Goal: Task Accomplishment & Management: Use online tool/utility

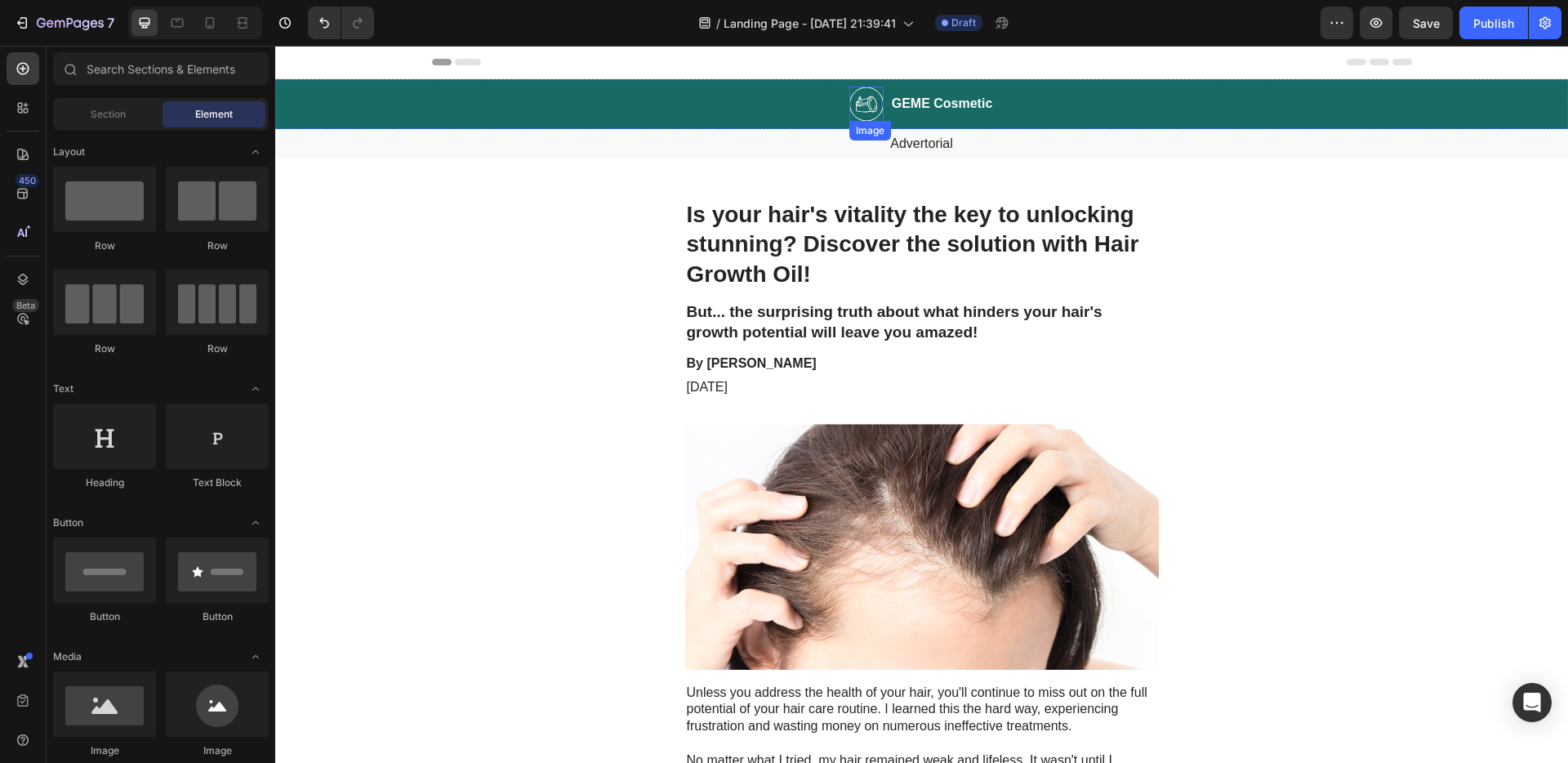
click at [853, 105] on img at bounding box center [866, 104] width 34 height 35
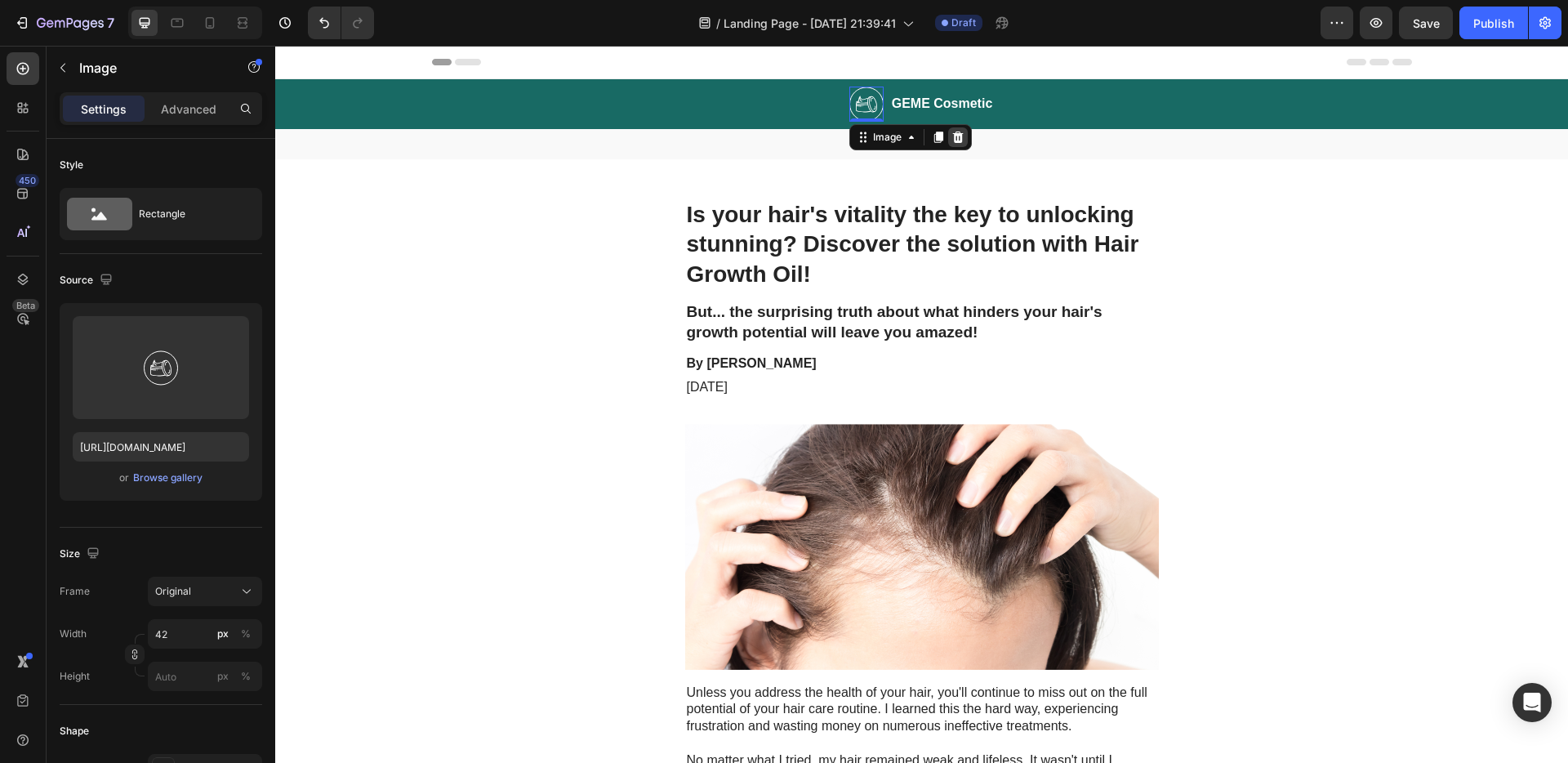
click at [955, 142] on icon at bounding box center [958, 137] width 11 height 12
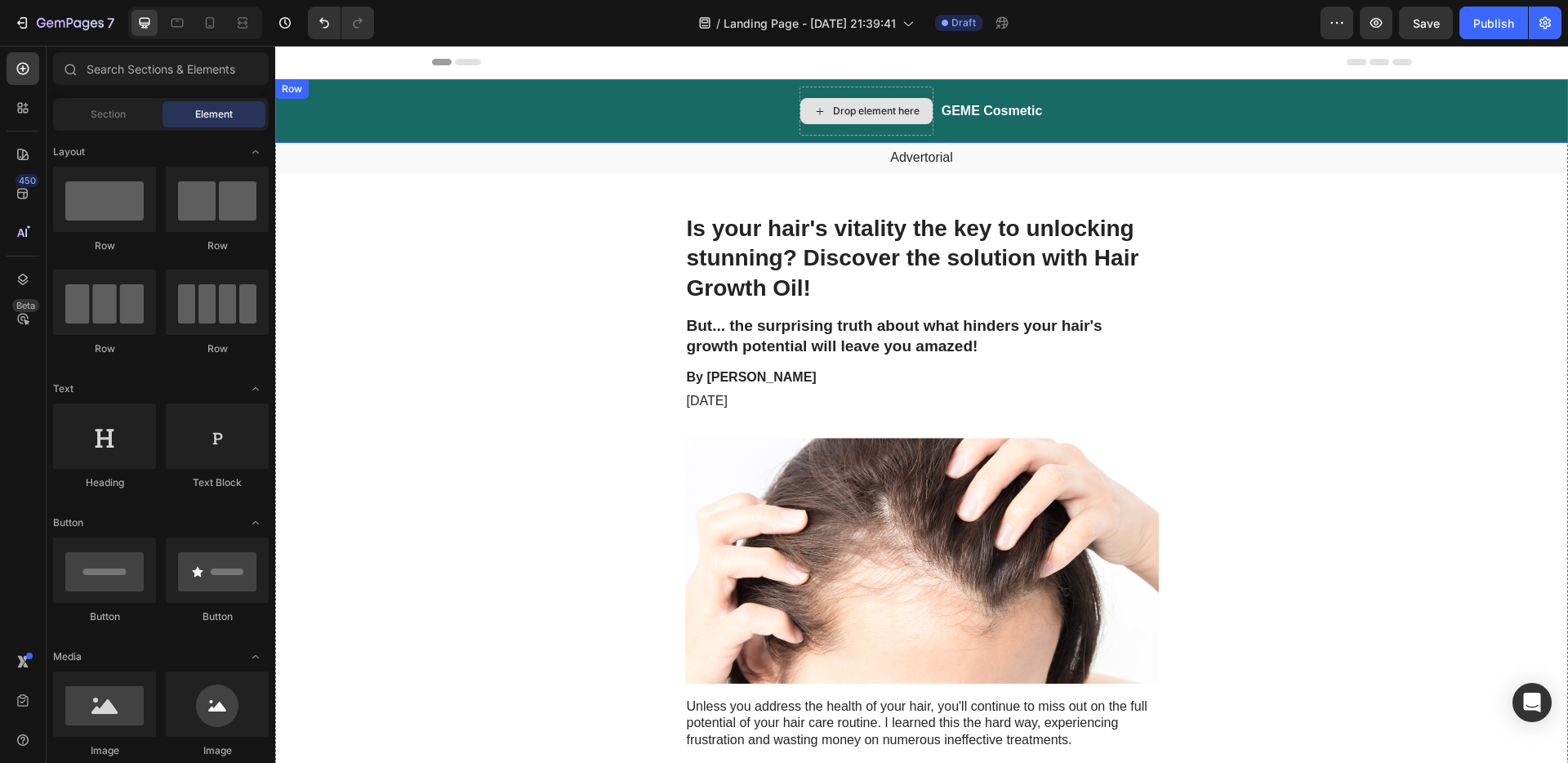
click at [876, 90] on div "Drop element here" at bounding box center [866, 111] width 134 height 49
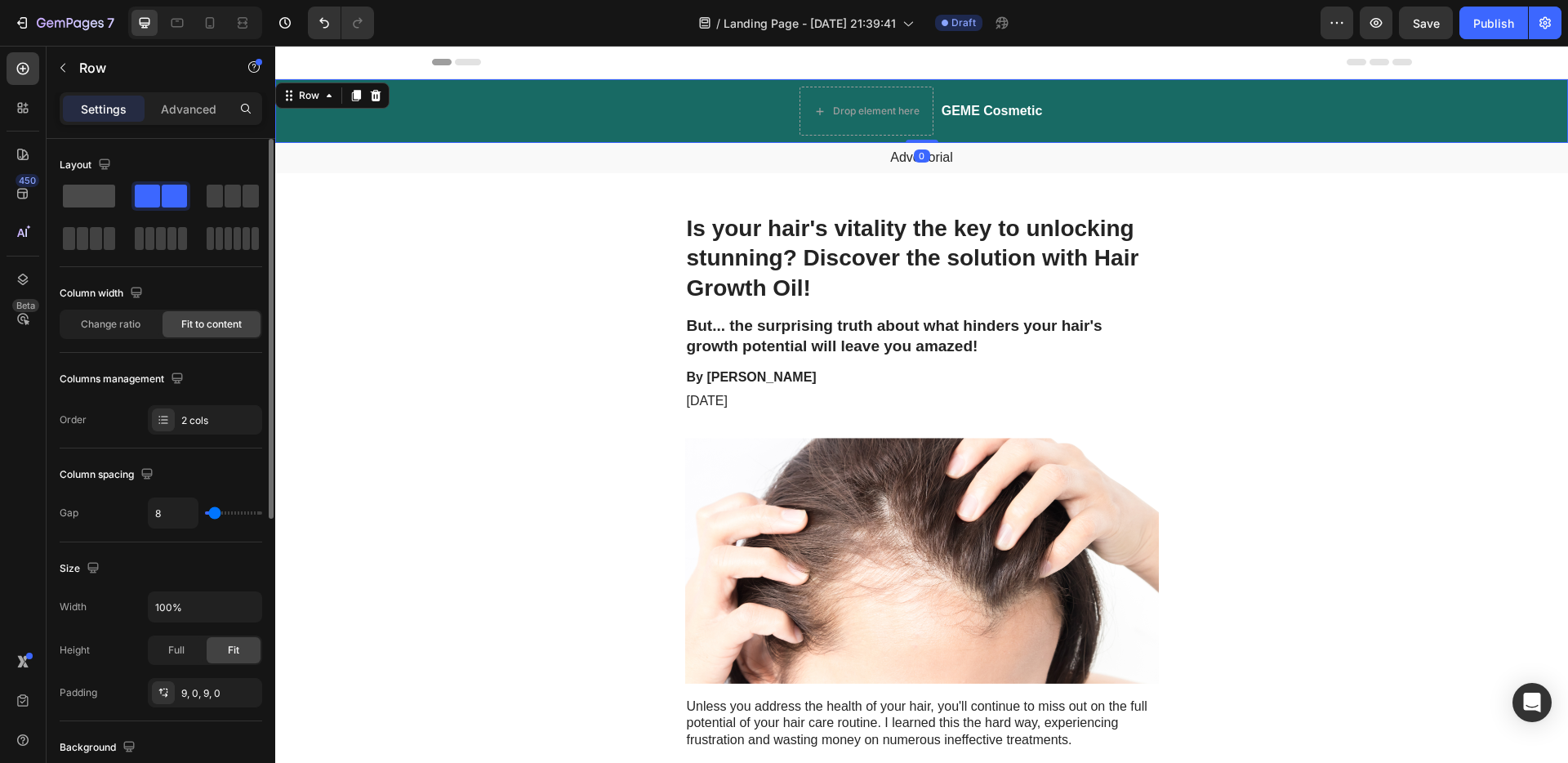
click at [75, 199] on span at bounding box center [89, 196] width 52 height 23
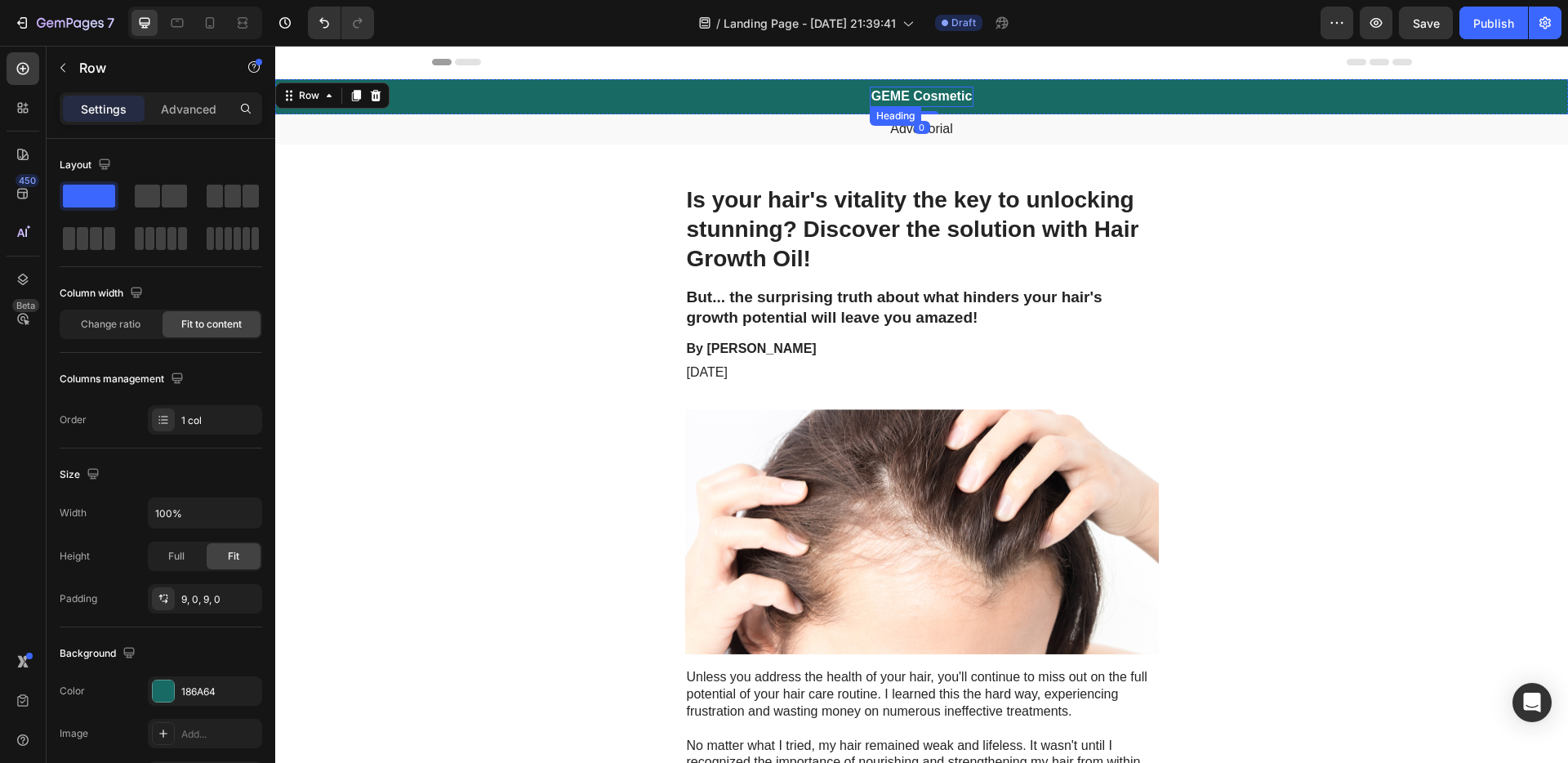
click at [907, 100] on h2 "GEME Cosmetic" at bounding box center [922, 97] width 104 height 20
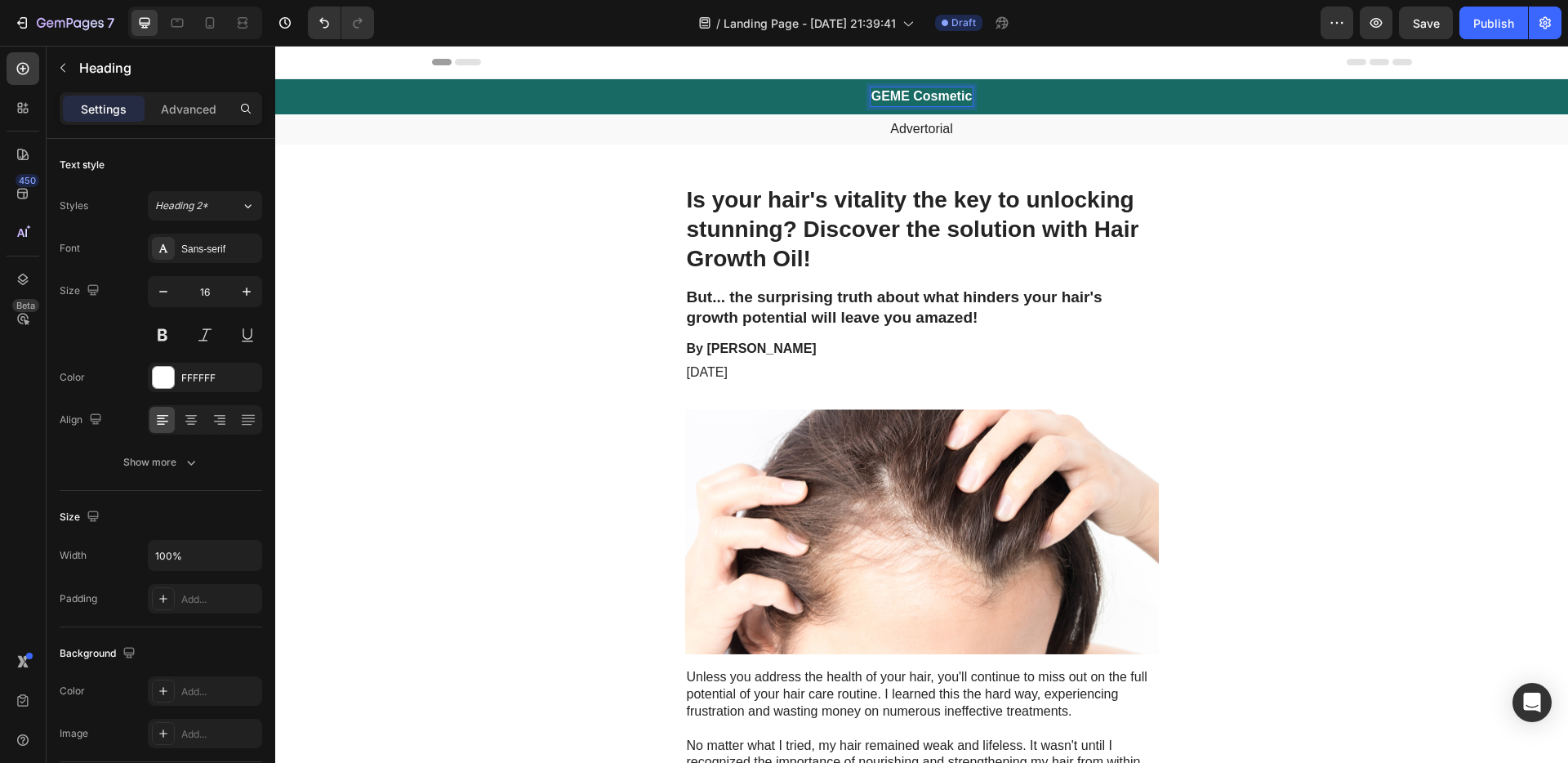
click at [944, 92] on h2 "GEME Cosmetic" at bounding box center [922, 97] width 104 height 20
click at [962, 98] on p "GEME Cosmetic" at bounding box center [922, 97] width 101 height 17
click at [314, 69] on span "Header" at bounding box center [324, 61] width 36 height 16
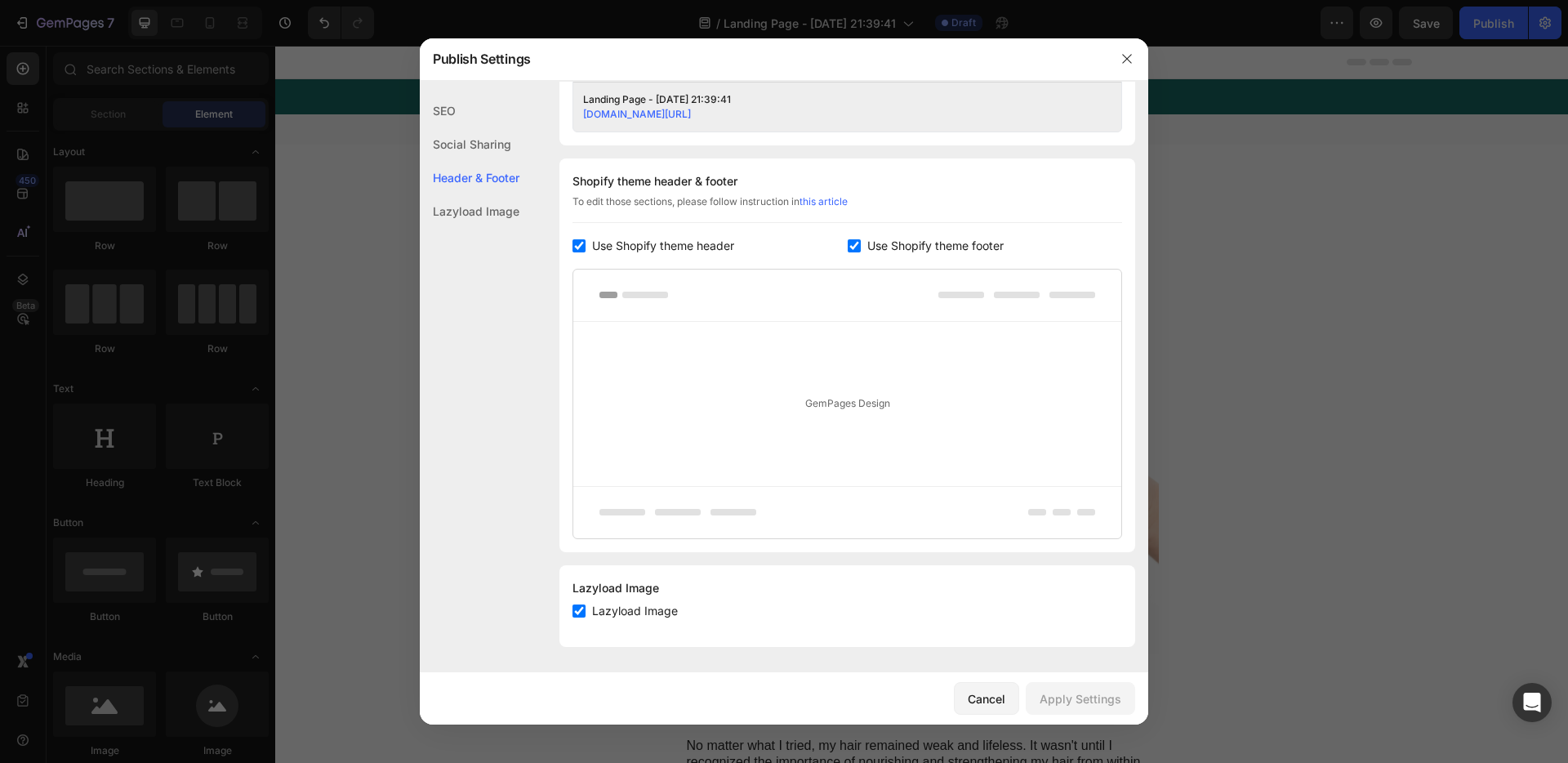
click at [626, 247] on span "Use Shopify theme header" at bounding box center [663, 246] width 142 height 19
checkbox input "false"
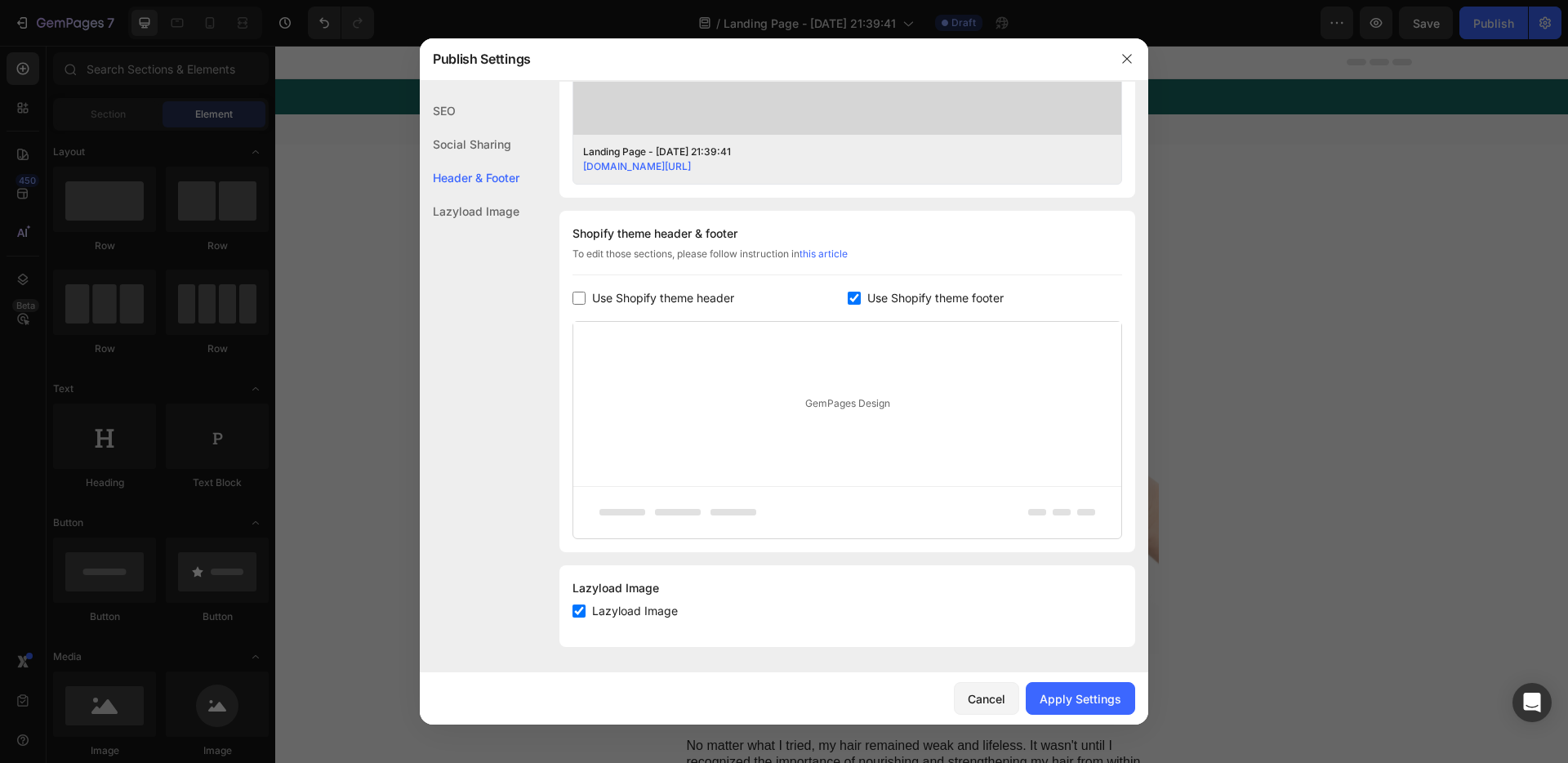
click at [884, 289] on span "Use Shopify theme footer" at bounding box center [936, 298] width 136 height 19
checkbox input "false"
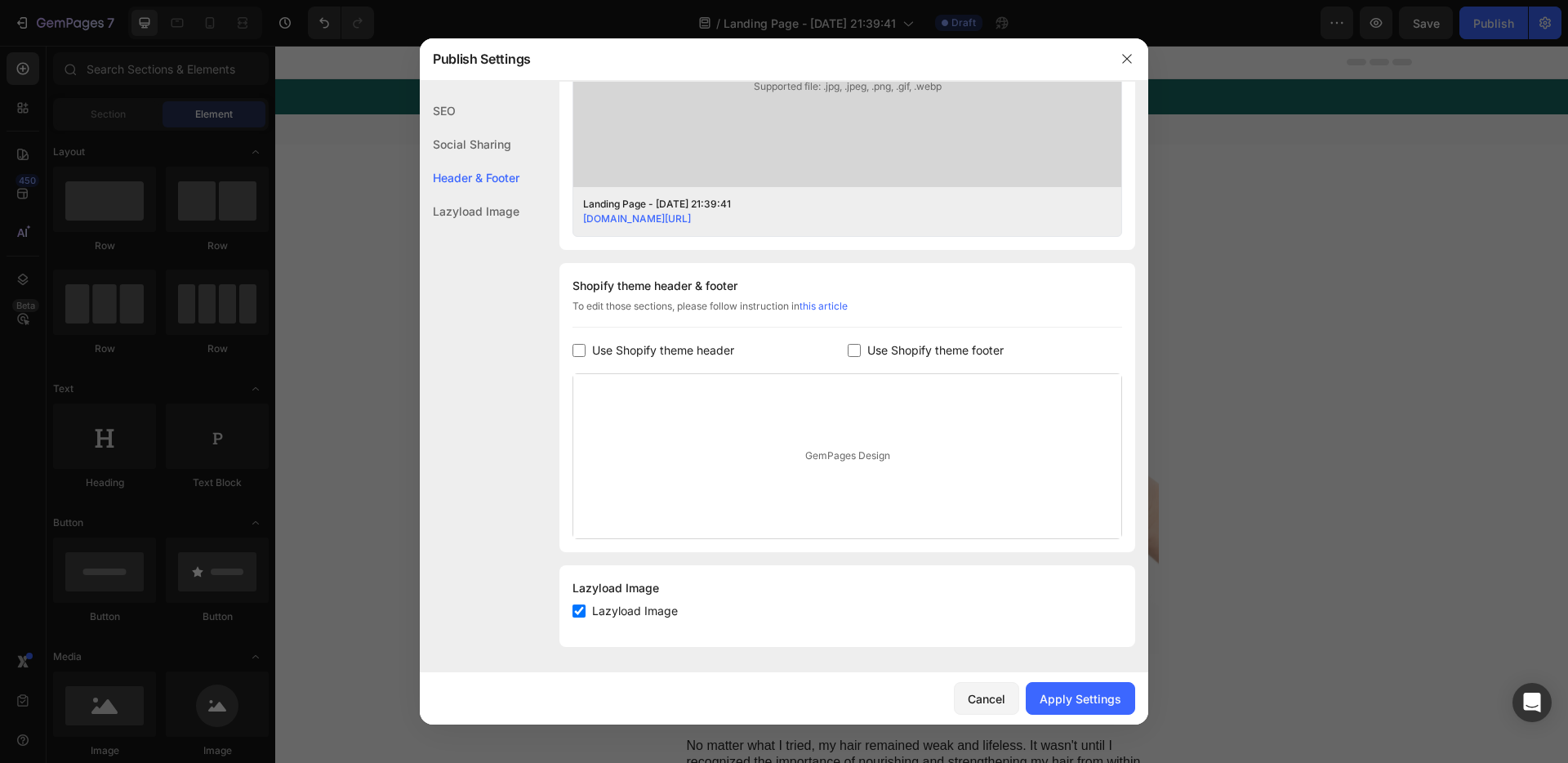
scroll to position [600, 0]
click at [1063, 707] on button "Apply Settings" at bounding box center [1080, 698] width 109 height 33
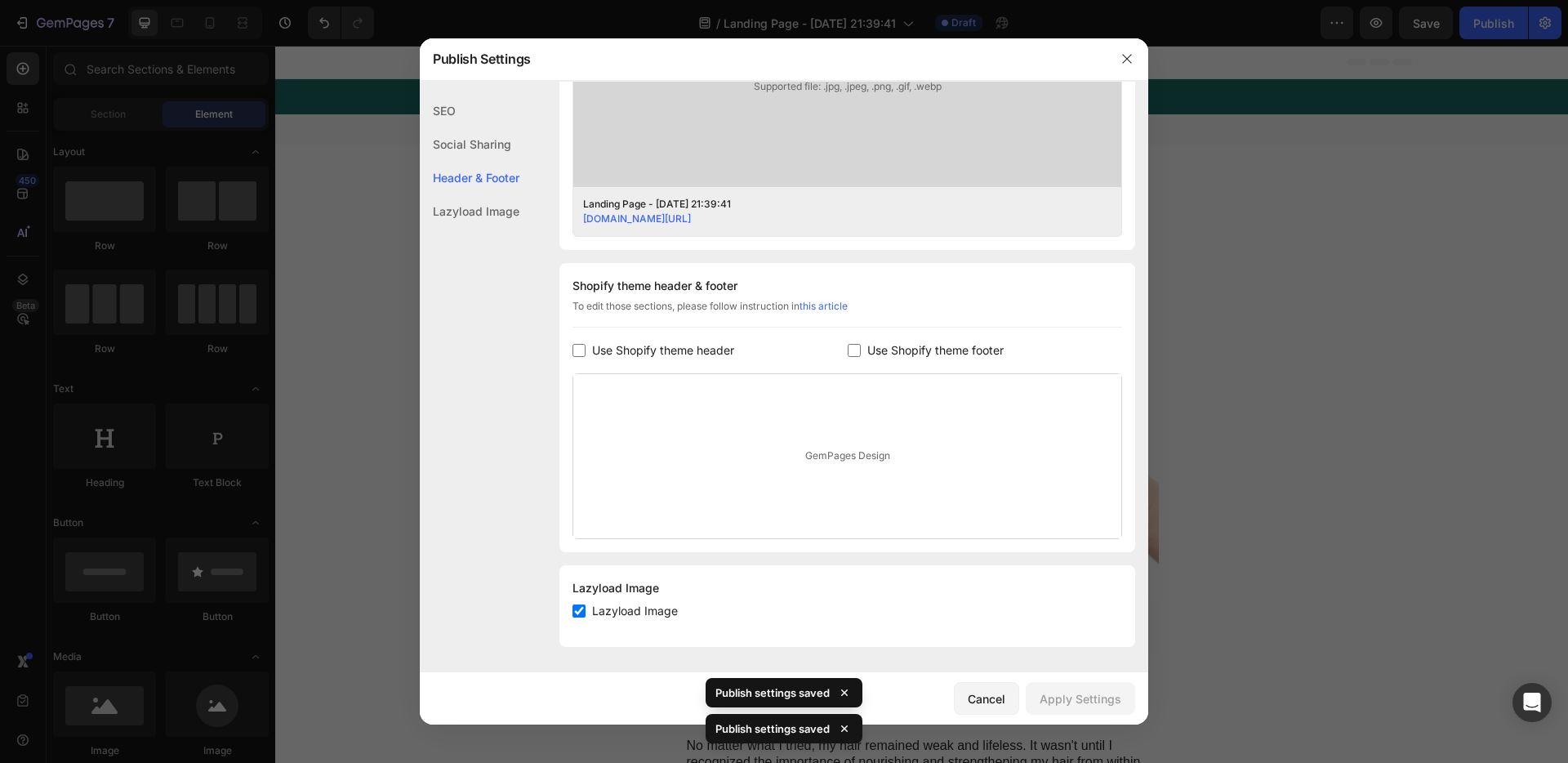
click at [1218, 368] on div at bounding box center [784, 381] width 1568 height 763
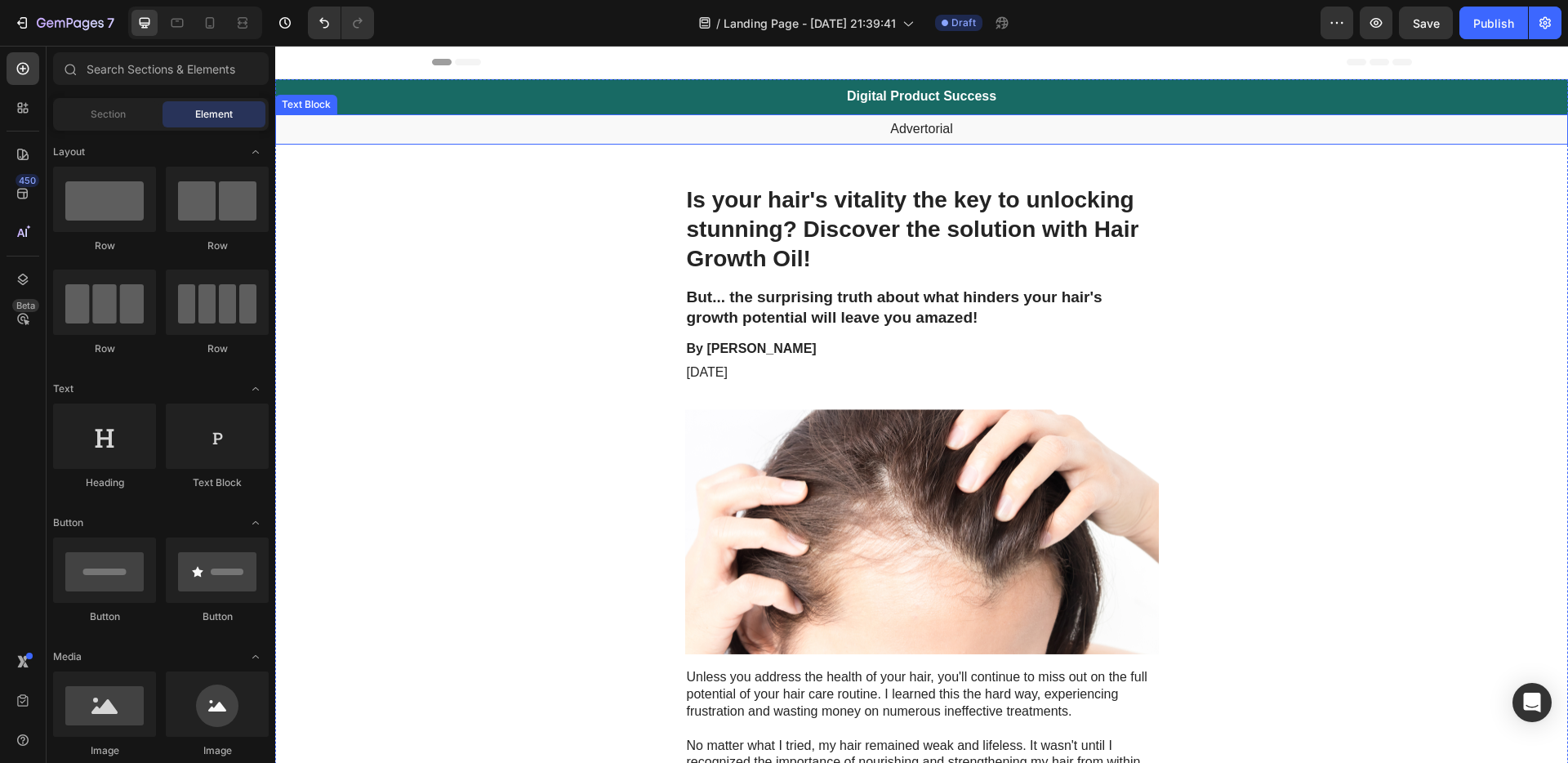
click at [943, 129] on p "Advertorial" at bounding box center [921, 130] width 1290 height 17
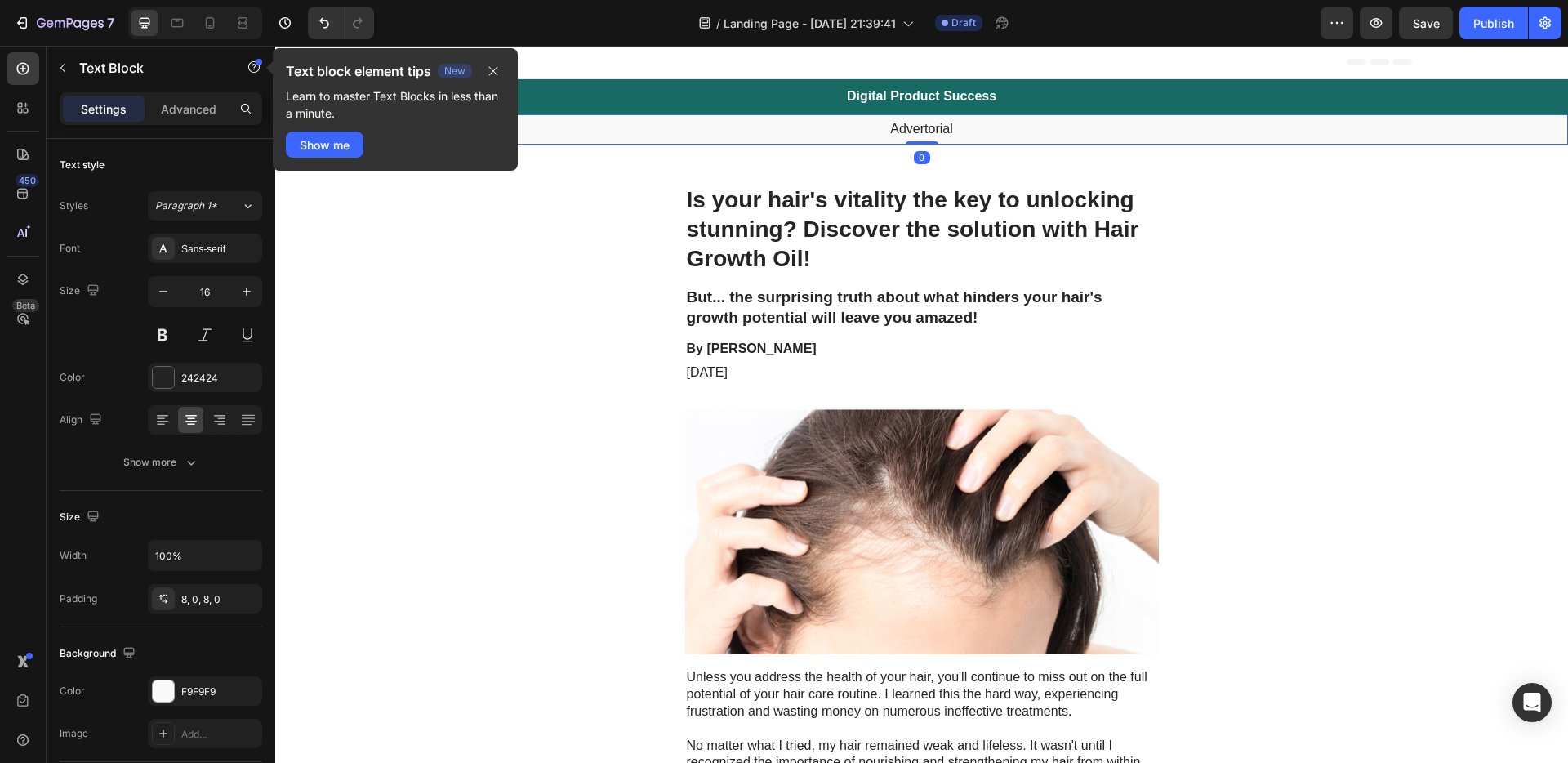
click at [946, 129] on p "Advertorial" at bounding box center [921, 130] width 1290 height 17
drag, startPoint x: 949, startPoint y: 130, endPoint x: 886, endPoint y: 128, distance: 63.0
click at [886, 128] on p "Advertorial" at bounding box center [921, 130] width 1290 height 17
click at [927, 235] on h1 "Is your hair's vitality the key to unlocking stunning? Discover the solution wi…" at bounding box center [922, 230] width 474 height 93
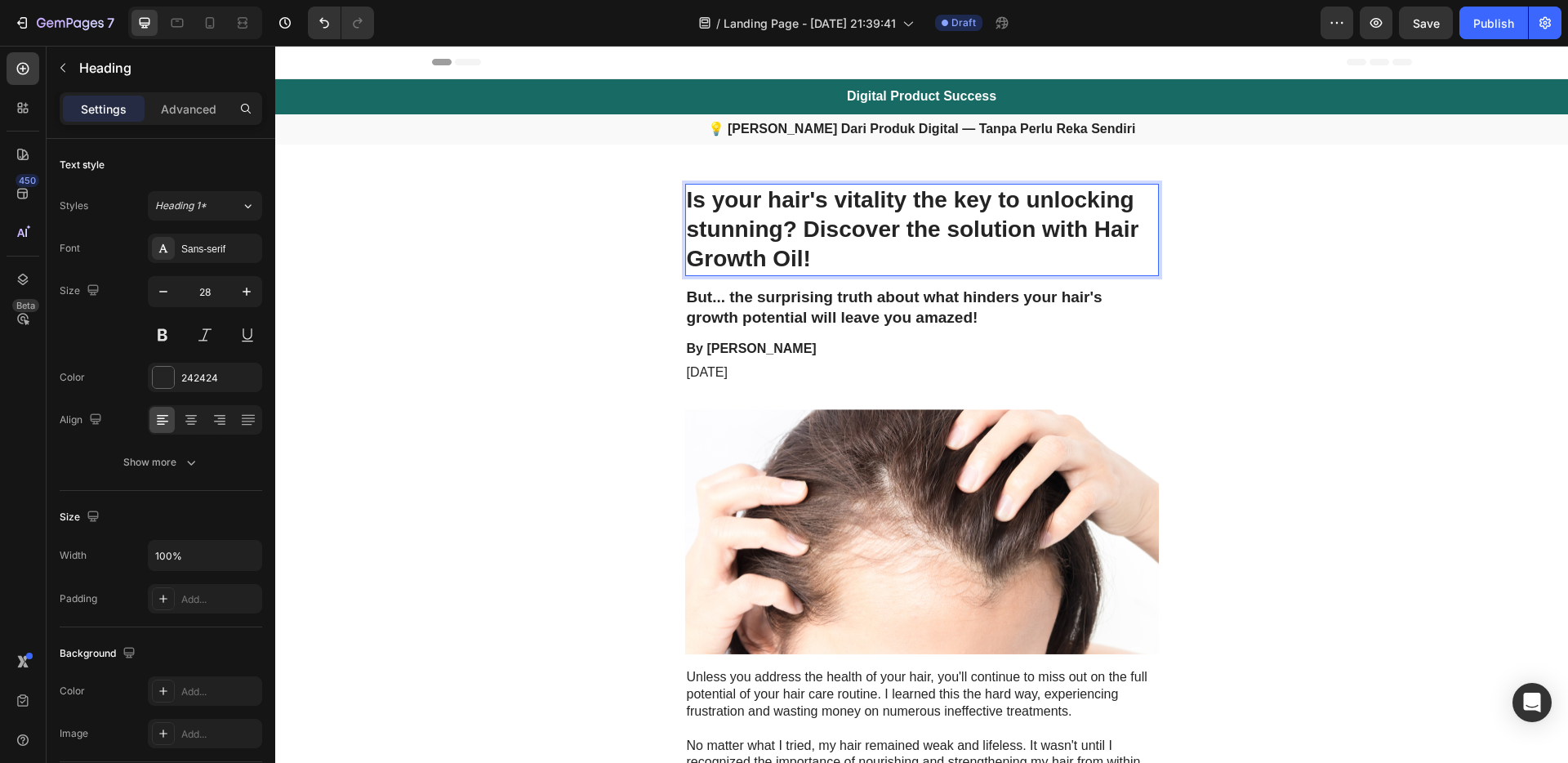
click at [874, 261] on h1 "Is your hair's vitality the key to unlocking stunning? Discover the solution wi…" at bounding box center [922, 230] width 474 height 93
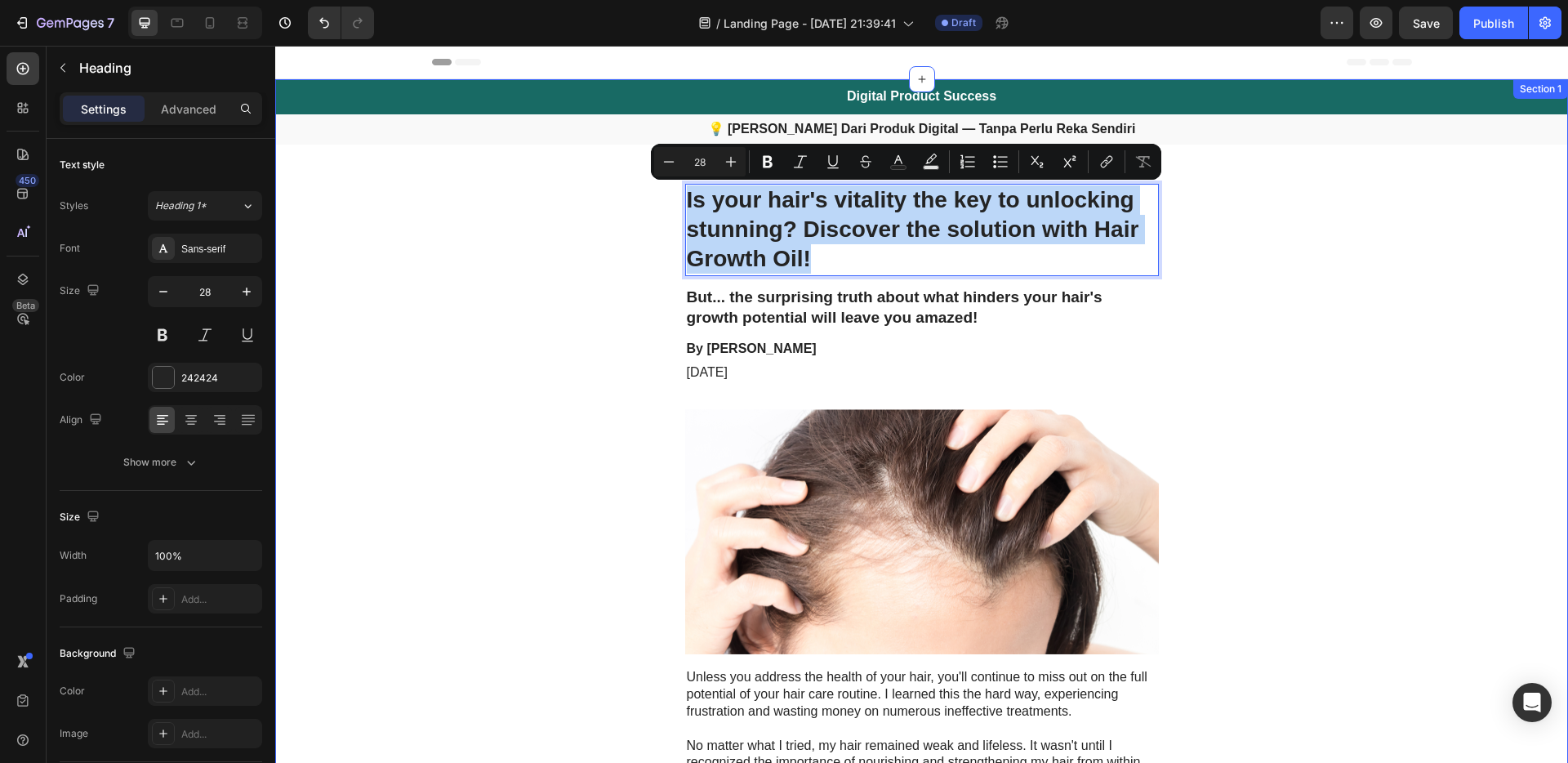
drag, startPoint x: 791, startPoint y: 247, endPoint x: 678, endPoint y: 195, distance: 124.4
click at [685, 195] on h1 "Is your hair's vitality the key to unlocking stunning? Discover the solution wi…" at bounding box center [922, 230] width 474 height 93
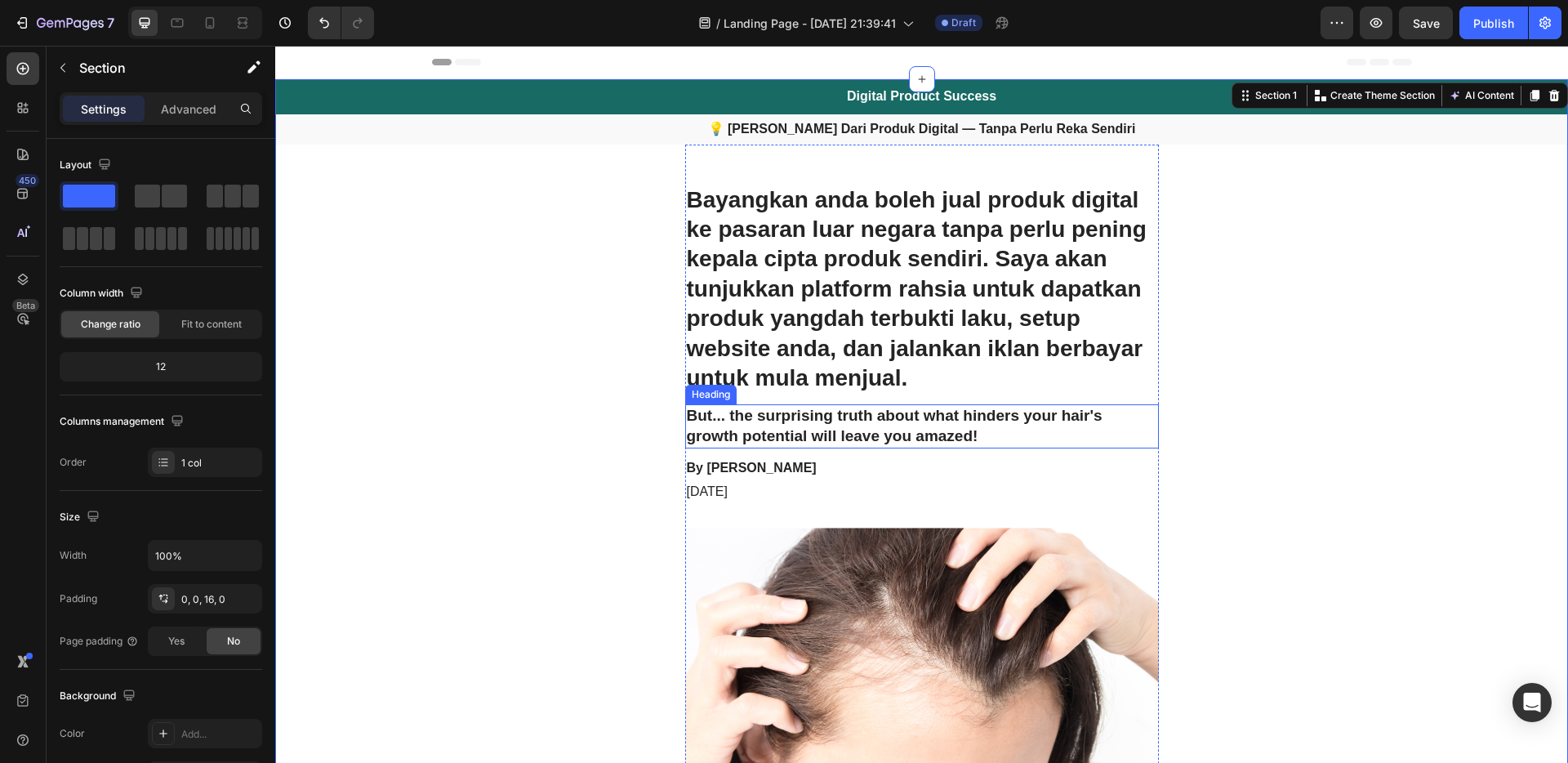
click at [954, 432] on h2 "But... the surprising truth about what hinders your hair's growth potential wil…" at bounding box center [922, 426] width 474 height 43
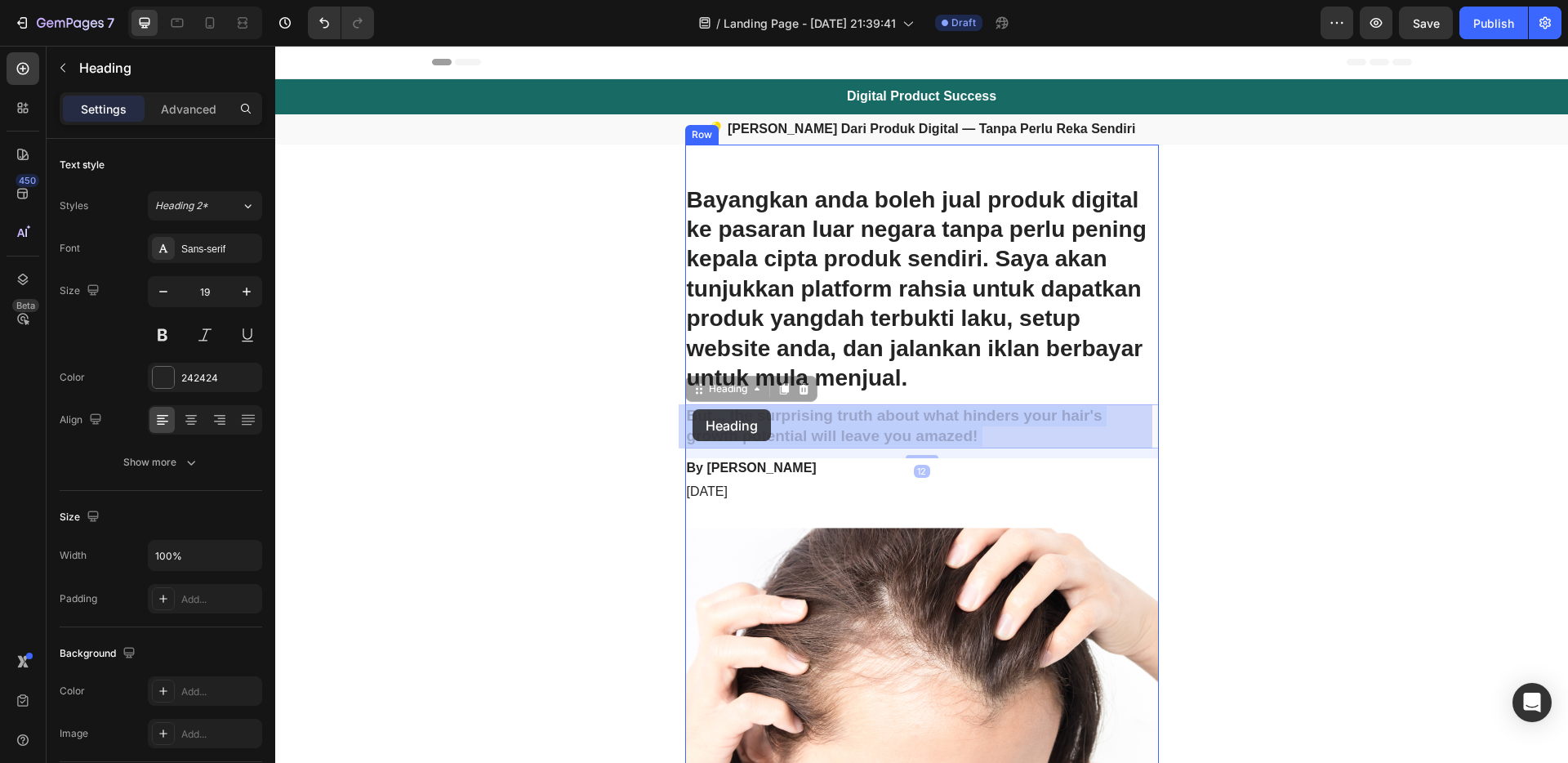
drag, startPoint x: 986, startPoint y: 437, endPoint x: 693, endPoint y: 410, distance: 294.2
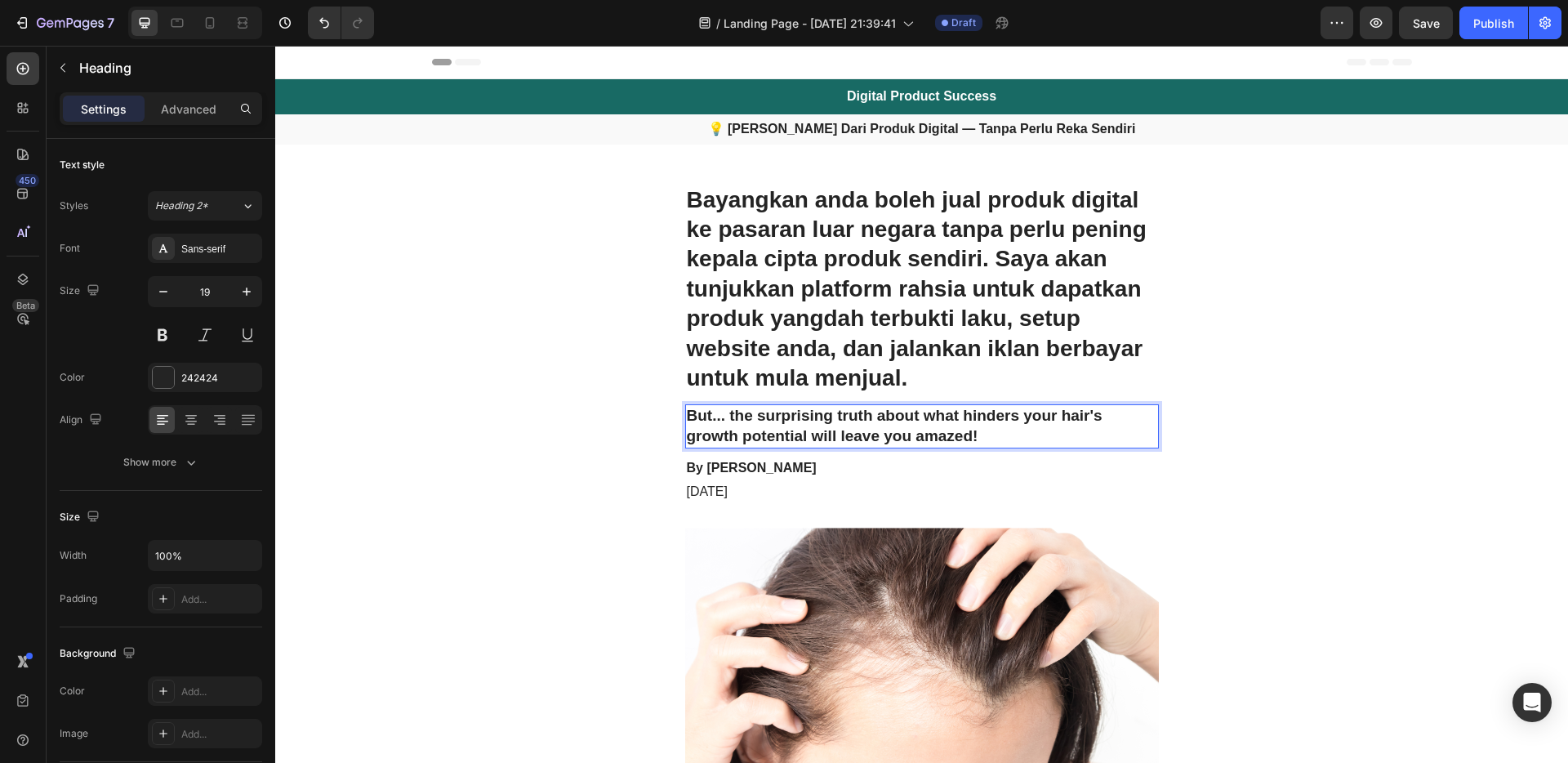
click at [990, 440] on p "But... the surprising truth about what hinders your hair's growth potential wil…" at bounding box center [922, 427] width 471 height 40
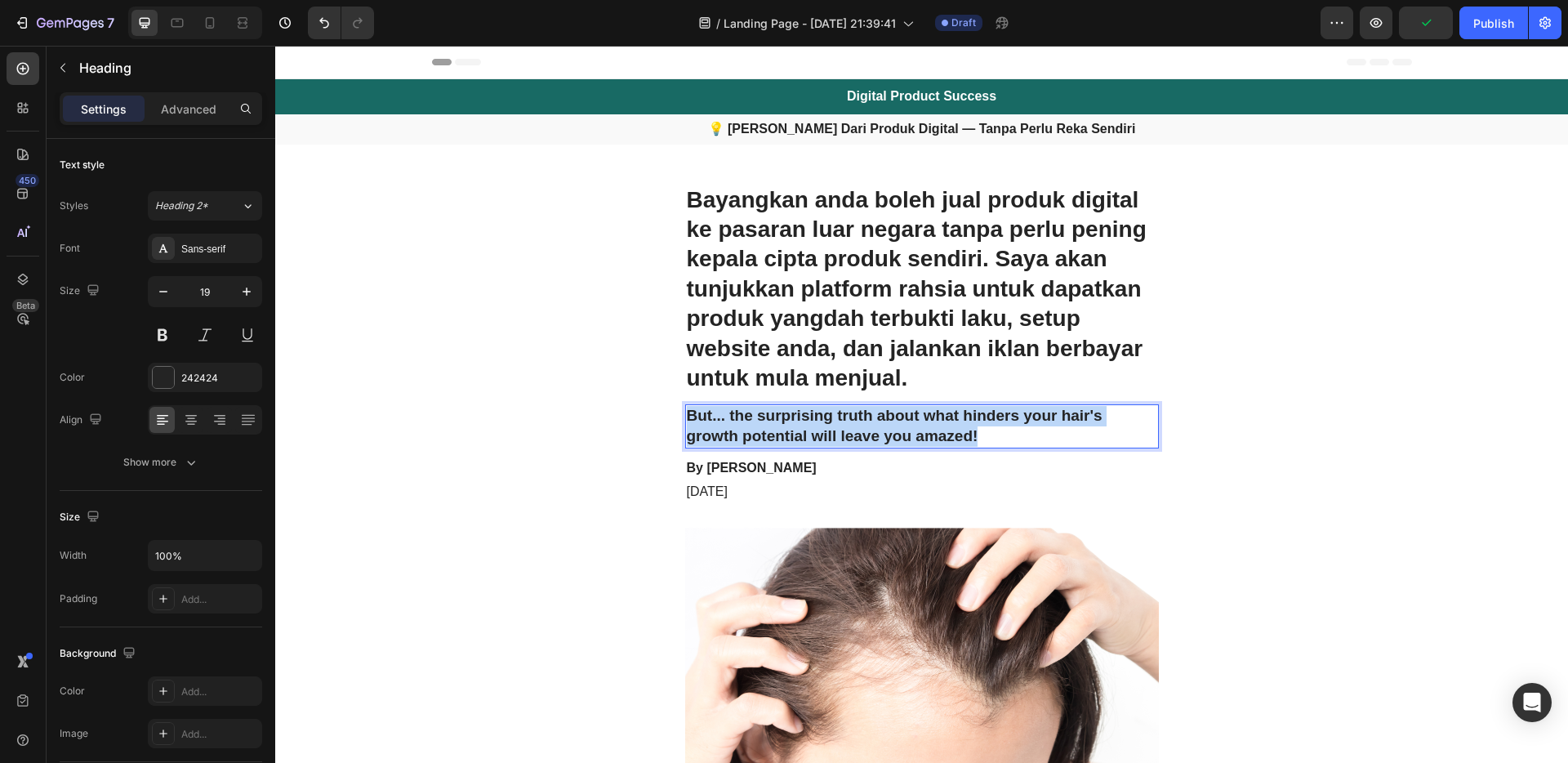
drag, startPoint x: 985, startPoint y: 437, endPoint x: 685, endPoint y: 424, distance: 300.3
click at [687, 424] on p "But... the surprising truth about what hinders your hair's growth potential wil…" at bounding box center [922, 427] width 471 height 40
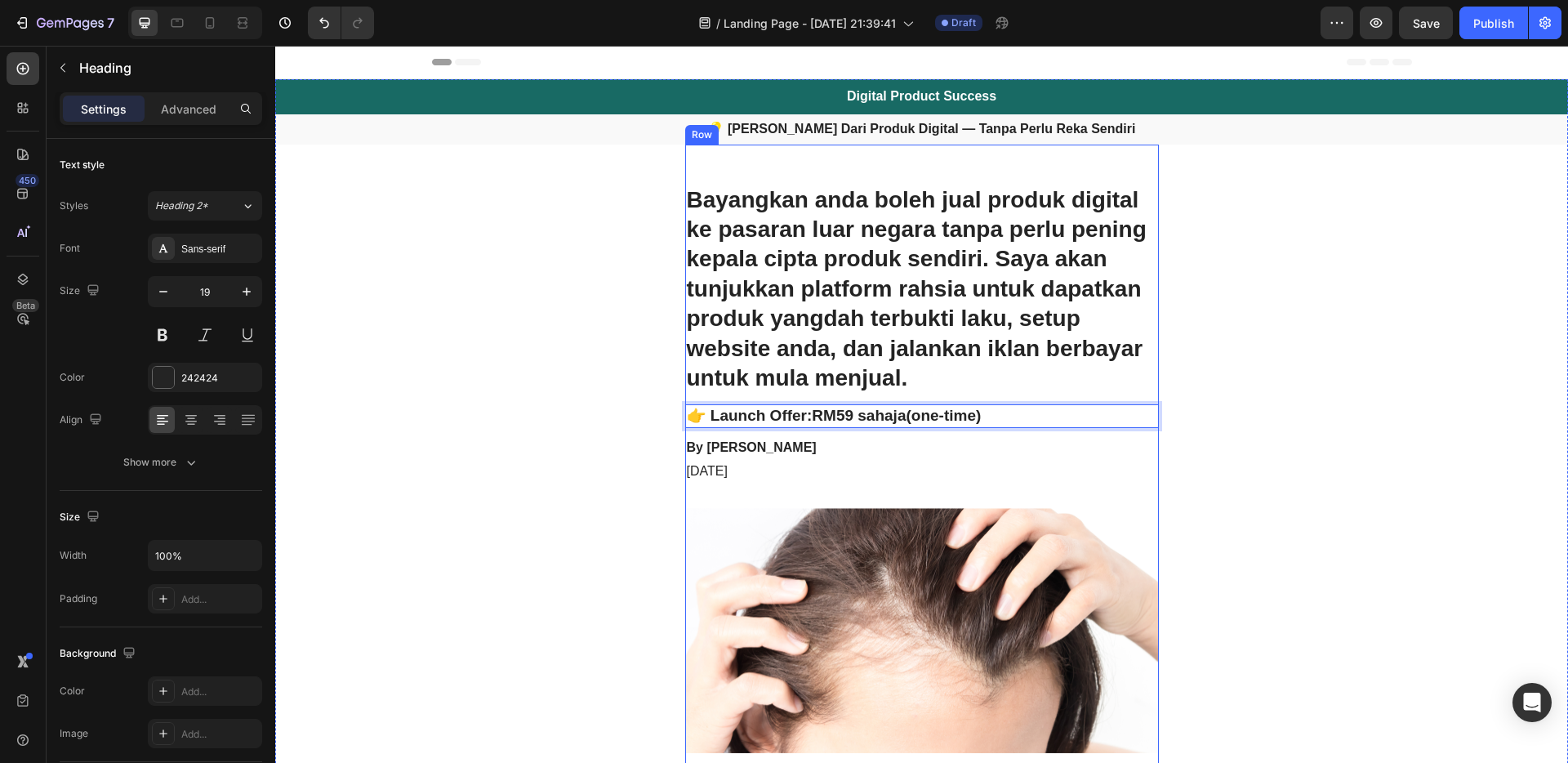
click at [757, 472] on p "[DATE]" at bounding box center [922, 472] width 471 height 17
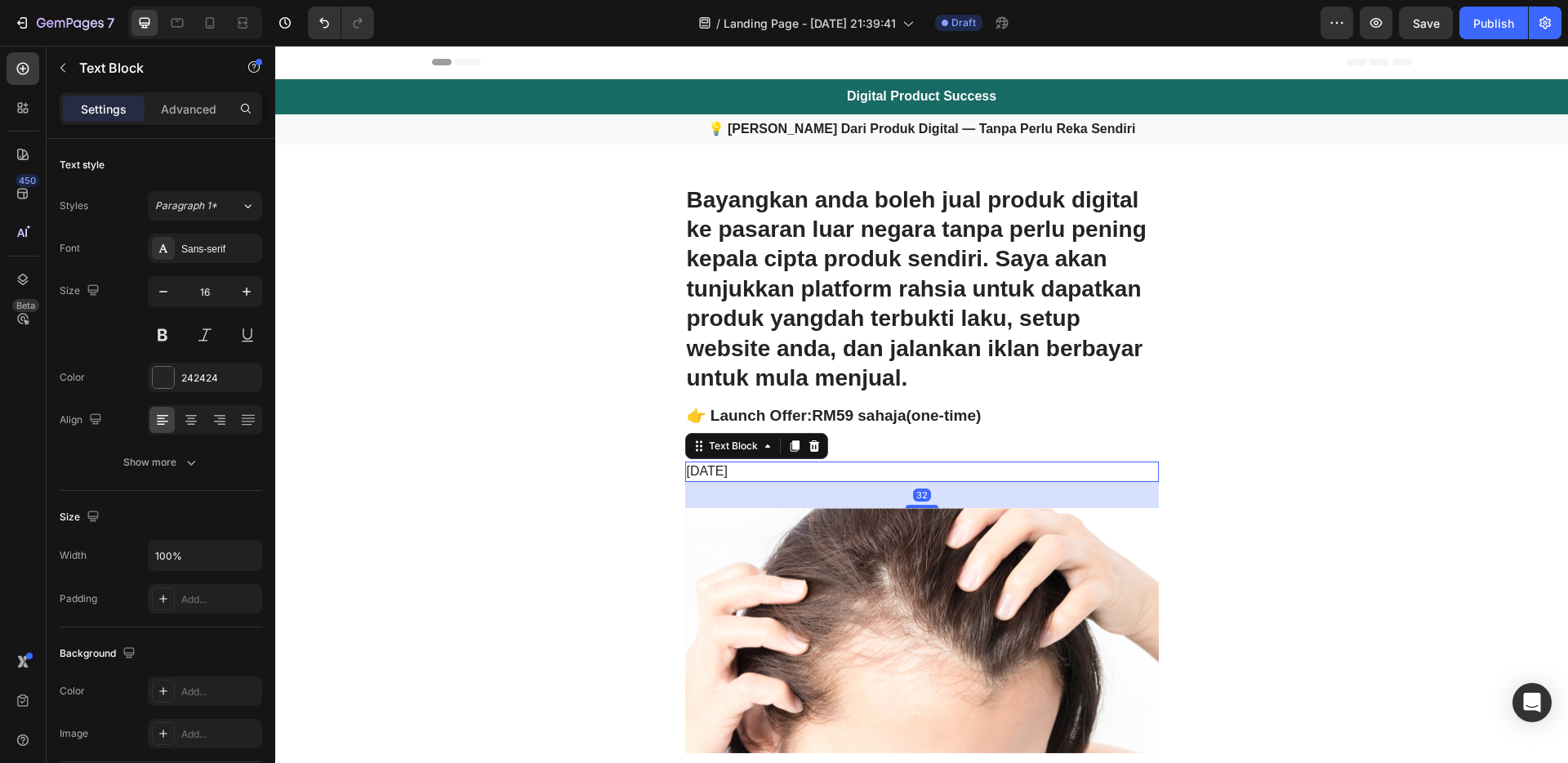
click at [805, 455] on div "Text Block" at bounding box center [757, 446] width 143 height 26
click at [812, 446] on icon at bounding box center [815, 447] width 13 height 13
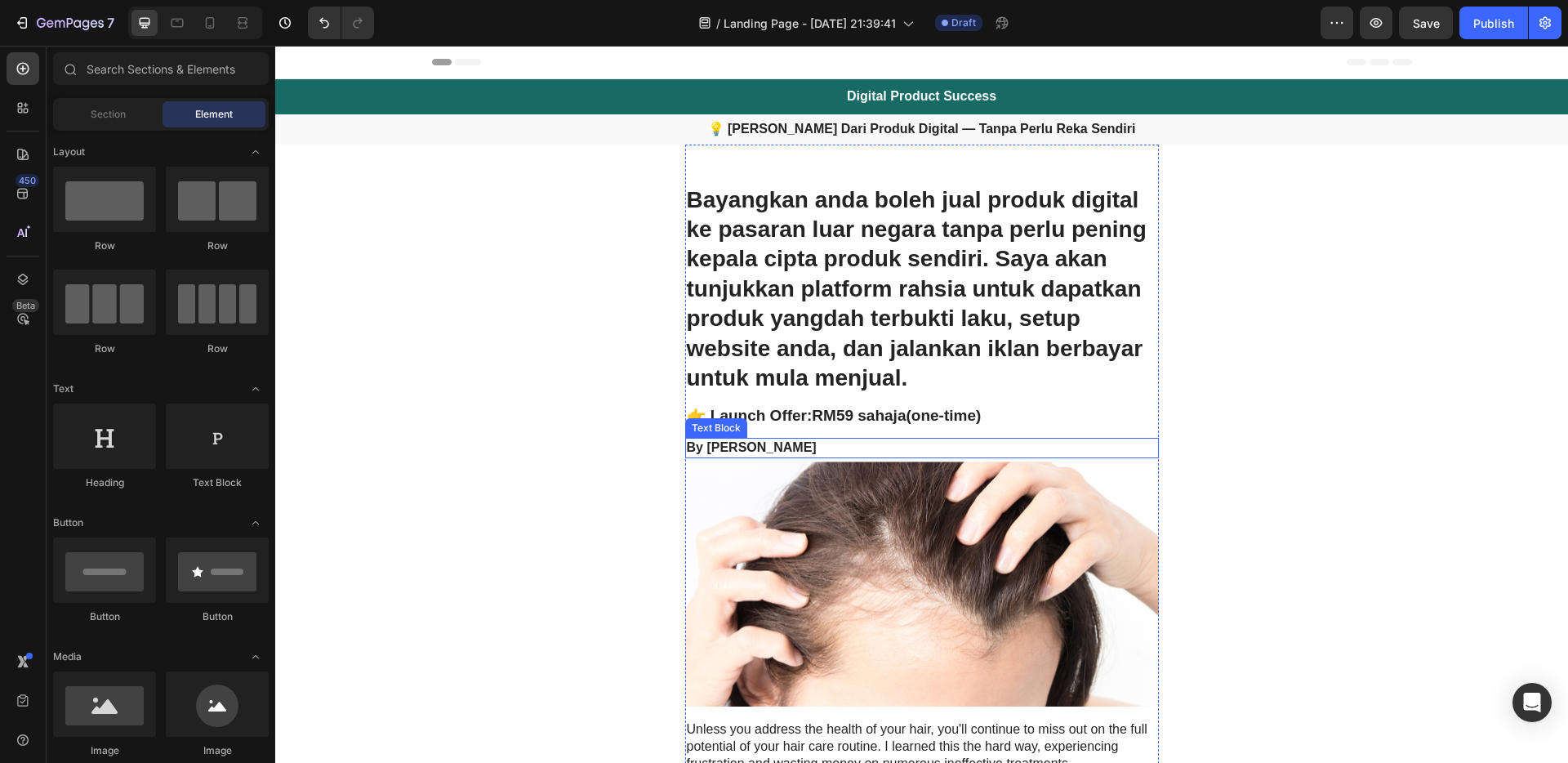
click at [800, 448] on p "By [PERSON_NAME]" at bounding box center [922, 448] width 471 height 17
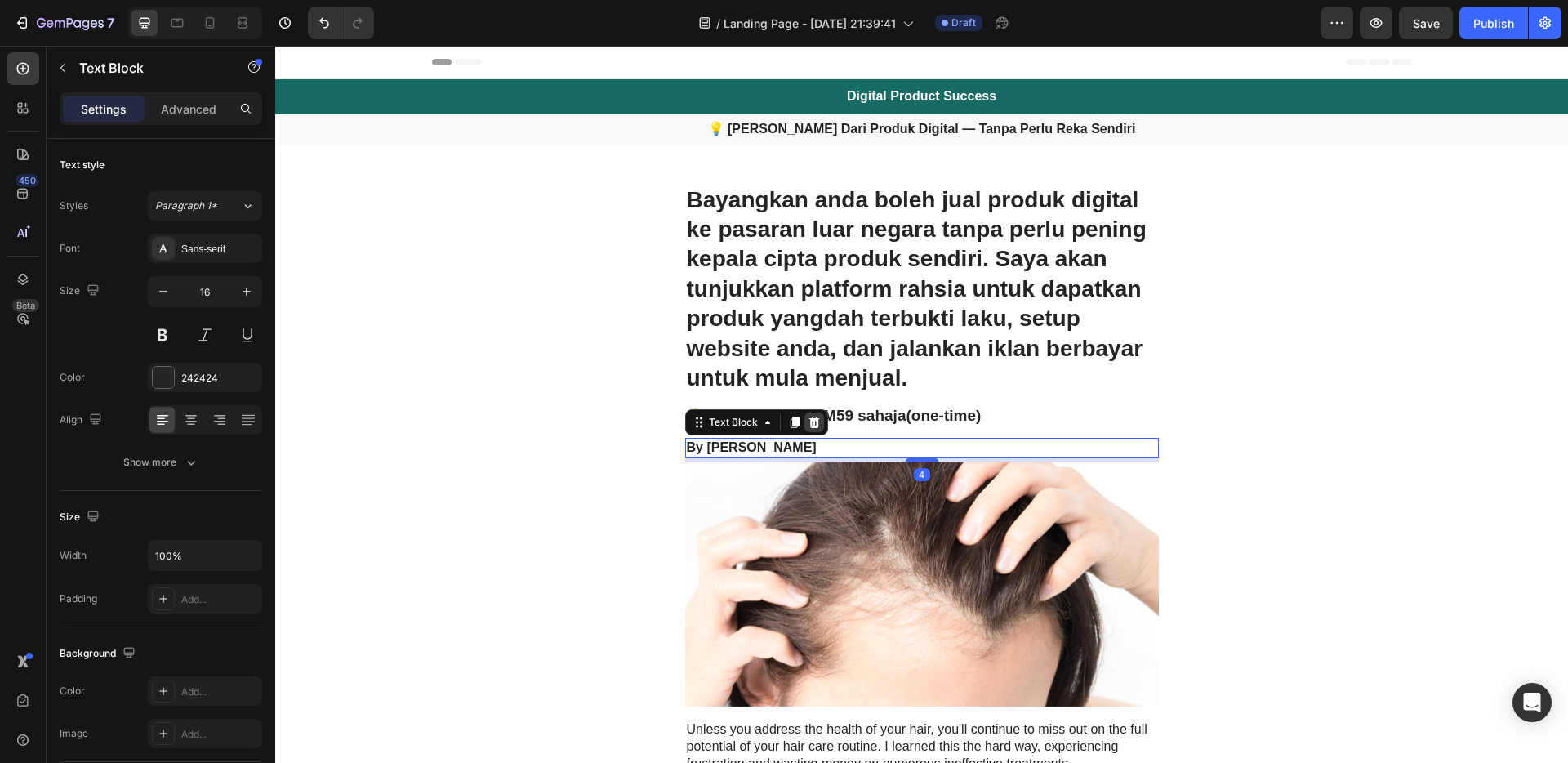
click at [809, 423] on icon at bounding box center [814, 422] width 11 height 12
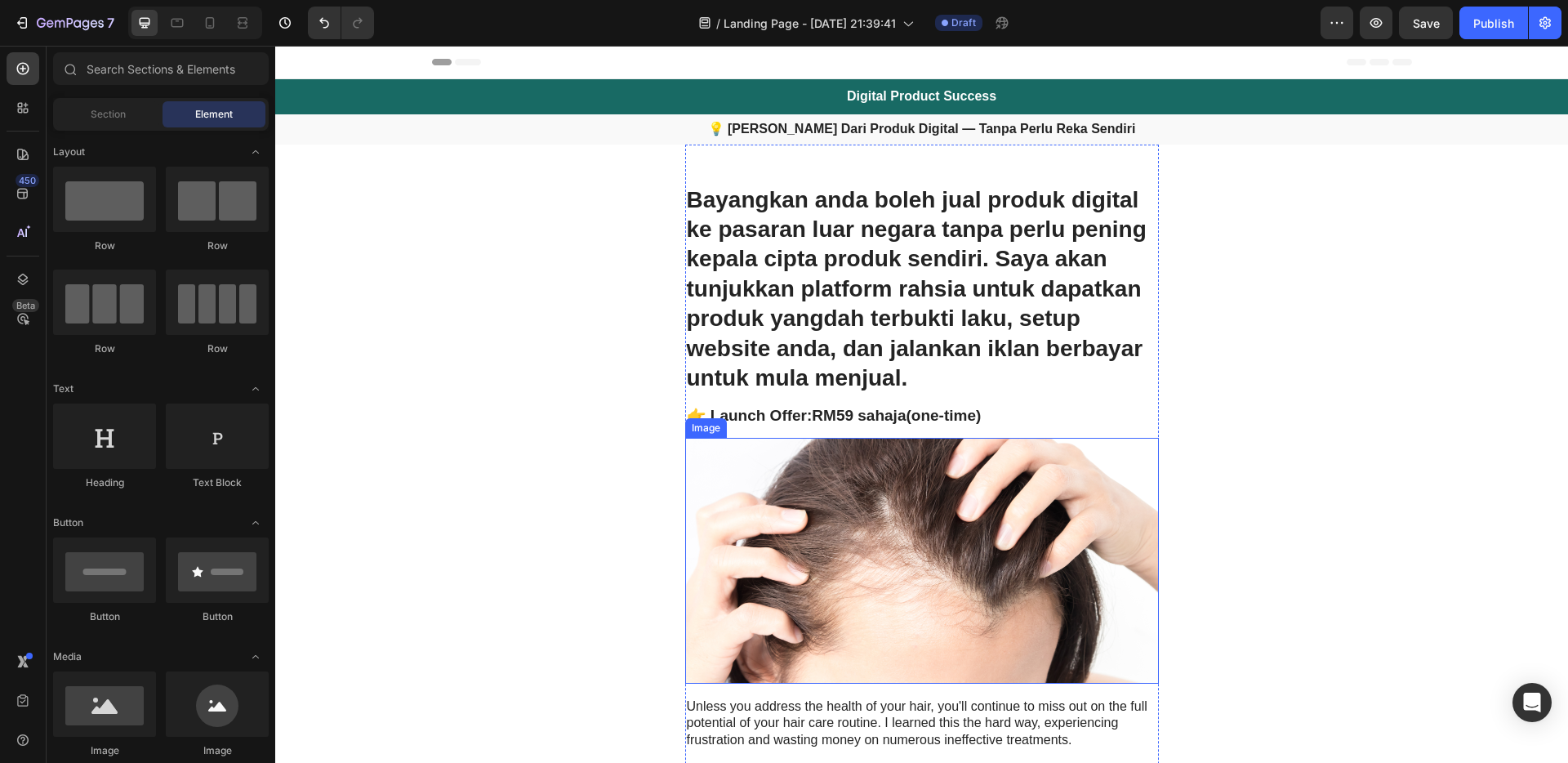
click at [1053, 550] on img at bounding box center [922, 561] width 474 height 246
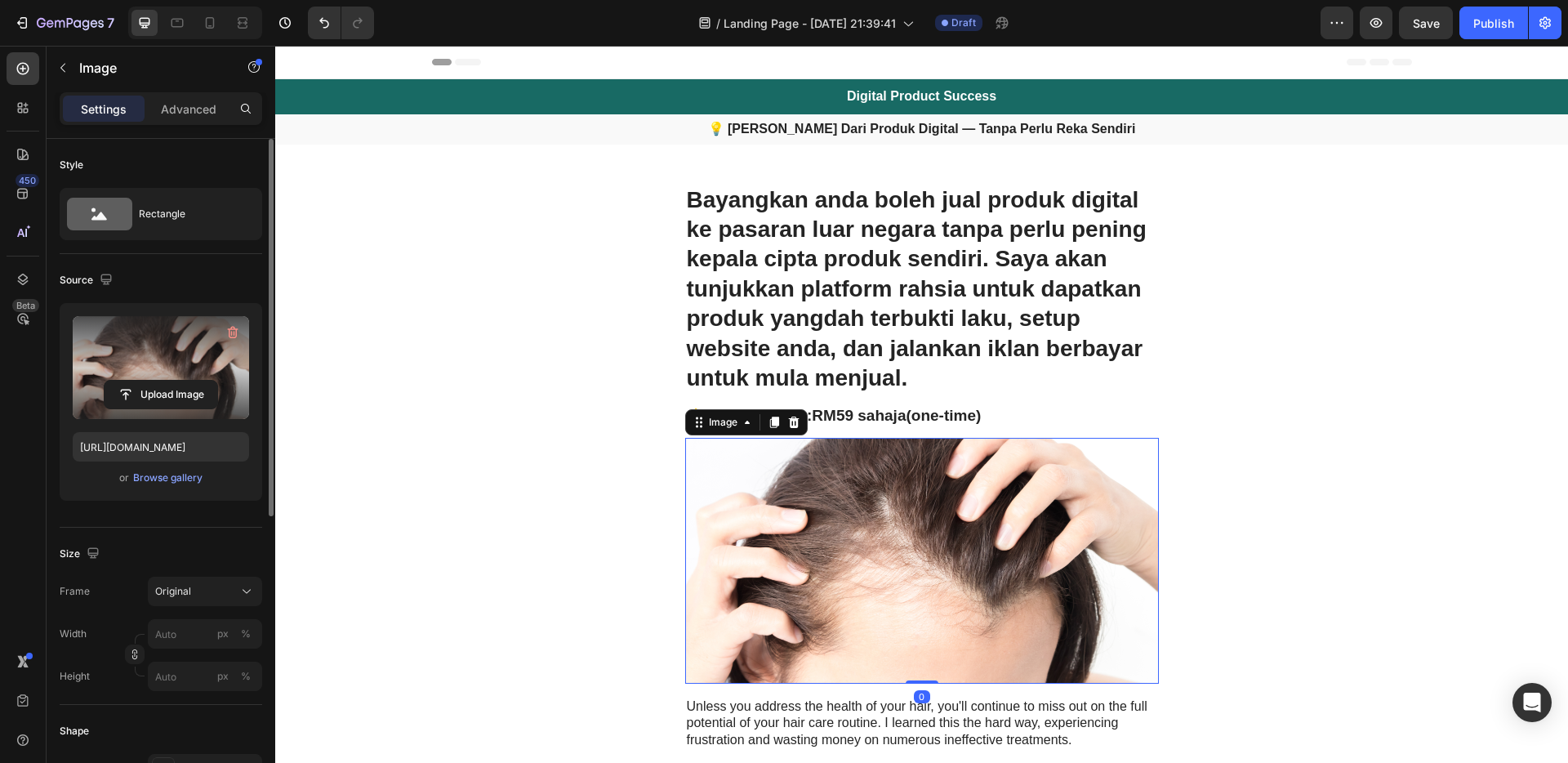
click at [196, 331] on label at bounding box center [161, 368] width 177 height 103
click at [196, 381] on input "file" at bounding box center [161, 395] width 113 height 28
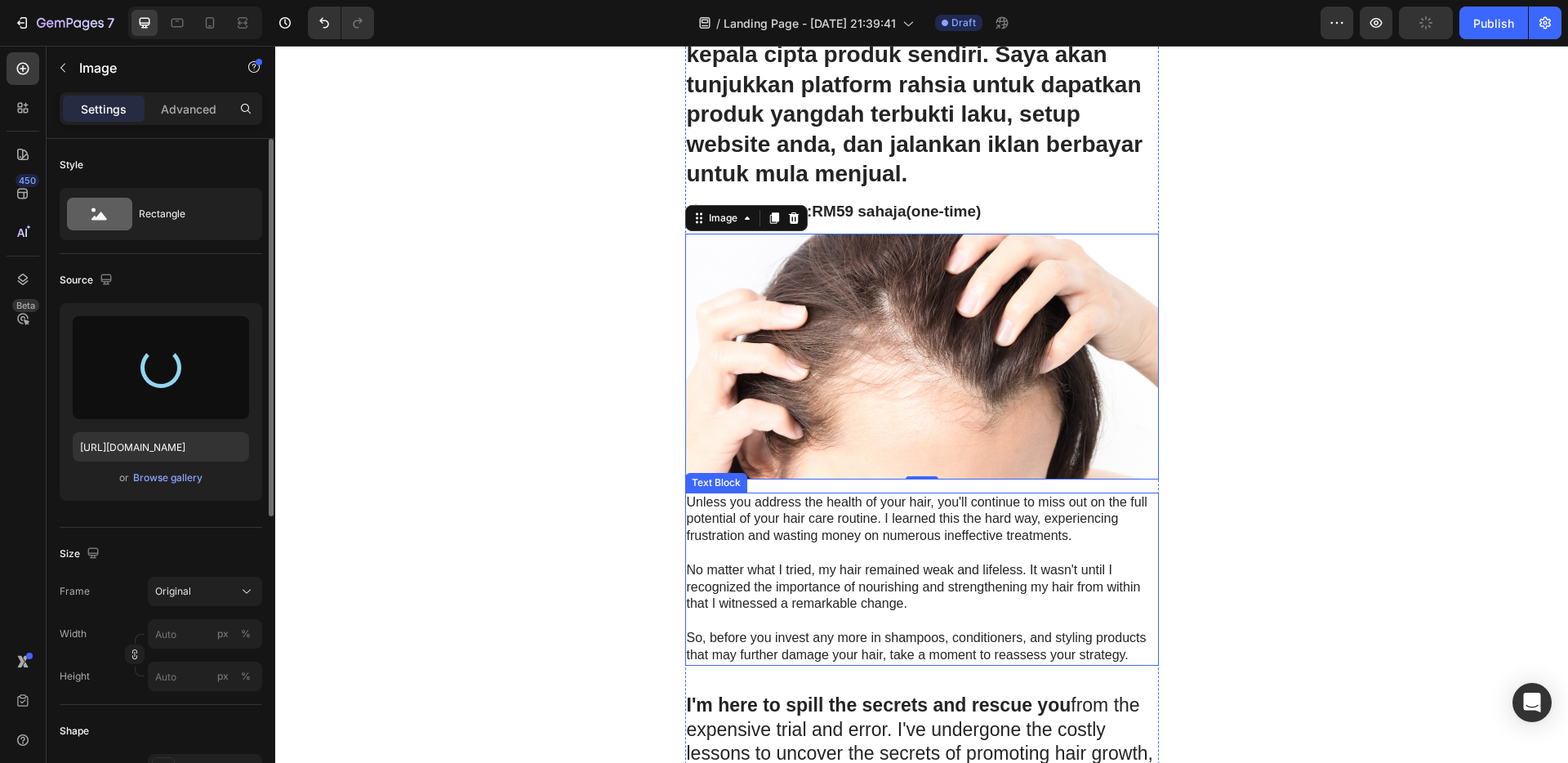
scroll to position [345, 0]
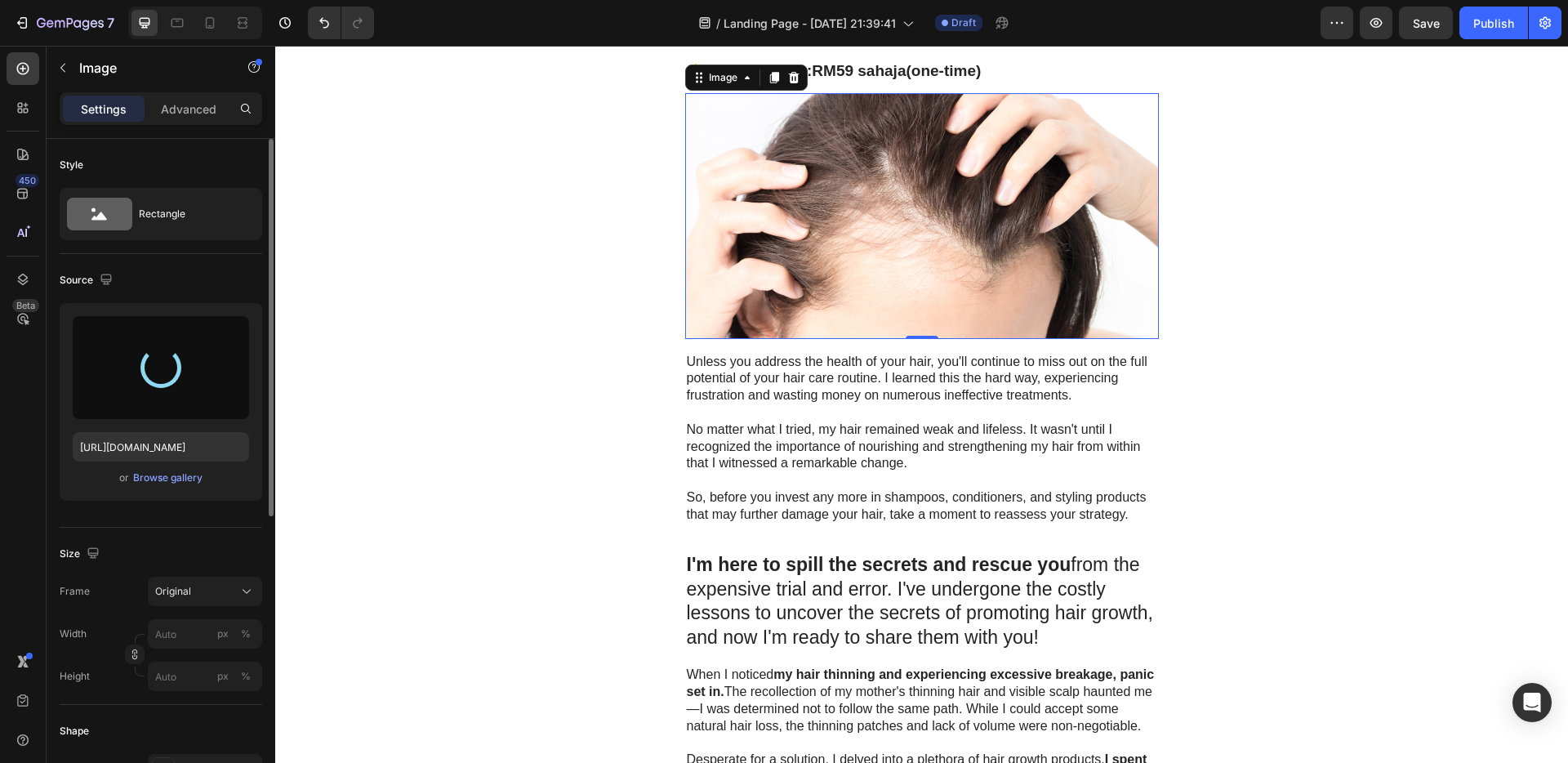
type input "[URL][DOMAIN_NAME]"
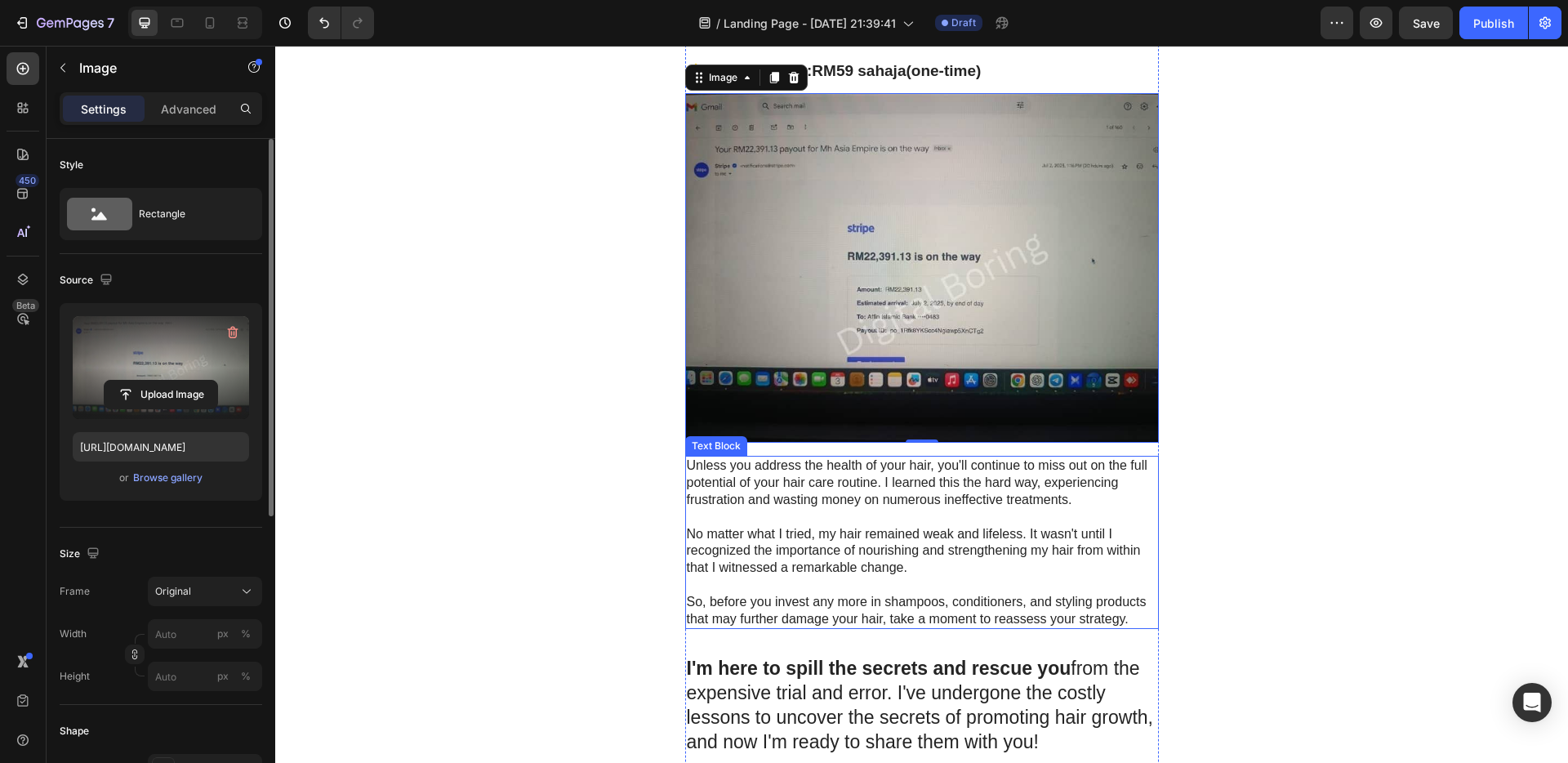
click at [872, 572] on p "No matter what I tried, my hair remained weak and lifeless. It wasn't until I r…" at bounding box center [922, 552] width 471 height 50
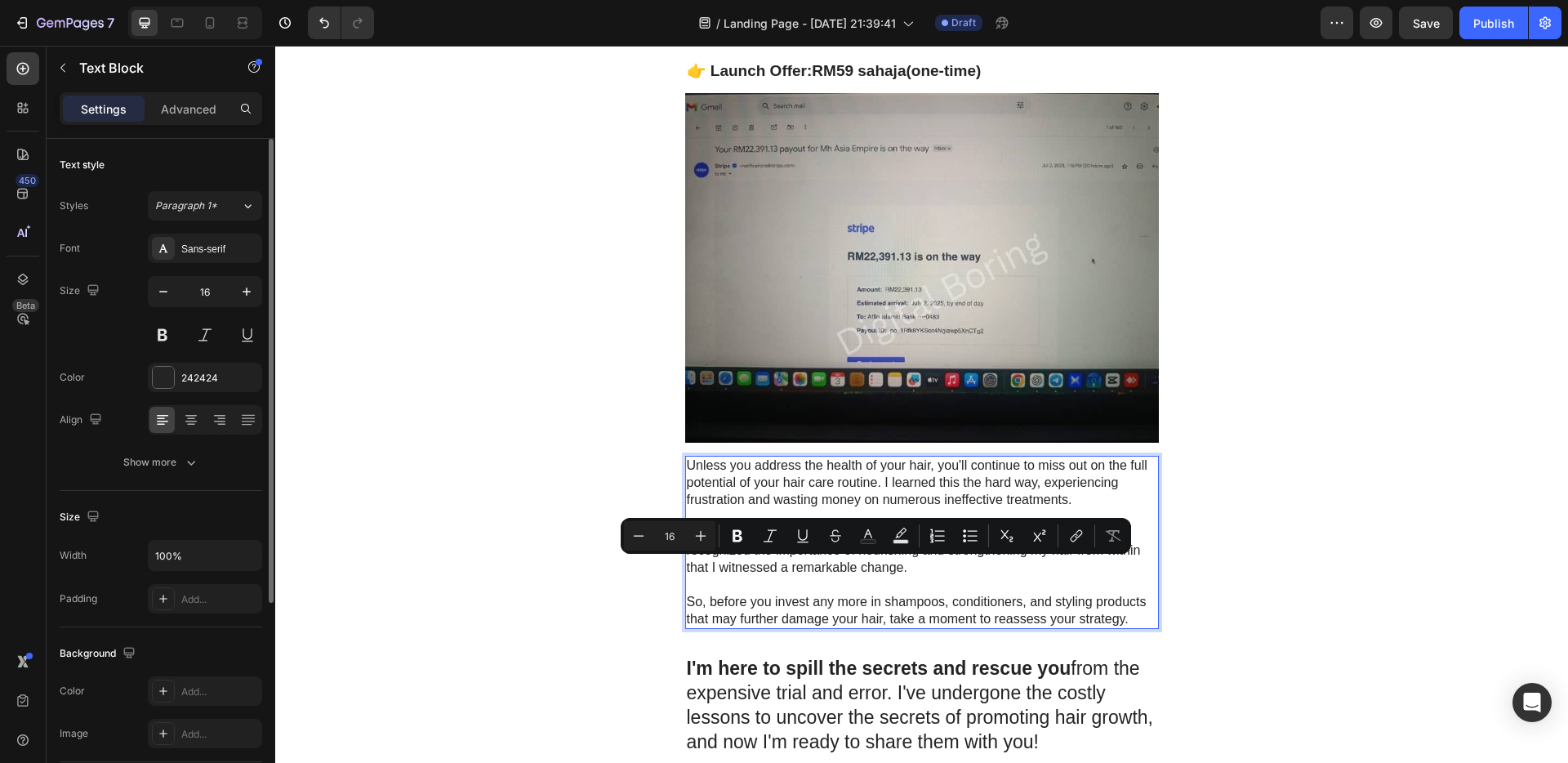
click at [1130, 619] on p "So, before you invest any more in shampoos, conditioners, and styling products …" at bounding box center [922, 611] width 471 height 34
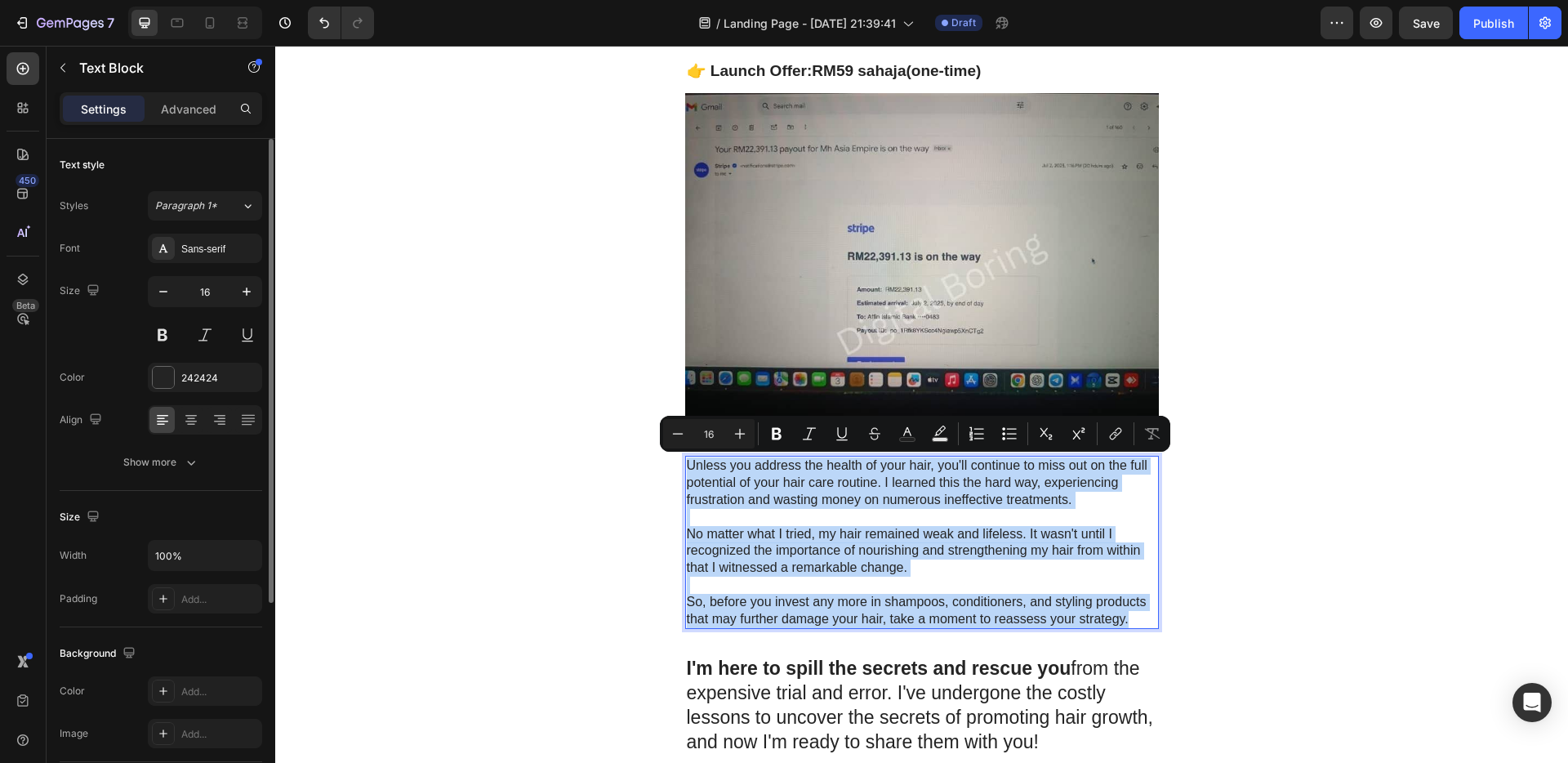
drag, startPoint x: 1131, startPoint y: 618, endPoint x: 697, endPoint y: 469, distance: 458.9
click at [685, 464] on div "Unless you address the health of your hair, you'll continue to miss out on the …" at bounding box center [922, 543] width 474 height 173
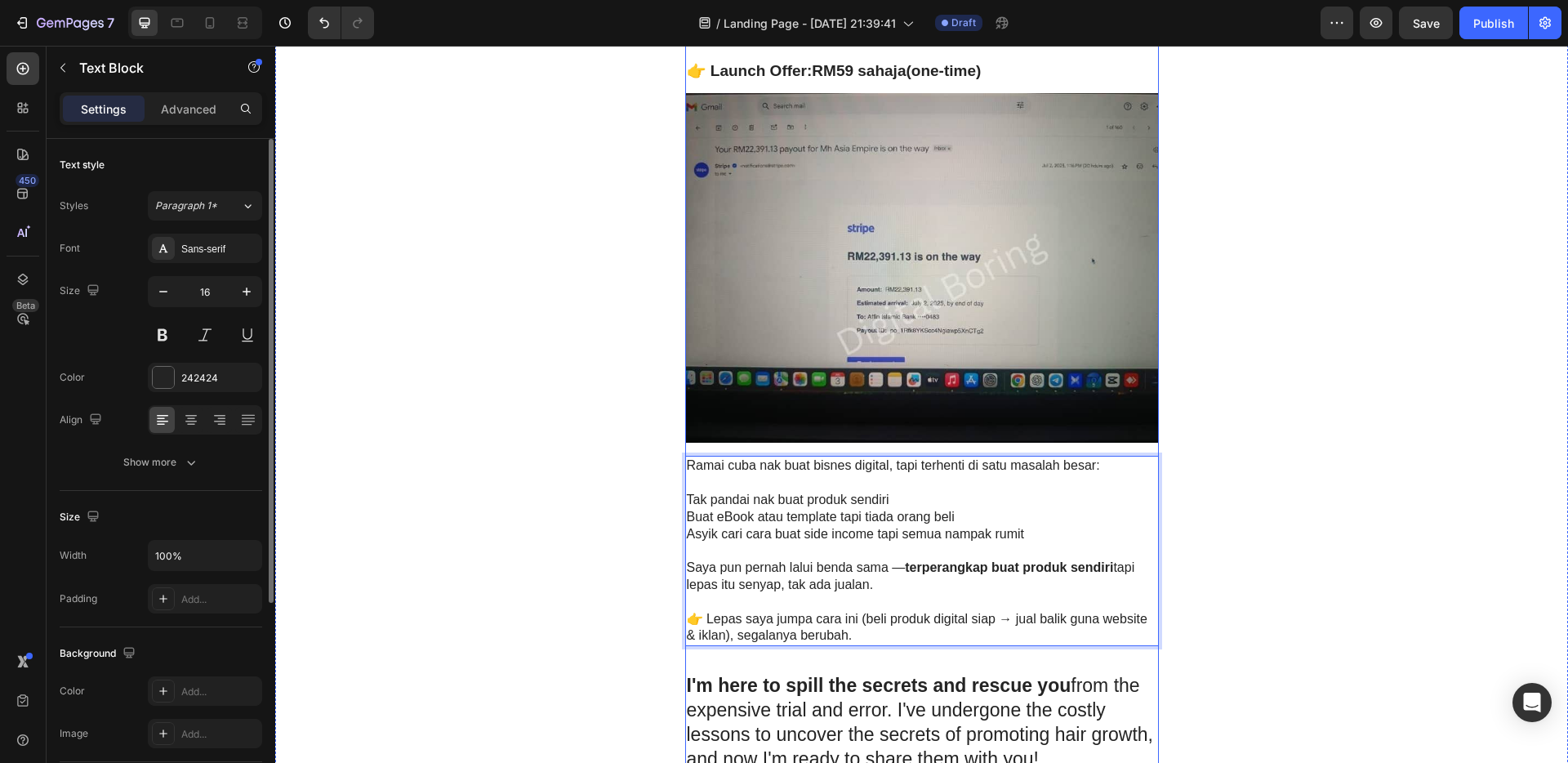
click at [830, 325] on img at bounding box center [922, 268] width 474 height 350
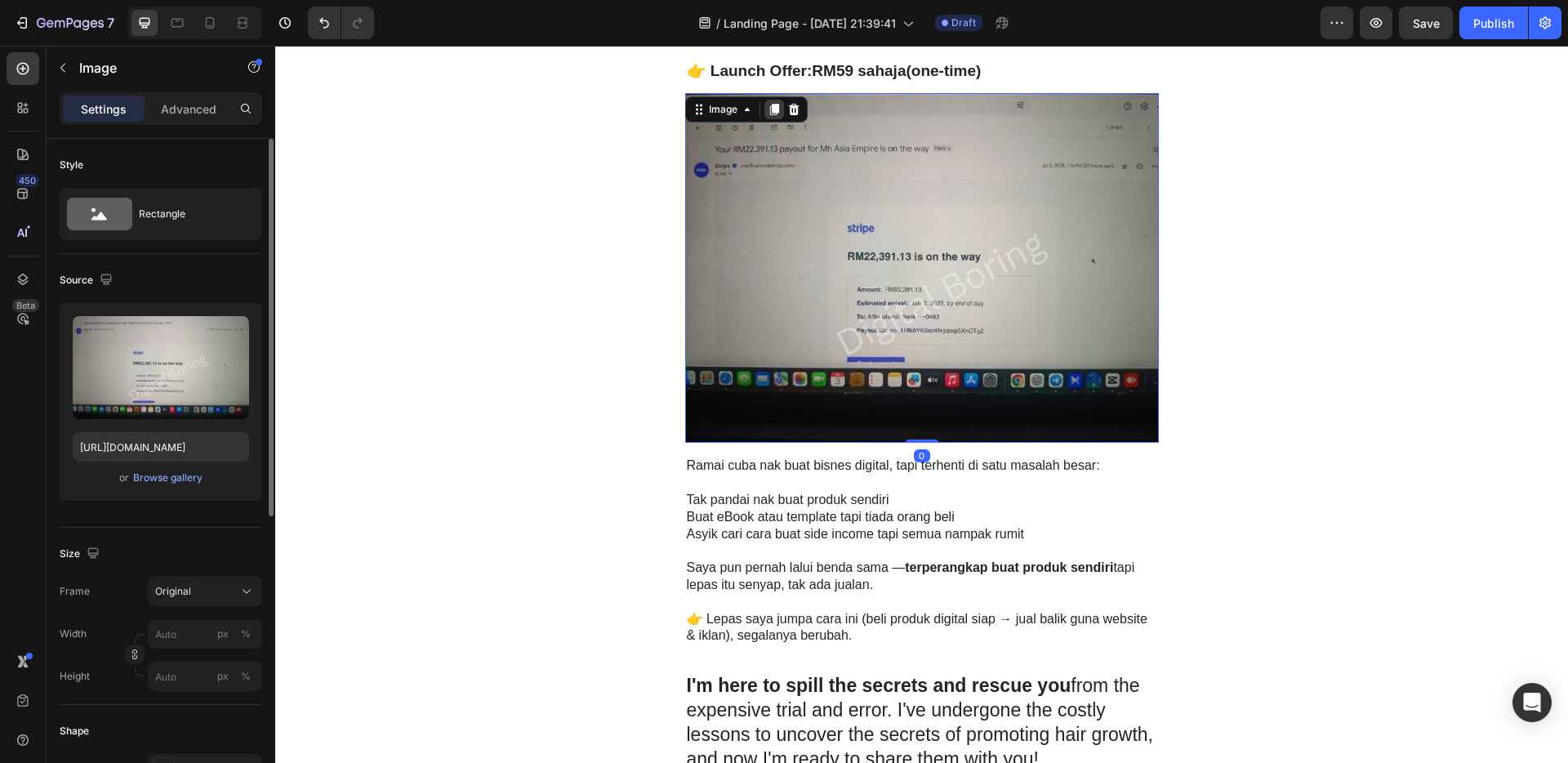
click at [771, 107] on icon at bounding box center [773, 109] width 9 height 12
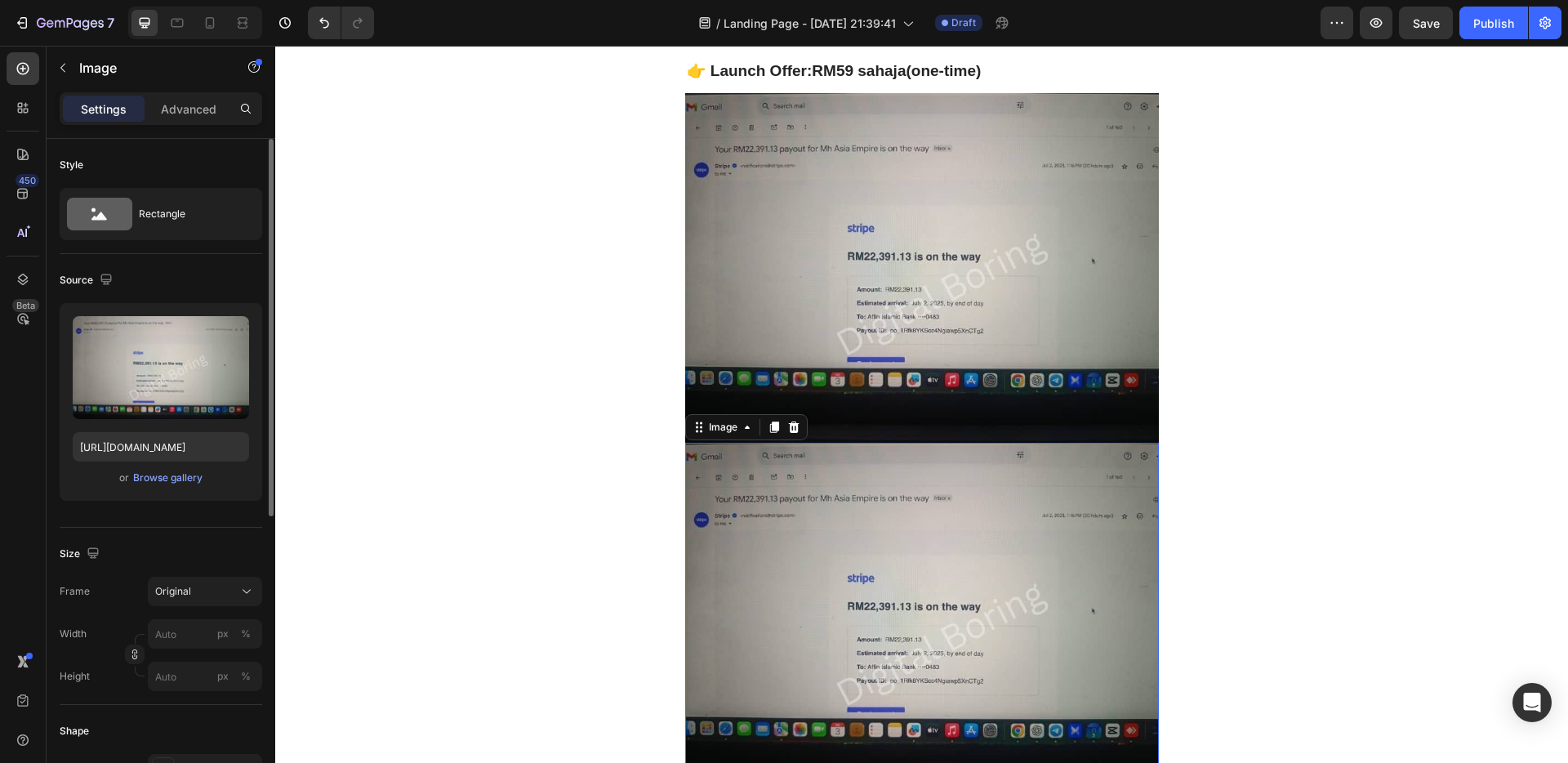
scroll to position [889, 0]
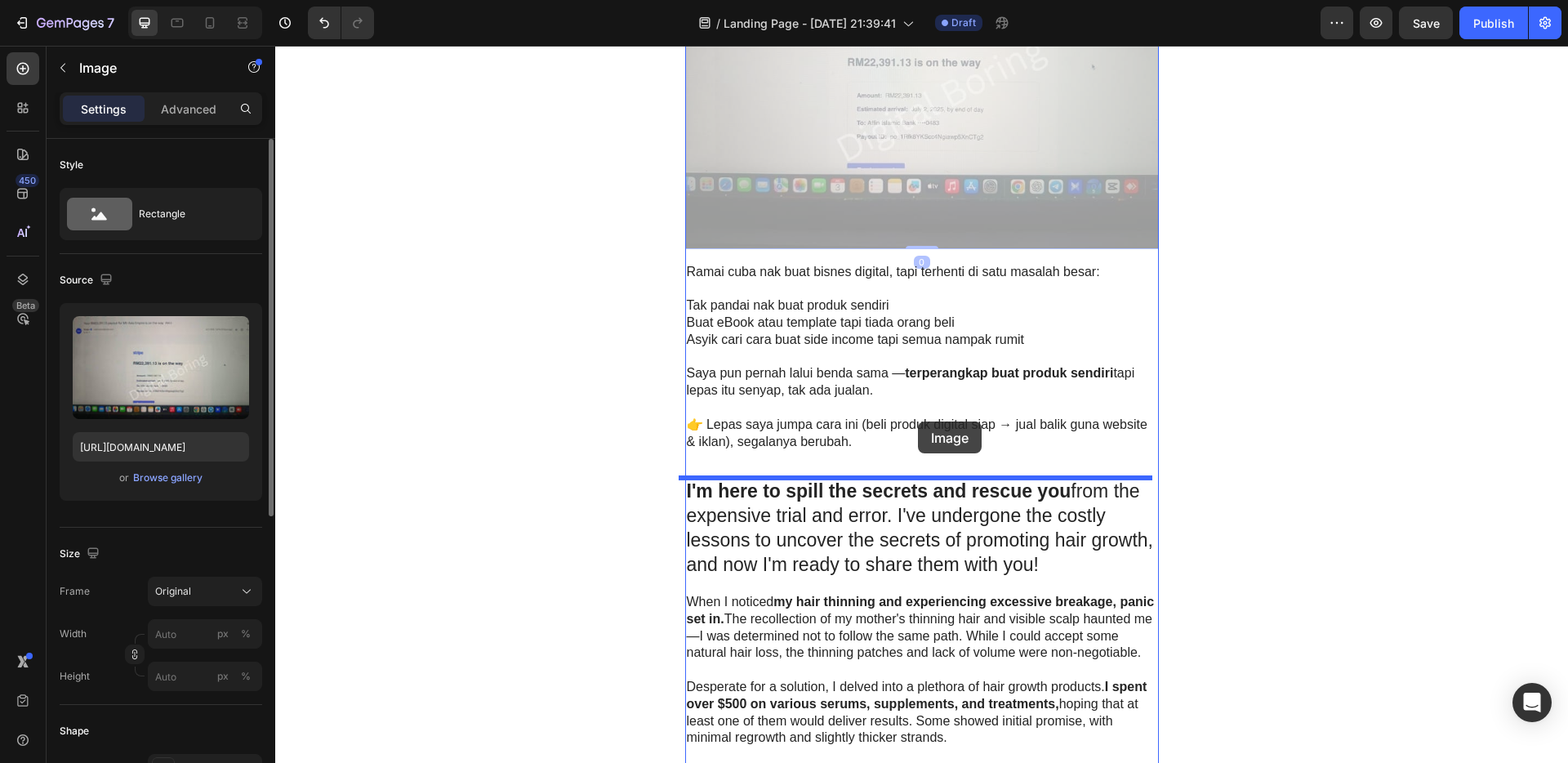
drag, startPoint x: 922, startPoint y: 146, endPoint x: 918, endPoint y: 421, distance: 275.0
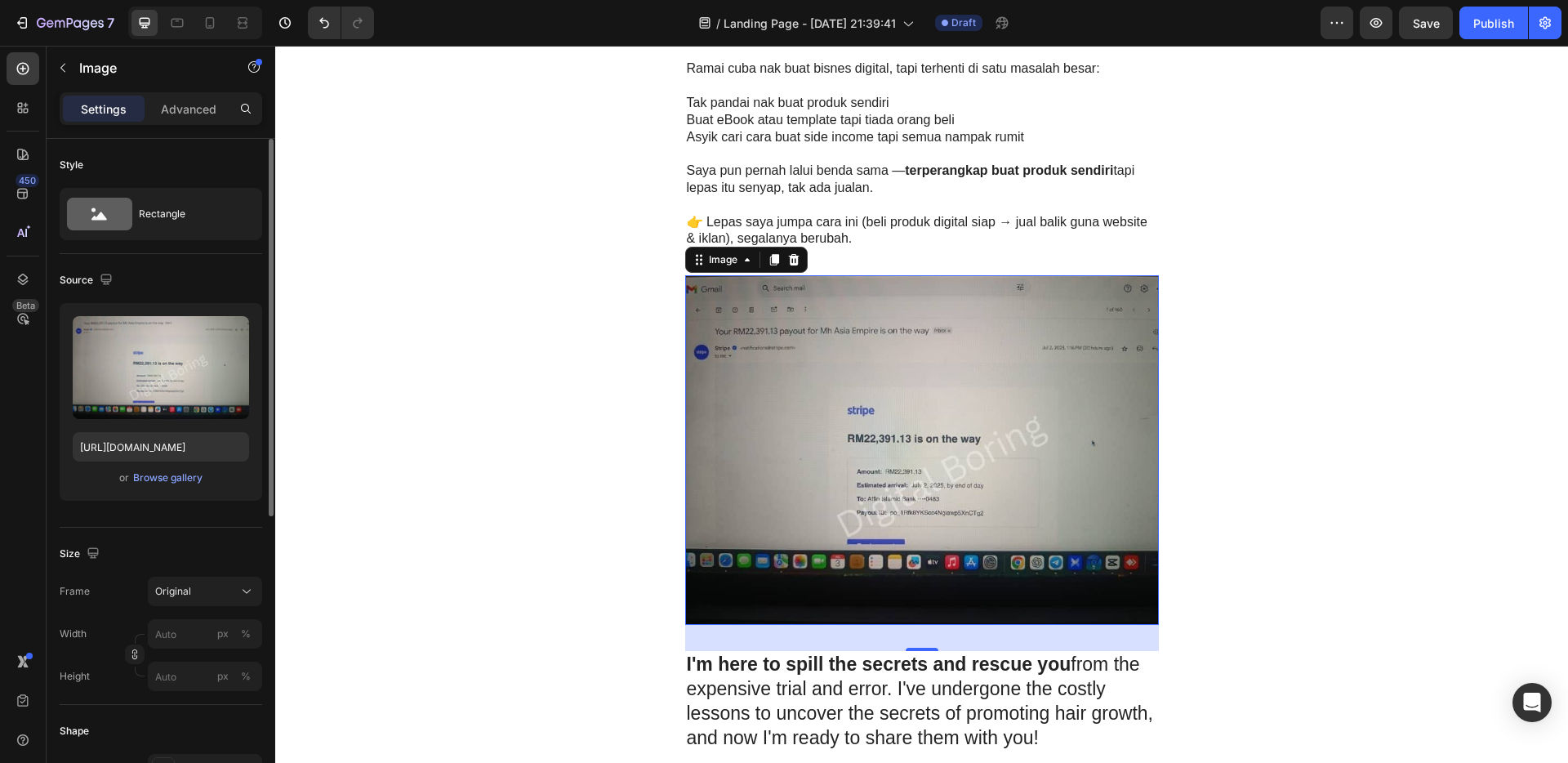
scroll to position [881, 0]
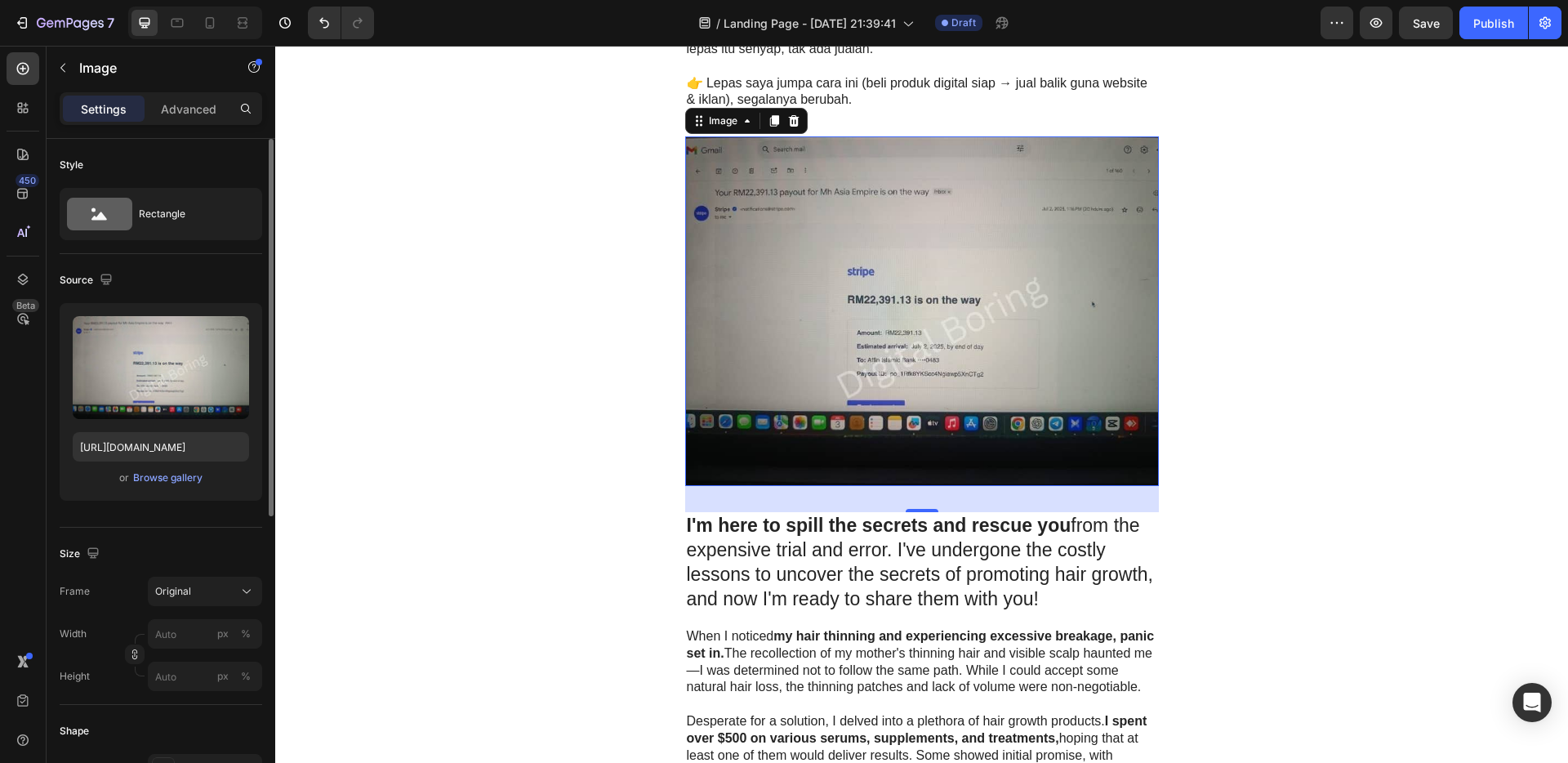
click at [884, 361] on img at bounding box center [922, 311] width 474 height 350
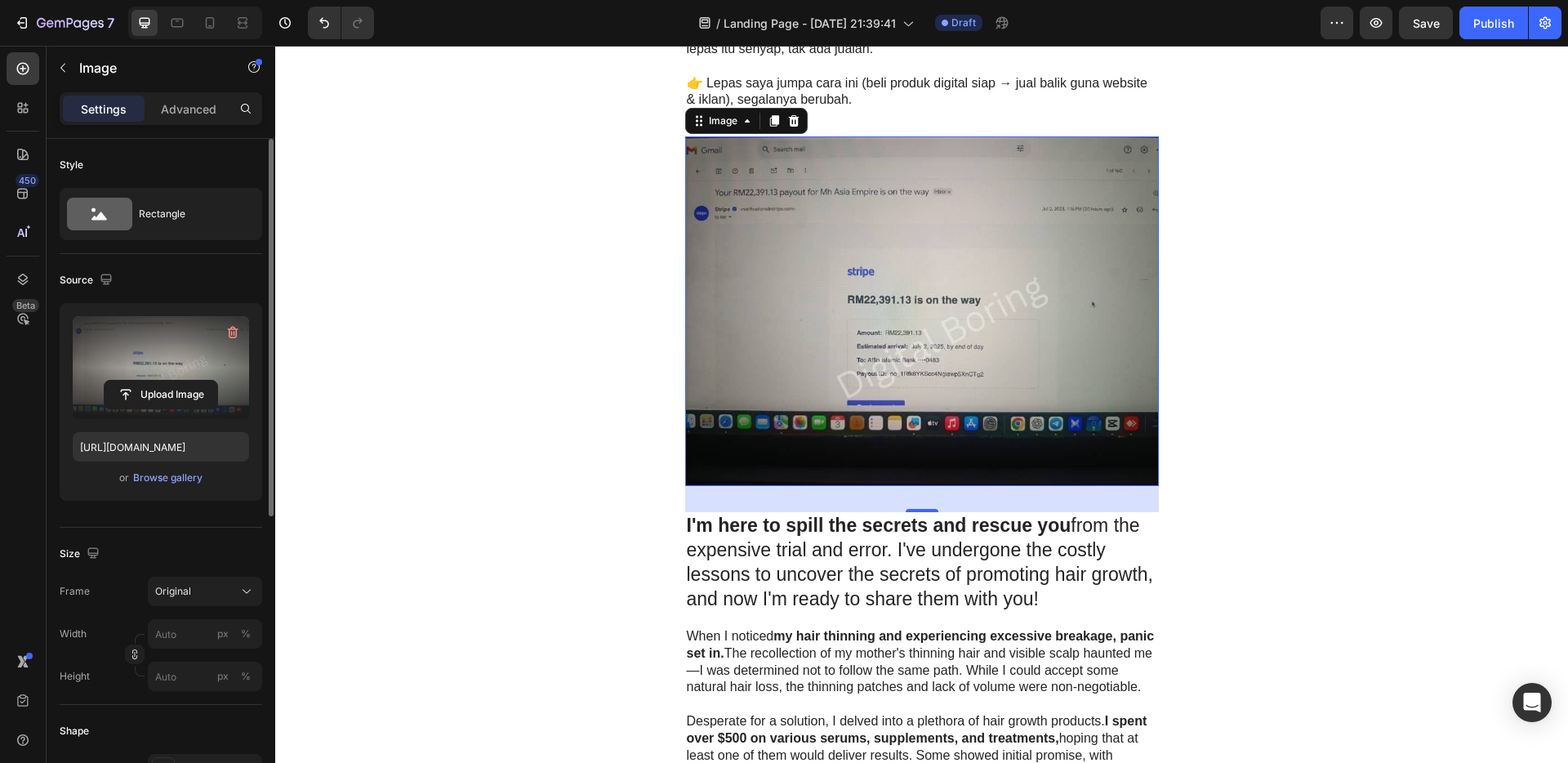
click at [160, 374] on label at bounding box center [161, 368] width 177 height 103
click at [160, 381] on input "file" at bounding box center [161, 395] width 113 height 28
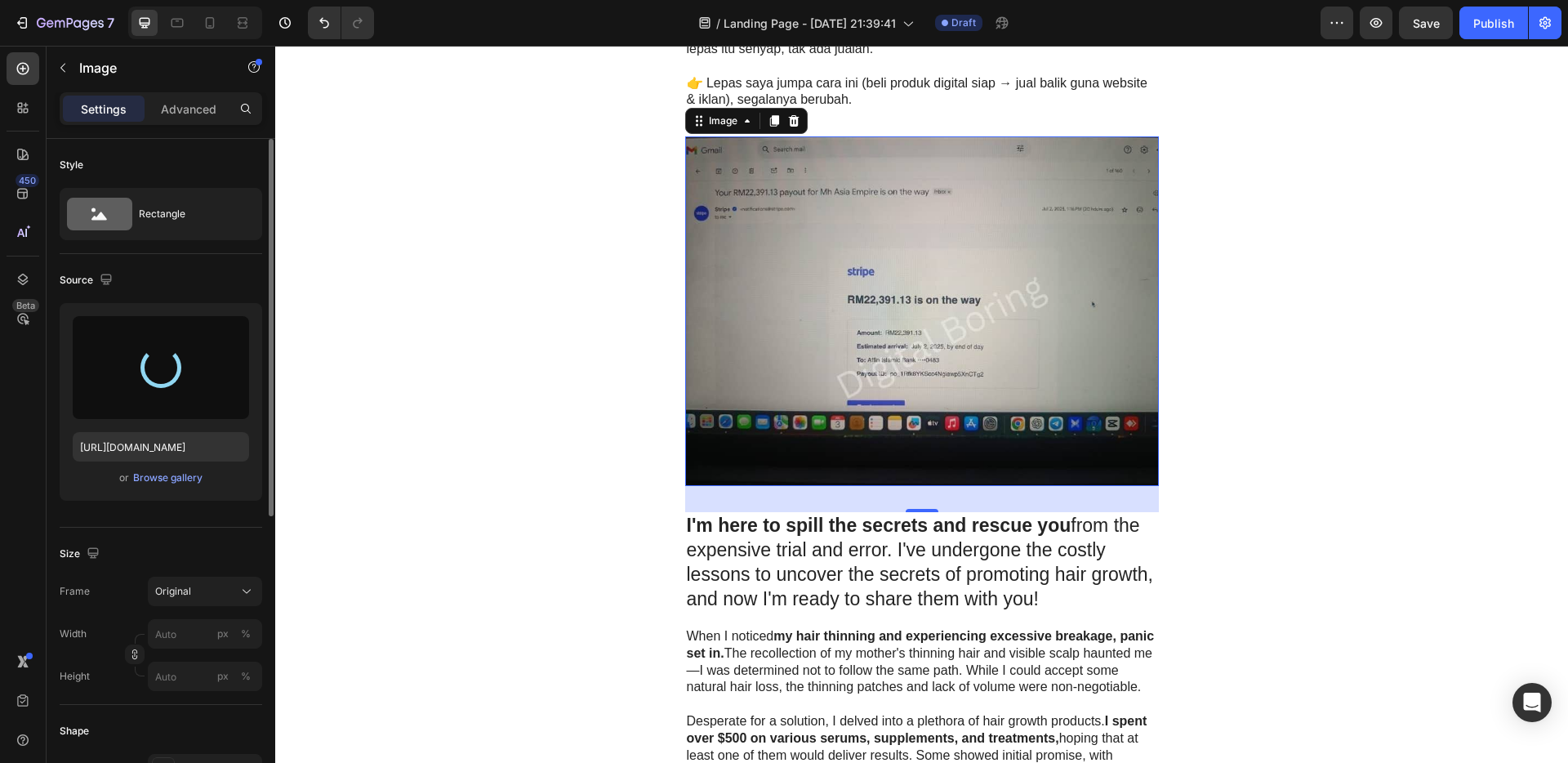
type input "[URL][DOMAIN_NAME]"
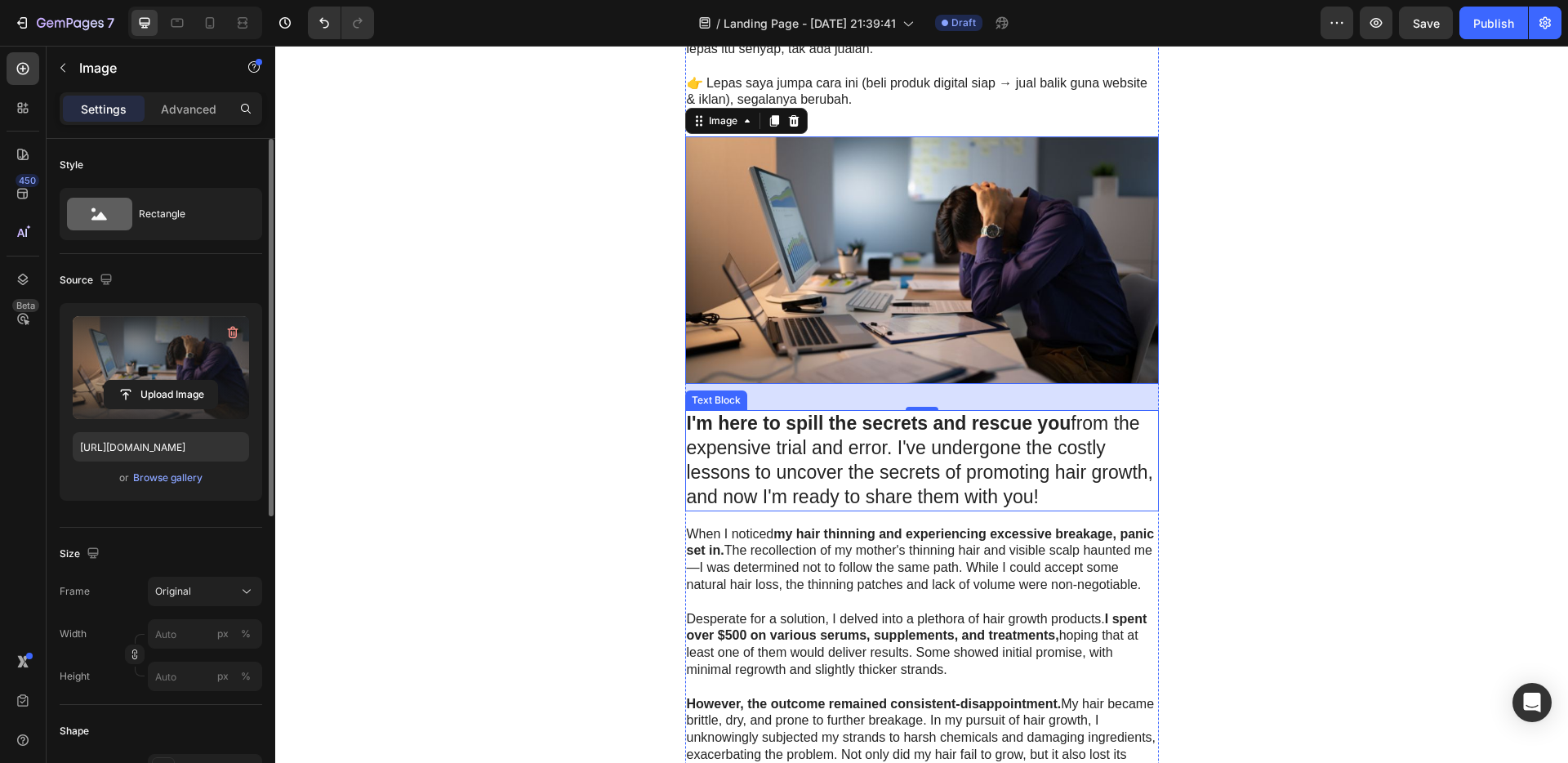
click at [953, 473] on p "I'm here to spill the secrets and rescue you from the expensive trial and error…" at bounding box center [922, 461] width 471 height 98
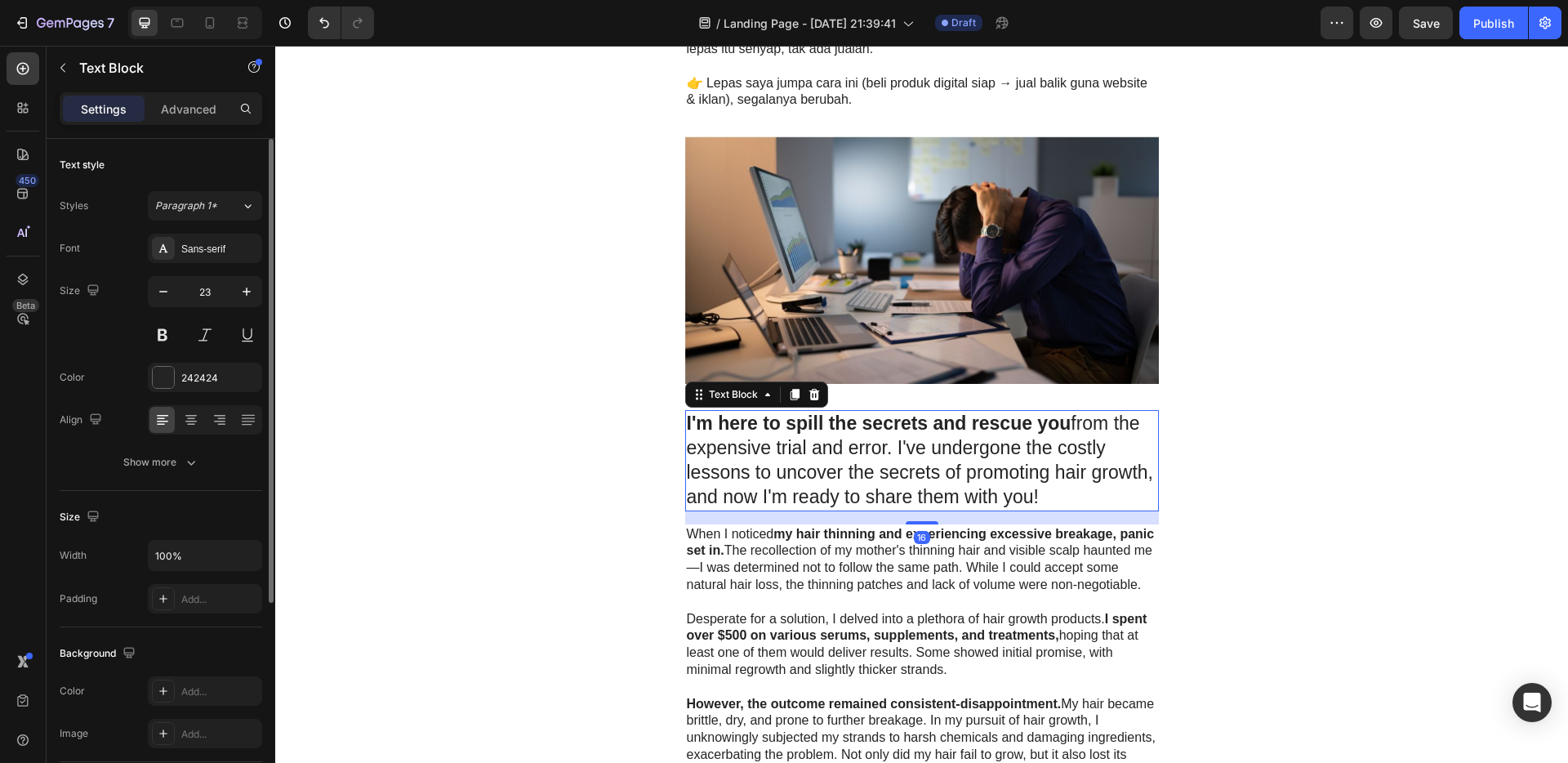
click at [1056, 493] on p "I'm here to spill the secrets and rescue you from the expensive trial and error…" at bounding box center [922, 461] width 471 height 98
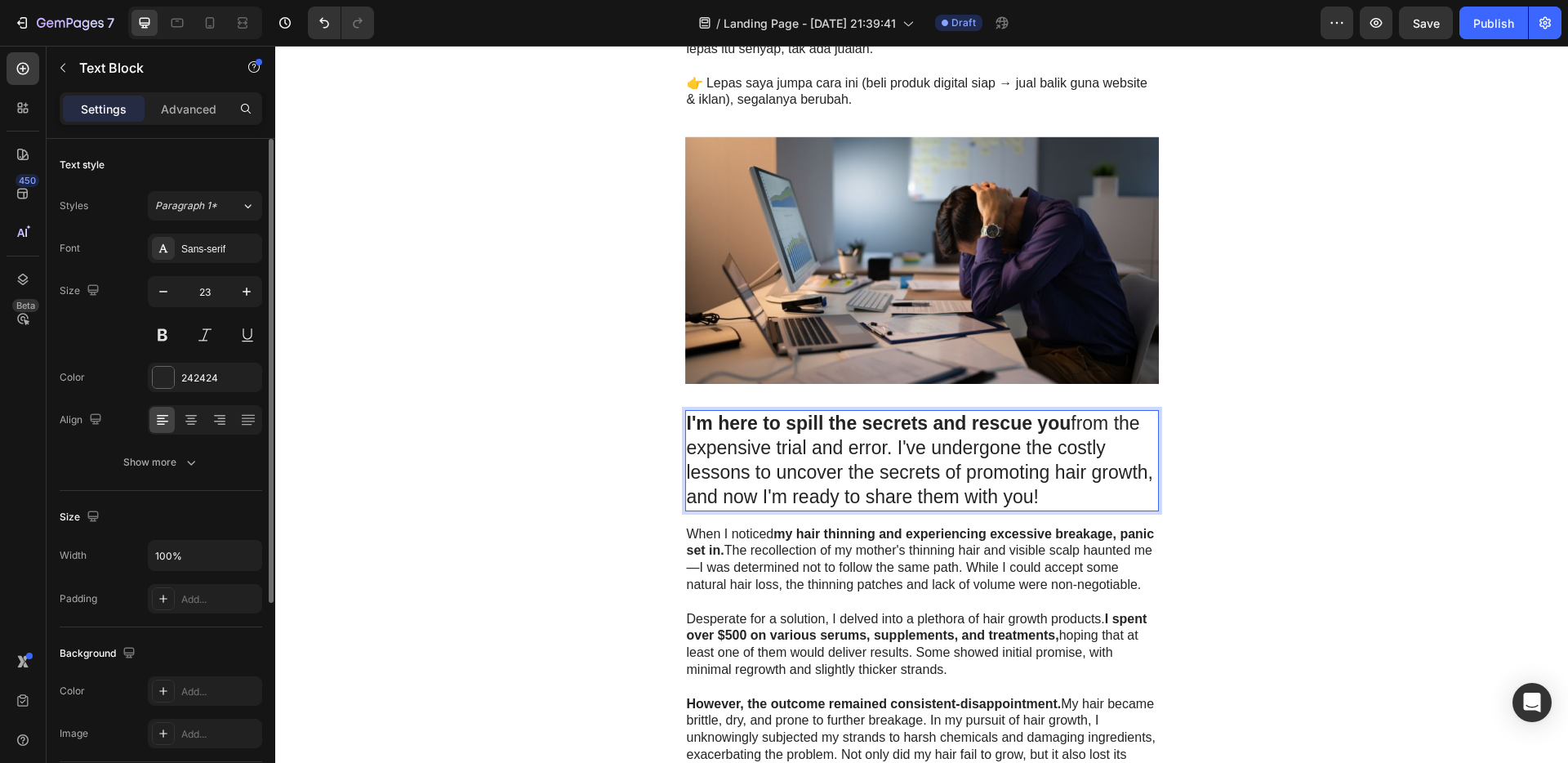
drag, startPoint x: 1051, startPoint y: 497, endPoint x: 682, endPoint y: 419, distance: 377.2
click at [687, 419] on p "I'm here to spill the secrets and rescue you from the expensive trial and error…" at bounding box center [922, 461] width 471 height 98
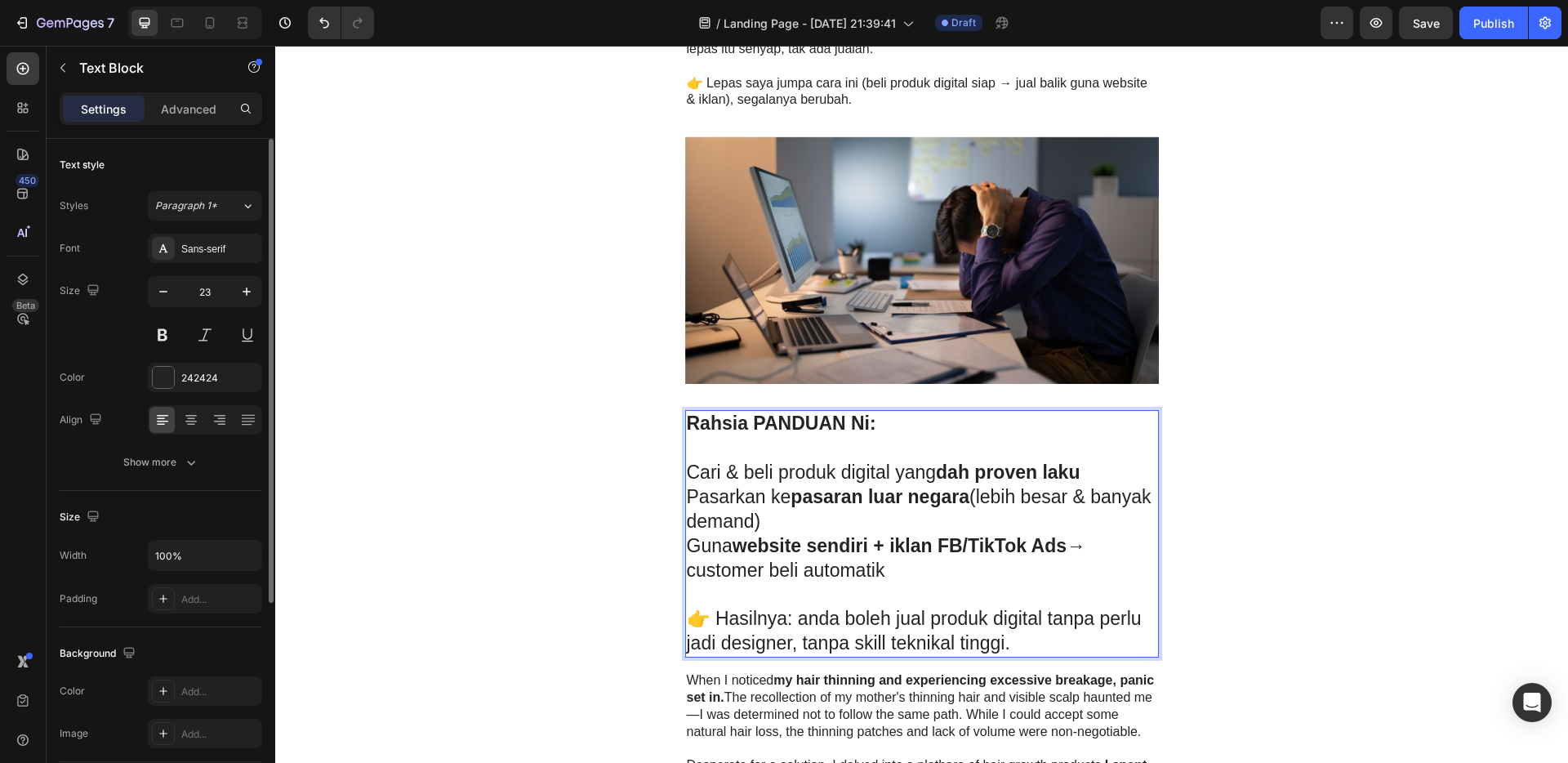
click at [842, 262] on img at bounding box center [922, 260] width 474 height 247
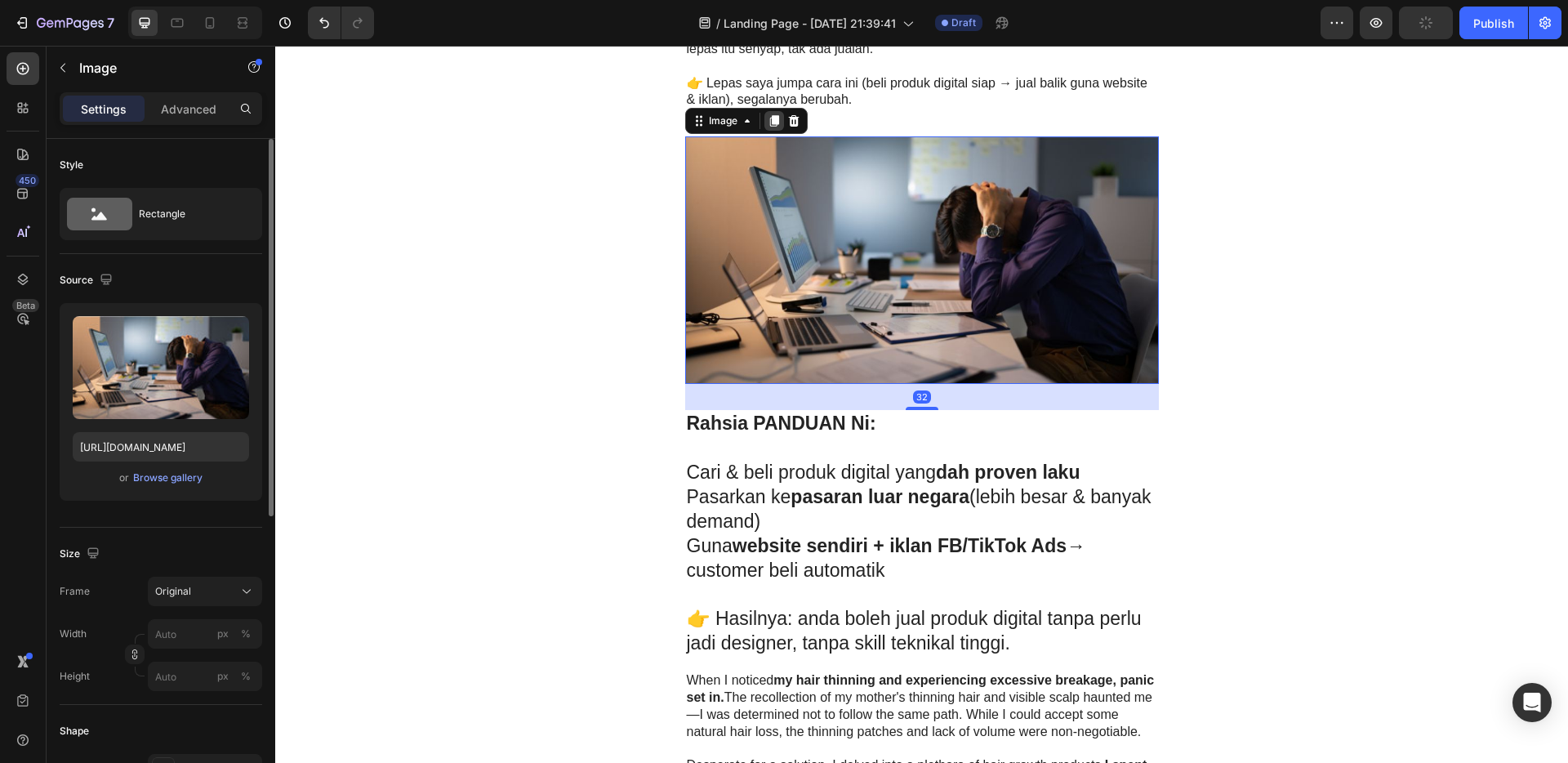
click at [769, 124] on icon at bounding box center [773, 121] width 9 height 12
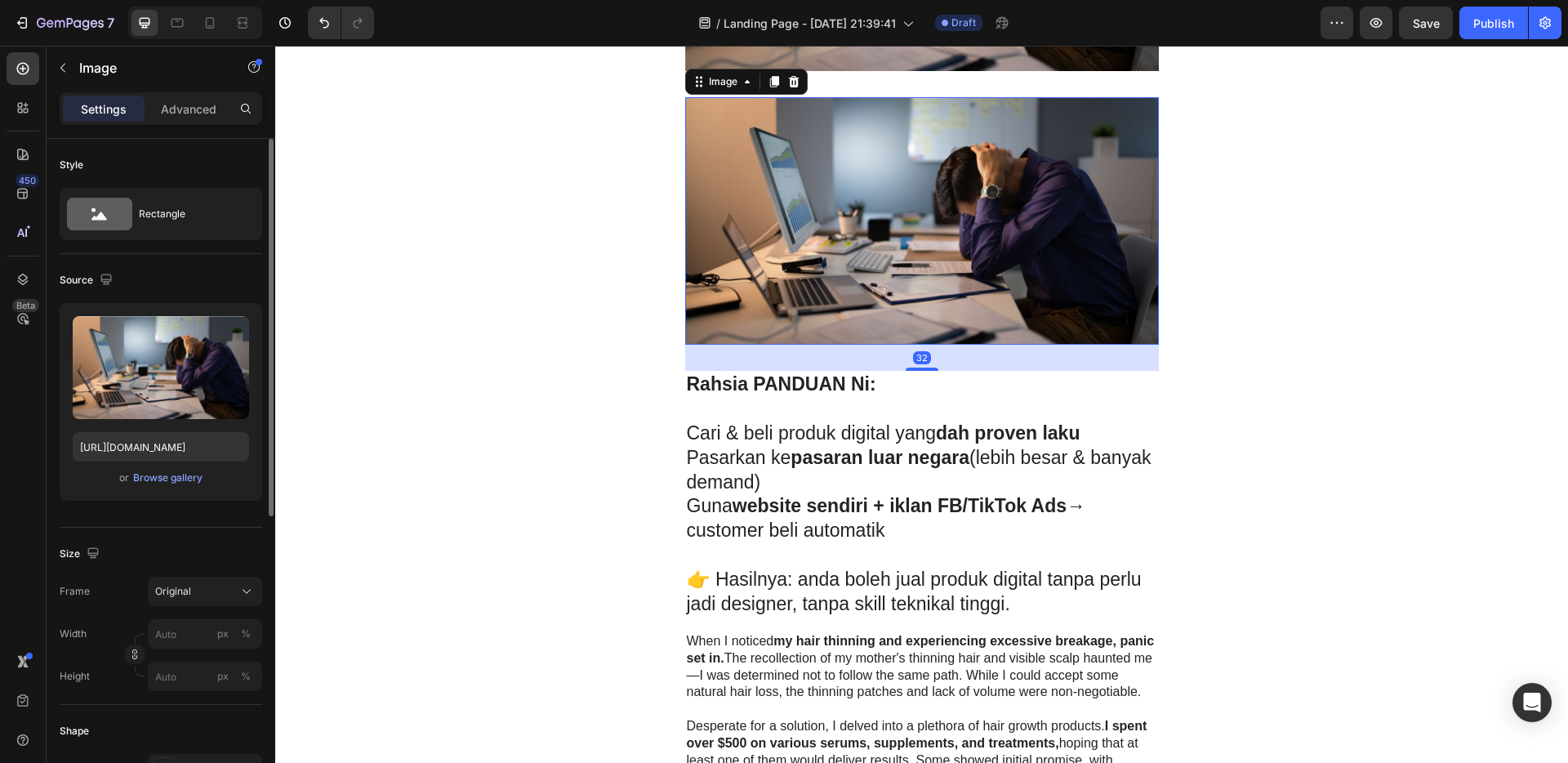
scroll to position [1222, 0]
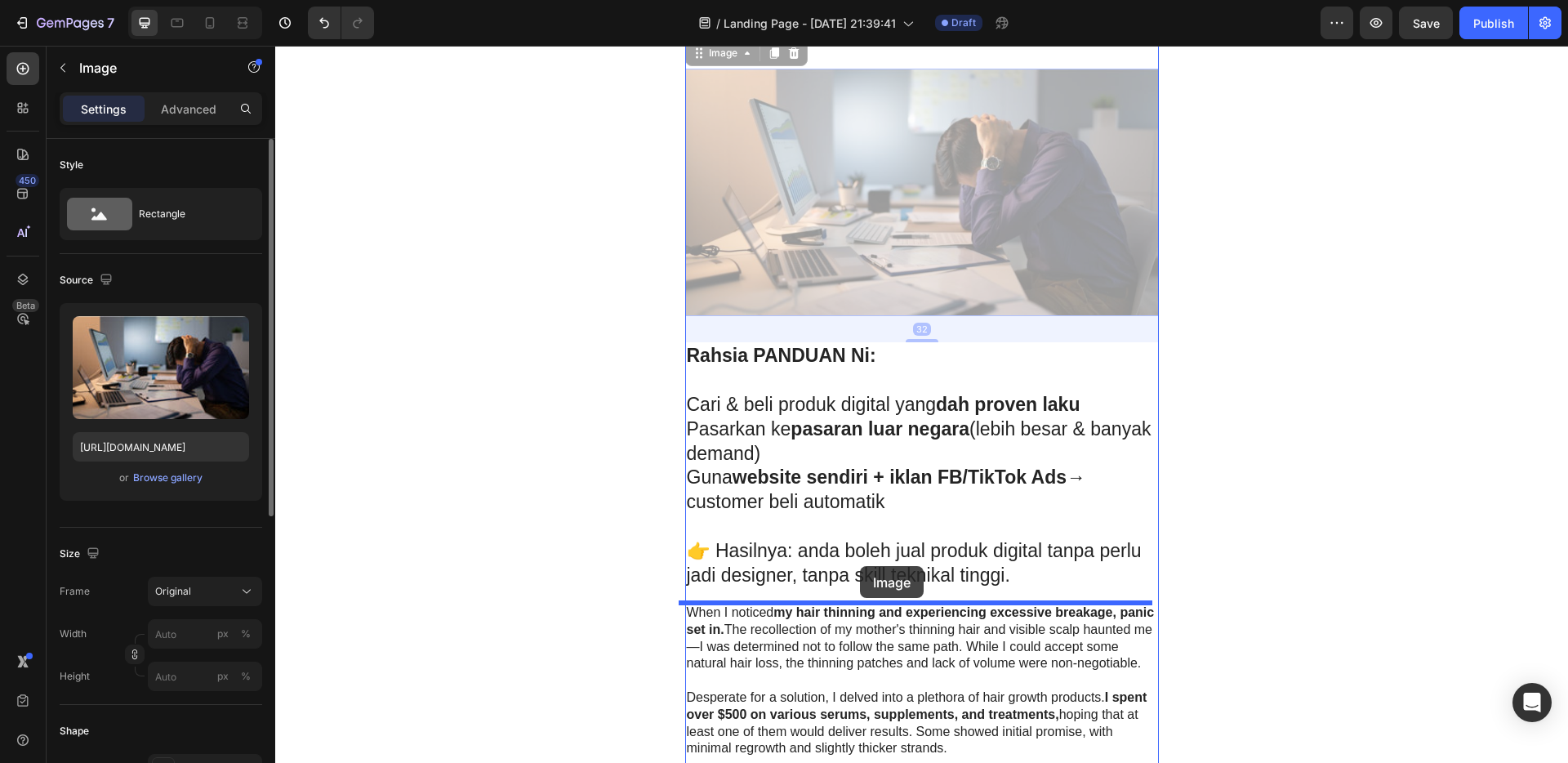
drag, startPoint x: 852, startPoint y: 208, endPoint x: 860, endPoint y: 566, distance: 358.1
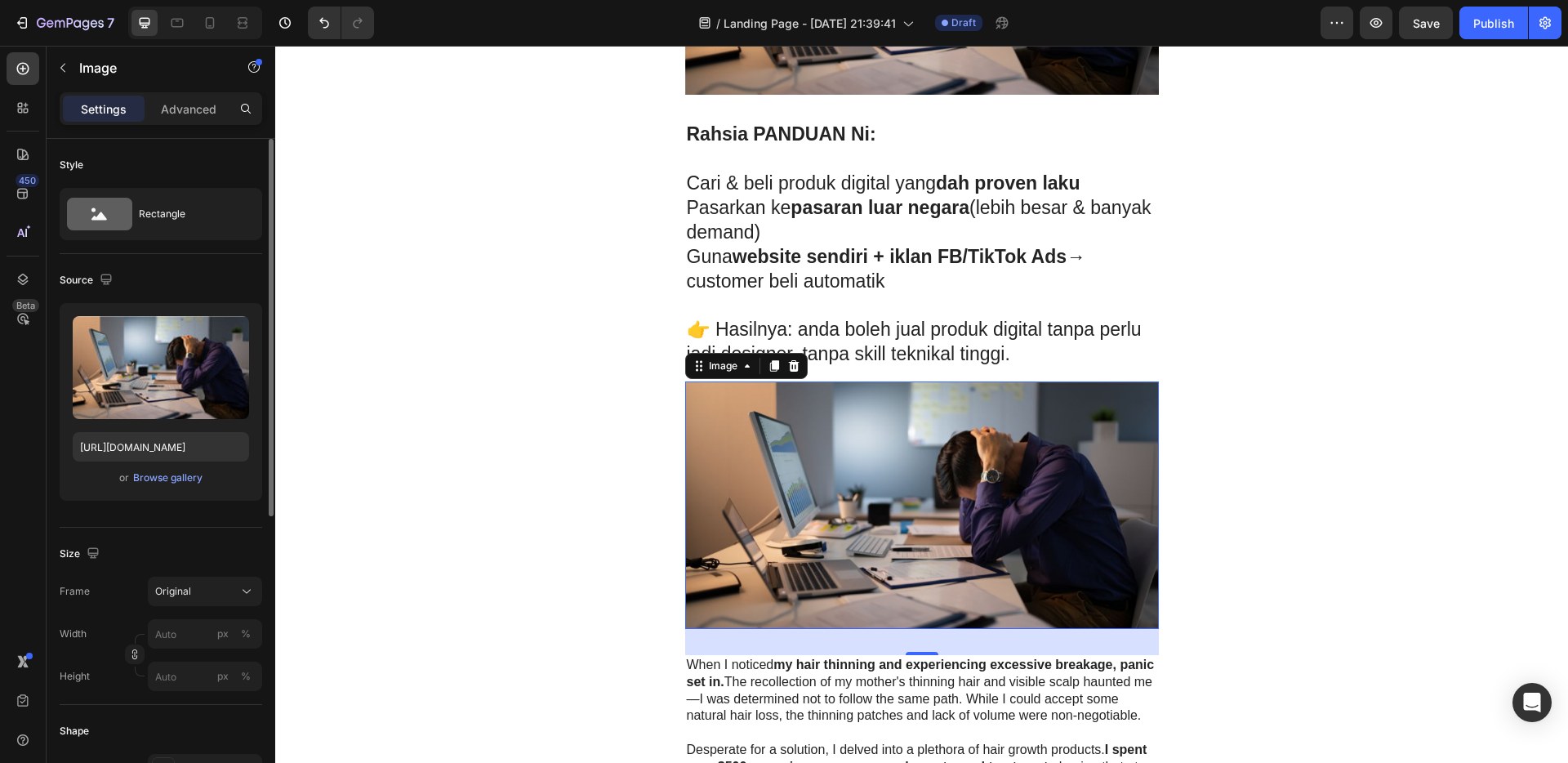
scroll to position [1280, 0]
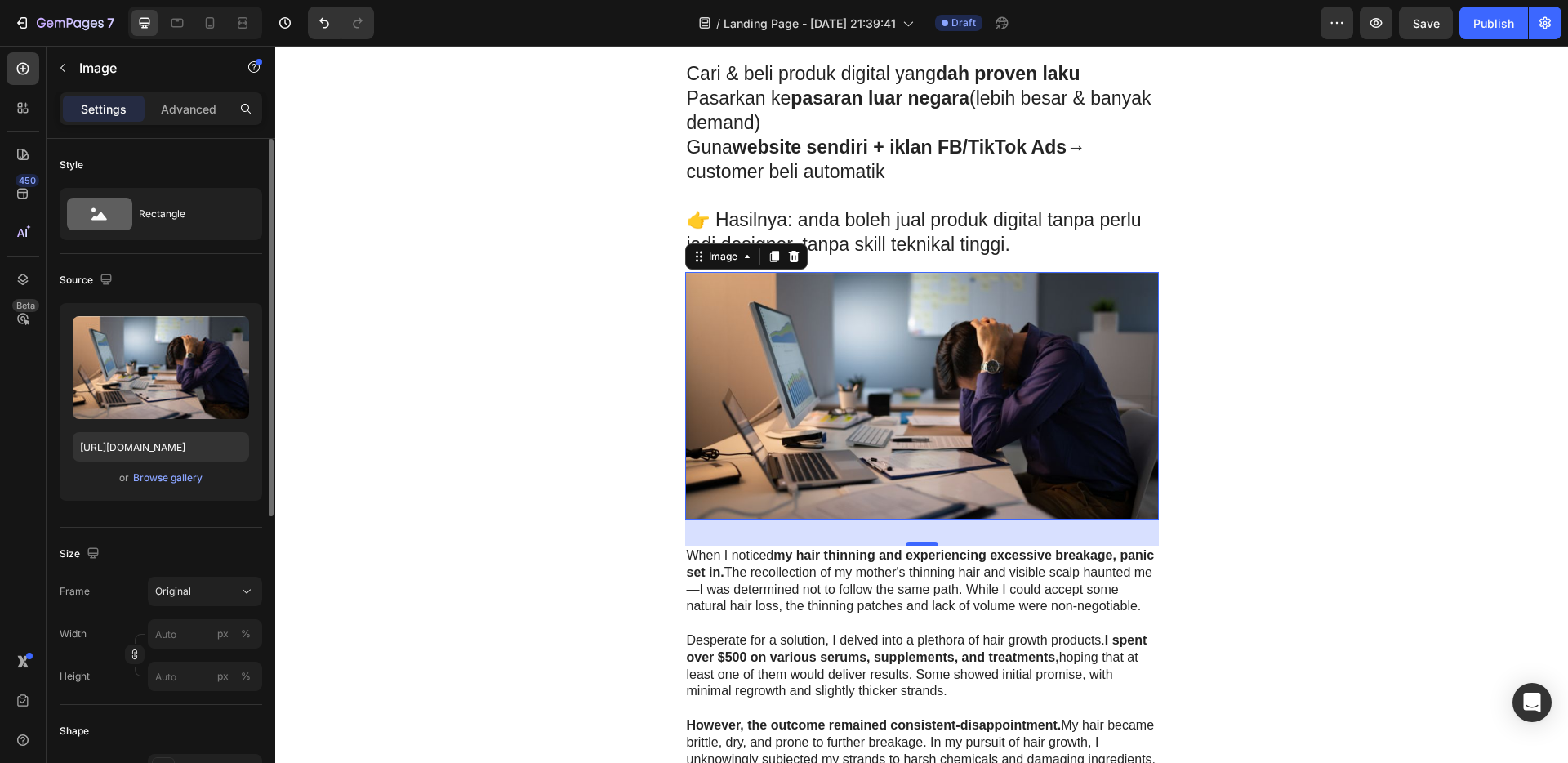
click at [889, 422] on img at bounding box center [922, 396] width 474 height 247
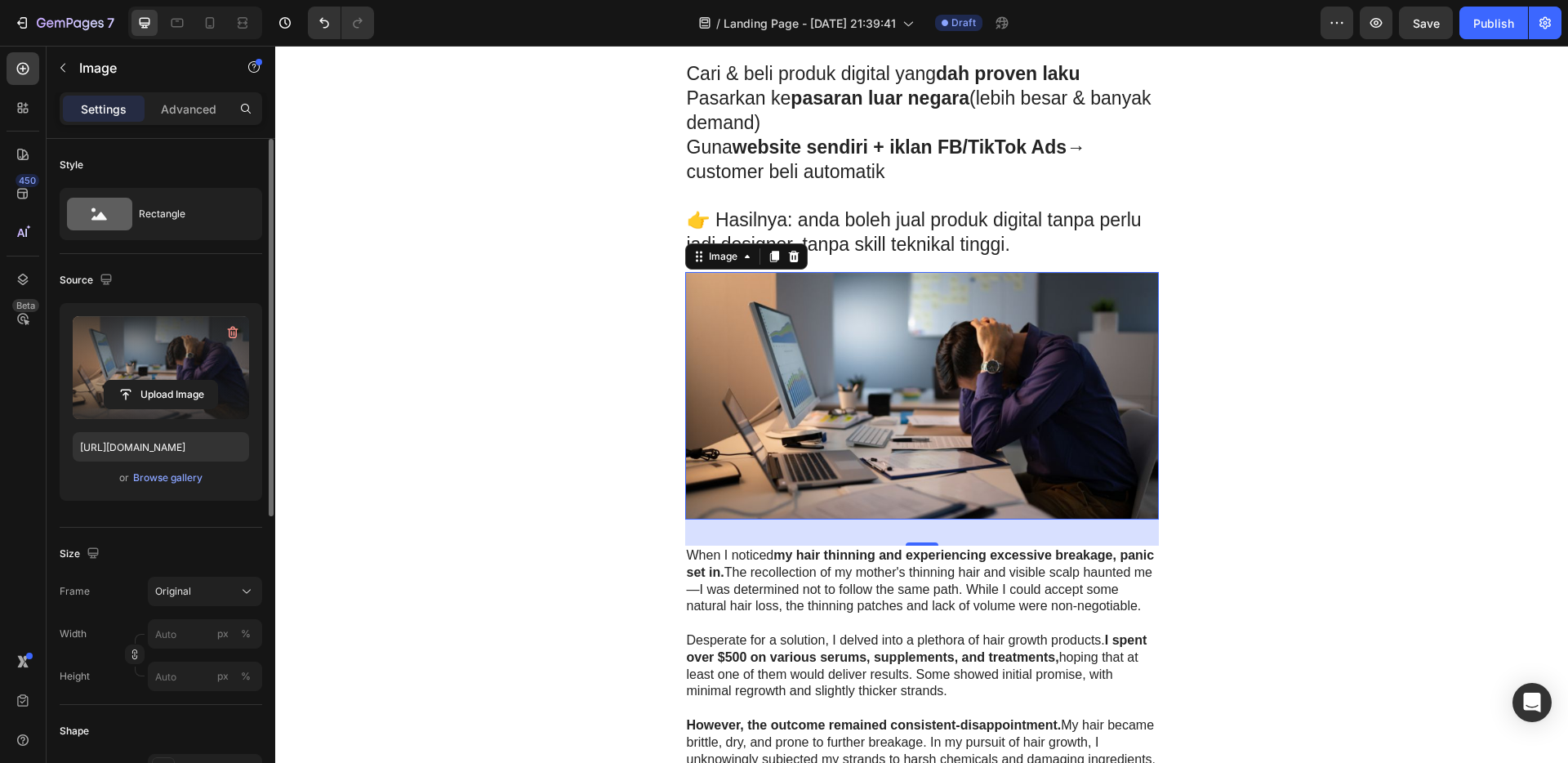
click at [152, 371] on label at bounding box center [161, 368] width 177 height 103
click at [152, 381] on input "file" at bounding box center [161, 395] width 113 height 28
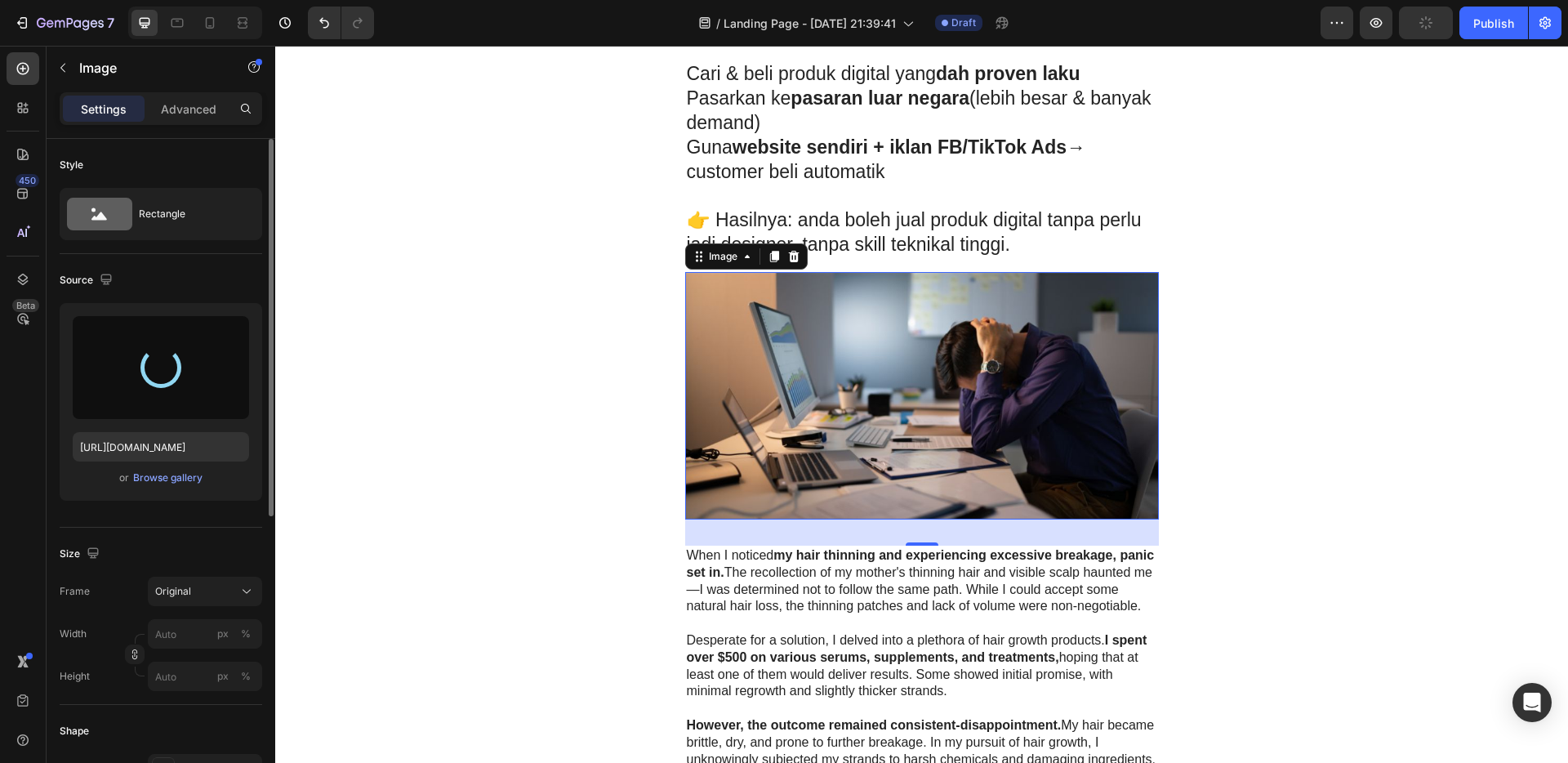
type input "[URL][DOMAIN_NAME]"
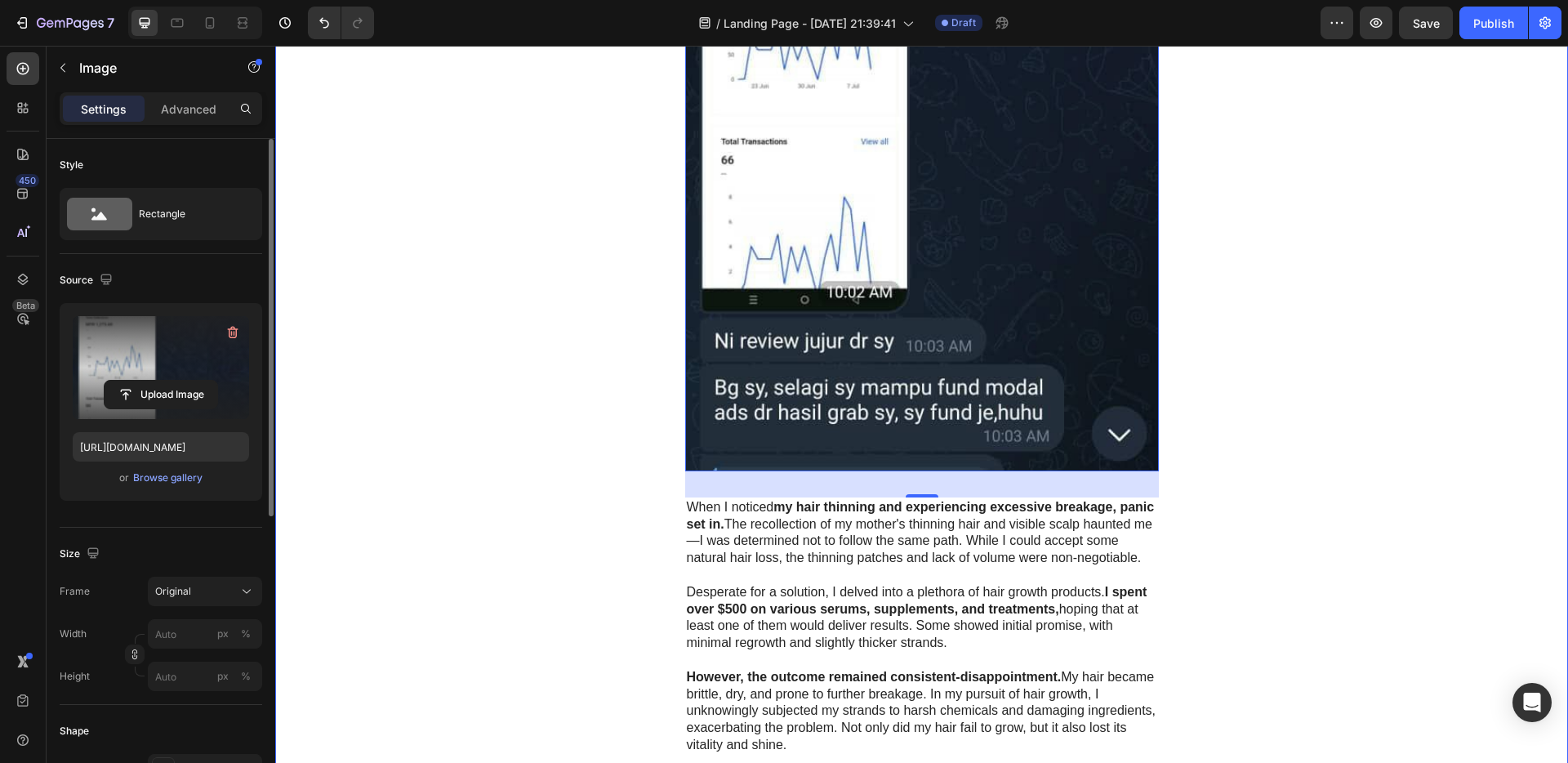
scroll to position [2199, 0]
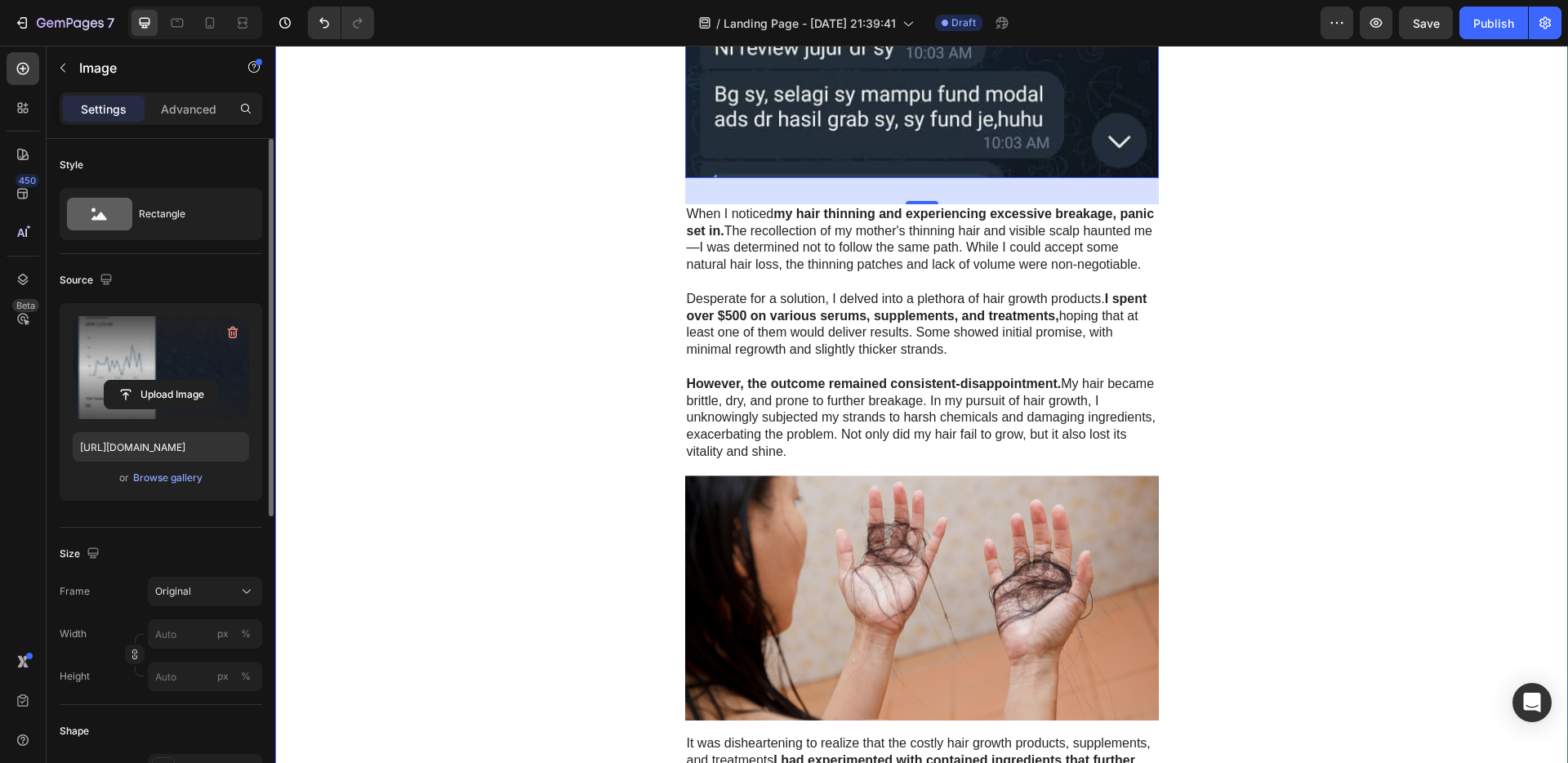
click at [990, 353] on p "Desperate for a solution, I delved into a plethora of hair growth products. I s…" at bounding box center [922, 325] width 471 height 68
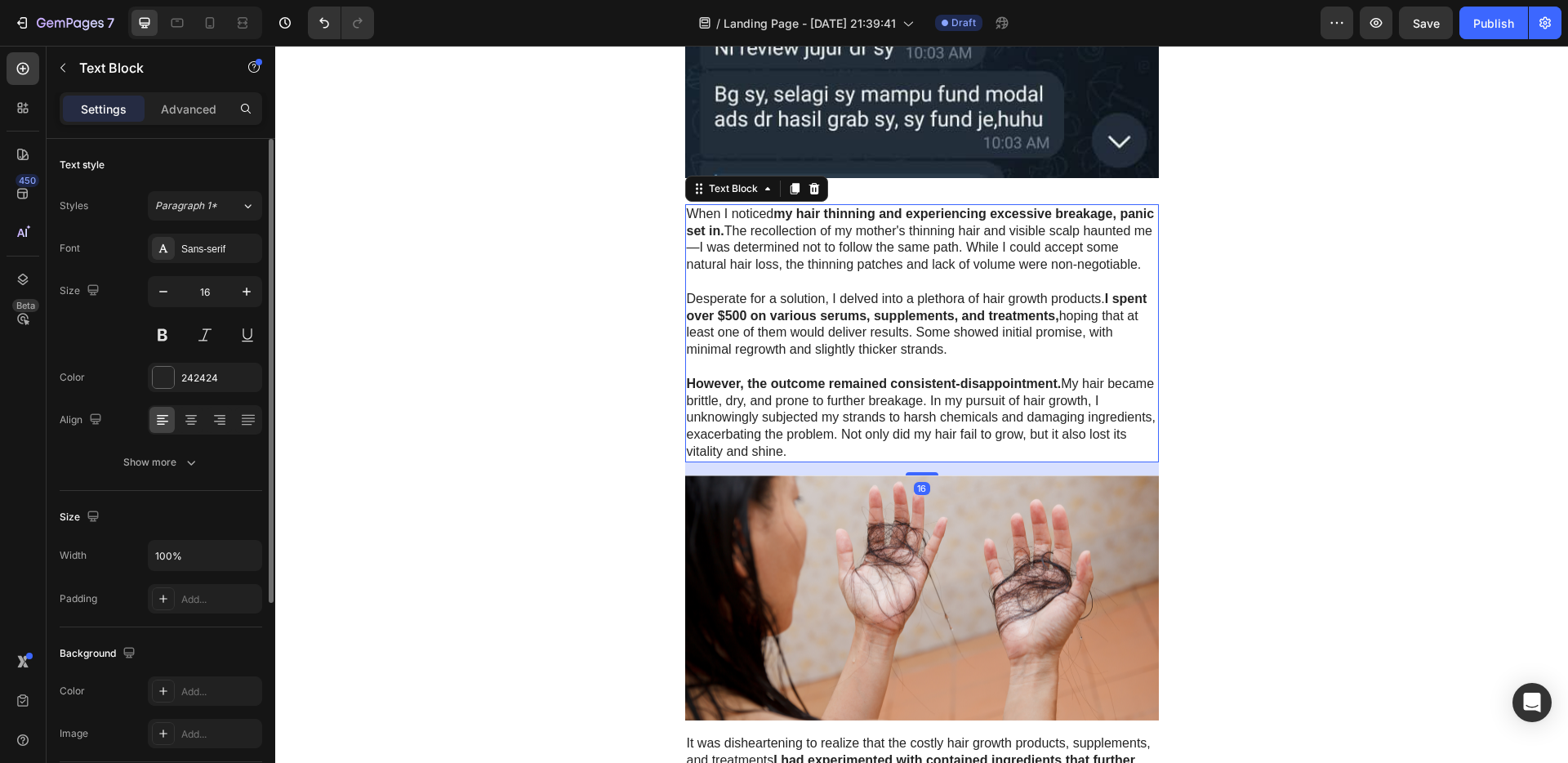
click at [864, 452] on p "However, the outcome remained consistent-disappointment. My hair became brittle…" at bounding box center [922, 418] width 471 height 85
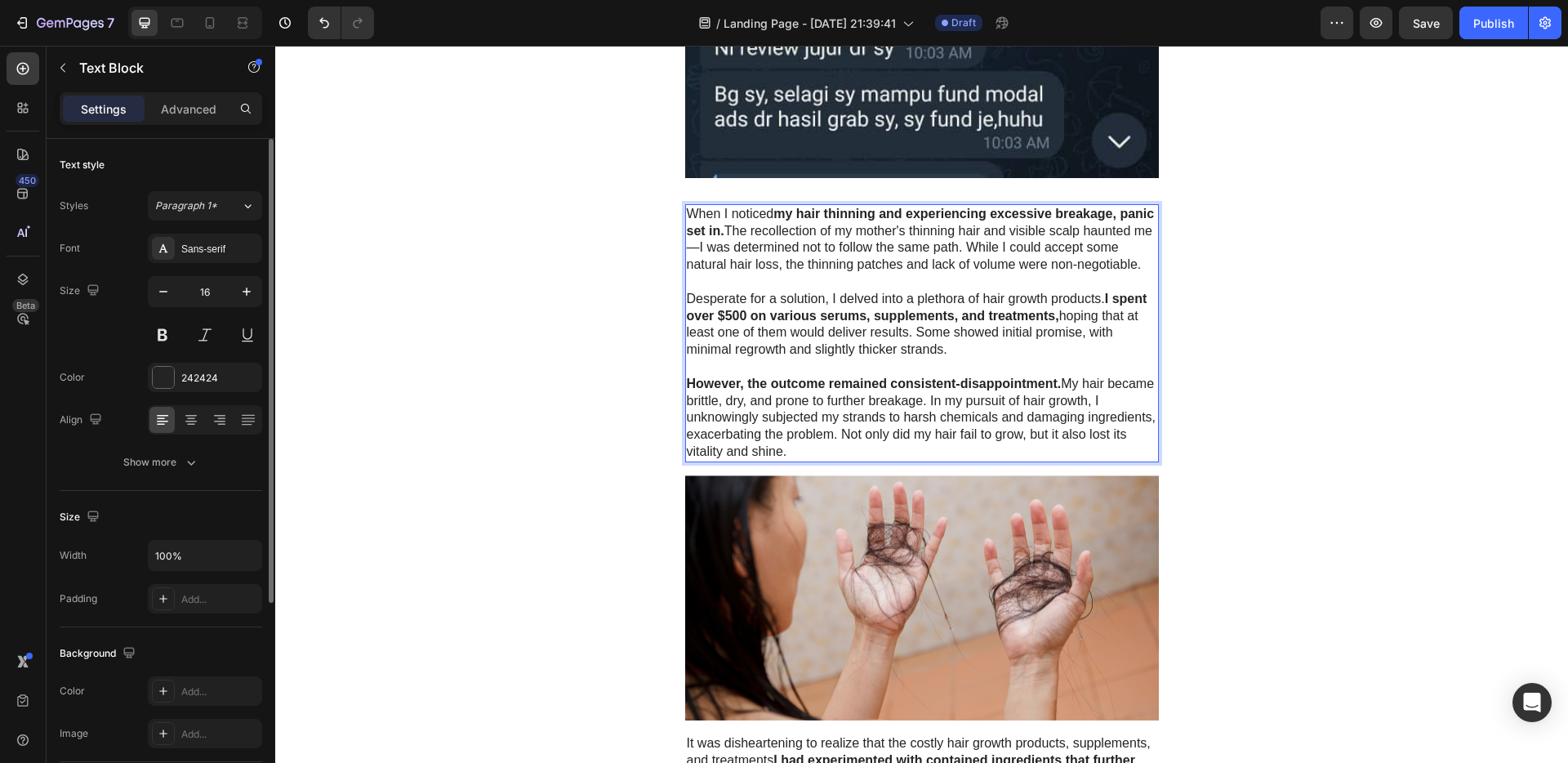
click at [793, 461] on p "However, the outcome remained consistent-disappointment. My hair became brittle…" at bounding box center [922, 418] width 471 height 85
drag, startPoint x: 791, startPoint y: 468, endPoint x: 682, endPoint y: 215, distance: 275.5
click at [685, 215] on div "When I noticed my hair thinning and experiencing excessive breakage, panic set …" at bounding box center [922, 333] width 474 height 258
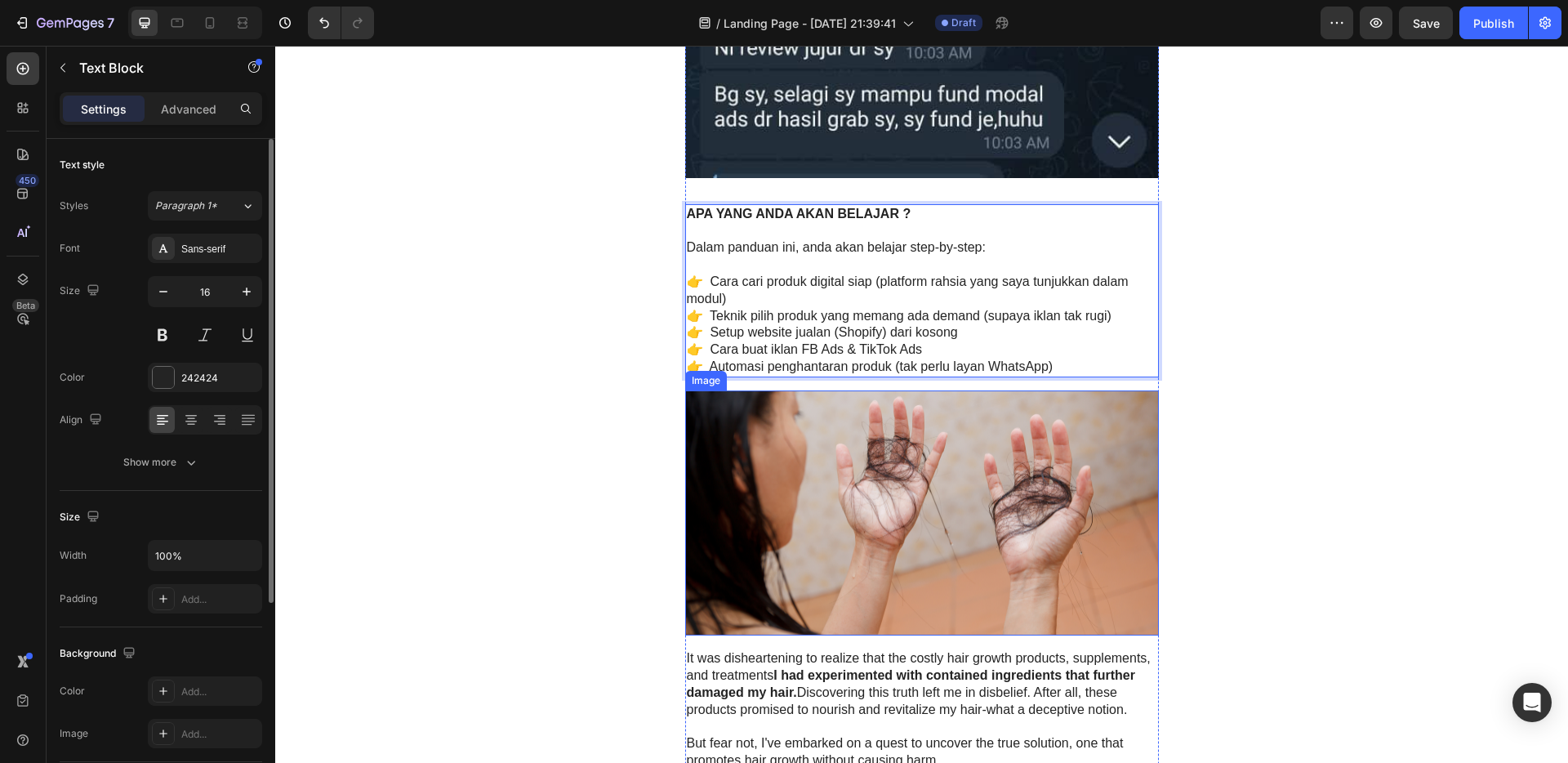
click at [876, 535] on img at bounding box center [922, 513] width 474 height 246
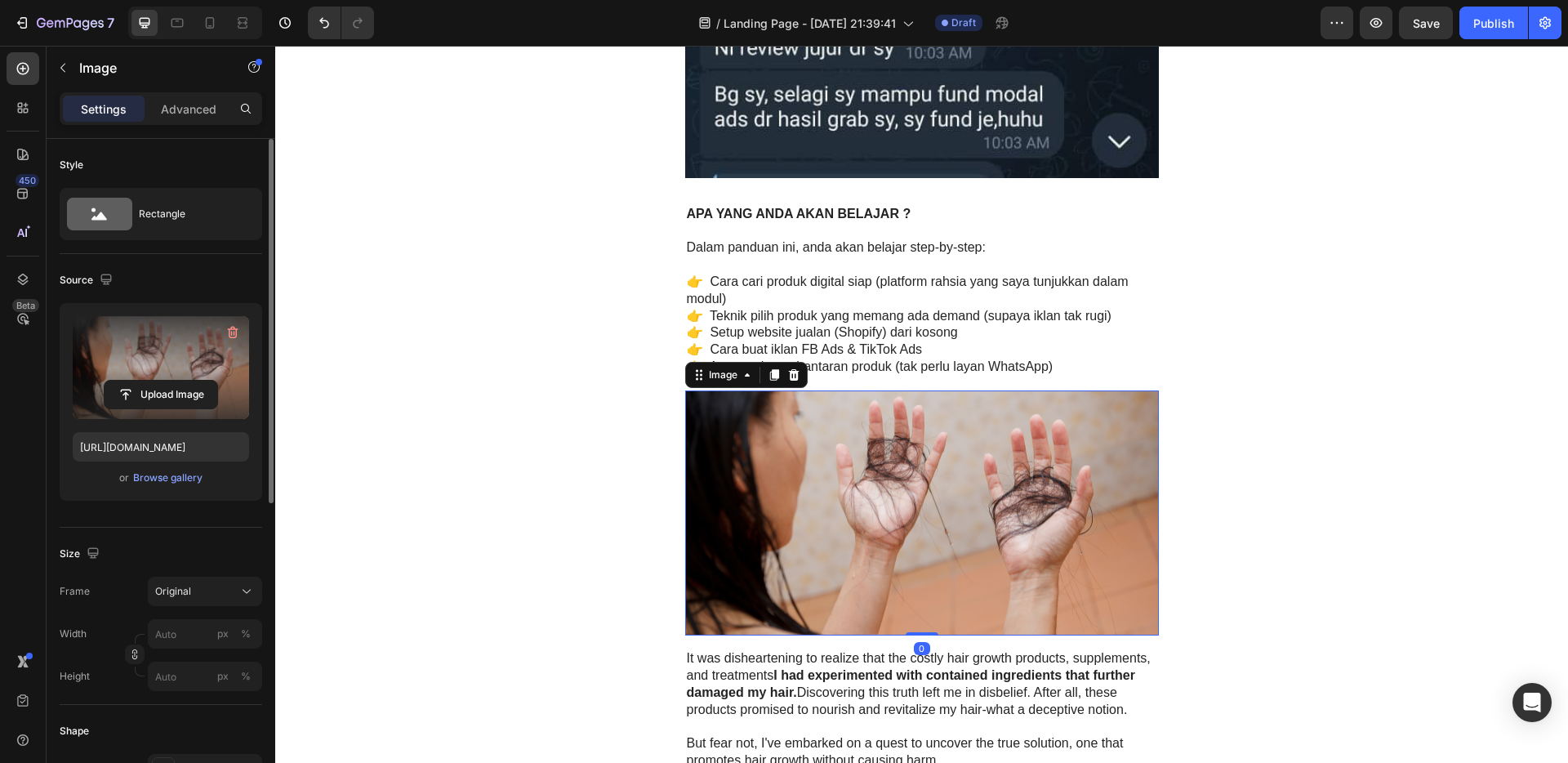
click at [147, 363] on label at bounding box center [161, 368] width 177 height 103
click at [147, 381] on input "file" at bounding box center [161, 395] width 113 height 28
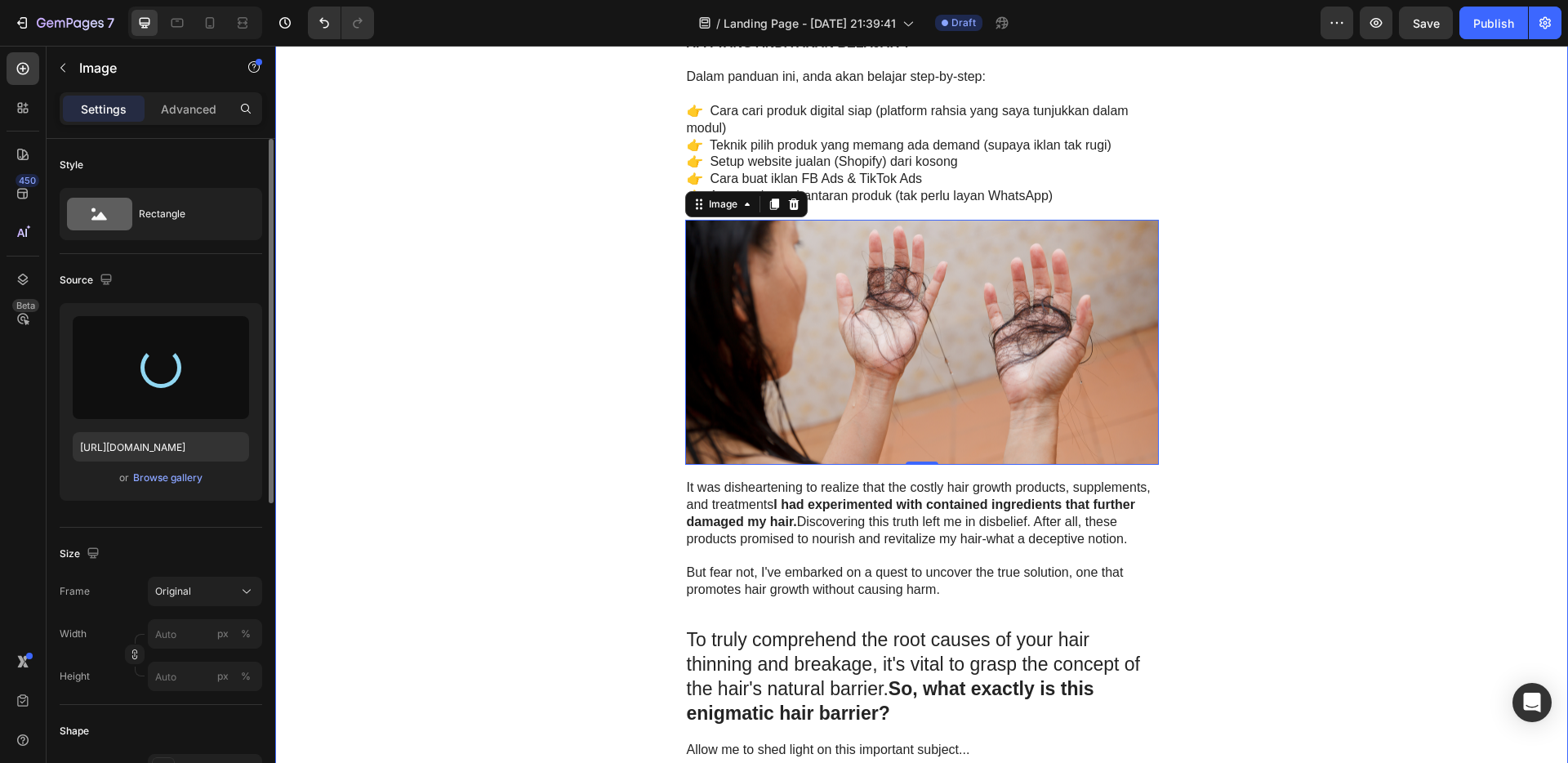
scroll to position [2525, 0]
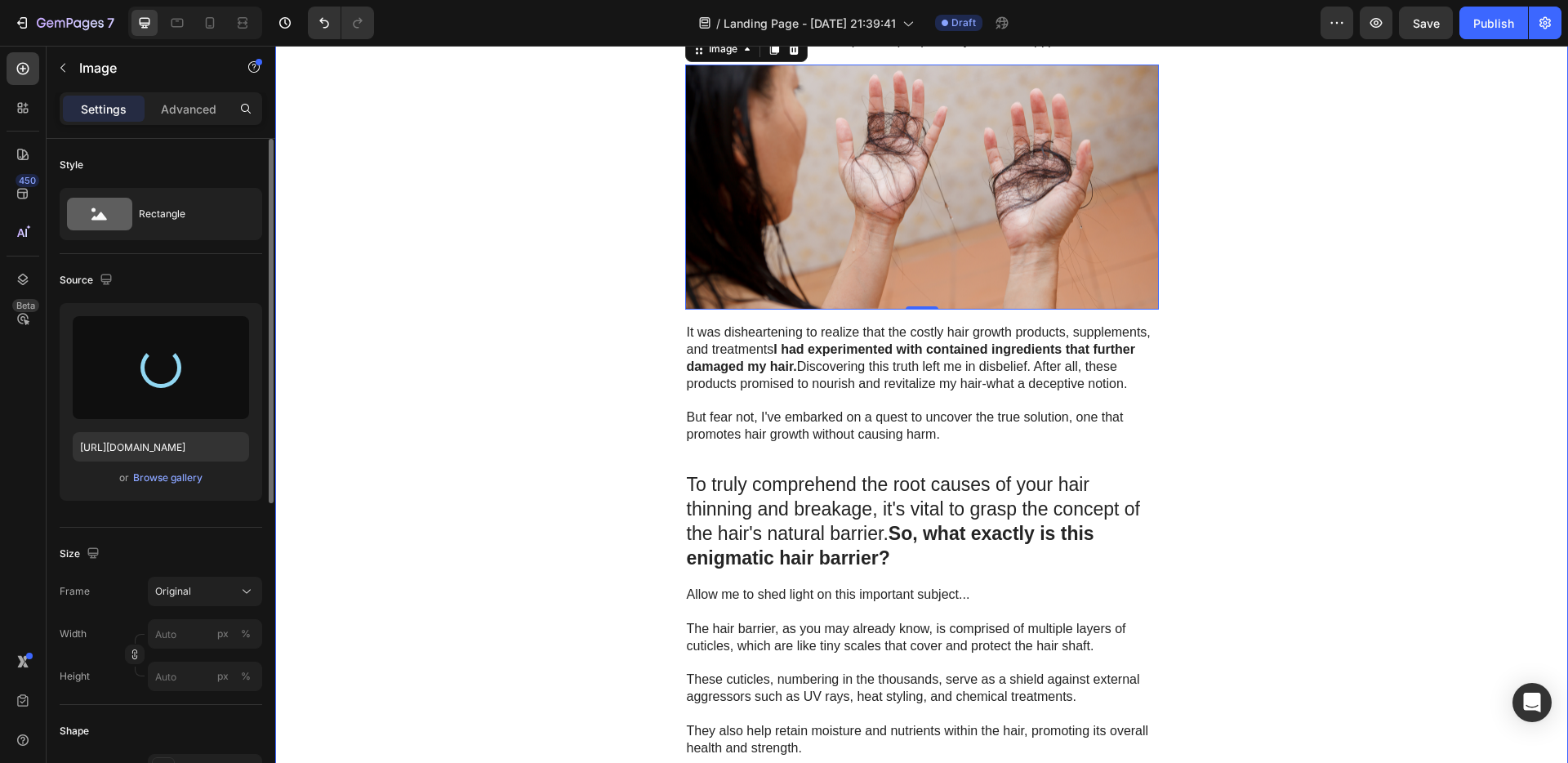
type input "[URL][DOMAIN_NAME]"
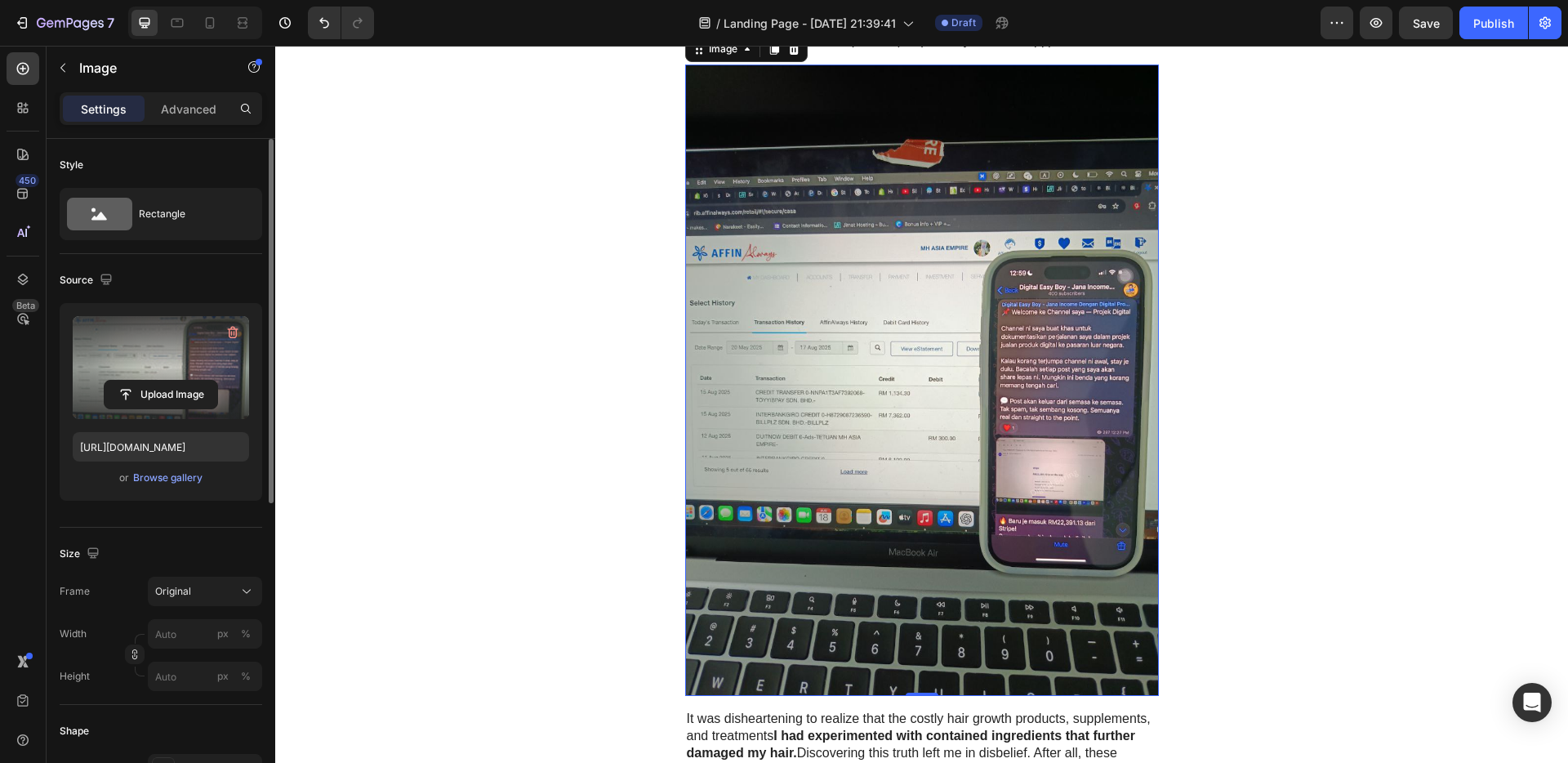
click at [946, 463] on img at bounding box center [922, 380] width 474 height 632
click at [186, 476] on div "Browse gallery" at bounding box center [167, 478] width 70 height 14
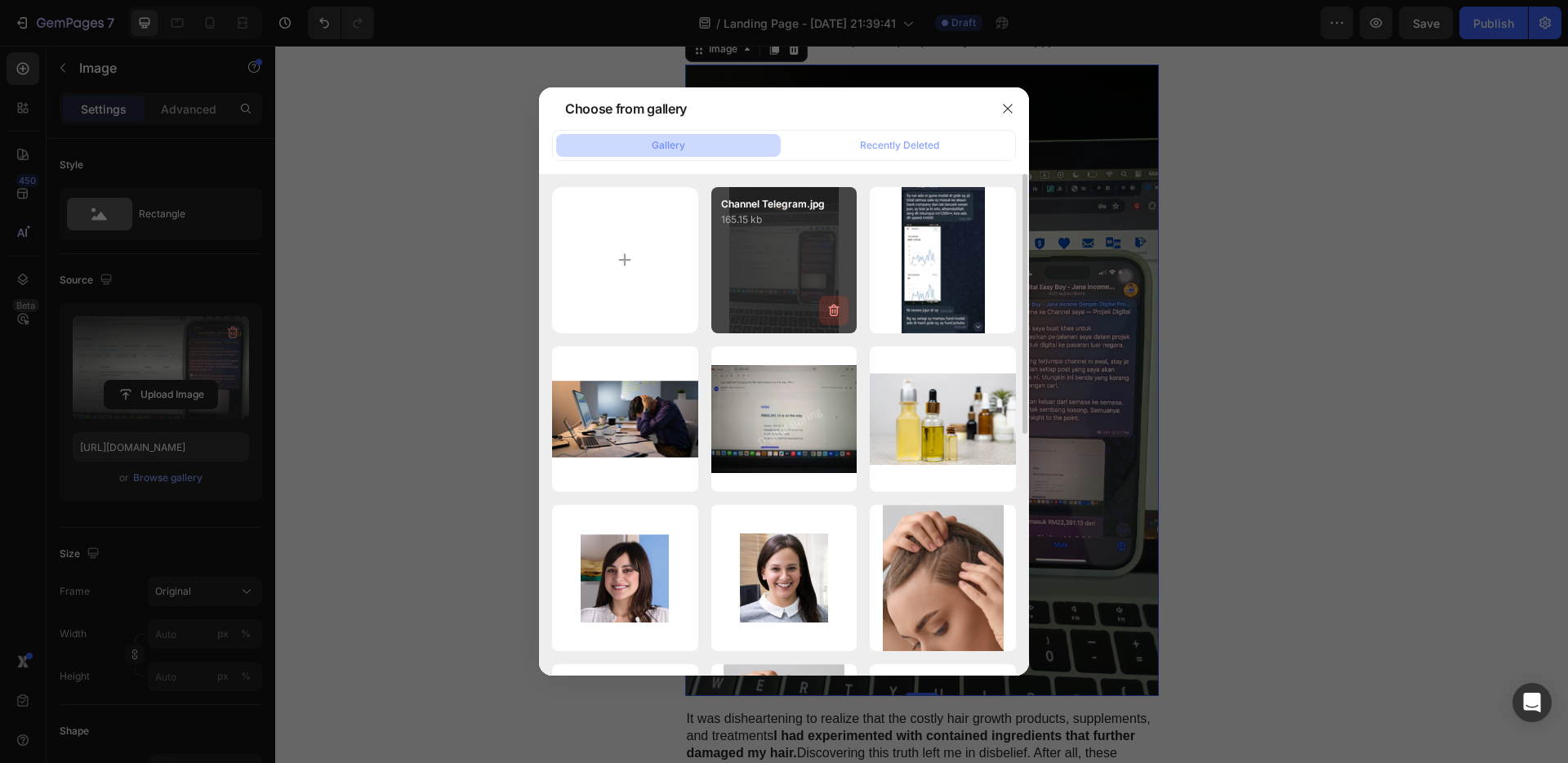
click at [835, 314] on icon "button" at bounding box center [833, 310] width 16 height 16
click at [834, 315] on div "Delete" at bounding box center [825, 313] width 30 height 14
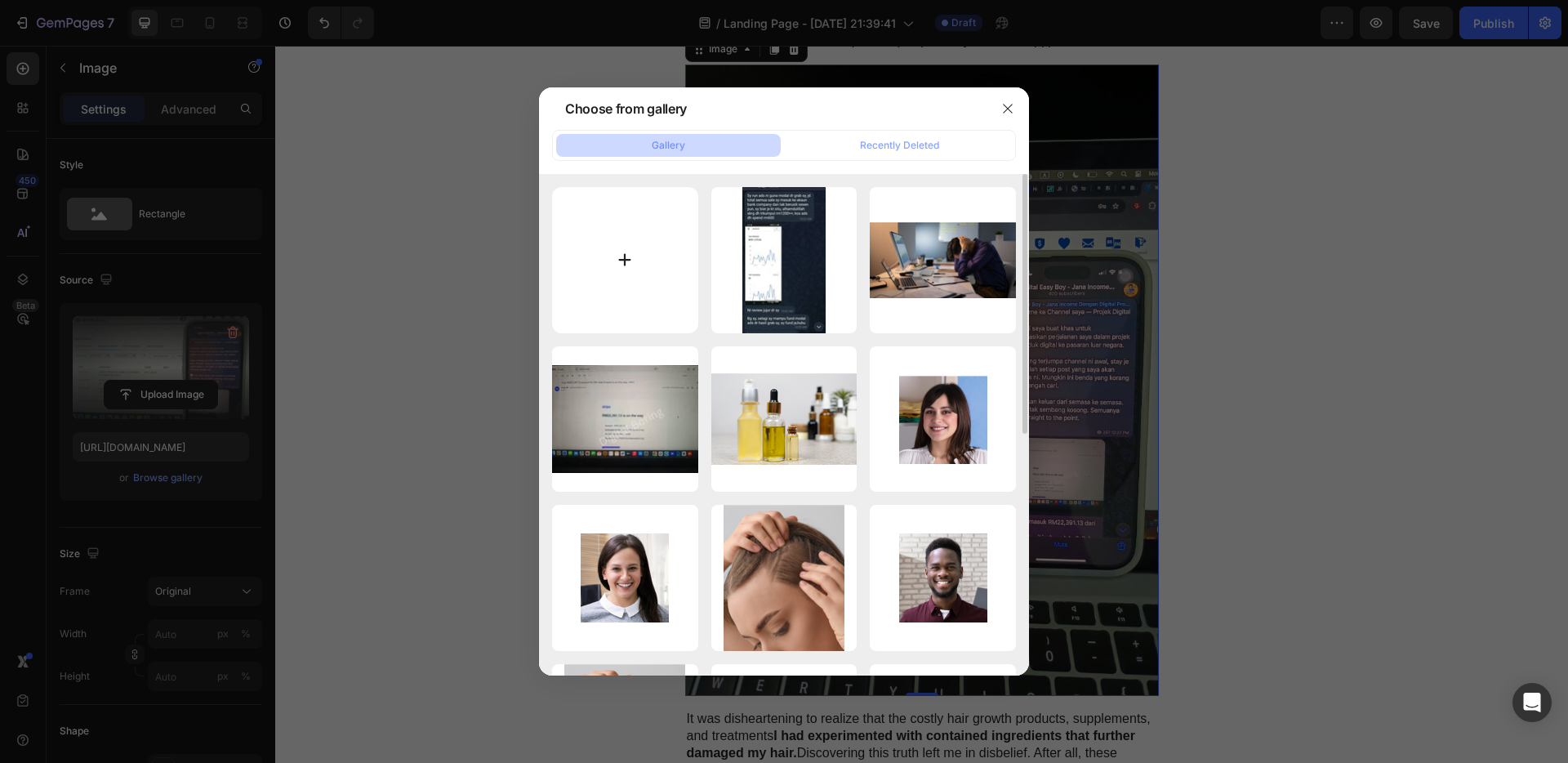
click at [626, 253] on input "file" at bounding box center [626, 260] width 146 height 146
type input "C:\fakepath\Digital Easy Boy Poster.png"
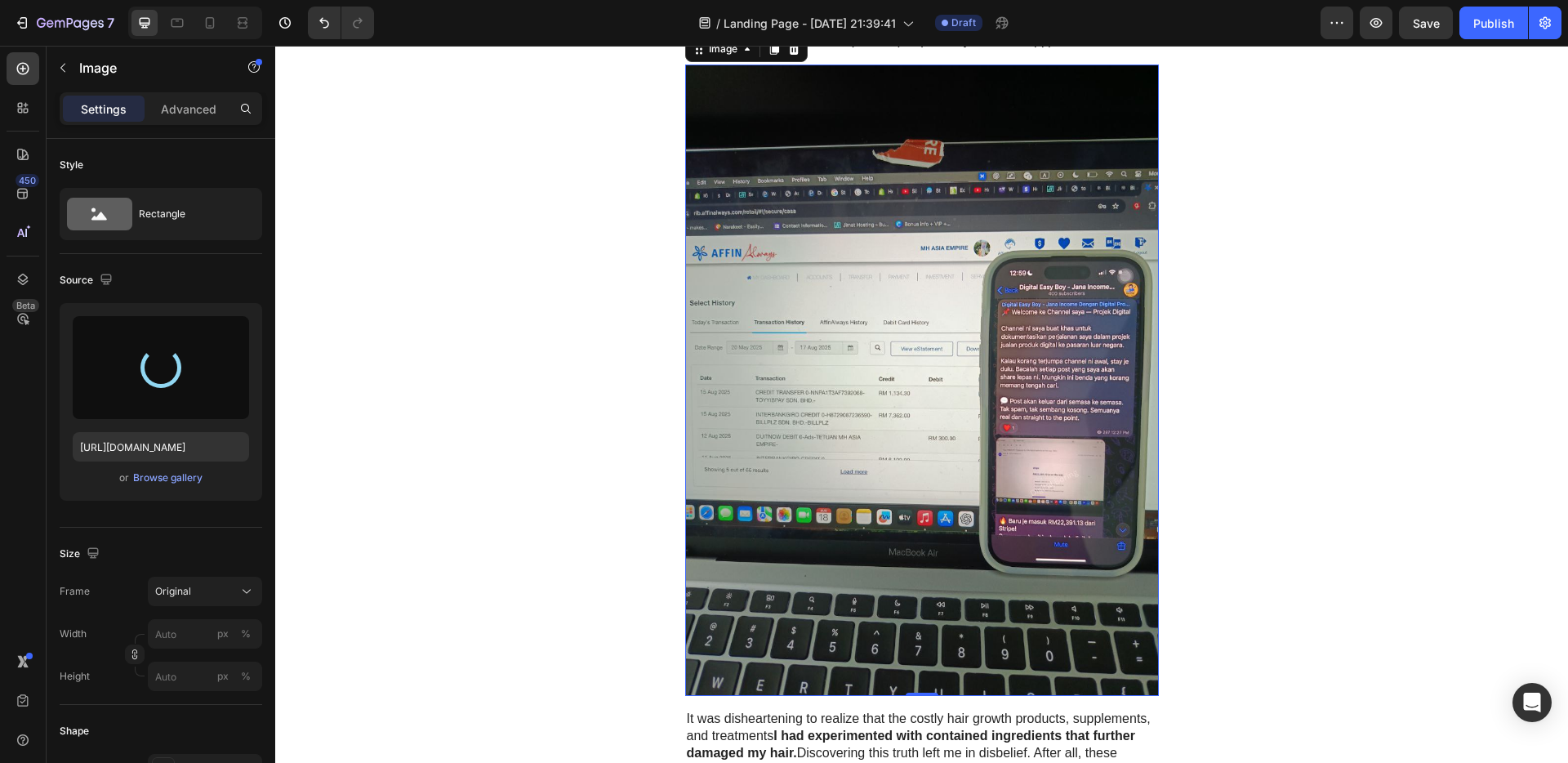
type input "[URL][DOMAIN_NAME]"
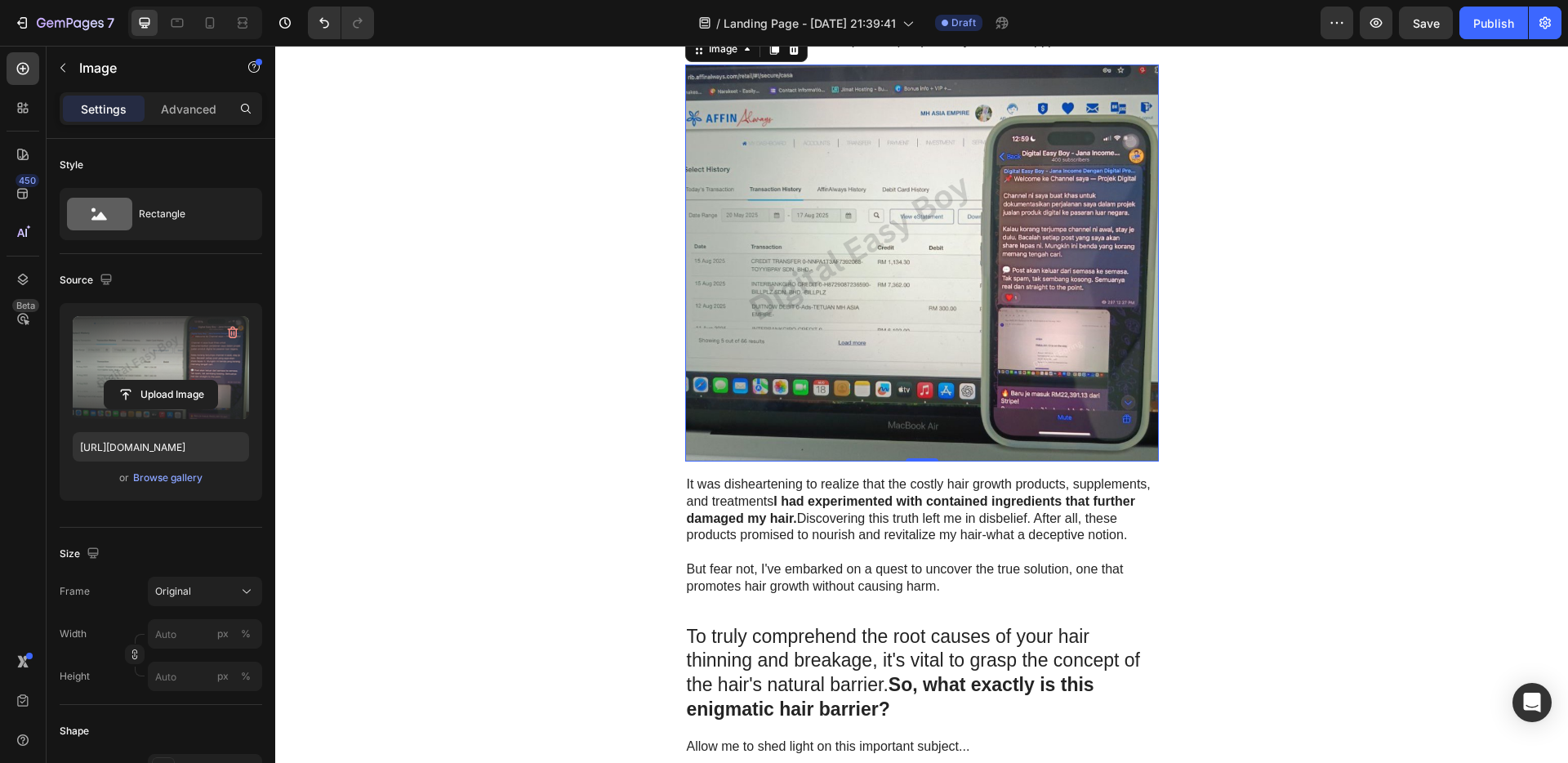
click at [916, 557] on p at bounding box center [922, 553] width 471 height 17
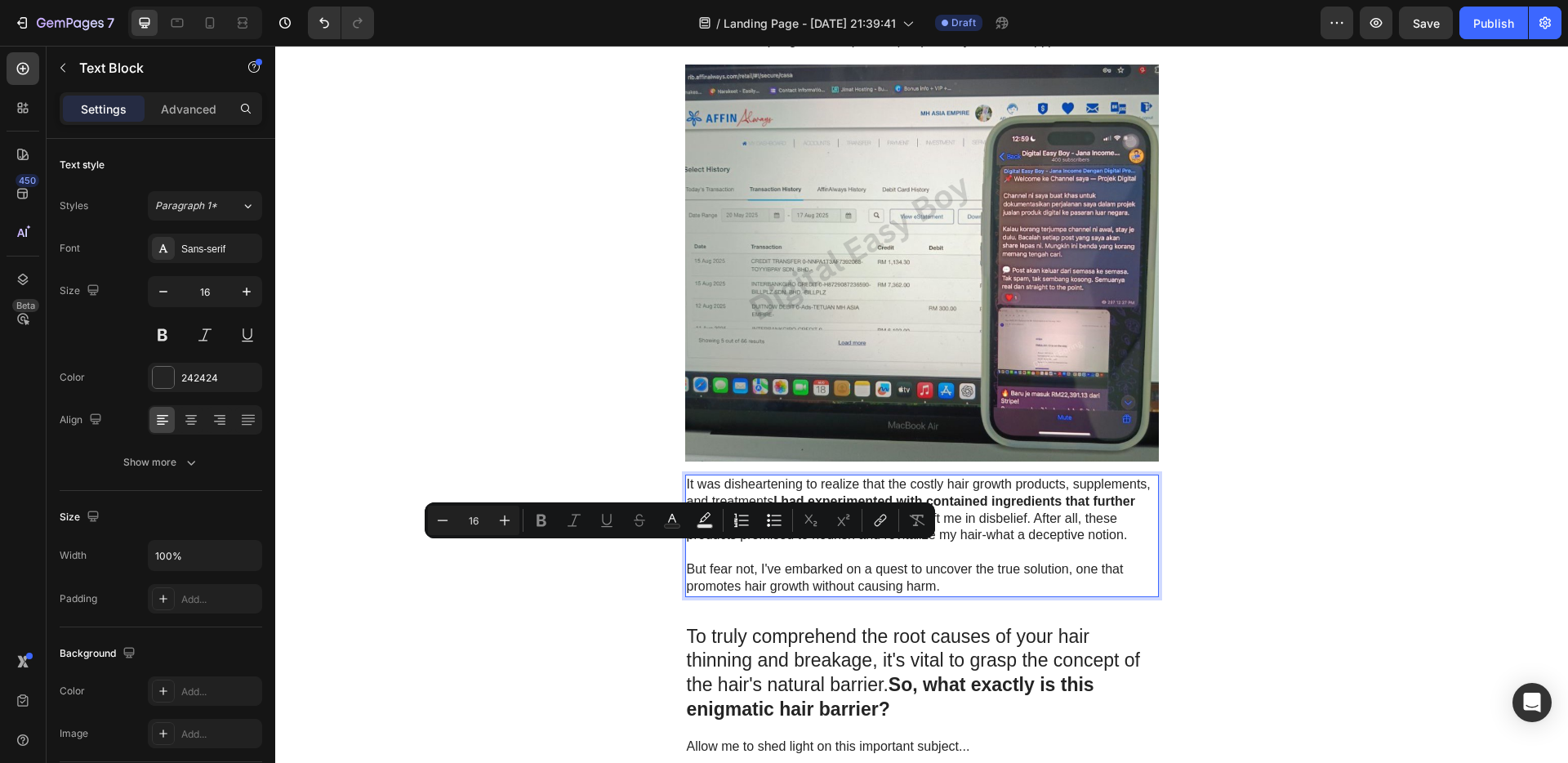
click at [936, 583] on p "But fear not, I've embarked on a quest to uncover the true solution, one that p…" at bounding box center [922, 578] width 471 height 34
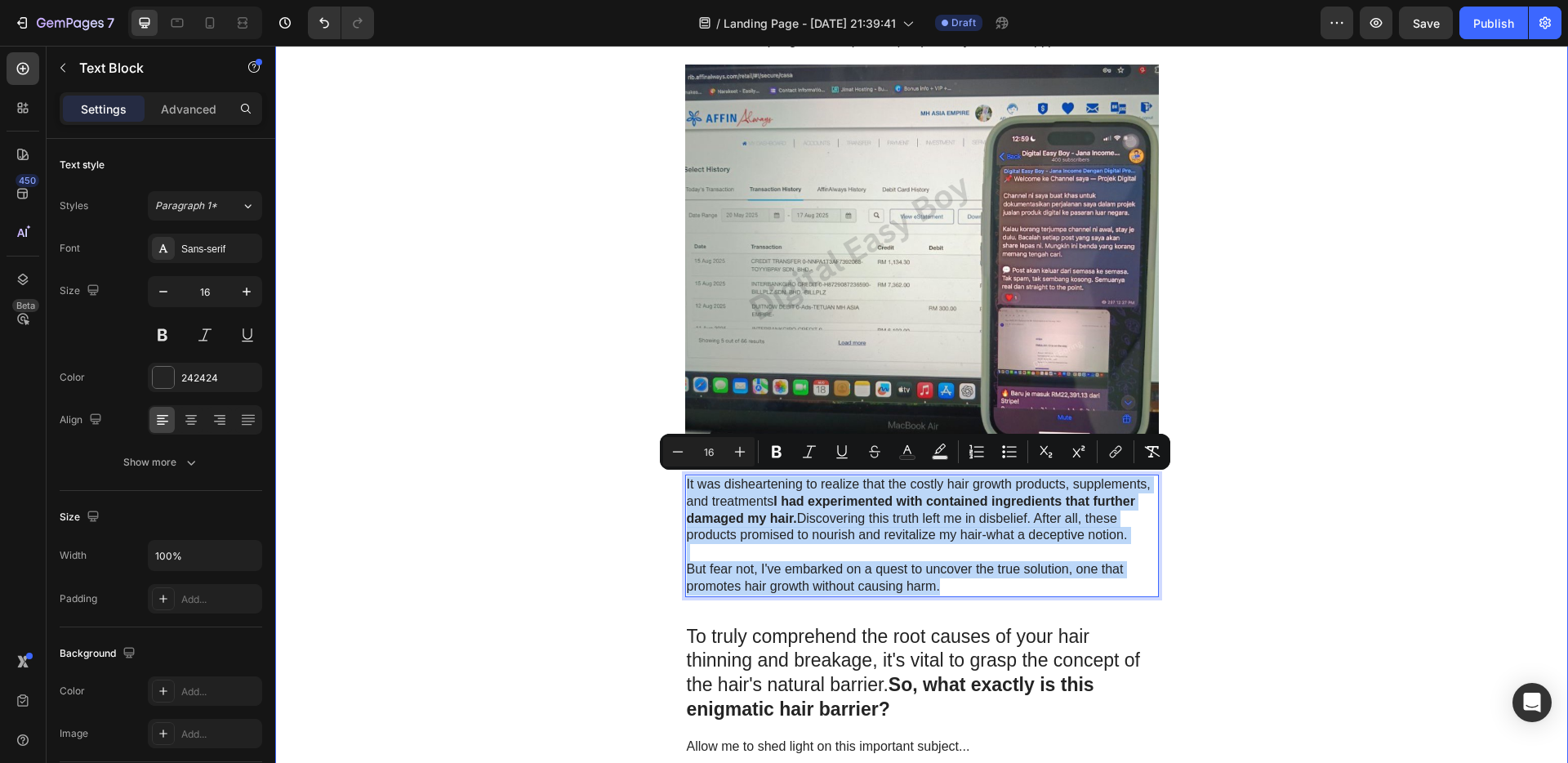
drag, startPoint x: 937, startPoint y: 585, endPoint x: 652, endPoint y: 485, distance: 302.0
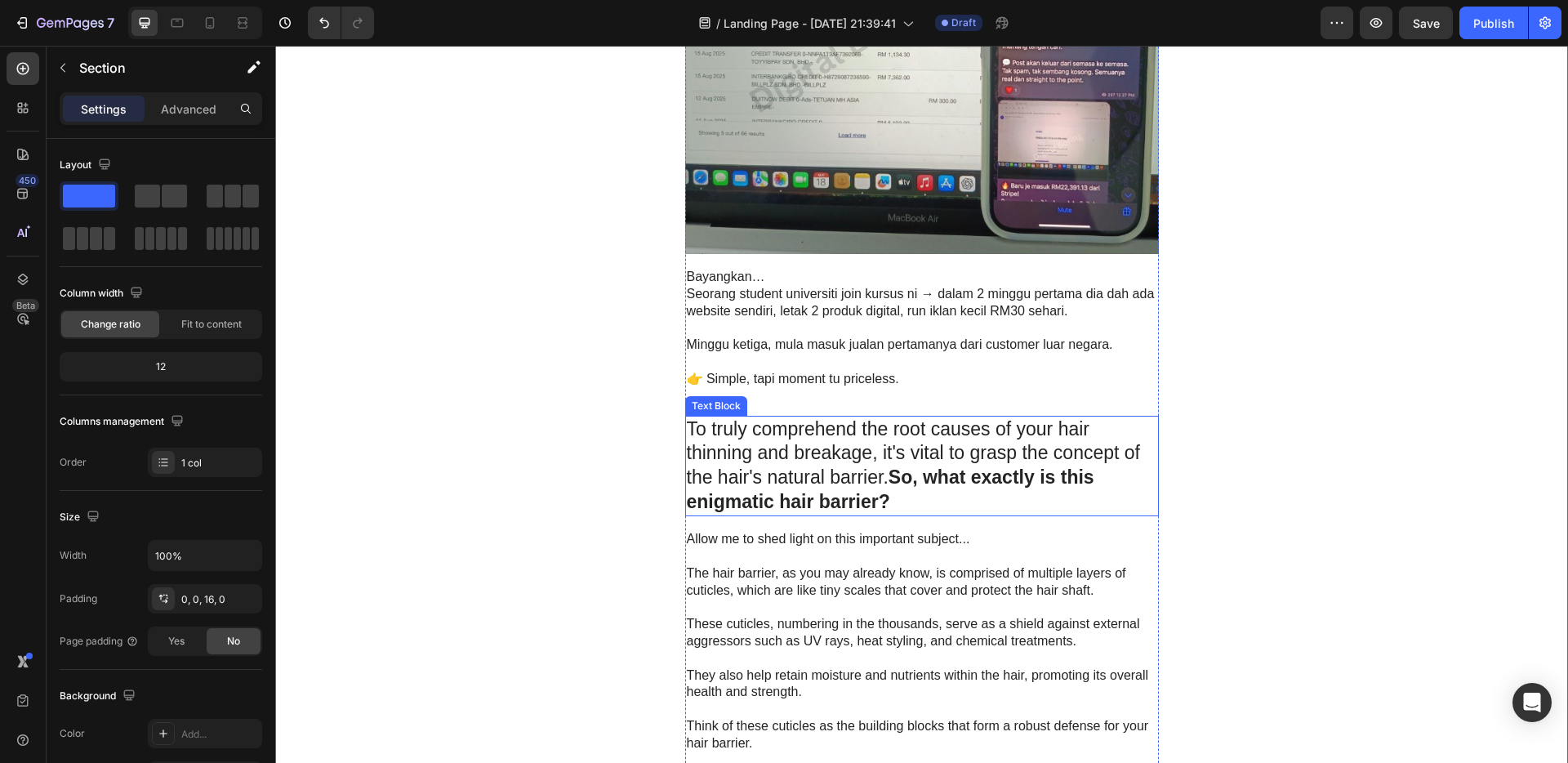
scroll to position [2377, 0]
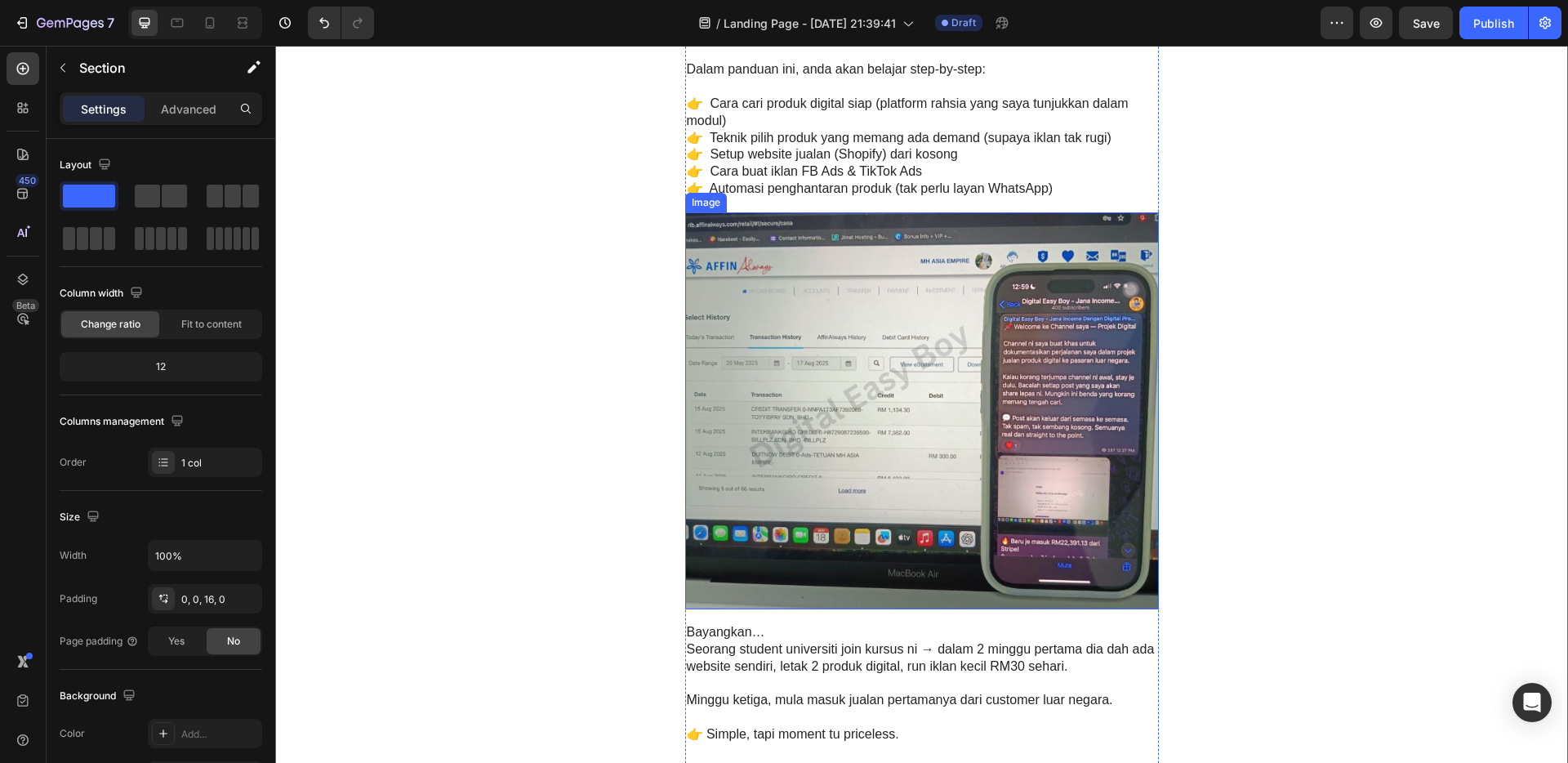
click at [941, 384] on img at bounding box center [922, 411] width 474 height 397
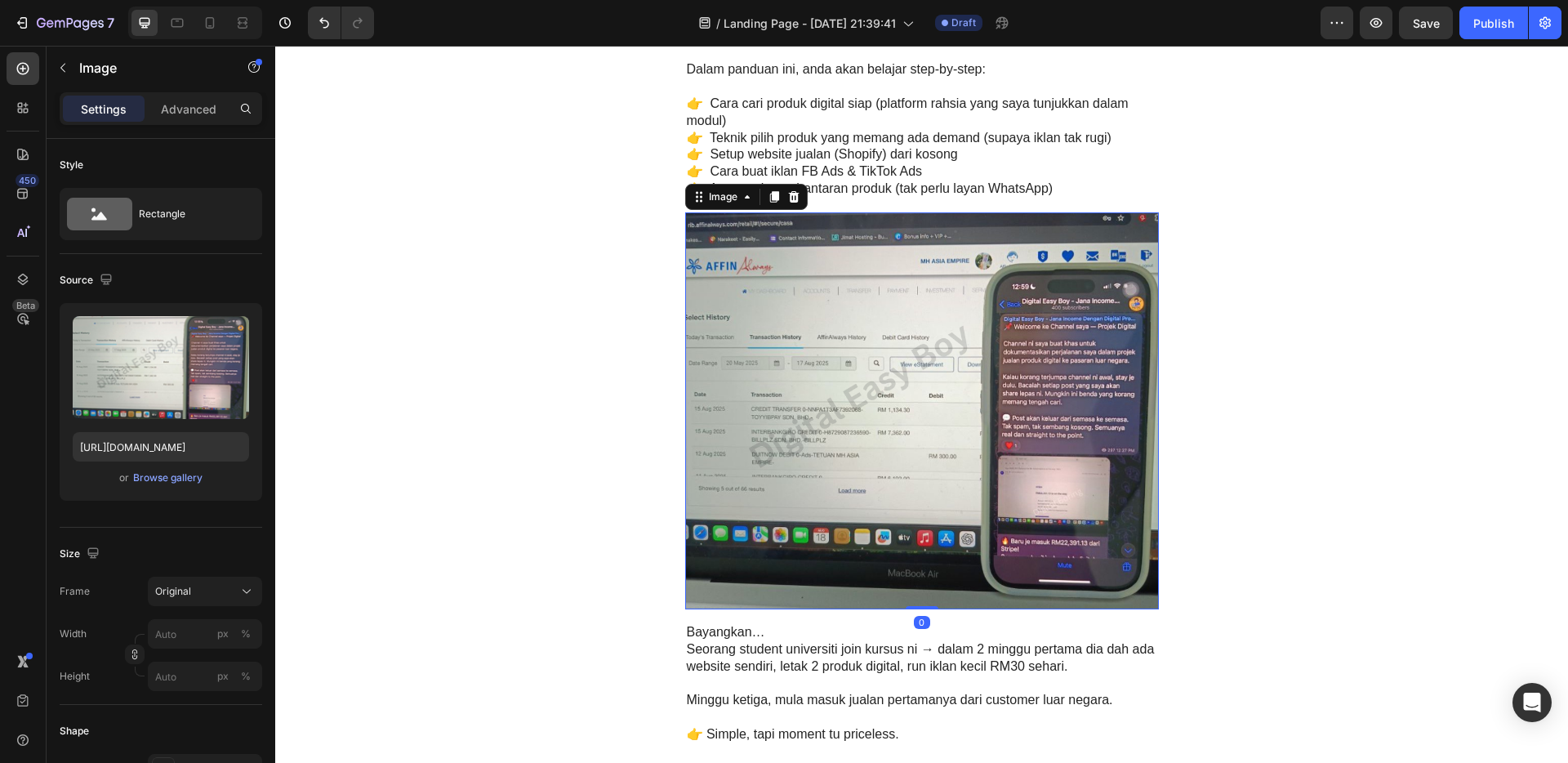
drag, startPoint x: 763, startPoint y: 193, endPoint x: 768, endPoint y: 201, distance: 9.4
click at [768, 193] on icon at bounding box center [774, 197] width 13 height 13
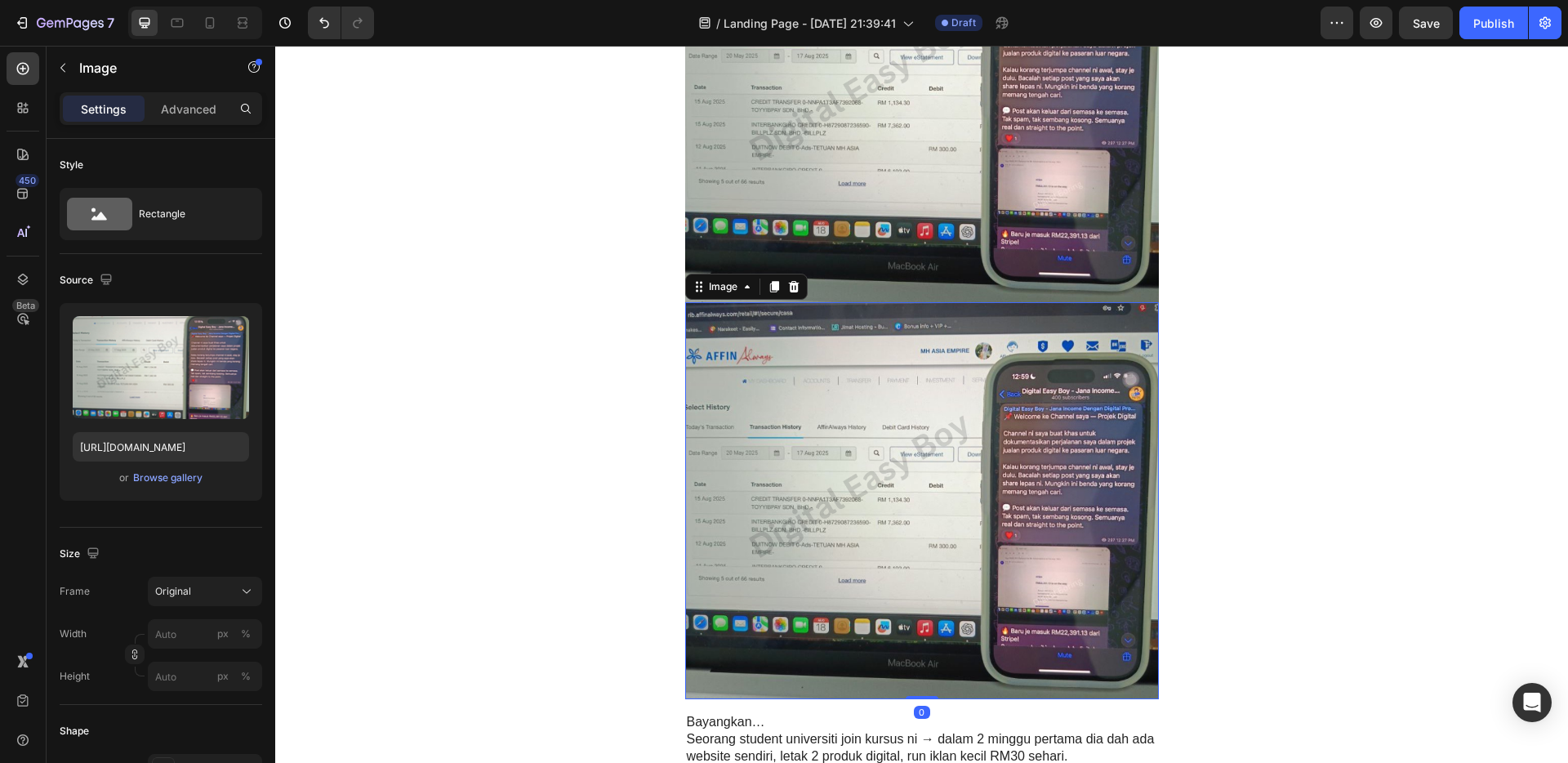
scroll to position [2885, 0]
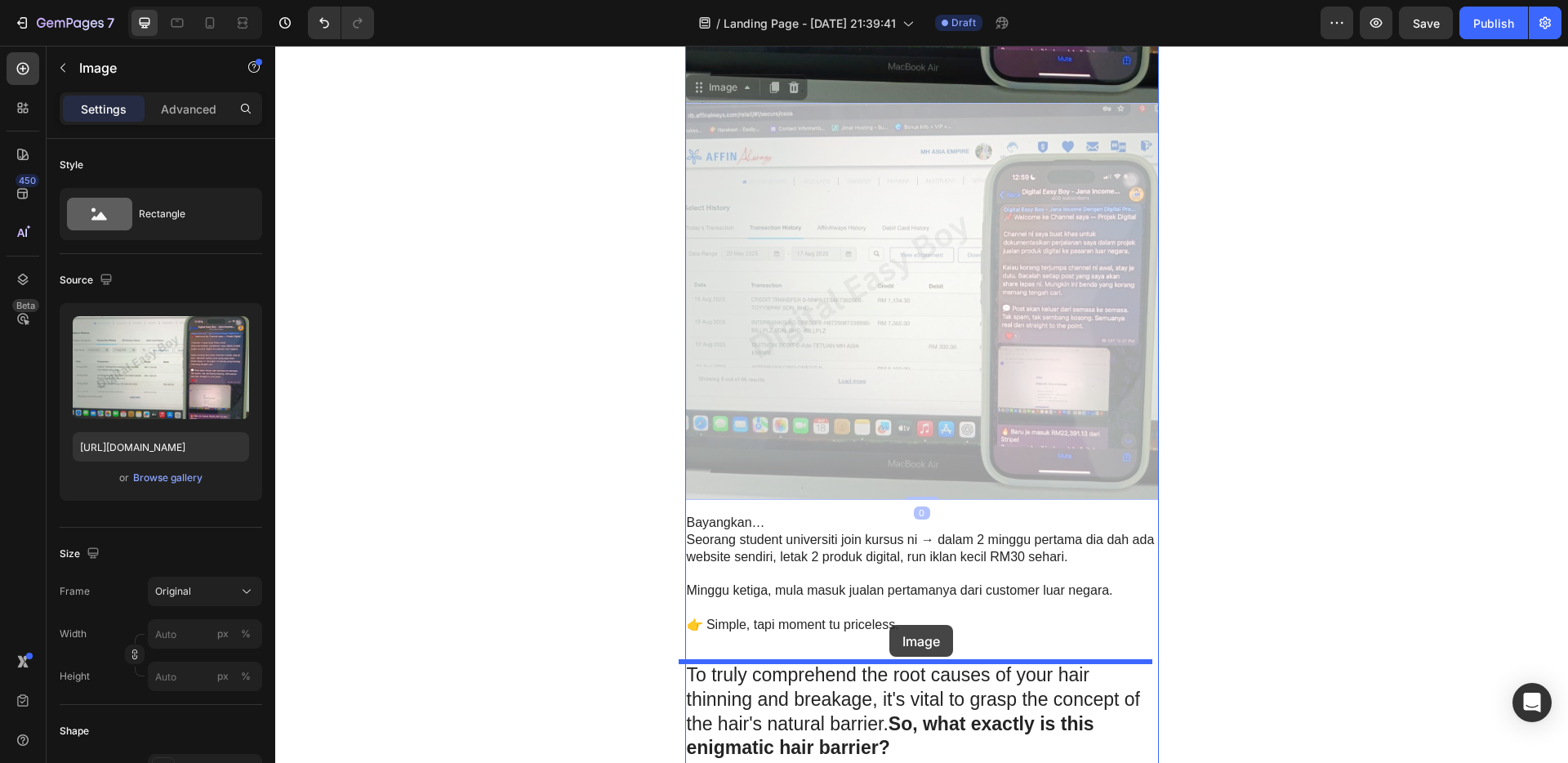
drag, startPoint x: 887, startPoint y: 278, endPoint x: 889, endPoint y: 625, distance: 347.0
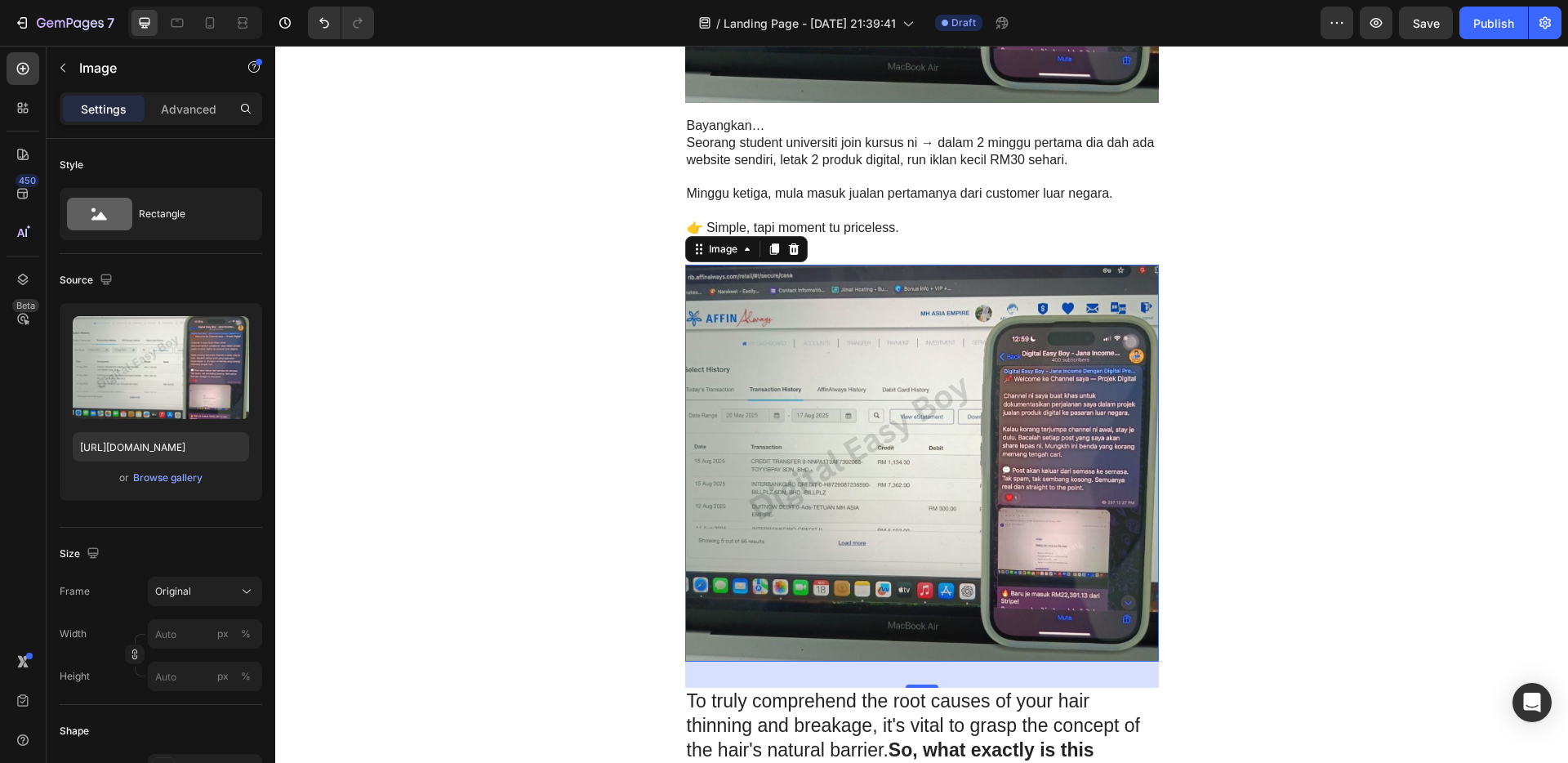
scroll to position [3227, 0]
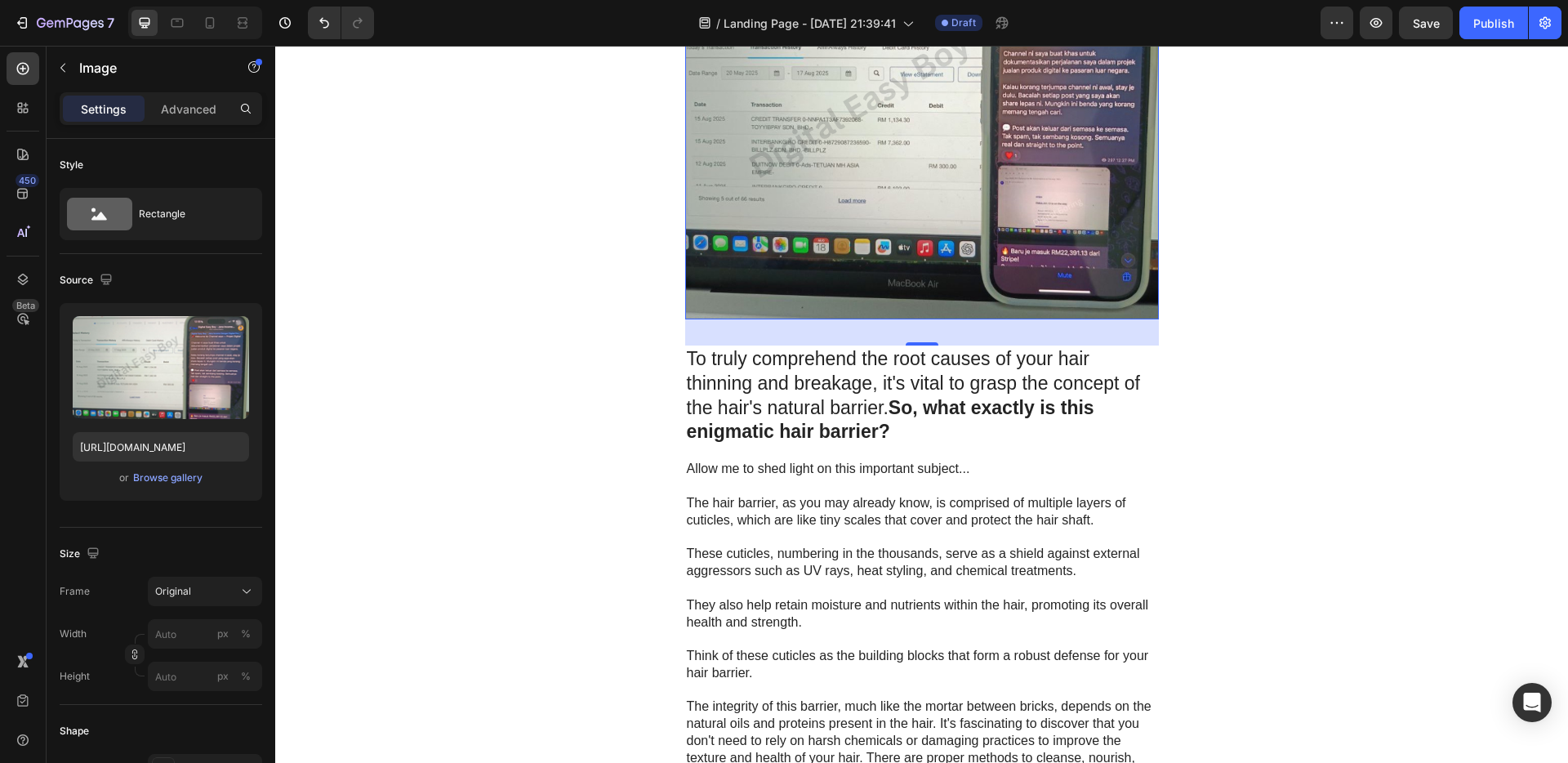
click at [931, 207] on img at bounding box center [922, 121] width 474 height 397
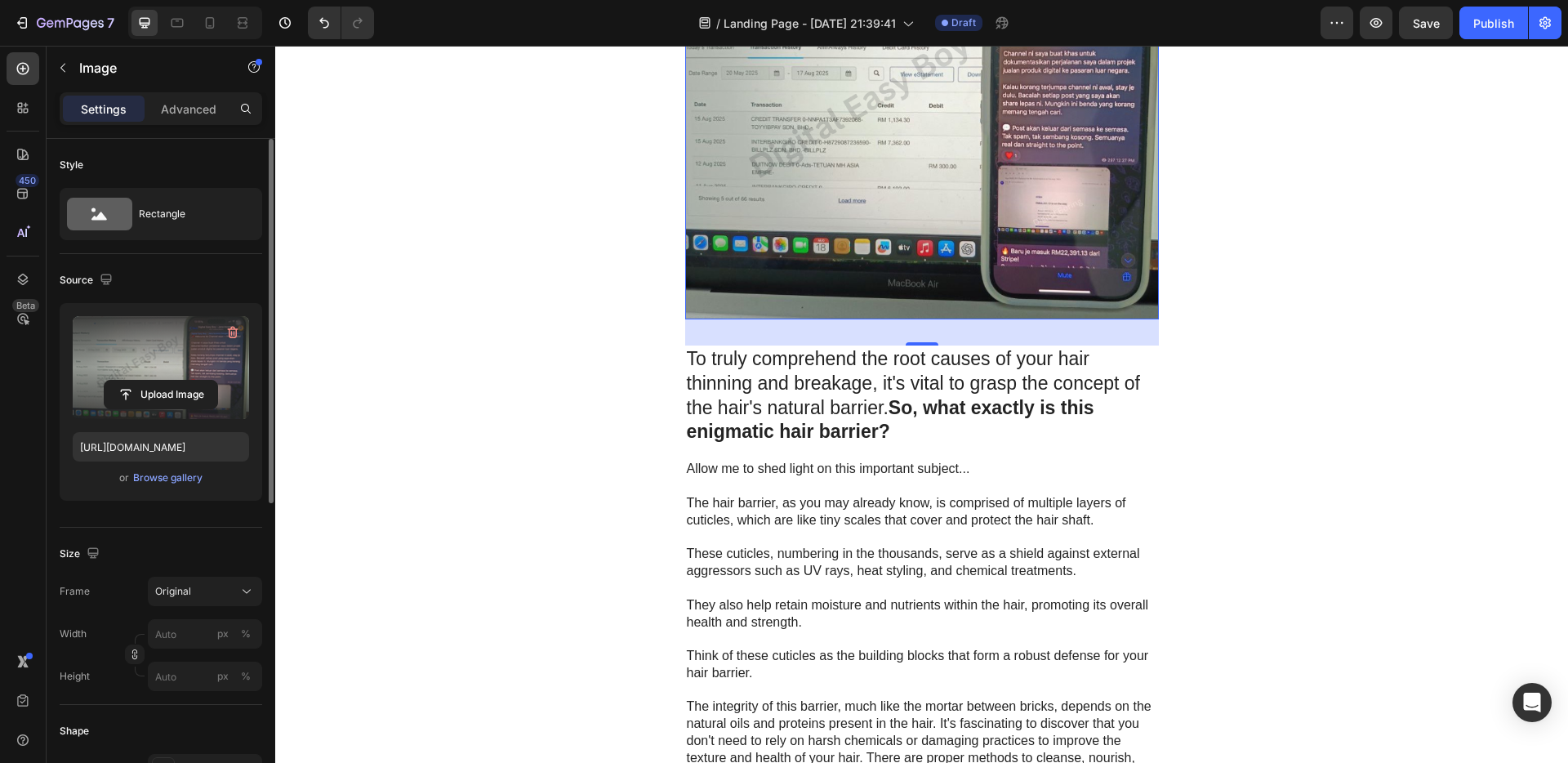
click at [201, 342] on label at bounding box center [161, 368] width 177 height 103
click at [201, 381] on input "file" at bounding box center [161, 395] width 113 height 28
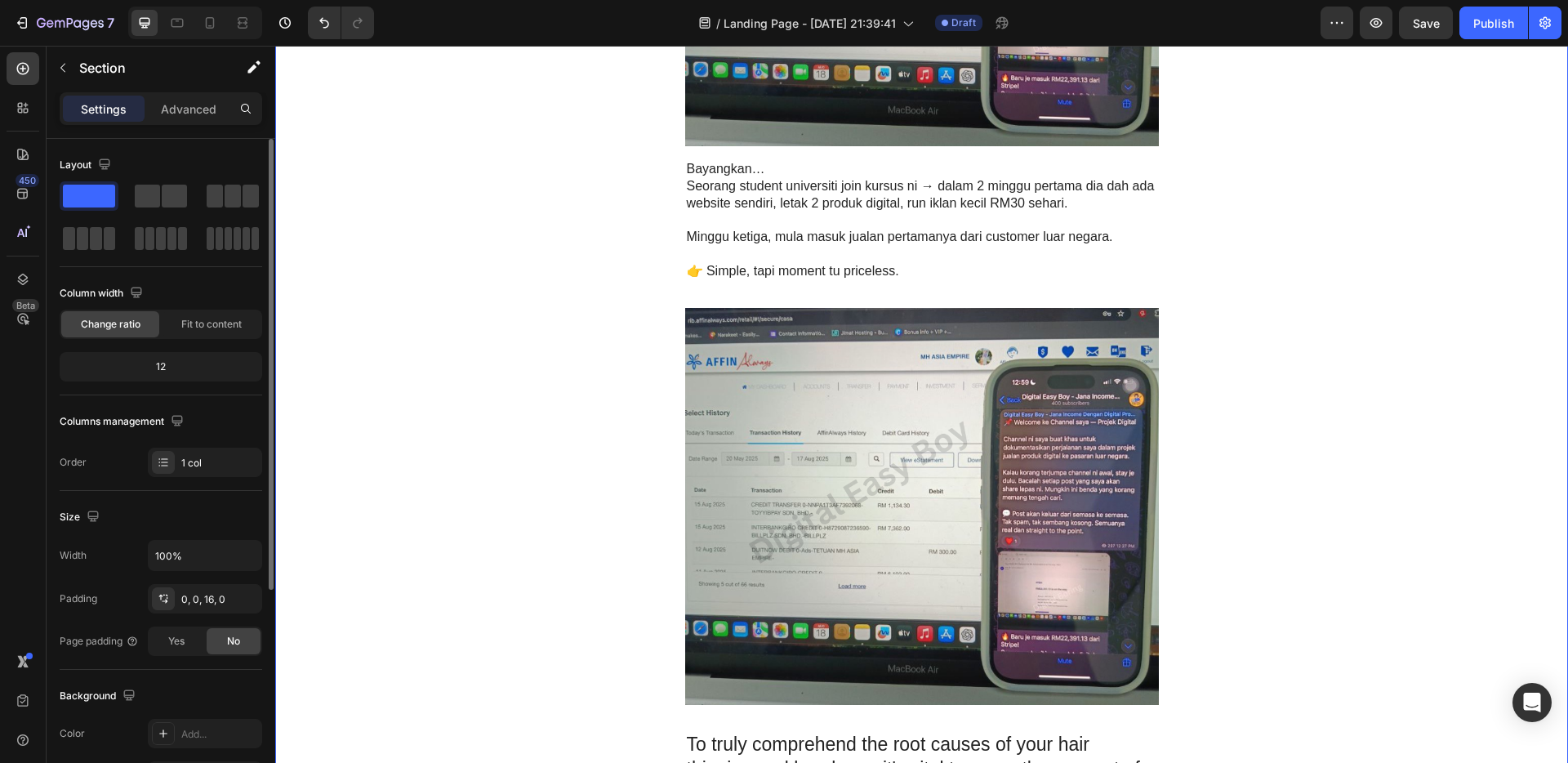
scroll to position [3023, 0]
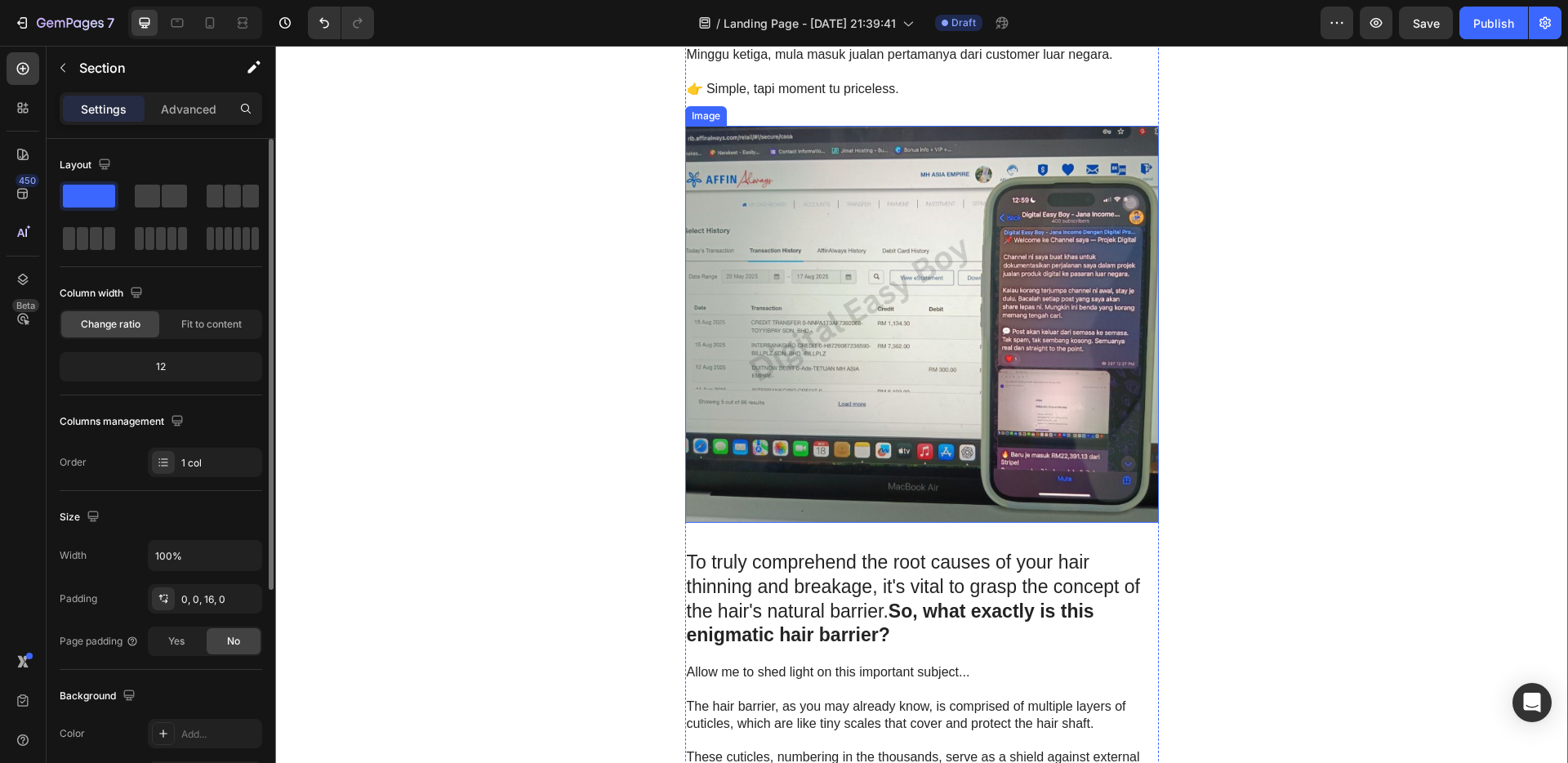
click at [964, 360] on img at bounding box center [922, 325] width 474 height 397
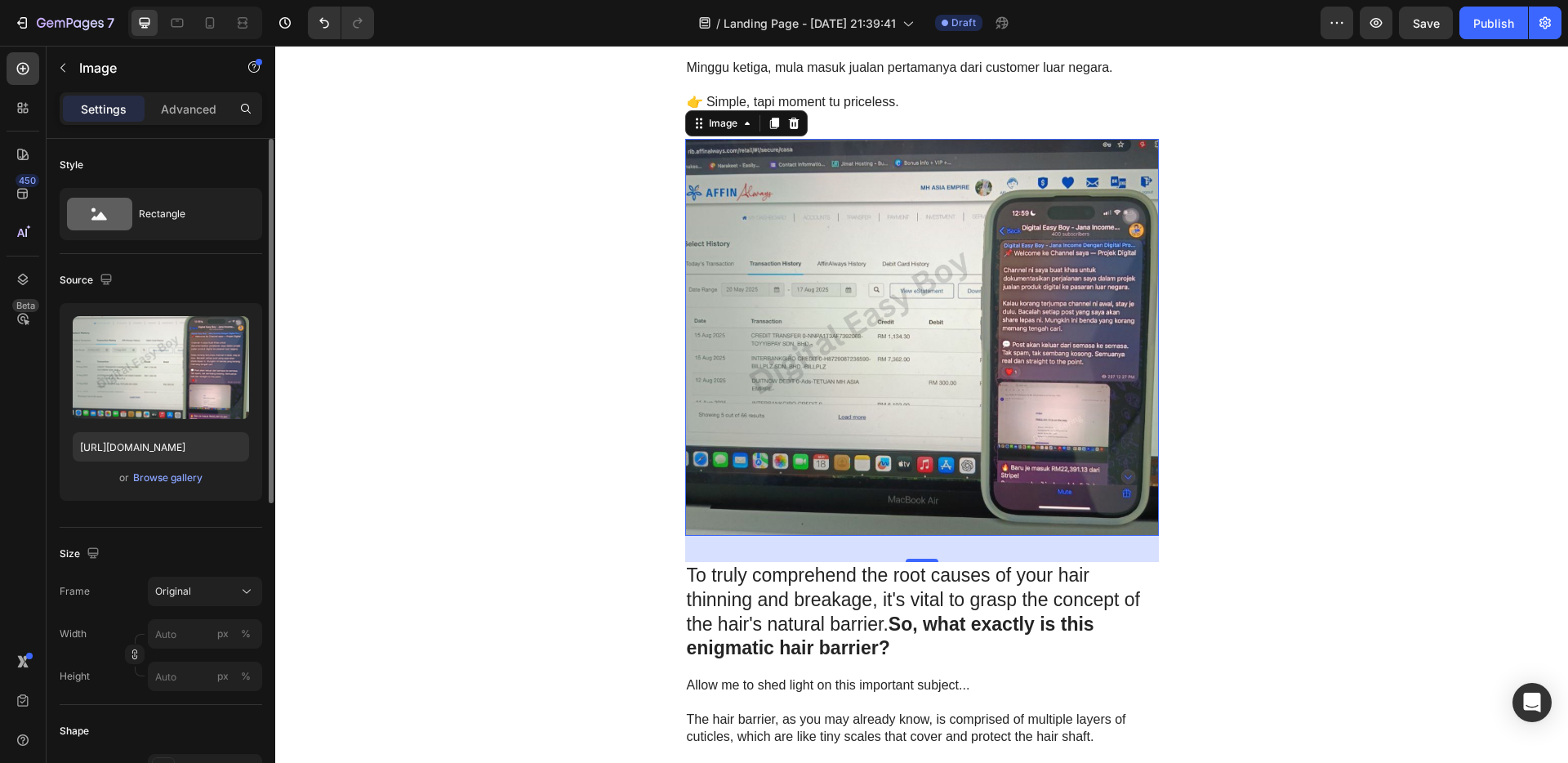
scroll to position [3002, 0]
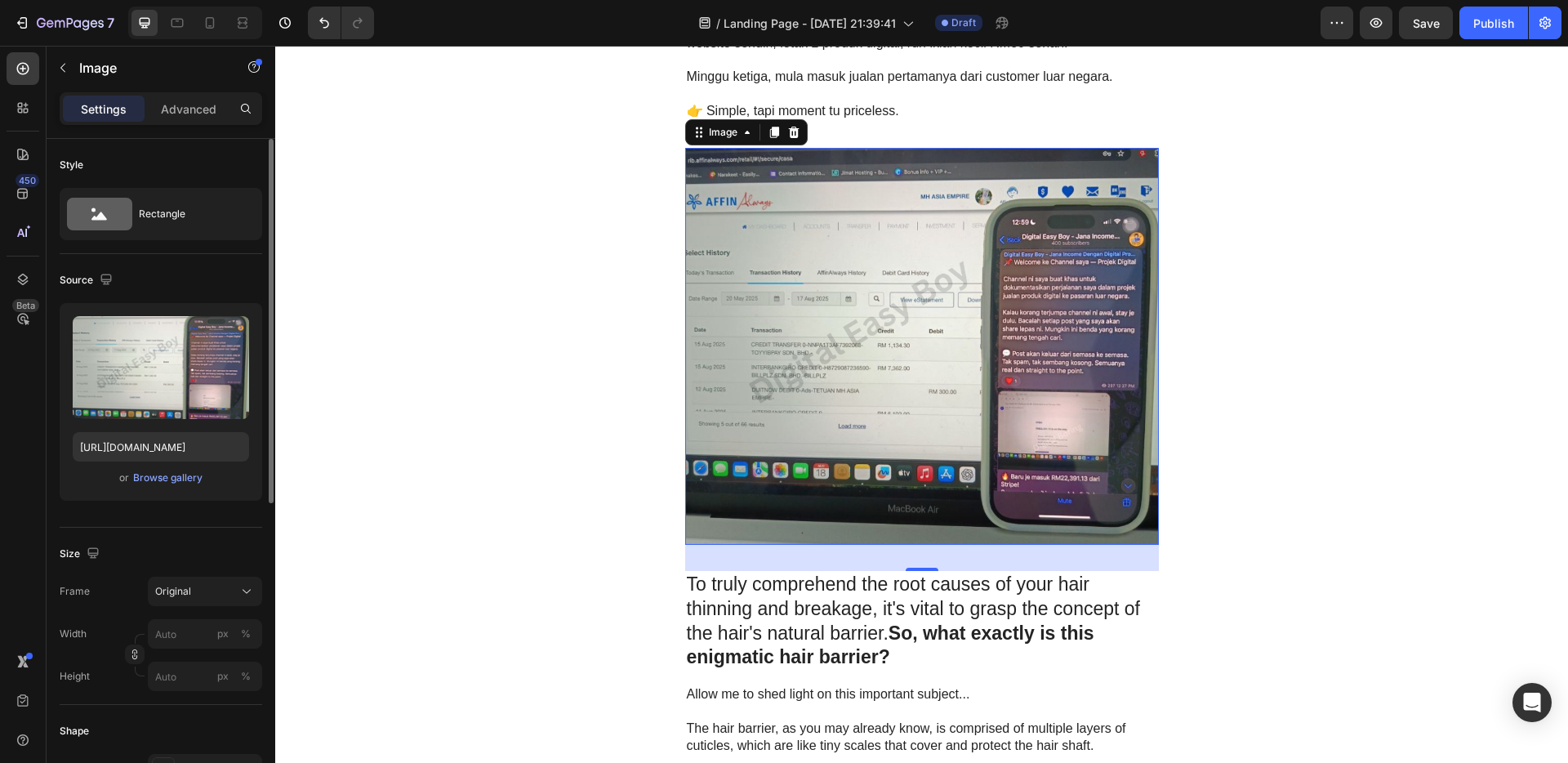
click at [884, 366] on img at bounding box center [922, 347] width 474 height 397
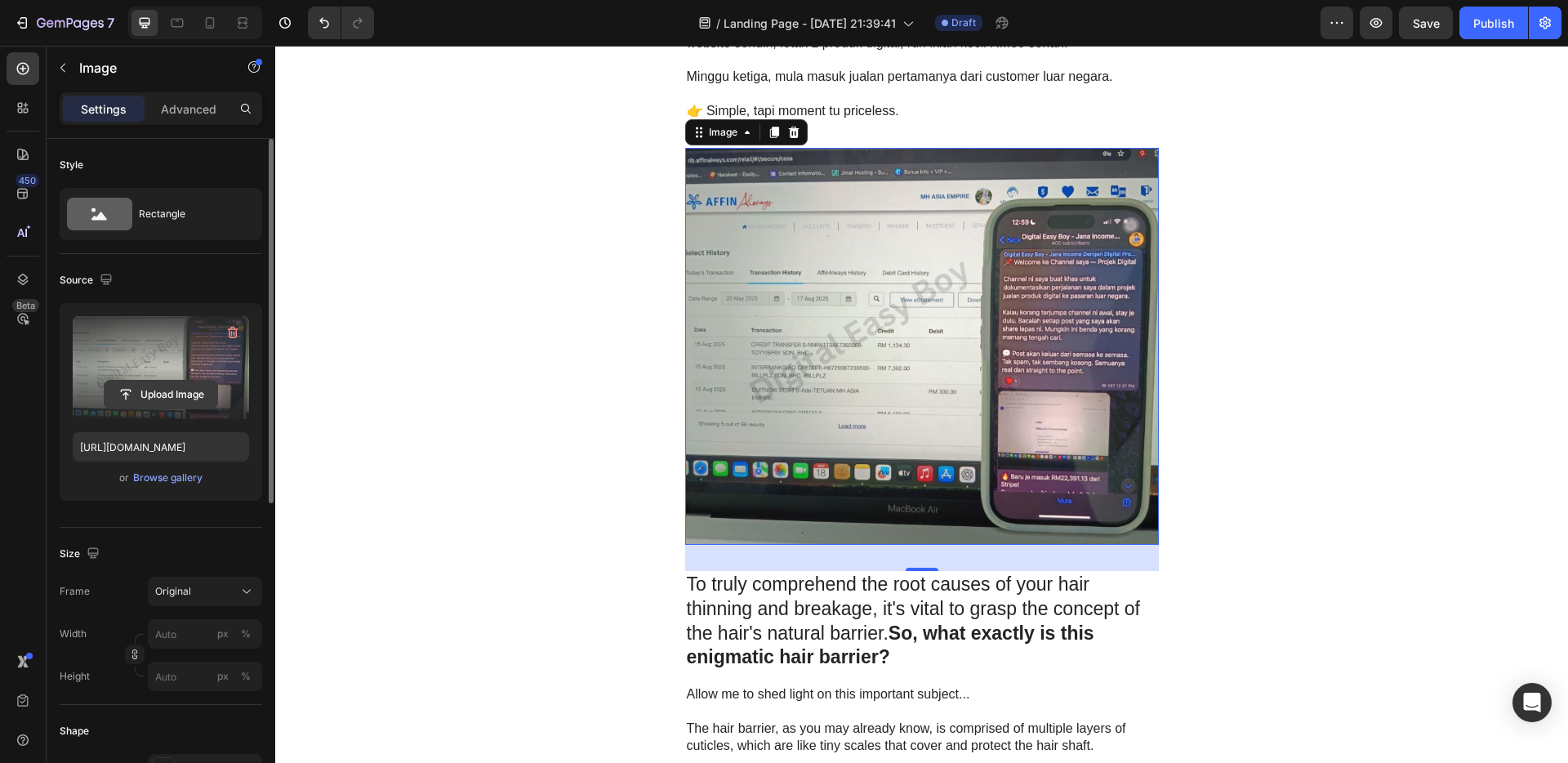
click at [139, 380] on button "Upload Image" at bounding box center [161, 395] width 114 height 29
click at [151, 391] on input "file" at bounding box center [161, 395] width 113 height 28
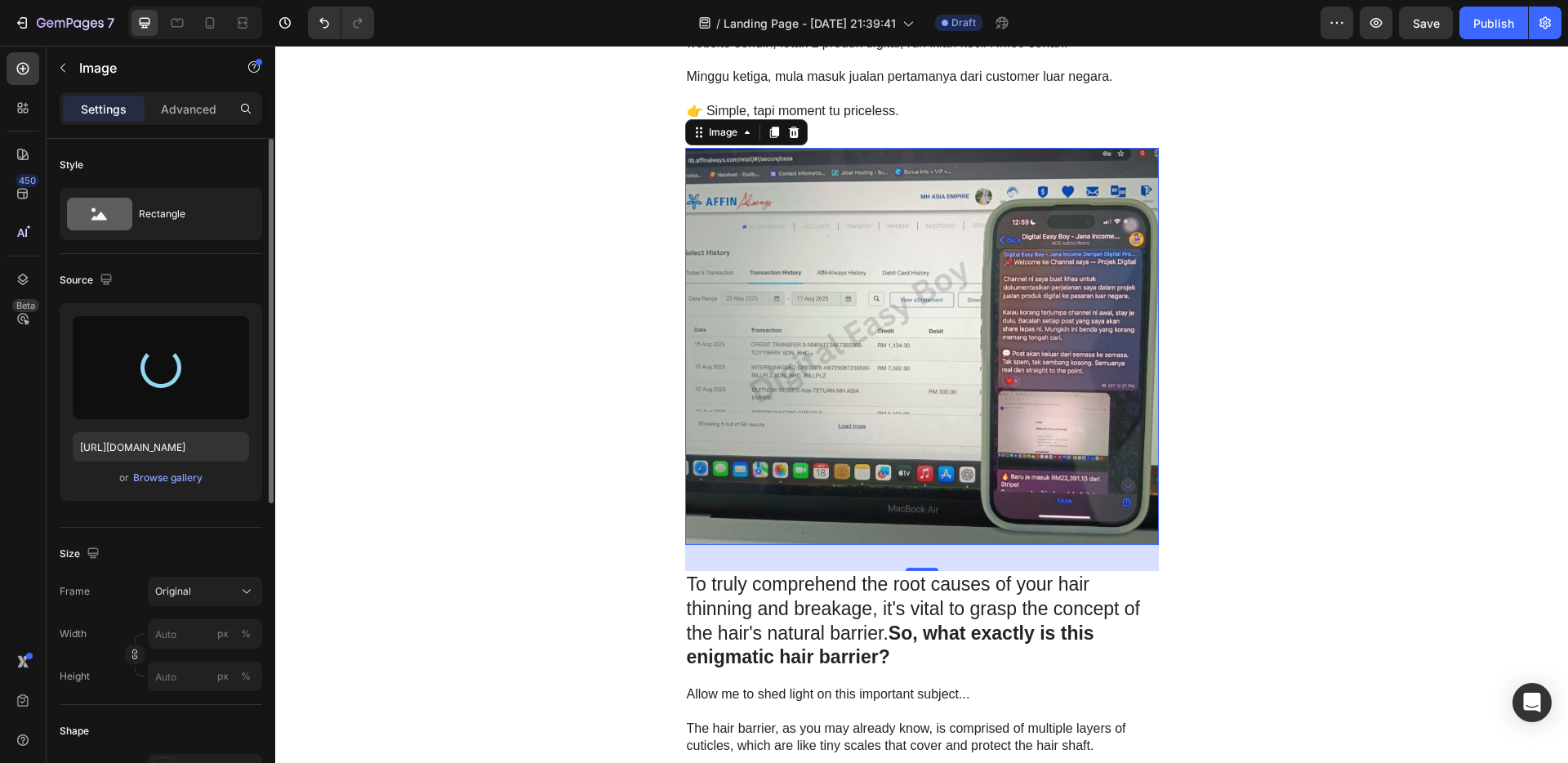
type input "[URL][DOMAIN_NAME]"
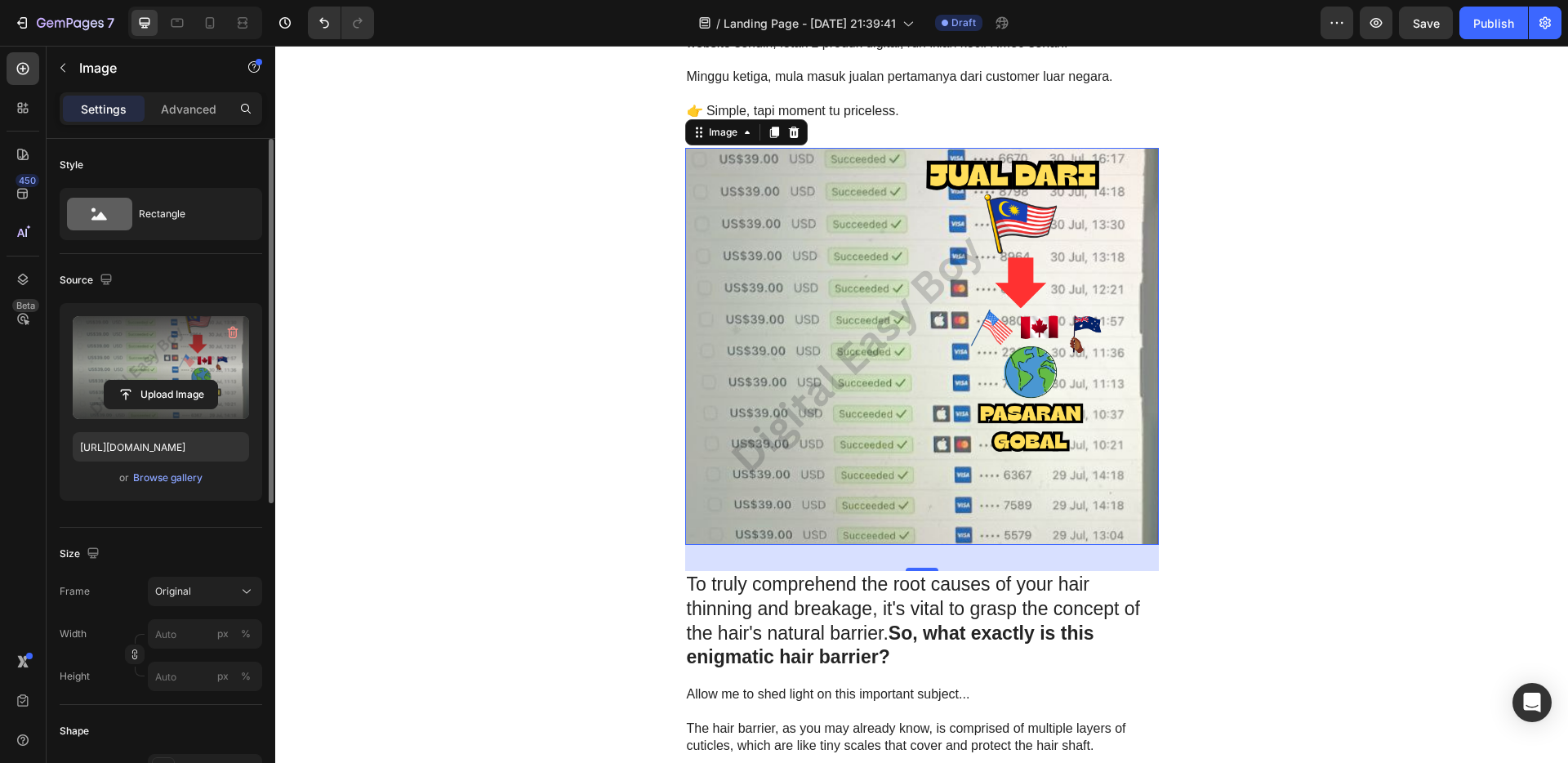
click at [852, 620] on p "To truly comprehend the root causes of your hair thinning and breakage, it's vi…" at bounding box center [922, 622] width 471 height 98
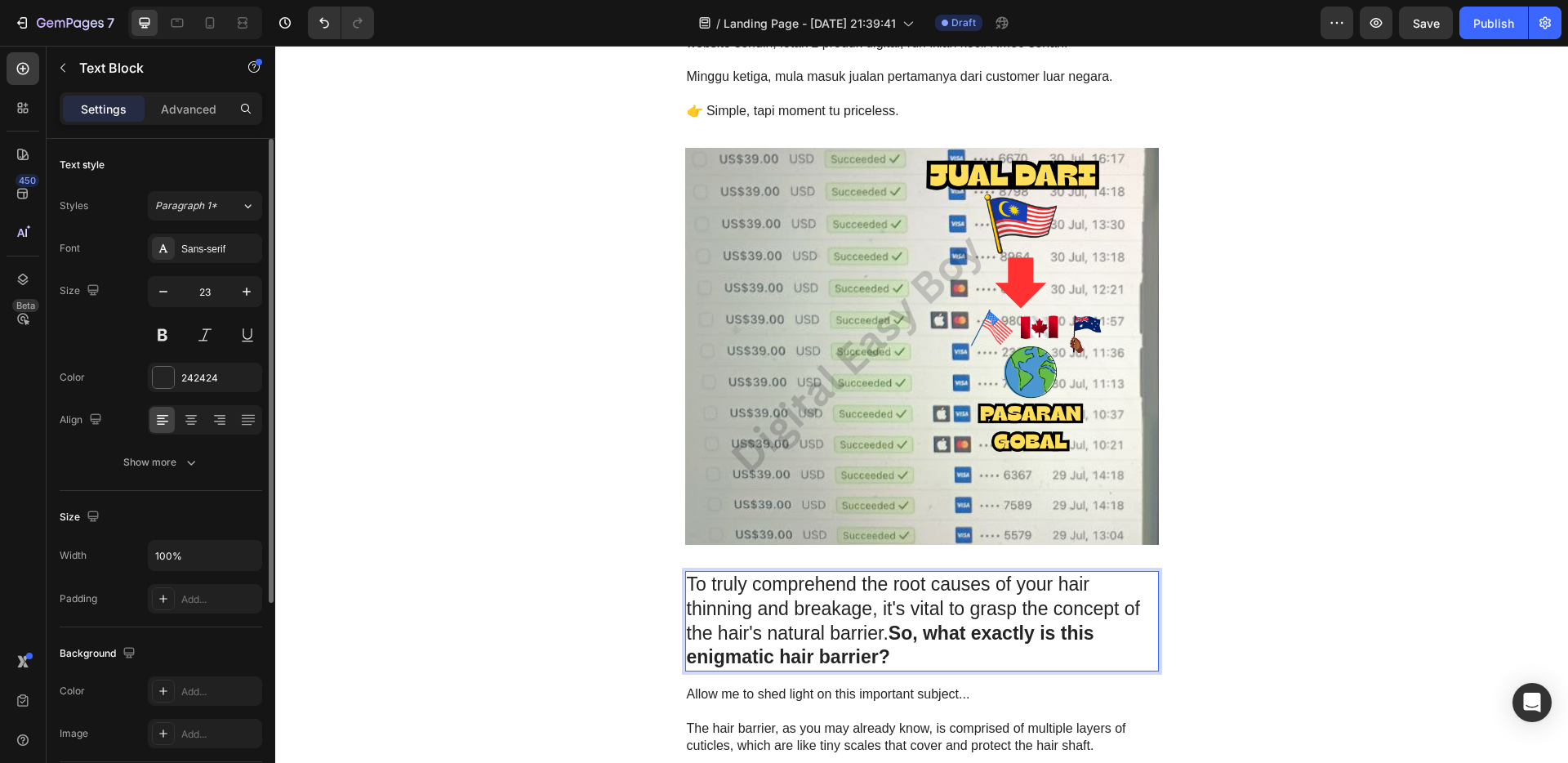
click at [874, 647] on strong "So, what exactly is this enigmatic hair barrier?" at bounding box center [890, 645] width 408 height 45
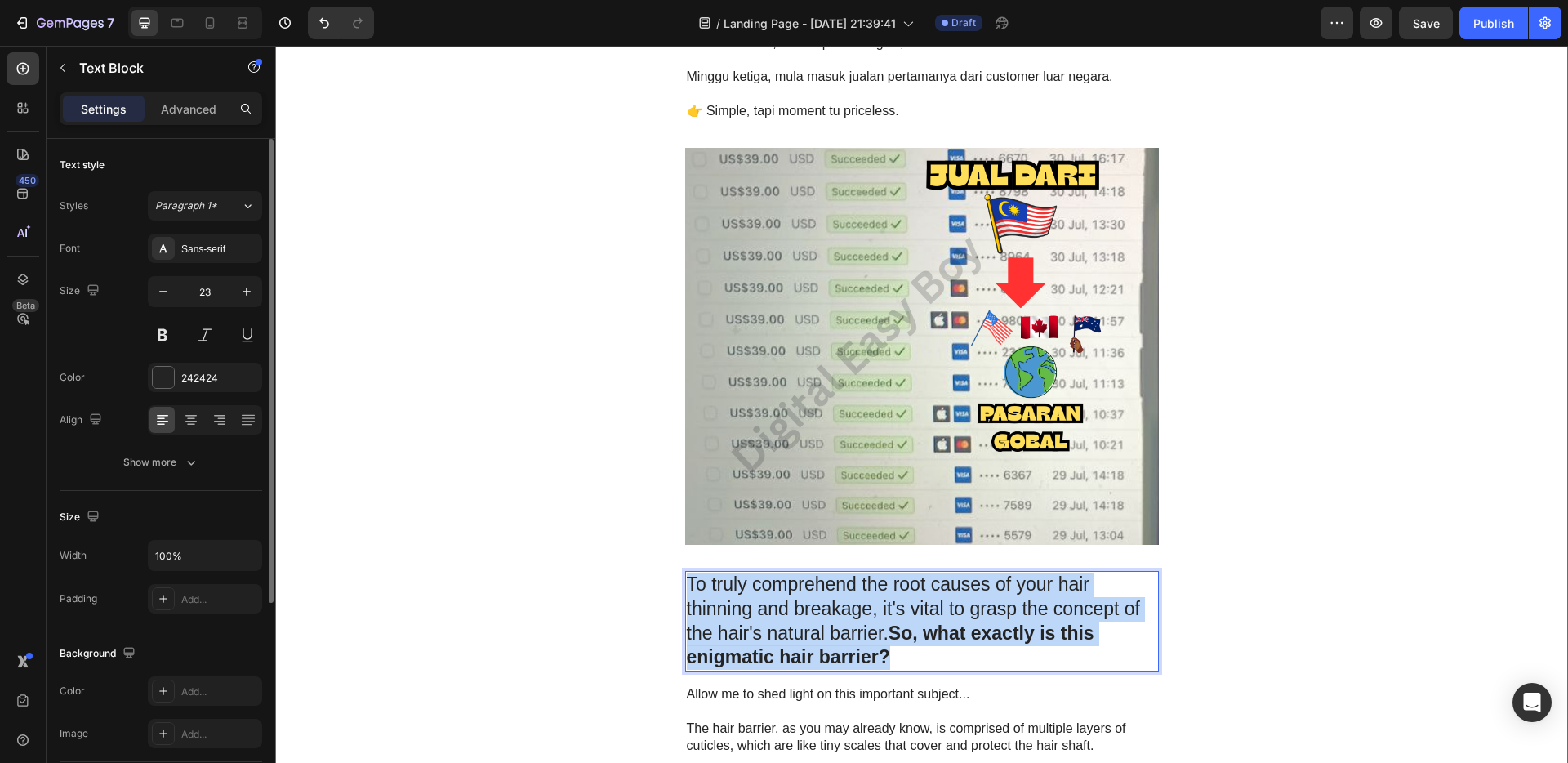
drag, startPoint x: 899, startPoint y: 660, endPoint x: 710, endPoint y: 586, distance: 203.0
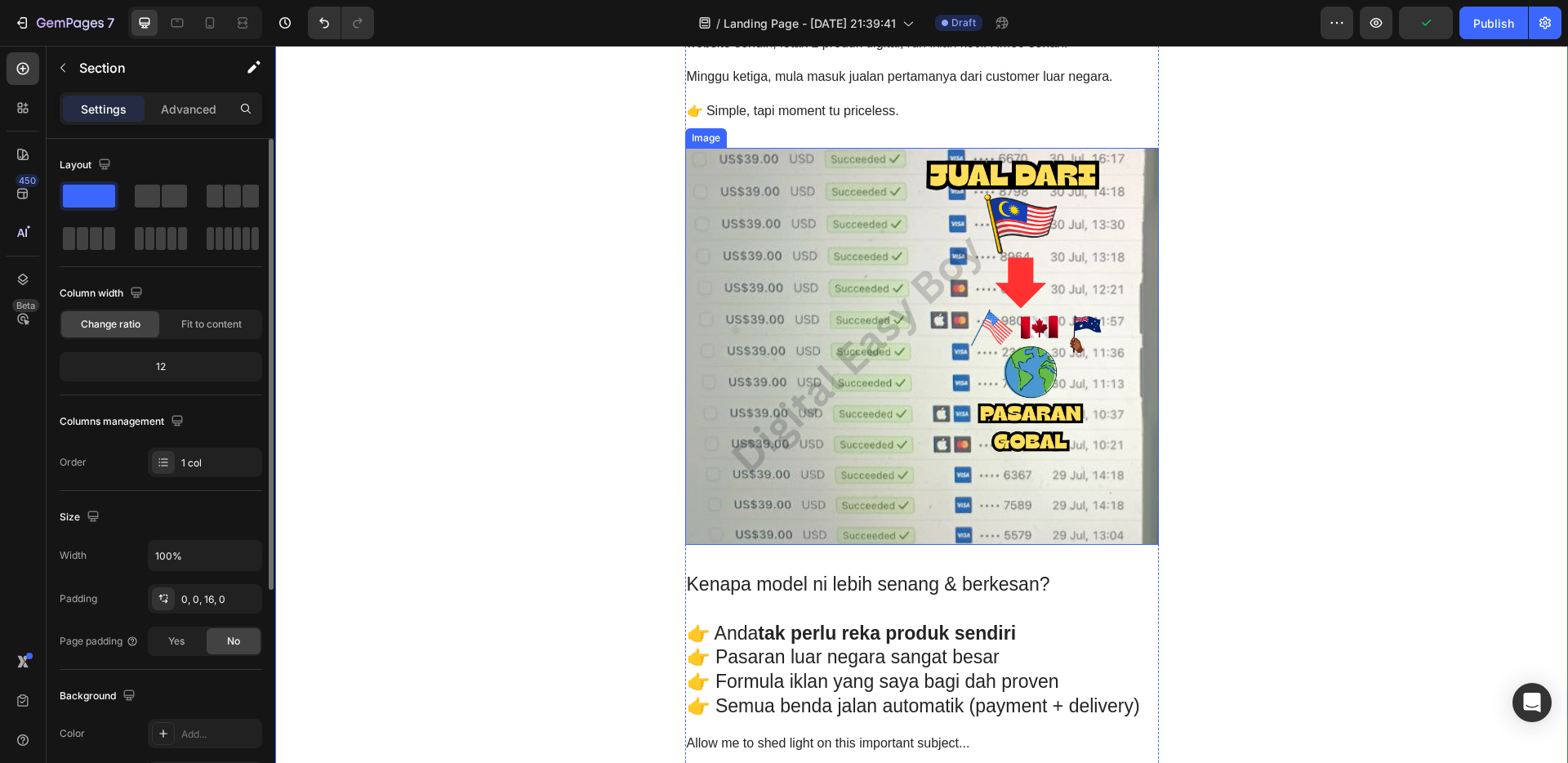
click at [942, 333] on img at bounding box center [922, 347] width 474 height 397
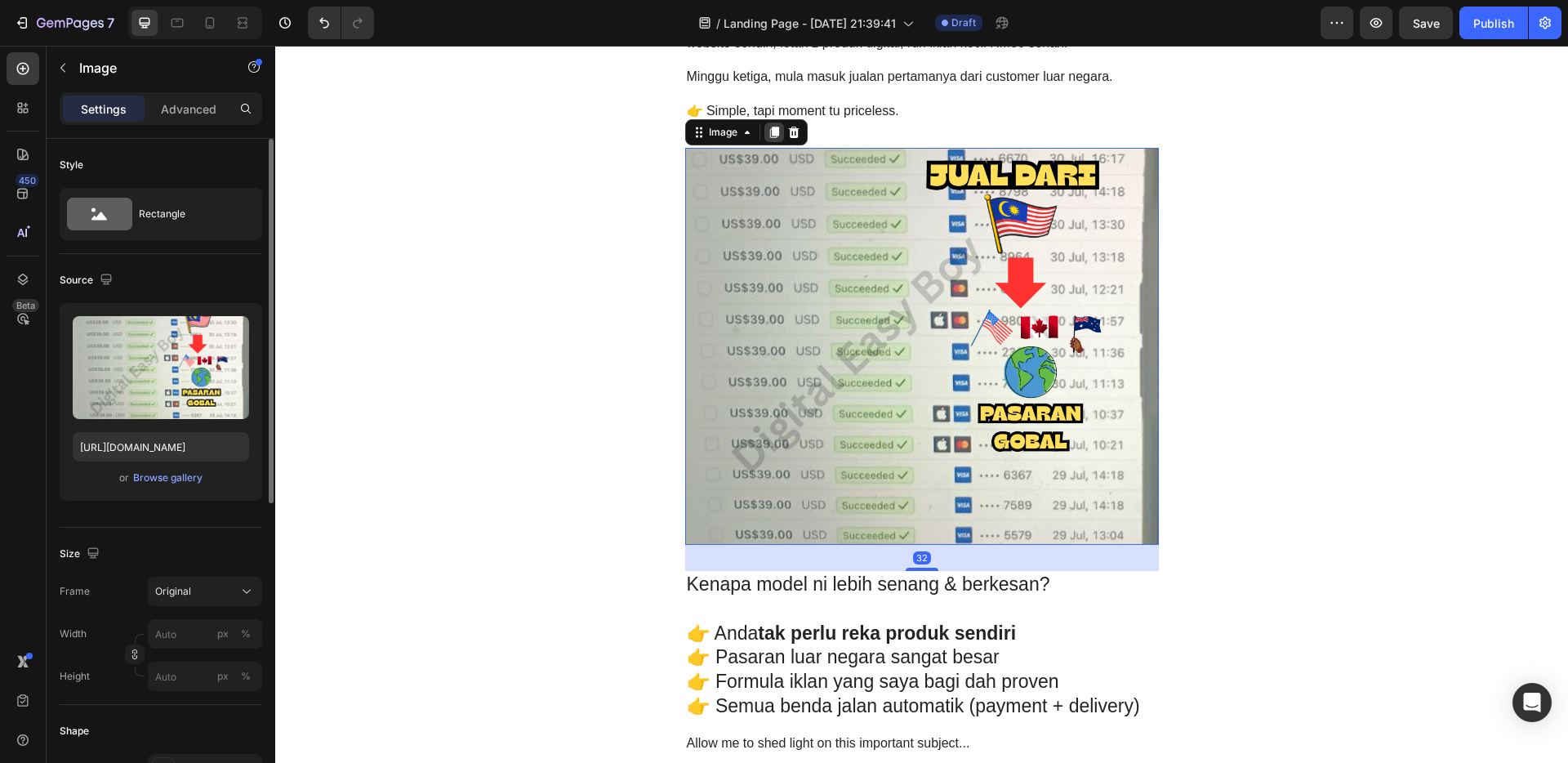
click at [769, 126] on icon at bounding box center [774, 133] width 13 height 13
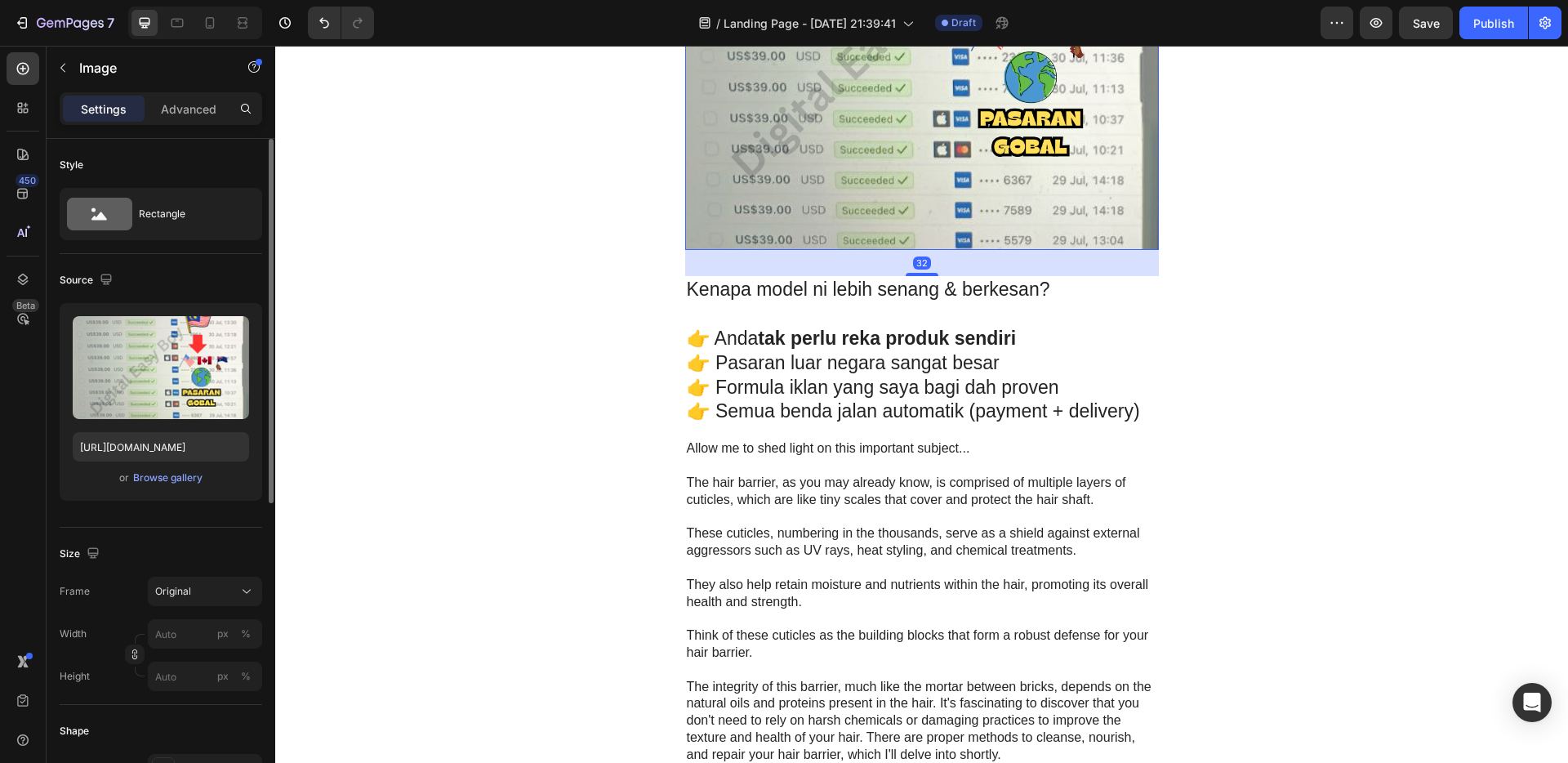
scroll to position [3805, 0]
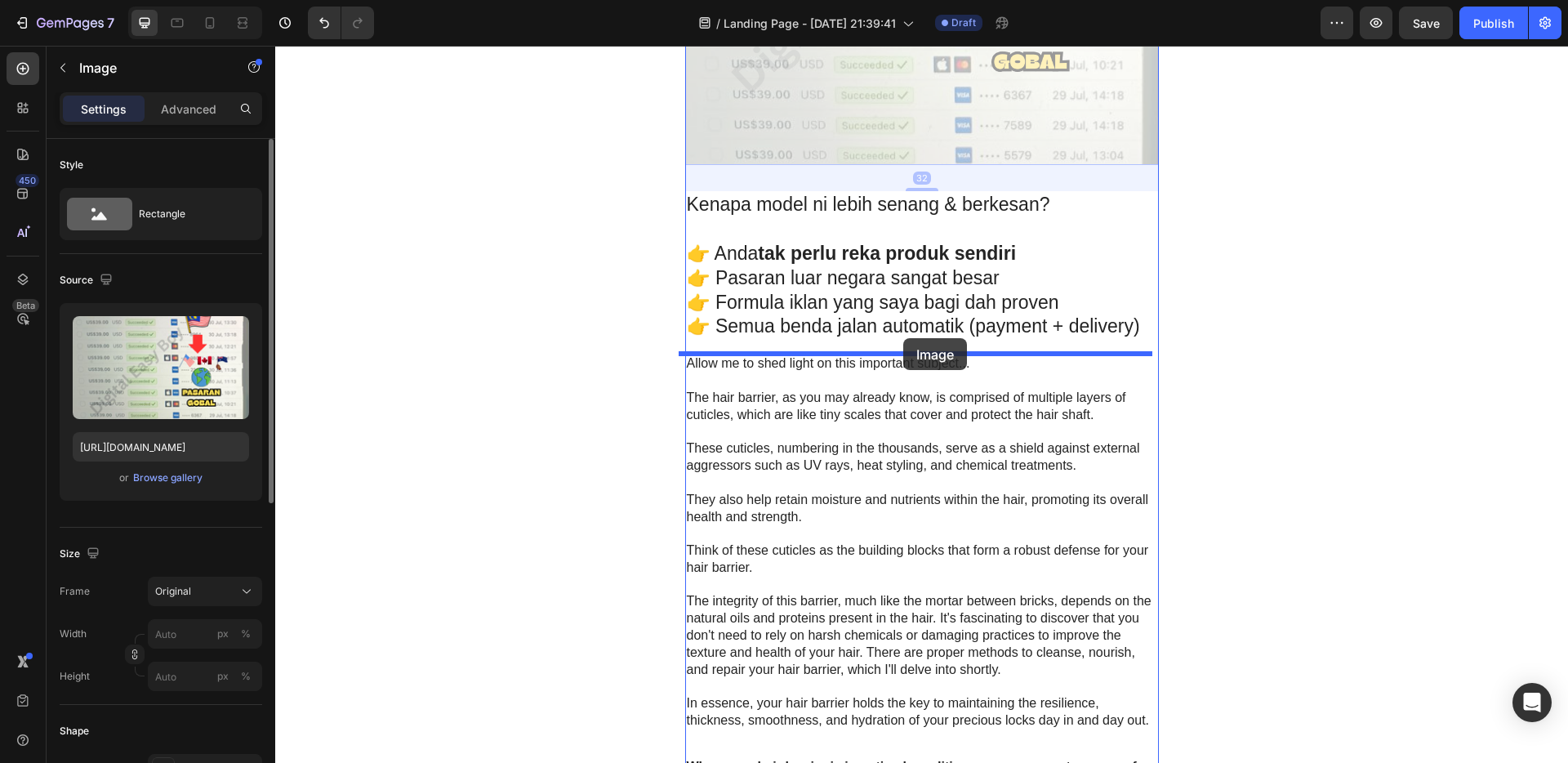
drag, startPoint x: 888, startPoint y: 89, endPoint x: 904, endPoint y: 338, distance: 249.5
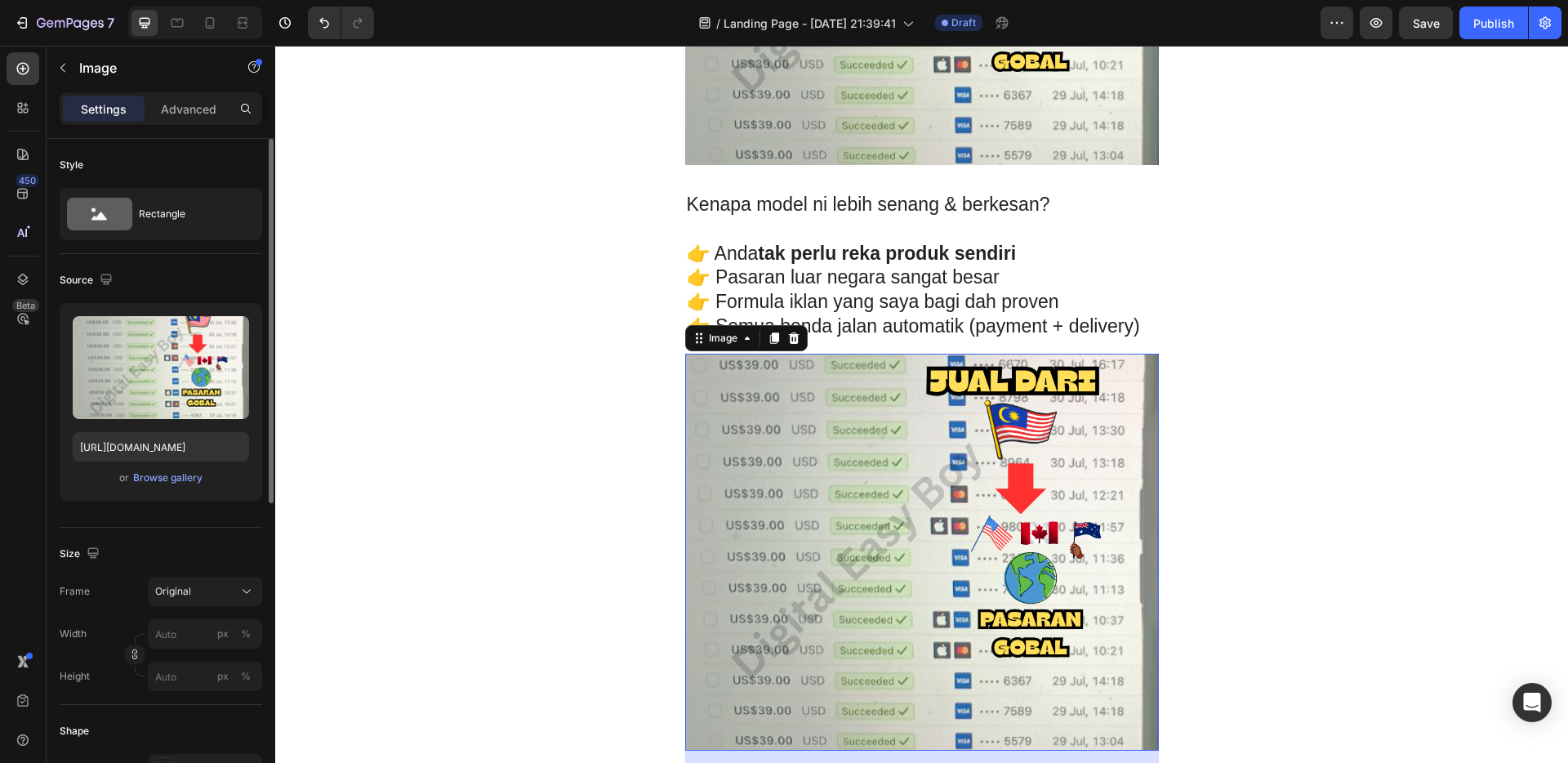
click at [932, 374] on img at bounding box center [922, 553] width 474 height 397
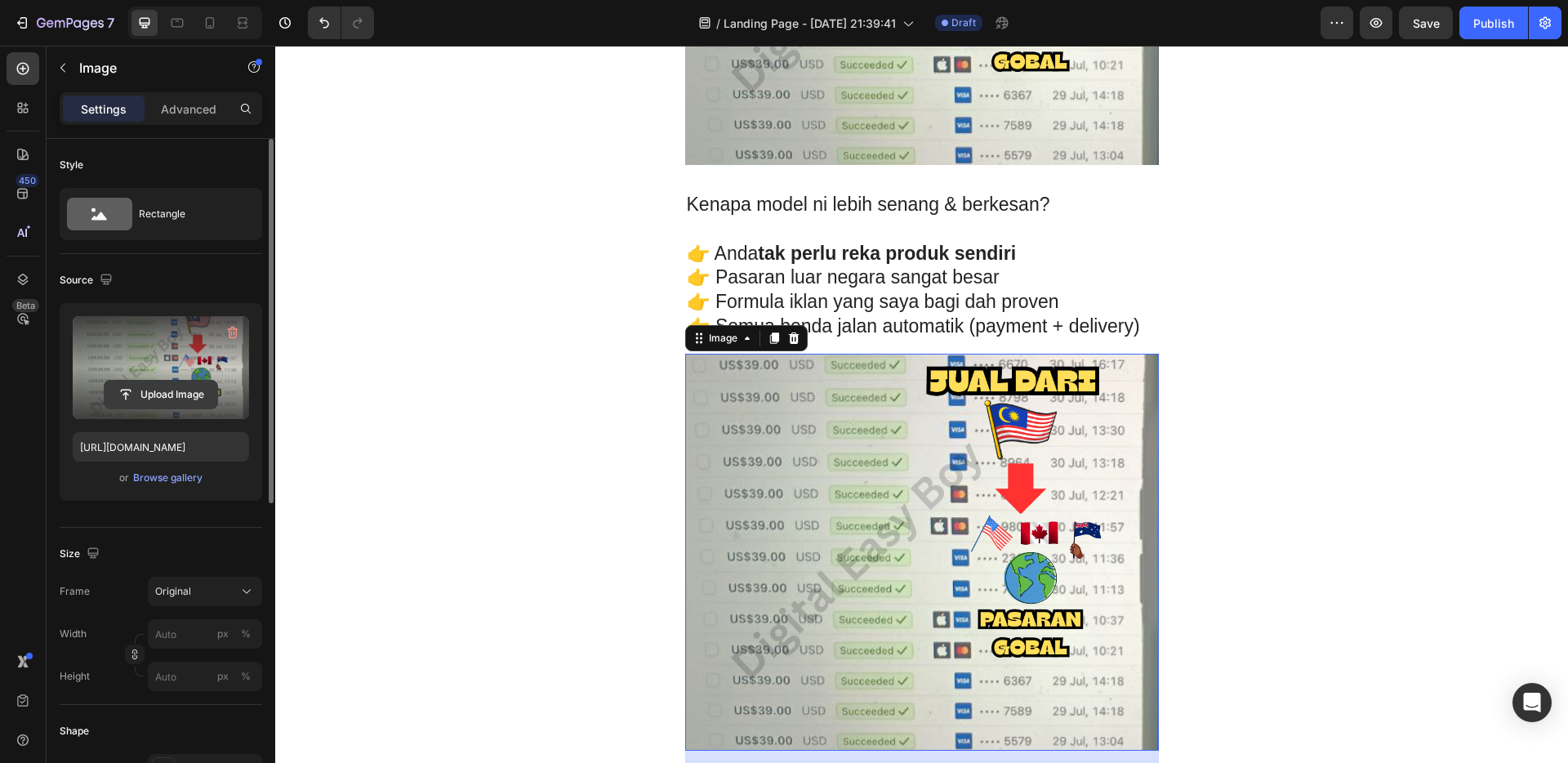
click at [121, 380] on button "Upload Image" at bounding box center [161, 395] width 114 height 29
click at [158, 390] on input "file" at bounding box center [161, 395] width 113 height 28
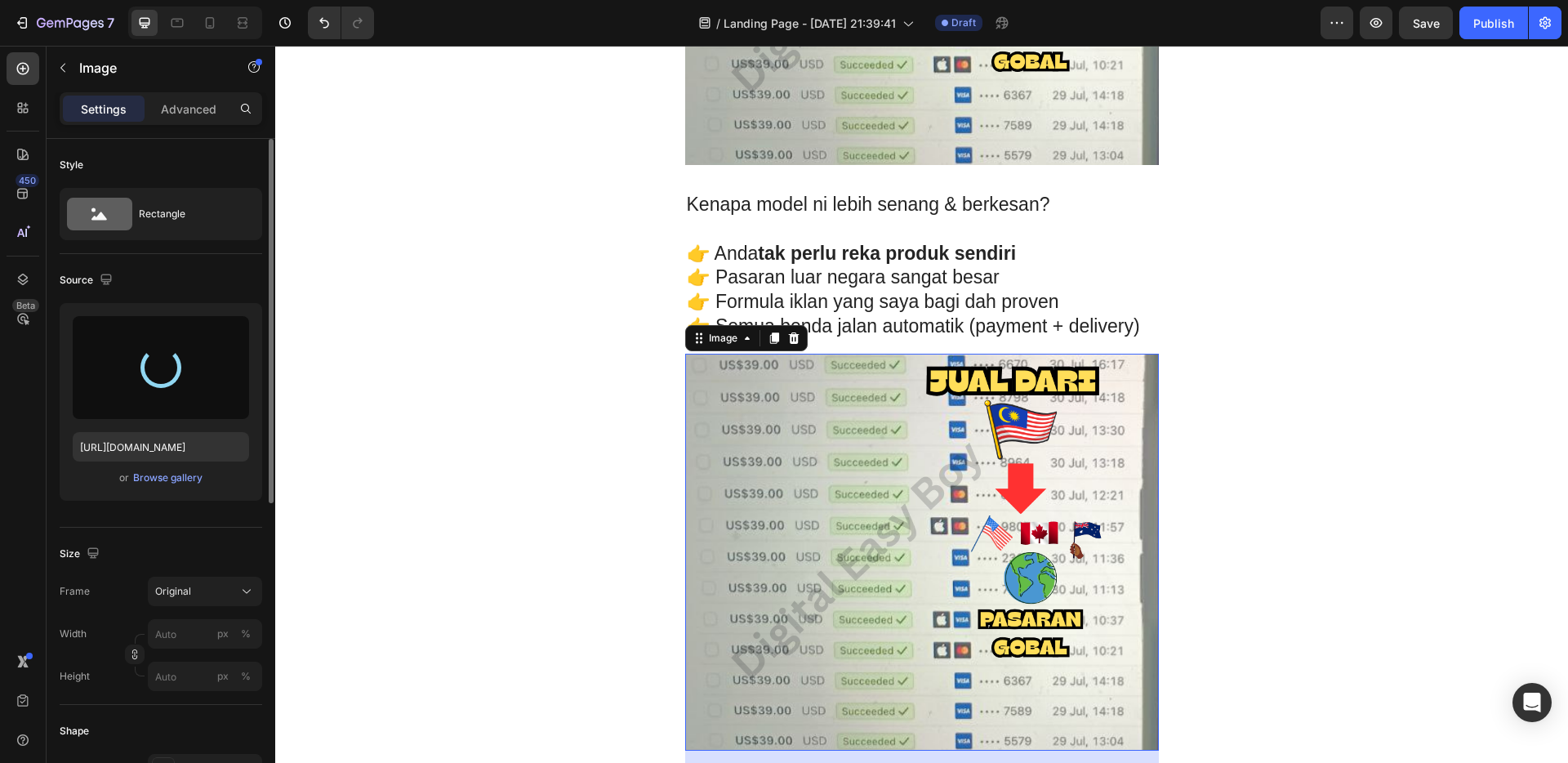
type input "[URL][DOMAIN_NAME]"
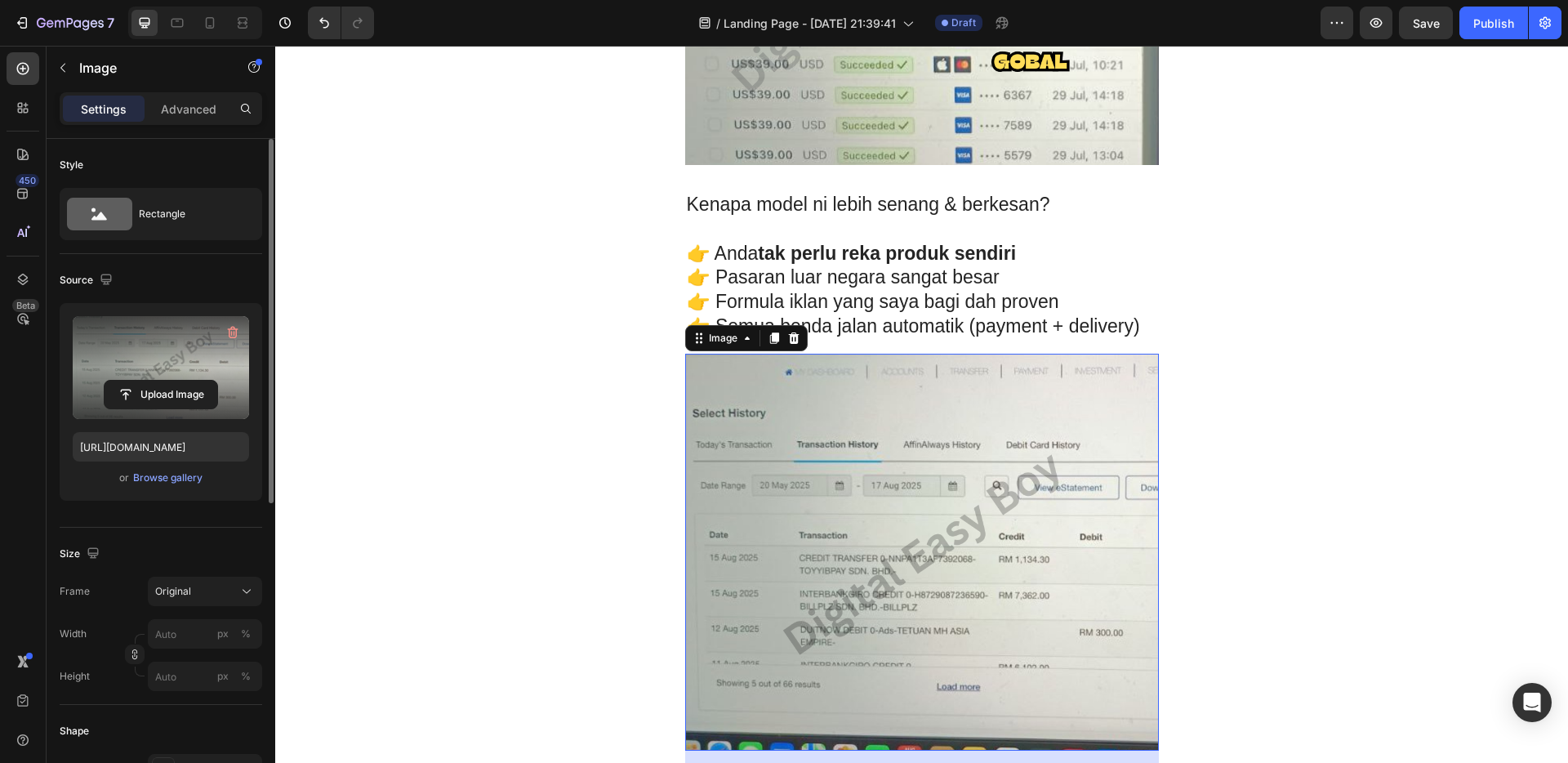
scroll to position [3947, 0]
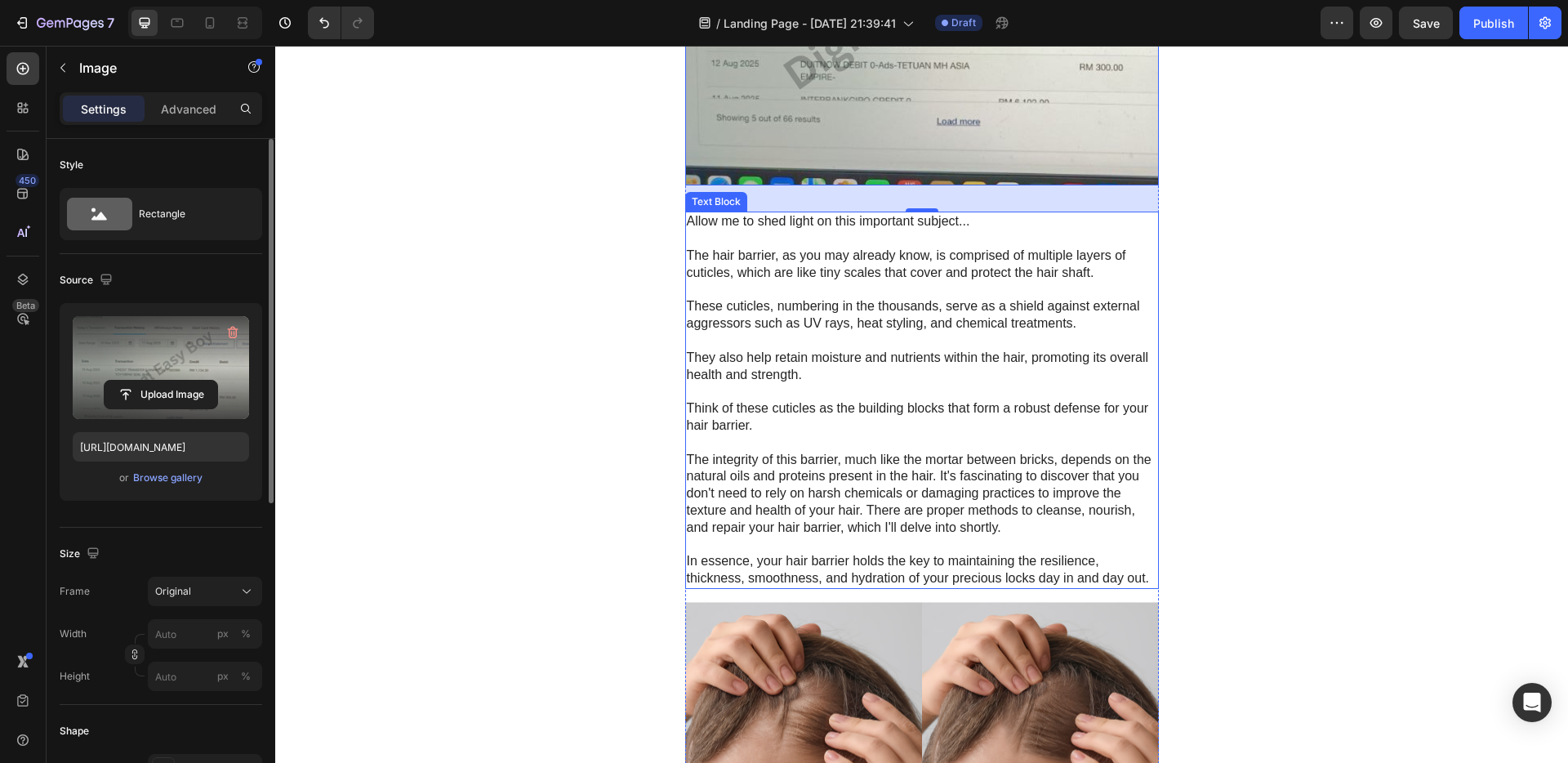
click at [948, 270] on p "The hair barrier, as you may already know, is comprised of multiple layers of c…" at bounding box center [922, 264] width 471 height 34
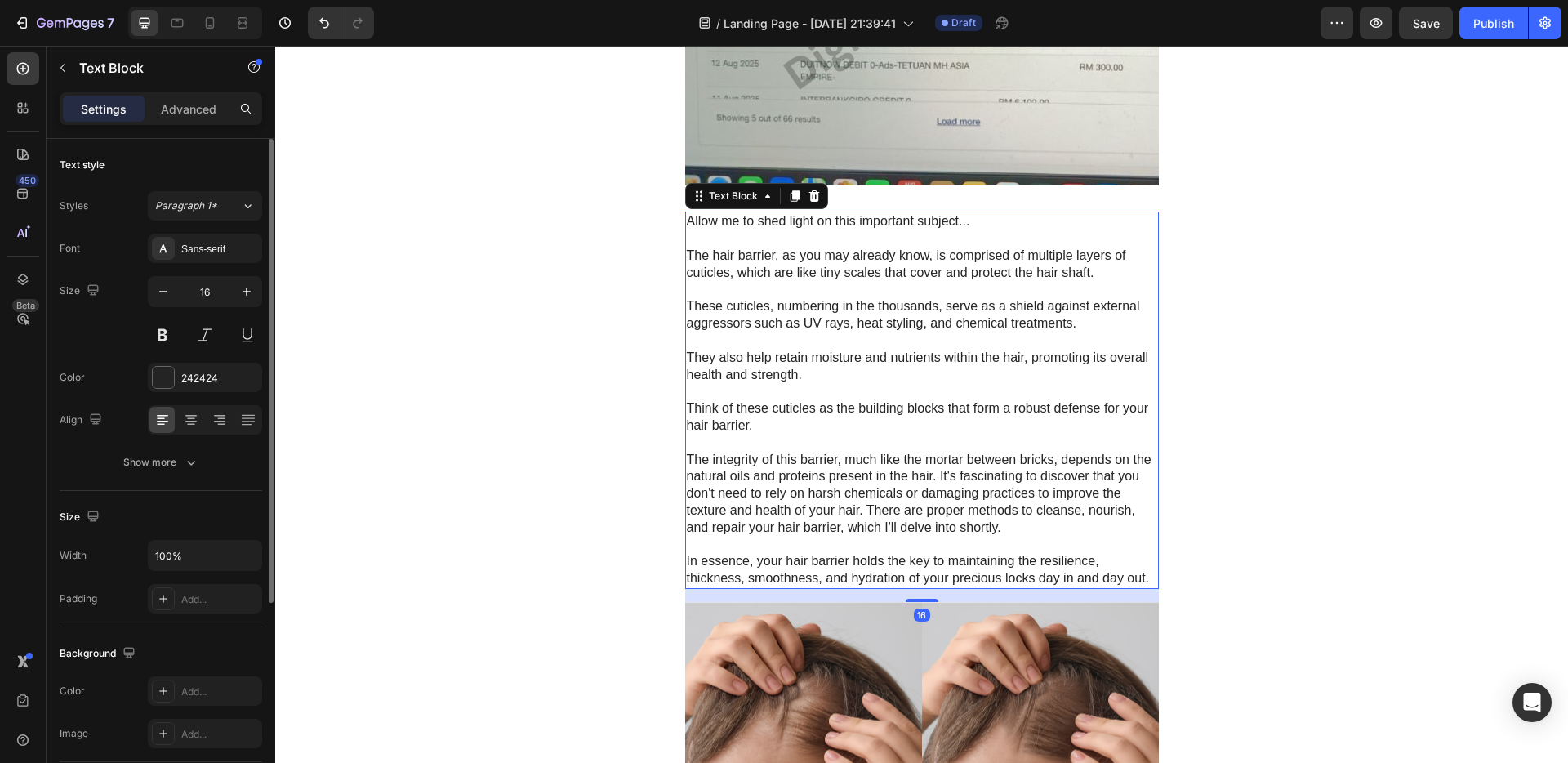
click at [952, 274] on p "The hair barrier, as you may already know, is comprised of multiple layers of c…" at bounding box center [922, 264] width 471 height 34
click at [1128, 543] on p "Rich Text Editor. Editing area: main" at bounding box center [922, 544] width 471 height 17
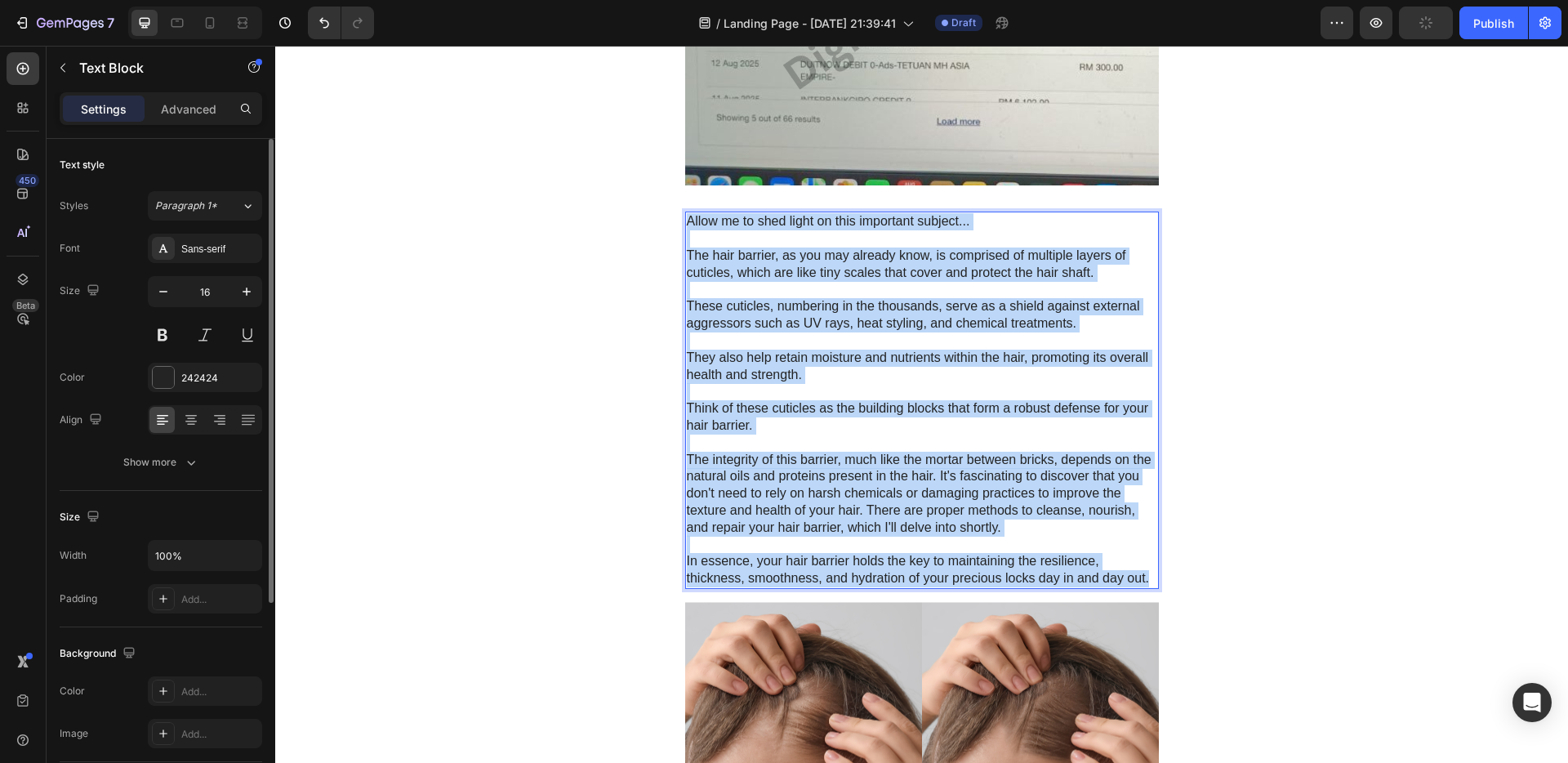
drag, startPoint x: 1143, startPoint y: 579, endPoint x: 678, endPoint y: 218, distance: 588.7
click at [685, 218] on div "Allow me to shed light on this important subject... The hair barrier, as you ma…" at bounding box center [922, 400] width 474 height 378
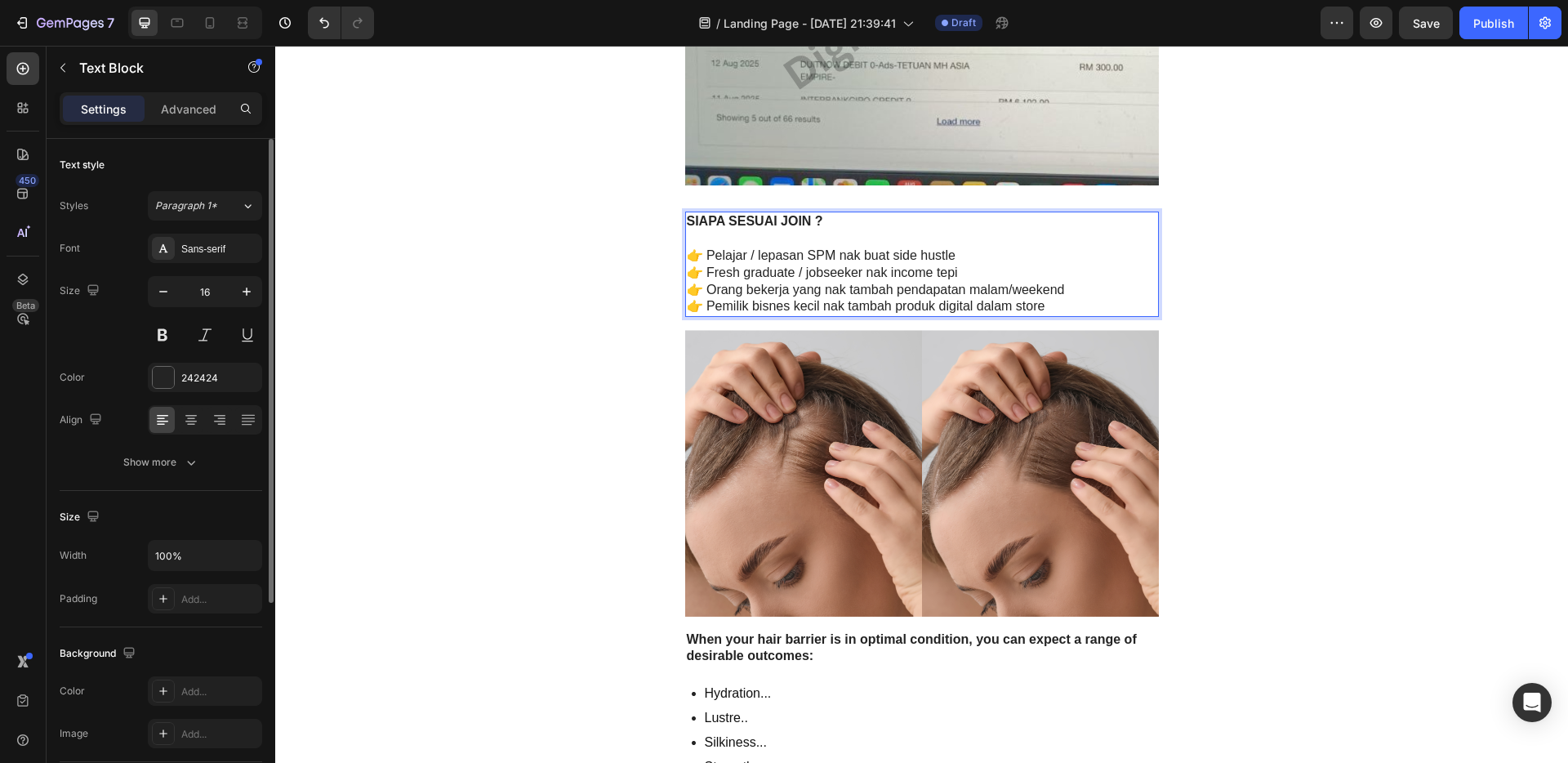
click at [780, 215] on strong "SIAPA SESUAI JOIN ?" at bounding box center [755, 221] width 136 height 14
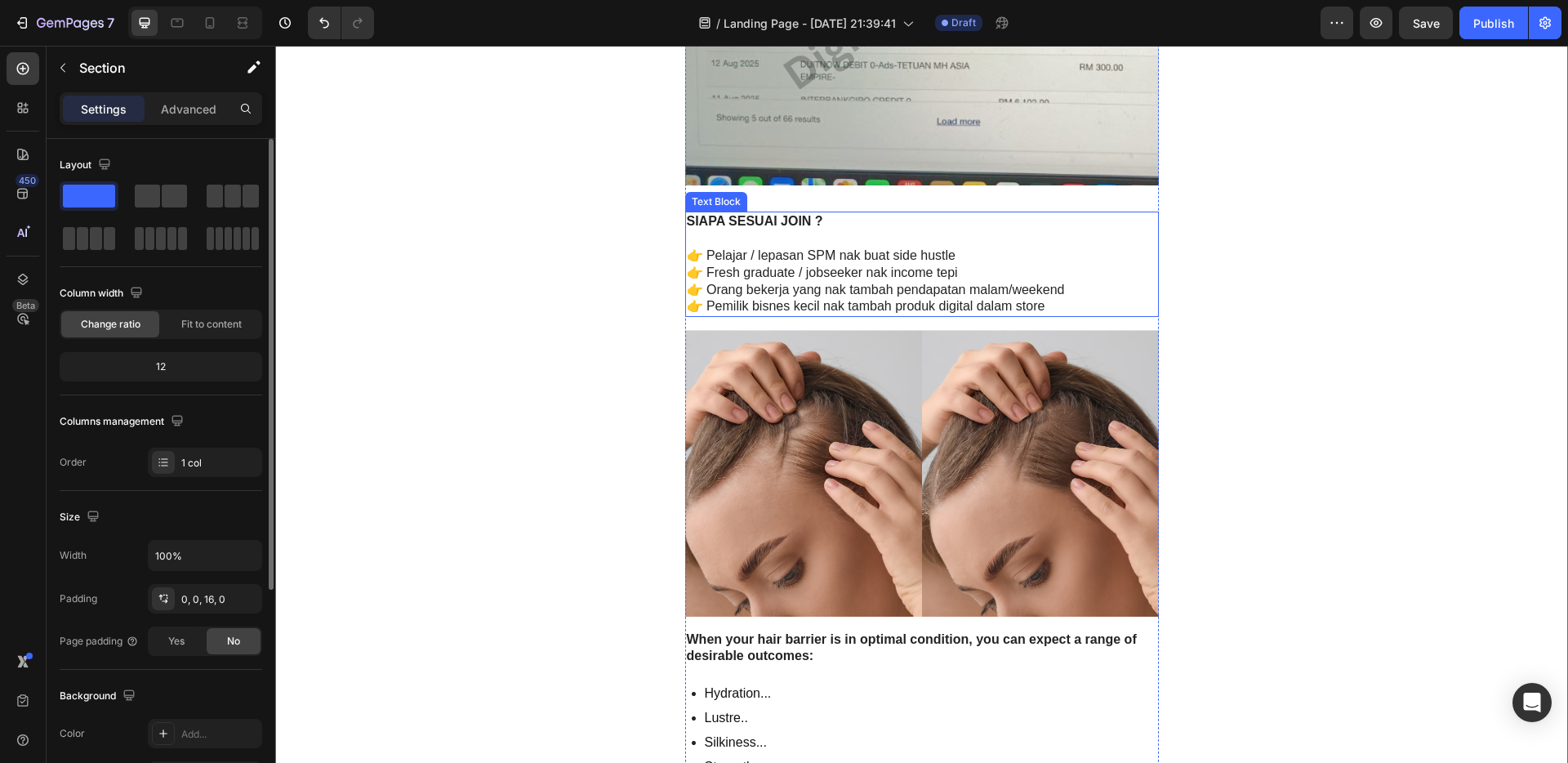
click at [1093, 246] on p "Rich Text Editor. Editing area: main" at bounding box center [922, 239] width 471 height 17
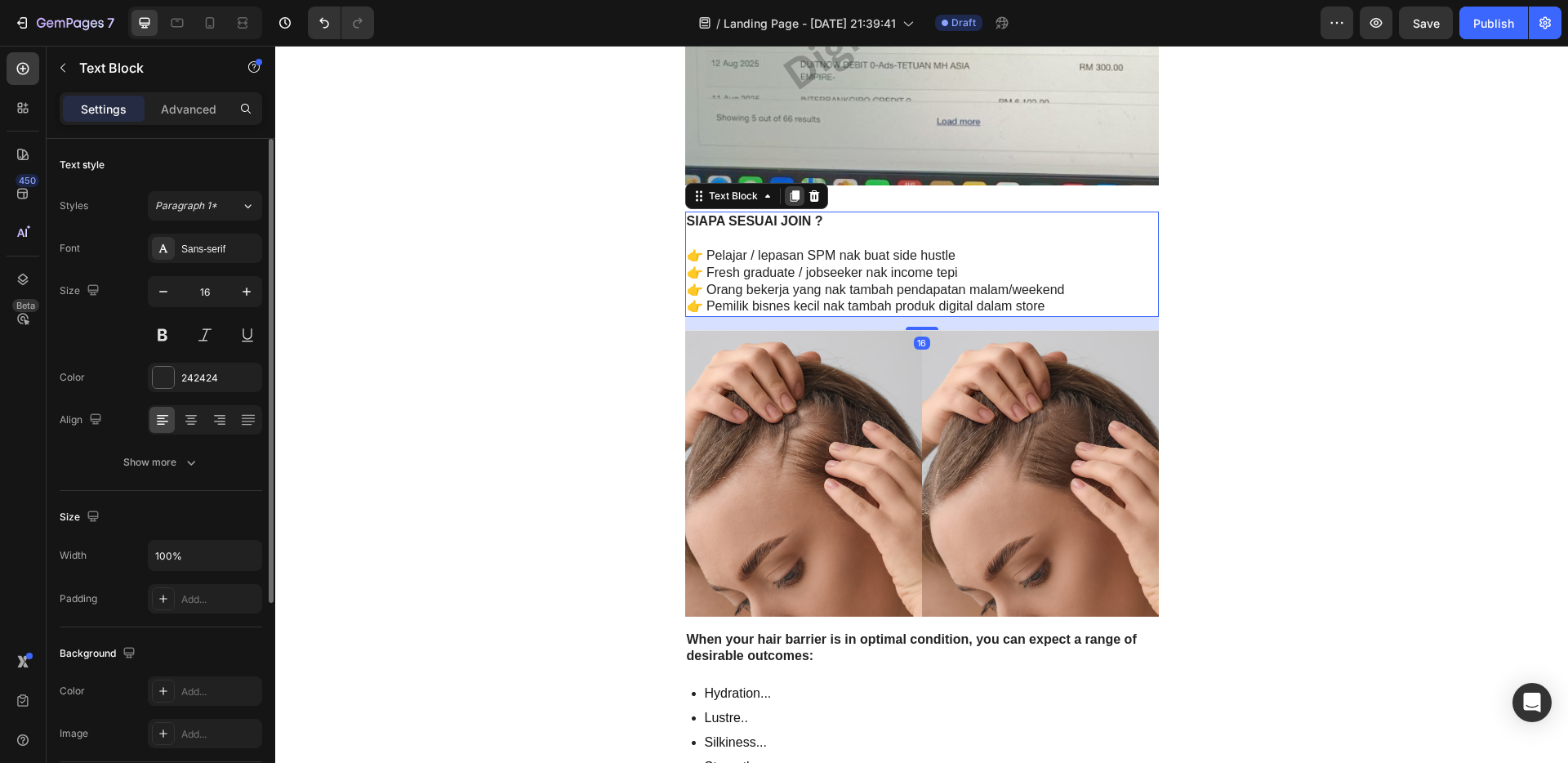
click at [789, 203] on div at bounding box center [795, 196] width 19 height 19
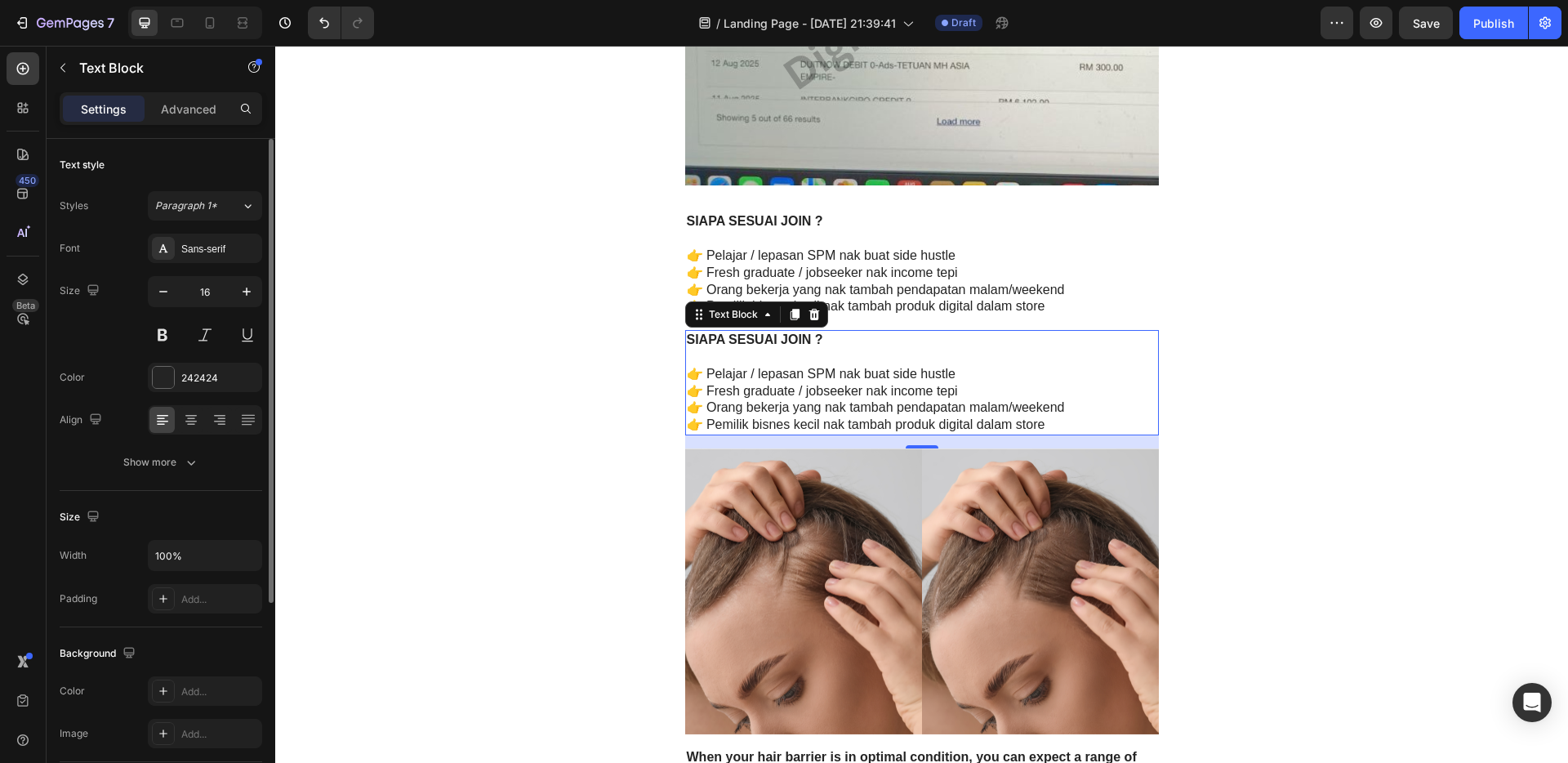
click at [1055, 432] on p "👉 Pemilik bisnes kecil nak tambah produk digital dalam store" at bounding box center [922, 425] width 471 height 17
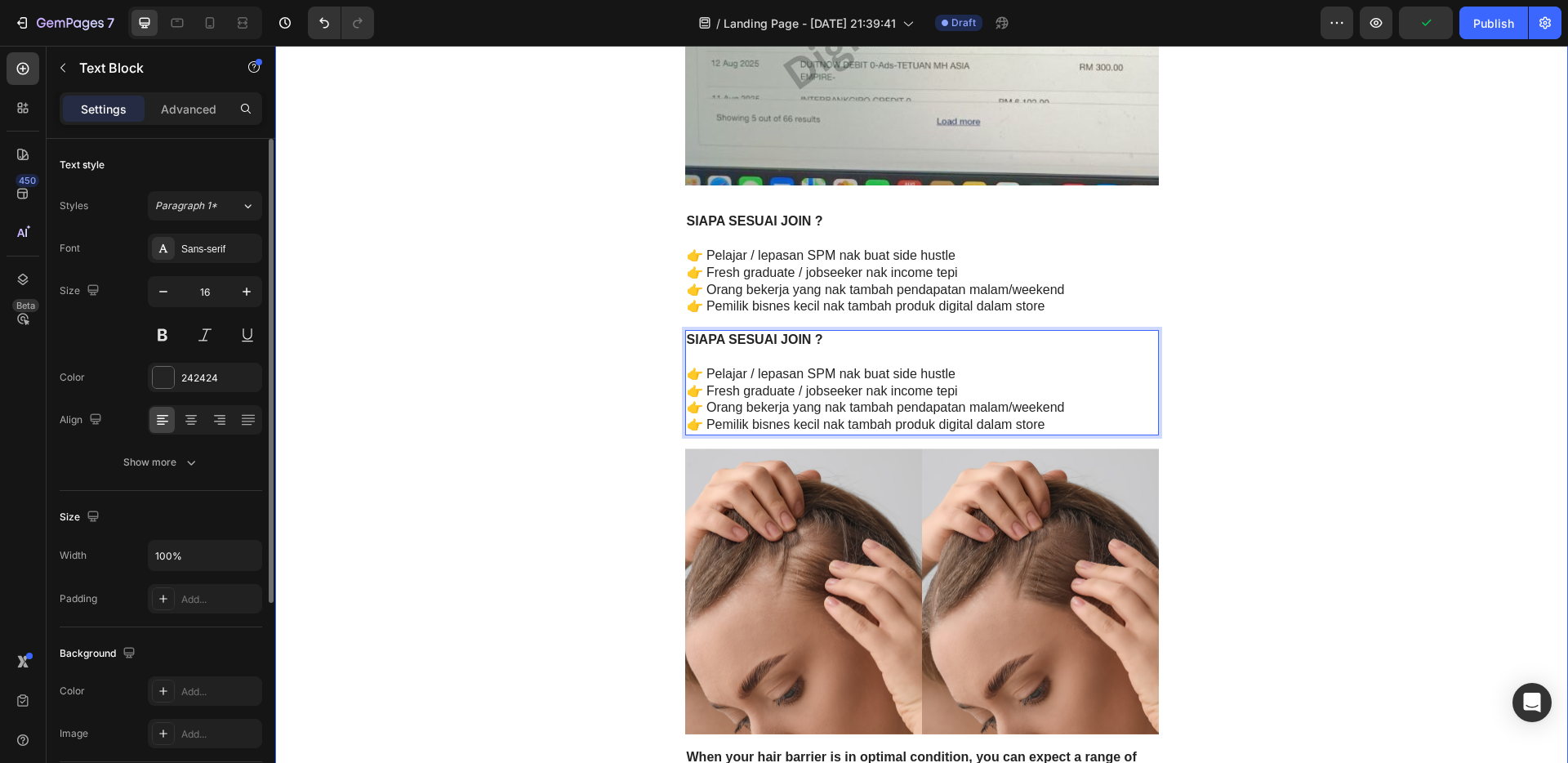
drag, startPoint x: 1044, startPoint y: 418, endPoint x: 665, endPoint y: 334, distance: 388.2
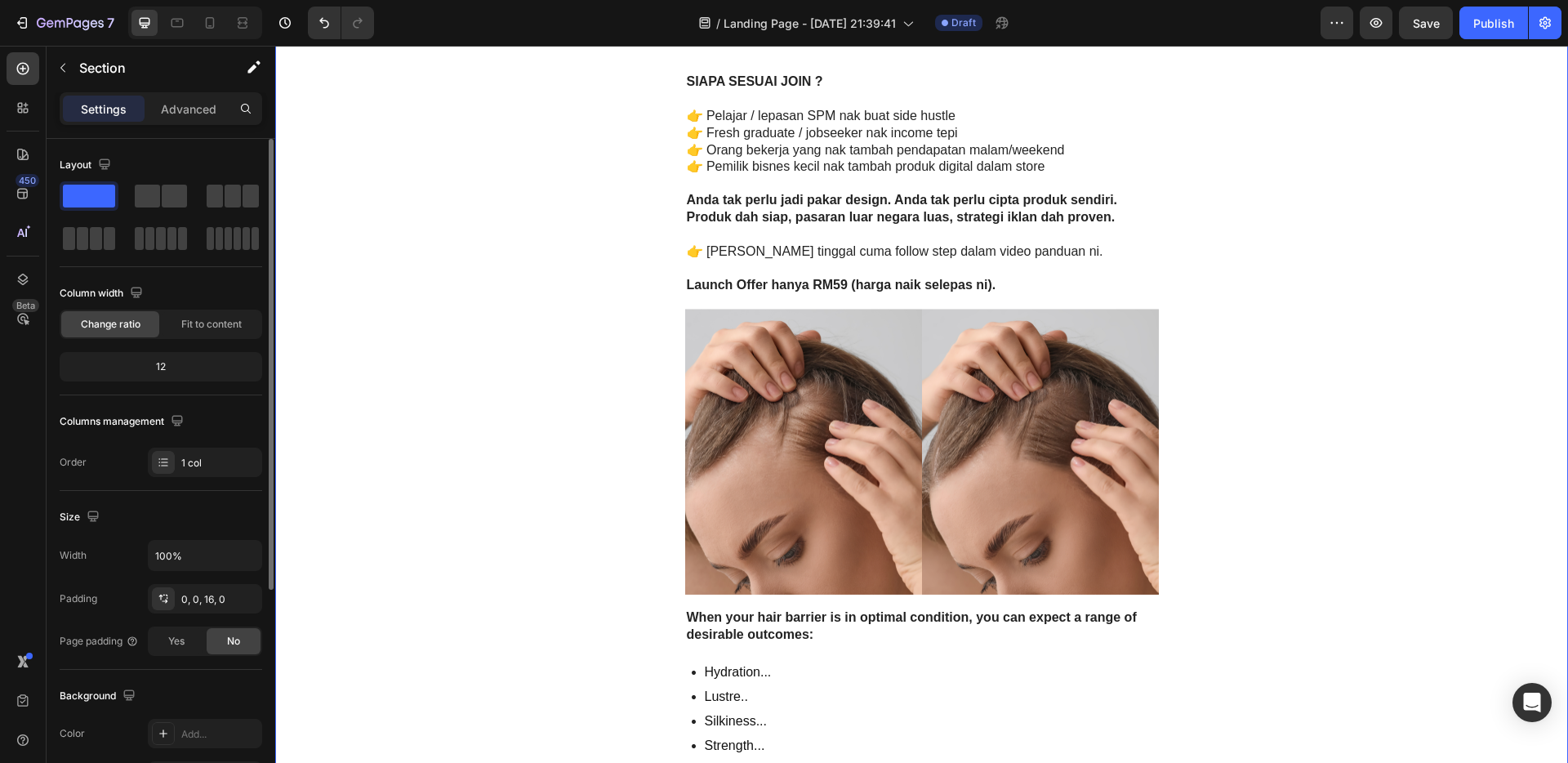
scroll to position [4121, 0]
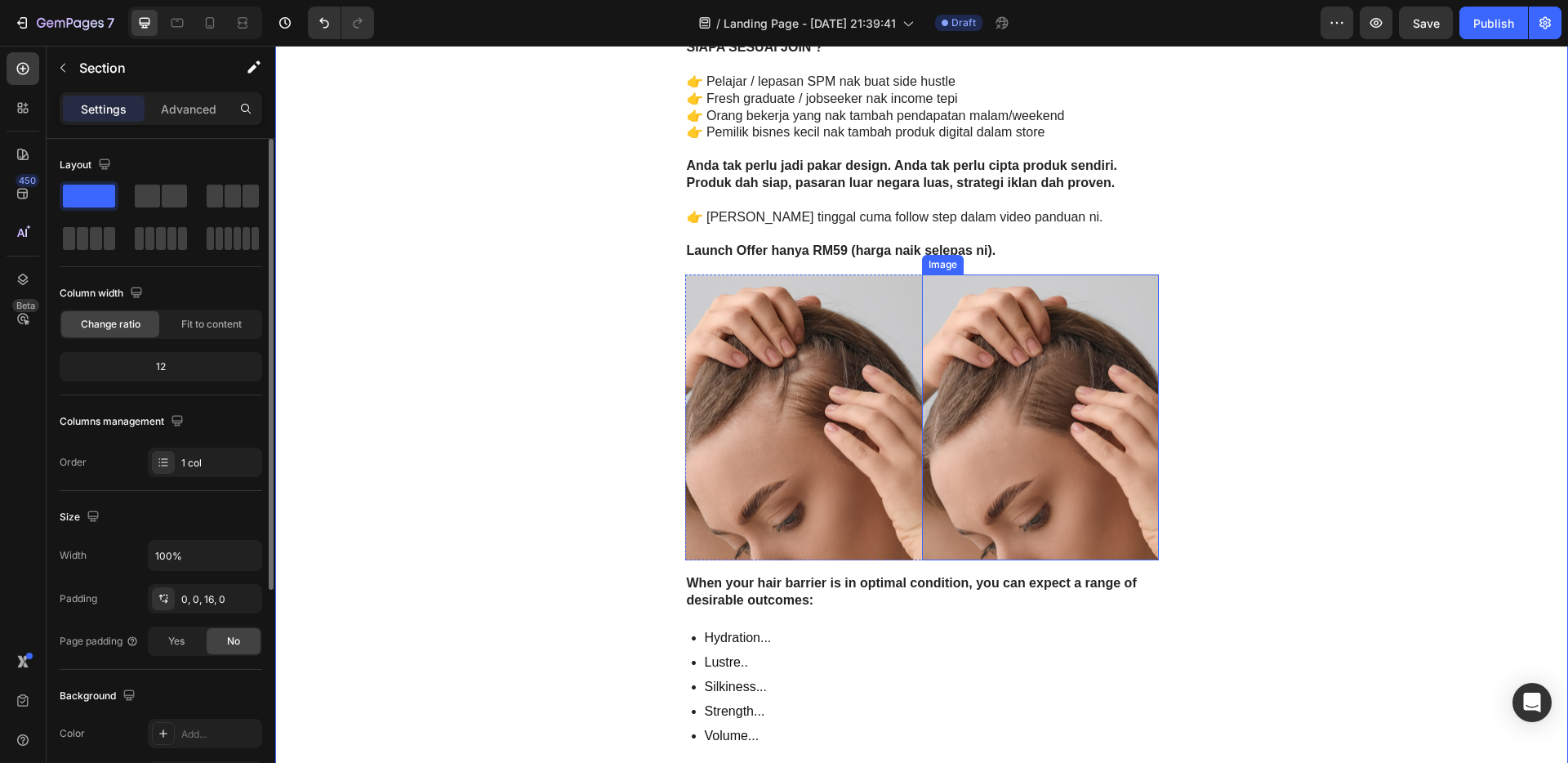
click at [1083, 389] on img at bounding box center [1041, 417] width 237 height 287
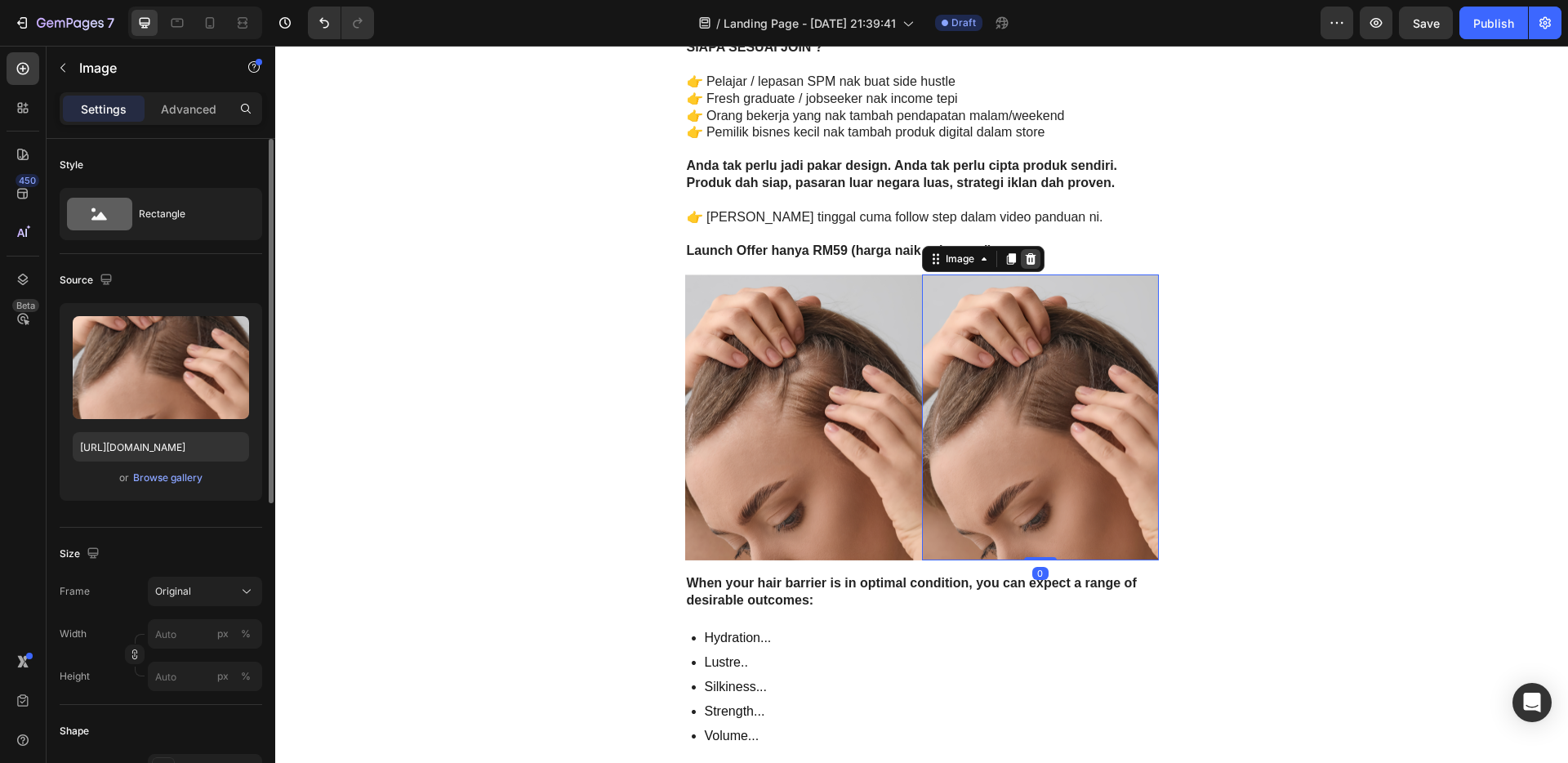
click at [1027, 258] on icon at bounding box center [1030, 259] width 11 height 12
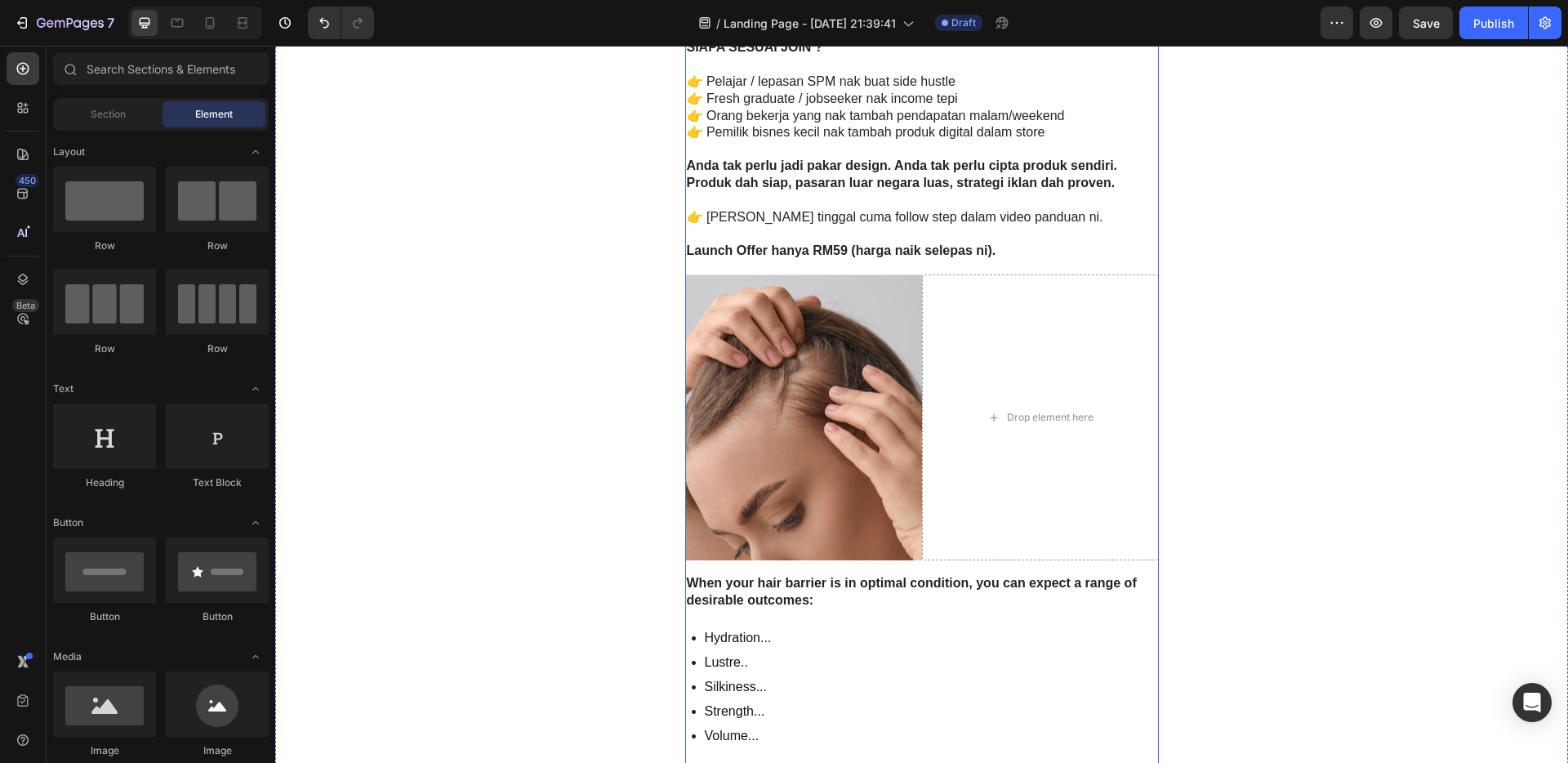
click at [829, 360] on img at bounding box center [804, 417] width 237 height 287
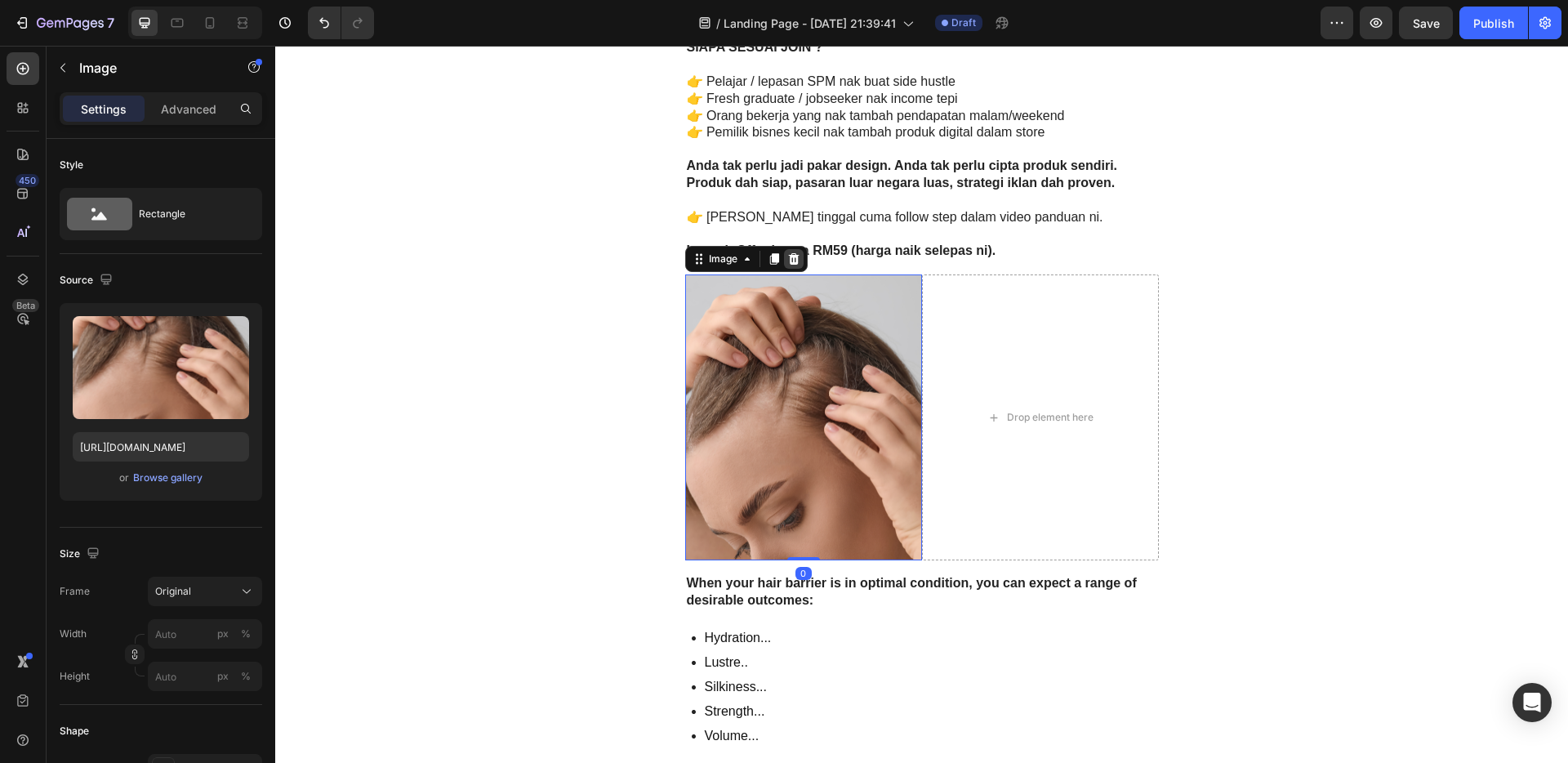
click at [790, 257] on icon at bounding box center [794, 259] width 11 height 12
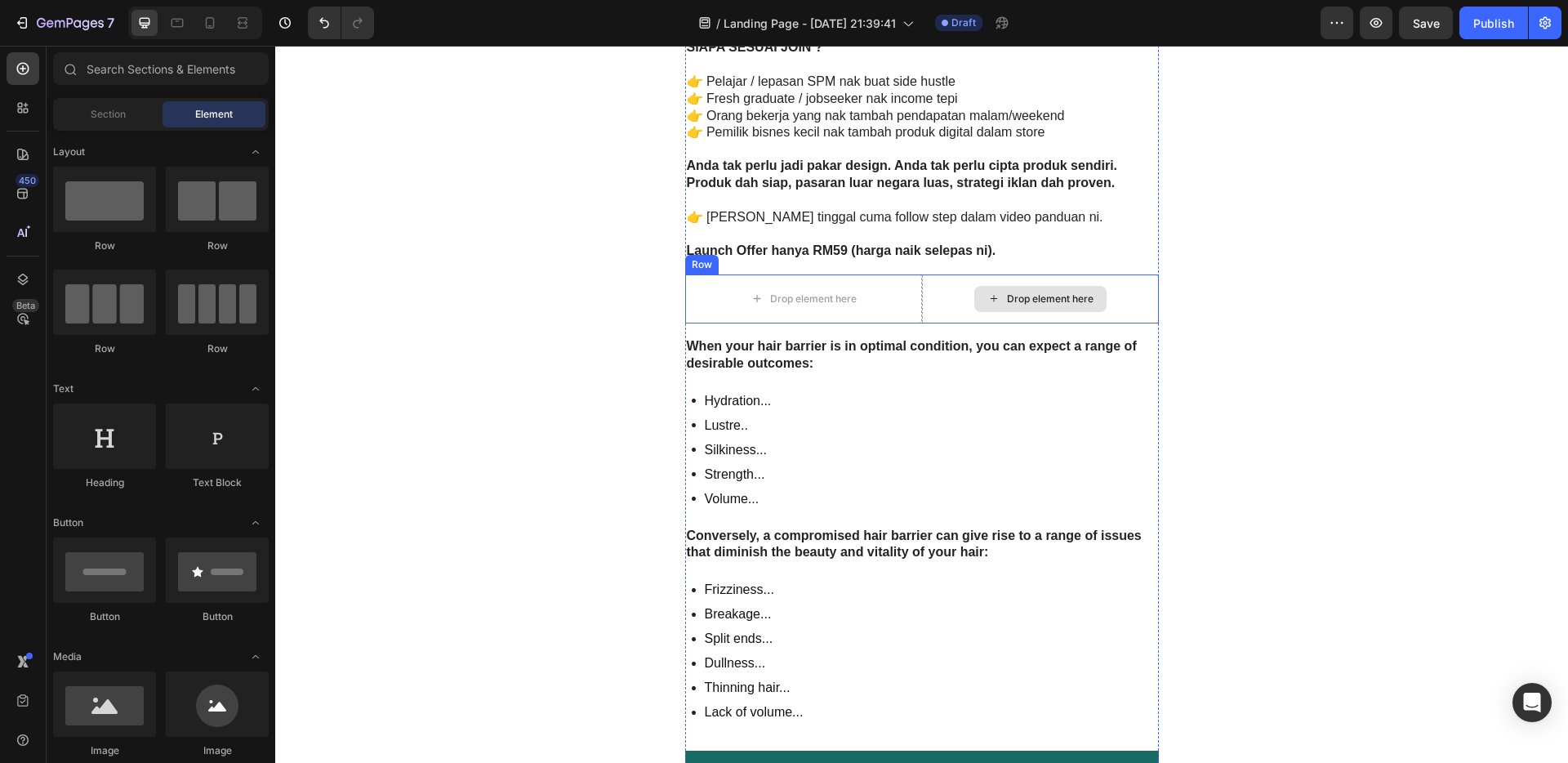
click at [958, 289] on div "Drop element here" at bounding box center [1041, 299] width 237 height 49
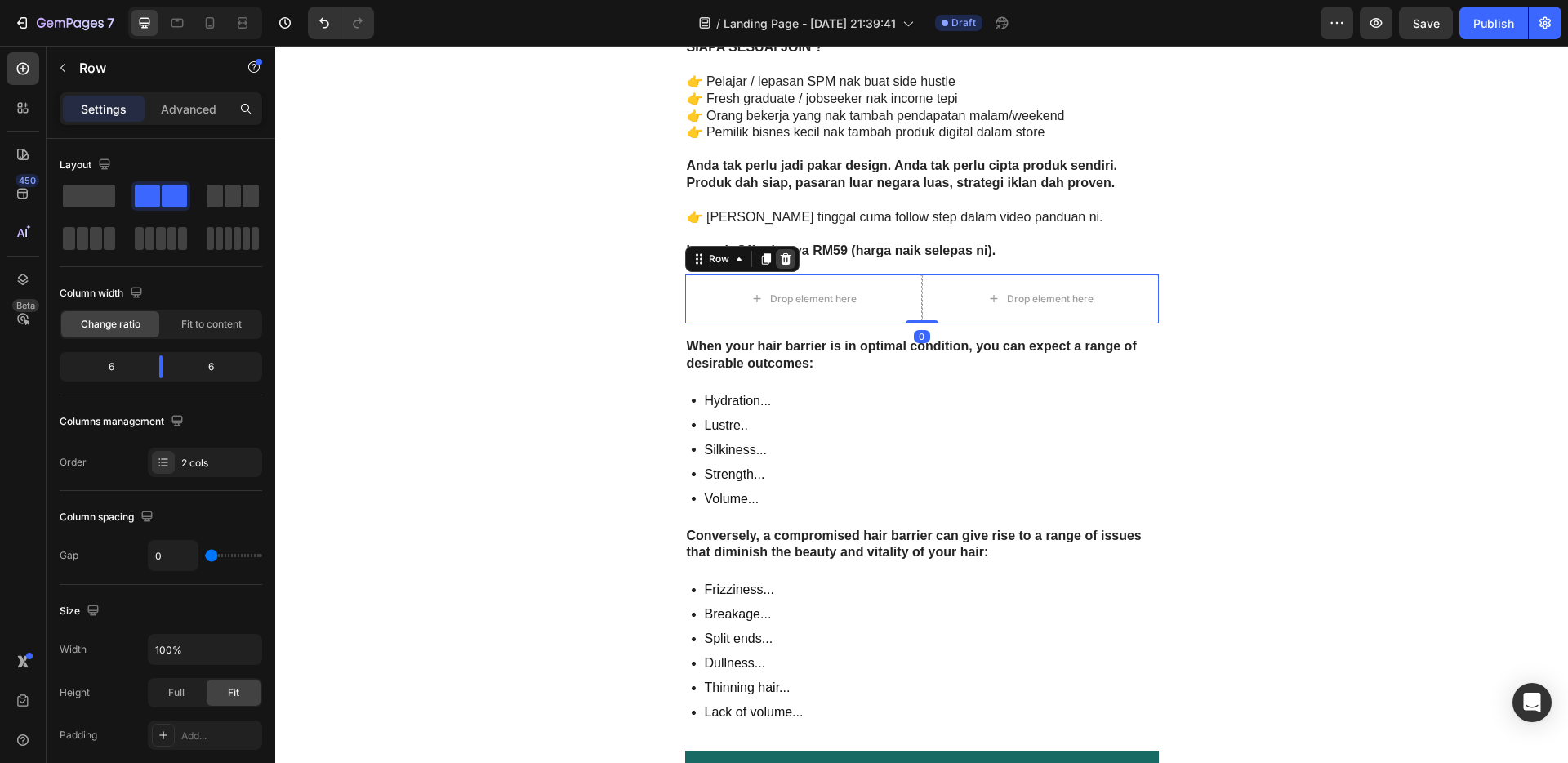
click at [786, 260] on div at bounding box center [785, 258] width 19 height 19
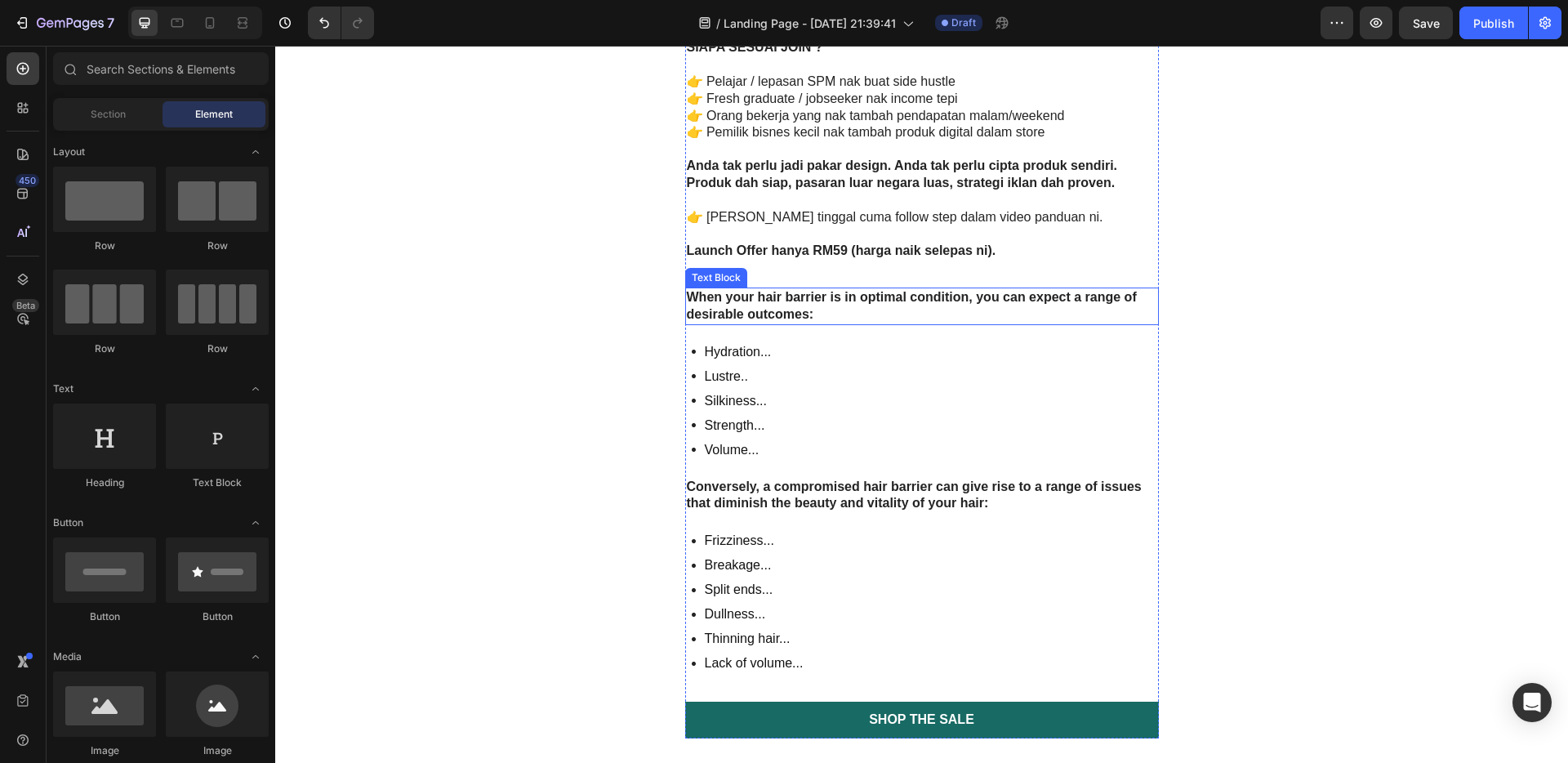
click at [875, 295] on strong "When your hair barrier is in optimal condition, you can expect a range of desir…" at bounding box center [911, 305] width 450 height 31
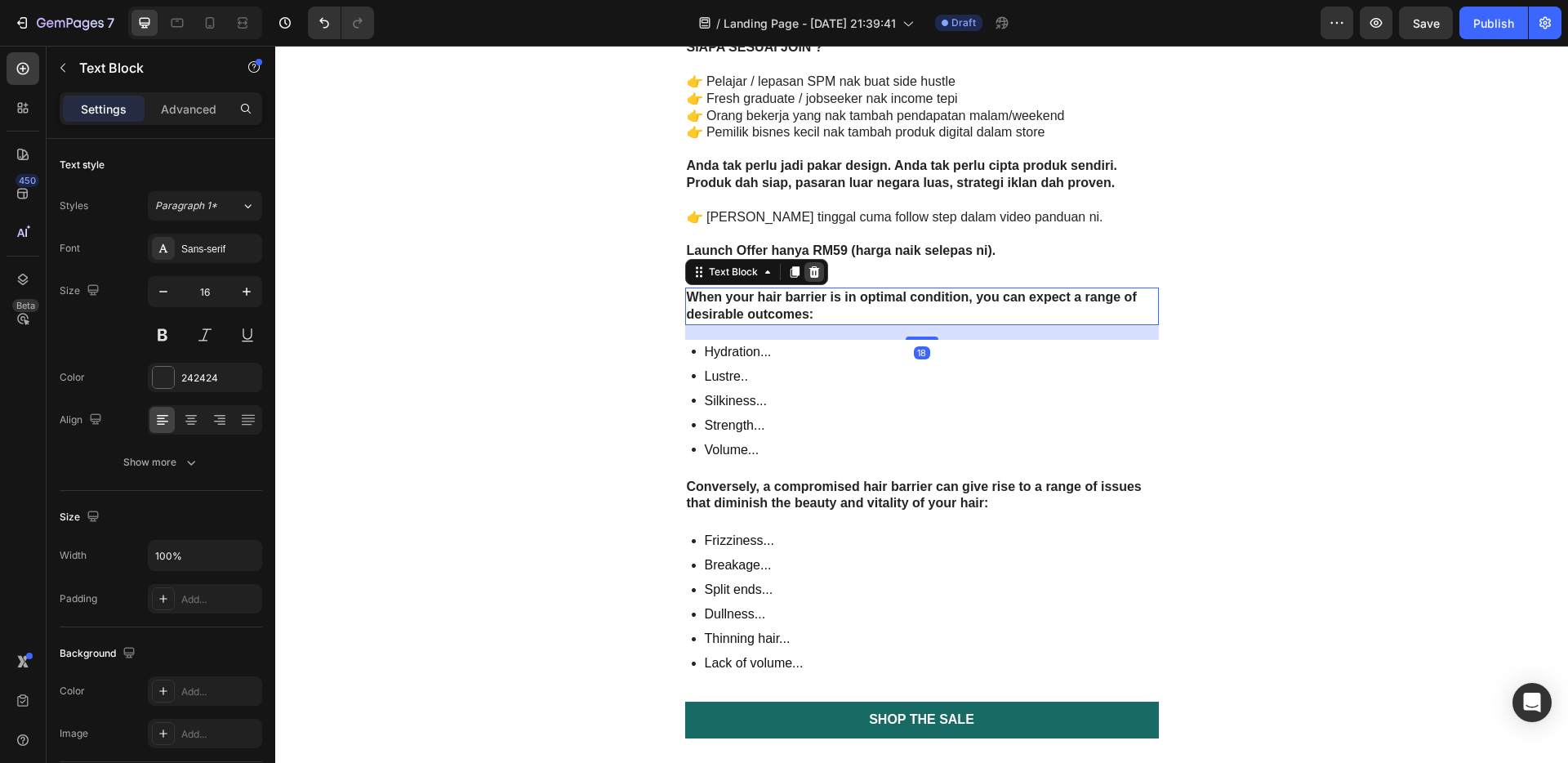
click at [809, 270] on icon at bounding box center [814, 273] width 11 height 12
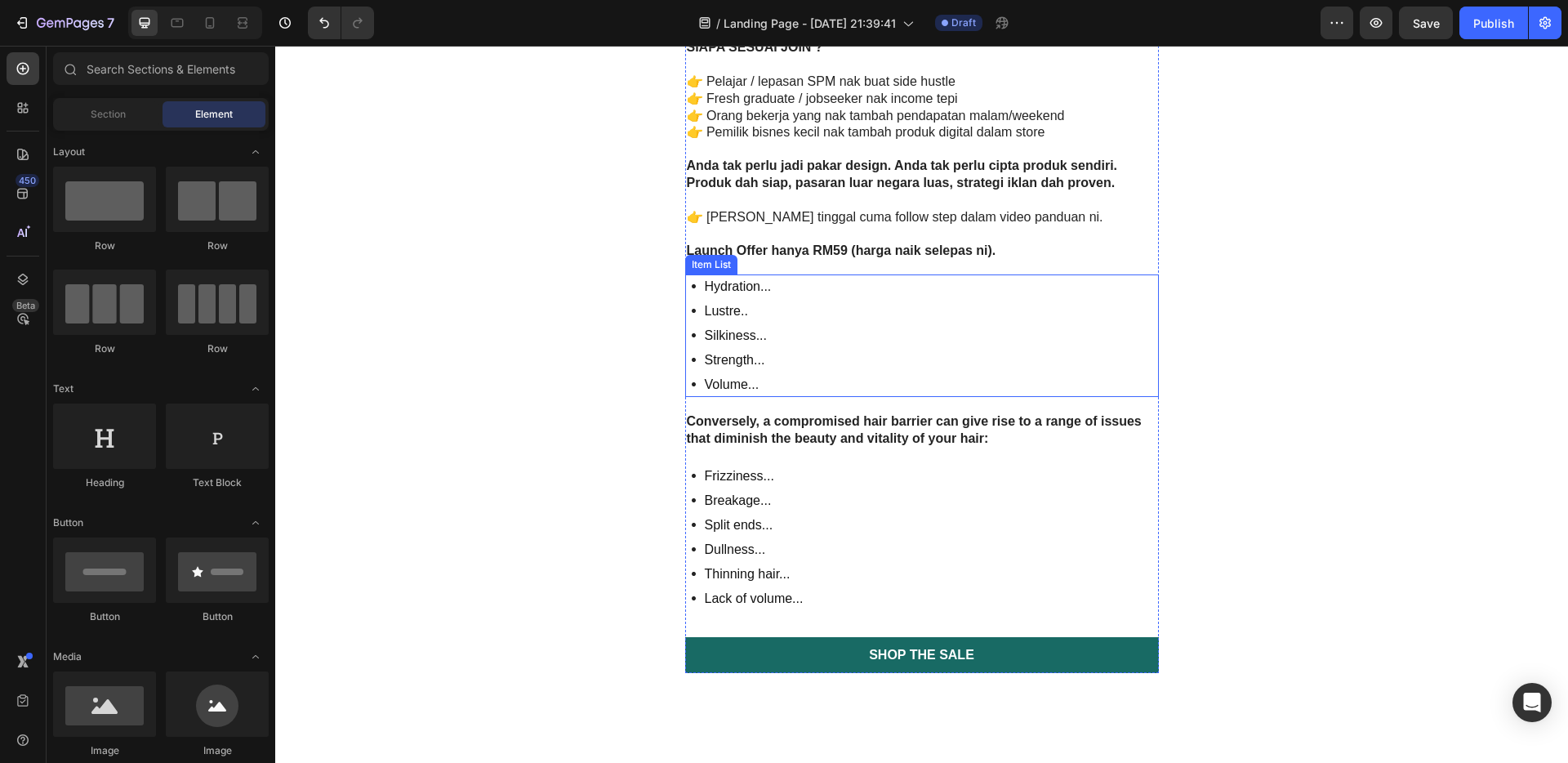
click at [851, 284] on div "Hydration... Lustre.. Silkiness... Strength... Volume..." at bounding box center [922, 336] width 474 height 123
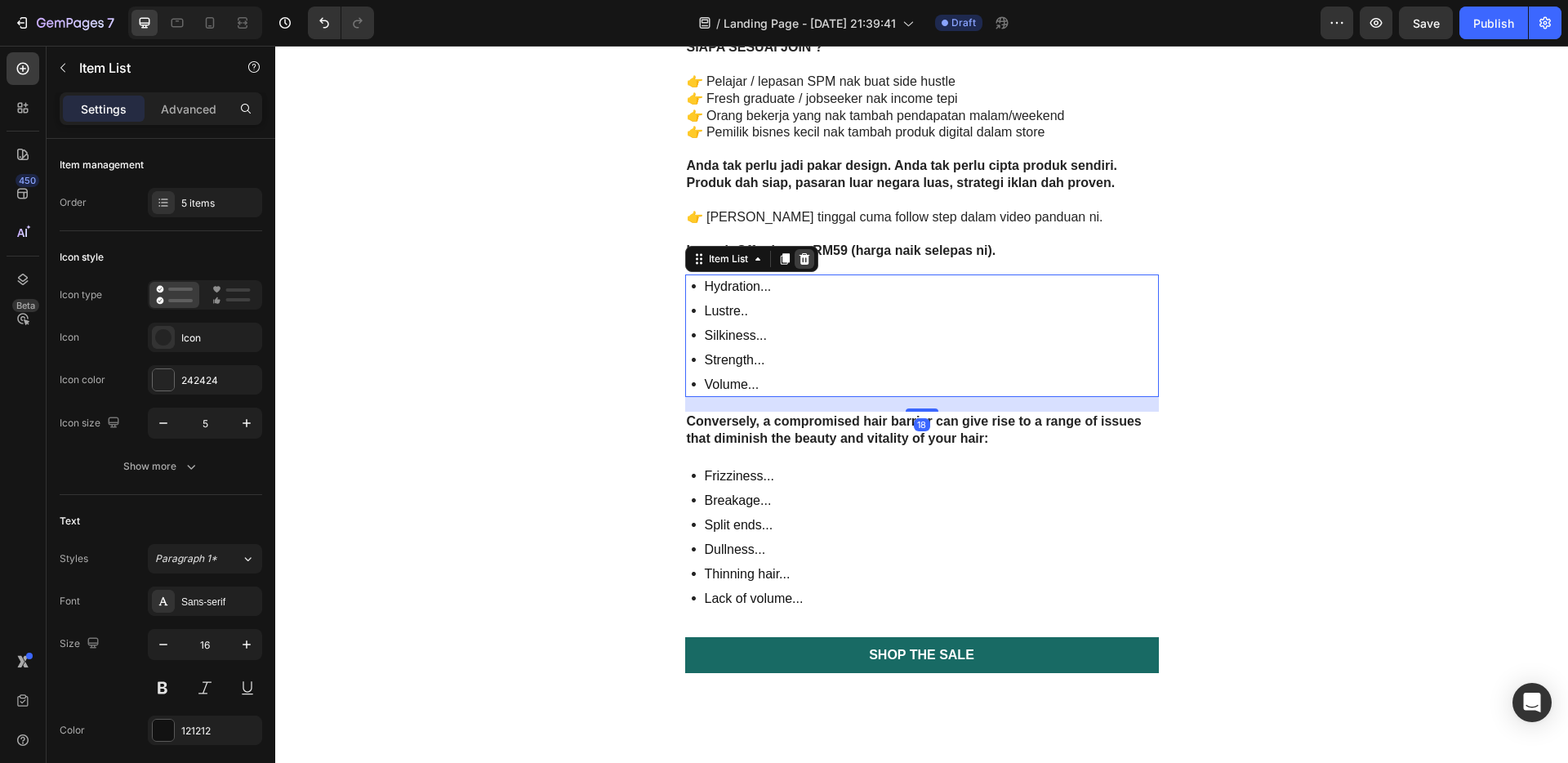
click at [802, 260] on icon at bounding box center [804, 259] width 11 height 12
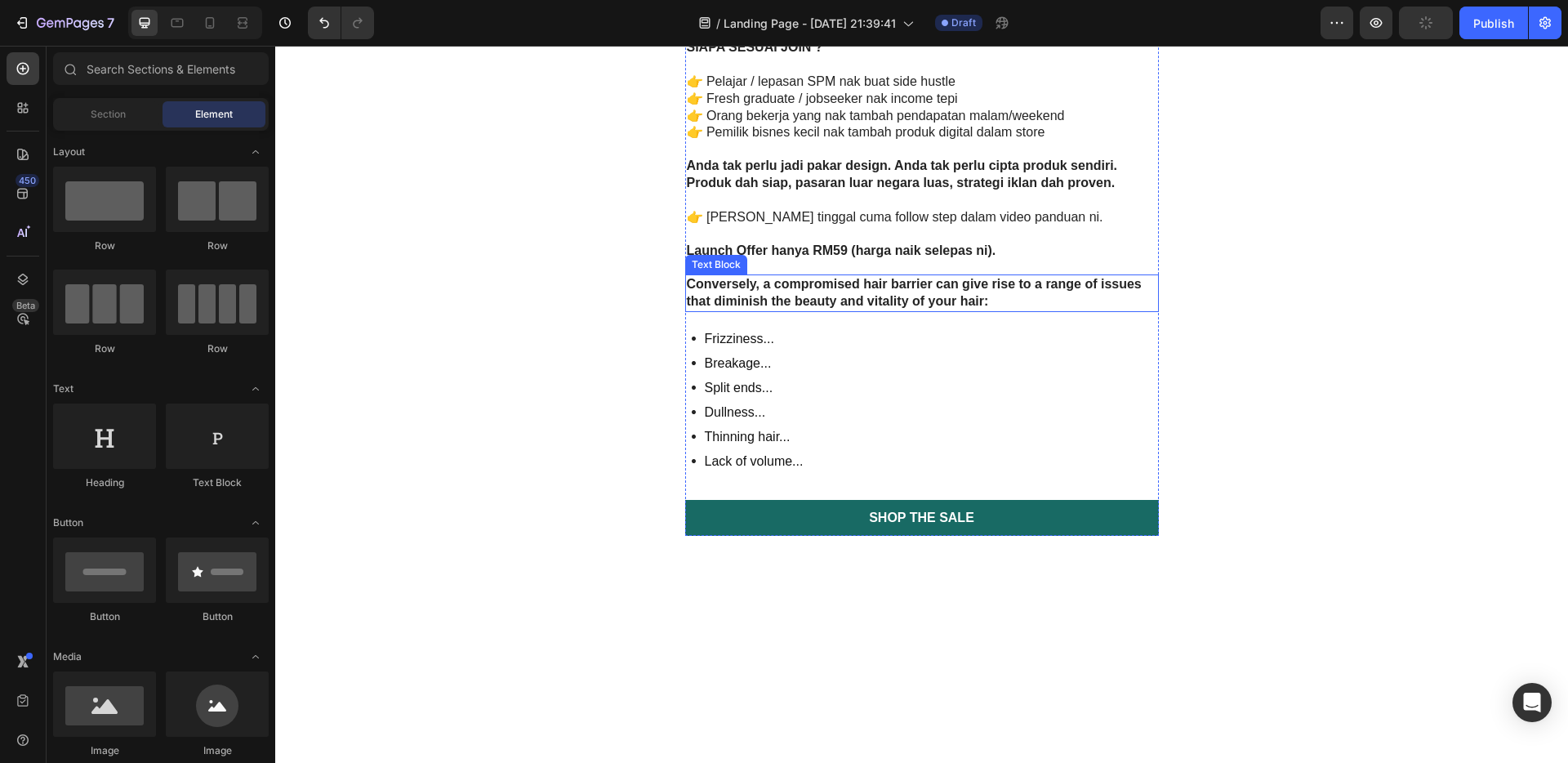
click at [844, 311] on div "Conversely, a compromised hair barrier can give rise to a range of issues that …" at bounding box center [922, 293] width 474 height 38
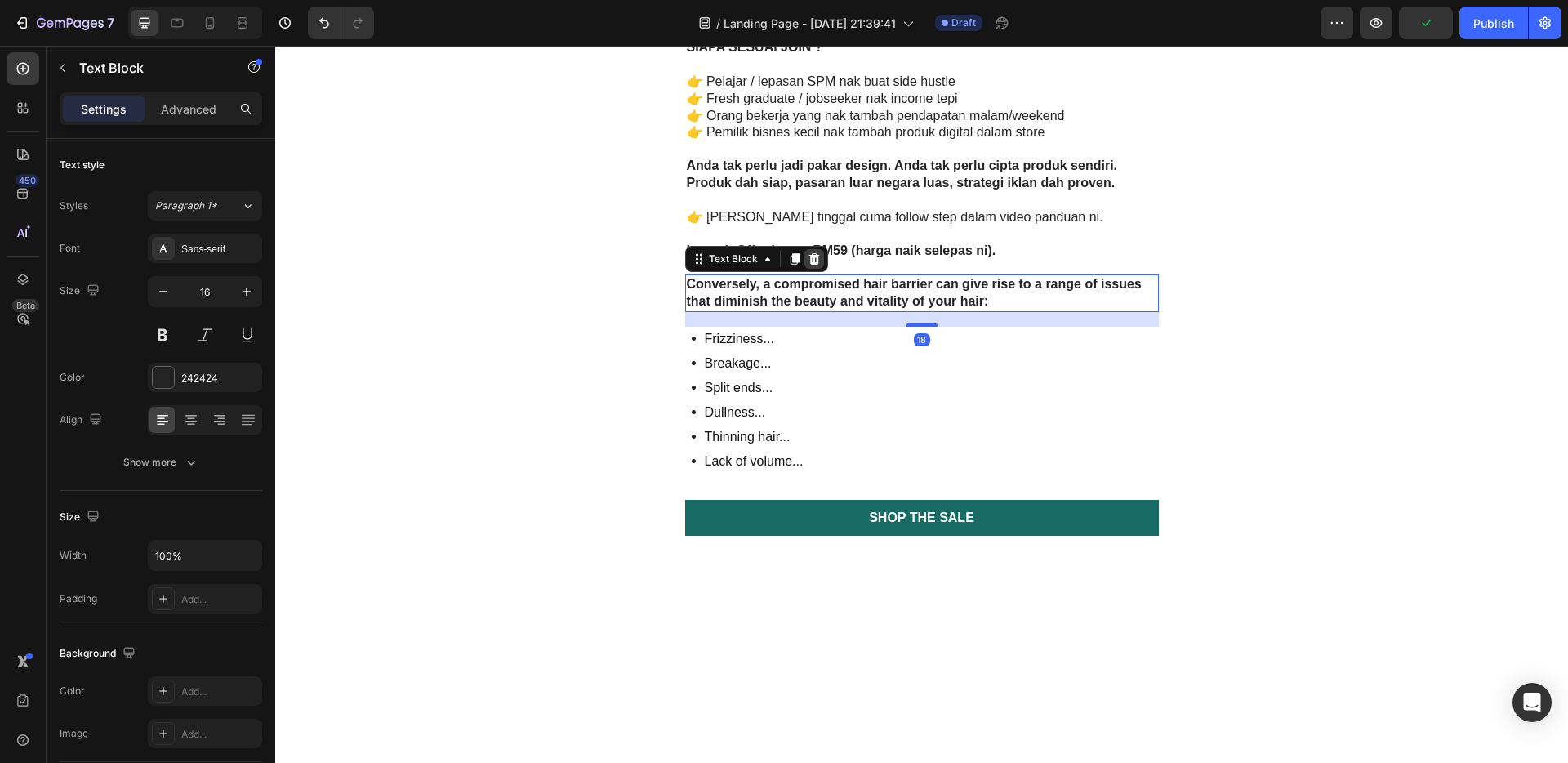
click at [810, 266] on div at bounding box center [814, 258] width 19 height 19
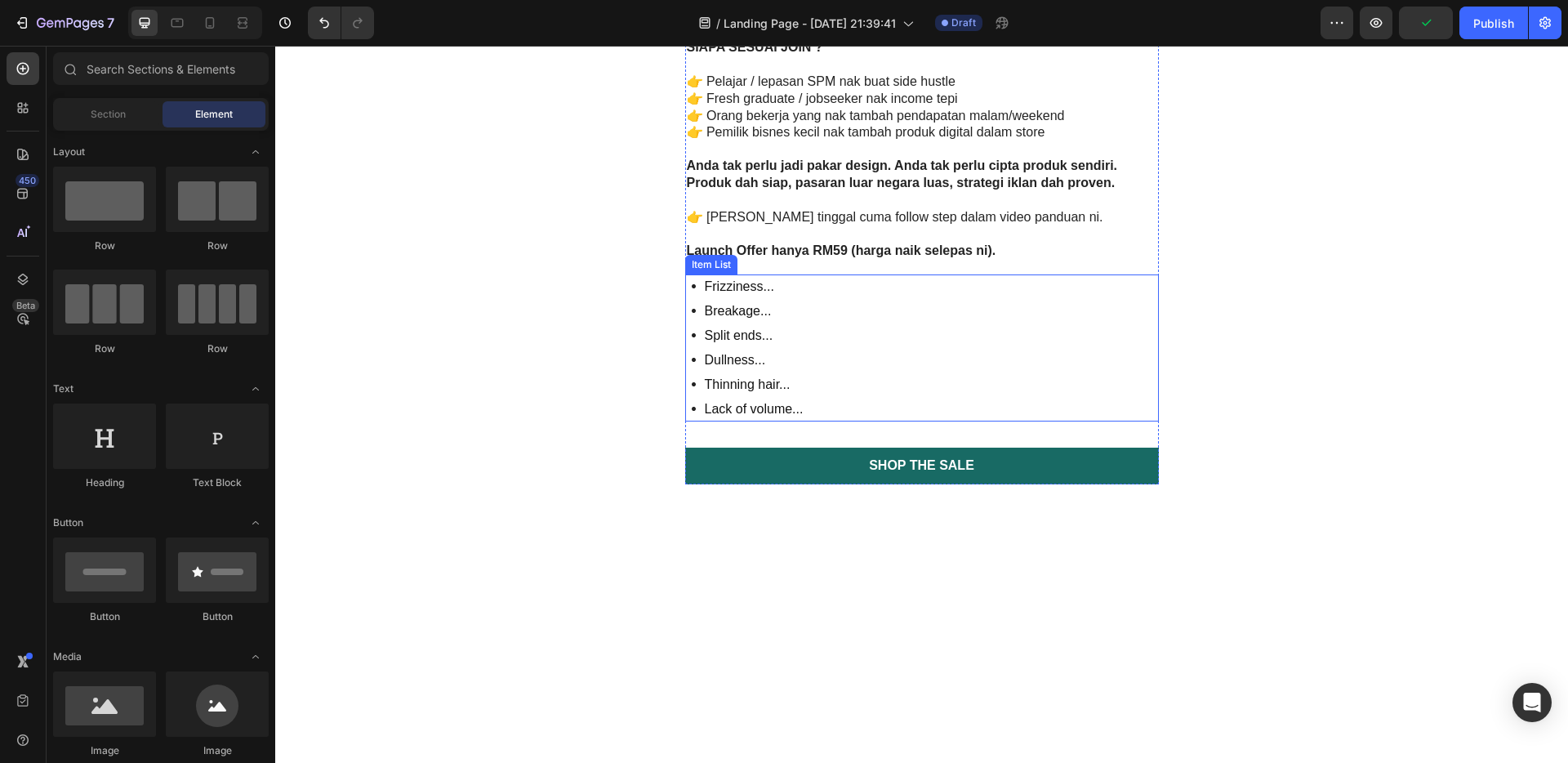
click at [847, 316] on div "Frizziness... Breakage... Split ends... Dullness... Thinning hair... Lack of vo…" at bounding box center [922, 347] width 474 height 147
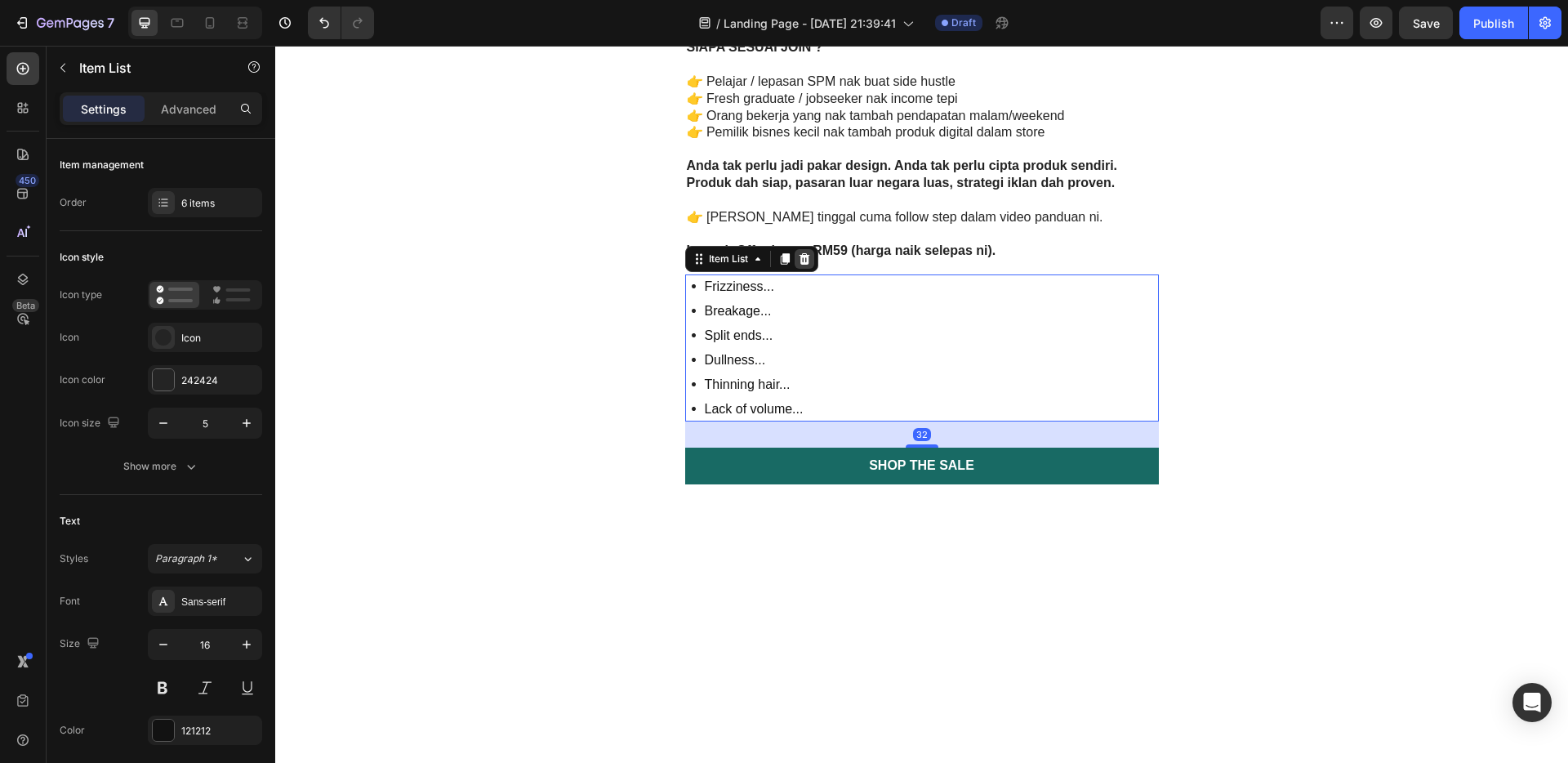
click at [799, 260] on icon at bounding box center [804, 259] width 11 height 12
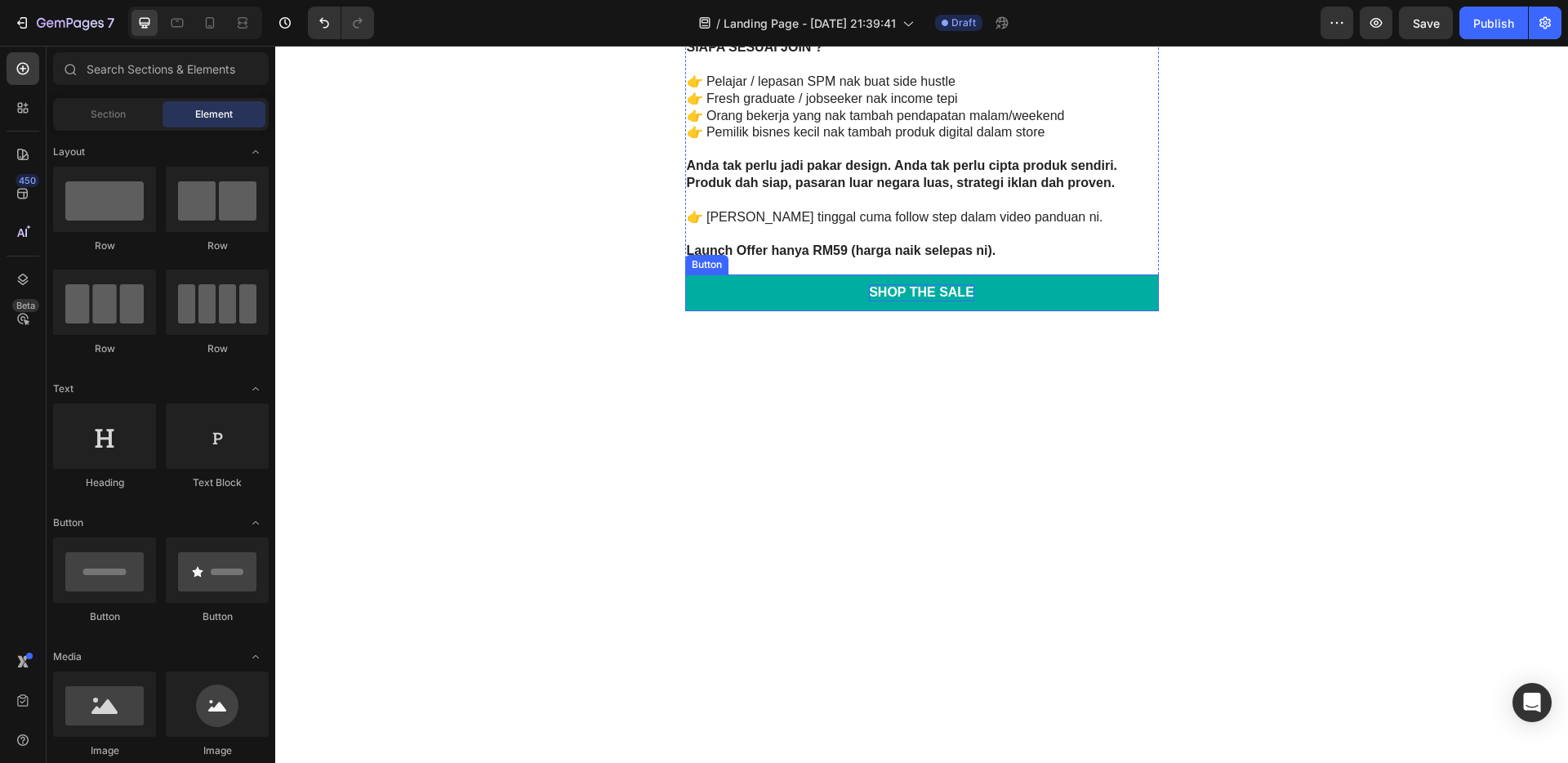
click at [916, 295] on div "Shop the Sale" at bounding box center [921, 293] width 105 height 17
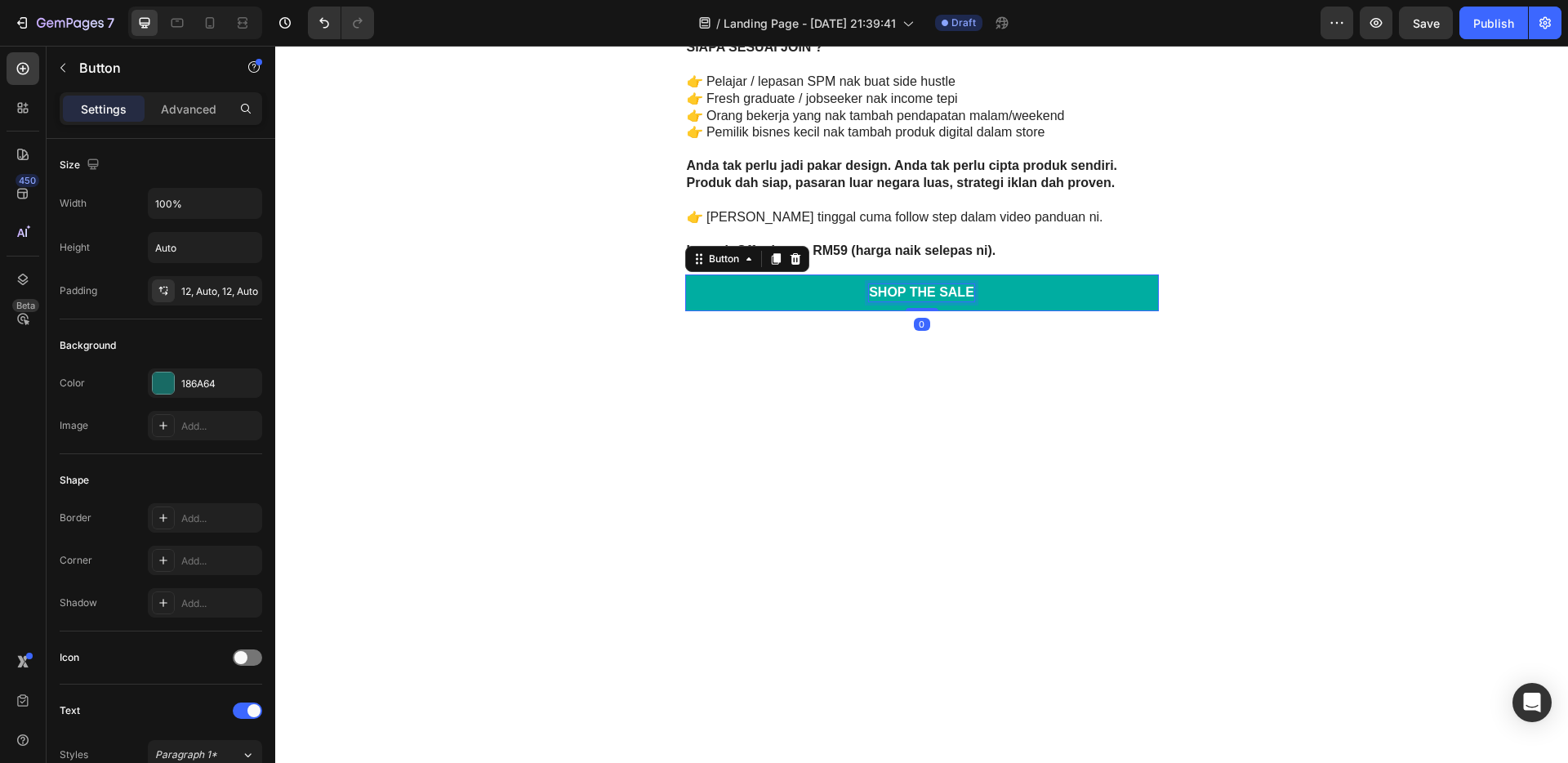
click at [959, 294] on div "Shop the Sale" at bounding box center [921, 293] width 105 height 17
drag, startPoint x: 967, startPoint y: 294, endPoint x: 868, endPoint y: 290, distance: 99.1
click at [869, 290] on p "Shop the Sale" at bounding box center [921, 293] width 105 height 17
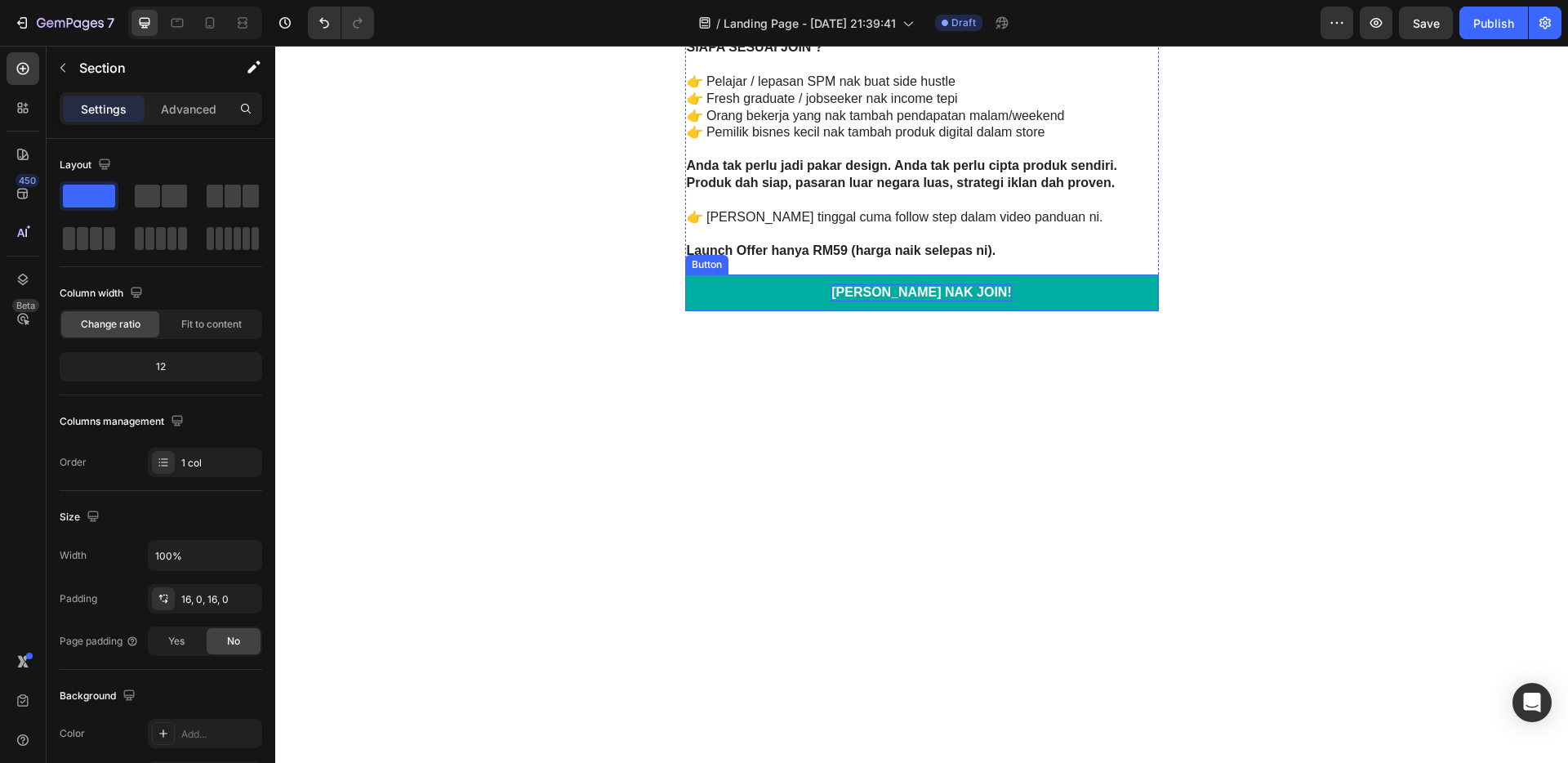
click at [1105, 302] on link "[PERSON_NAME] NAK JOIN!" at bounding box center [922, 293] width 474 height 37
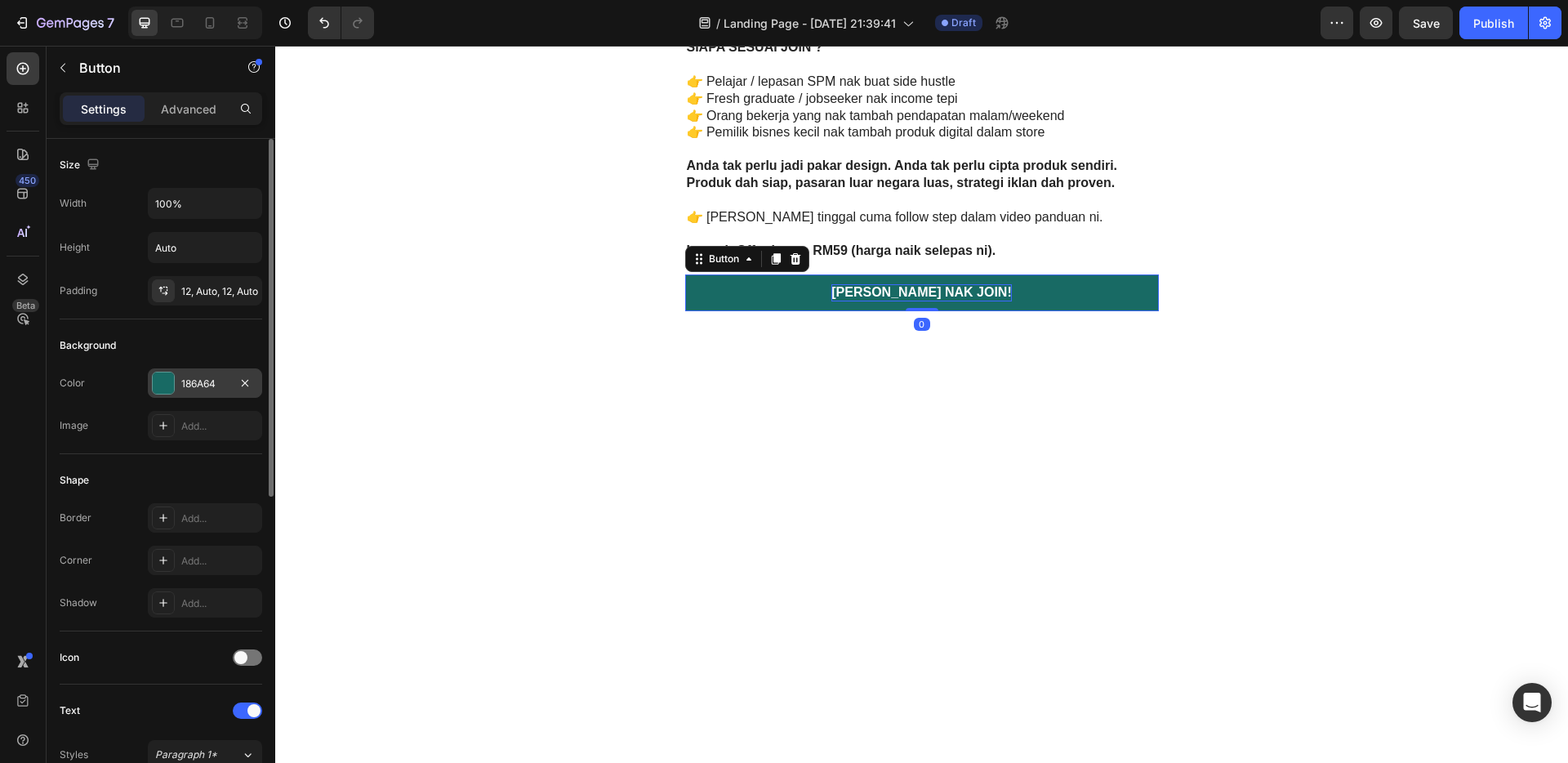
click at [177, 392] on div "186A64" at bounding box center [205, 383] width 114 height 29
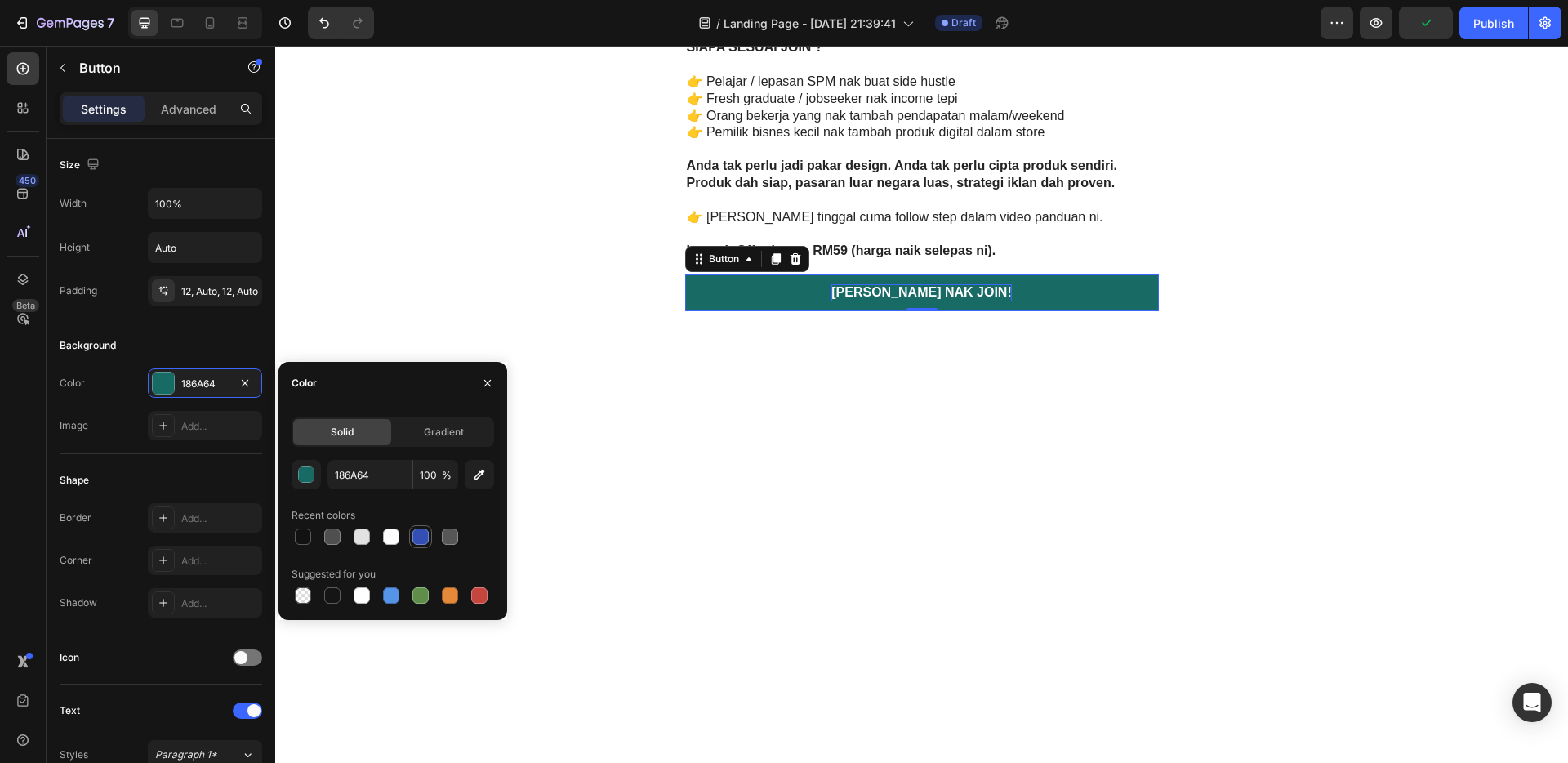
click at [417, 546] on div at bounding box center [420, 537] width 19 height 19
type input "334FB4"
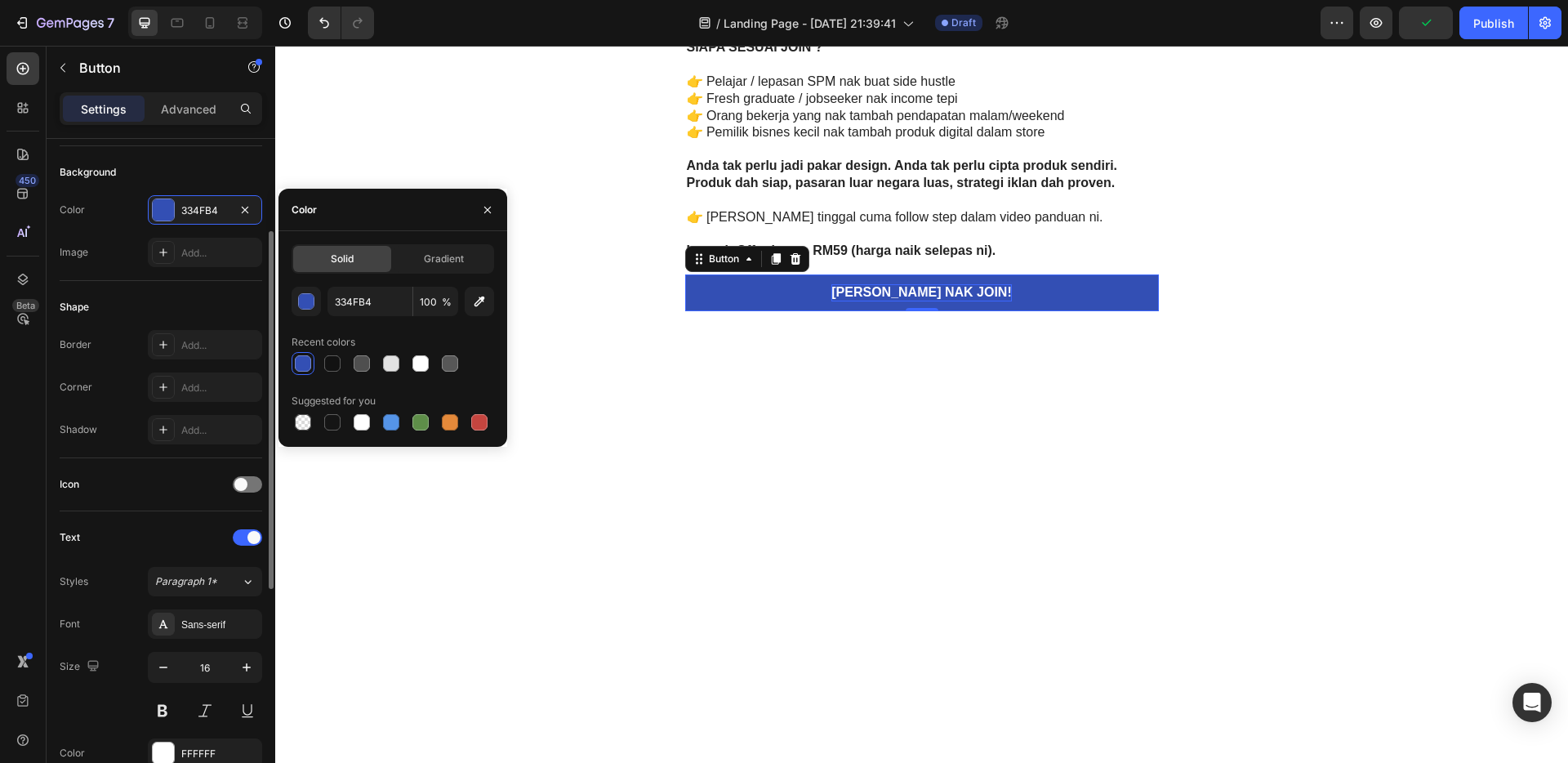
scroll to position [586, 0]
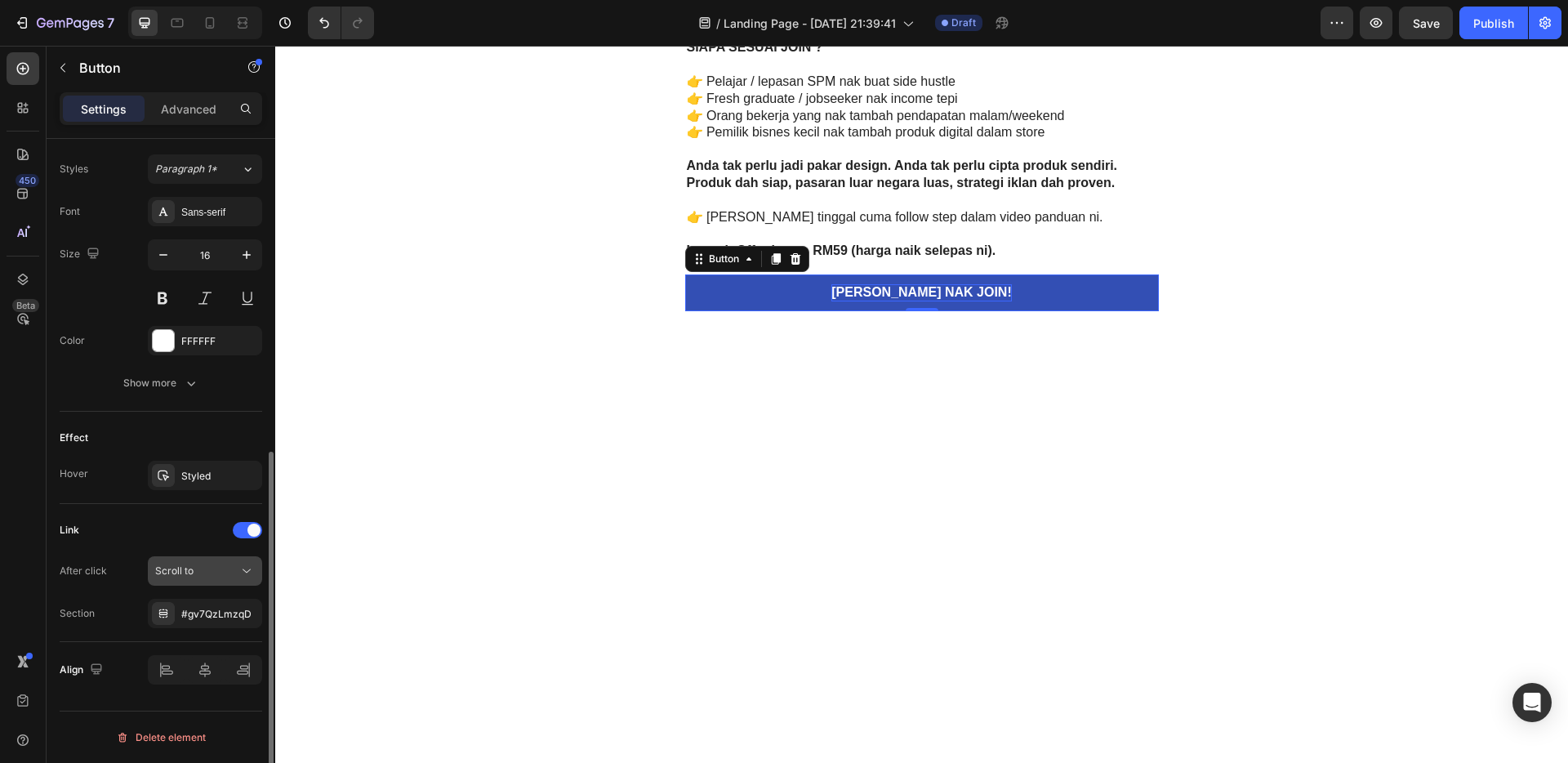
click at [198, 573] on div "Scroll to" at bounding box center [197, 570] width 83 height 14
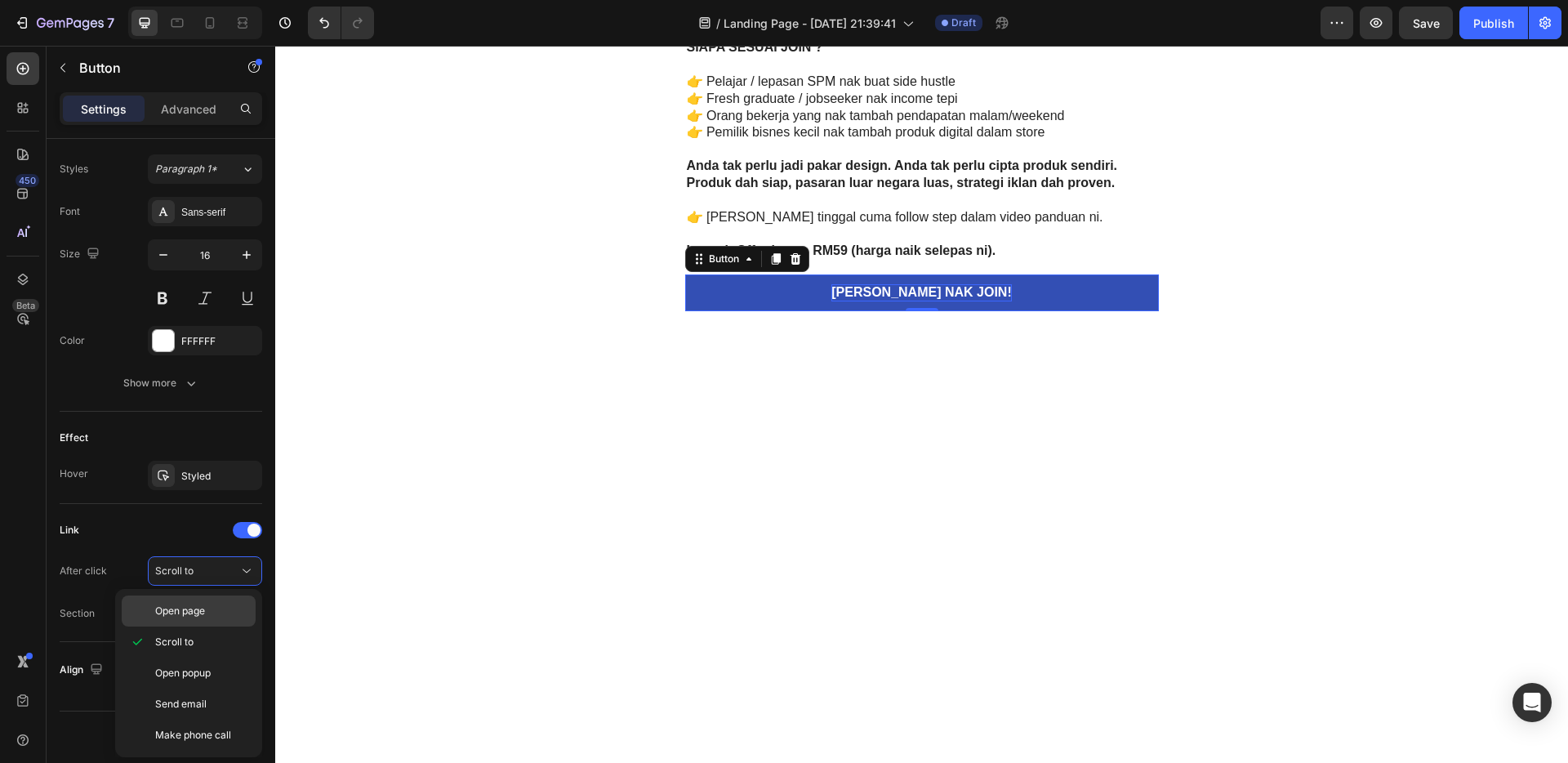
click at [220, 613] on p "Open page" at bounding box center [202, 611] width 93 height 14
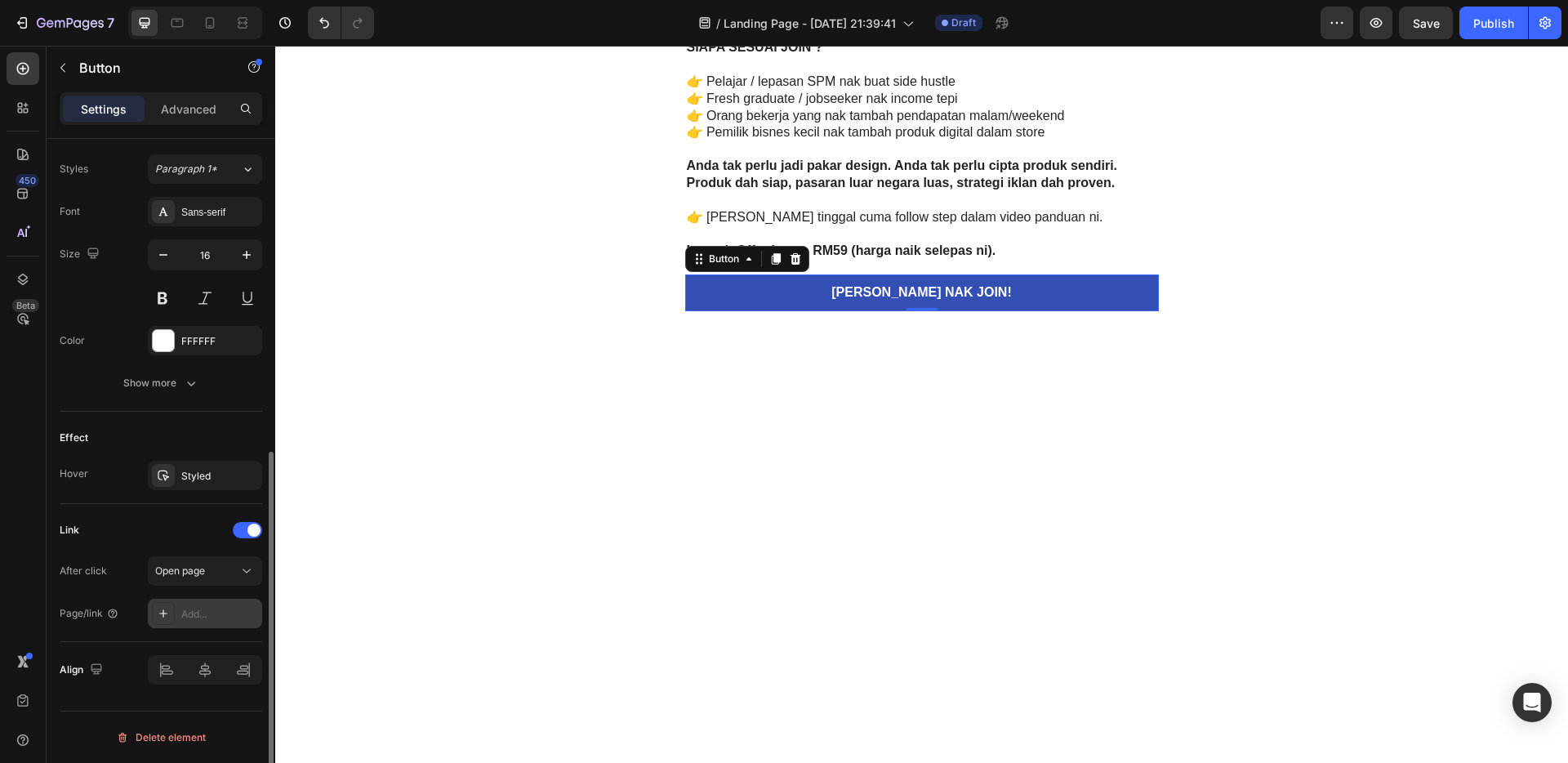
click at [211, 617] on div "Add..." at bounding box center [219, 614] width 77 height 14
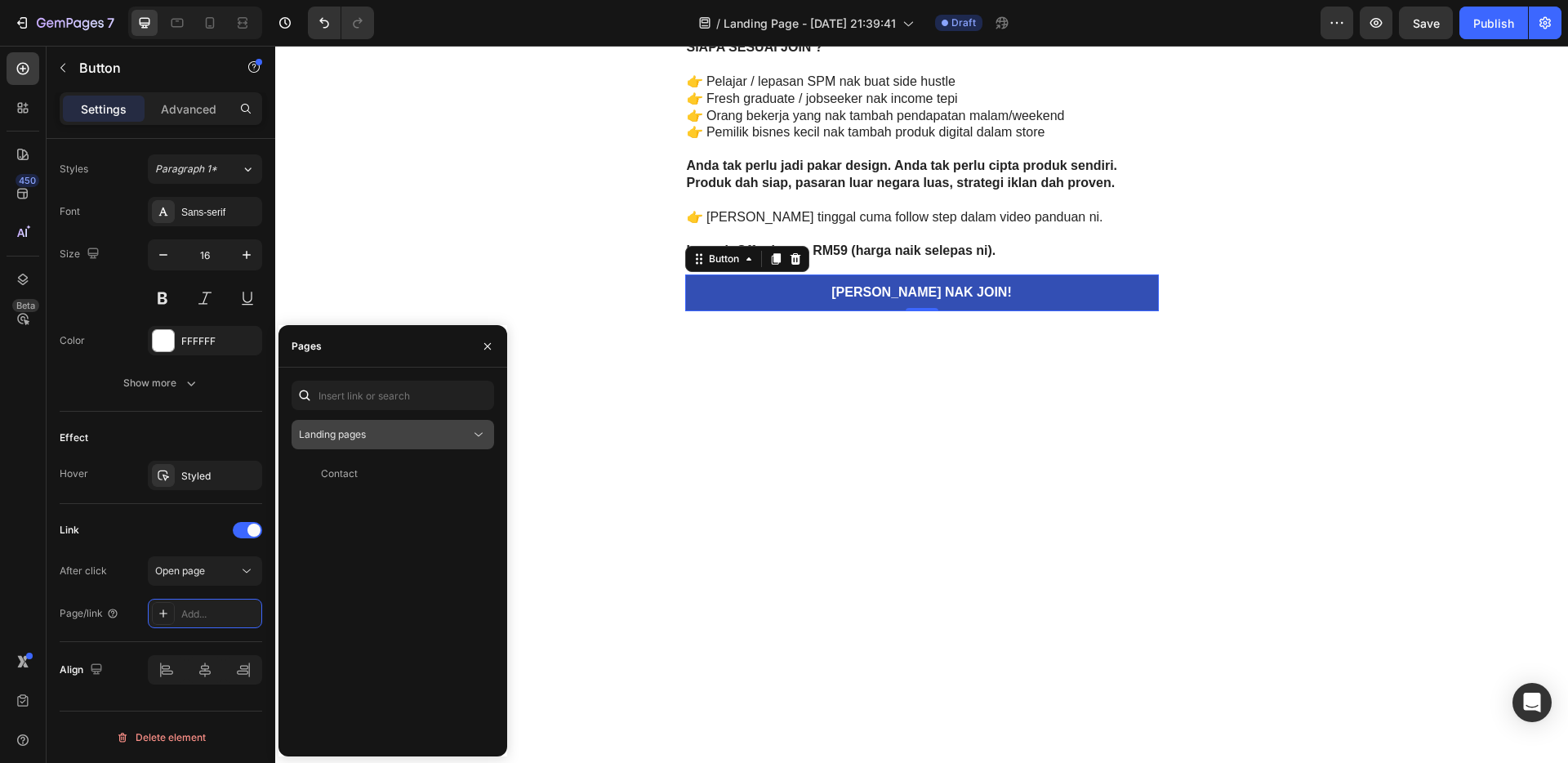
click at [371, 437] on div "Landing pages" at bounding box center [385, 434] width 172 height 14
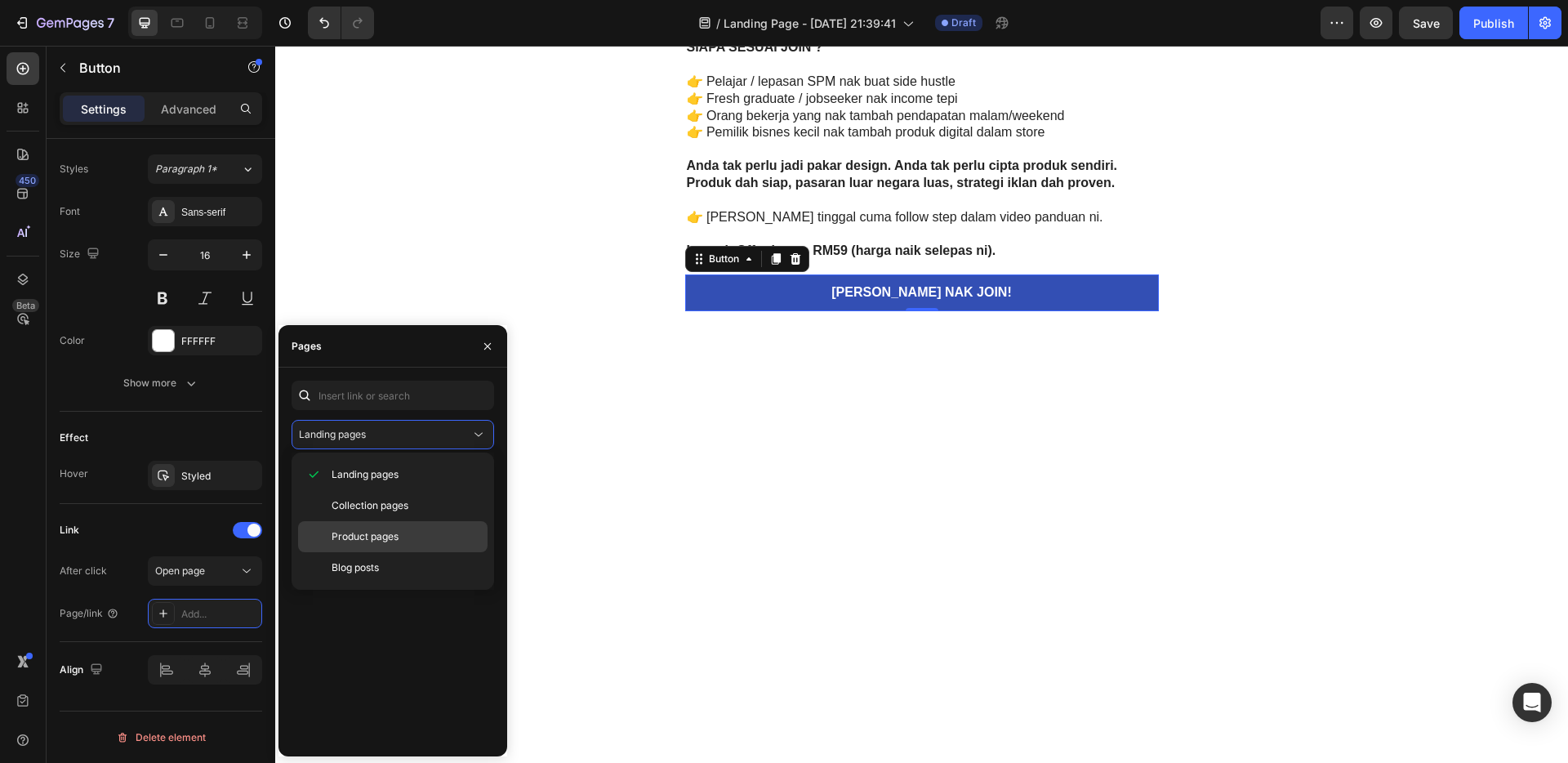
click at [388, 532] on span "Product pages" at bounding box center [365, 537] width 67 height 14
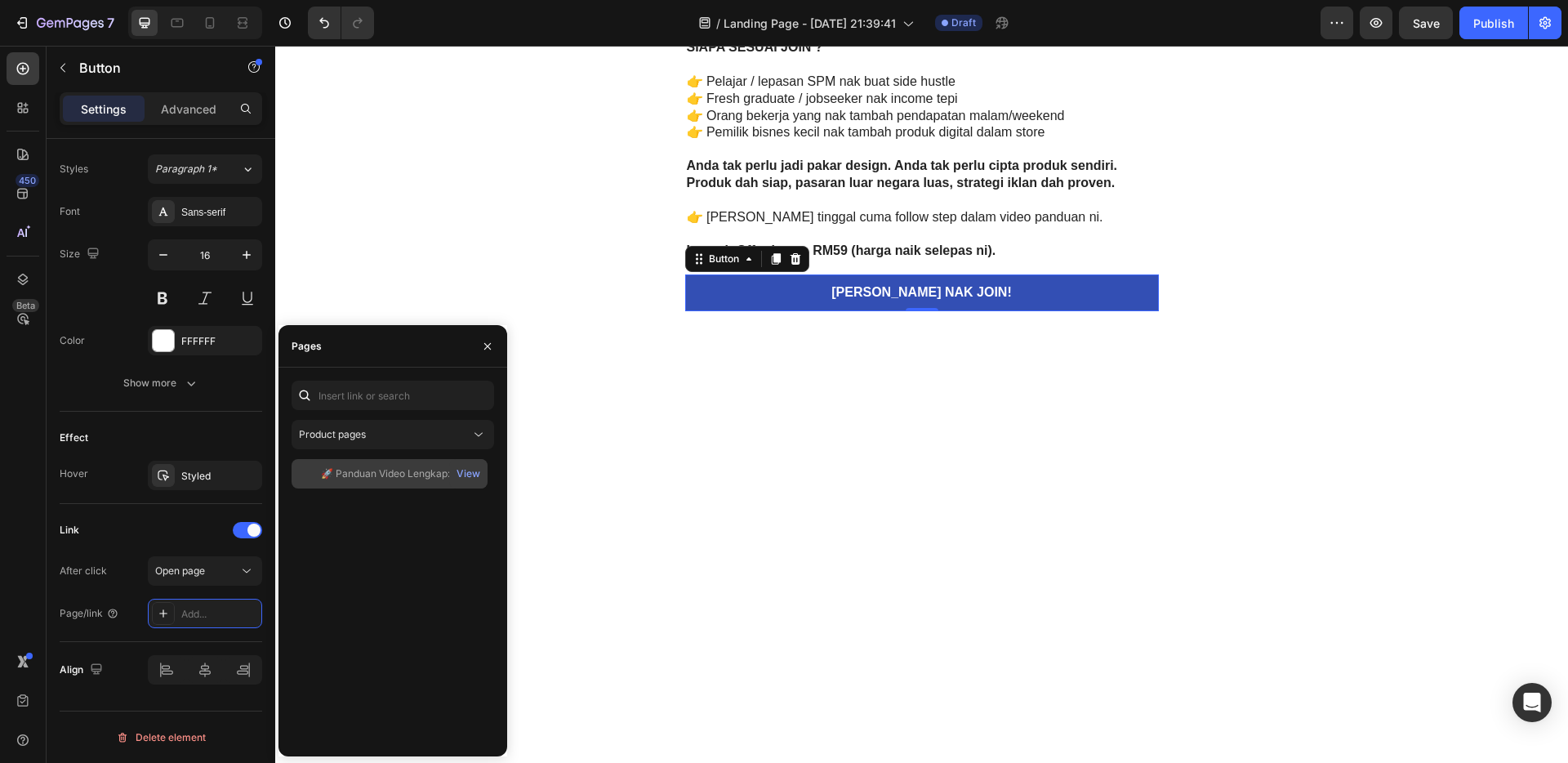
click at [385, 468] on div "🚀 Panduan Video Lengkap: Jual Template Canva Ke Pasaran Luar Negara" at bounding box center [399, 474] width 157 height 14
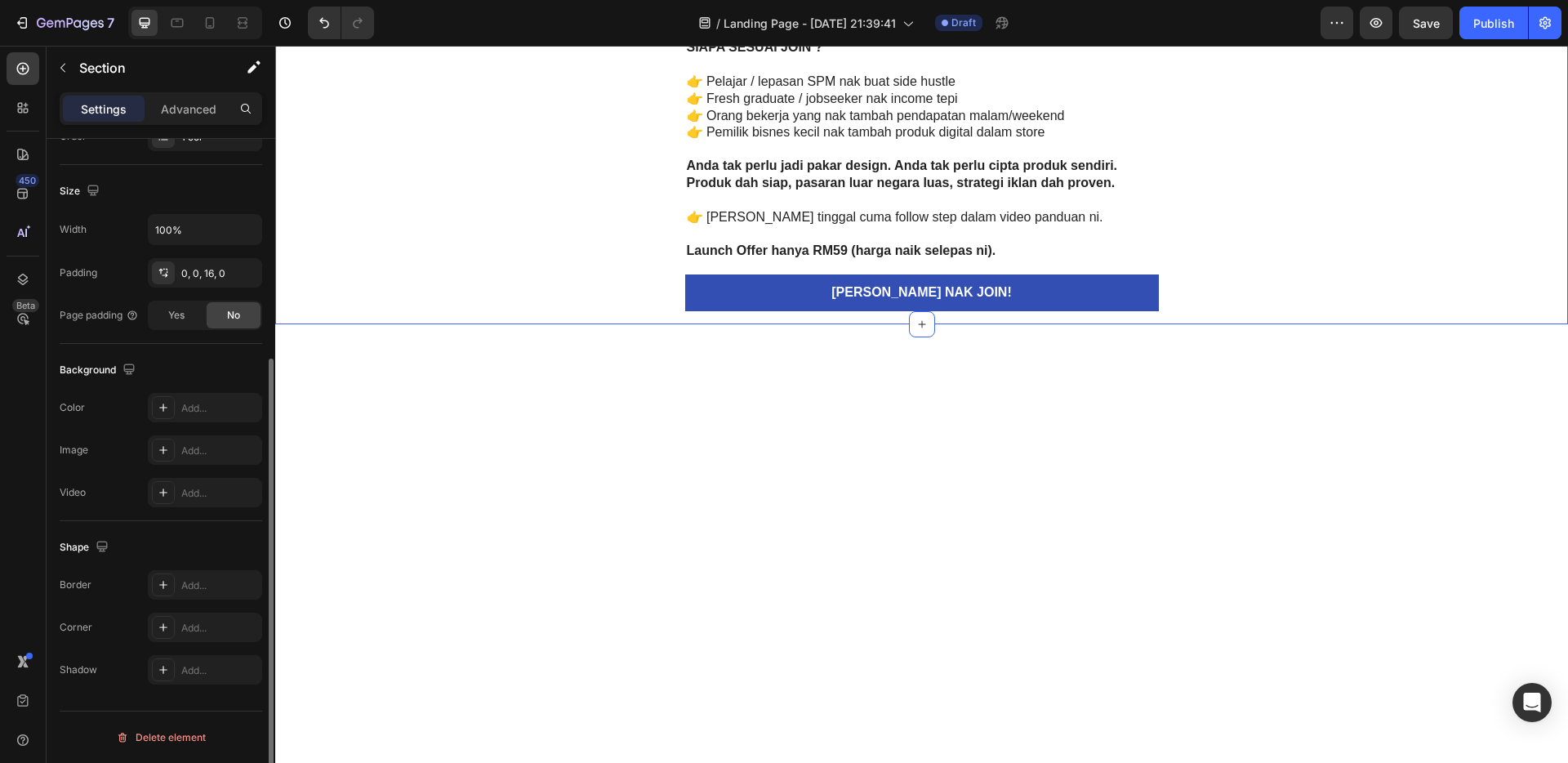
scroll to position [0, 0]
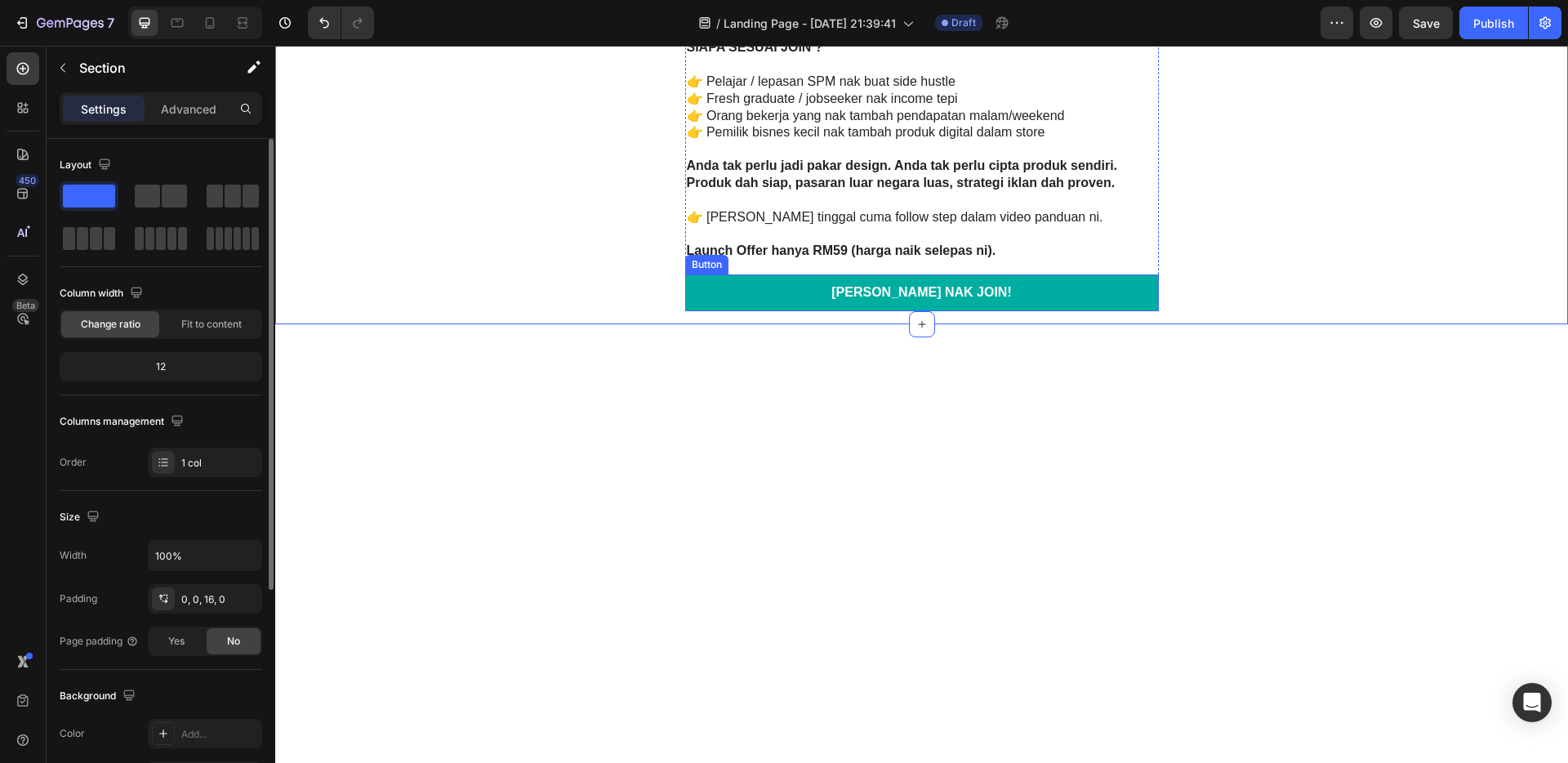
click at [1031, 298] on link "[PERSON_NAME] NAK JOIN!" at bounding box center [922, 293] width 474 height 37
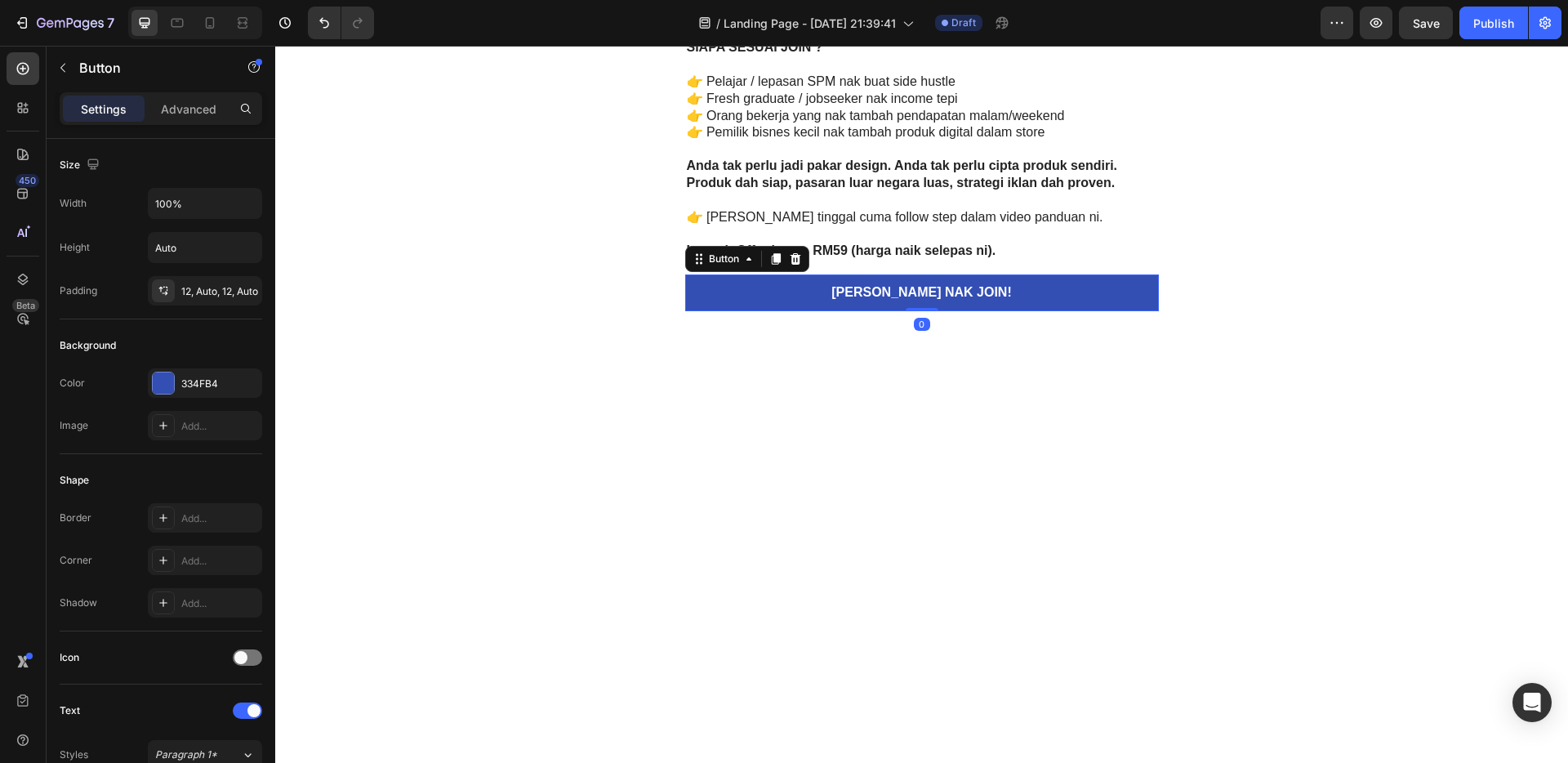
click at [772, 256] on icon at bounding box center [775, 259] width 9 height 12
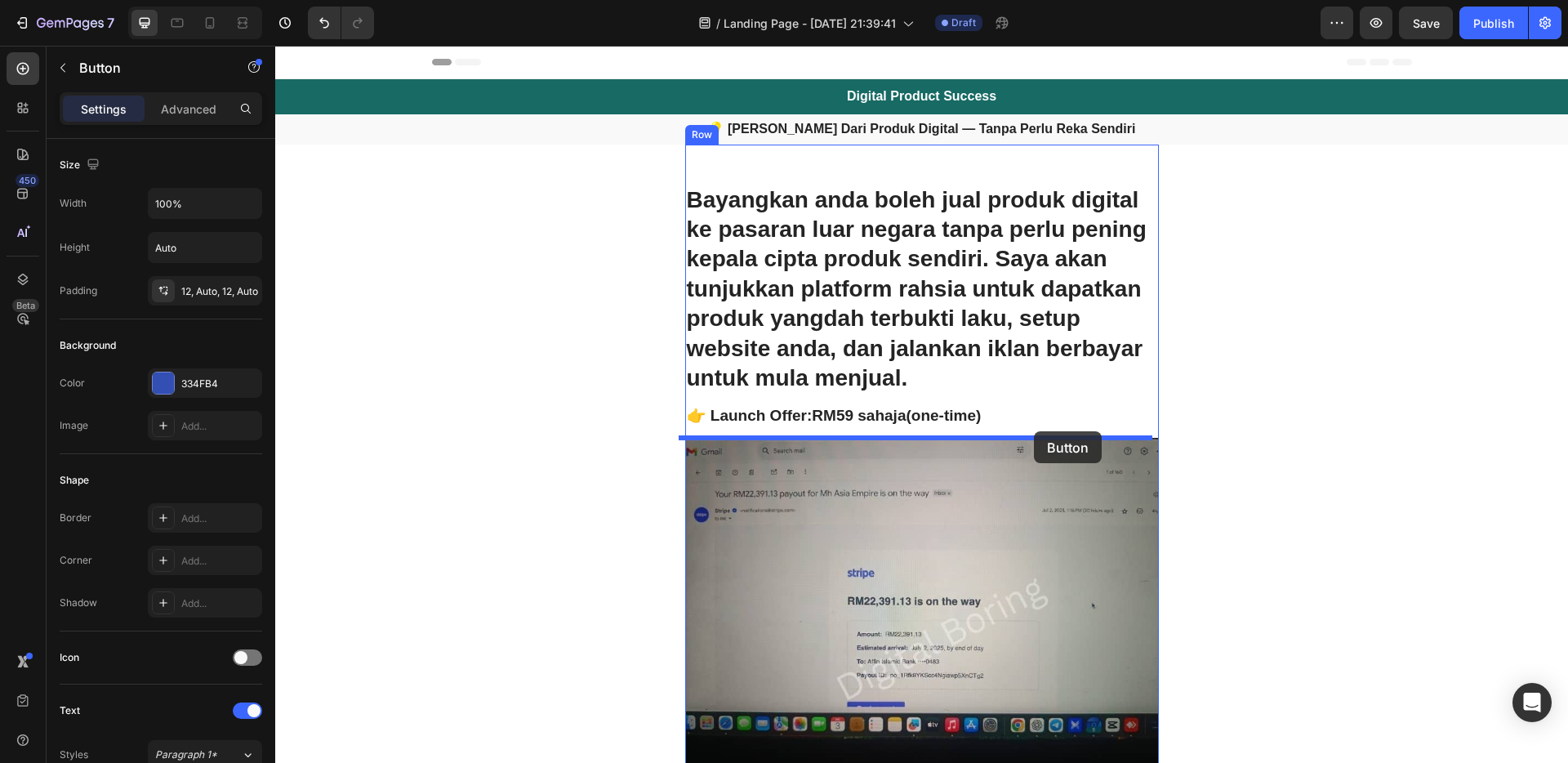
drag, startPoint x: 1043, startPoint y: 282, endPoint x: 1034, endPoint y: 432, distance: 150.3
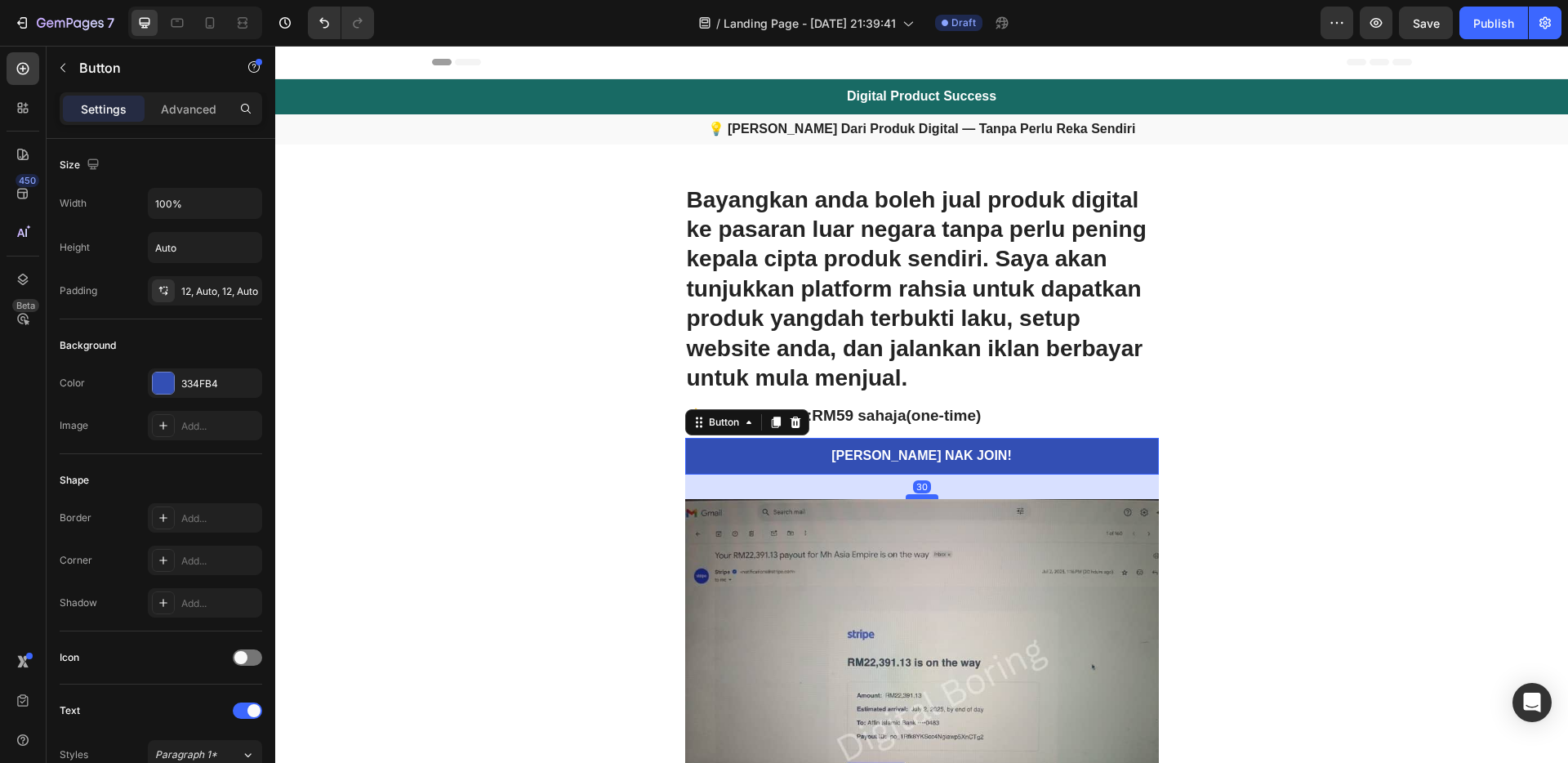
drag, startPoint x: 921, startPoint y: 483, endPoint x: 924, endPoint y: 498, distance: 15.3
click at [924, 498] on div at bounding box center [921, 497] width 33 height 5
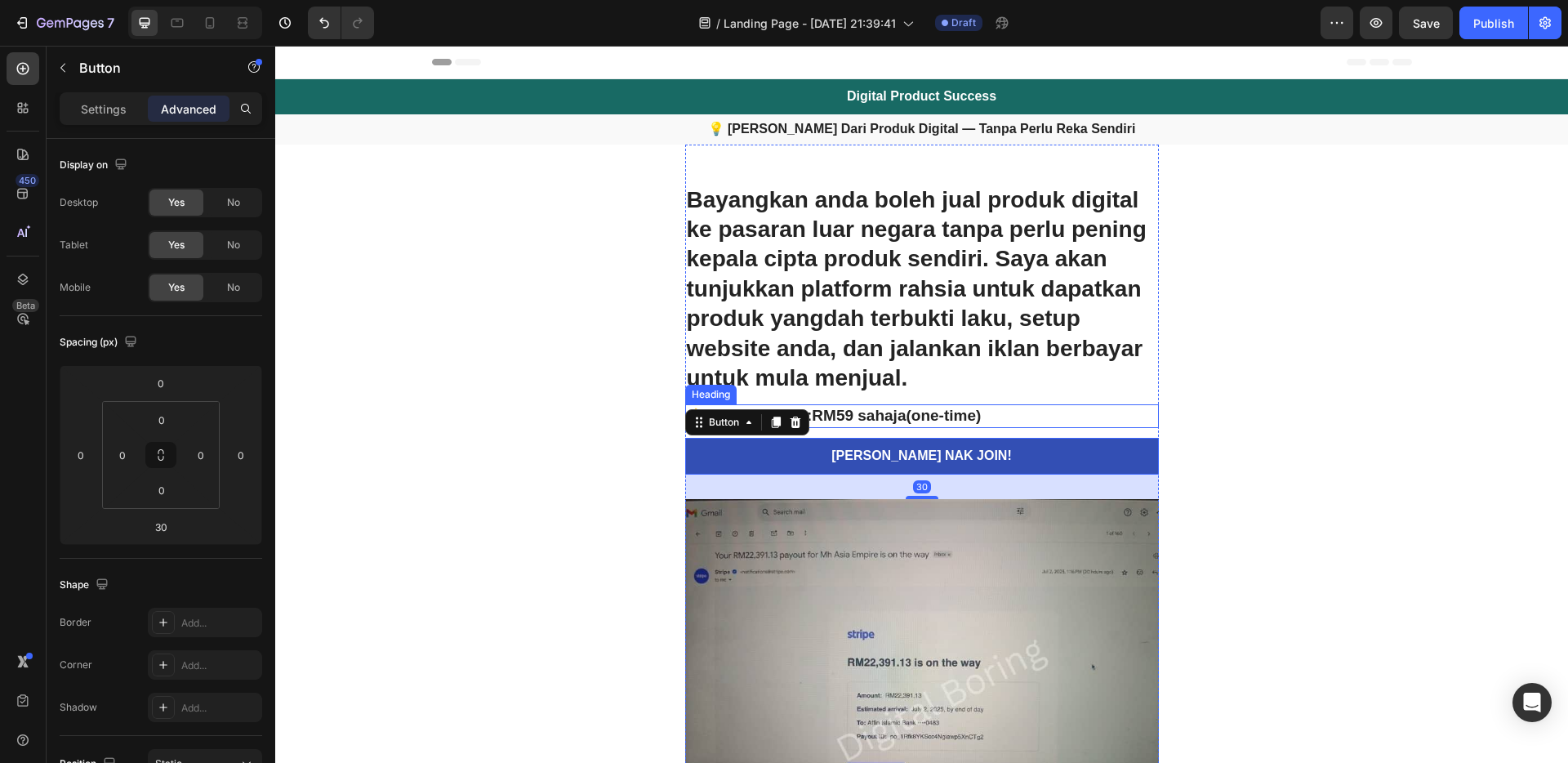
click at [942, 424] on p "👉 Launch Offer: RM59 sahaja (one-time)" at bounding box center [922, 416] width 471 height 20
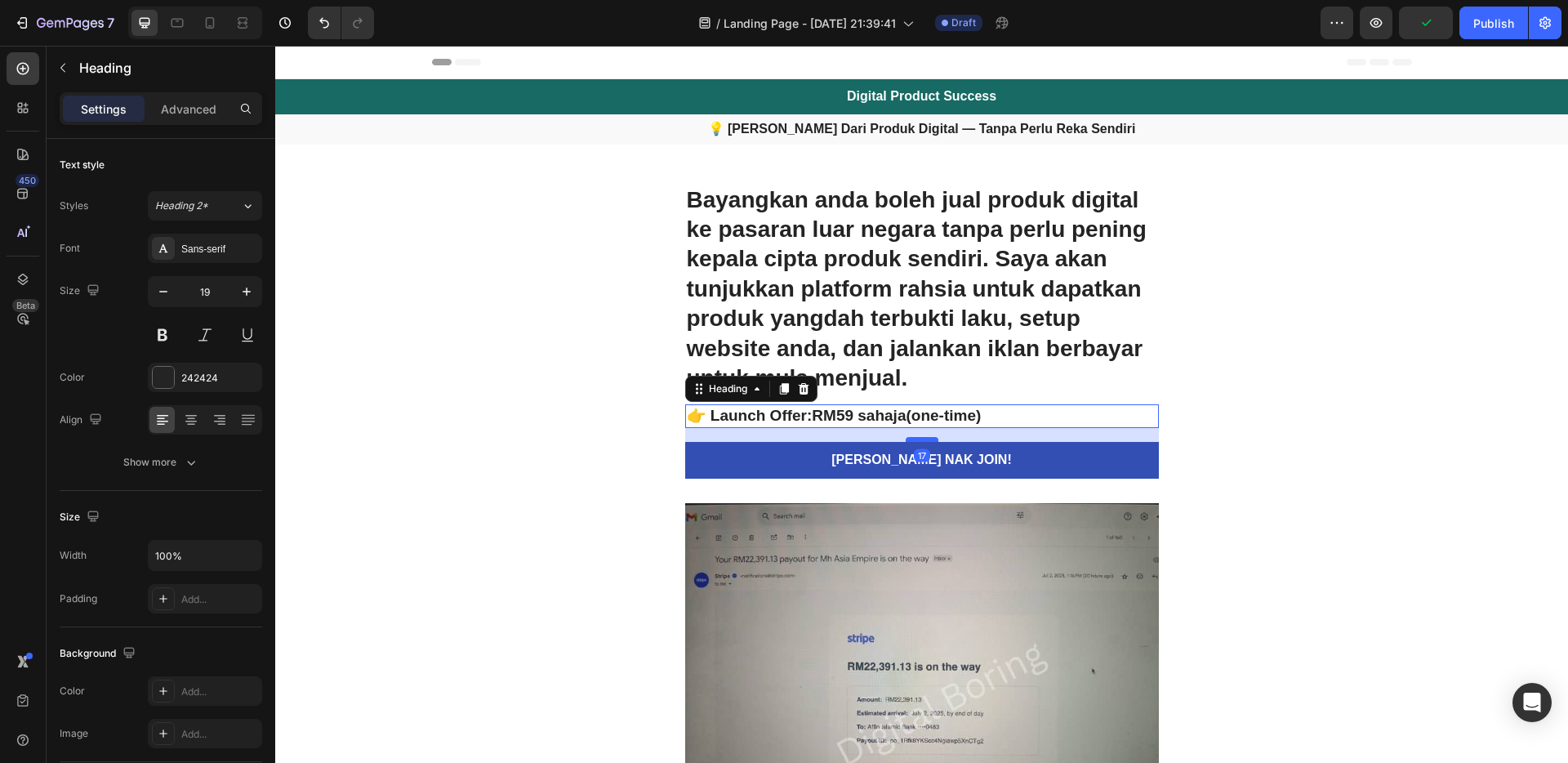
click at [930, 439] on div at bounding box center [921, 440] width 33 height 5
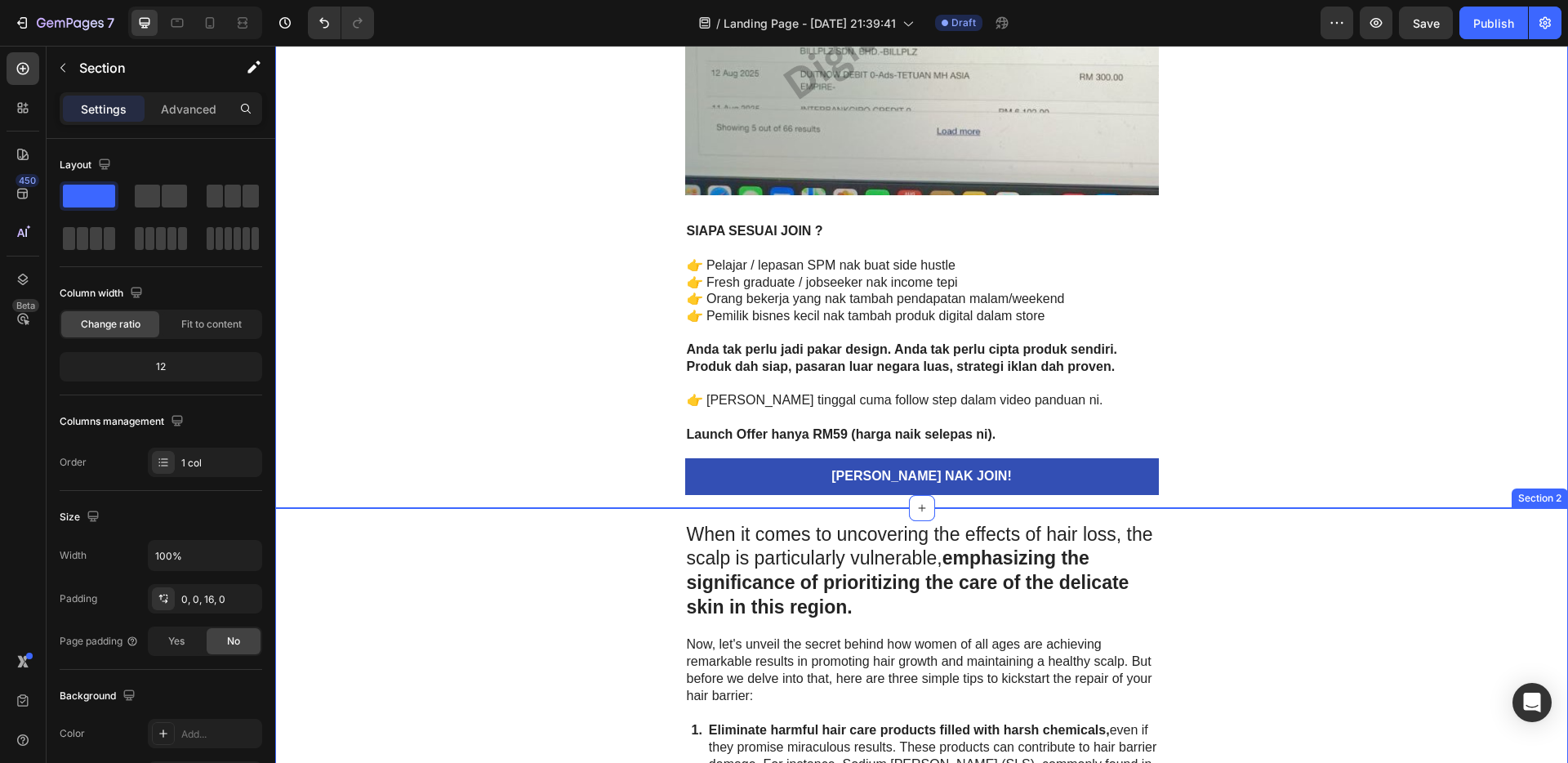
scroll to position [4098, 0]
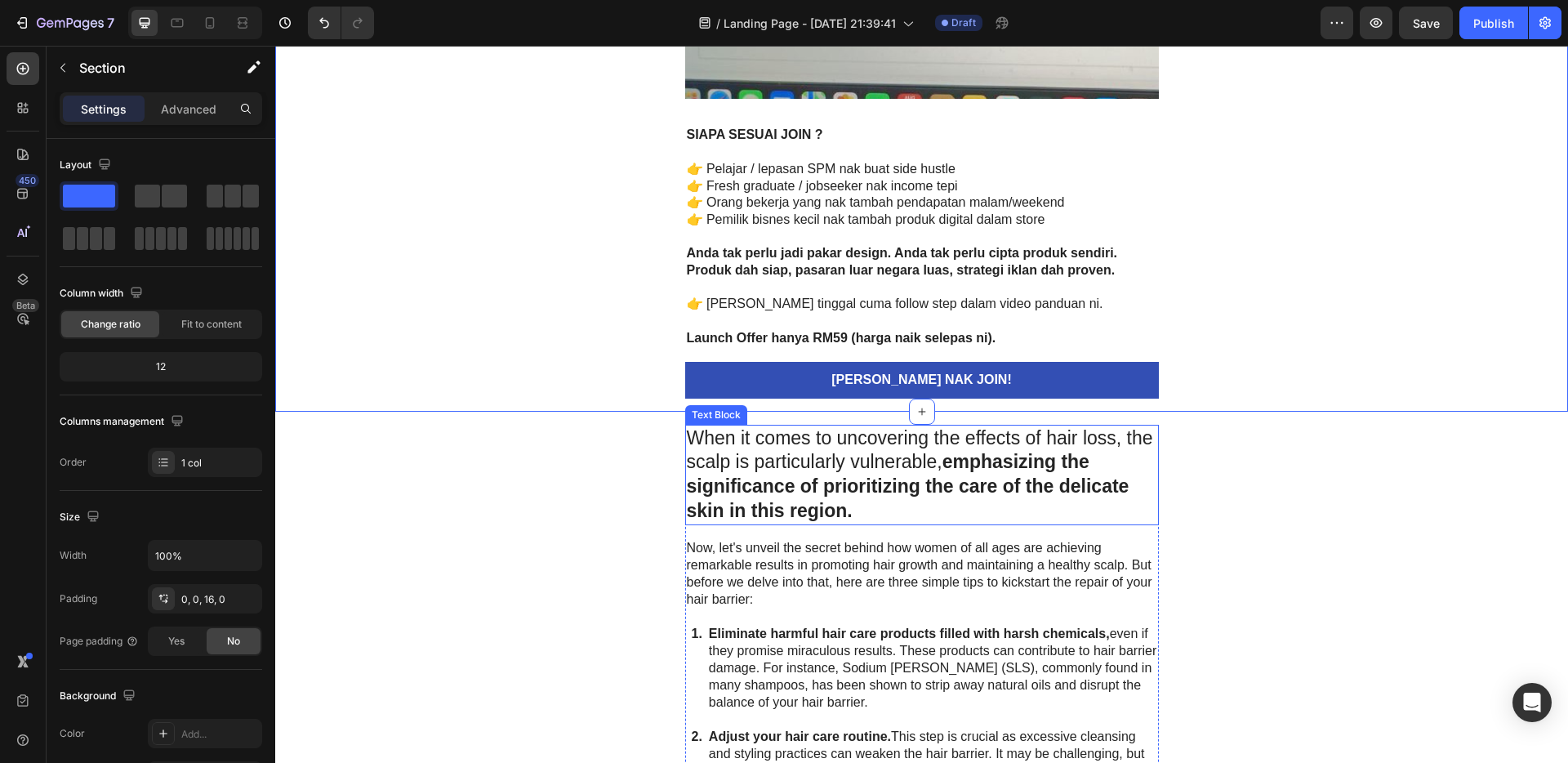
click at [1028, 457] on strong "emphasizing the significance of prioritizing the care of the delicate skin in t…" at bounding box center [908, 486] width 443 height 71
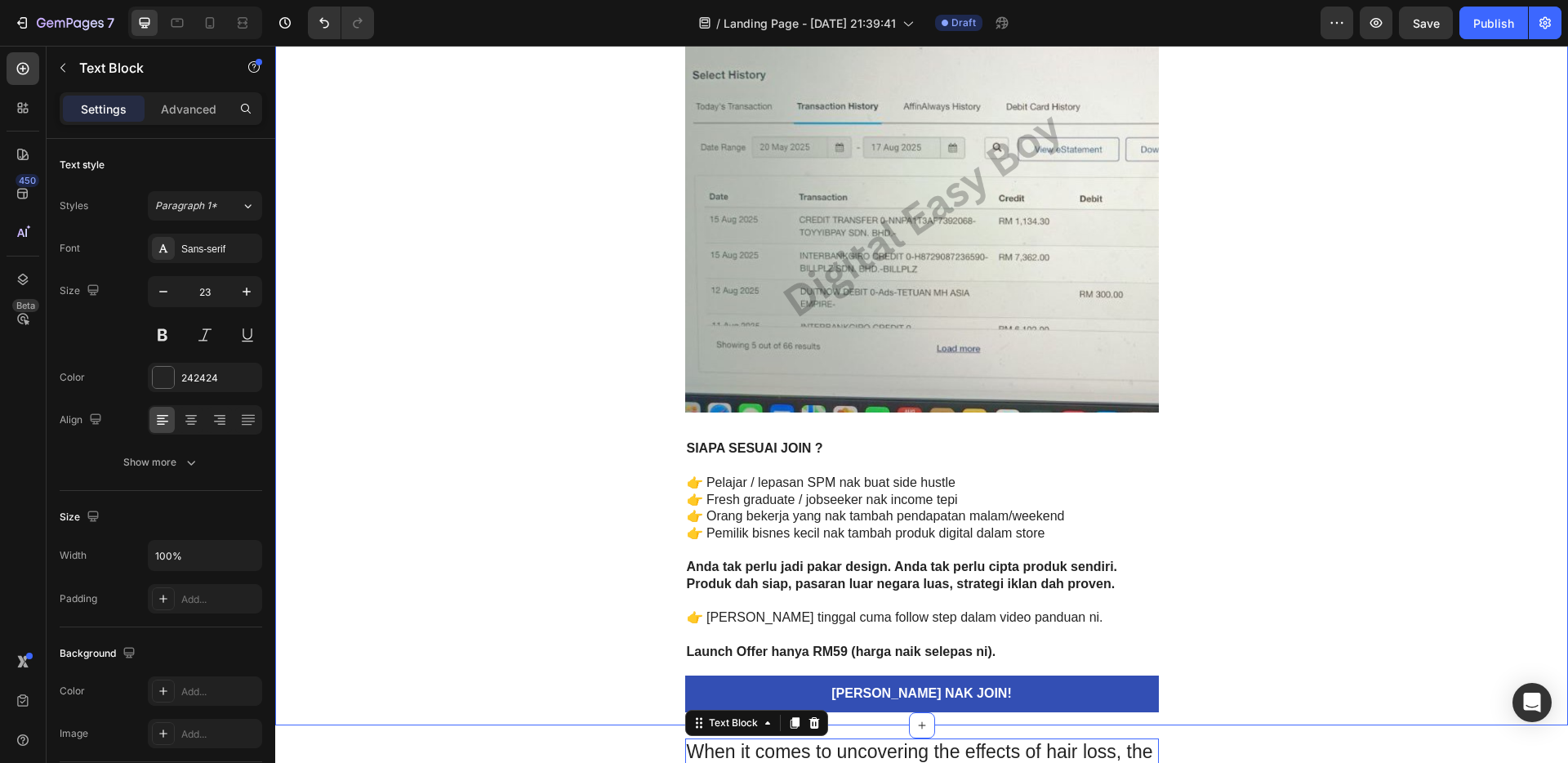
scroll to position [3775, 0]
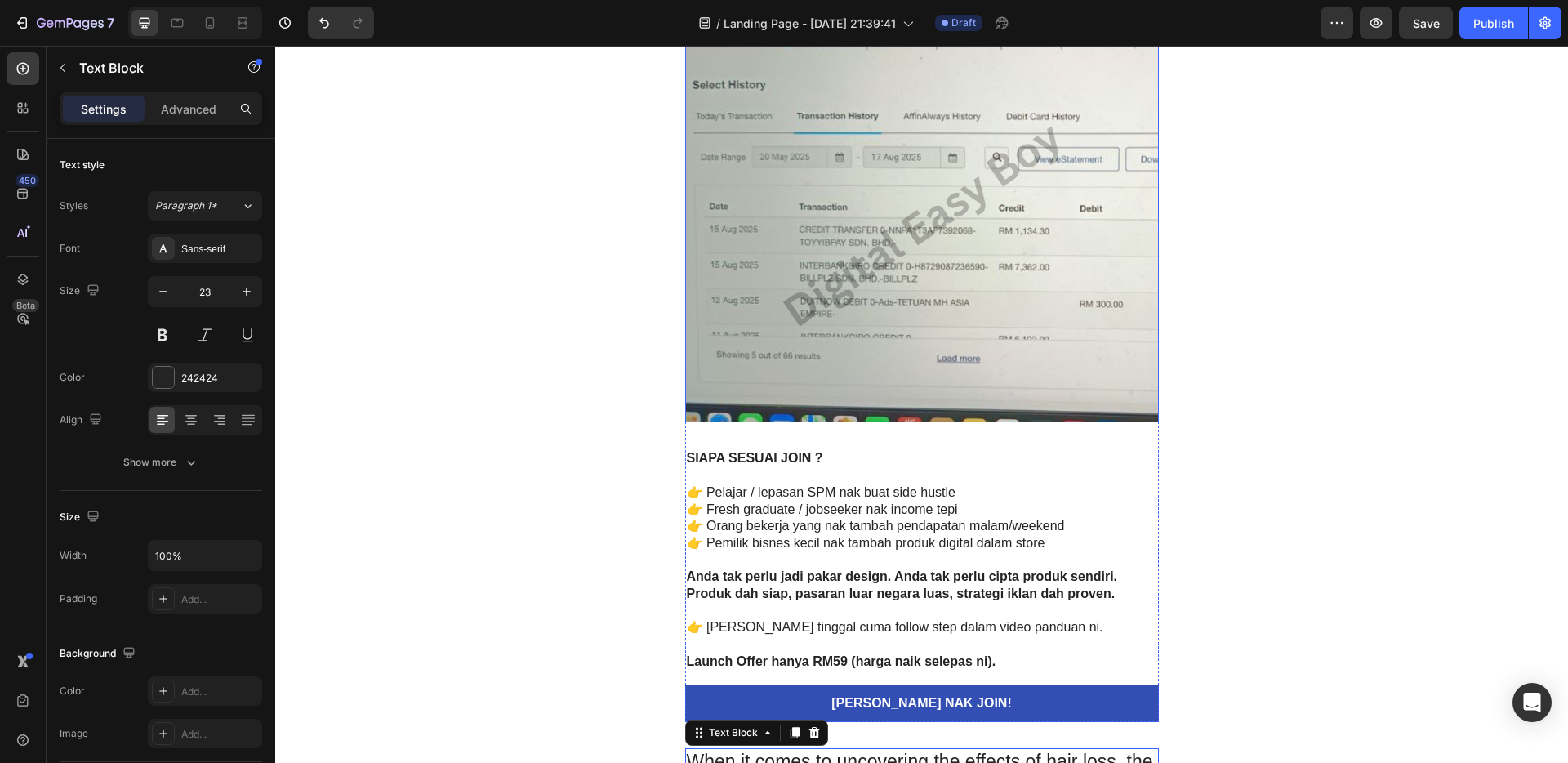
click at [1066, 310] on img at bounding box center [922, 224] width 474 height 397
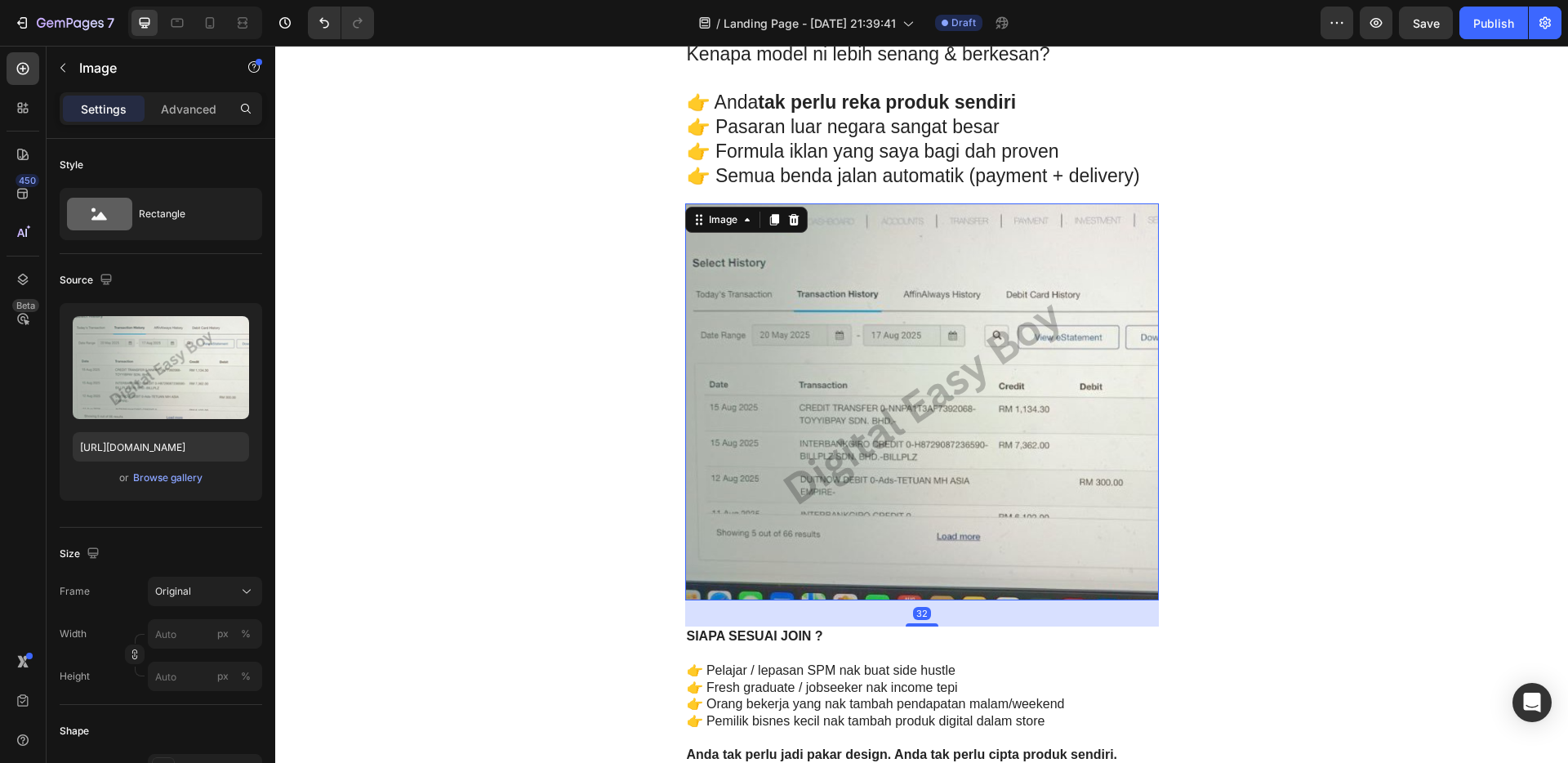
scroll to position [3438, 0]
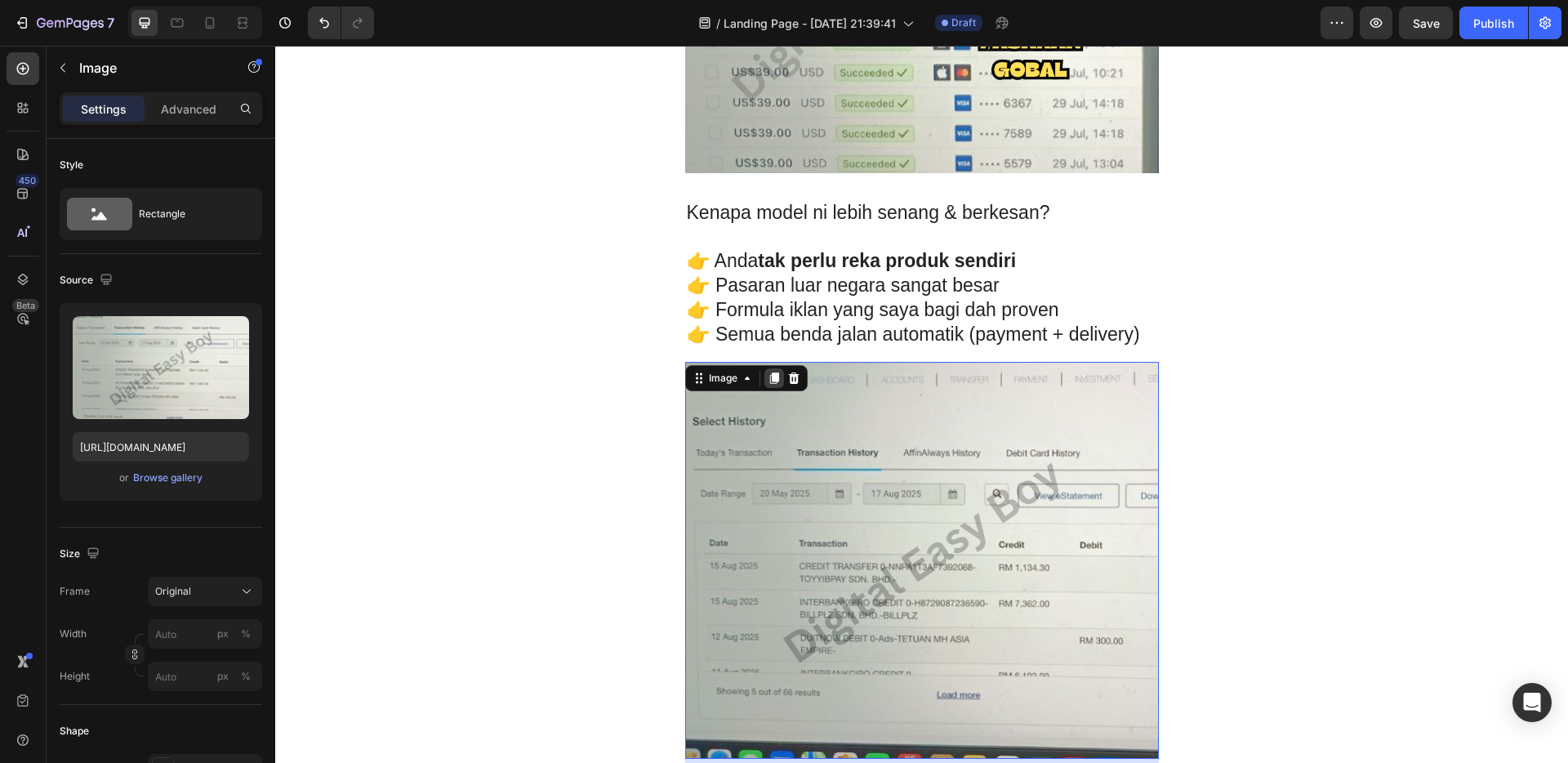
click at [772, 374] on icon at bounding box center [774, 379] width 13 height 13
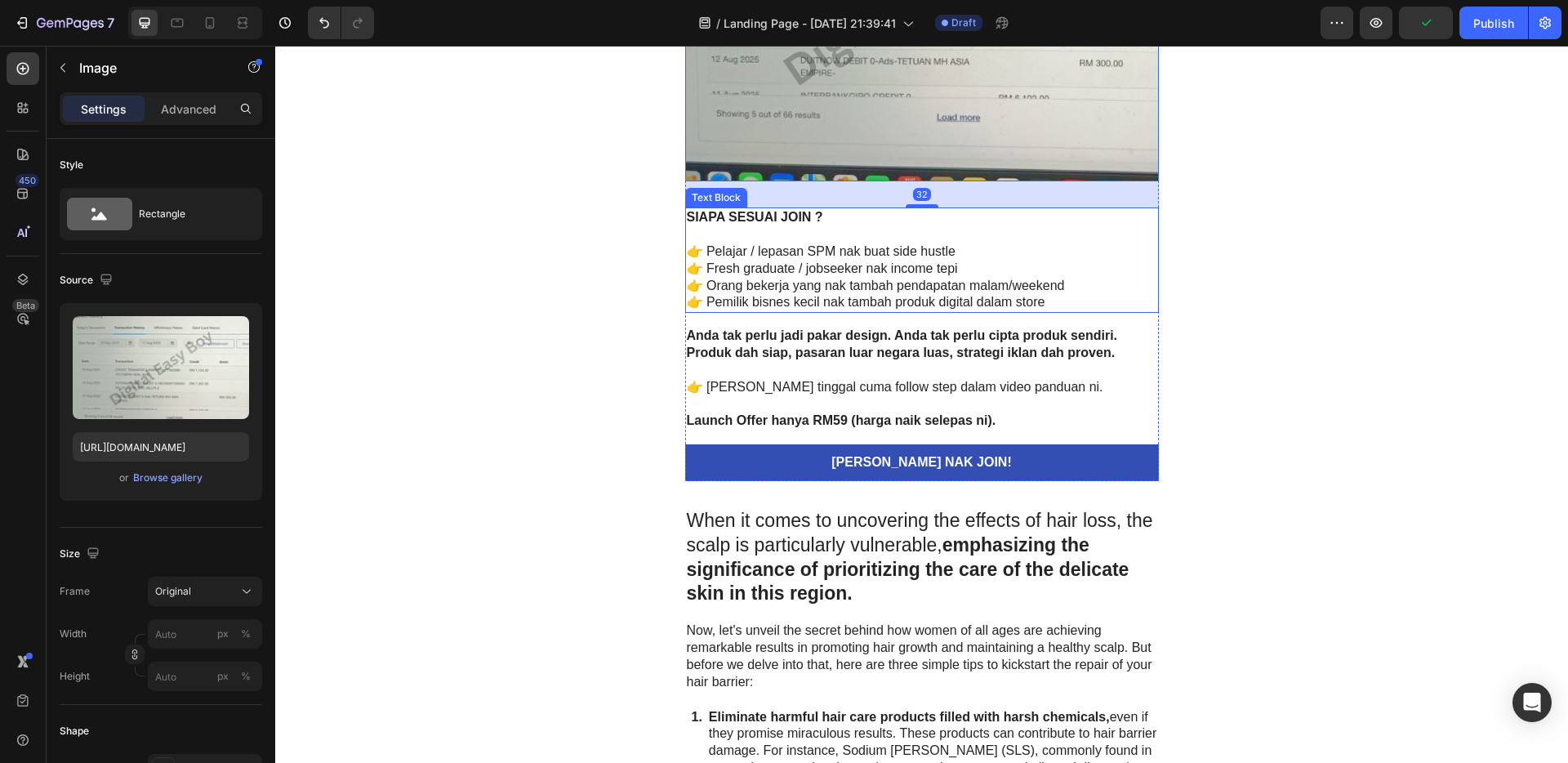
scroll to position [4429, 0]
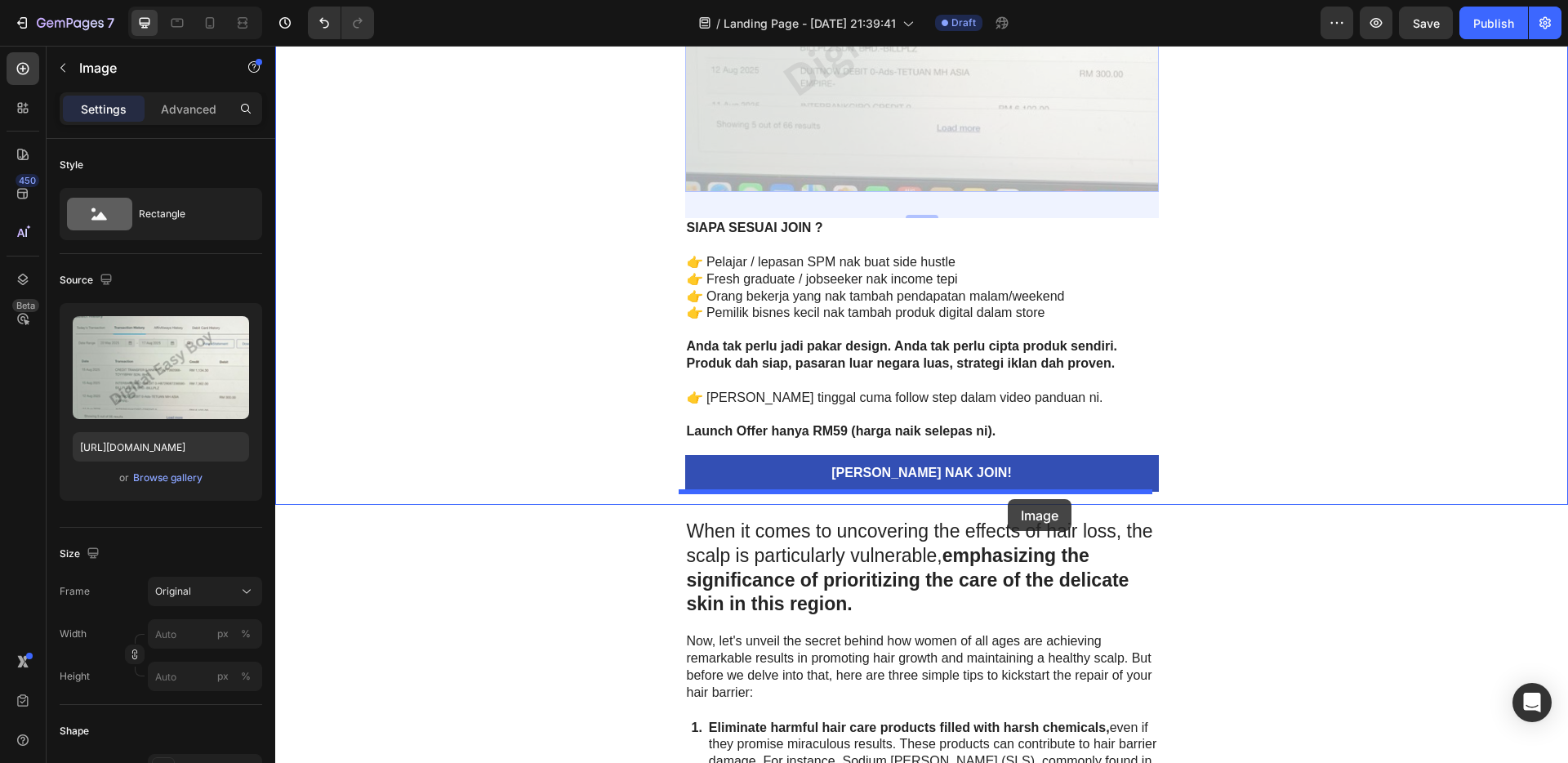
drag, startPoint x: 1021, startPoint y: 148, endPoint x: 1008, endPoint y: 500, distance: 352.2
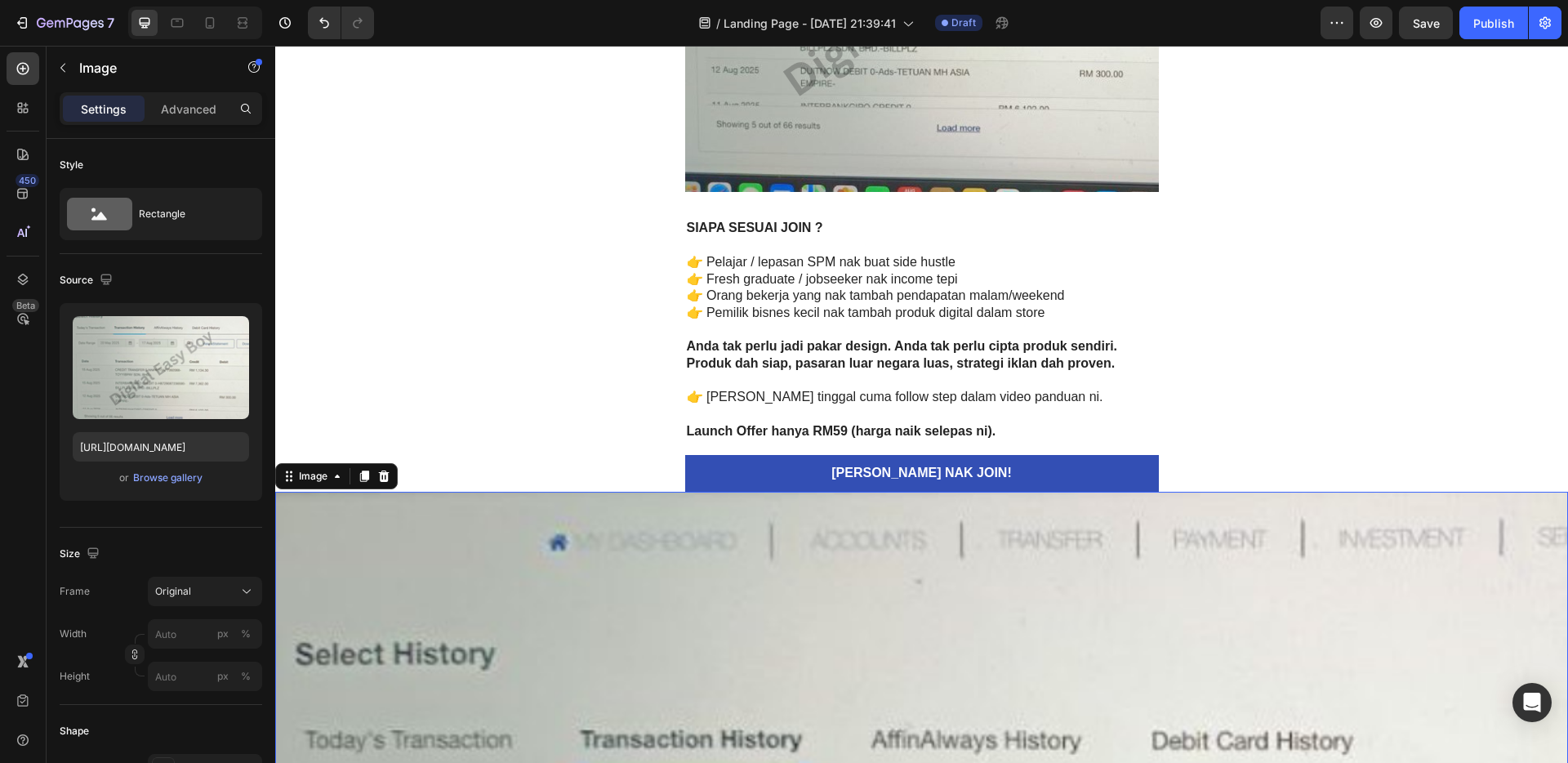
click at [377, 479] on icon at bounding box center [384, 477] width 13 height 13
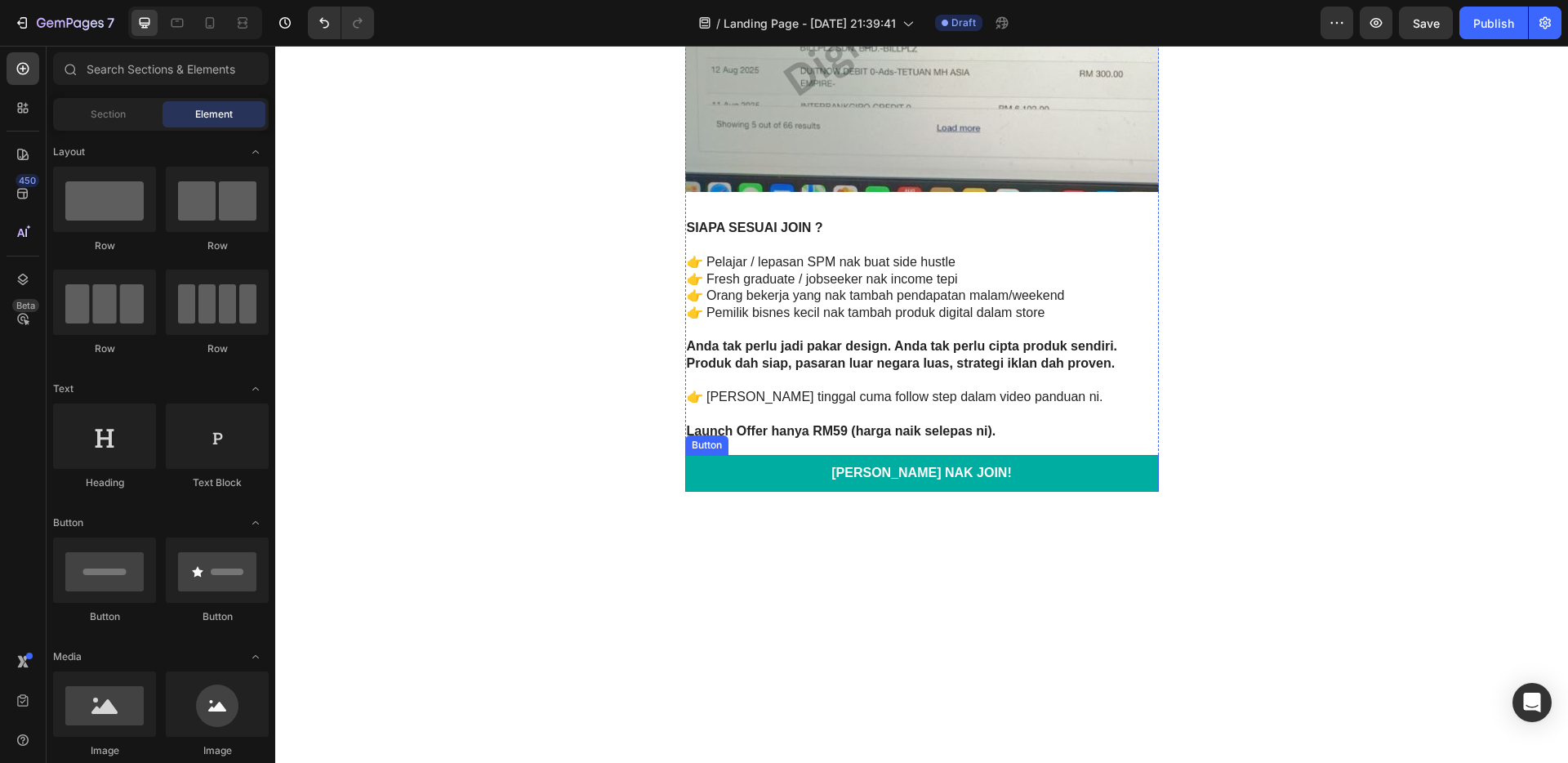
click at [852, 478] on link "[PERSON_NAME] NAK JOIN!" at bounding box center [922, 474] width 474 height 37
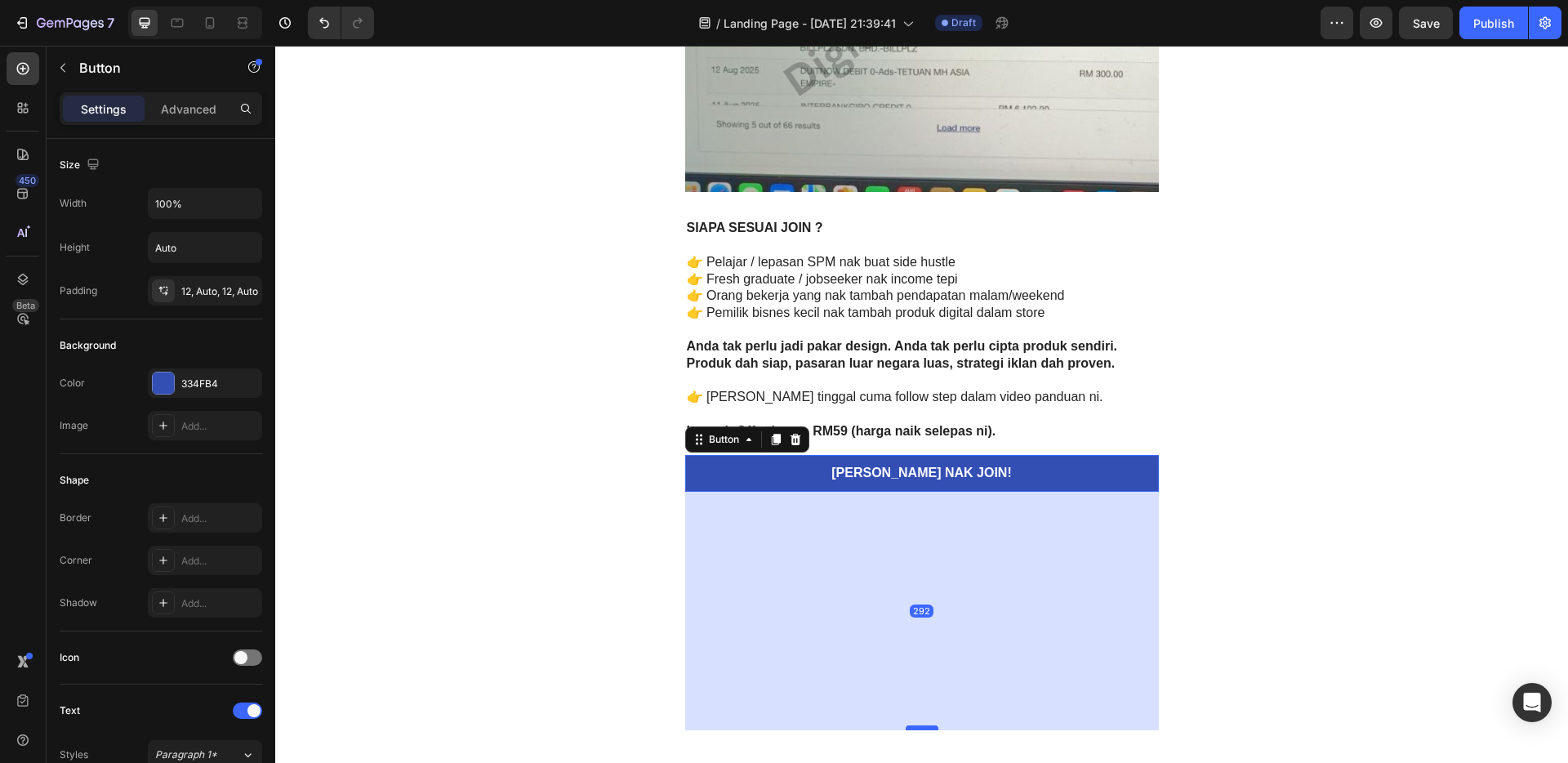
drag, startPoint x: 909, startPoint y: 490, endPoint x: 906, endPoint y: 708, distance: 218.0
click at [906, 729] on div at bounding box center [921, 729] width 33 height 3
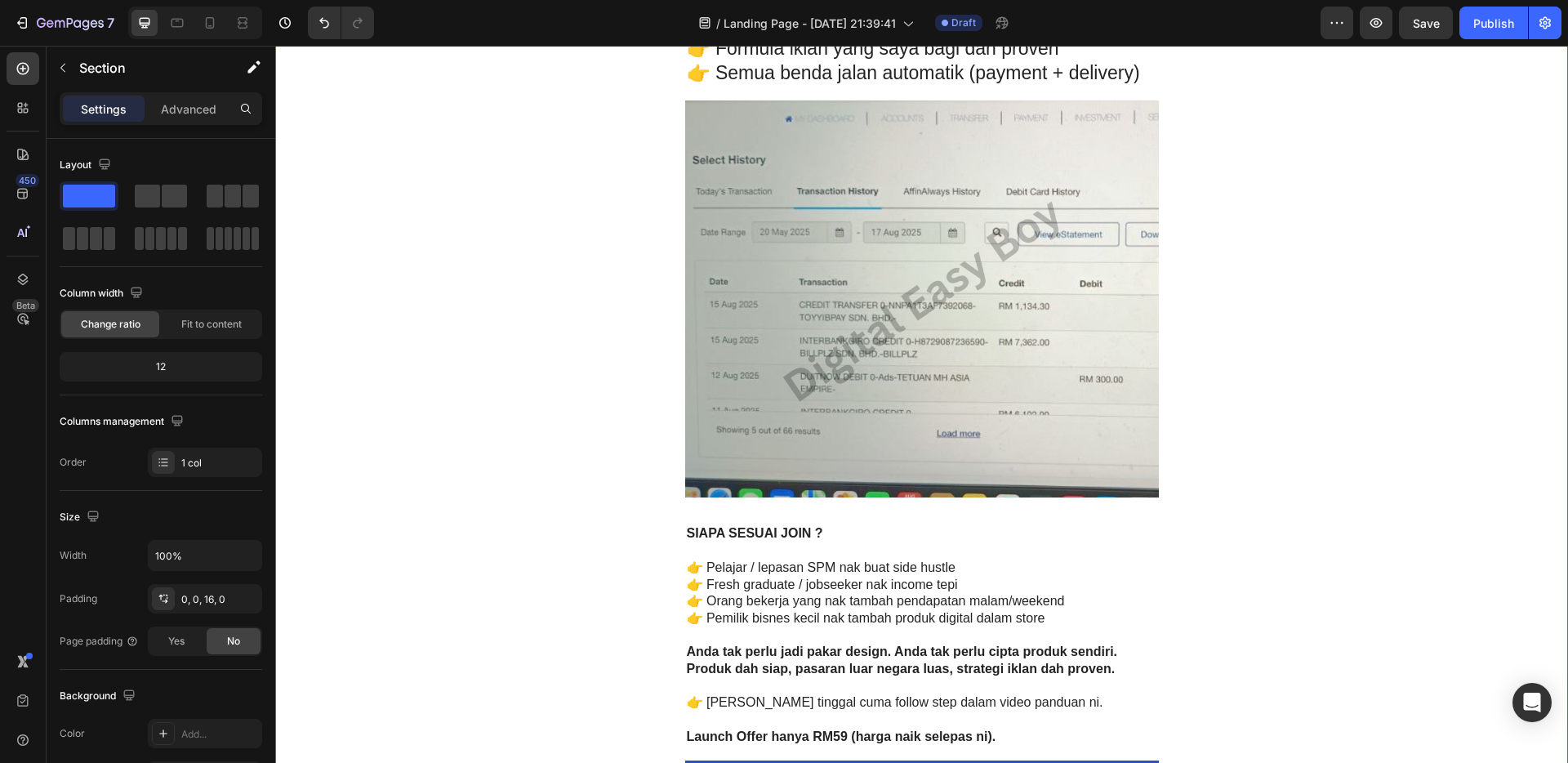
scroll to position [3568, 0]
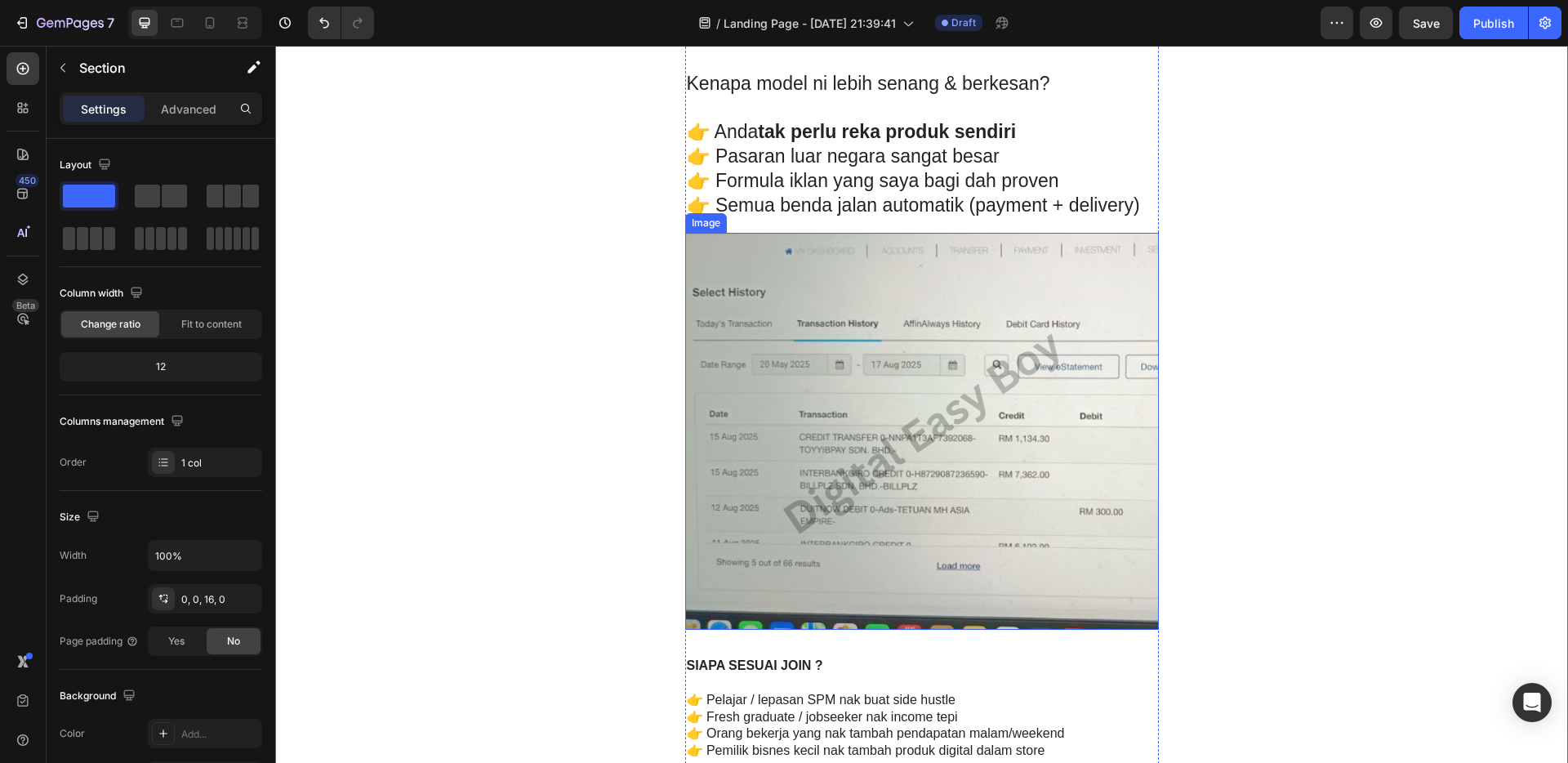
click at [976, 354] on img at bounding box center [922, 432] width 474 height 397
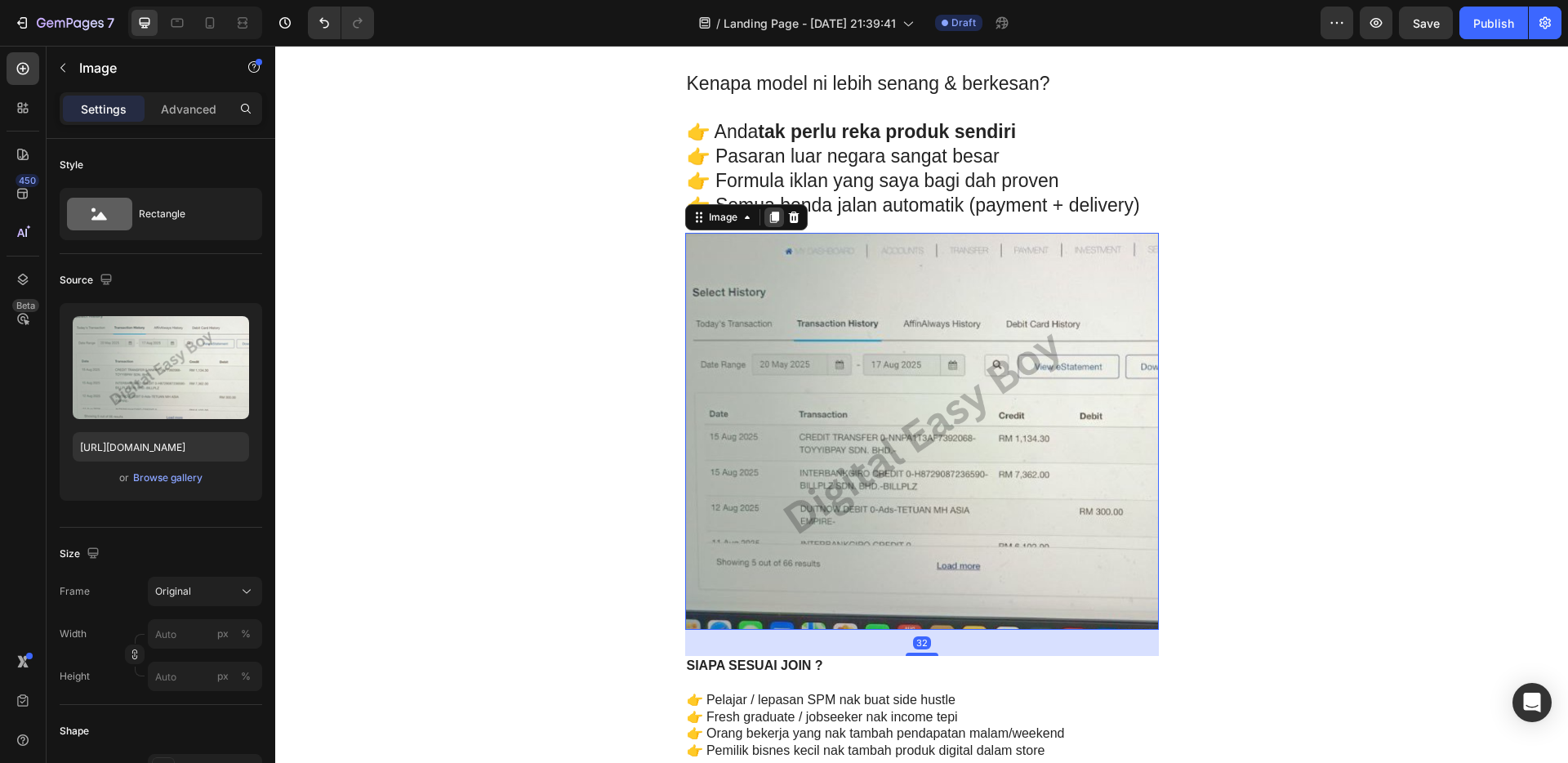
click at [768, 211] on icon at bounding box center [774, 218] width 13 height 13
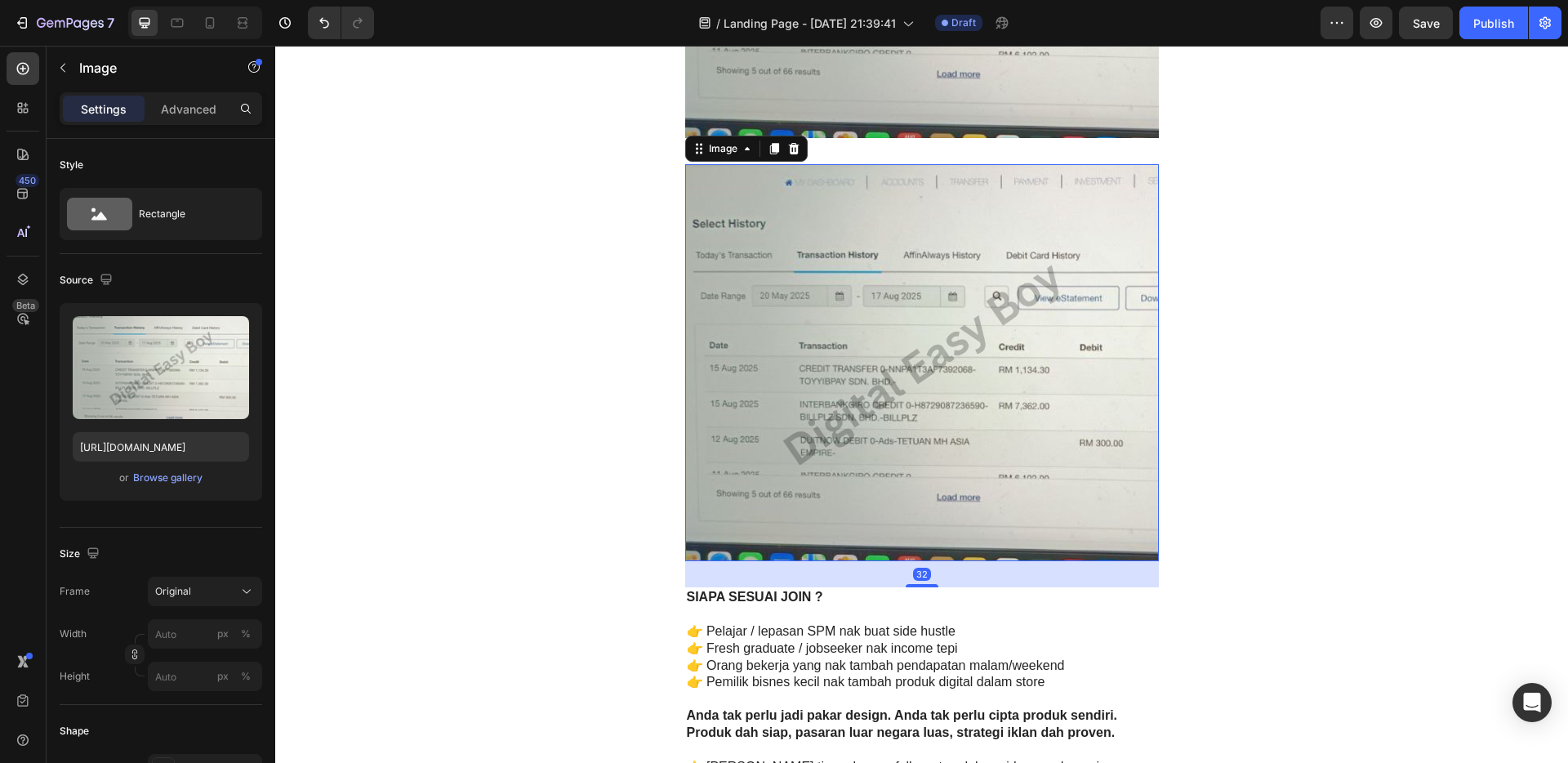
scroll to position [4121, 0]
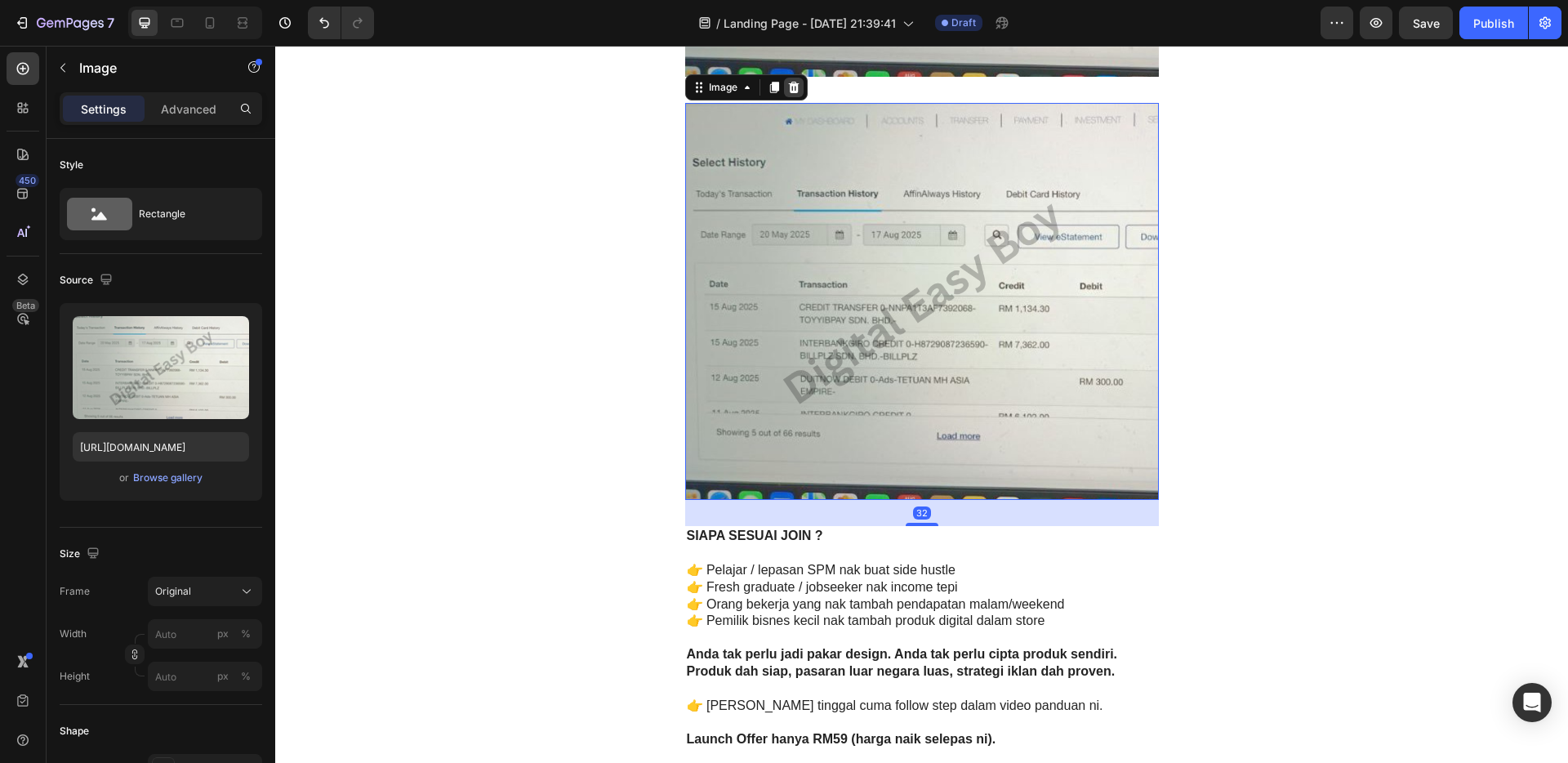
click at [790, 93] on icon at bounding box center [794, 87] width 11 height 12
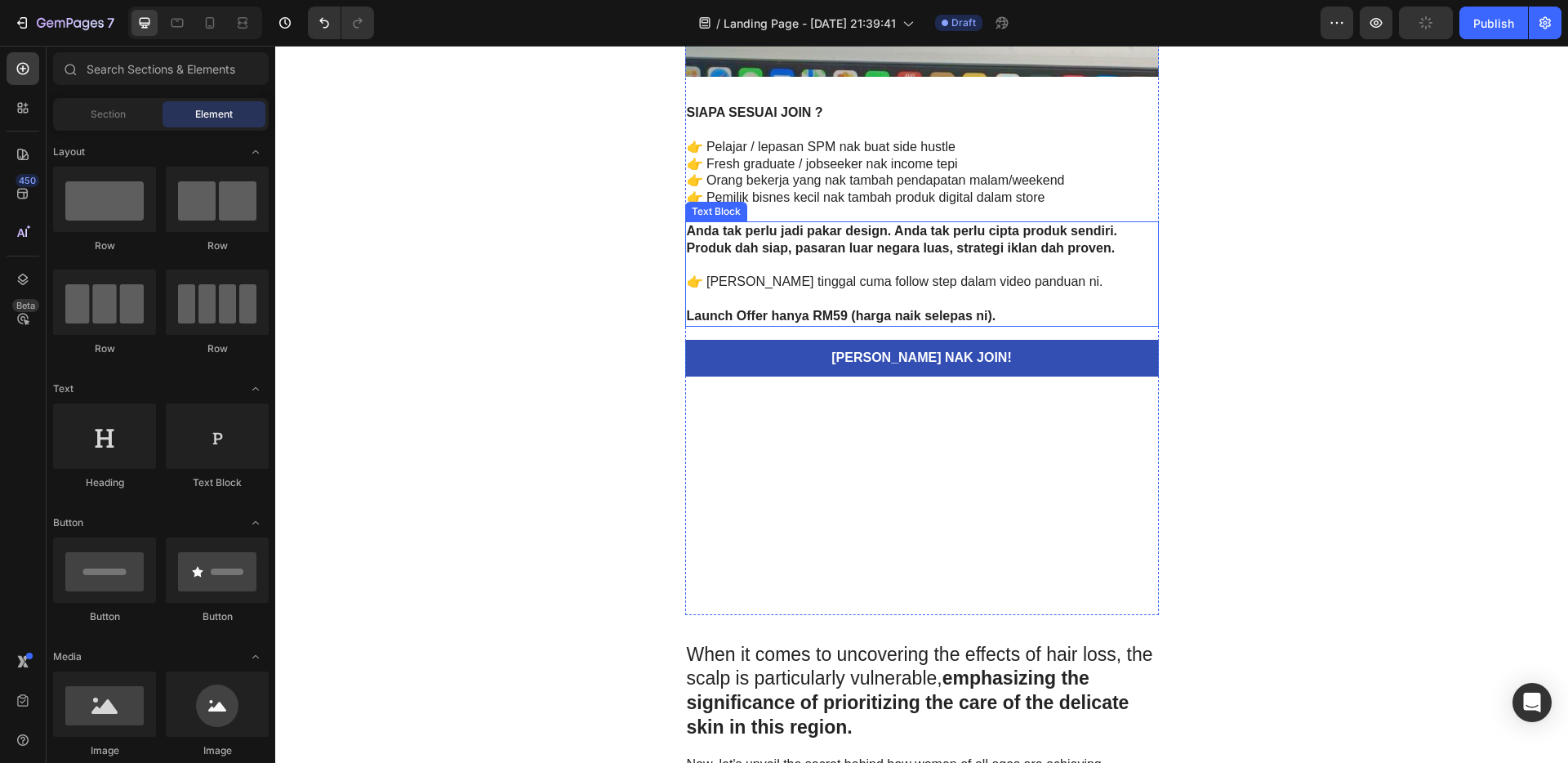
scroll to position [3945, 0]
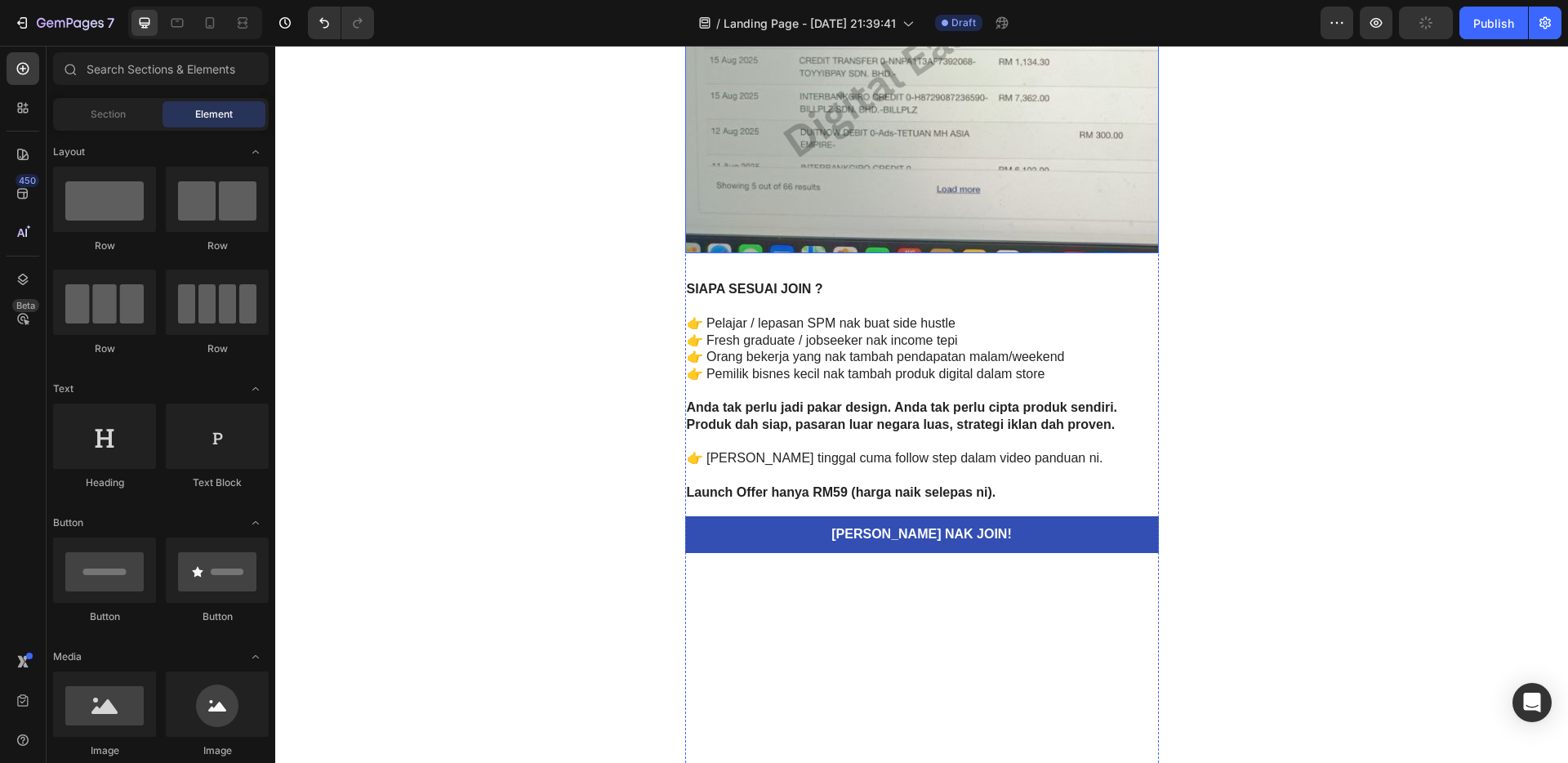
click at [900, 144] on img at bounding box center [922, 55] width 474 height 397
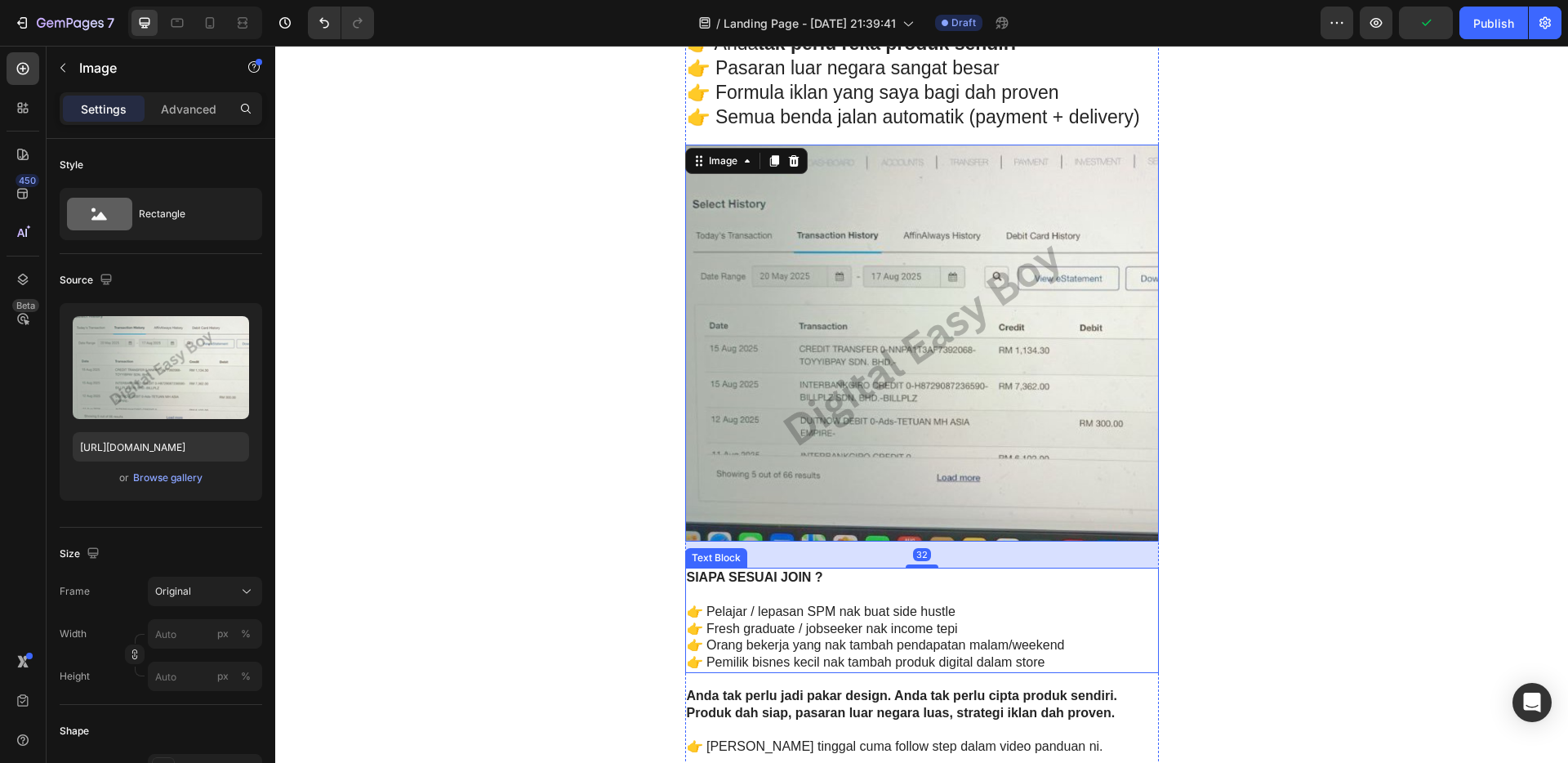
scroll to position [3586, 0]
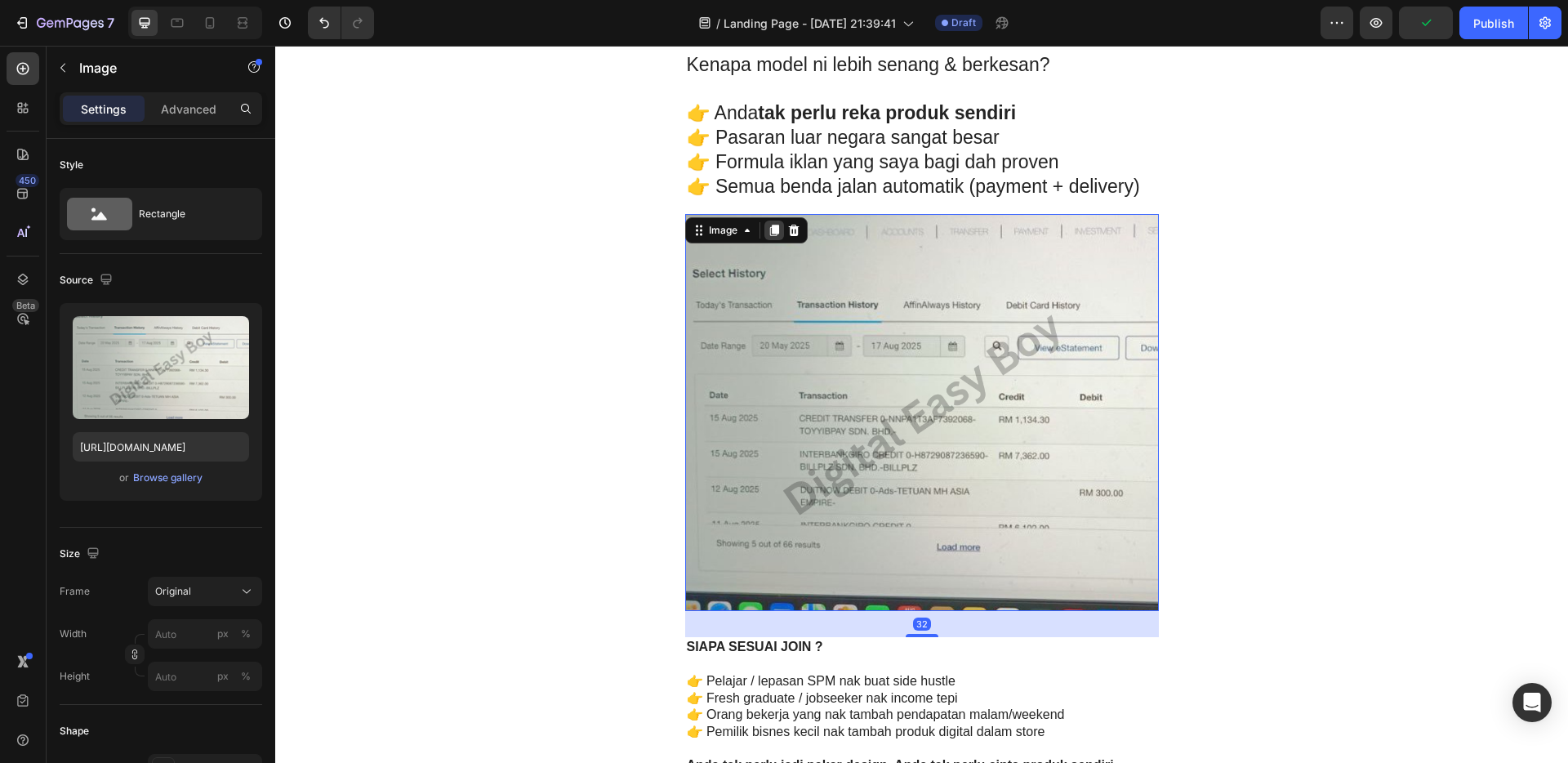
click at [769, 236] on icon at bounding box center [773, 230] width 9 height 12
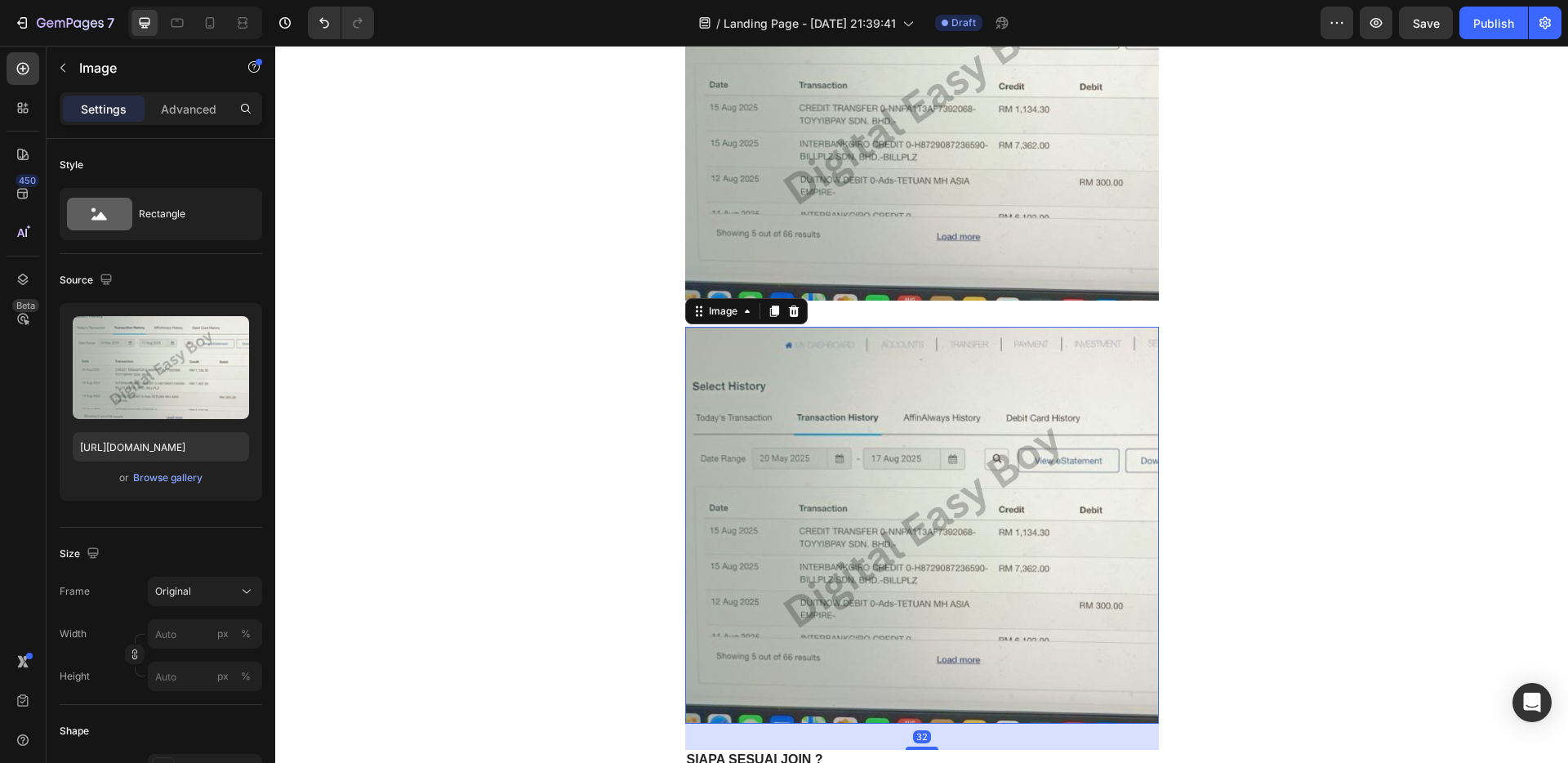
scroll to position [4121, 0]
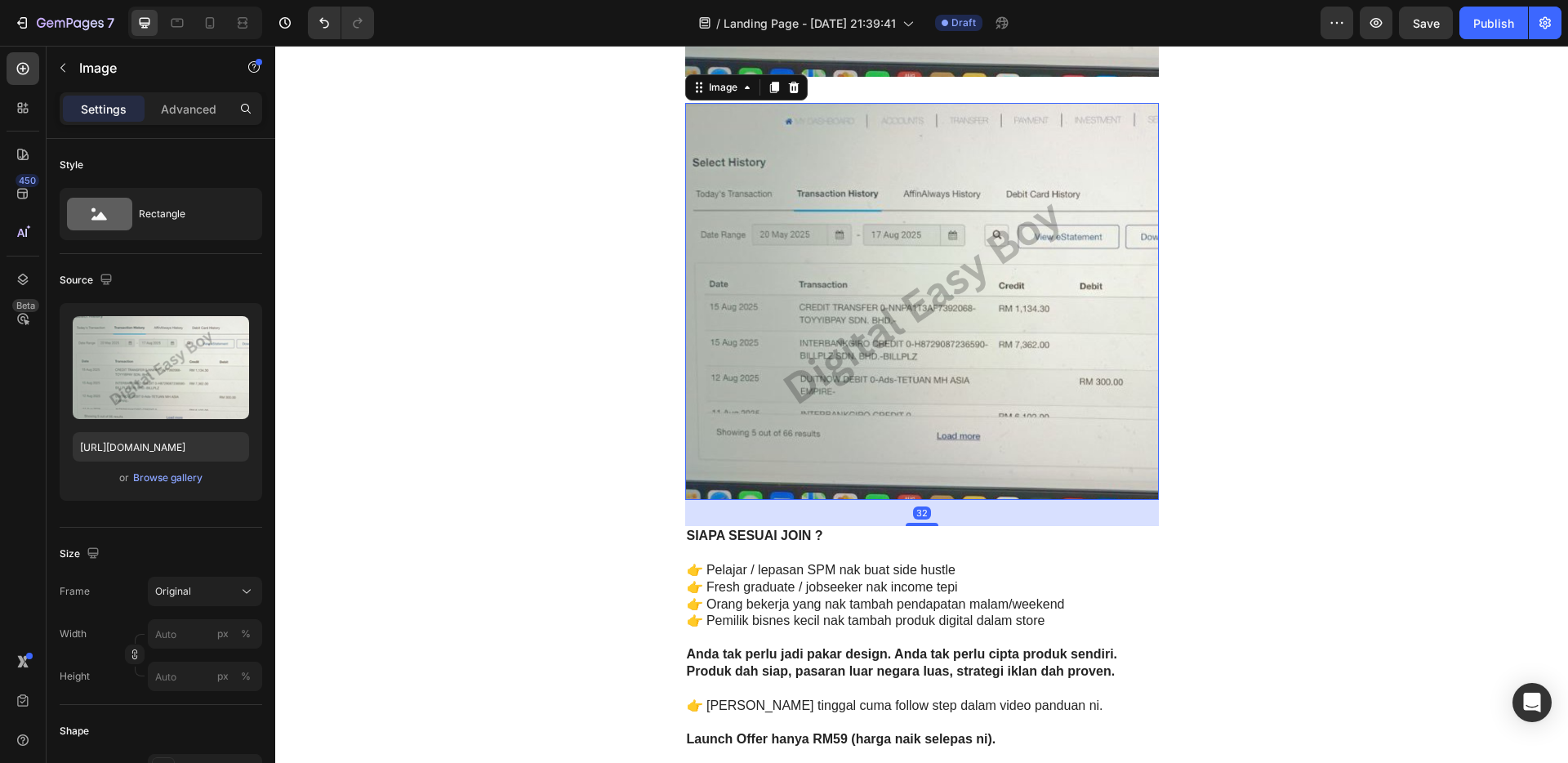
click at [788, 87] on icon at bounding box center [795, 87] width 13 height 13
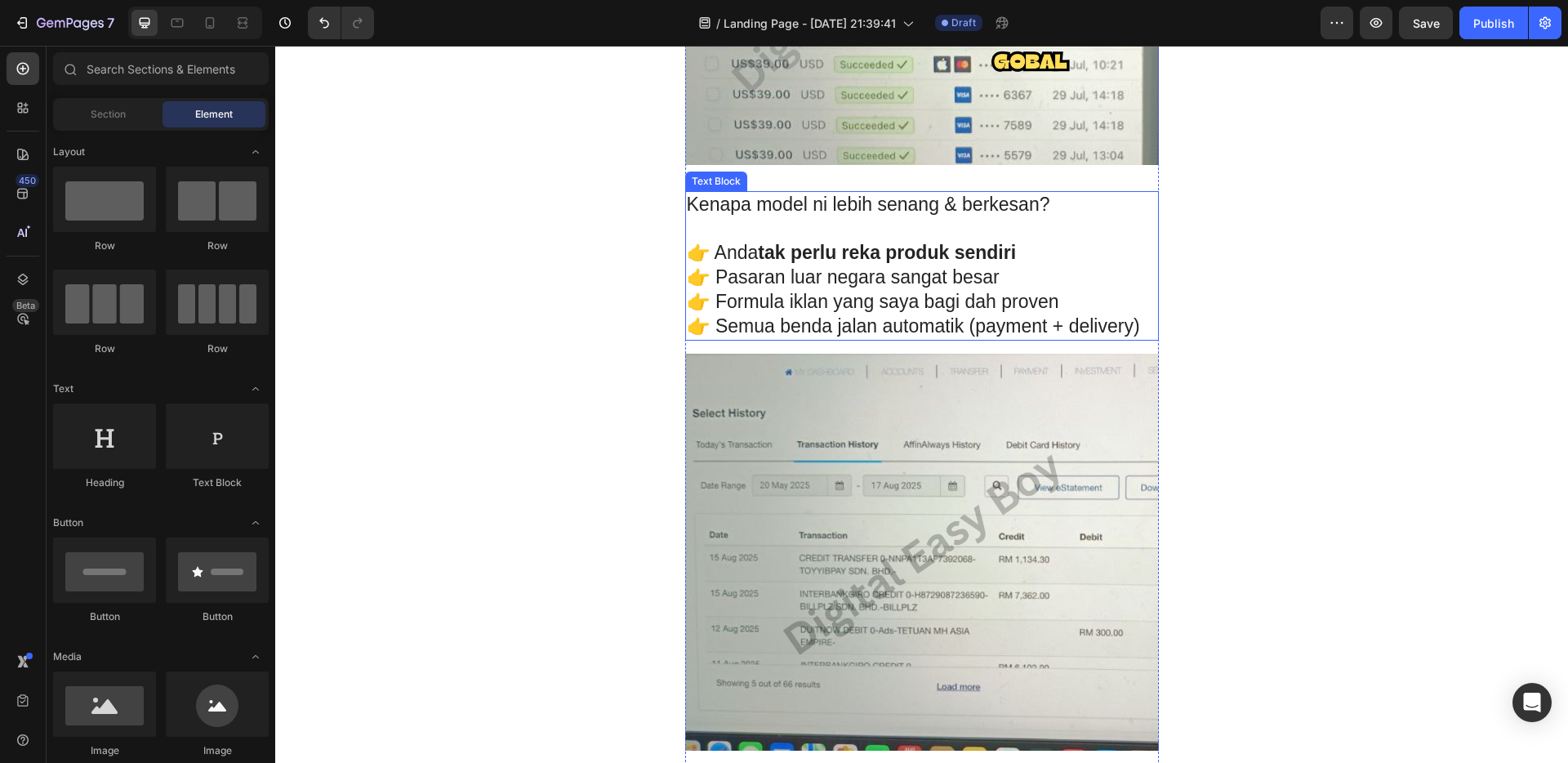
scroll to position [3399, 0]
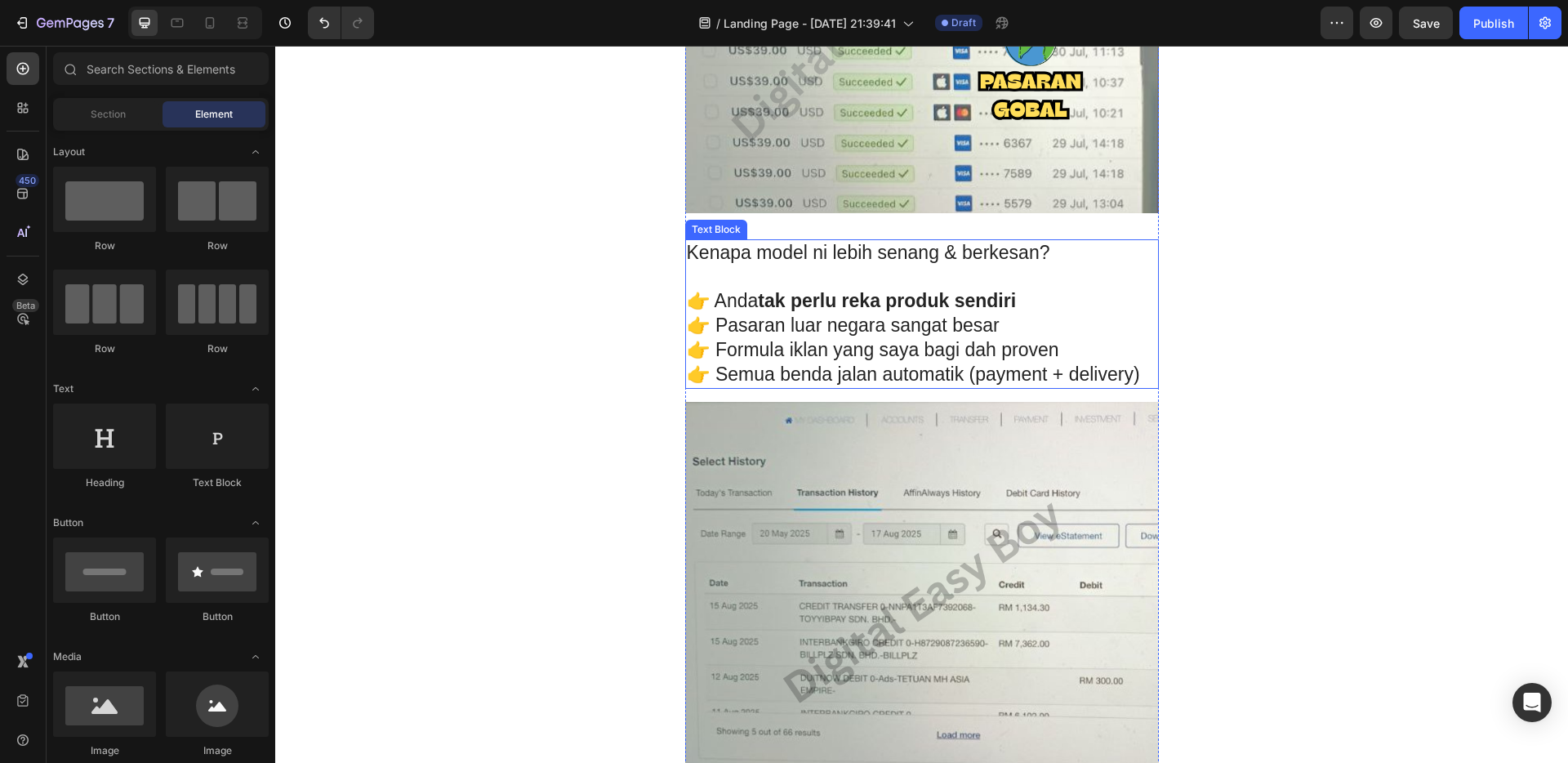
click at [829, 284] on p "Rich Text Editor. Editing area: main" at bounding box center [922, 277] width 471 height 24
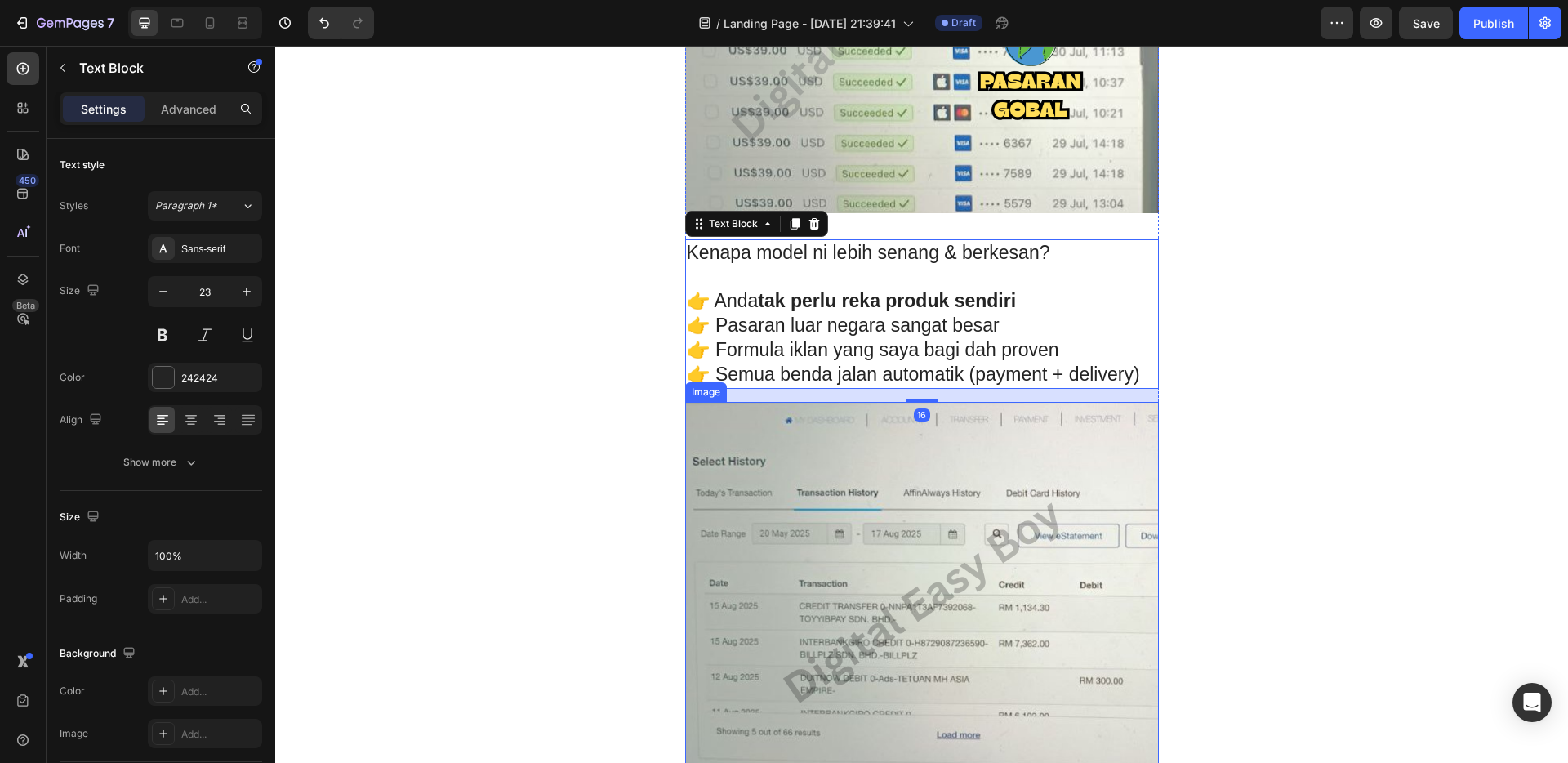
click at [819, 460] on img at bounding box center [922, 601] width 474 height 397
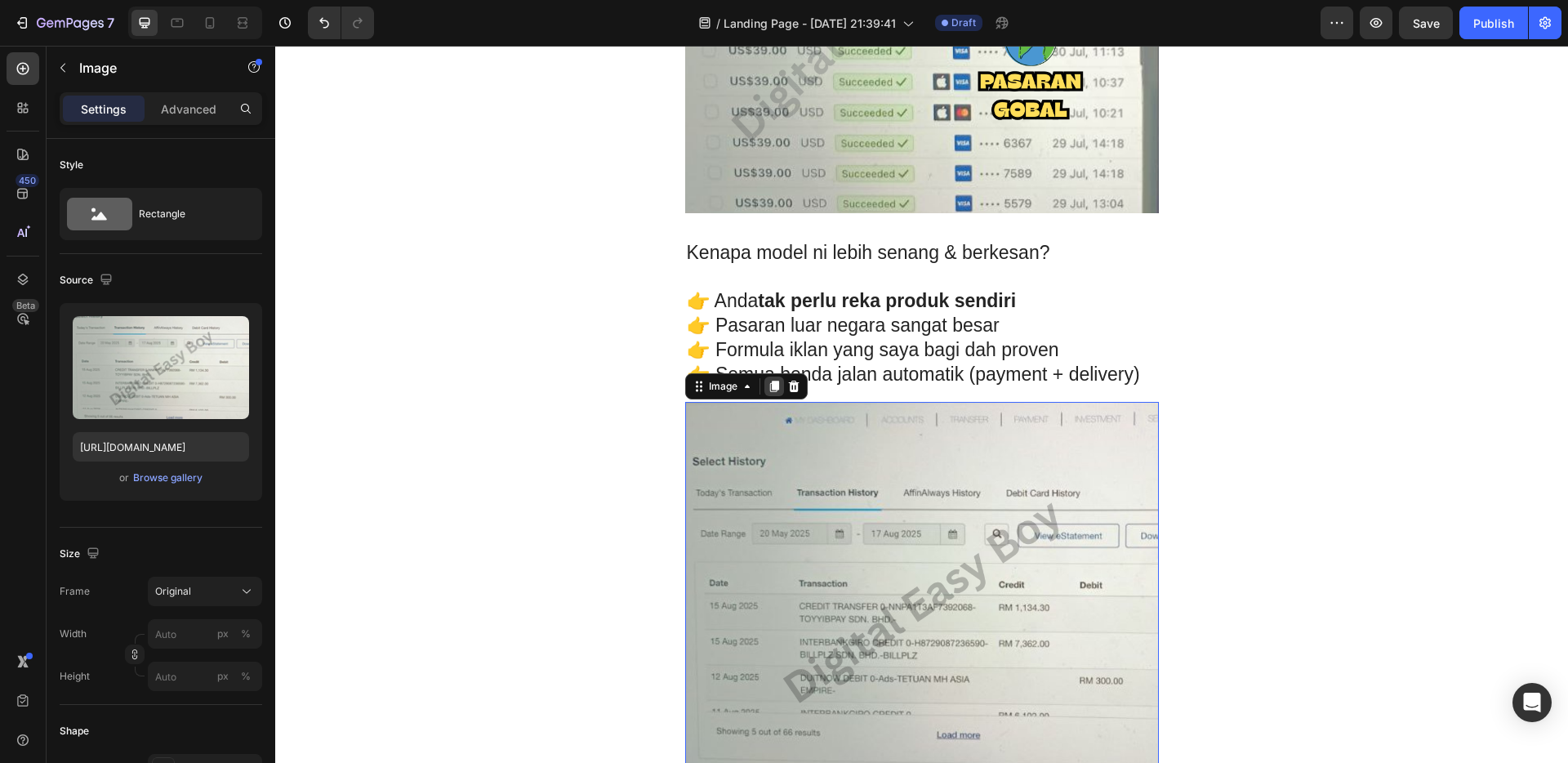
click at [769, 388] on icon at bounding box center [773, 387] width 9 height 12
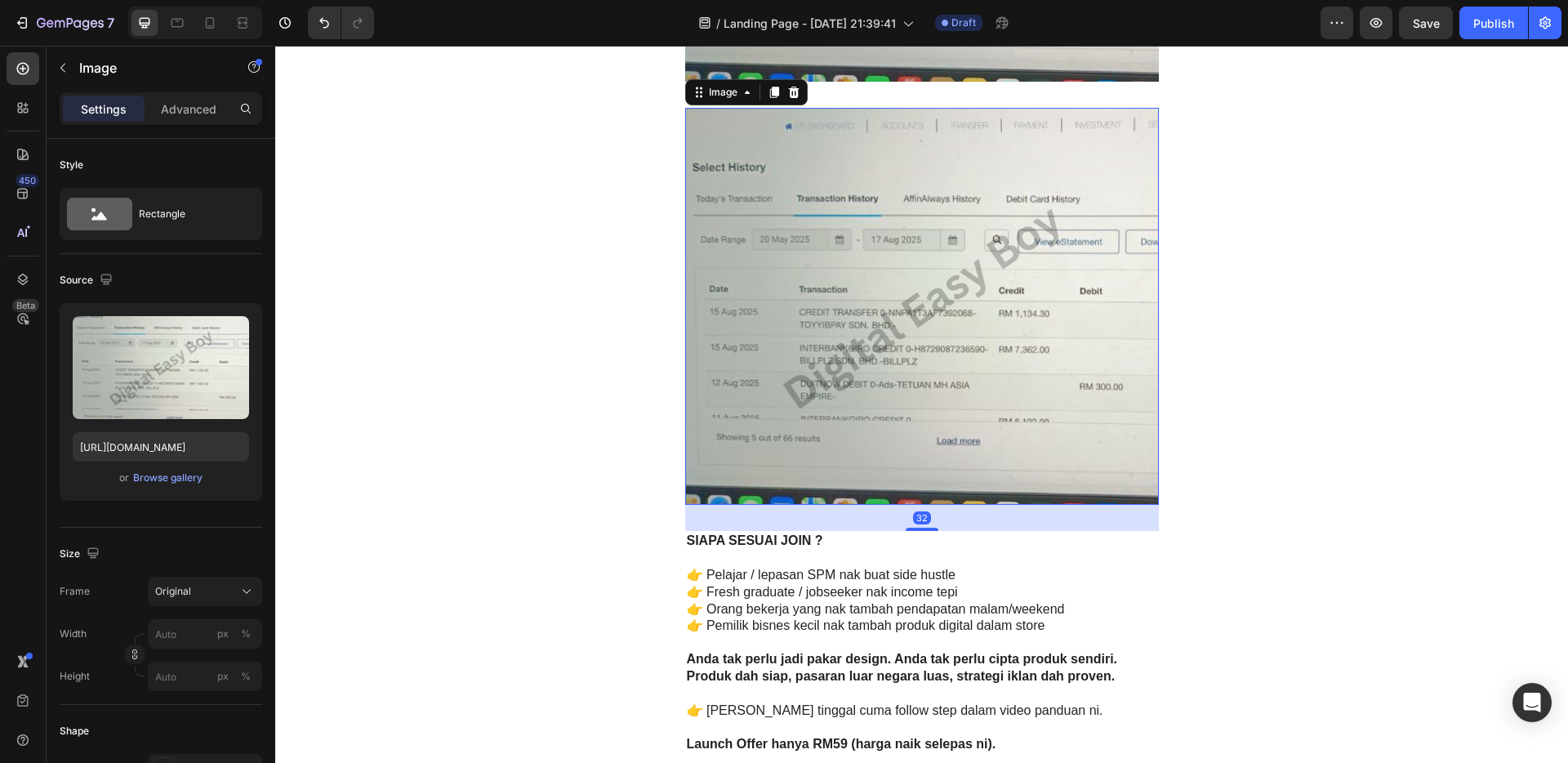
scroll to position [4121, 0]
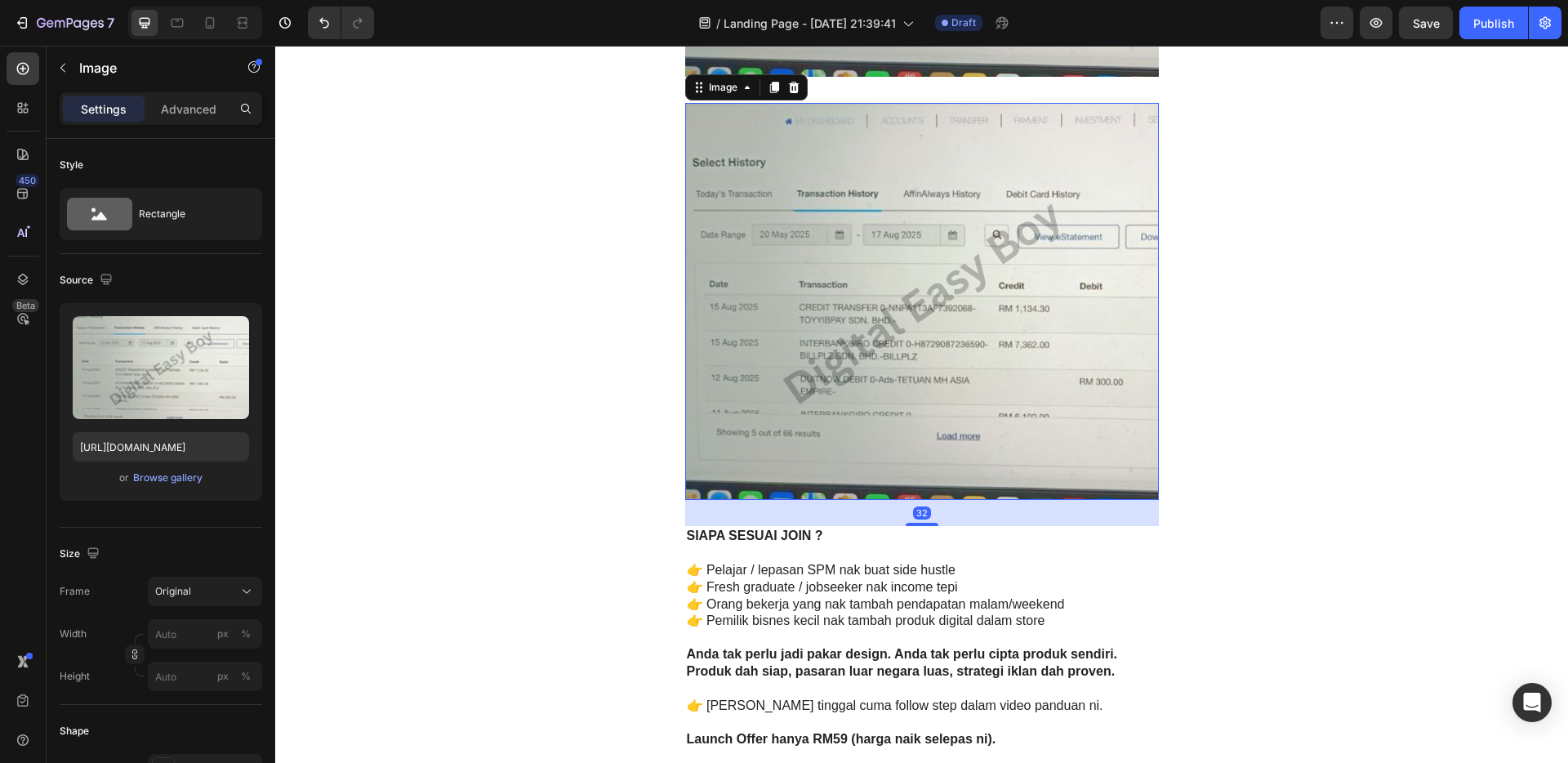
click at [871, 308] on img at bounding box center [922, 301] width 474 height 397
click at [791, 90] on icon at bounding box center [795, 87] width 13 height 13
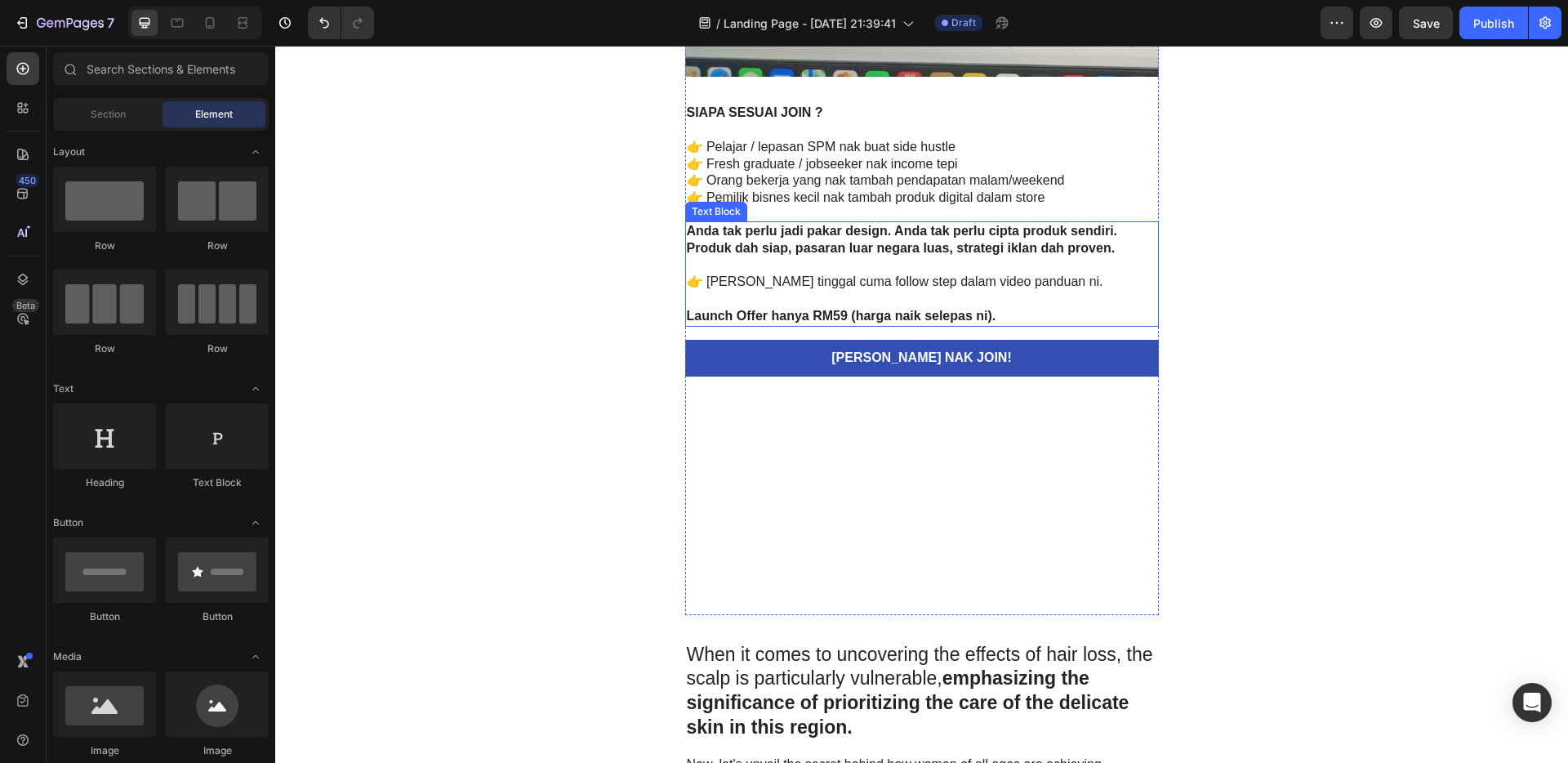
scroll to position [3554, 0]
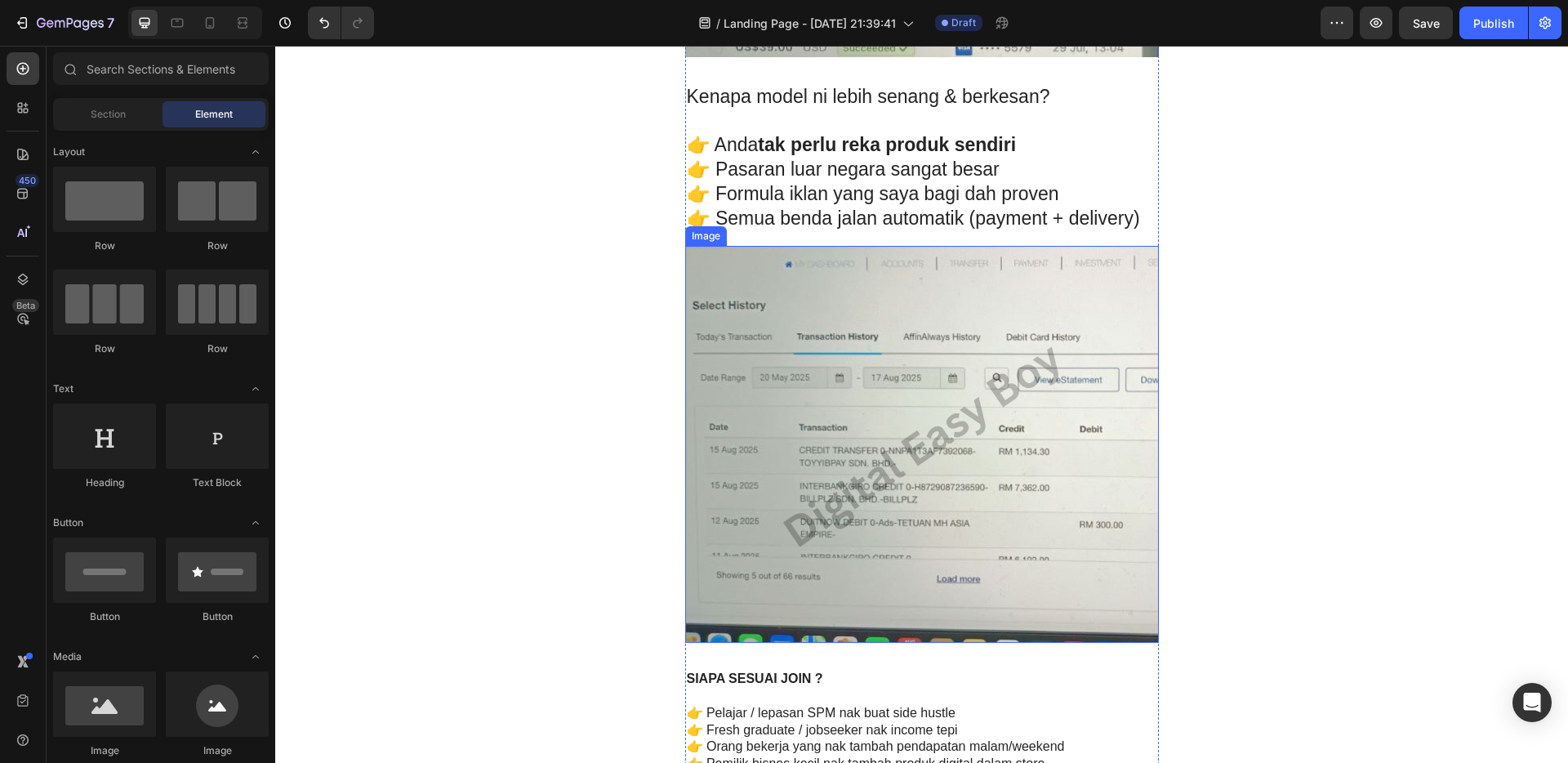
click at [832, 316] on img at bounding box center [922, 444] width 474 height 397
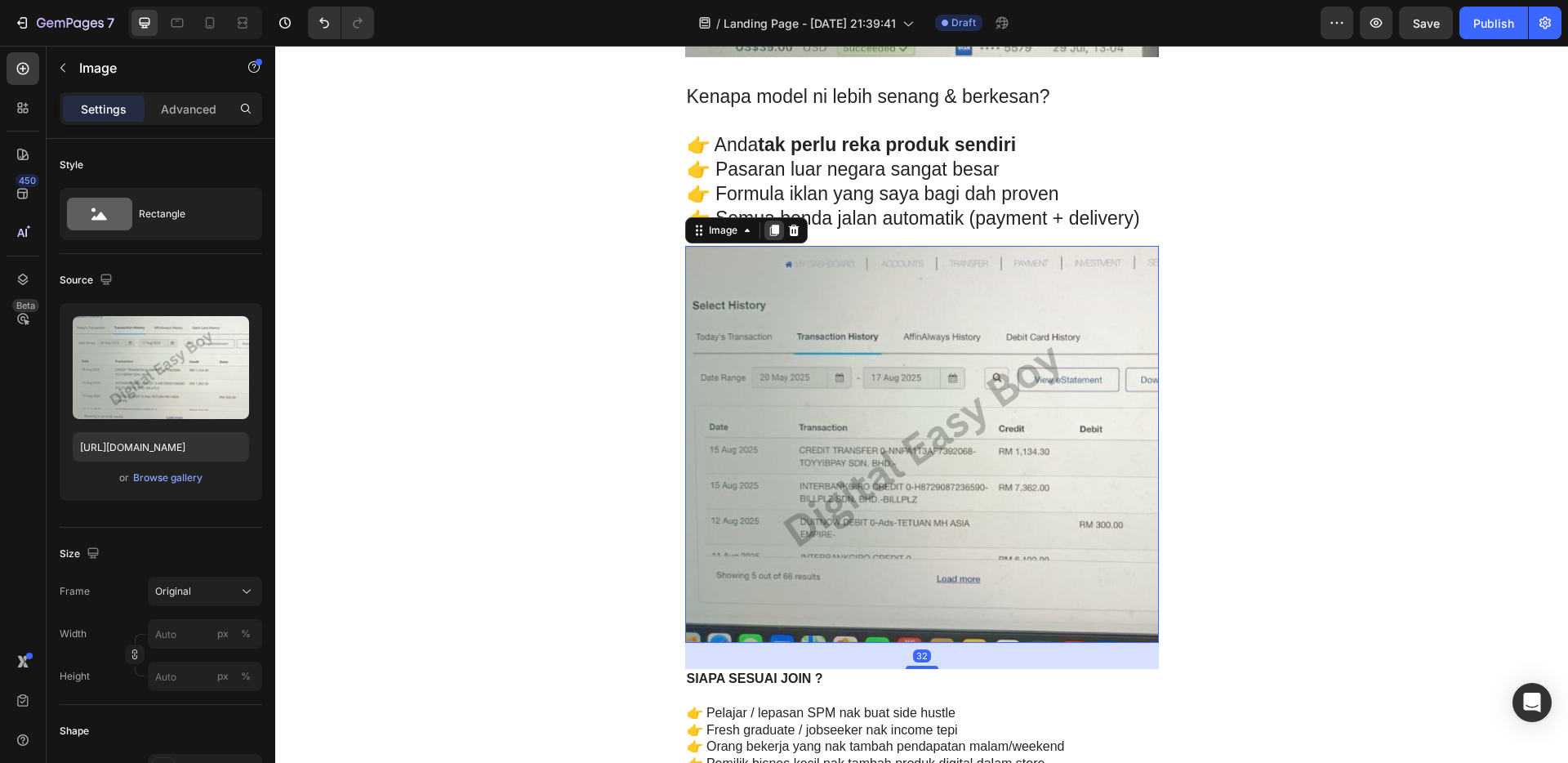
click at [769, 228] on icon at bounding box center [773, 230] width 9 height 12
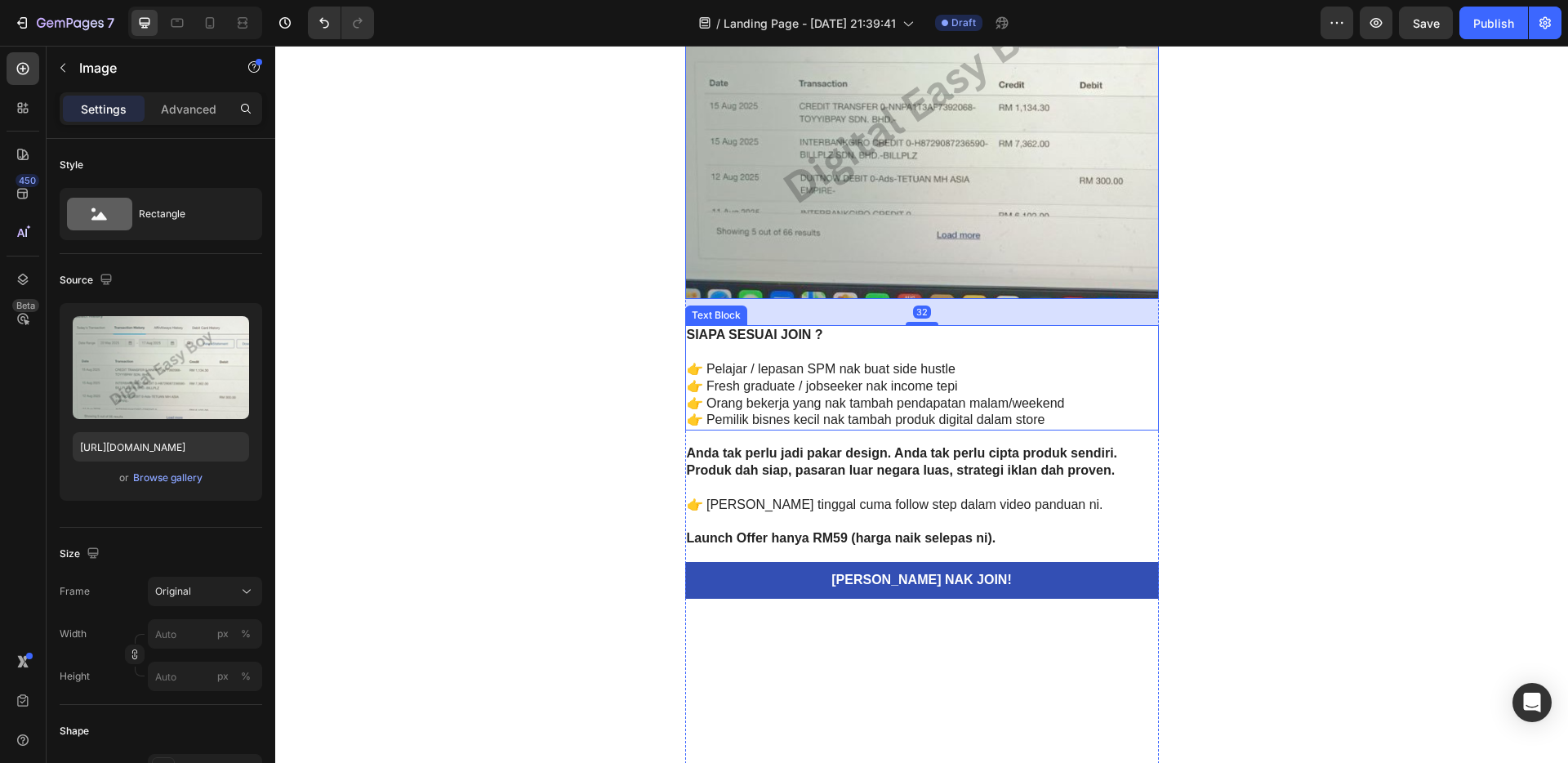
scroll to position [4388, 0]
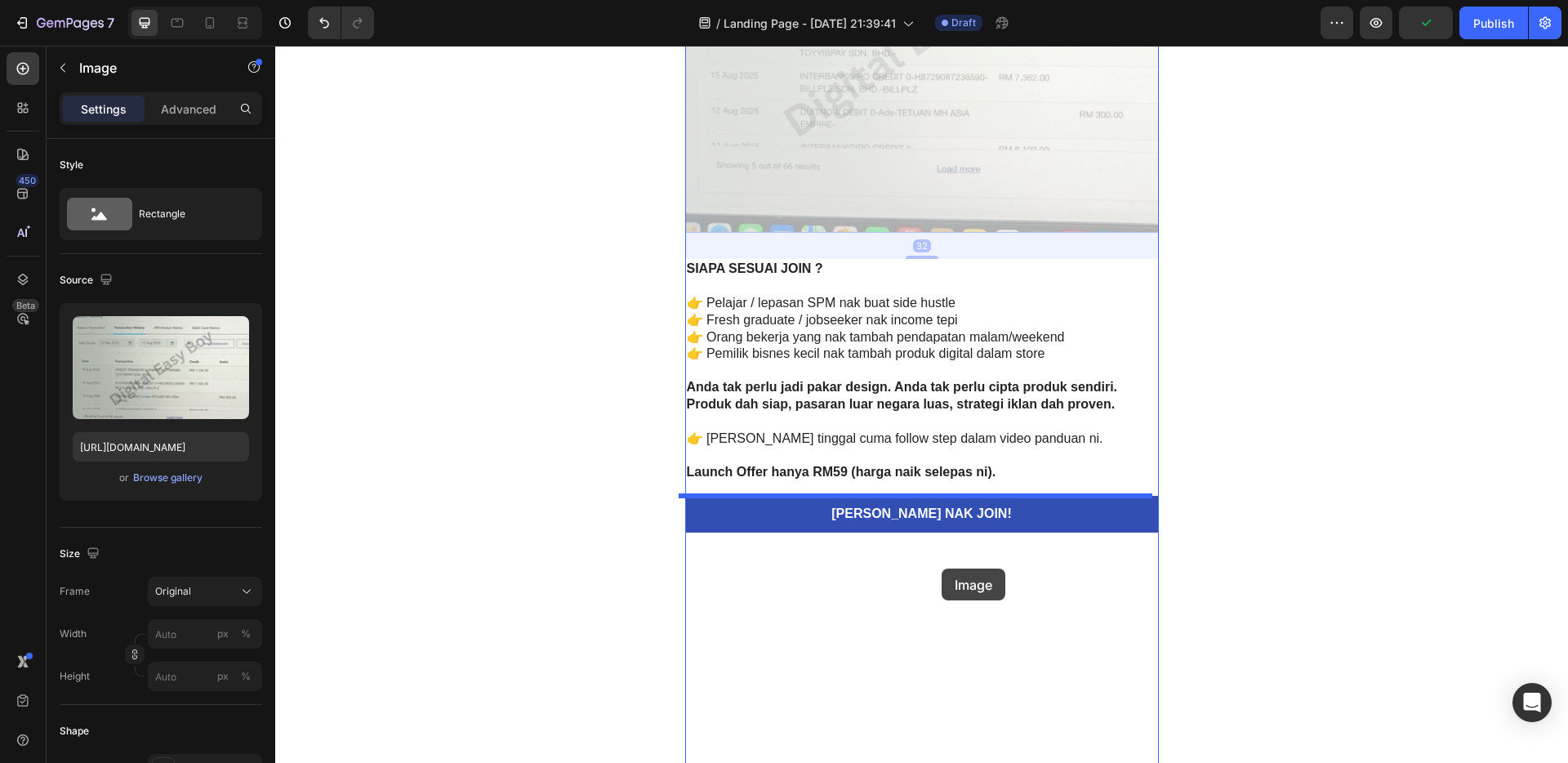
drag, startPoint x: 926, startPoint y: 155, endPoint x: 942, endPoint y: 570, distance: 415.3
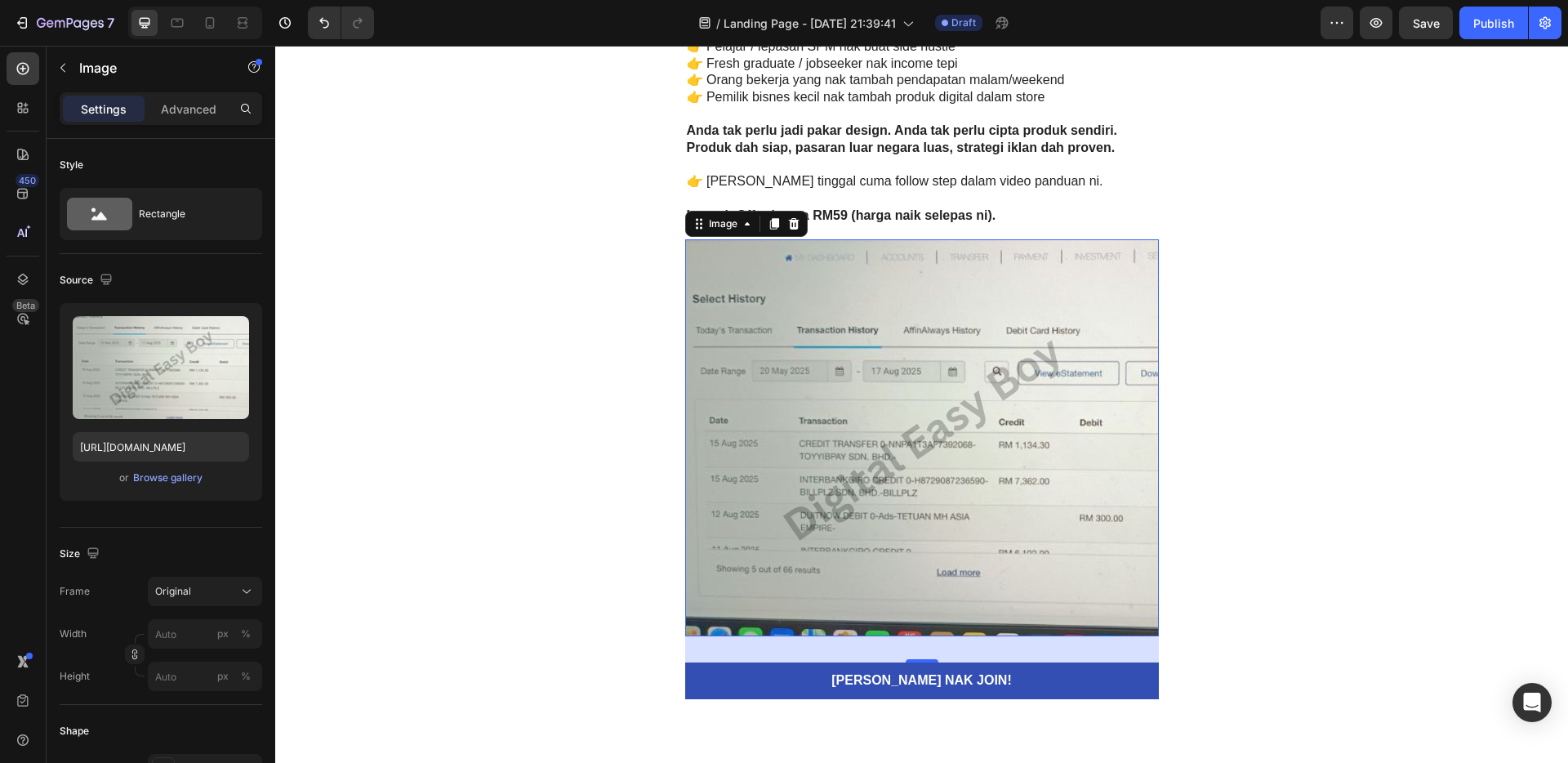
scroll to position [4242, 0]
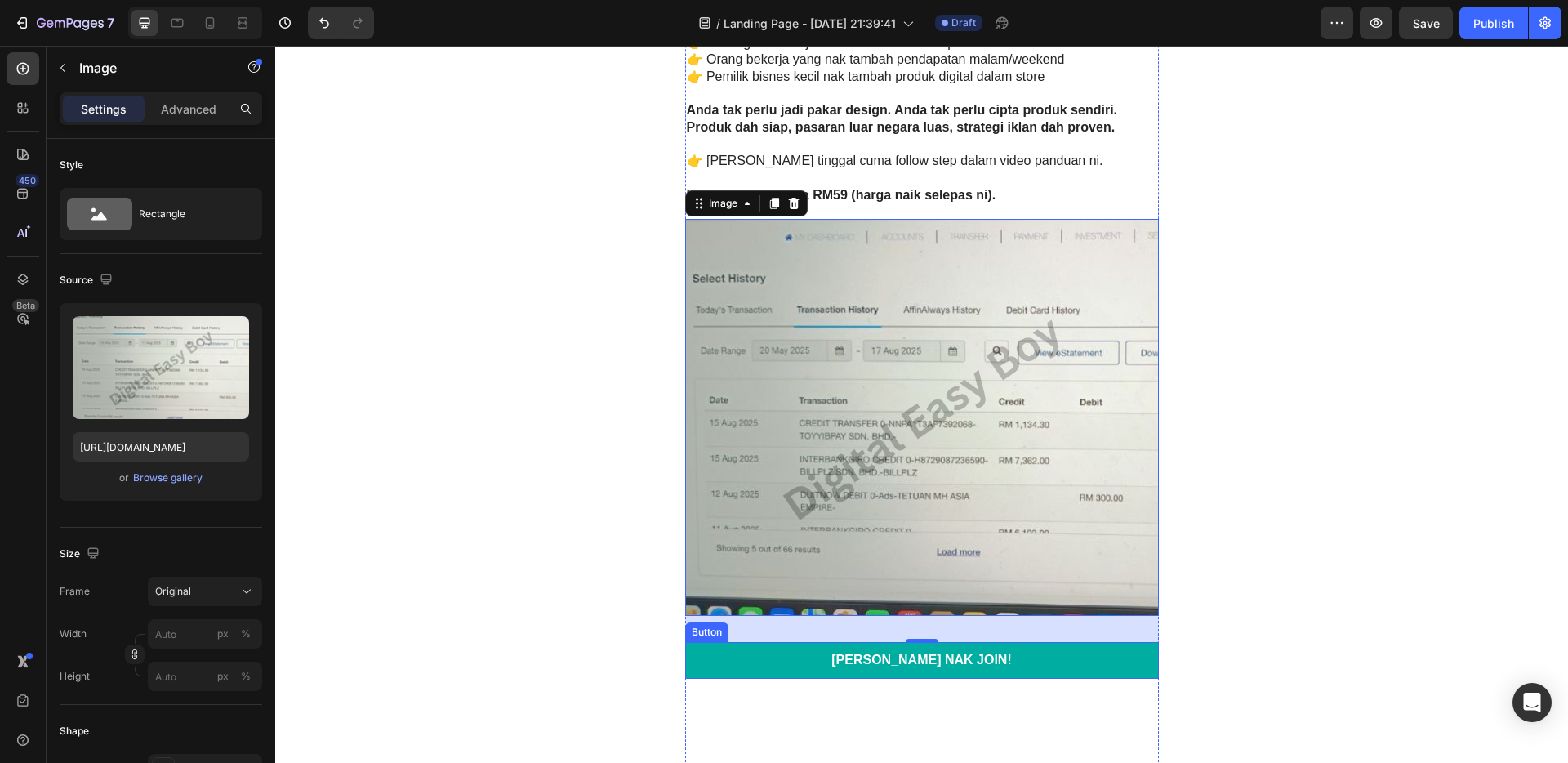
click at [1120, 650] on link "[PERSON_NAME] NAK JOIN!" at bounding box center [922, 661] width 474 height 37
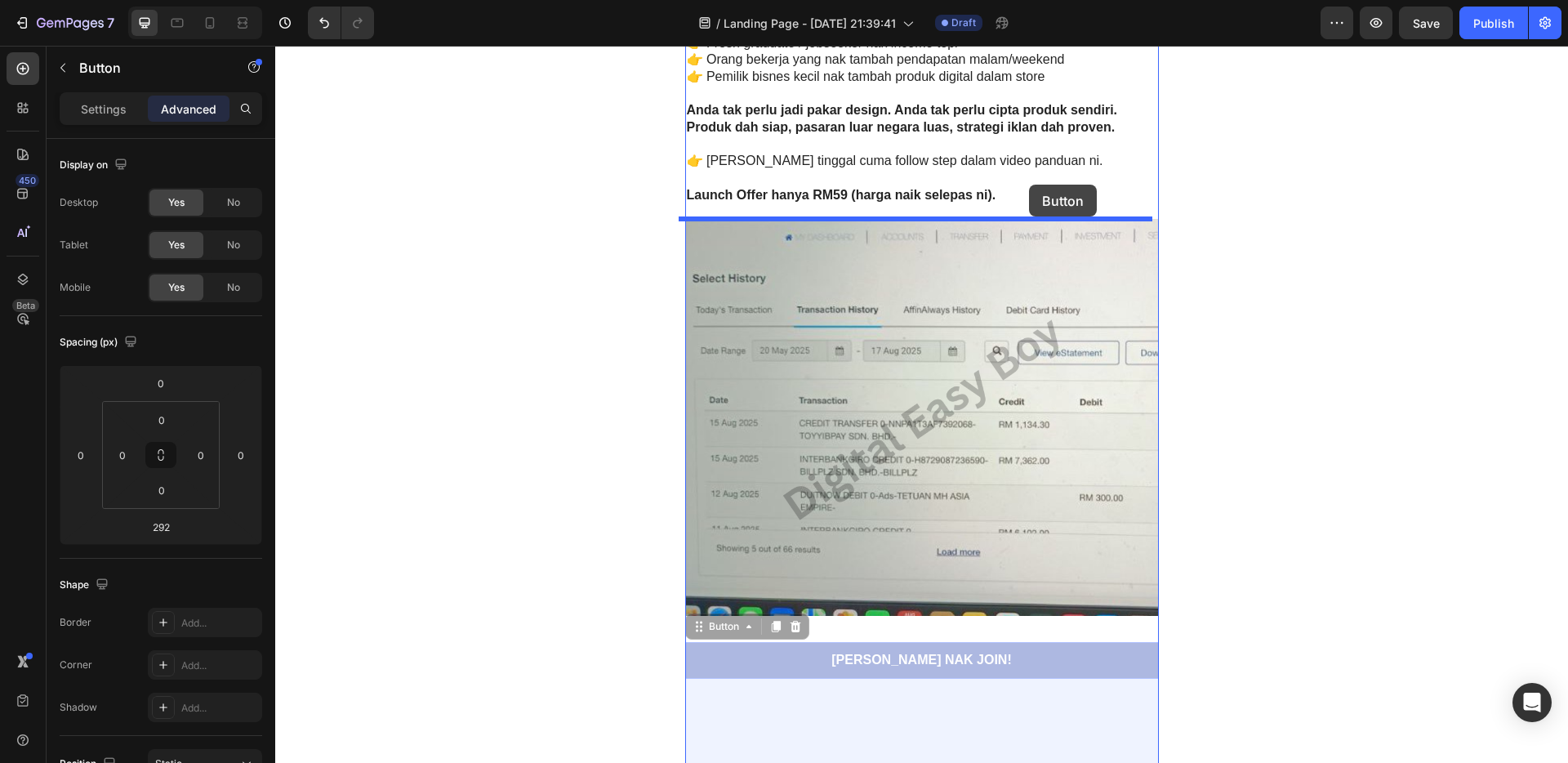
drag, startPoint x: 1112, startPoint y: 635, endPoint x: 1030, endPoint y: 186, distance: 456.4
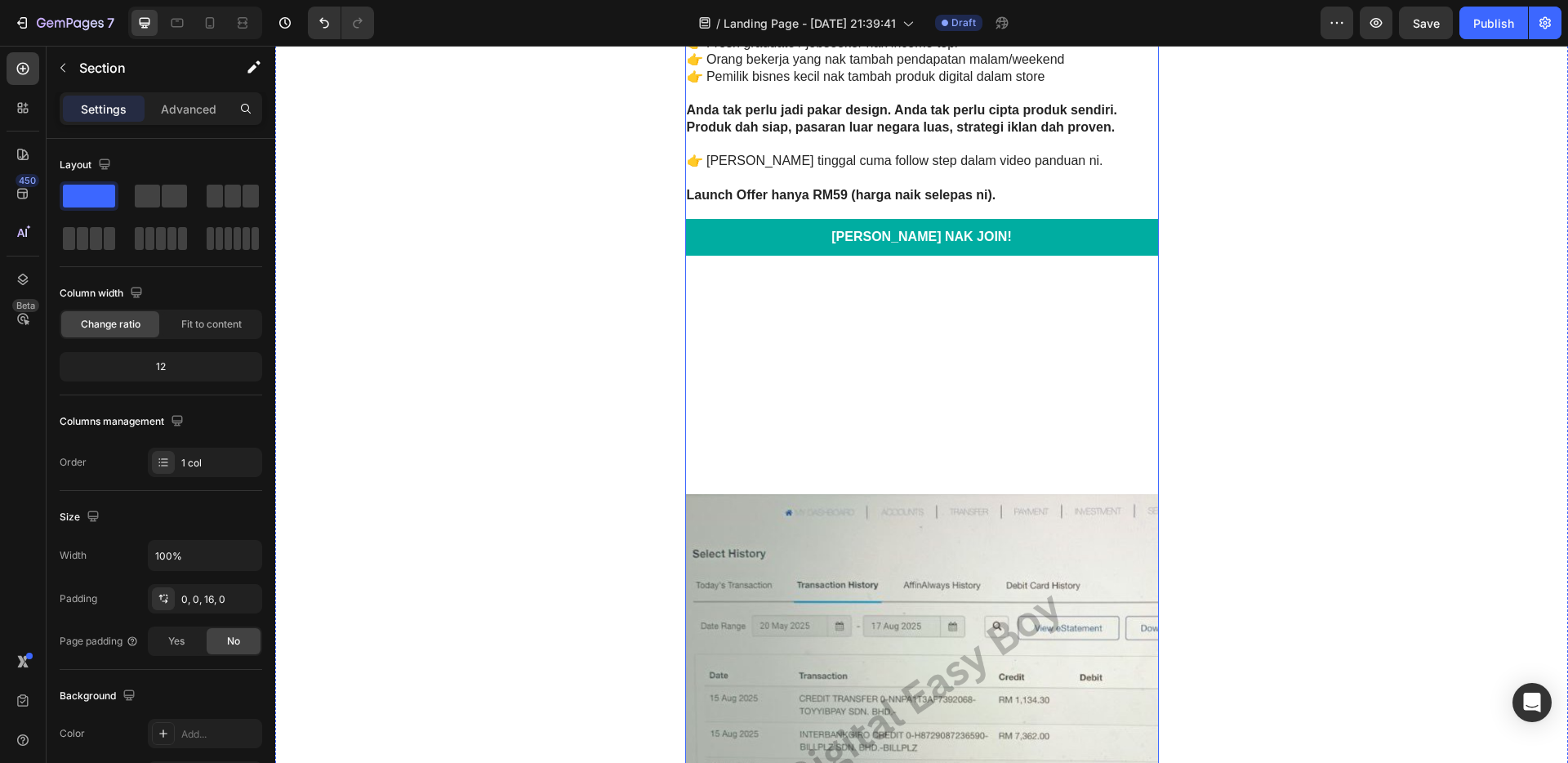
click at [979, 225] on link "[PERSON_NAME] NAK JOIN!" at bounding box center [922, 237] width 474 height 37
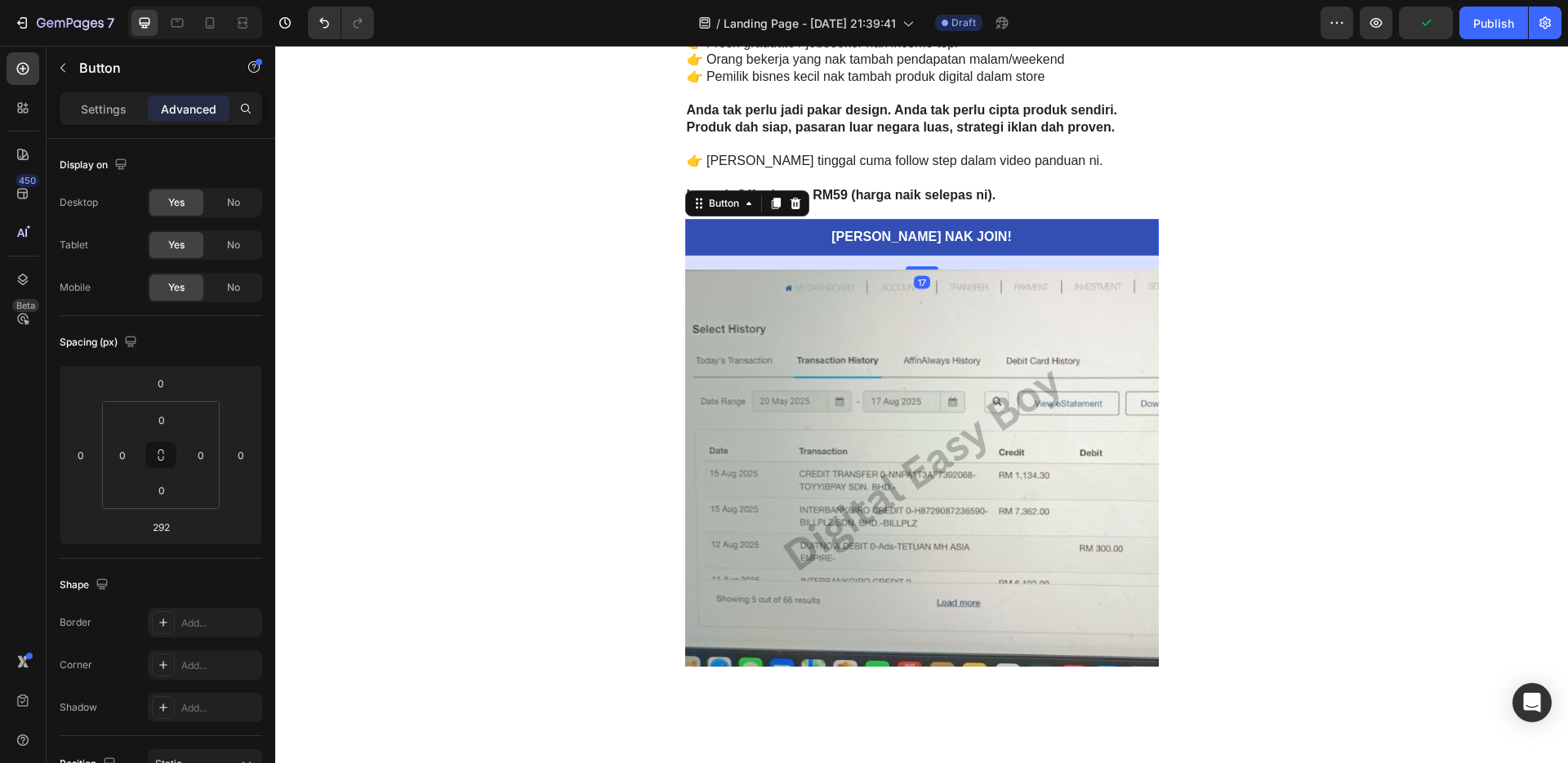
drag, startPoint x: 921, startPoint y: 491, endPoint x: 939, endPoint y: 267, distance: 224.7
click at [939, 256] on div "17" at bounding box center [922, 256] width 474 height 0
type input "17"
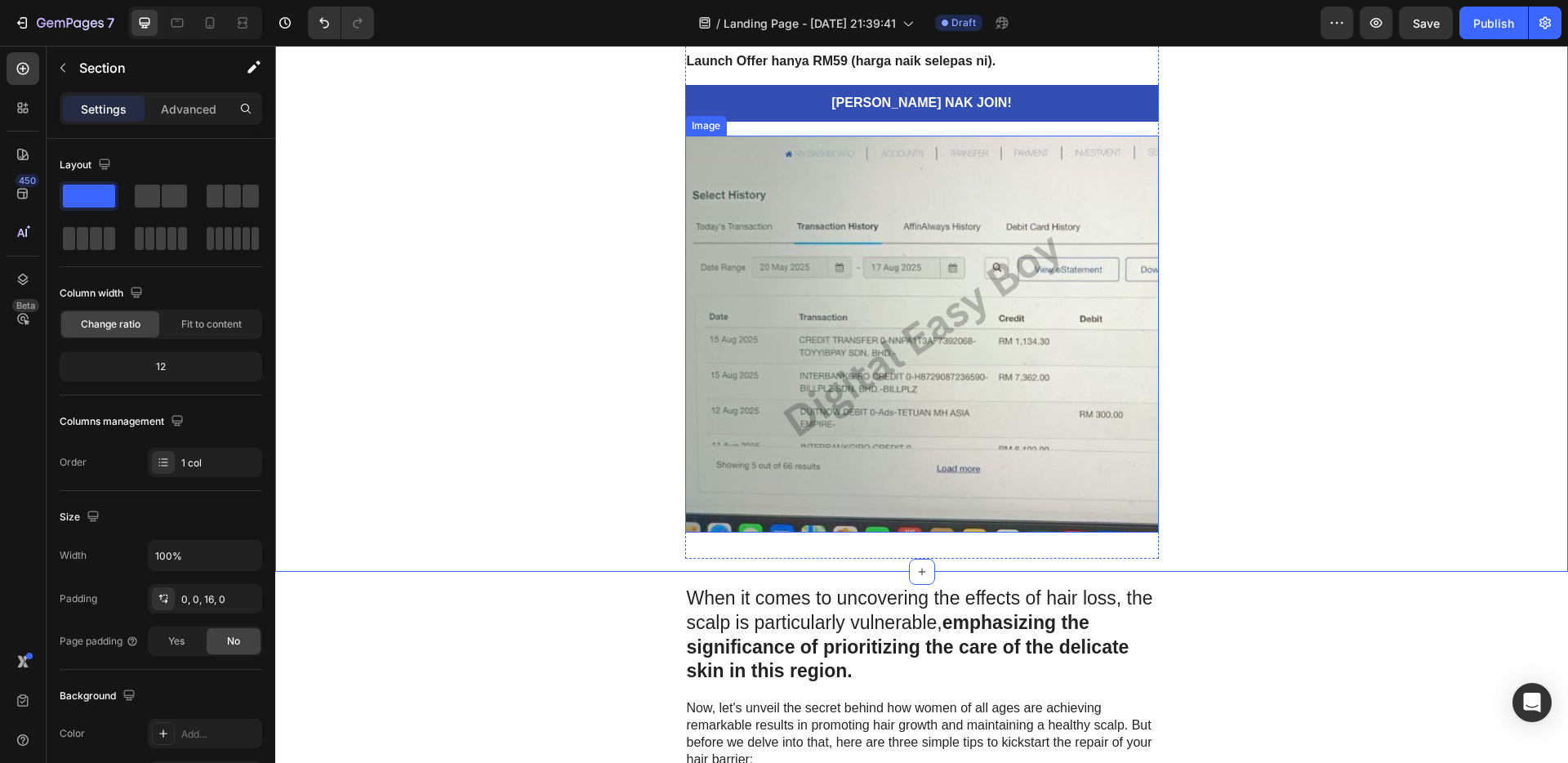
scroll to position [4379, 0]
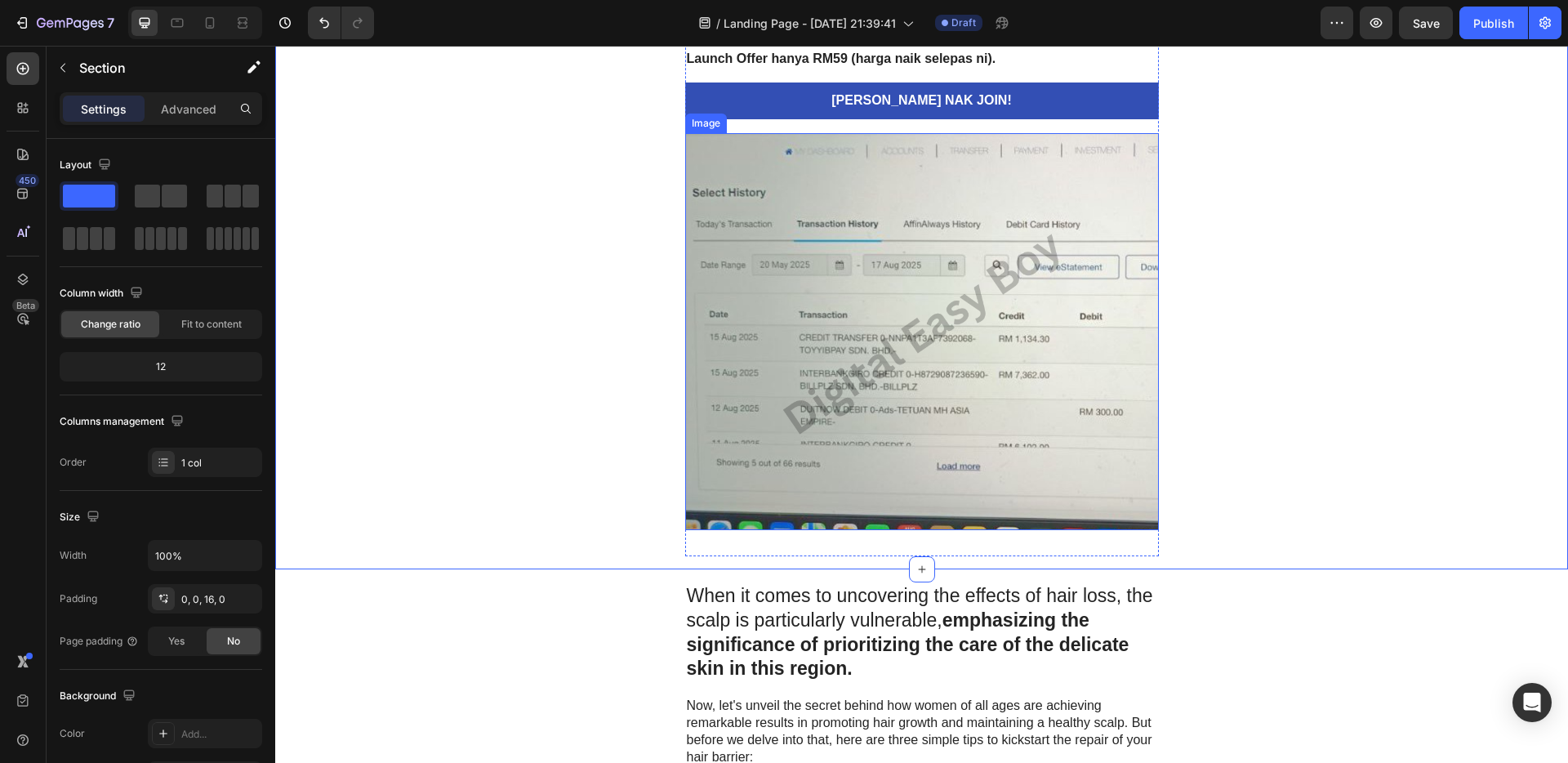
click at [1012, 337] on img at bounding box center [922, 331] width 474 height 397
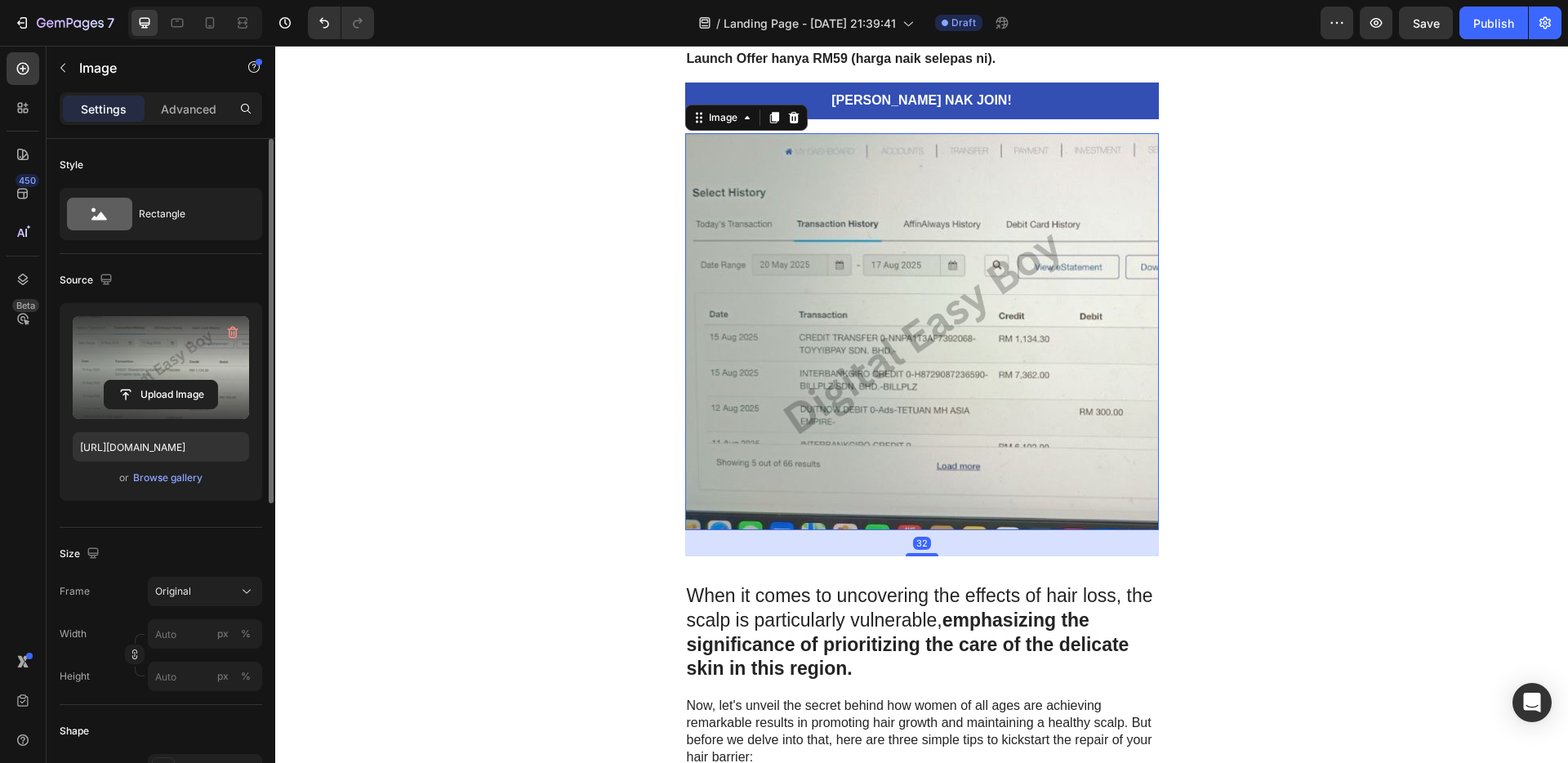
click at [175, 359] on label at bounding box center [161, 368] width 177 height 103
click at [175, 381] on input "file" at bounding box center [161, 395] width 113 height 28
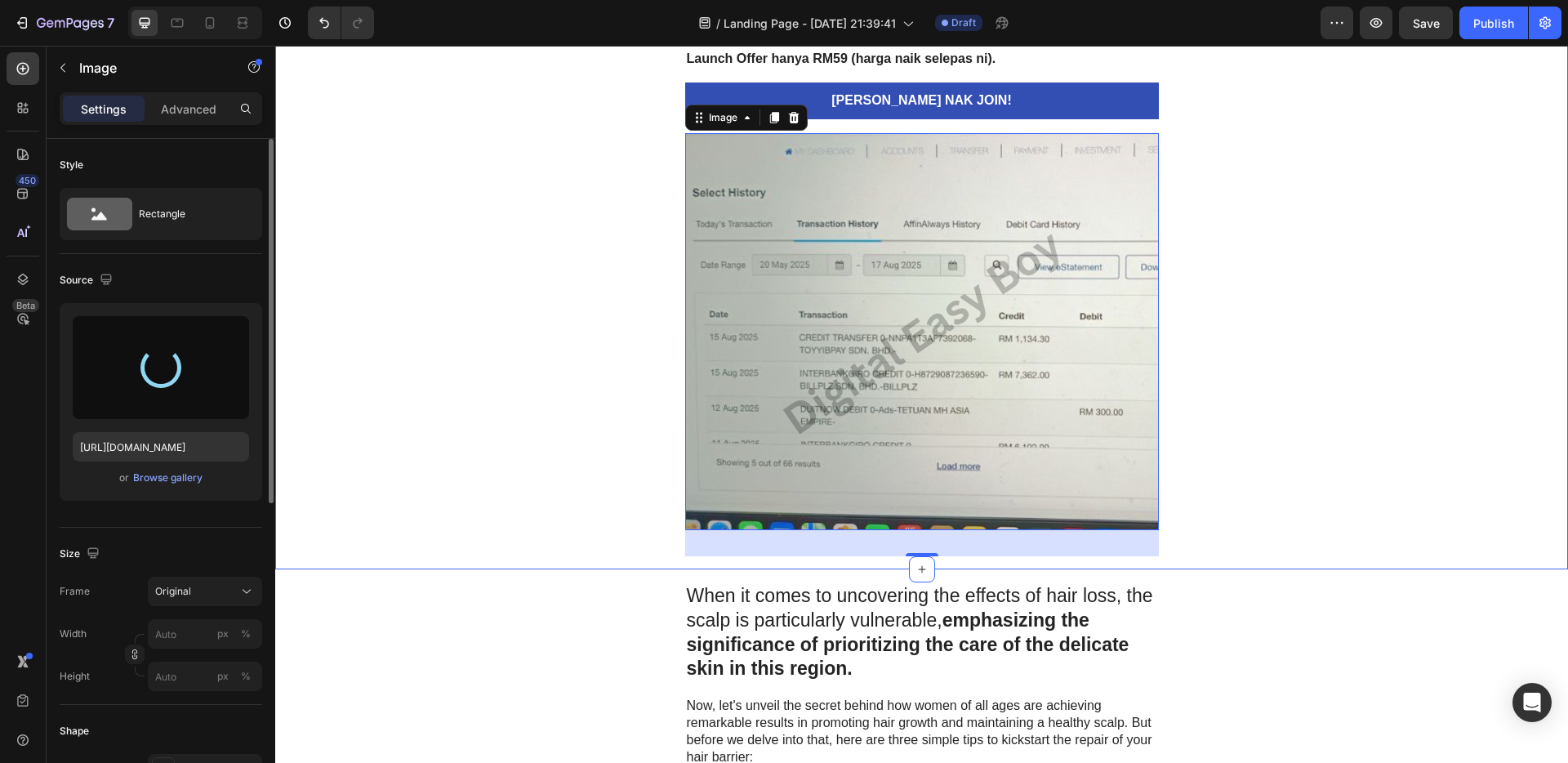
type input "[URL][DOMAIN_NAME]"
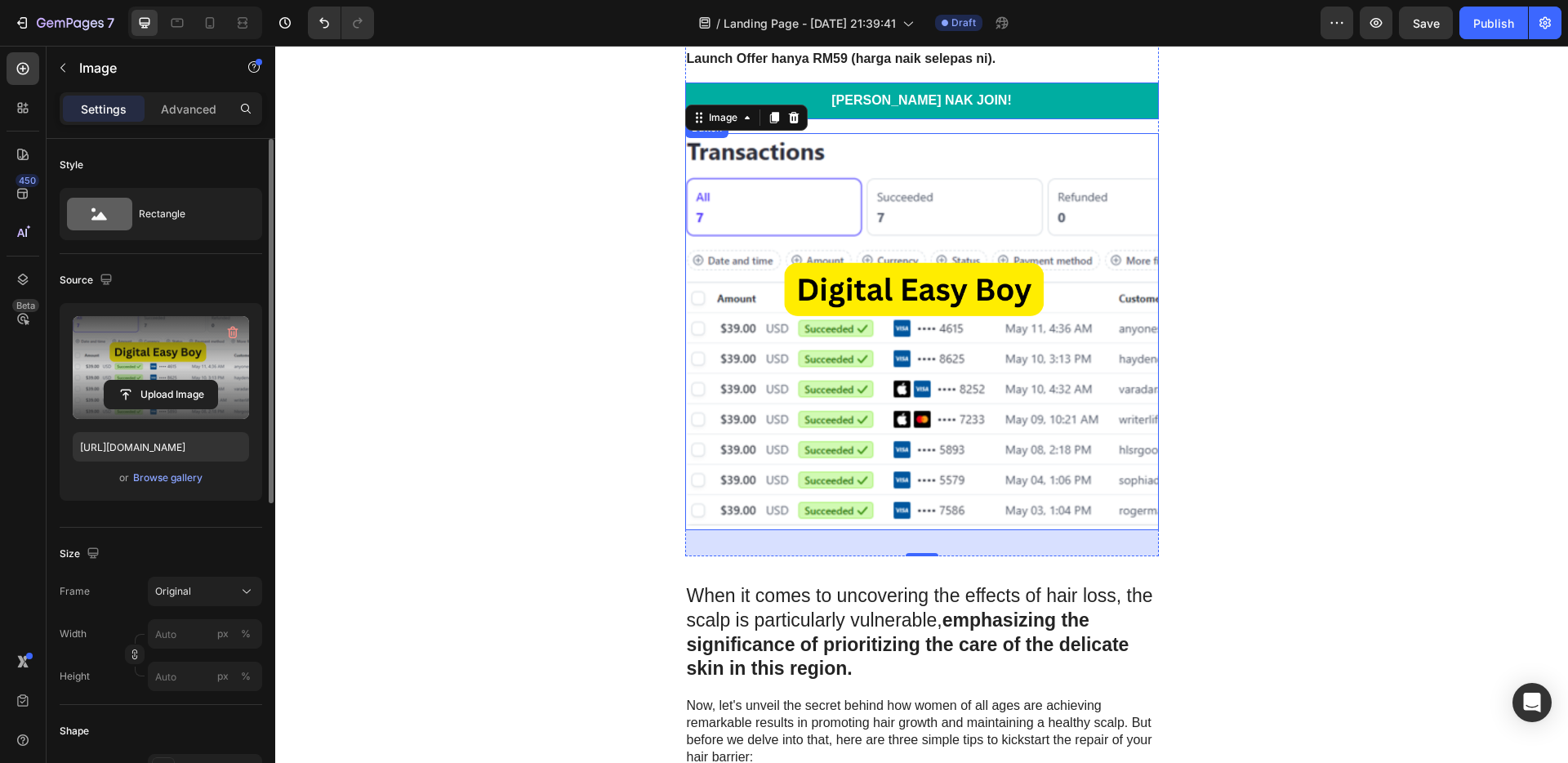
click at [1033, 101] on link "[PERSON_NAME] NAK JOIN!" at bounding box center [922, 101] width 474 height 37
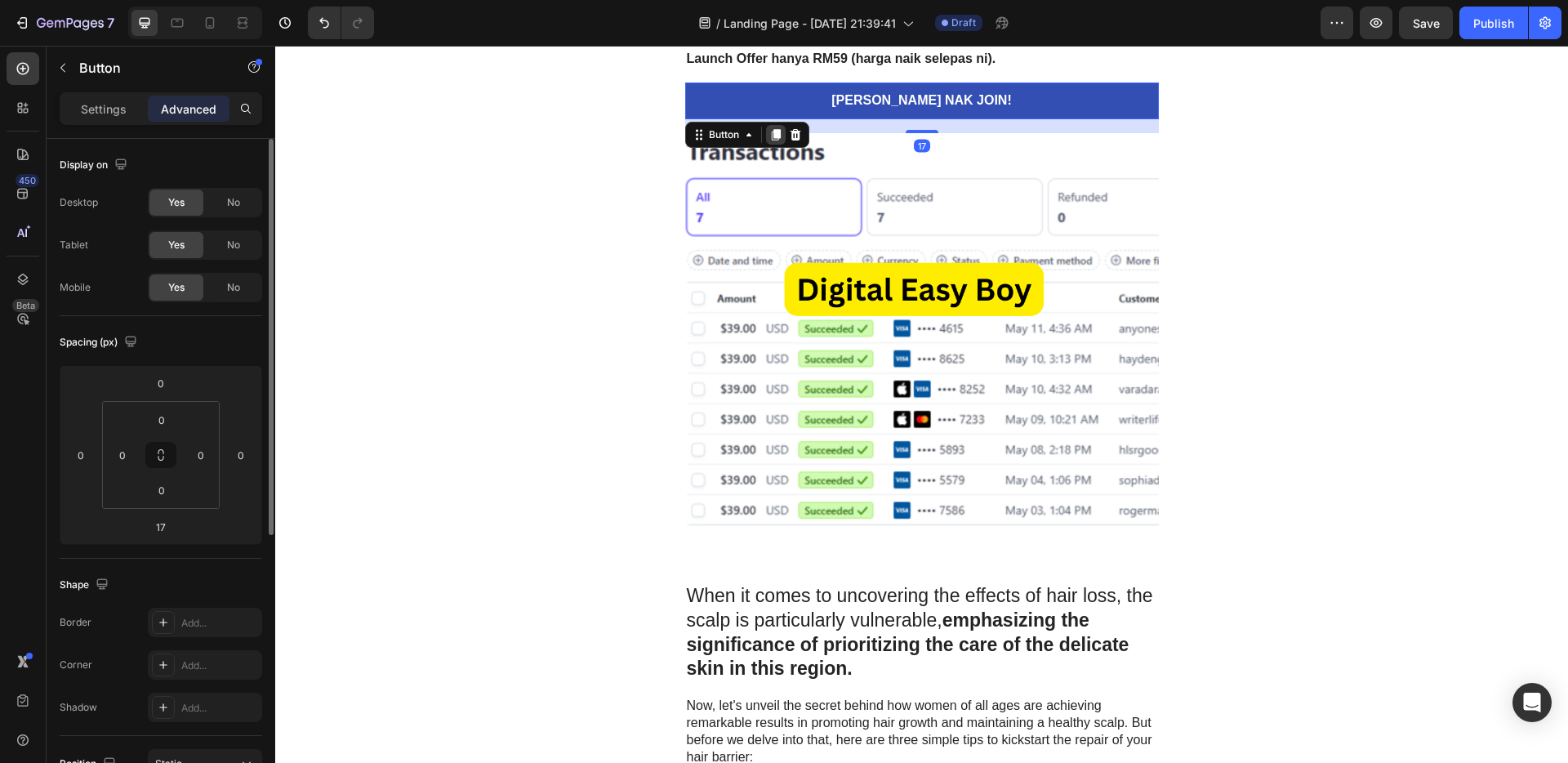
click at [772, 135] on icon at bounding box center [775, 135] width 9 height 12
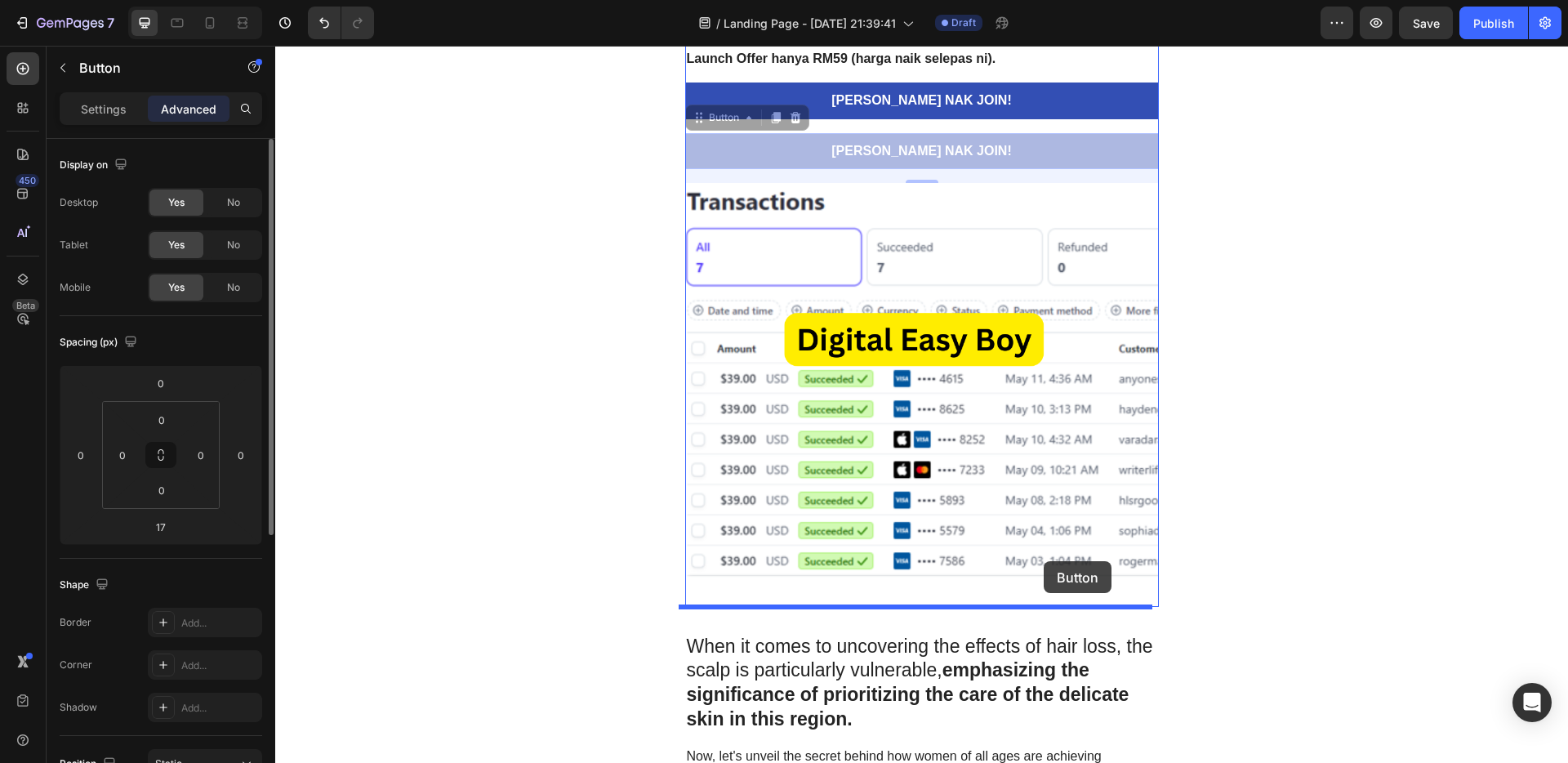
drag, startPoint x: 1036, startPoint y: 146, endPoint x: 1044, endPoint y: 561, distance: 415.1
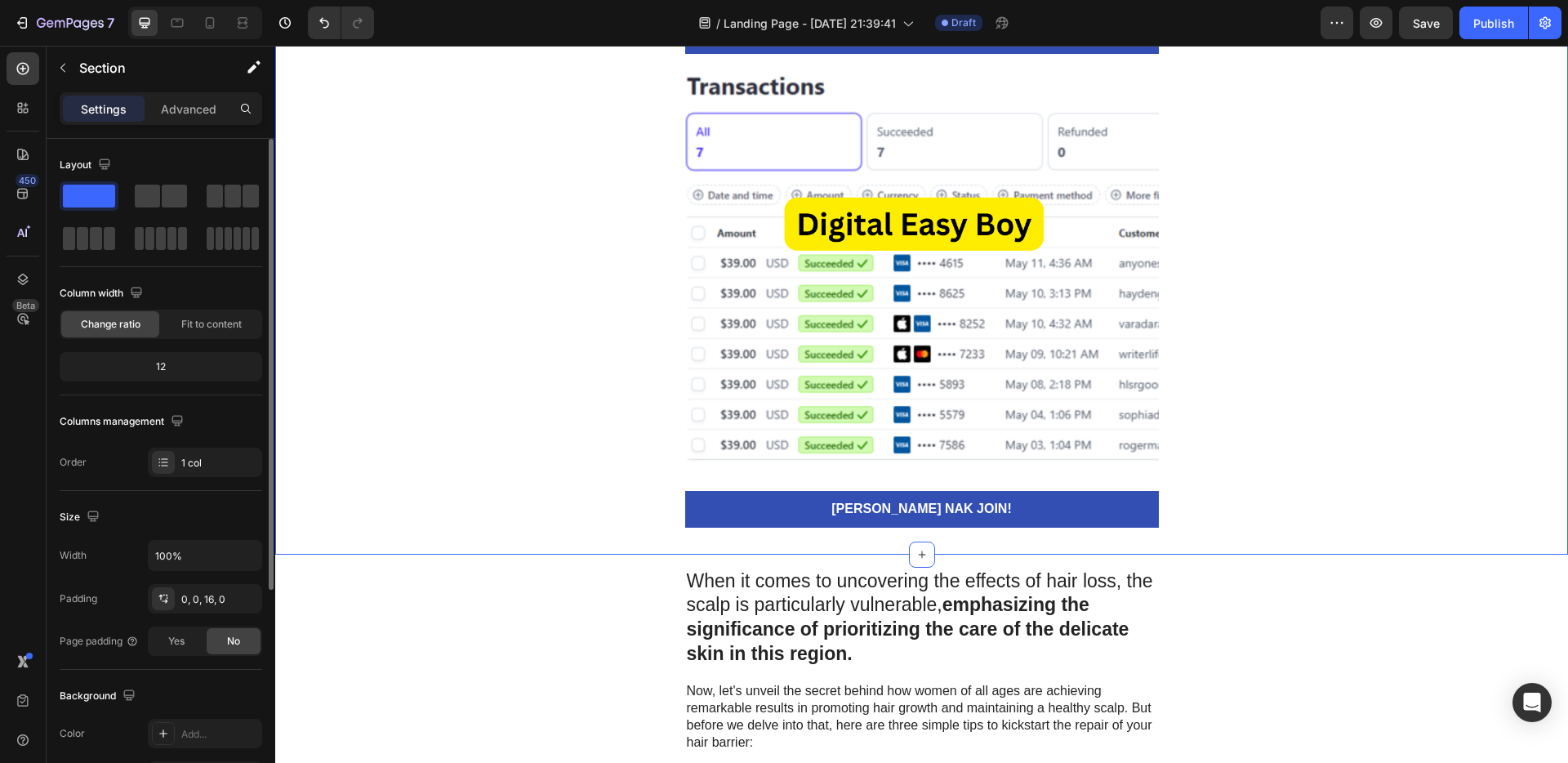
scroll to position [4523, 0]
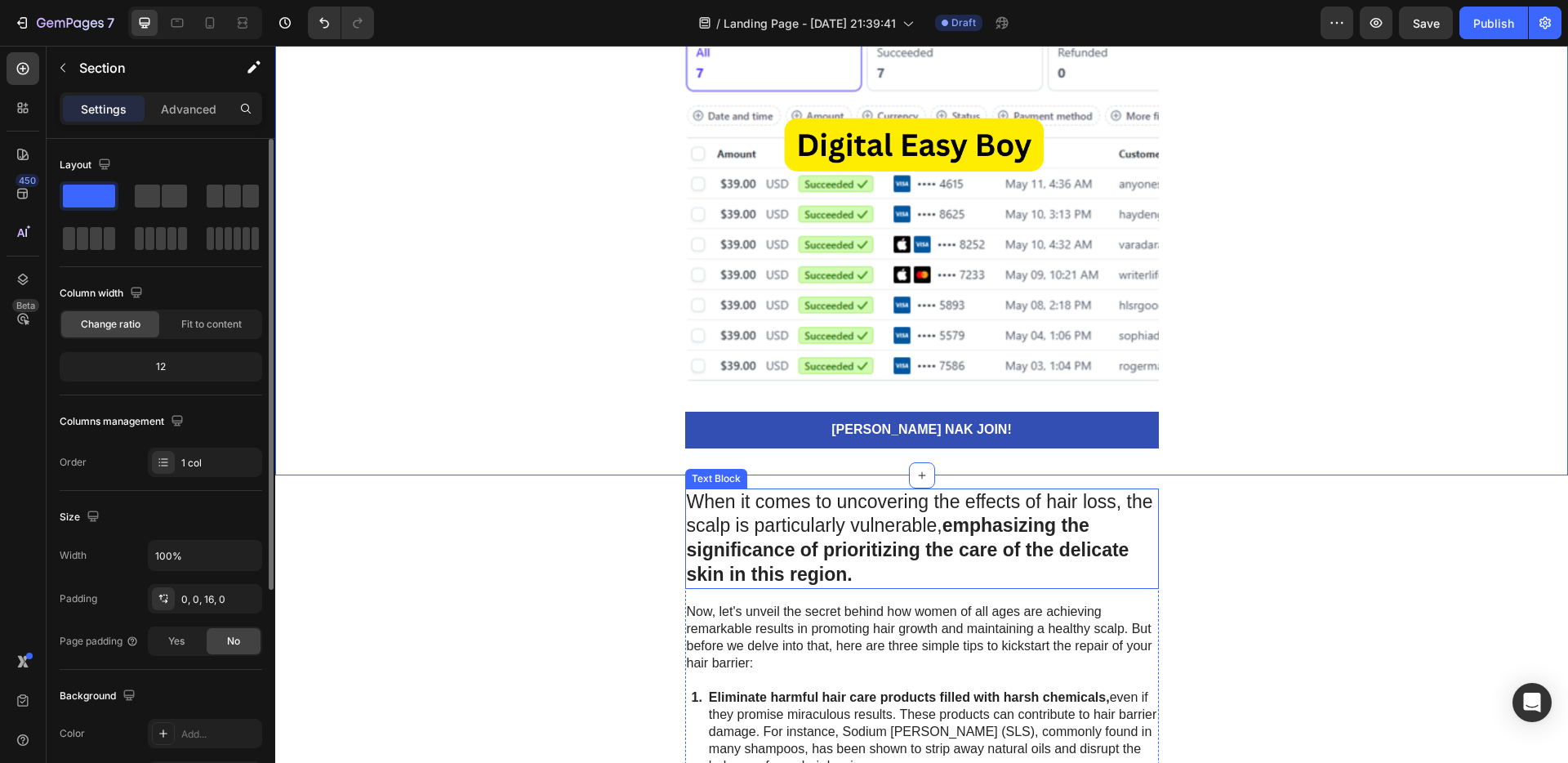
click at [921, 560] on strong "emphasizing the significance of prioritizing the care of the delicate skin in t…" at bounding box center [908, 550] width 443 height 71
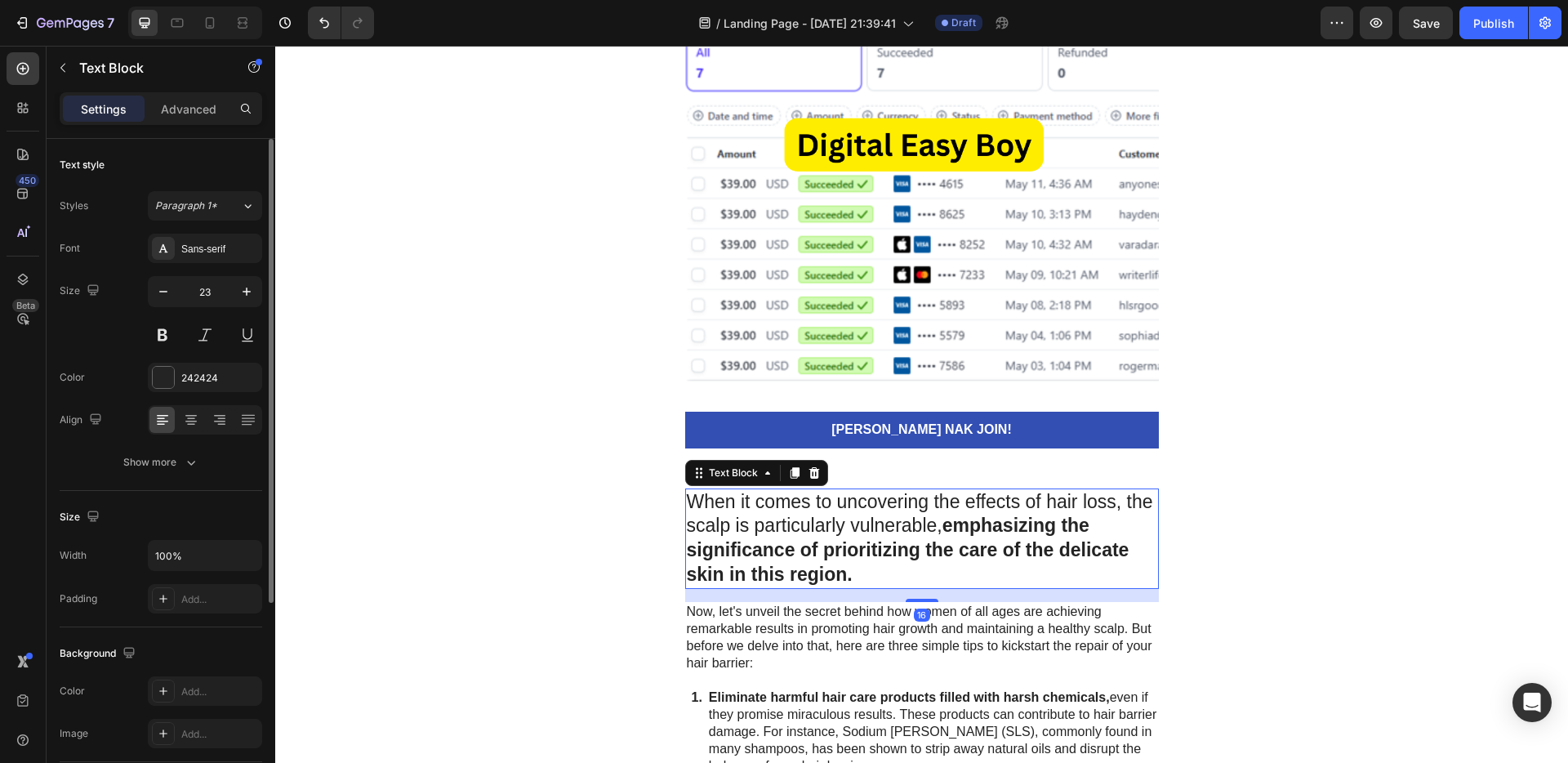
click at [865, 577] on p "When it comes to uncovering the effects of hair loss, the scalp is particularly…" at bounding box center [922, 539] width 471 height 98
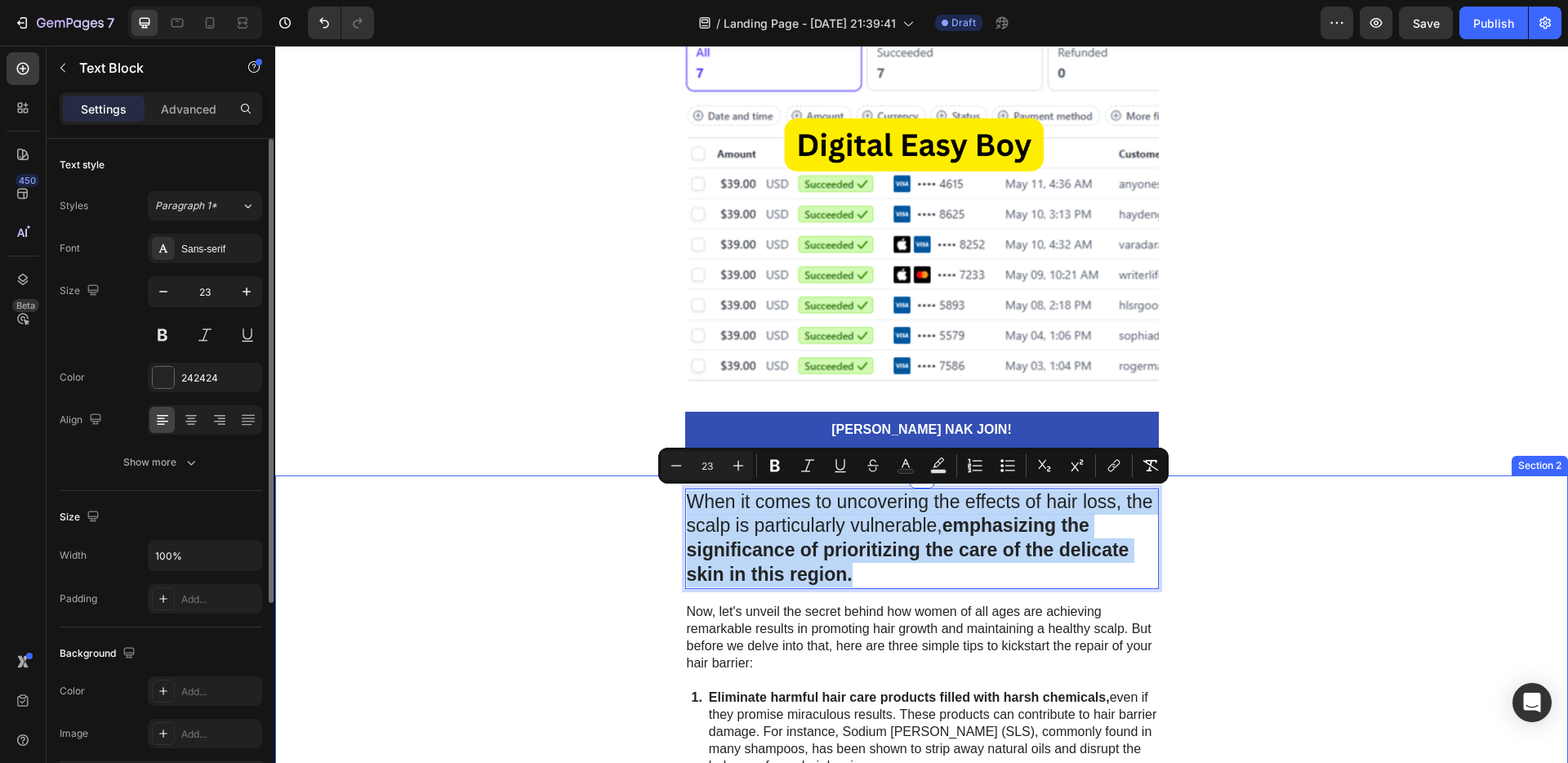
drag, startPoint x: 863, startPoint y: 577, endPoint x: 665, endPoint y: 500, distance: 212.4
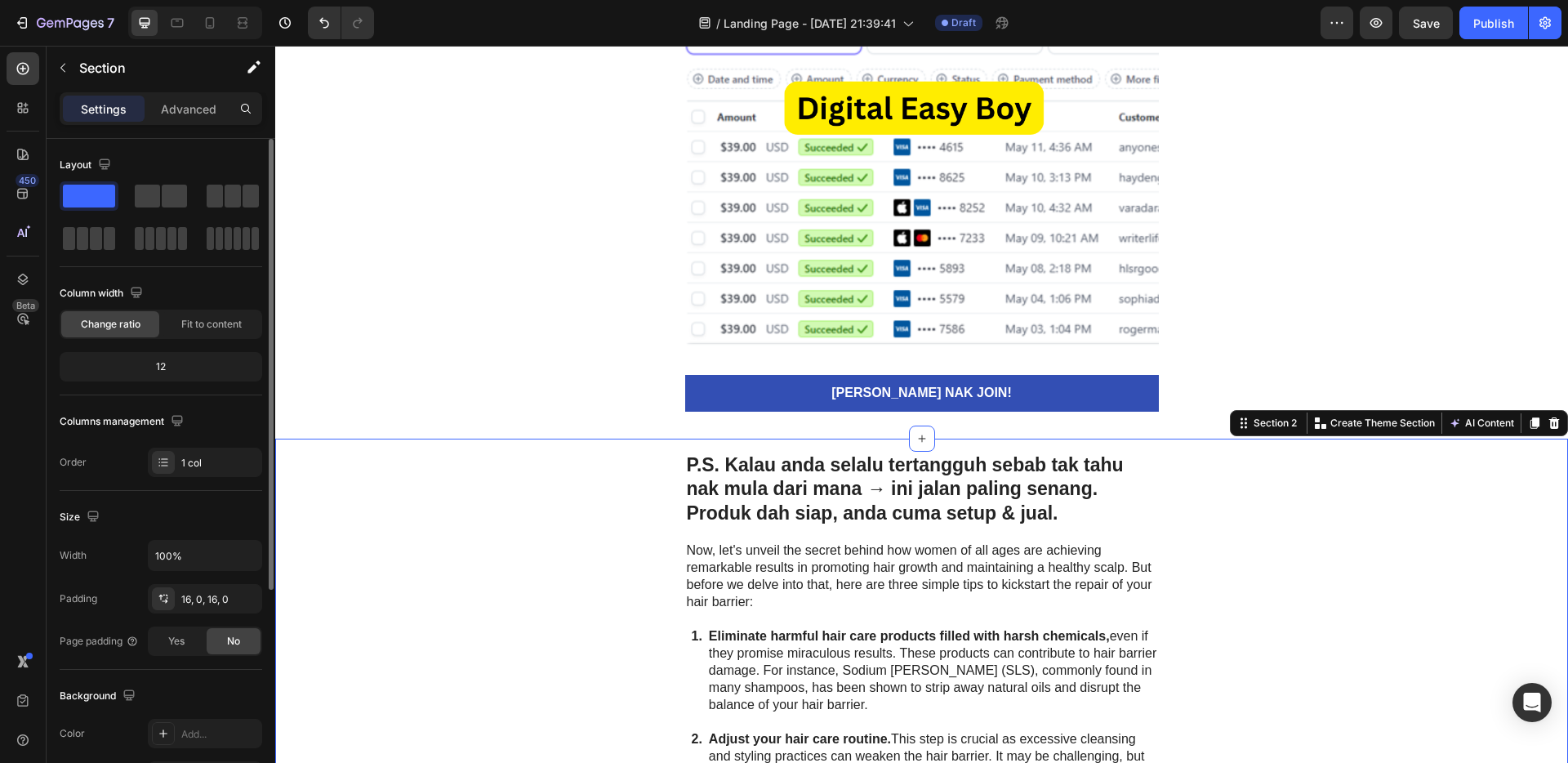
scroll to position [4663, 0]
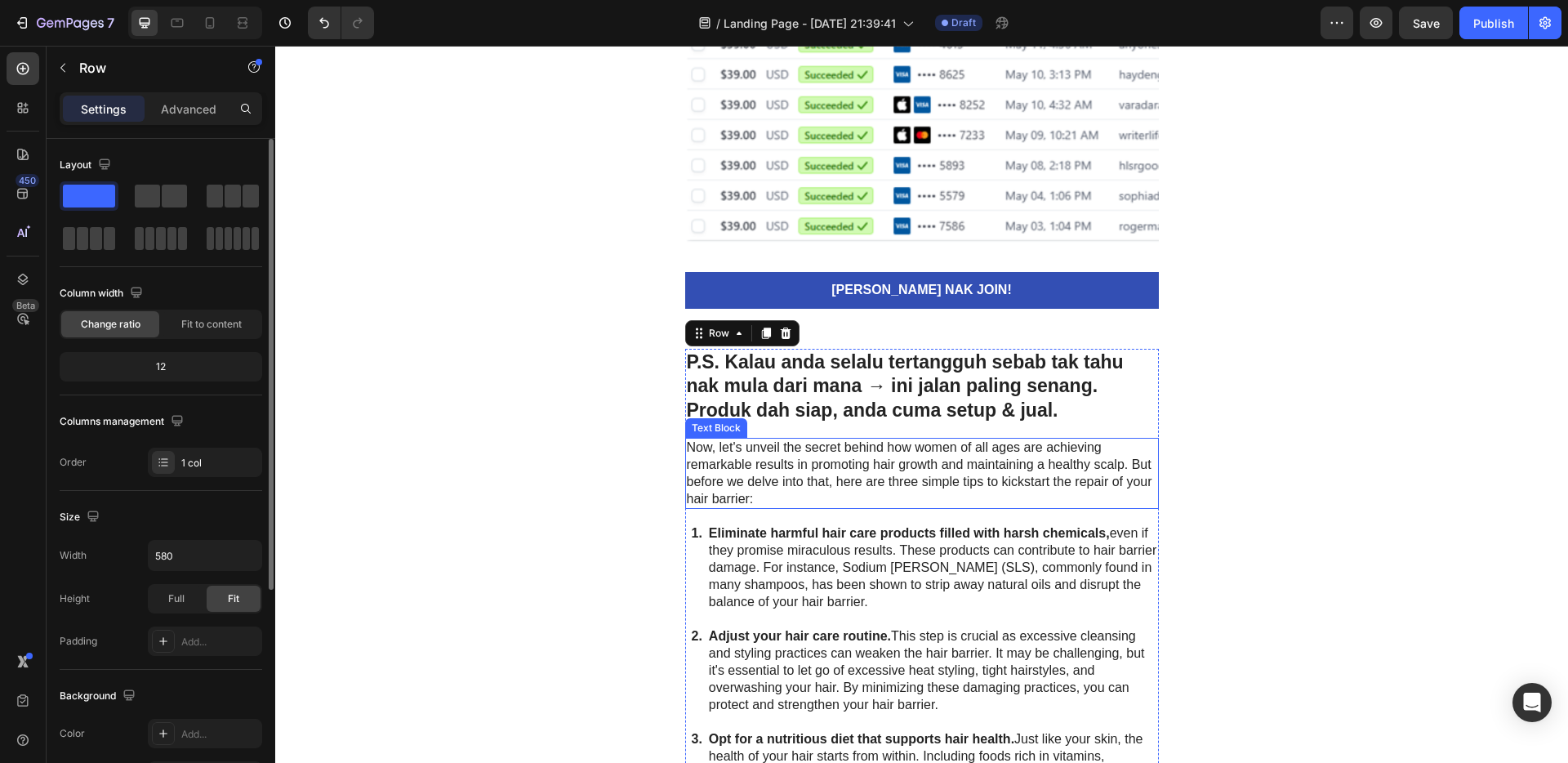
click at [905, 528] on strong "Eliminate harmful hair care products filled with harsh chemicals," at bounding box center [909, 533] width 401 height 14
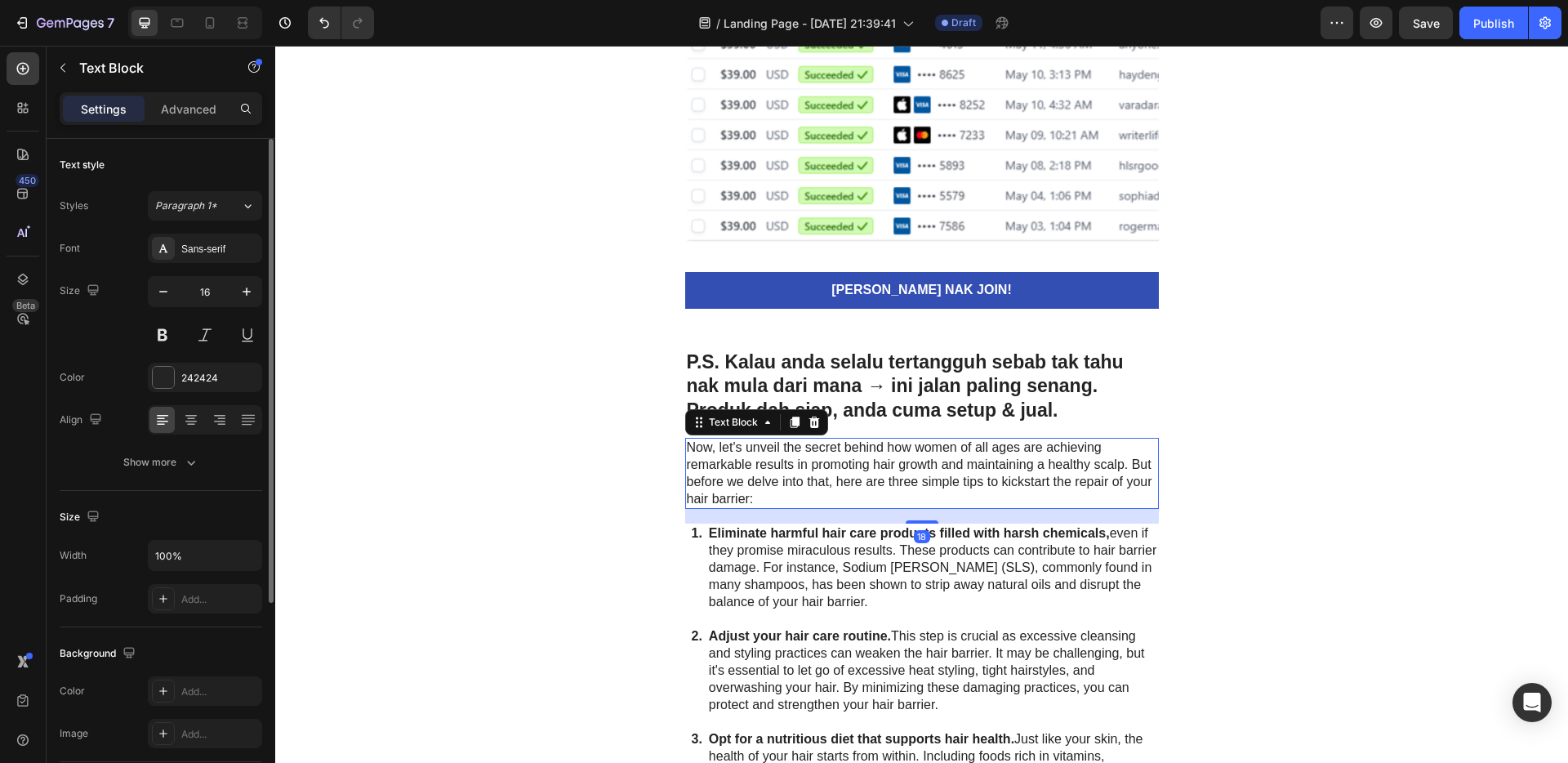
click at [886, 479] on p "Now, let's unveil the secret behind how women of all ages are achieving remarka…" at bounding box center [922, 474] width 471 height 68
click at [815, 427] on div at bounding box center [814, 422] width 19 height 19
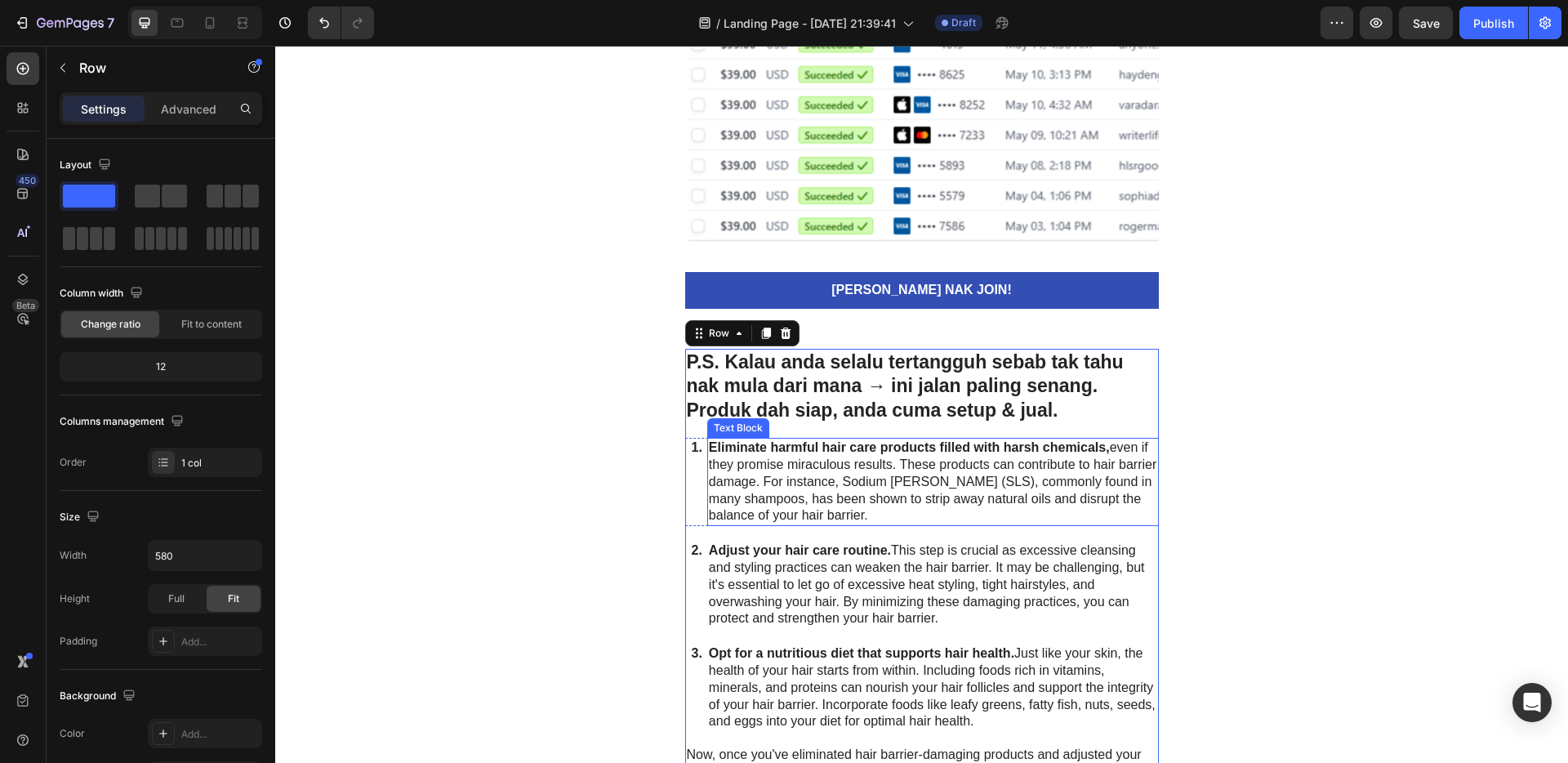
click at [816, 489] on p "Eliminate harmful hair care products filled with harsh chemicals, even if they …" at bounding box center [932, 482] width 448 height 85
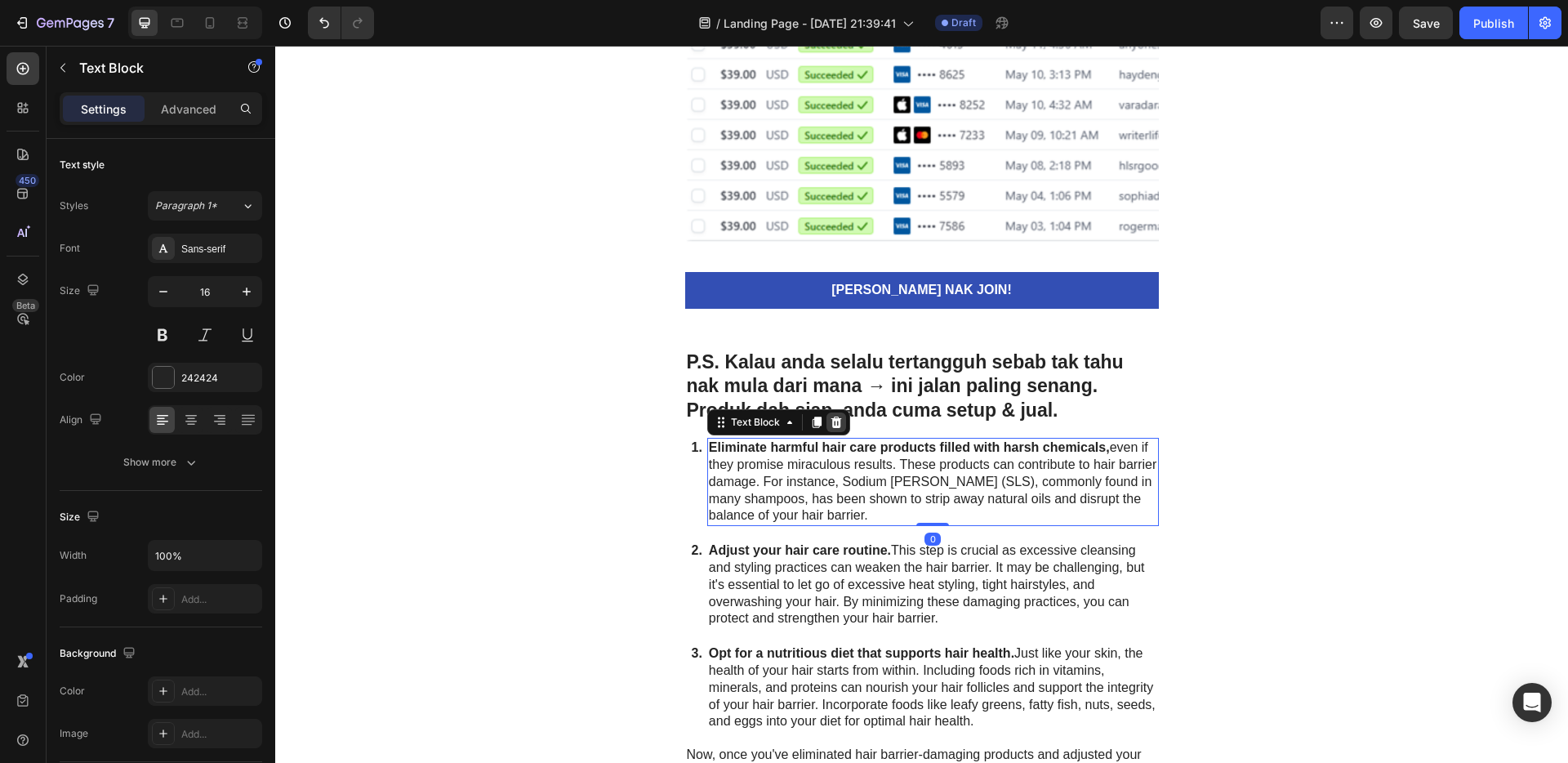
click at [832, 420] on icon at bounding box center [836, 422] width 11 height 12
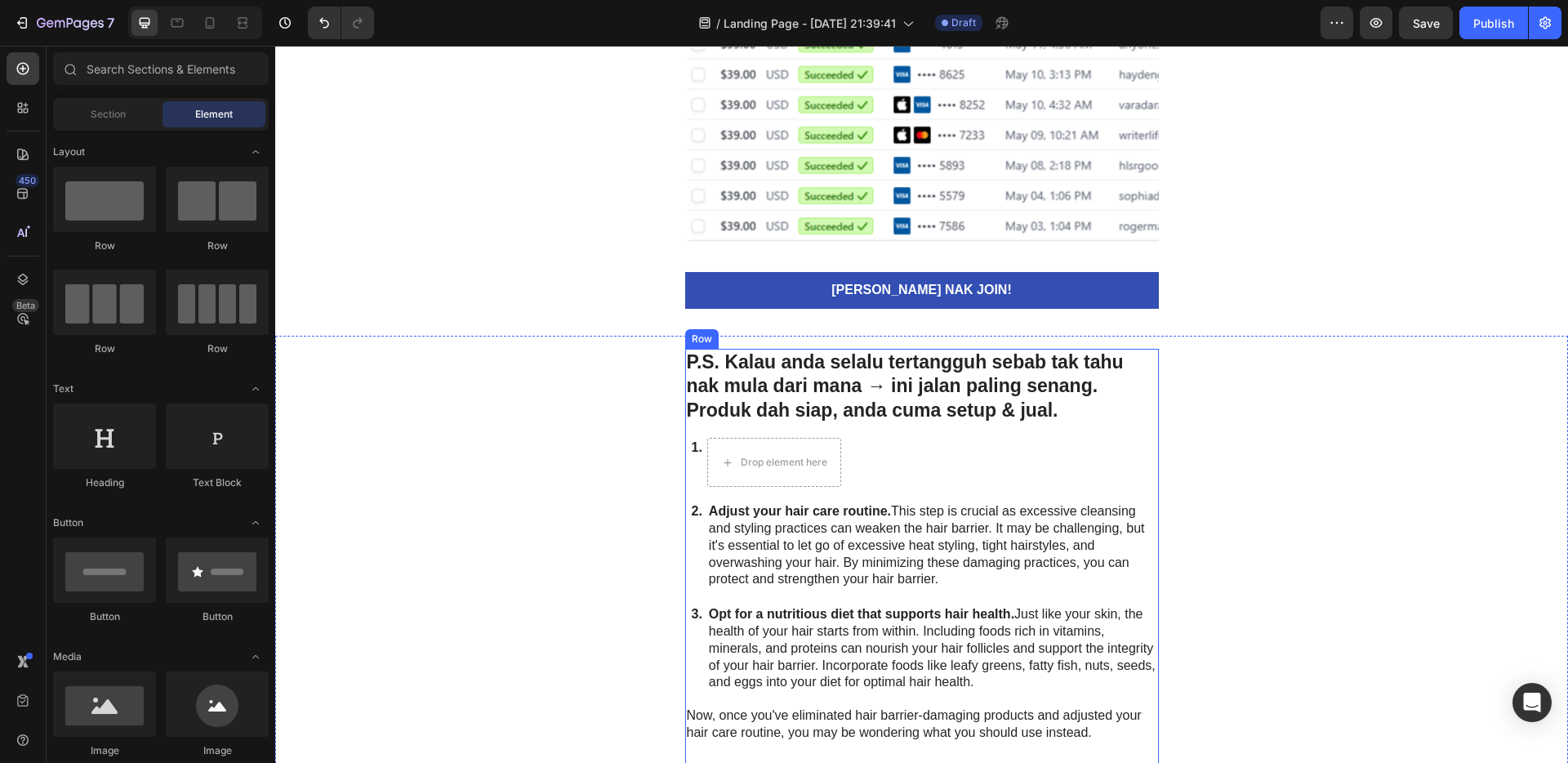
click at [867, 542] on p "Adjust your hair care routine. This step is crucial as excessive cleansing and …" at bounding box center [932, 545] width 448 height 85
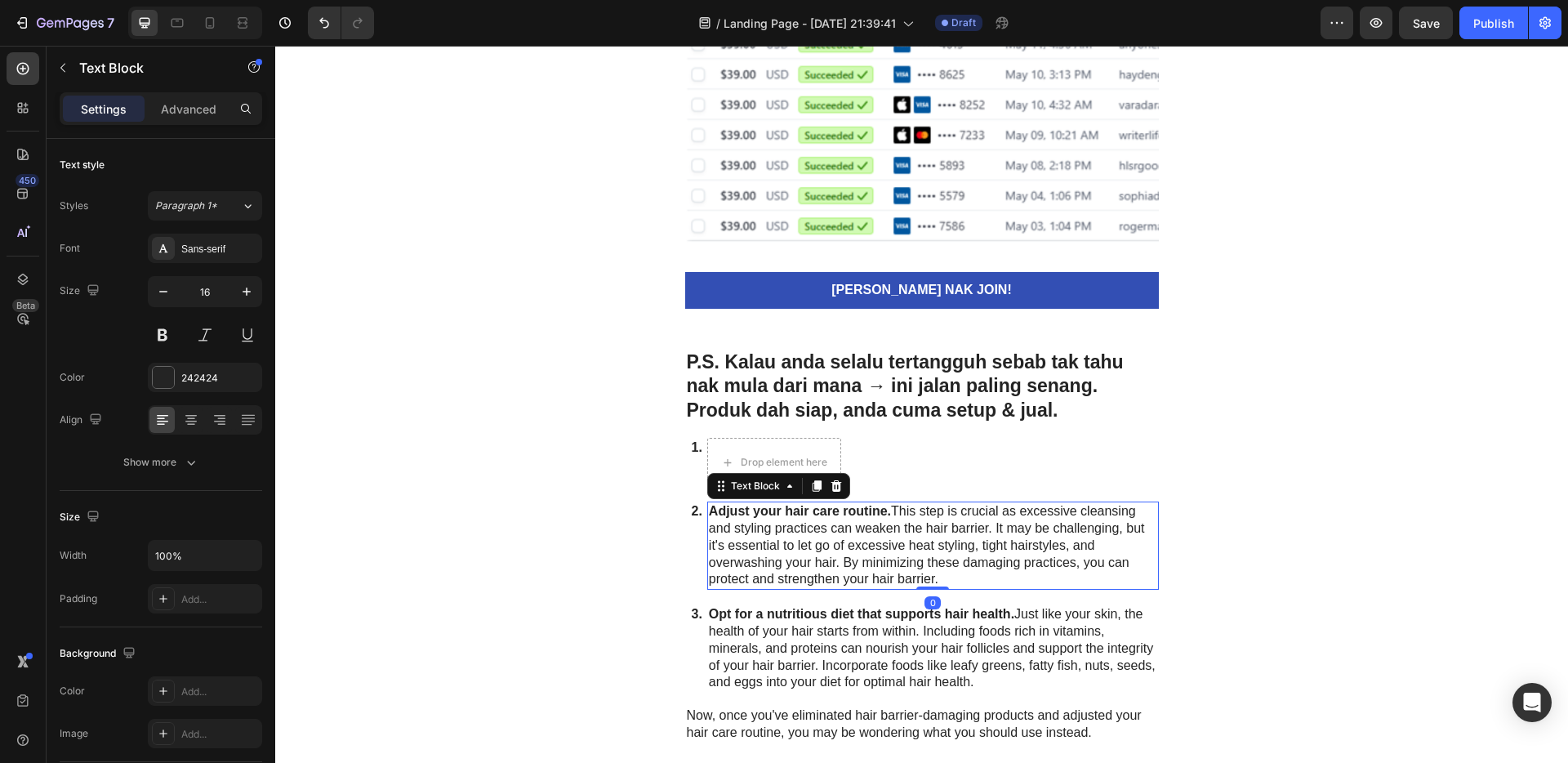
click at [834, 489] on icon at bounding box center [837, 486] width 13 height 13
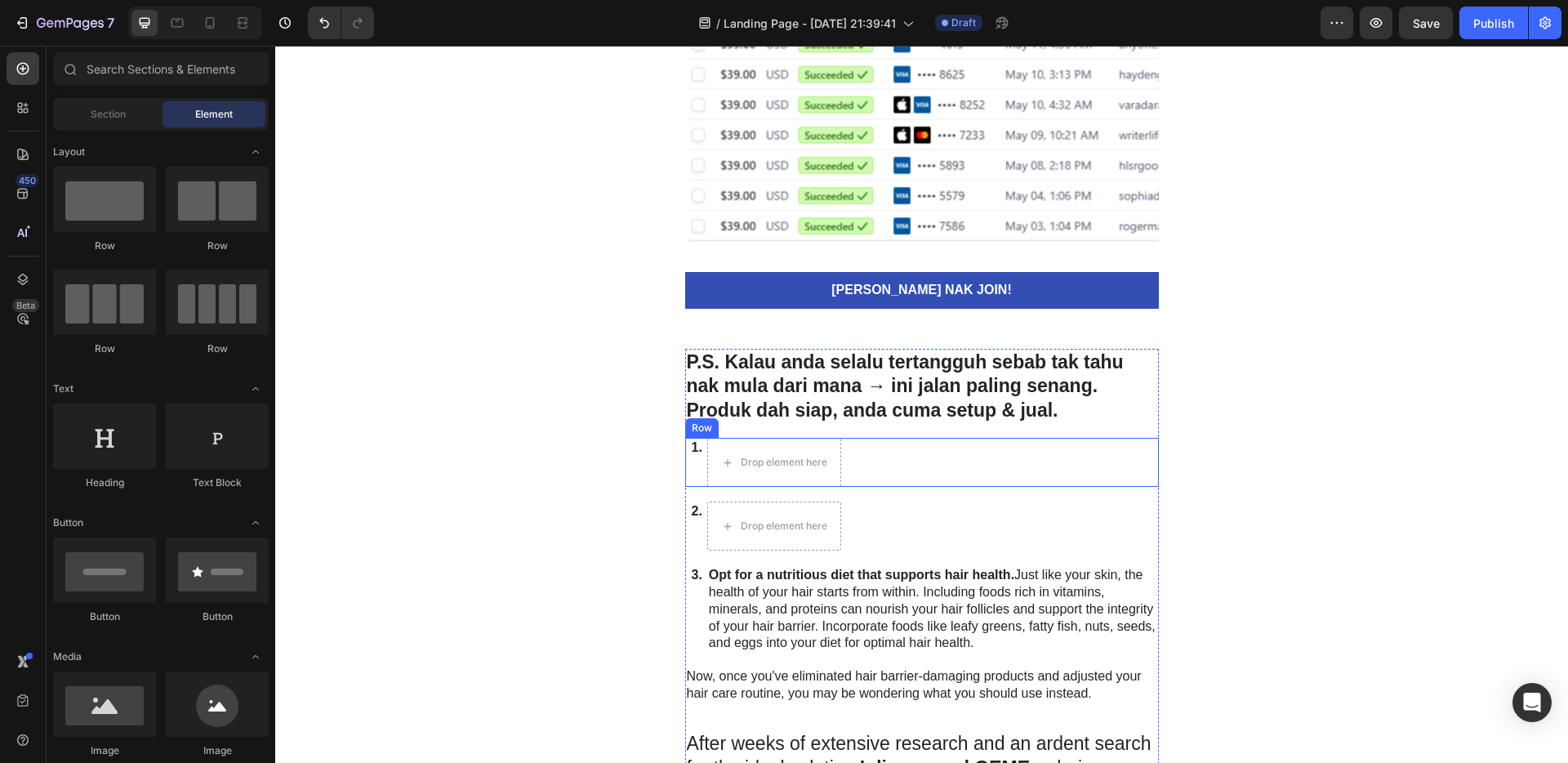
click at [879, 442] on div "1. Text Block Drop element here Row" at bounding box center [922, 463] width 474 height 49
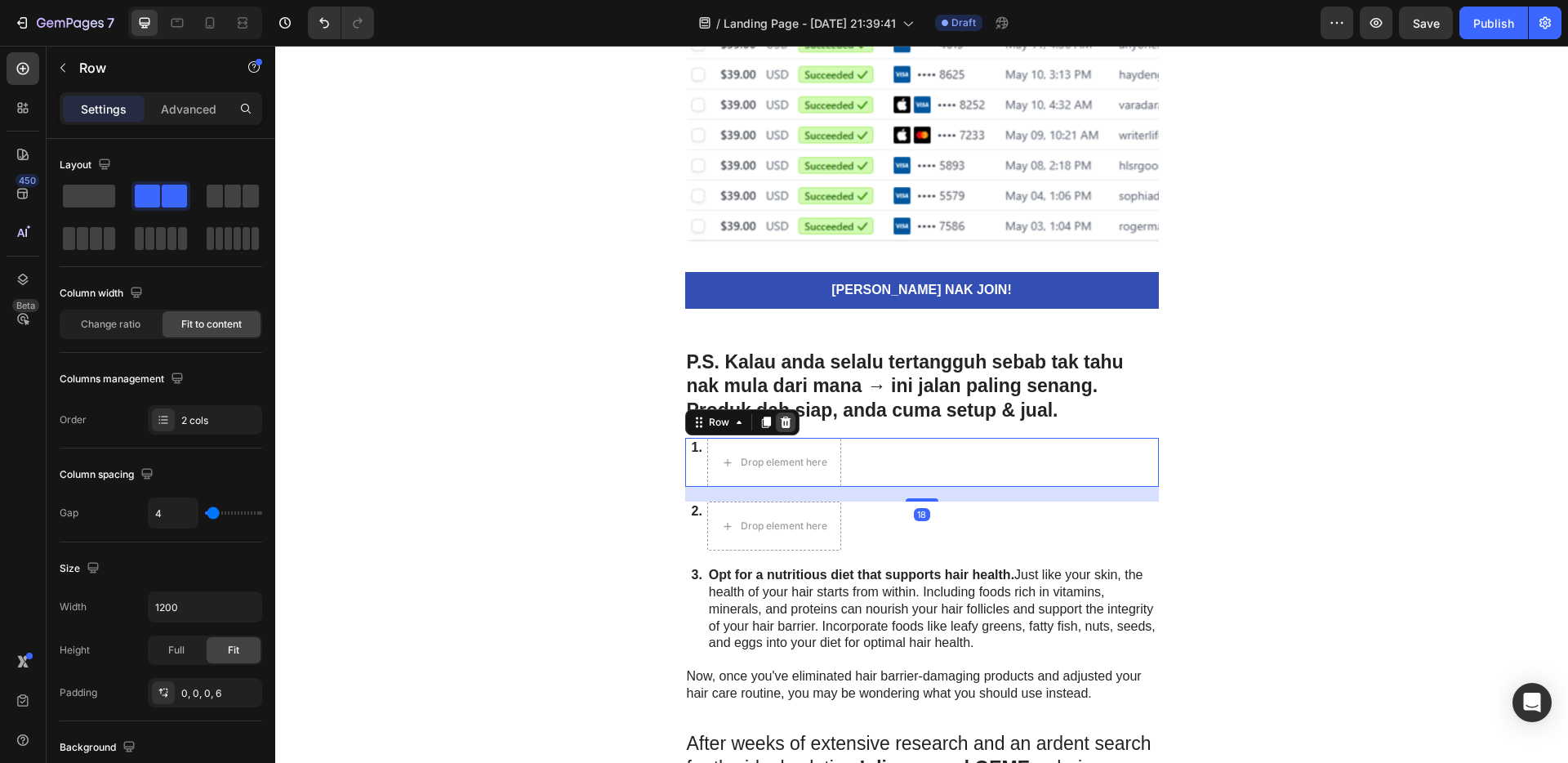
click at [784, 426] on icon at bounding box center [786, 423] width 13 height 13
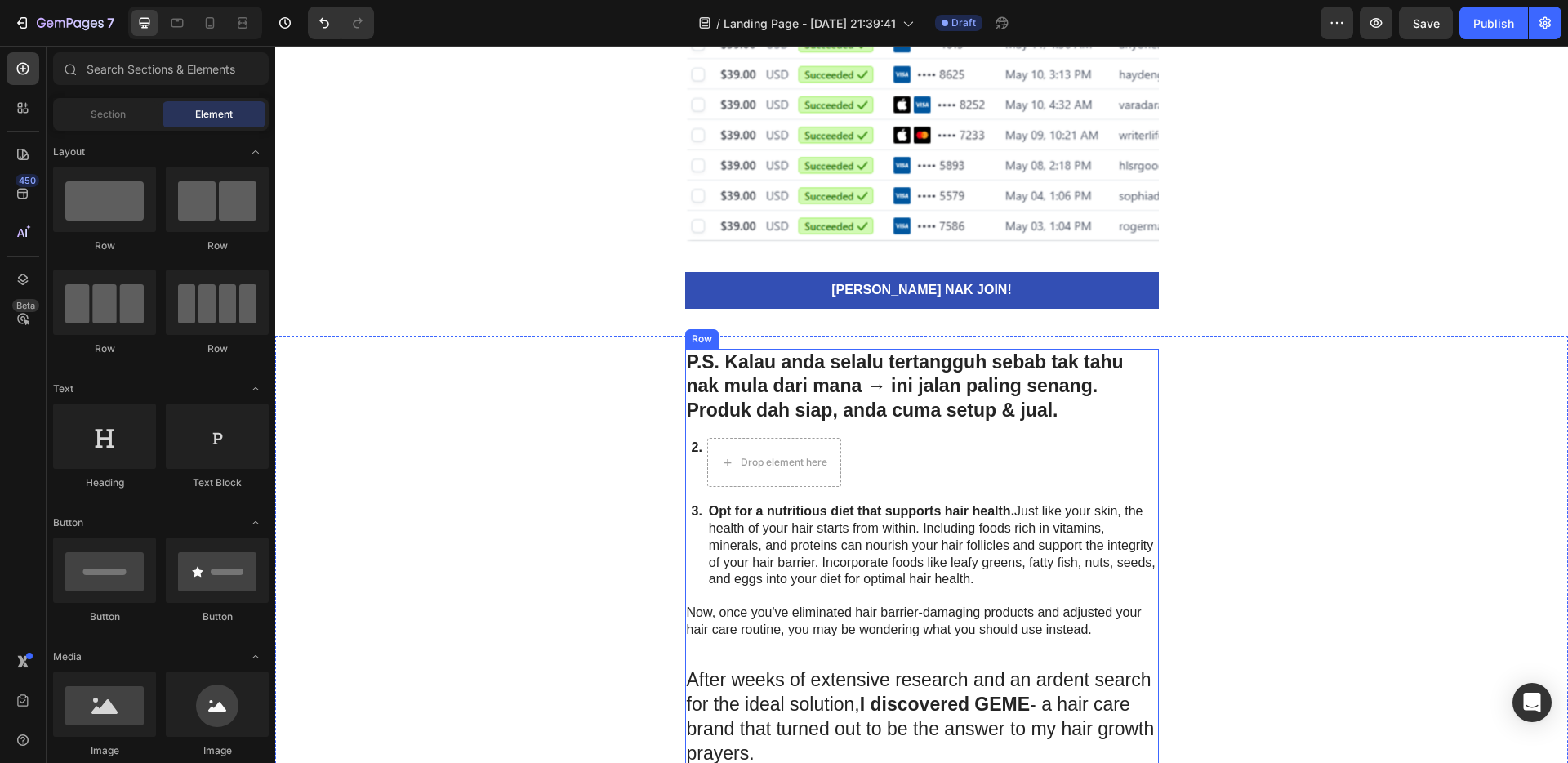
click at [891, 517] on strong "Opt for a nutritious diet that supports hair health." at bounding box center [861, 511] width 305 height 14
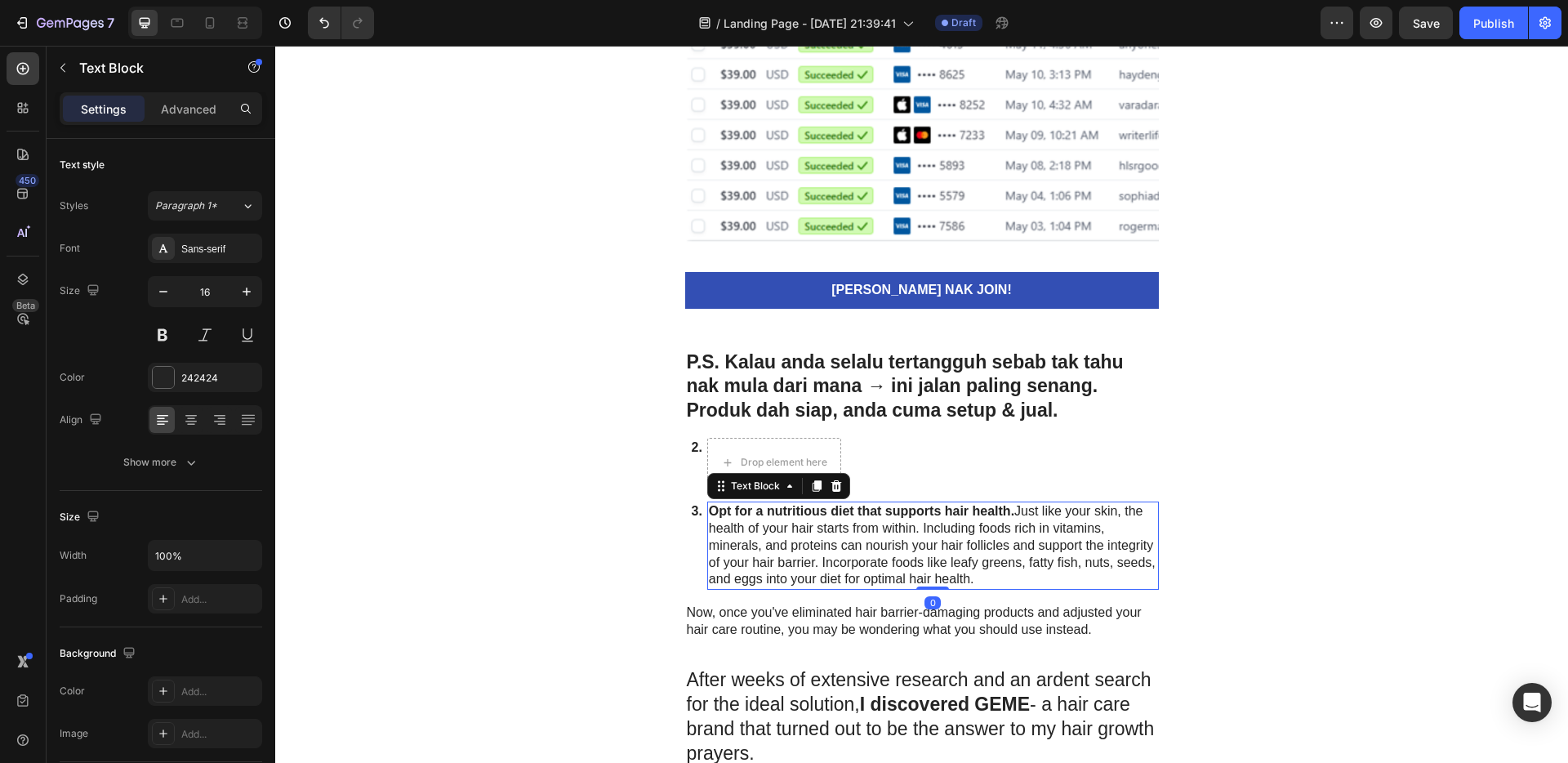
click at [831, 482] on icon at bounding box center [836, 486] width 11 height 12
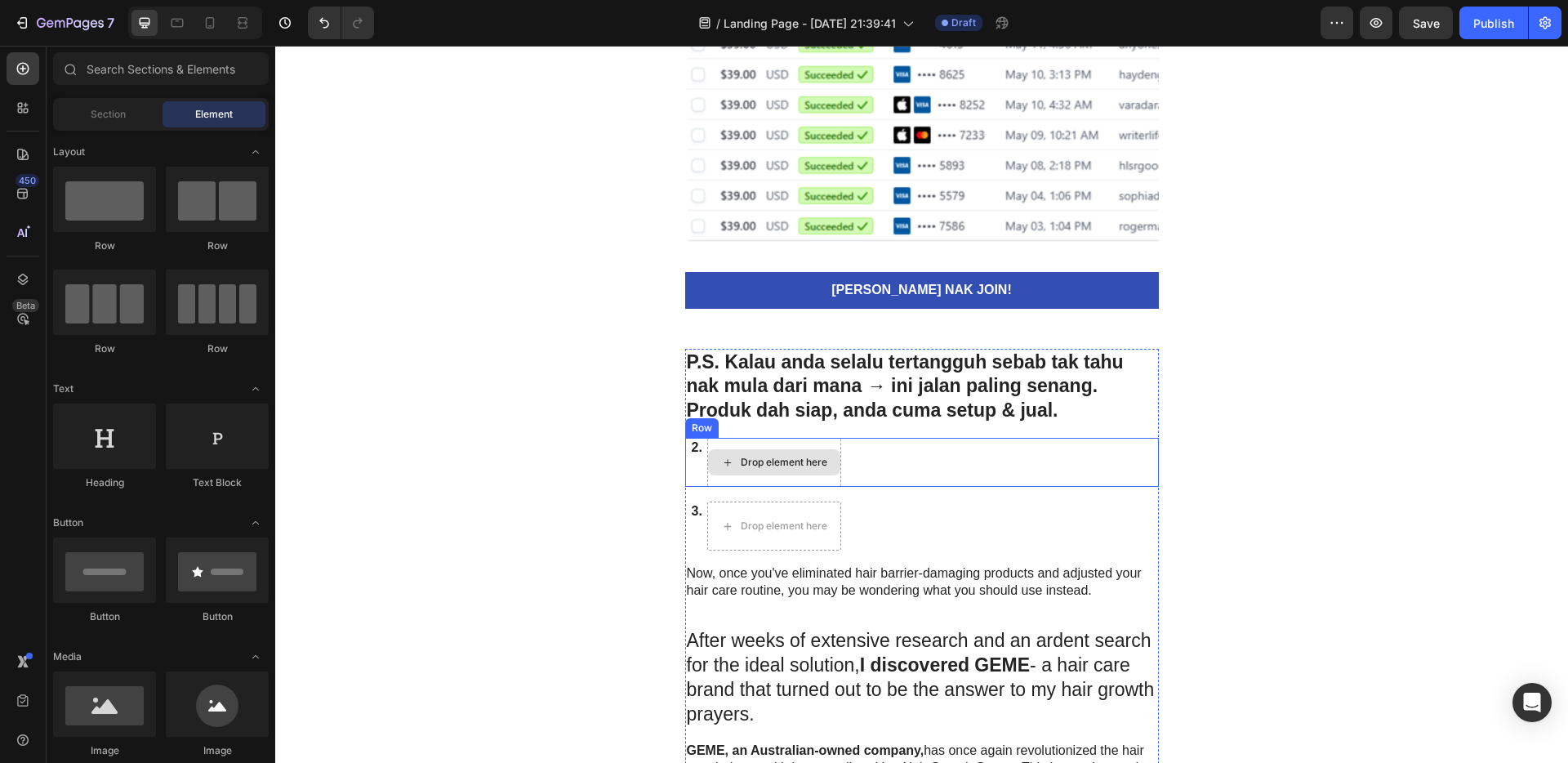
click at [886, 447] on div "2. Text Block Drop element here Row" at bounding box center [922, 463] width 474 height 49
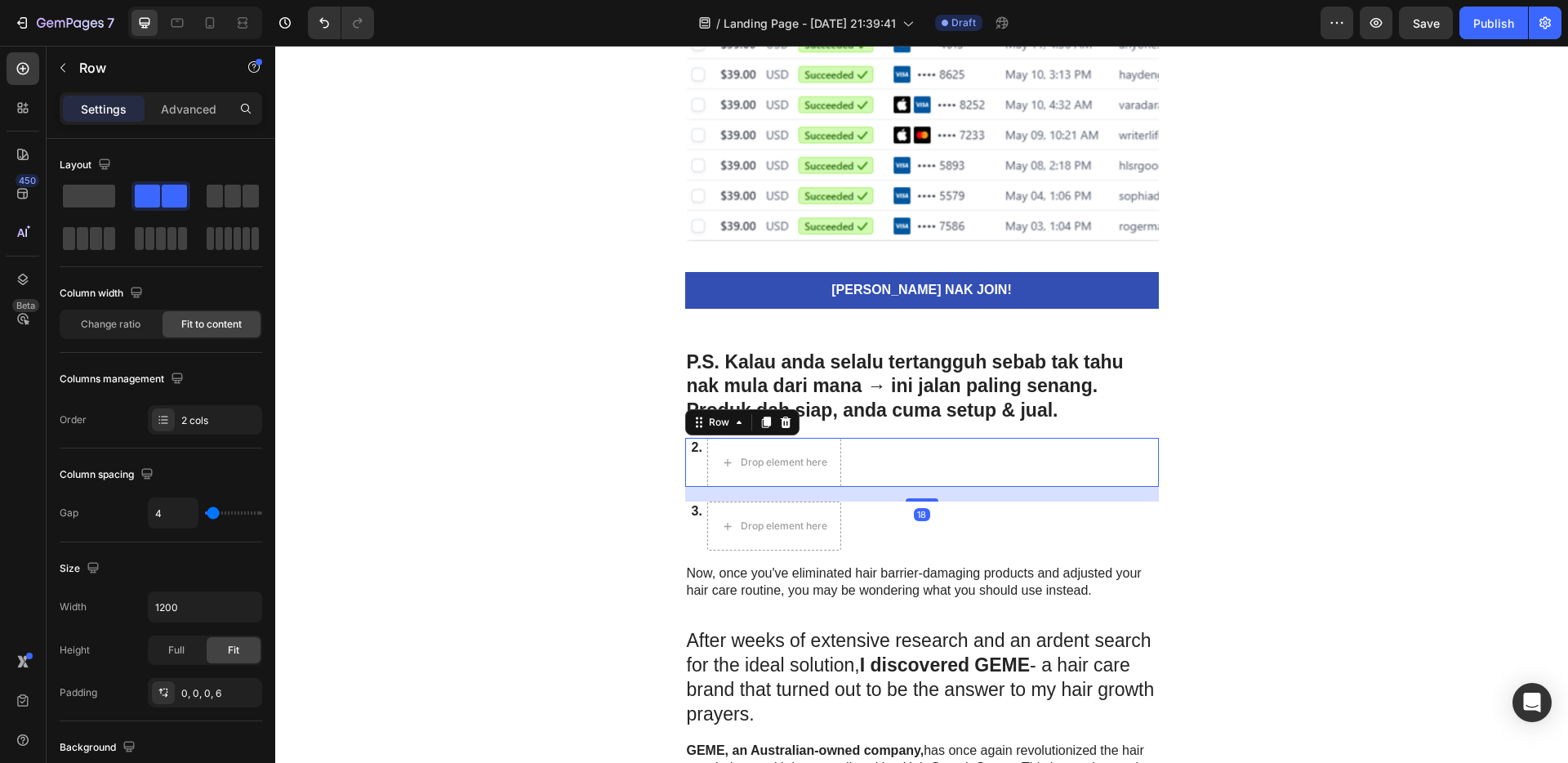
click at [780, 426] on icon at bounding box center [785, 422] width 11 height 12
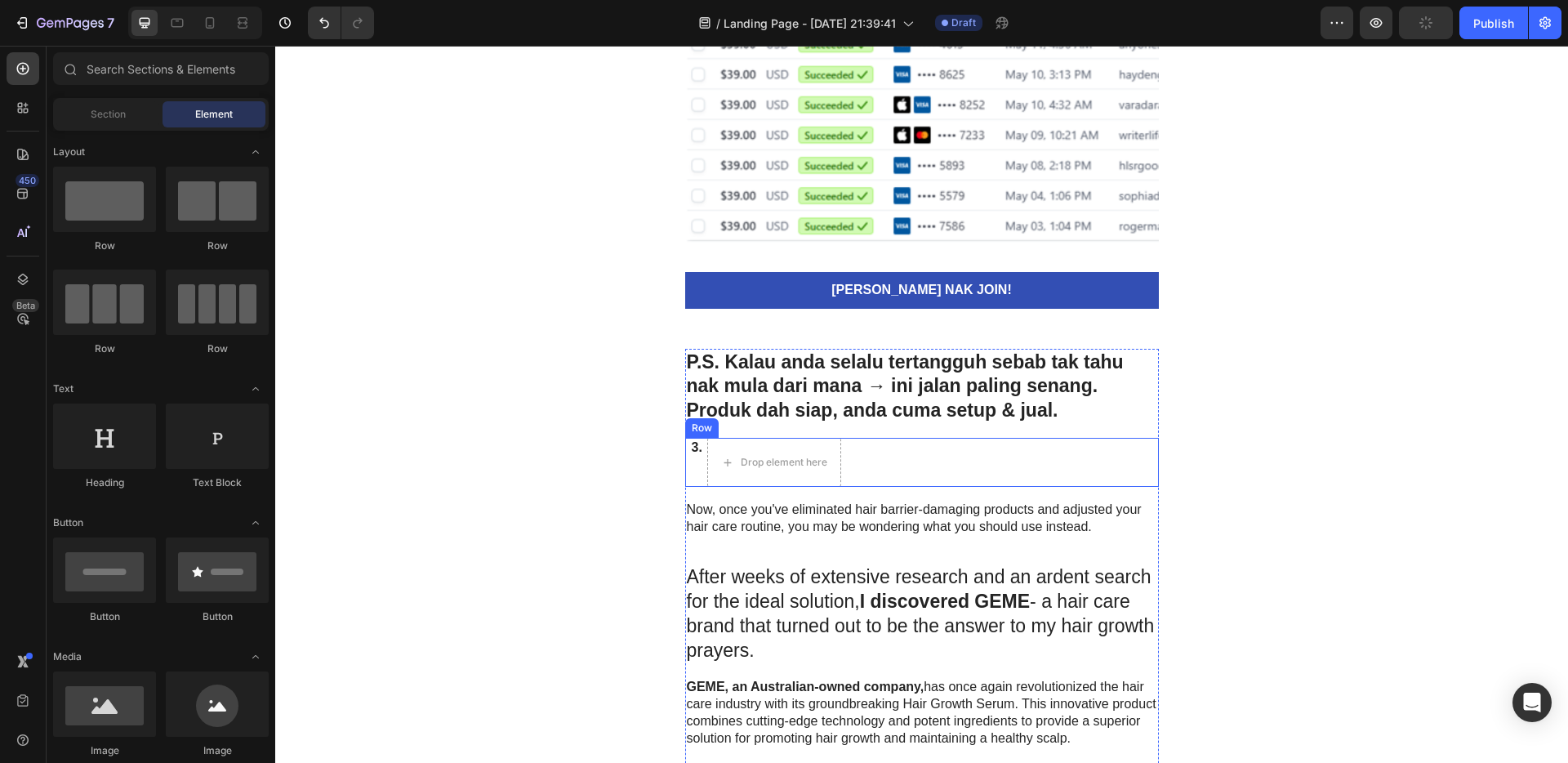
click at [892, 477] on div "3. Text Block Drop element here Row" at bounding box center [922, 463] width 474 height 49
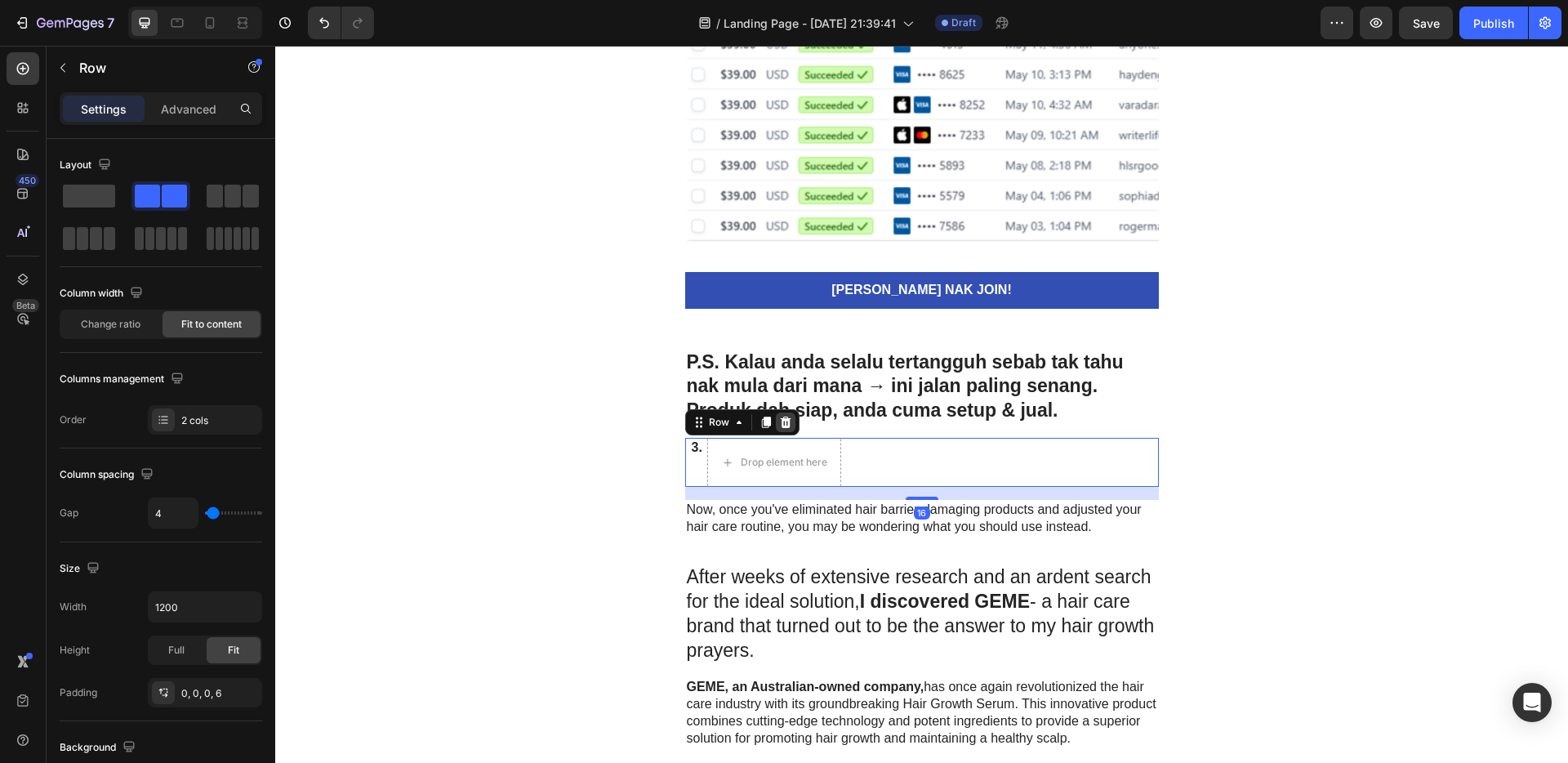
click at [780, 427] on icon at bounding box center [785, 422] width 11 height 12
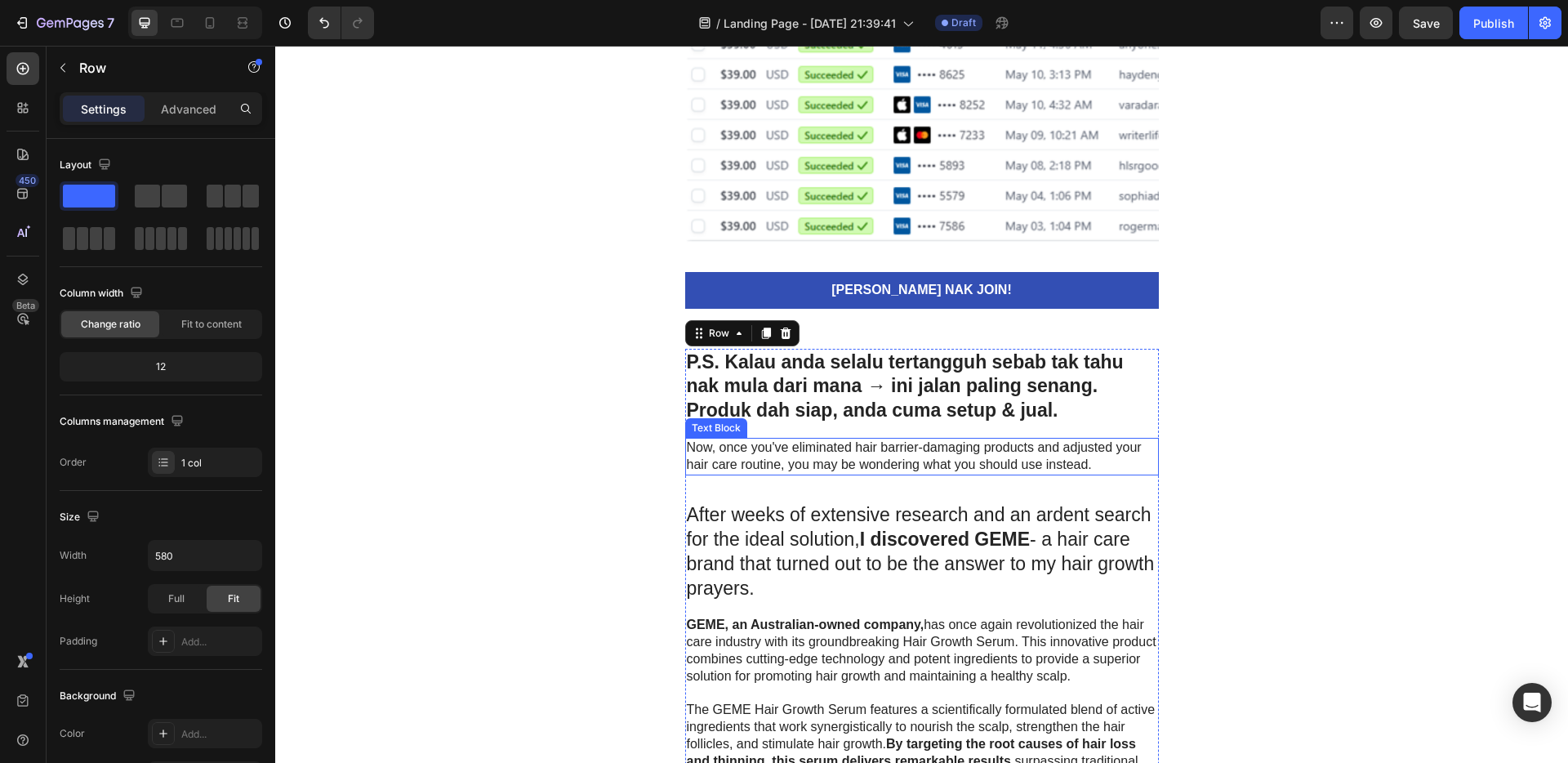
click at [915, 458] on p "Now, once you've eliminated hair barrier-damaging products and adjusted your ha…" at bounding box center [922, 457] width 471 height 34
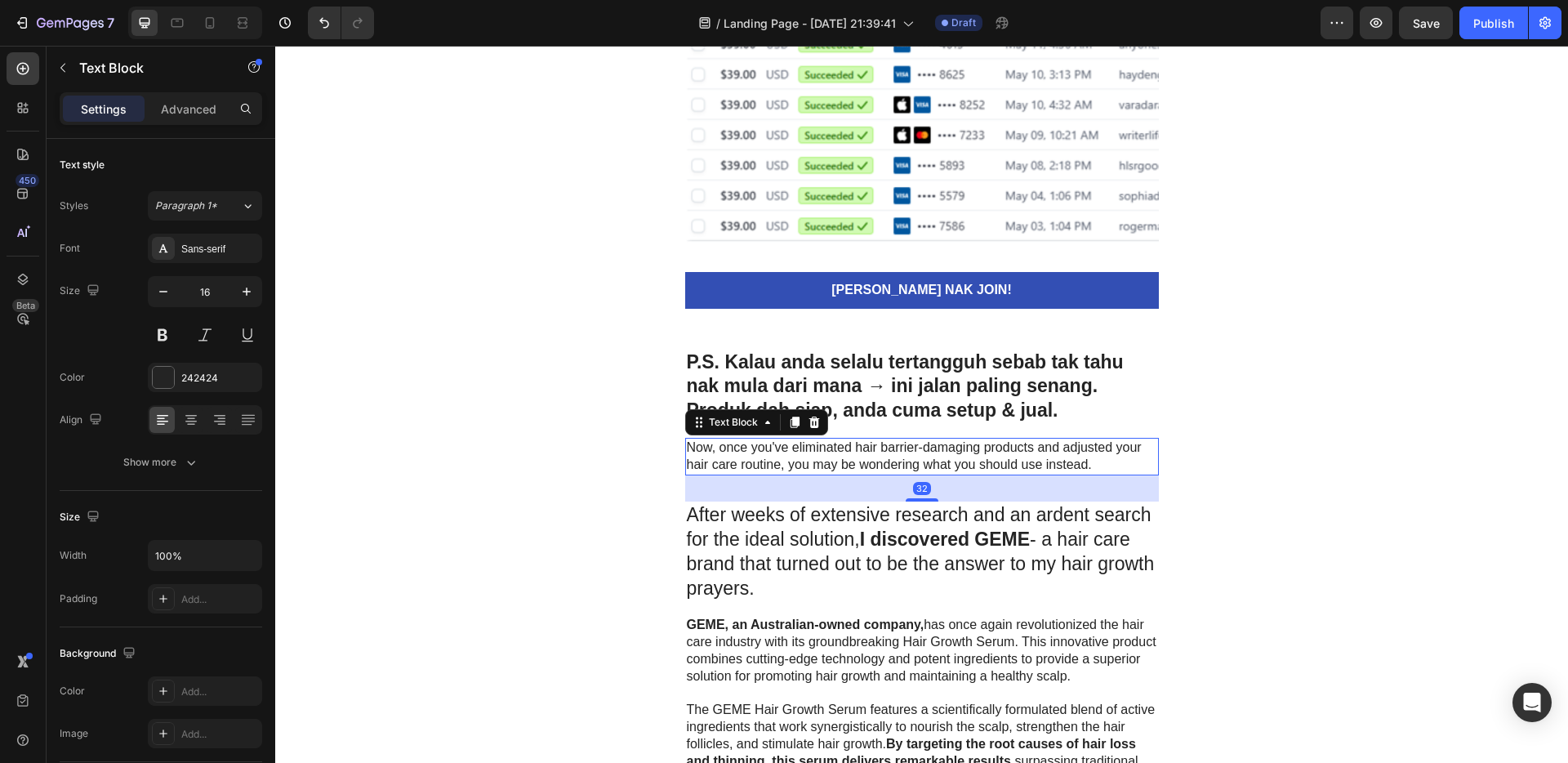
click at [809, 426] on icon at bounding box center [814, 422] width 11 height 12
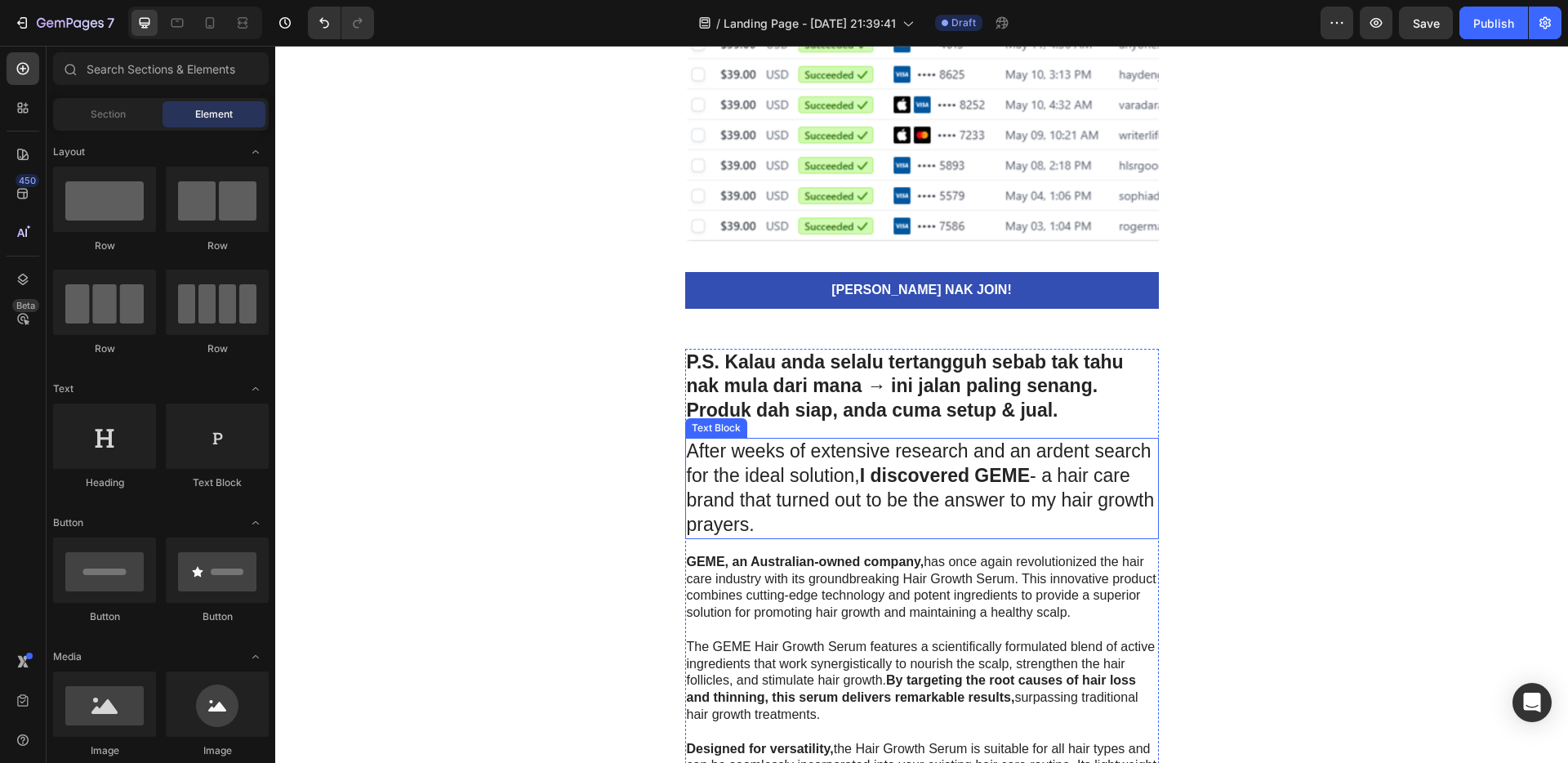
click at [890, 525] on p "After weeks of extensive research and an ardent search for the ideal solution, …" at bounding box center [922, 489] width 471 height 98
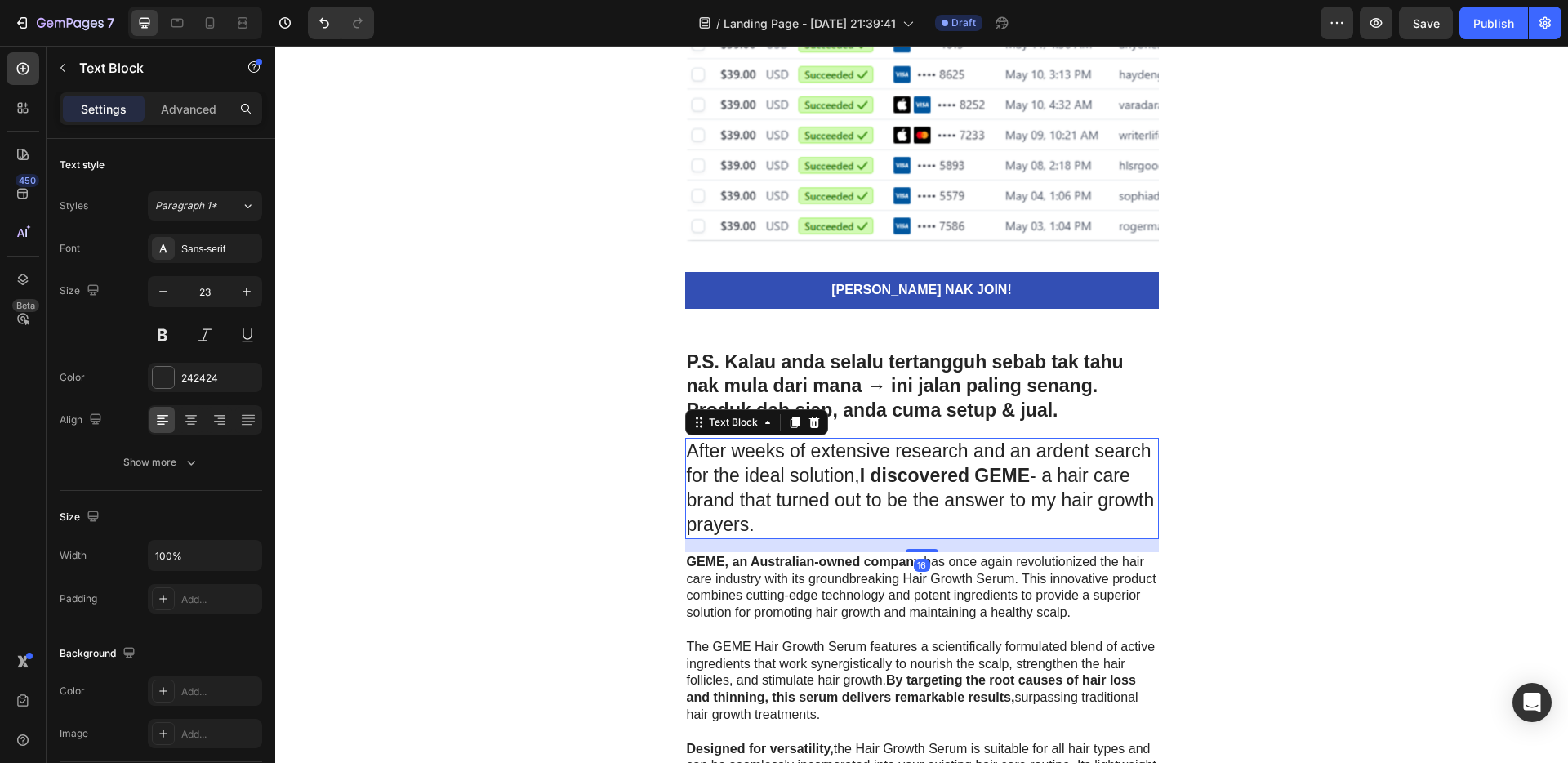
click at [809, 426] on icon at bounding box center [814, 422] width 11 height 12
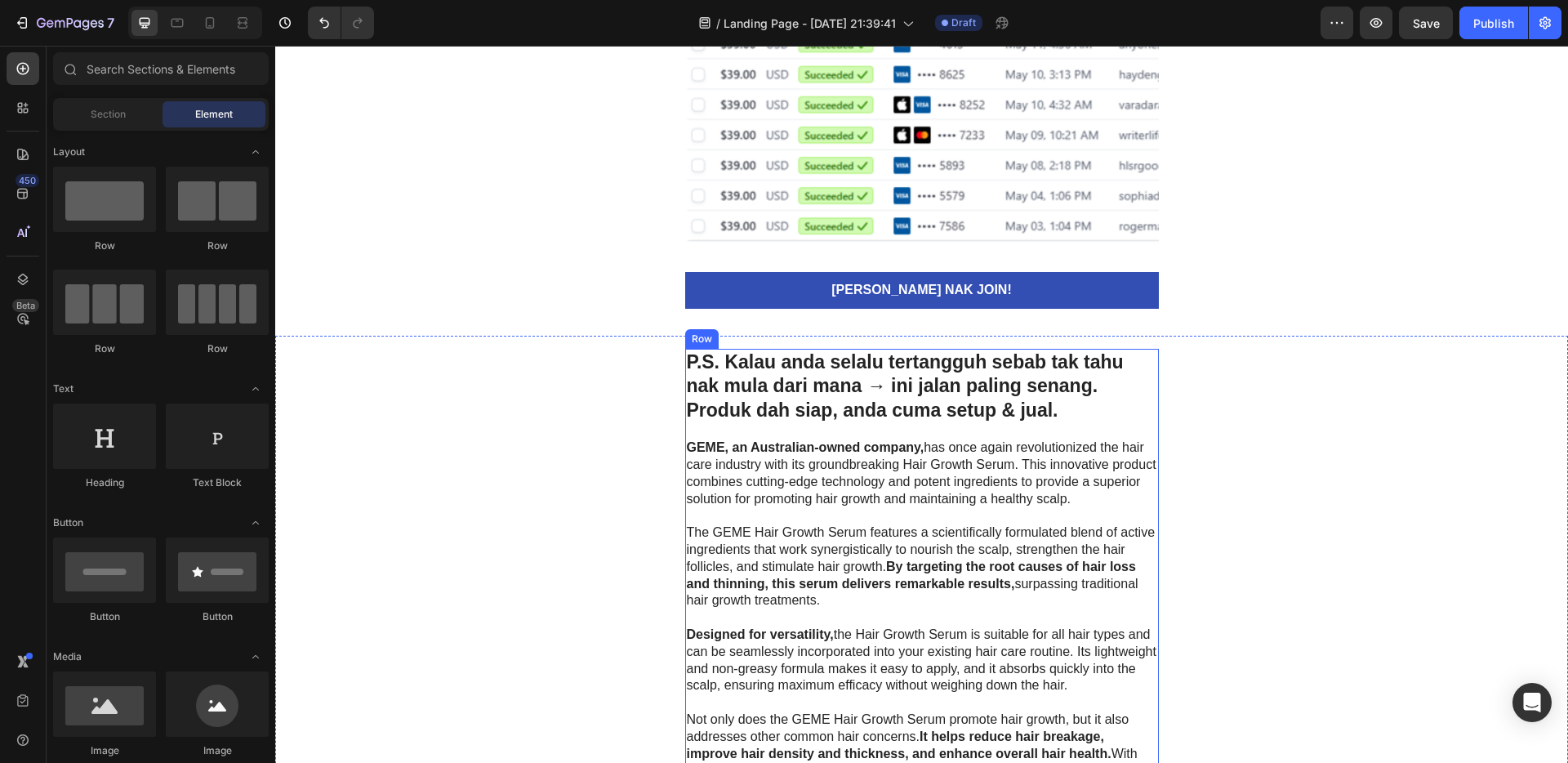
click at [876, 503] on p "GEME, an Australian-owned company, has once again revolutionized the hair care …" at bounding box center [922, 474] width 471 height 68
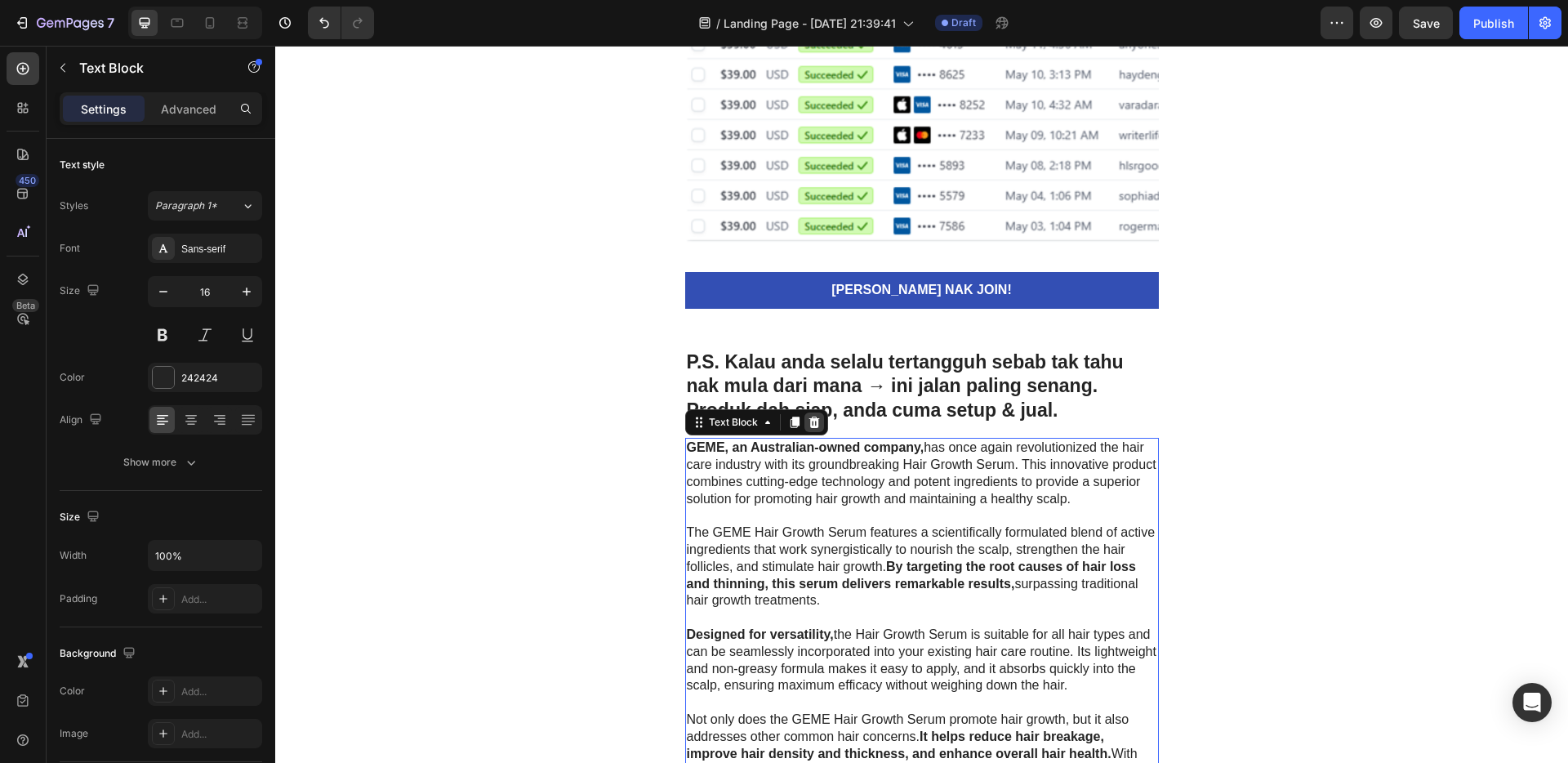
click at [813, 427] on icon at bounding box center [815, 423] width 13 height 13
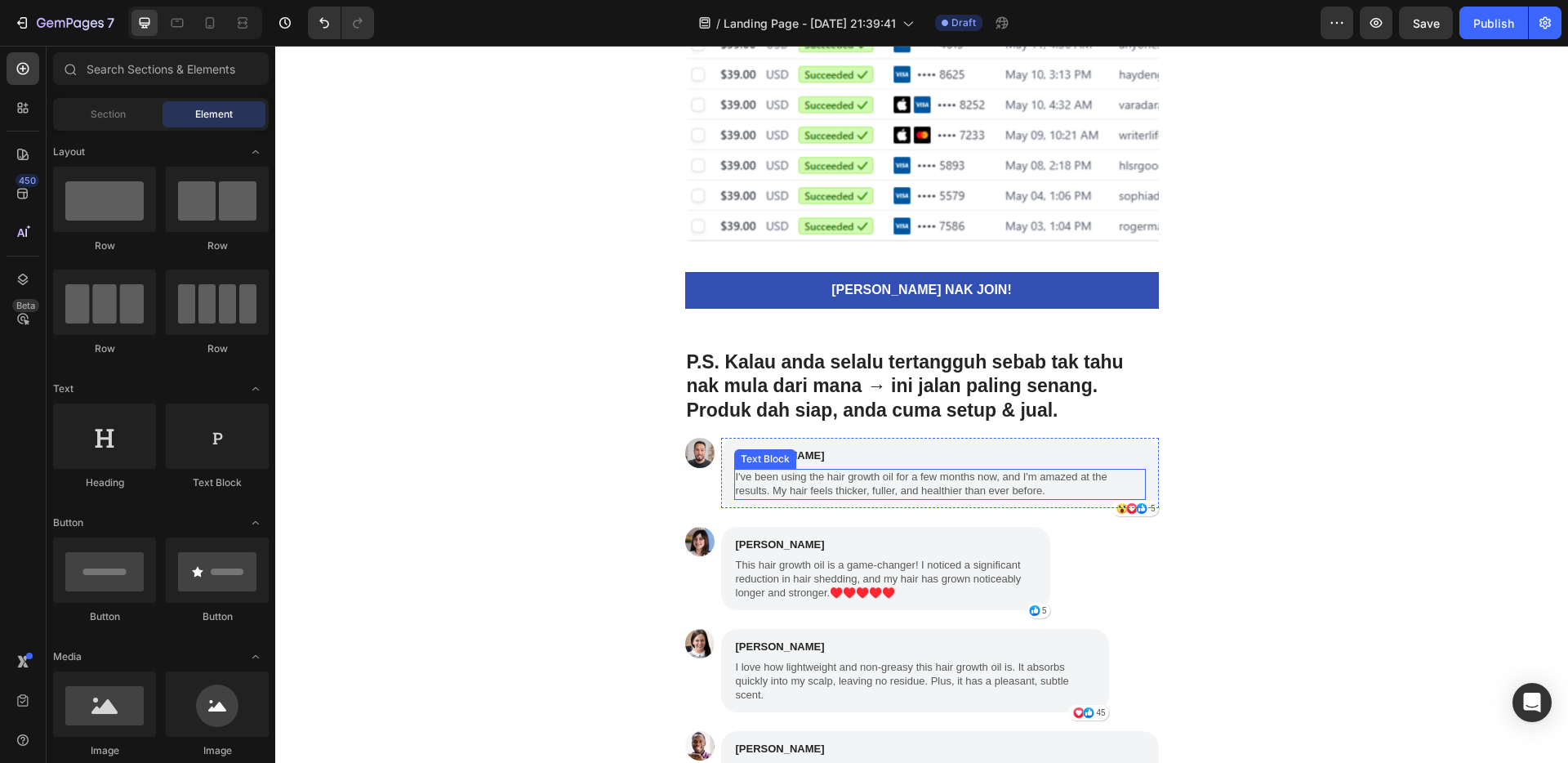
click at [881, 458] on p "[PERSON_NAME]" at bounding box center [940, 455] width 409 height 16
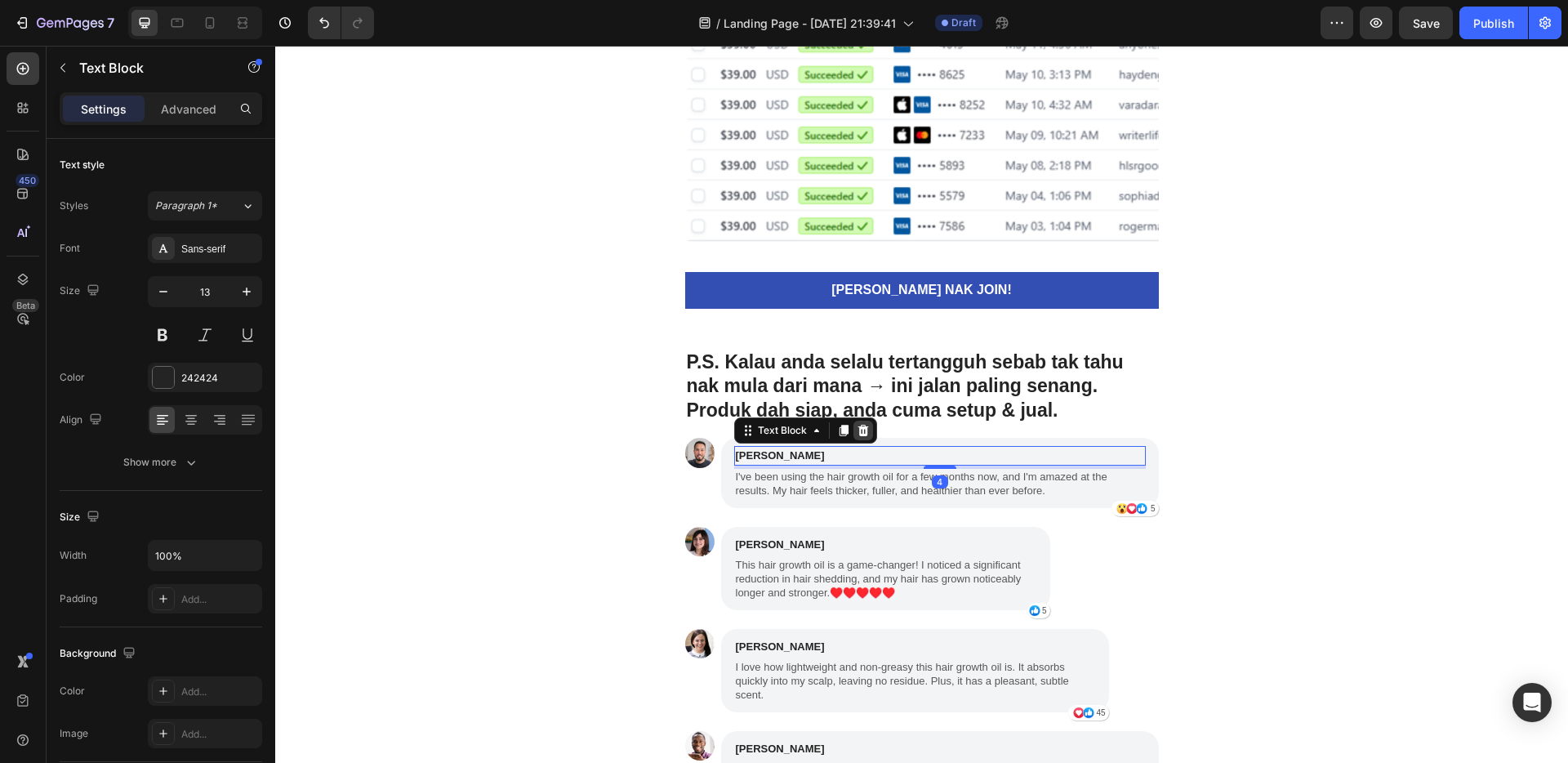
click at [858, 430] on icon at bounding box center [863, 431] width 11 height 12
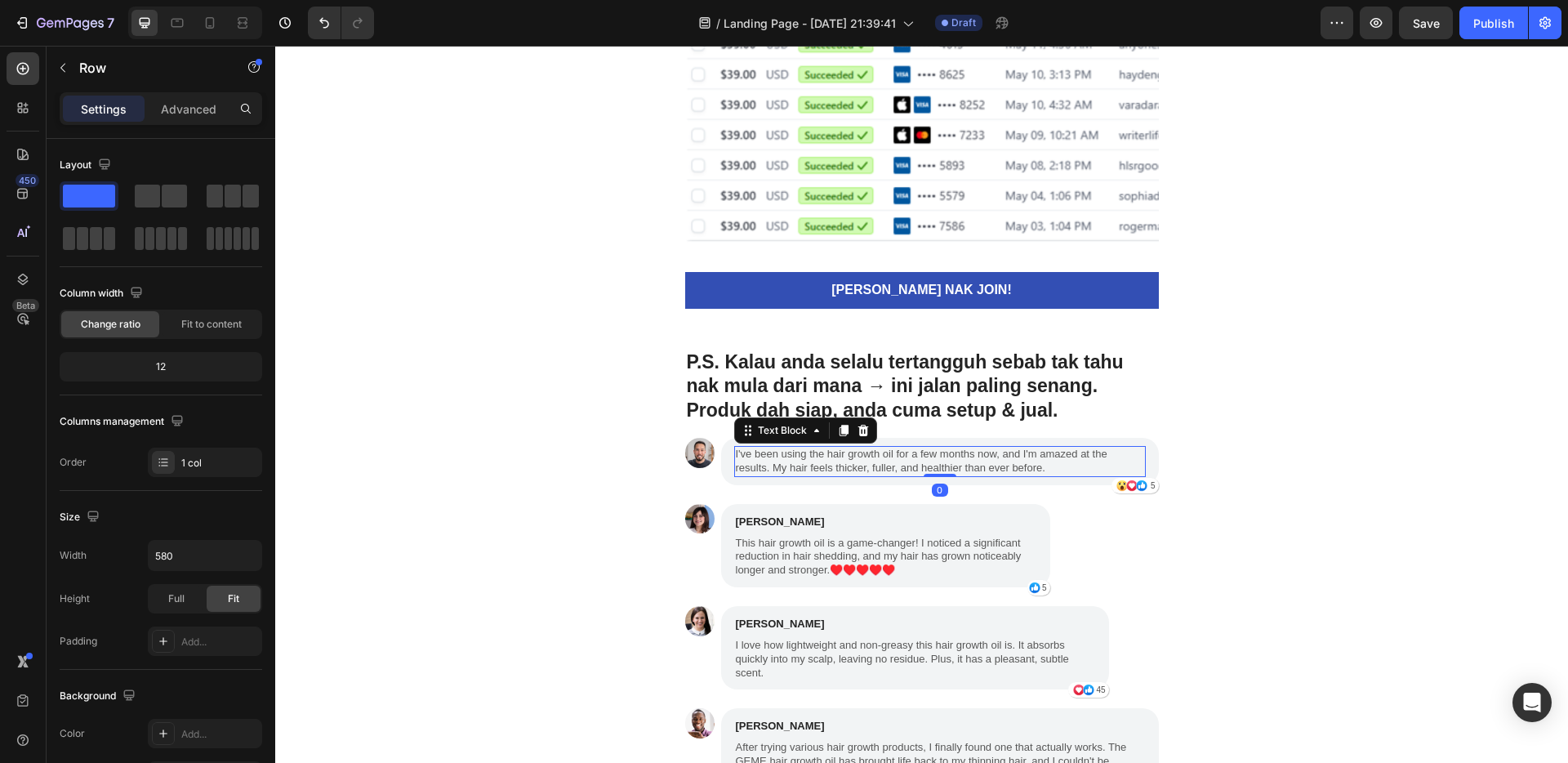
click at [879, 474] on p "I've been using the hair growth oil for a few months now, and I'm amazed at the…" at bounding box center [940, 461] width 409 height 28
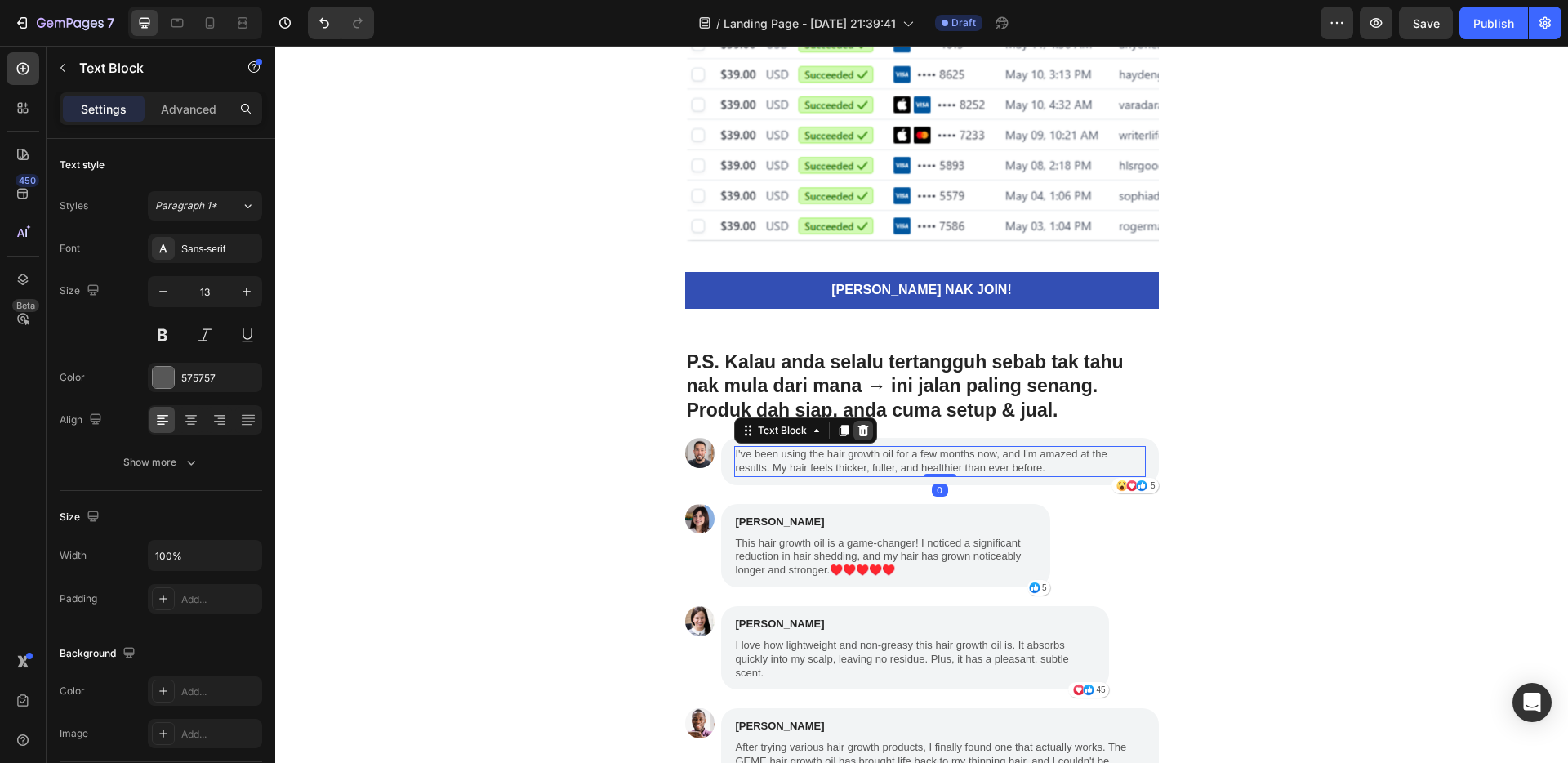
click at [858, 431] on icon at bounding box center [863, 431] width 11 height 12
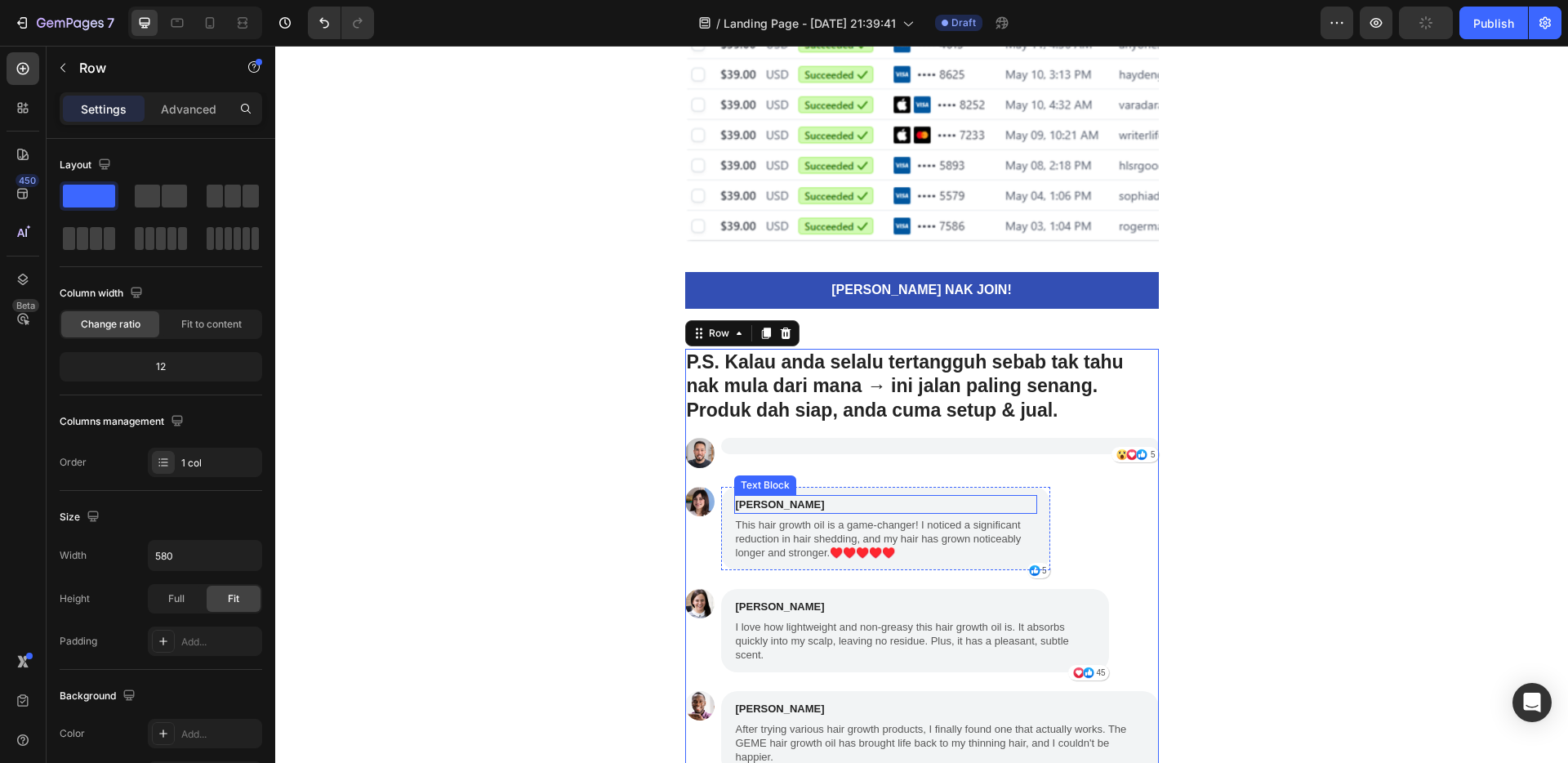
click at [894, 500] on p "[PERSON_NAME]" at bounding box center [885, 505] width 300 height 16
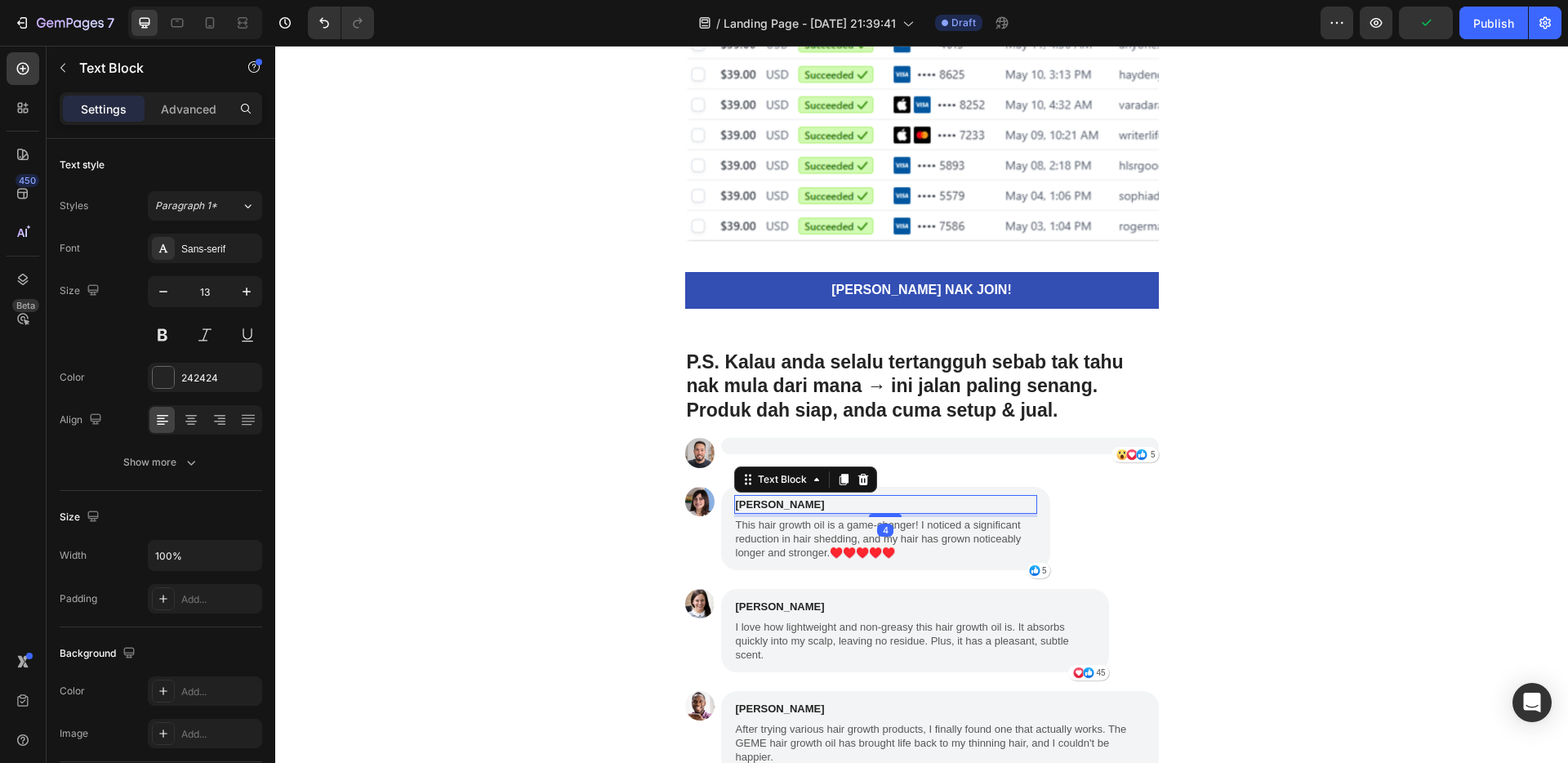
click at [858, 477] on icon at bounding box center [863, 480] width 11 height 12
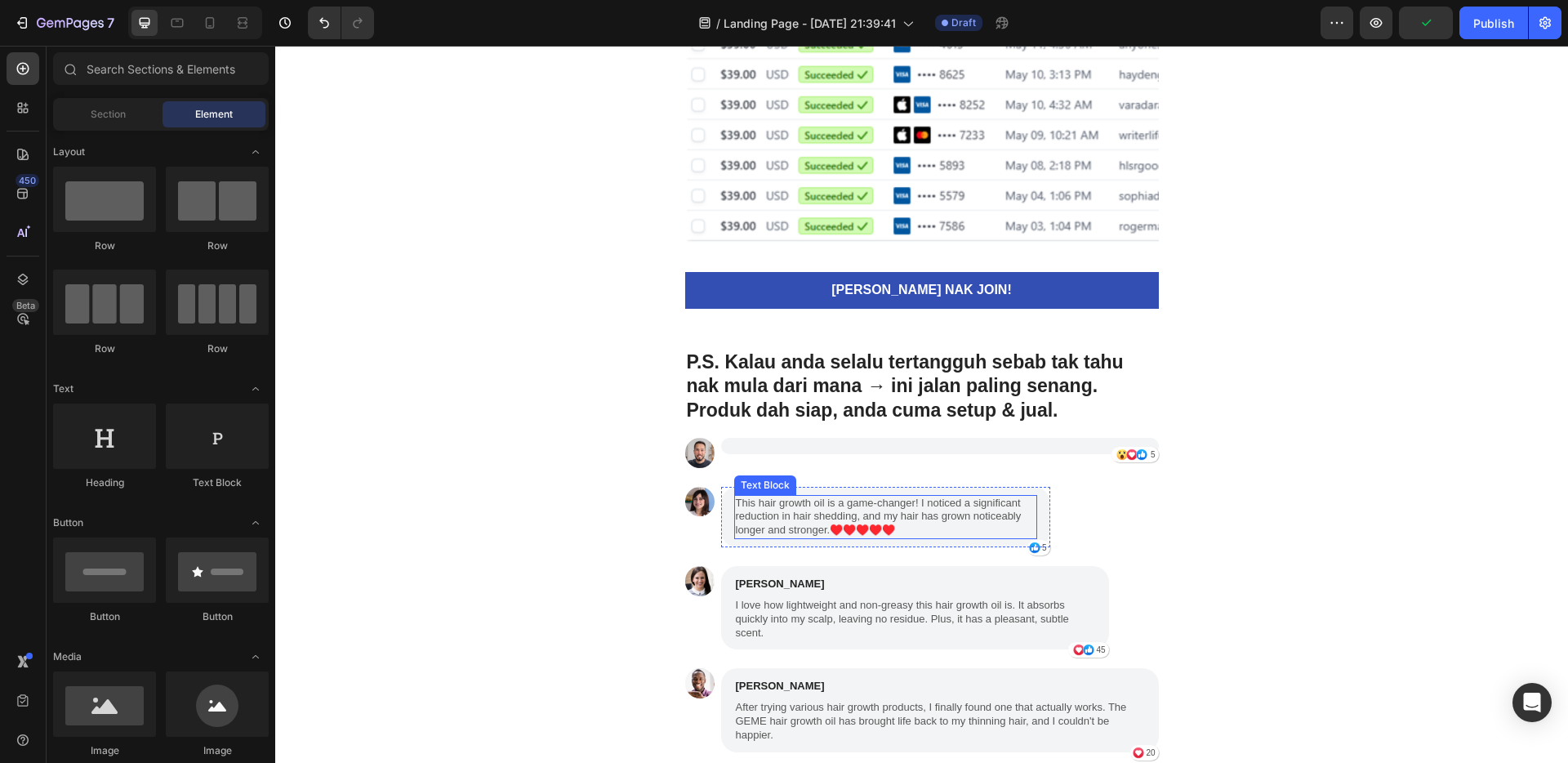
click at [892, 515] on p "This hair growth oil is a game-changer! I noticed a significant reduction in ha…" at bounding box center [885, 518] width 300 height 42
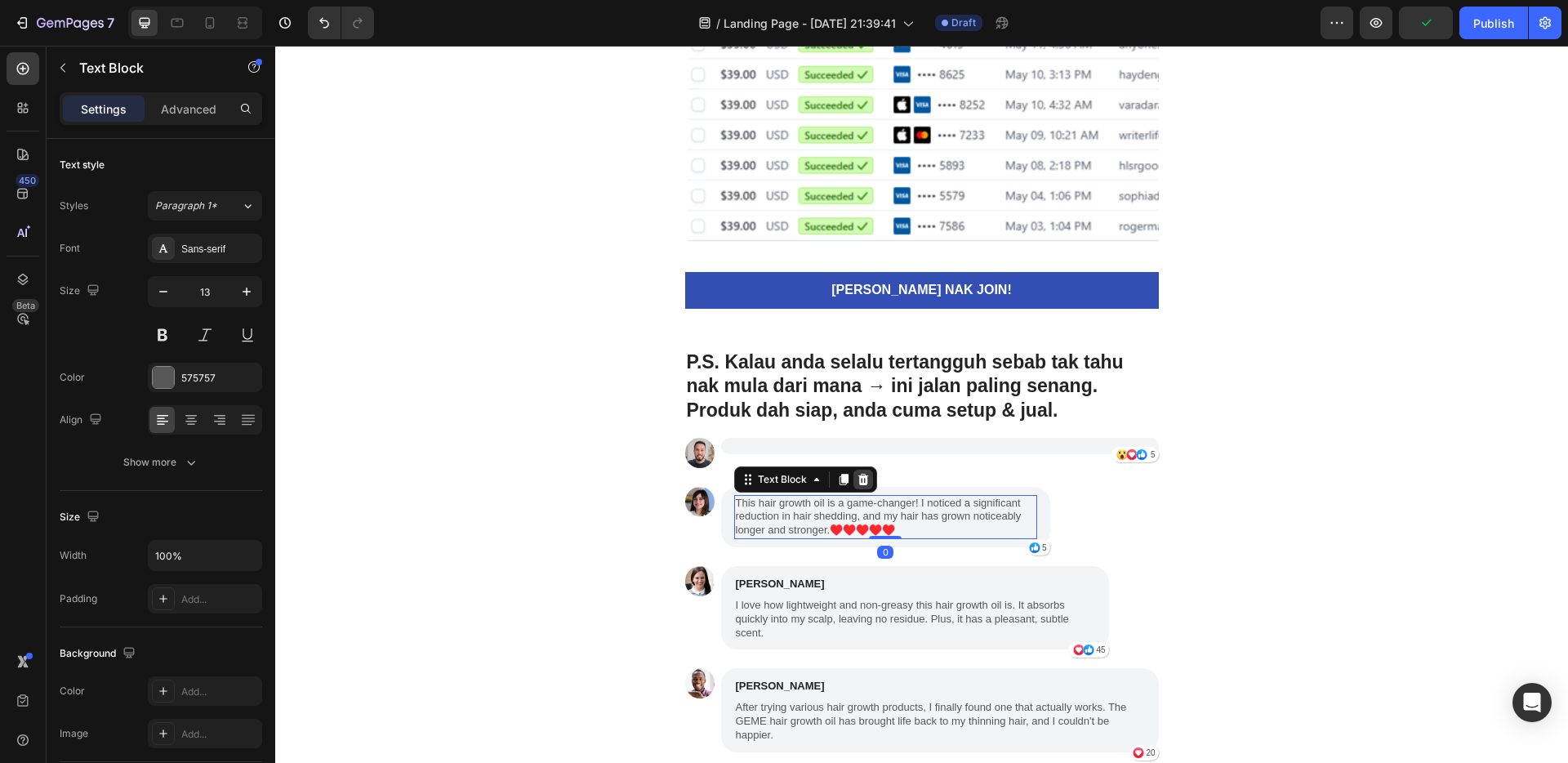
click at [860, 483] on icon at bounding box center [863, 480] width 11 height 12
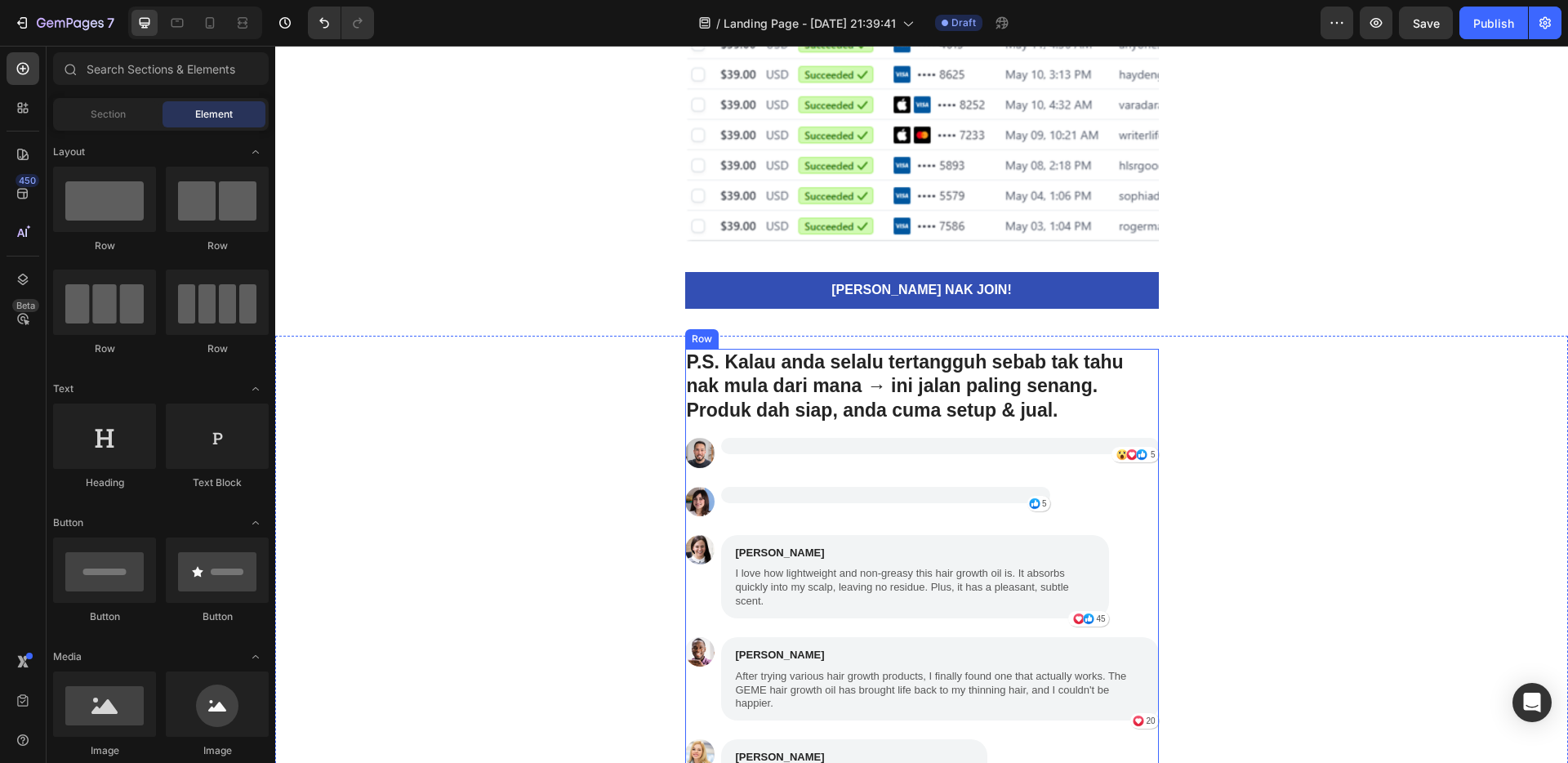
click at [912, 548] on p "[PERSON_NAME]" at bounding box center [915, 553] width 359 height 16
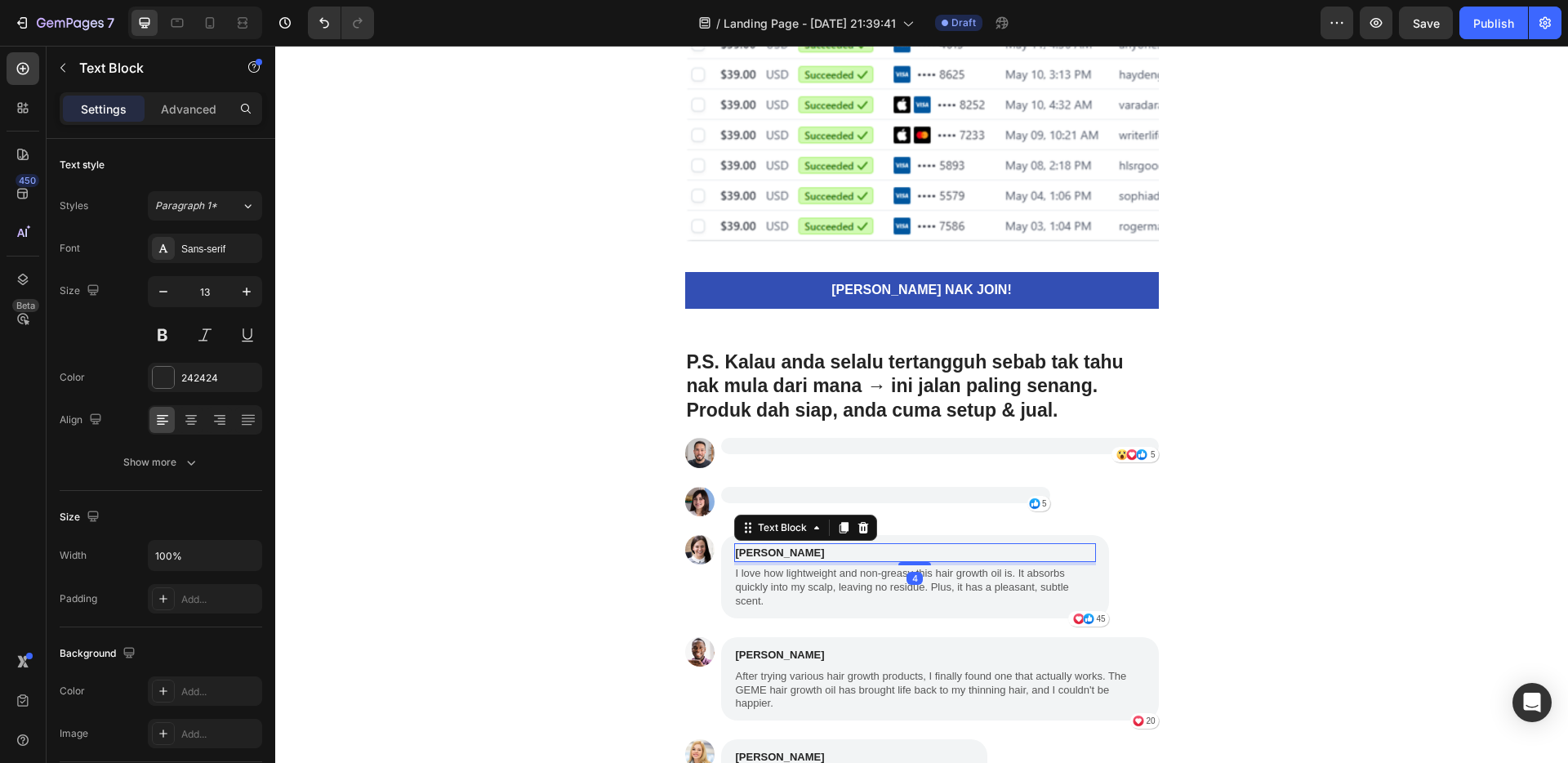
click at [924, 576] on p "I love how lightweight and non-greasy this hair growth oil is. It absorbs quick…" at bounding box center [915, 588] width 359 height 42
click at [908, 561] on div "[PERSON_NAME]" at bounding box center [915, 553] width 362 height 19
click at [858, 532] on icon at bounding box center [863, 528] width 11 height 12
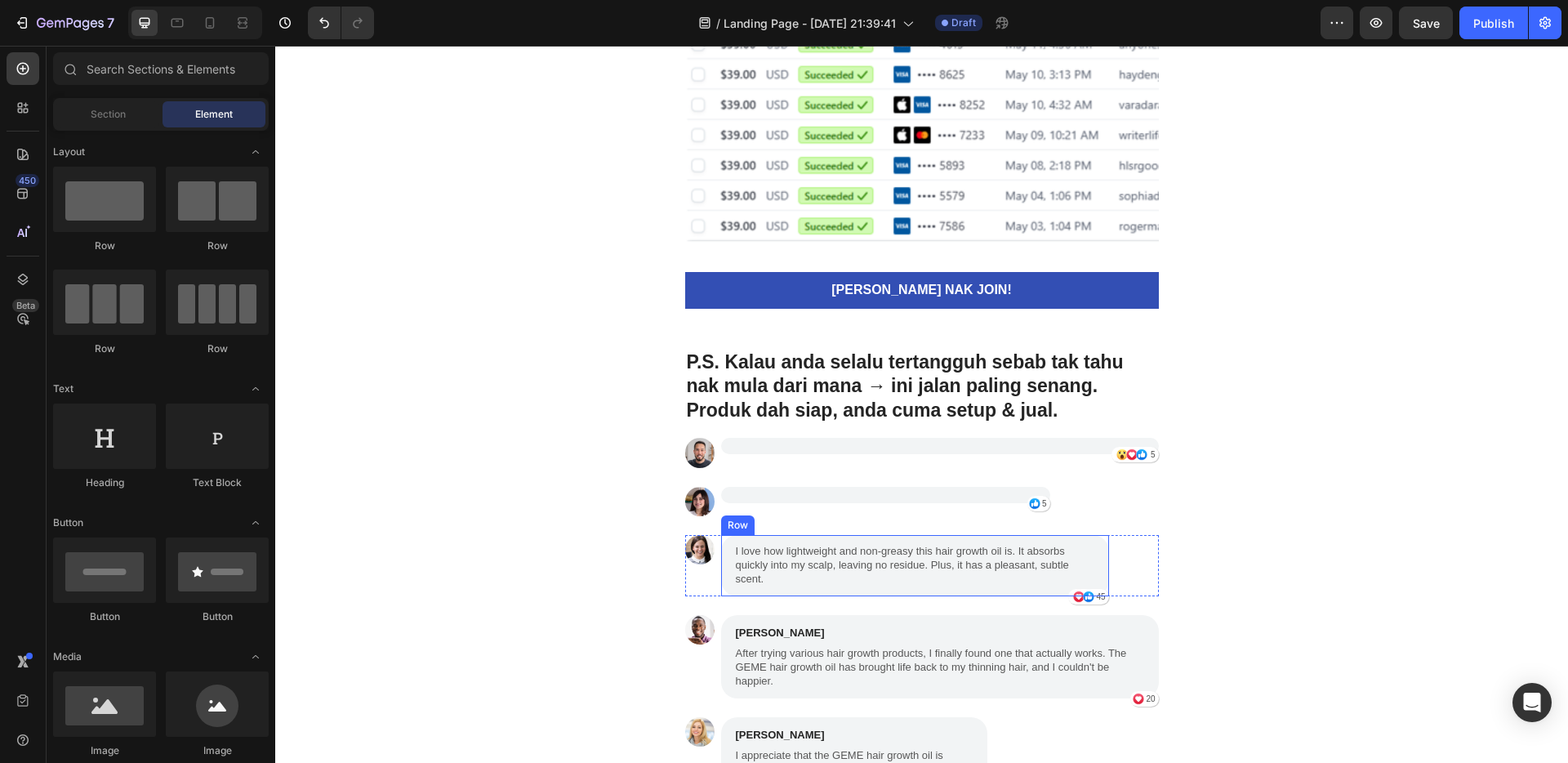
click at [1093, 554] on div "I love how lightweight and non-greasy this hair growth oil is. It absorbs quick…" at bounding box center [915, 565] width 388 height 61
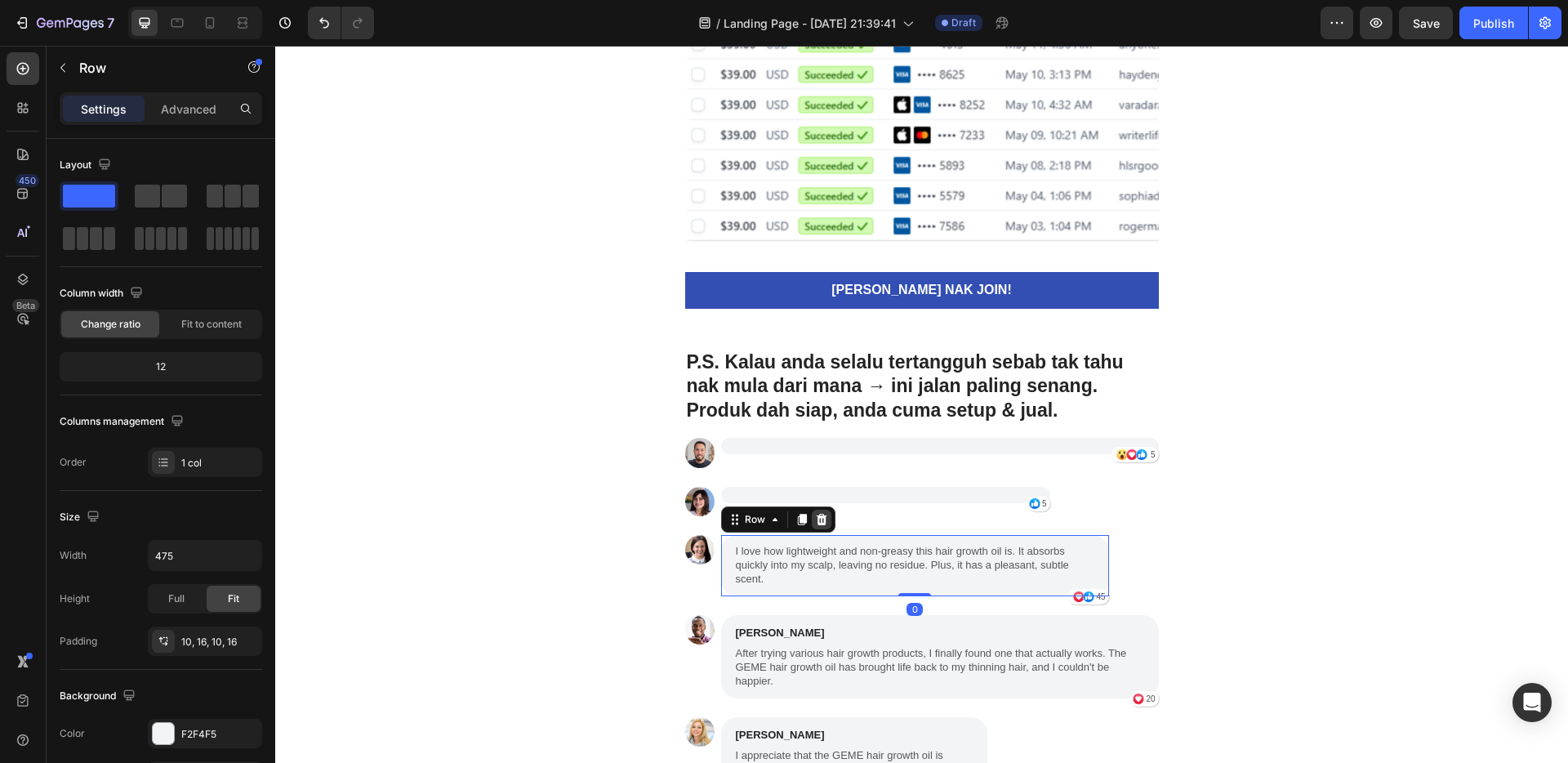
click at [816, 520] on icon at bounding box center [822, 520] width 13 height 13
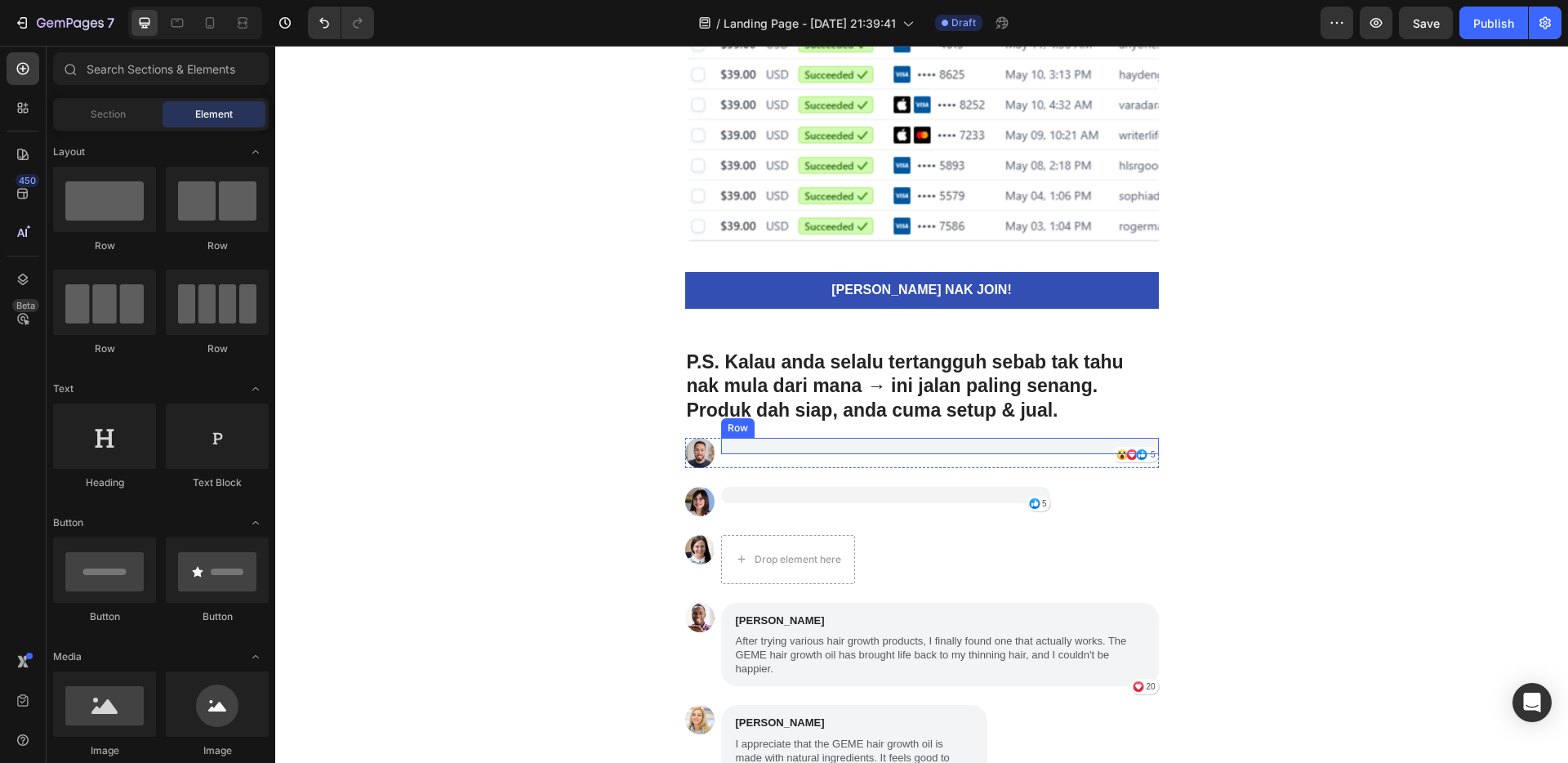
click at [946, 453] on div "Icon Icon Icon 5 Text Block Row Row" at bounding box center [940, 446] width 438 height 16
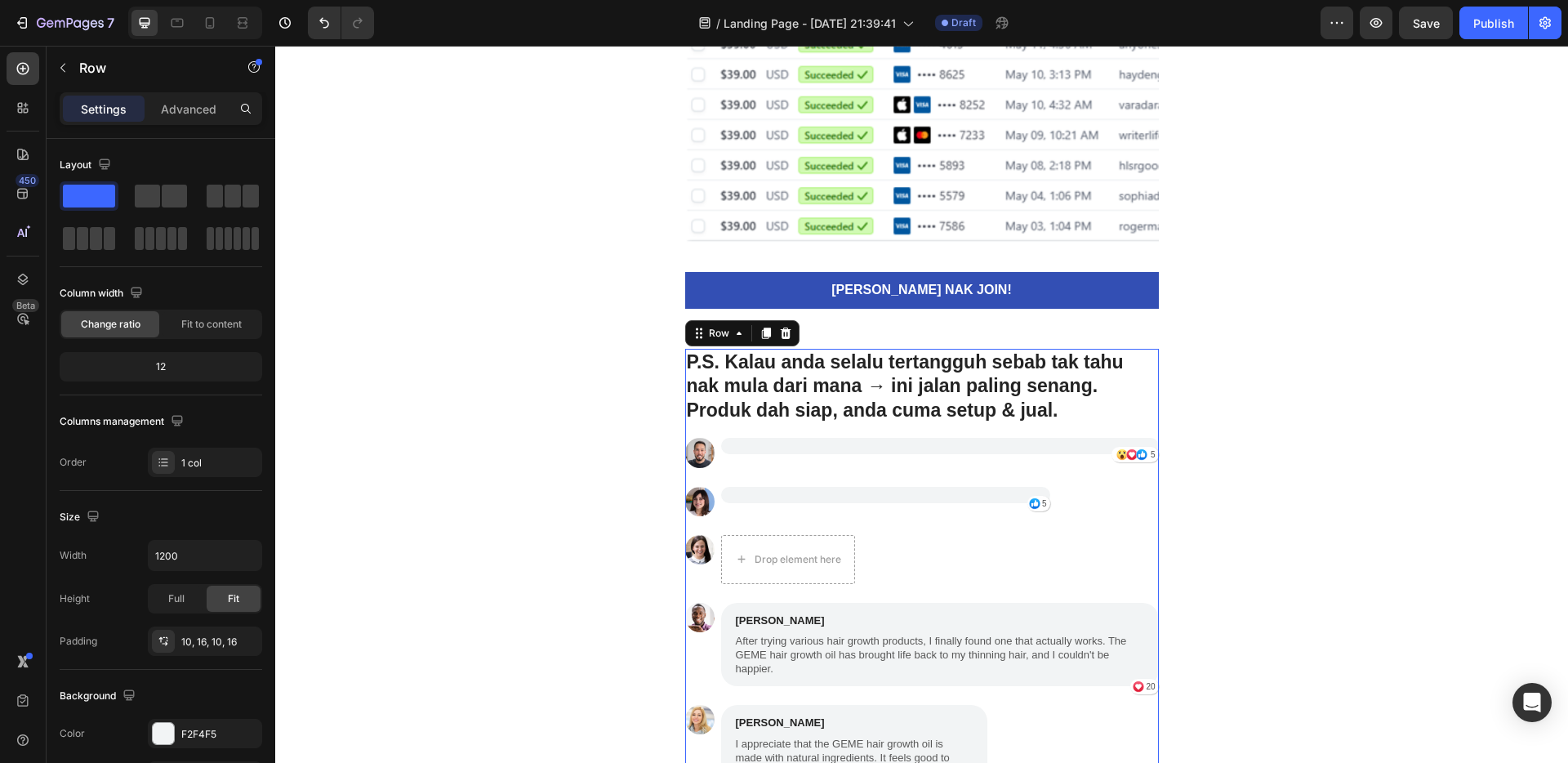
click at [878, 478] on div "P.S. Kalau anda selalu tertangguh sebab tak tahu nak mula dari mana → ini jalan…" at bounding box center [922, 738] width 474 height 777
click at [878, 460] on div "Icon Icon Icon 5 Text Block Row Row" at bounding box center [940, 453] width 438 height 29
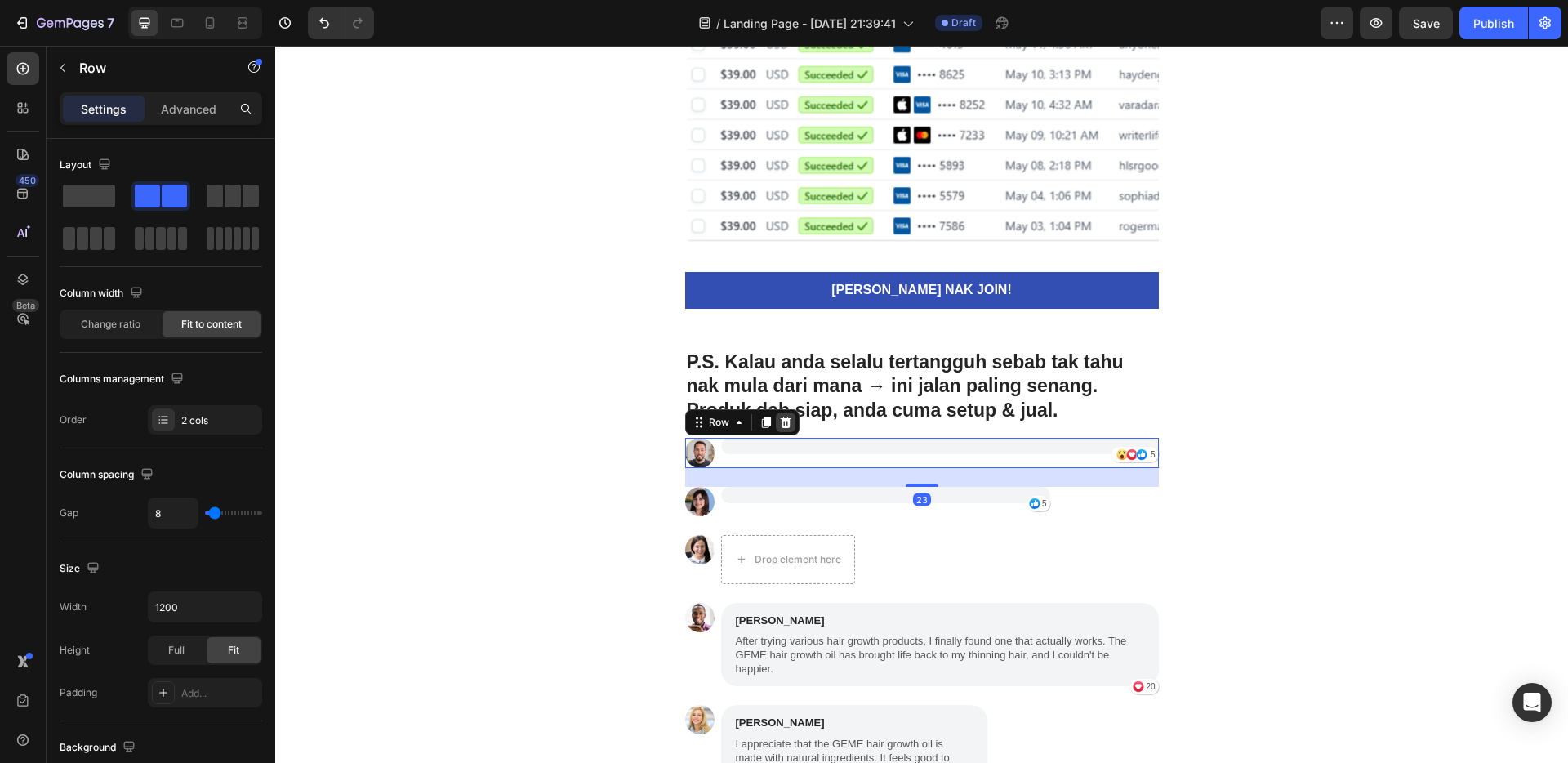
click at [780, 422] on icon at bounding box center [785, 422] width 11 height 12
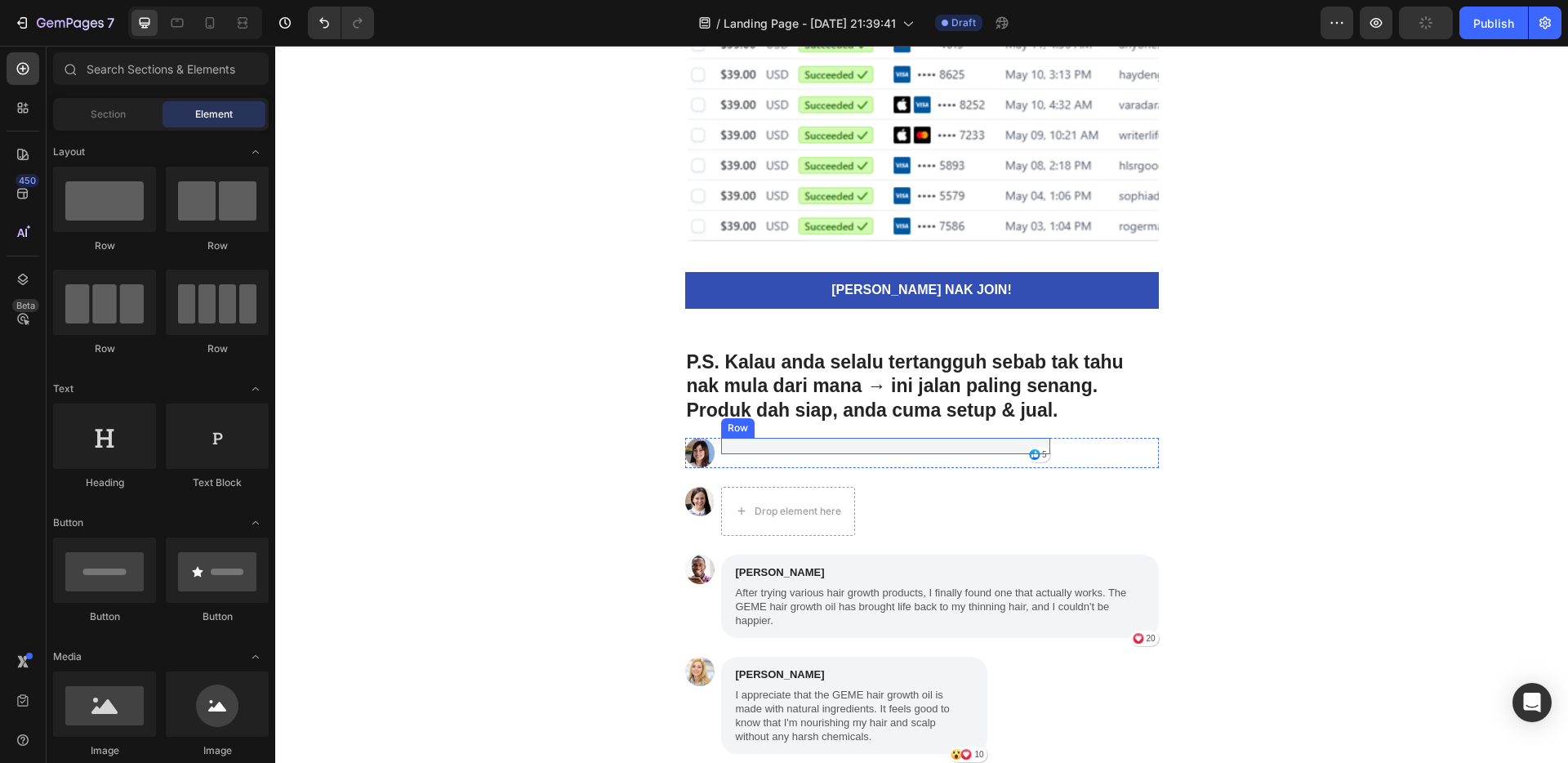
click at [816, 452] on div "Icon [STREET_ADDRESS]" at bounding box center [886, 446] width 330 height 16
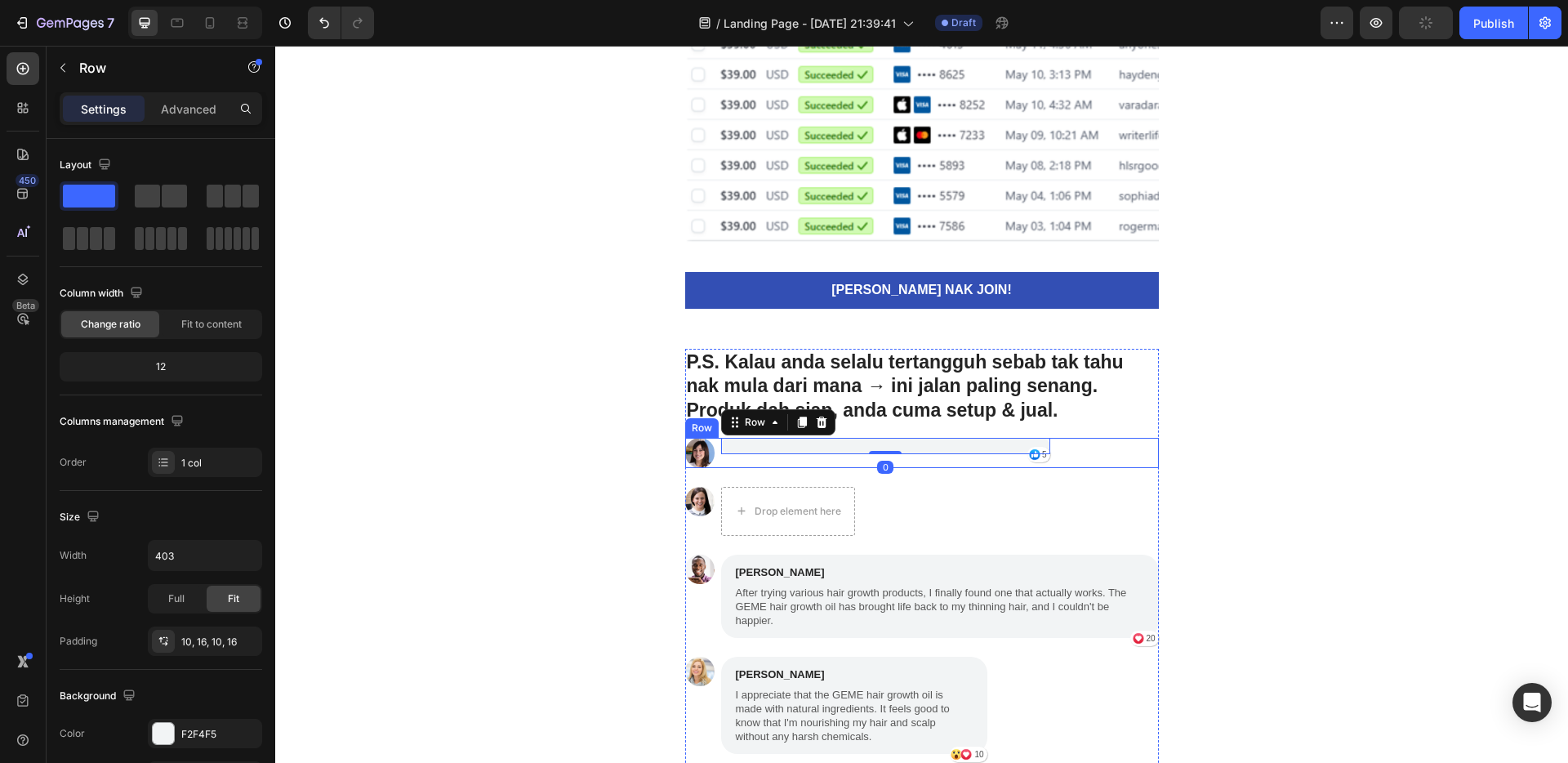
click at [819, 461] on div "Icon [STREET_ADDRESS] 0" at bounding box center [886, 453] width 330 height 29
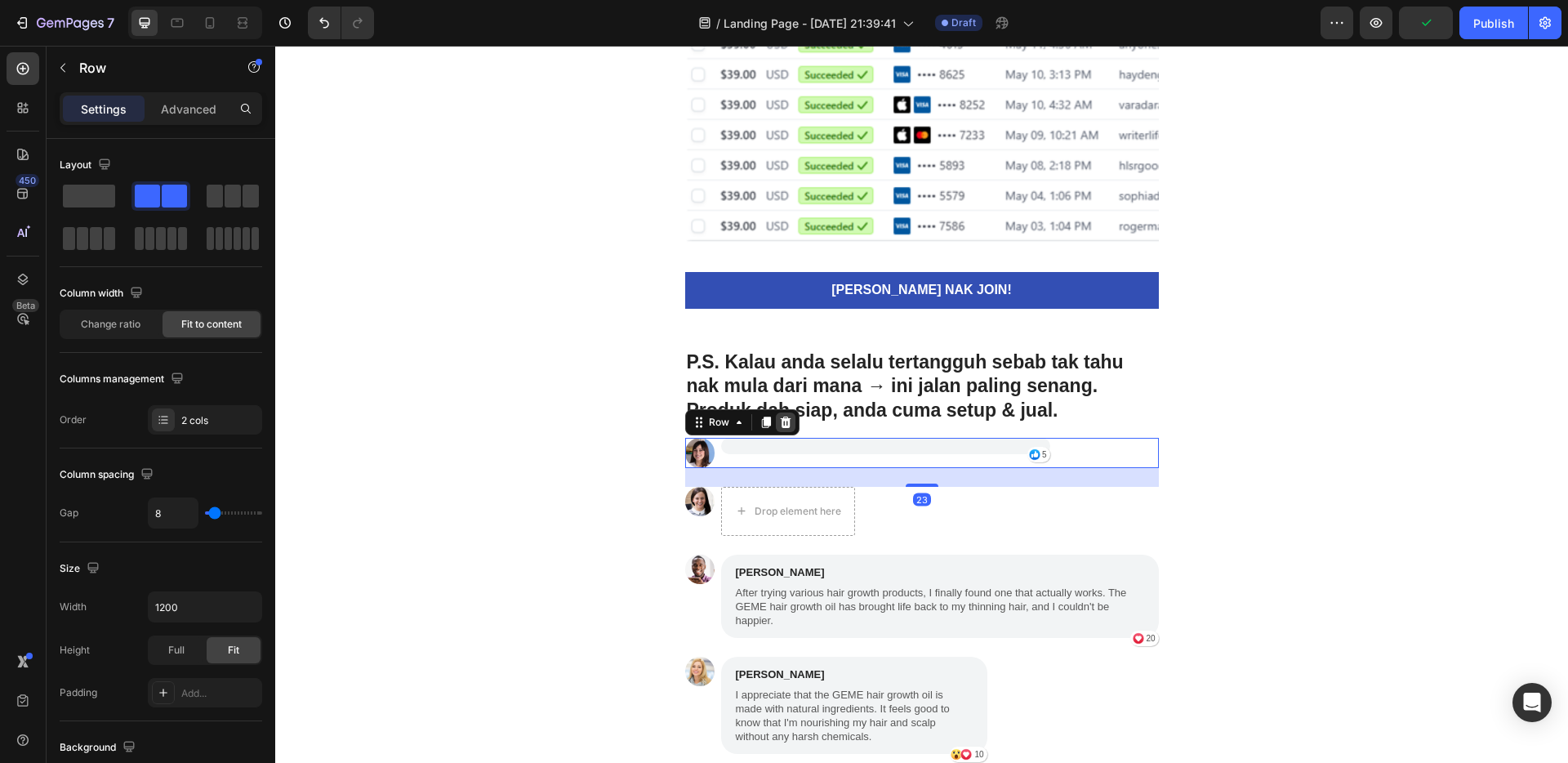
click at [784, 422] on icon at bounding box center [786, 423] width 13 height 13
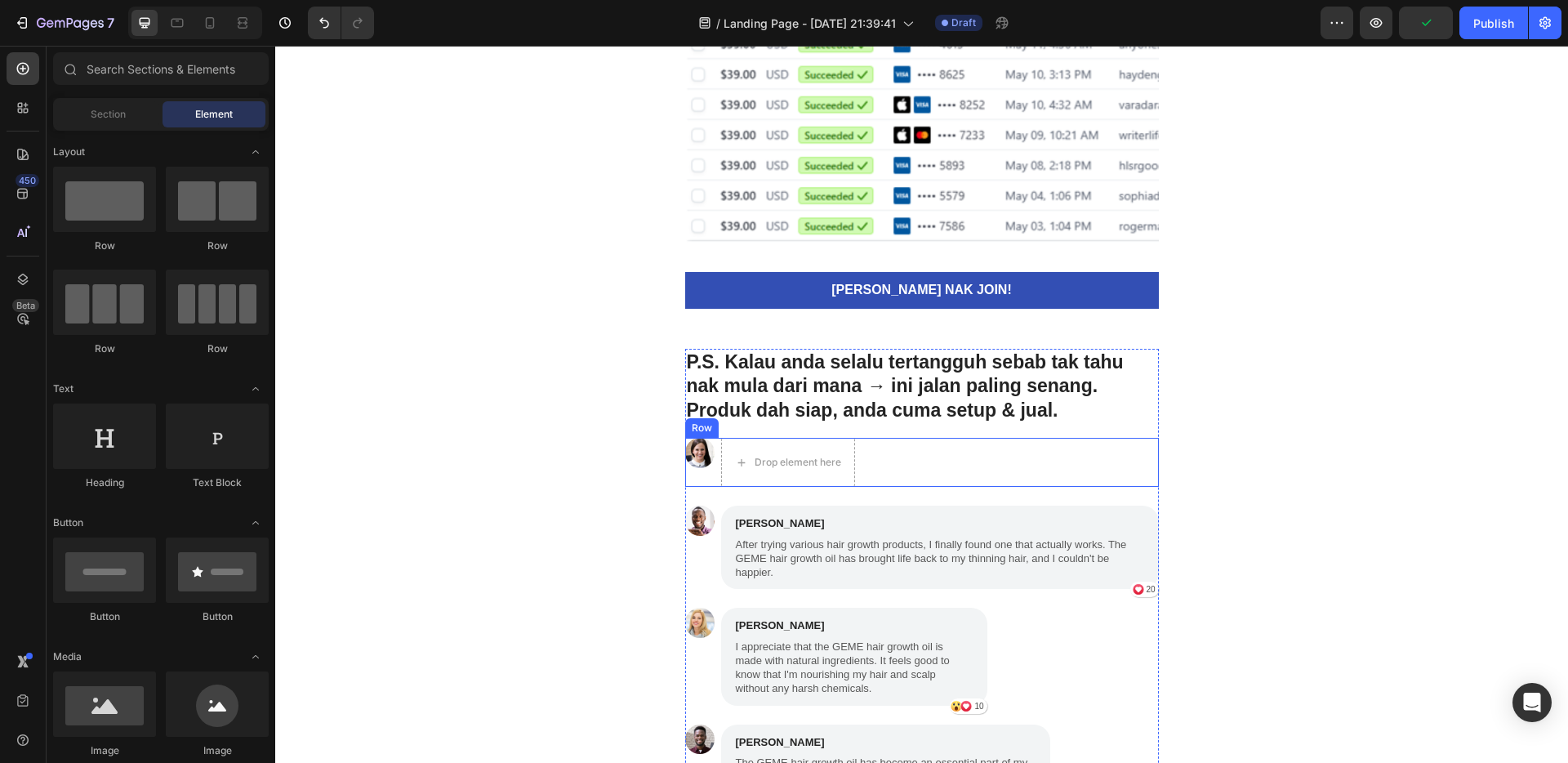
click at [900, 480] on div "Image Drop element here Row" at bounding box center [922, 463] width 474 height 49
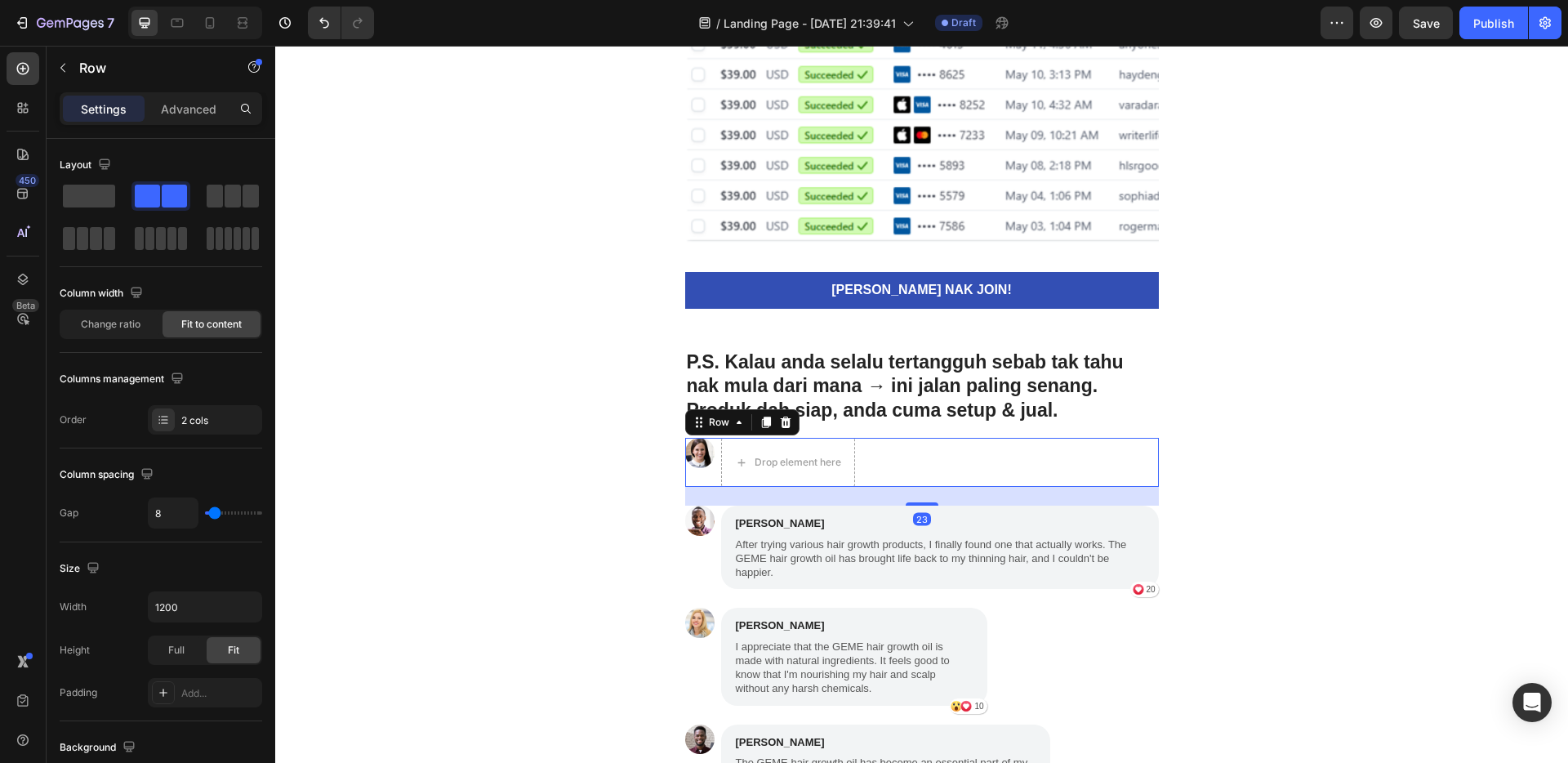
click at [781, 432] on div "Row" at bounding box center [742, 422] width 114 height 26
click at [782, 419] on icon at bounding box center [786, 423] width 13 height 13
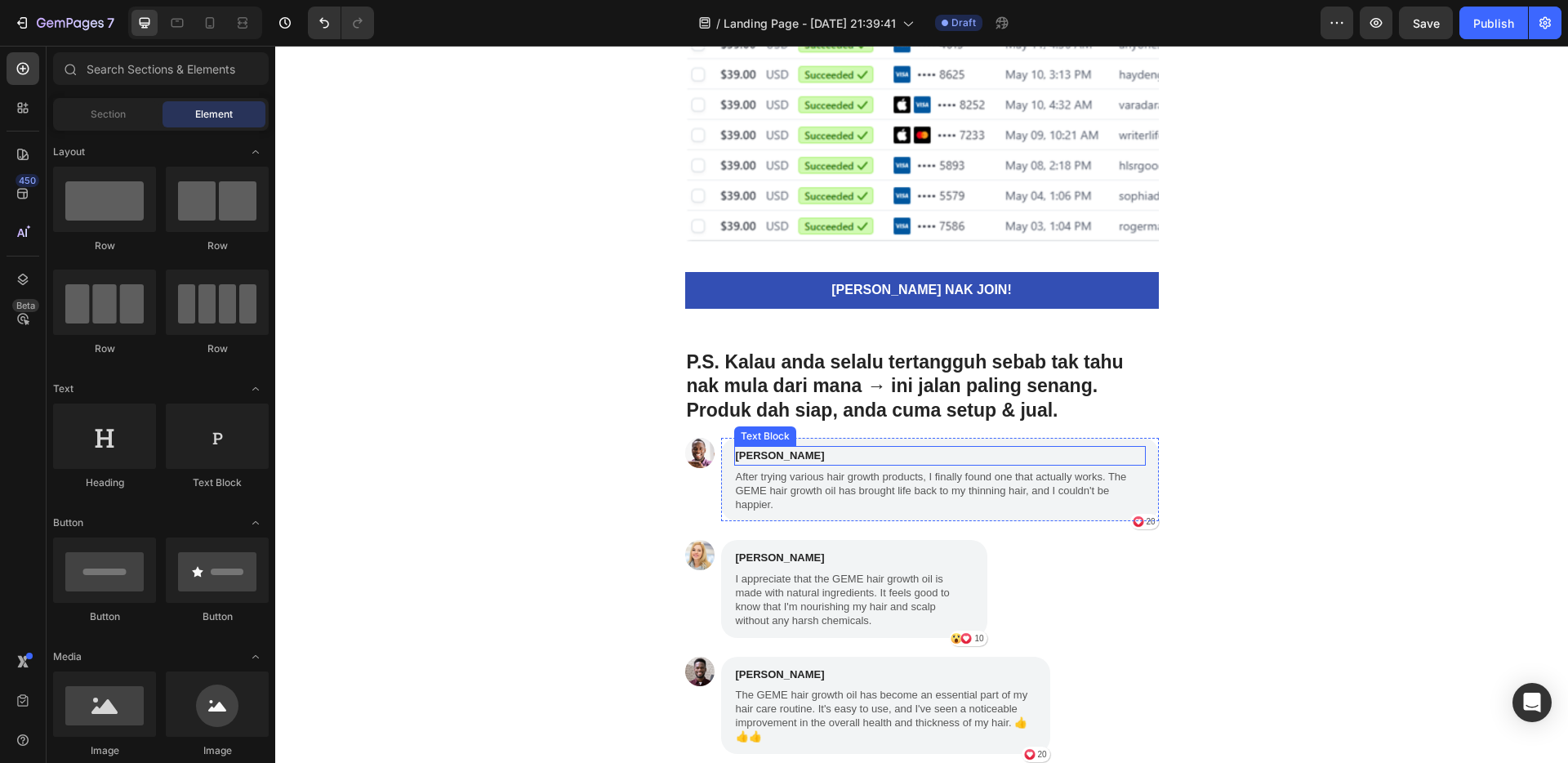
click at [885, 450] on p "[PERSON_NAME]" at bounding box center [940, 455] width 409 height 16
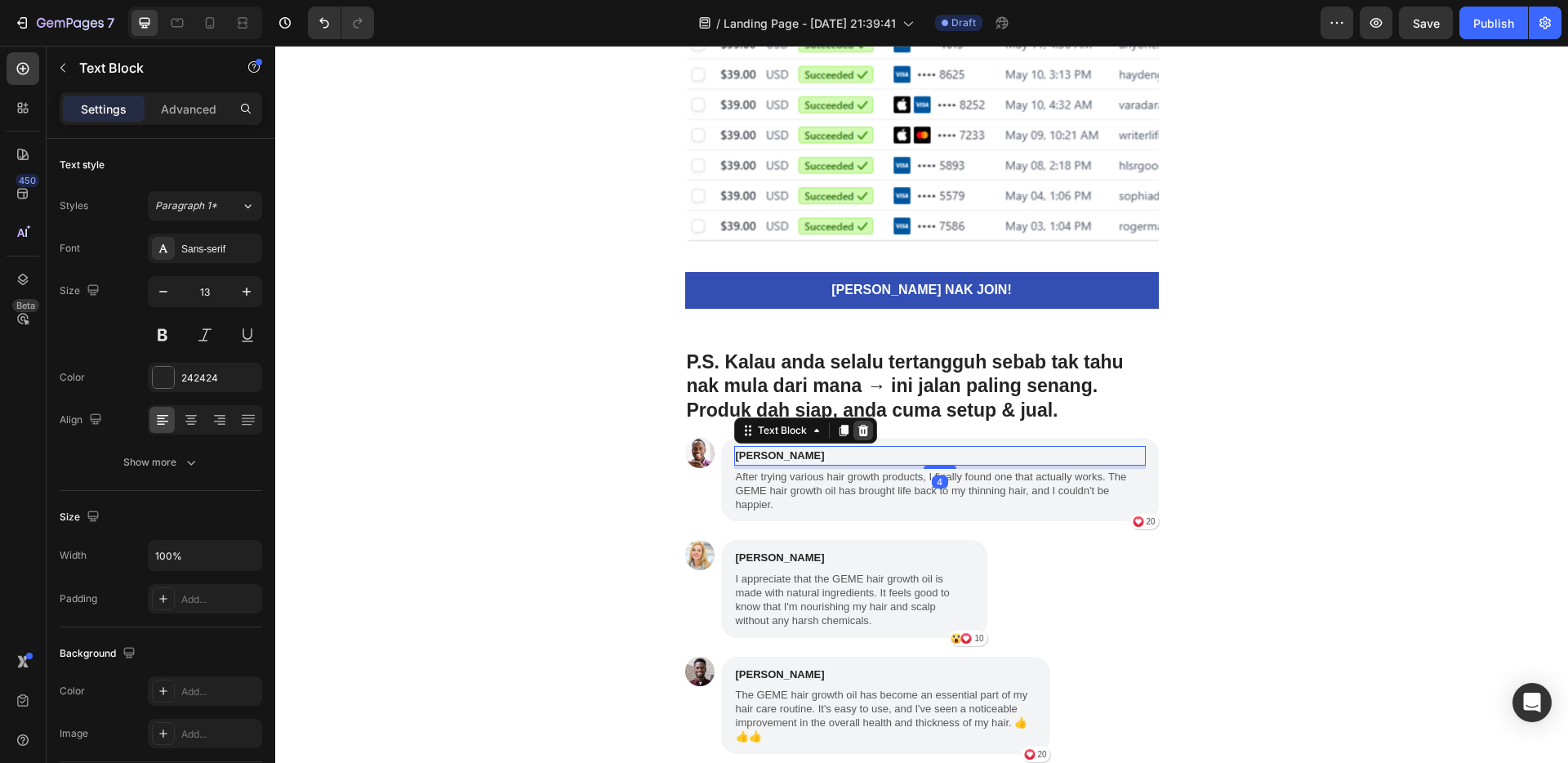
click at [861, 432] on icon at bounding box center [863, 431] width 13 height 13
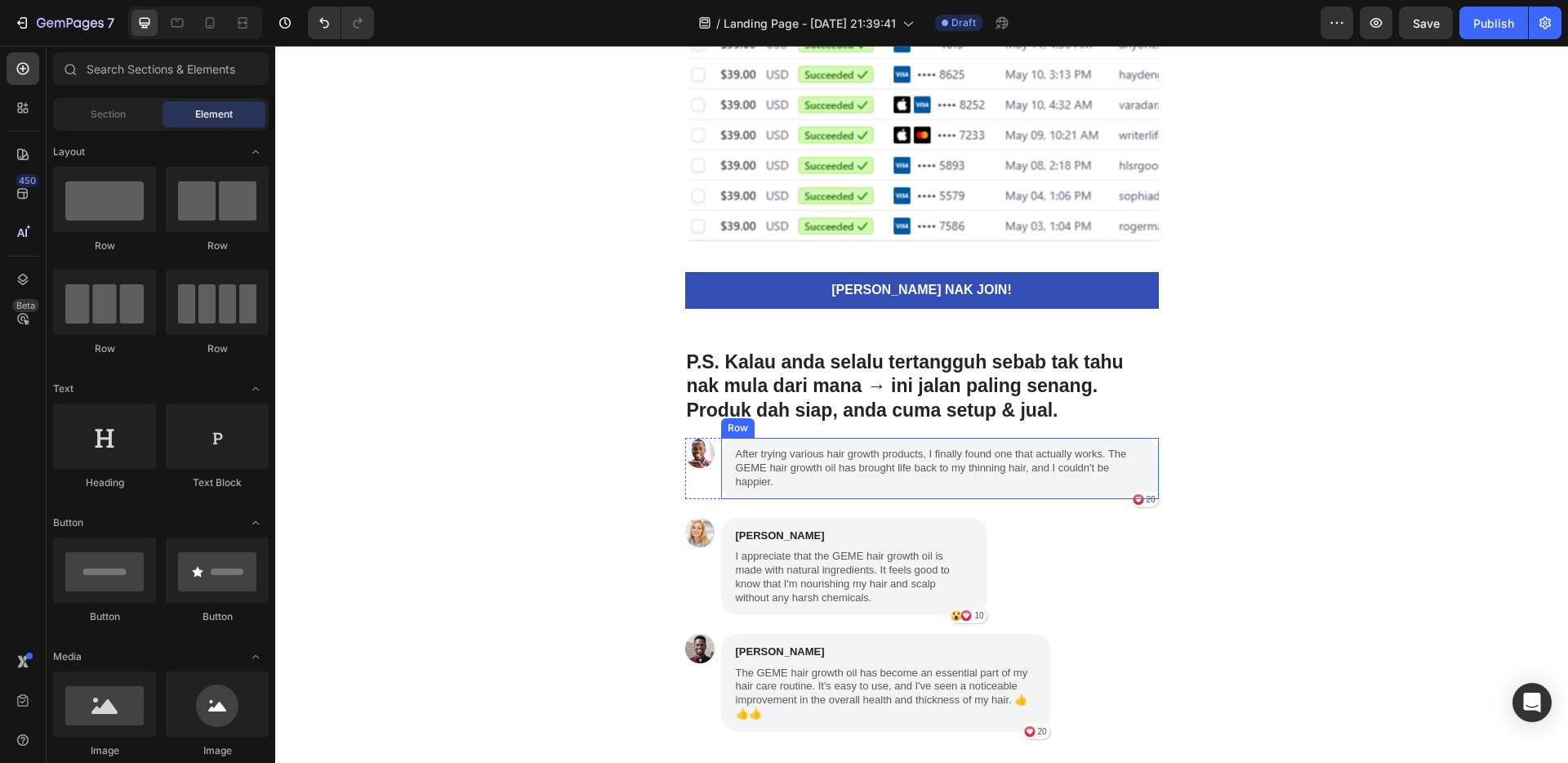
click at [855, 444] on div "After trying various hair growth products, I finally found one that actually wo…" at bounding box center [940, 469] width 438 height 61
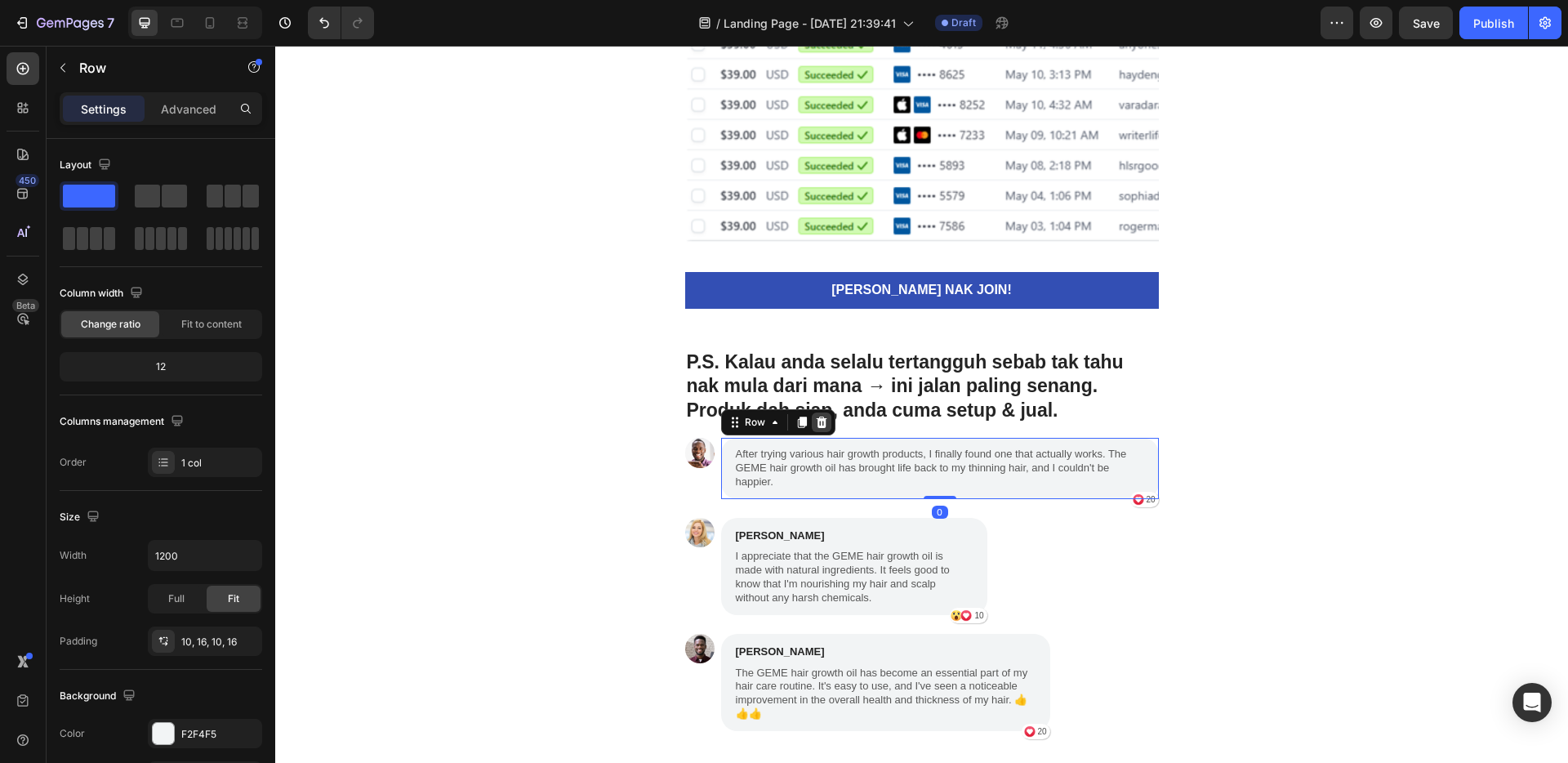
click at [816, 423] on icon at bounding box center [822, 423] width 13 height 13
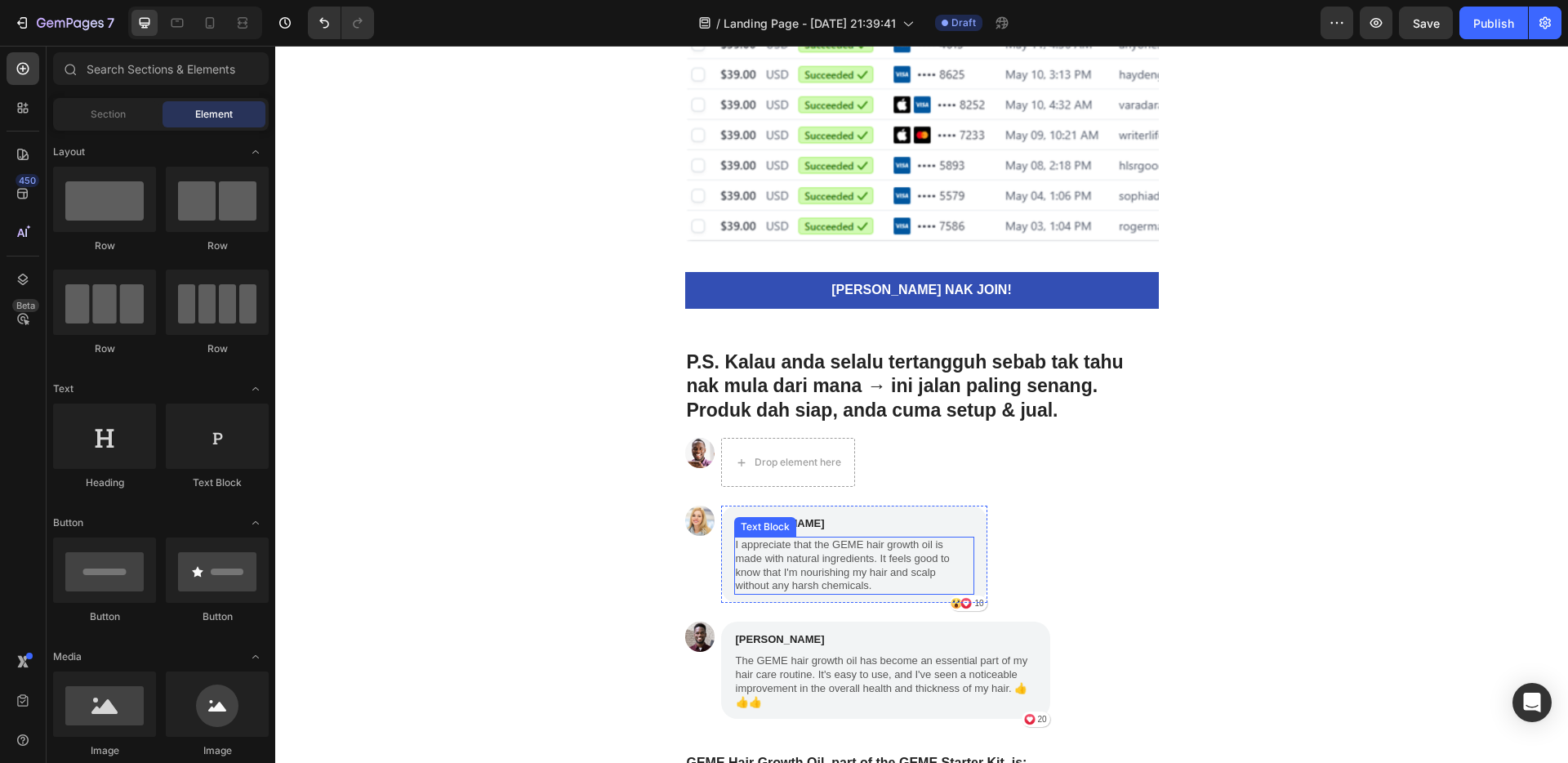
click at [913, 539] on p "I appreciate that the GEME hair growth oil is made with natural ingredients. It…" at bounding box center [854, 566] width 237 height 56
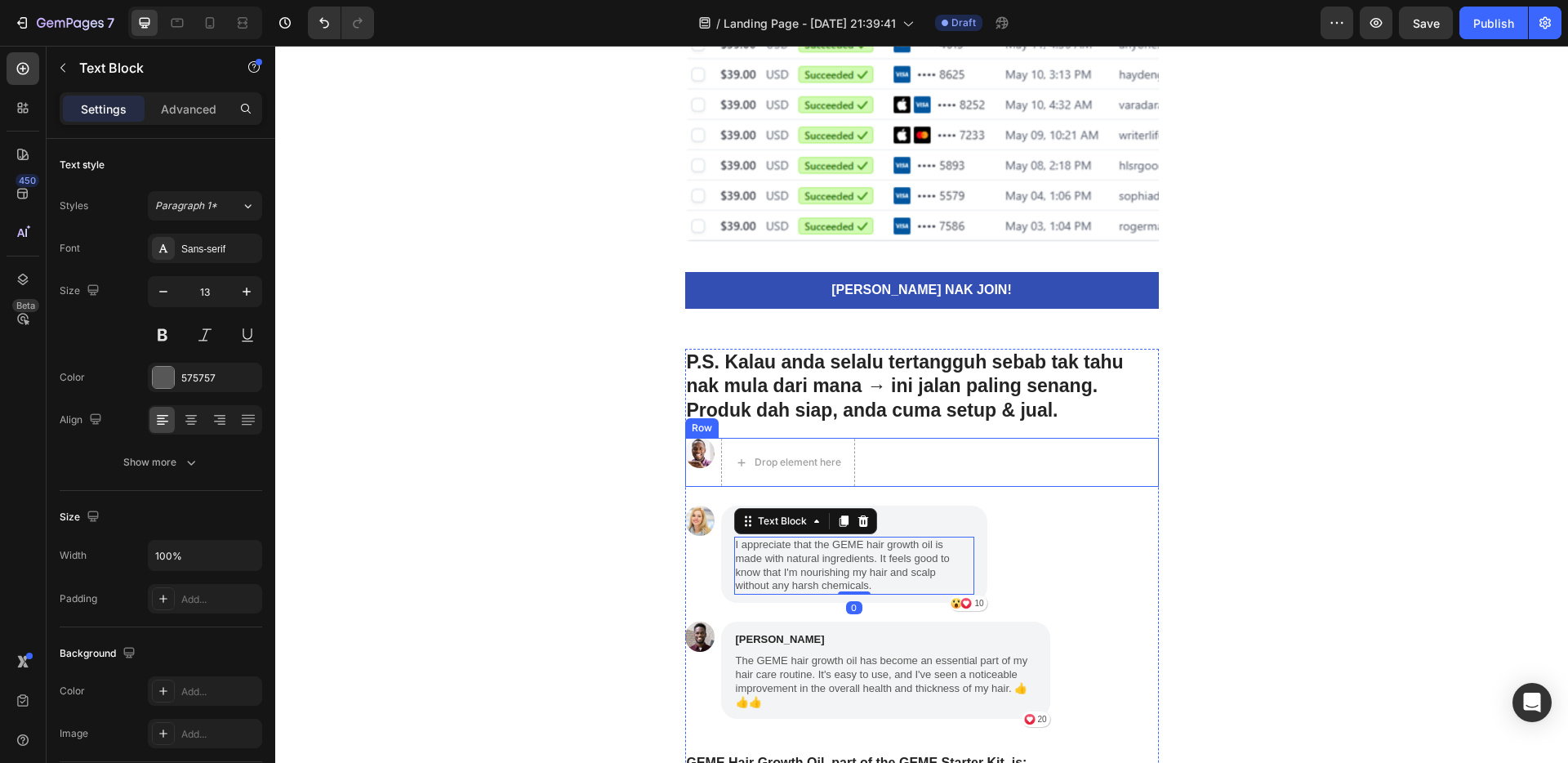
click at [905, 518] on p "[PERSON_NAME]" at bounding box center [854, 523] width 237 height 16
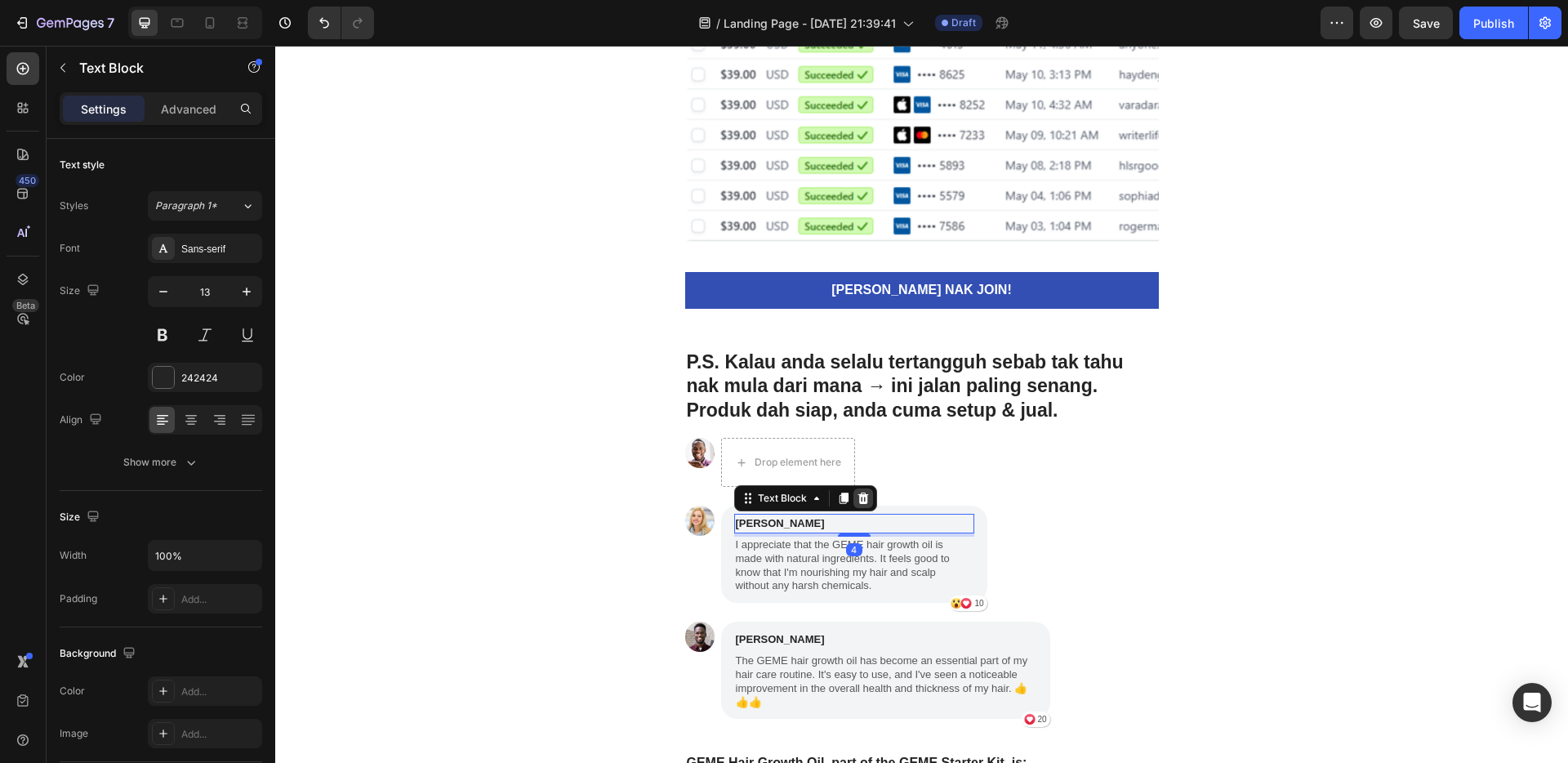
click at [853, 495] on div at bounding box center [863, 498] width 19 height 19
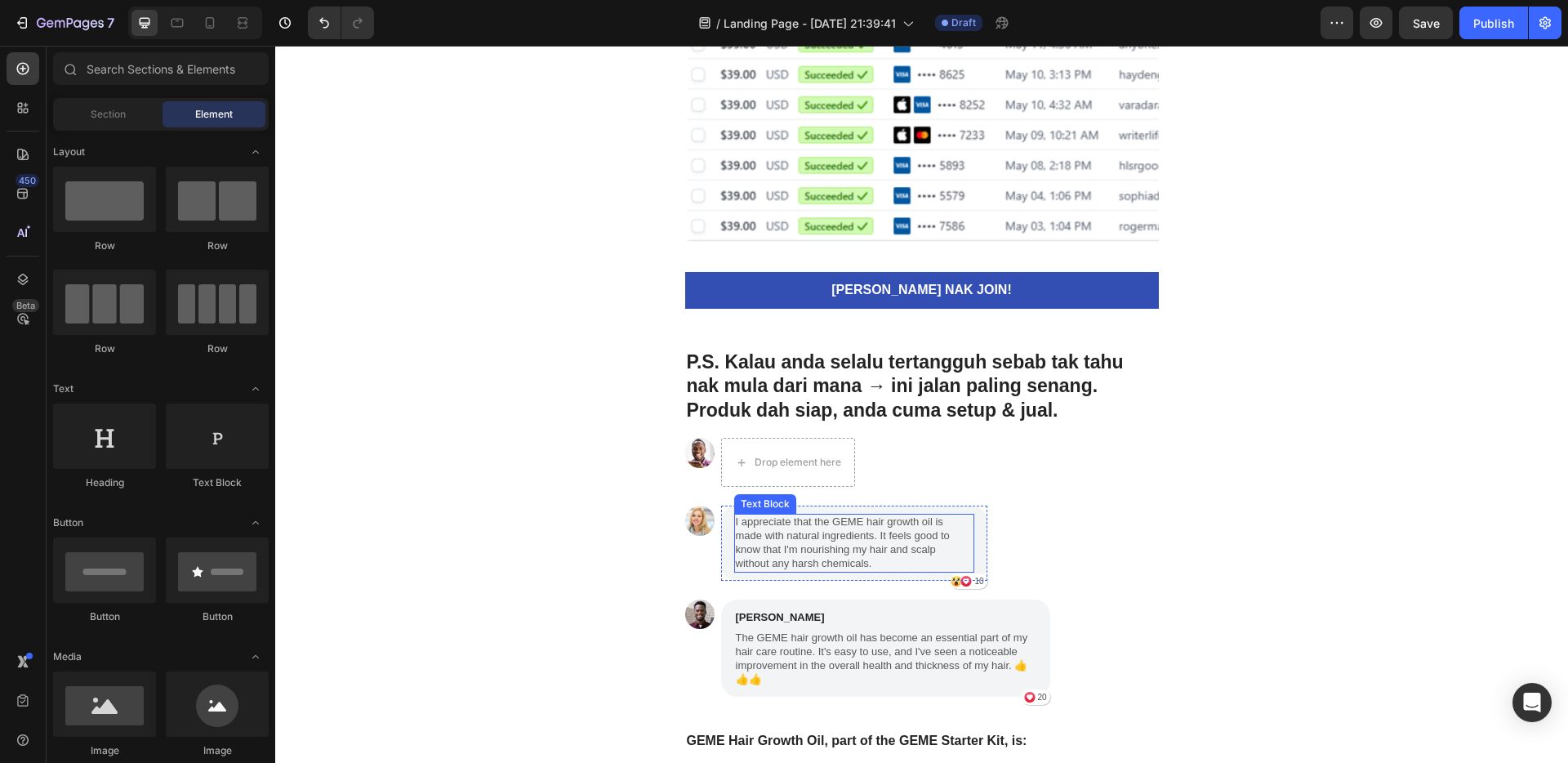
click at [900, 524] on p "I appreciate that the GEME hair growth oil is made with natural ingredients. It…" at bounding box center [854, 543] width 237 height 56
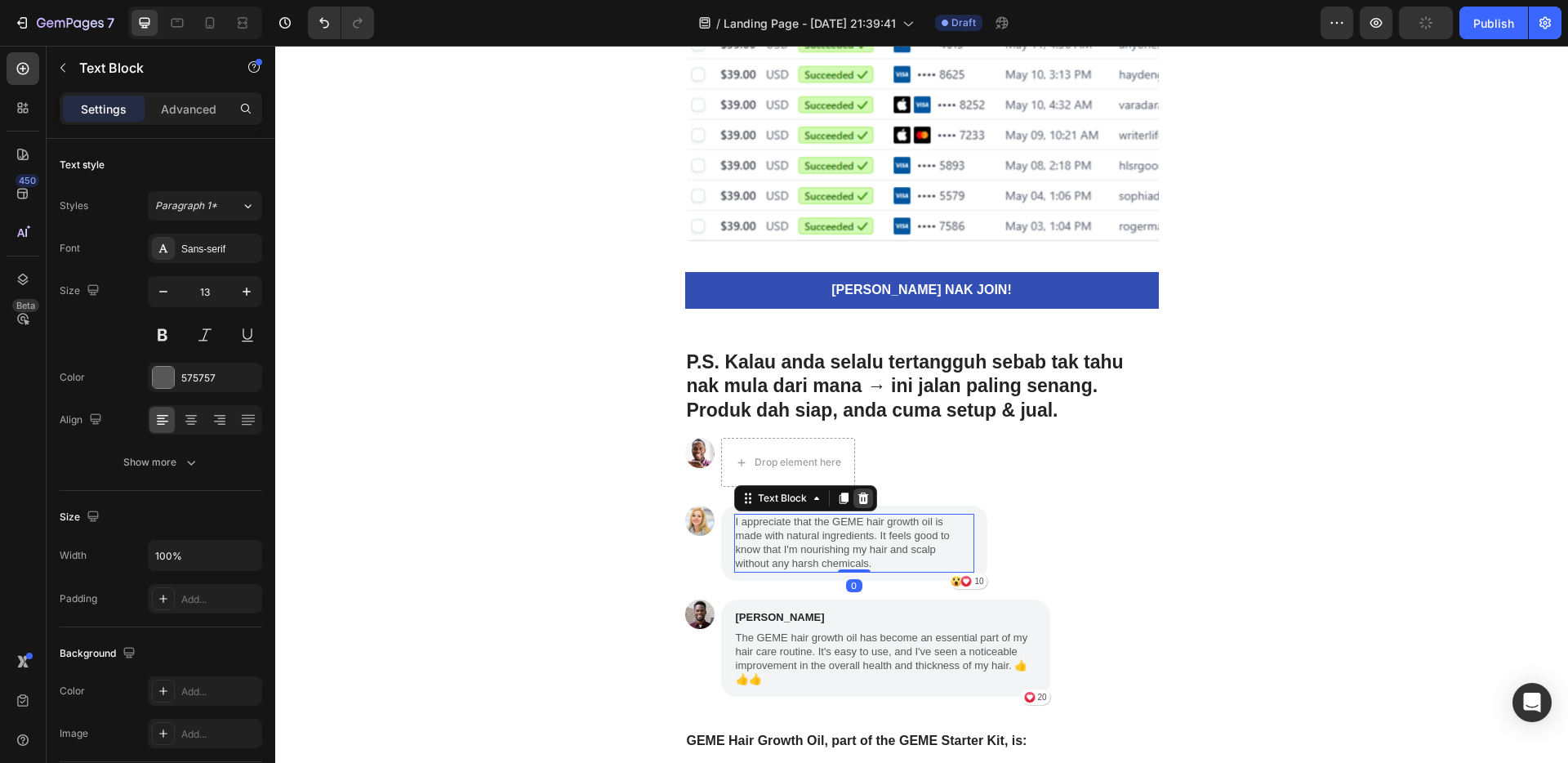
click at [857, 493] on icon at bounding box center [863, 499] width 13 height 13
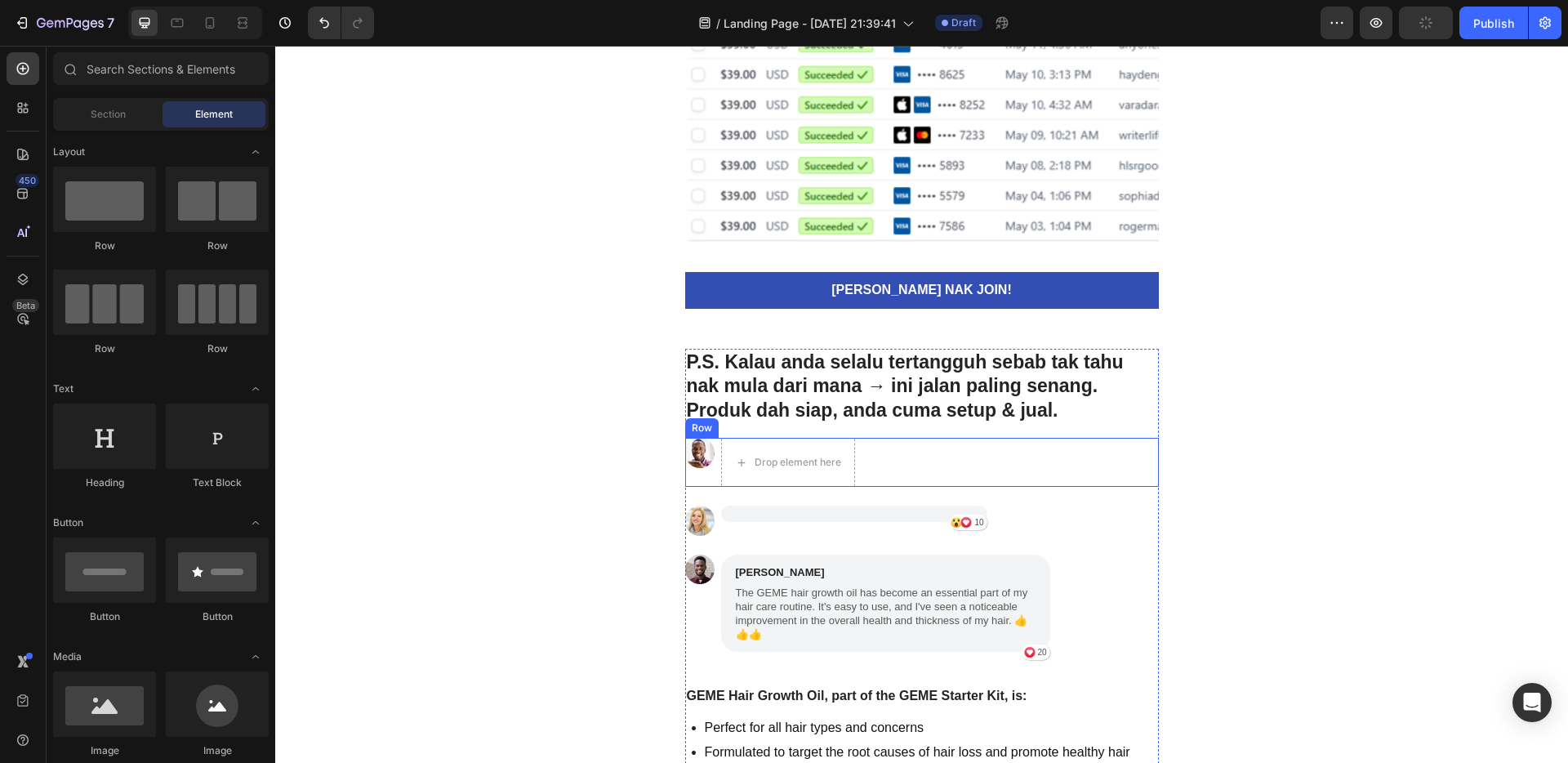
click at [865, 456] on div "Image Drop element here Row" at bounding box center [922, 463] width 474 height 49
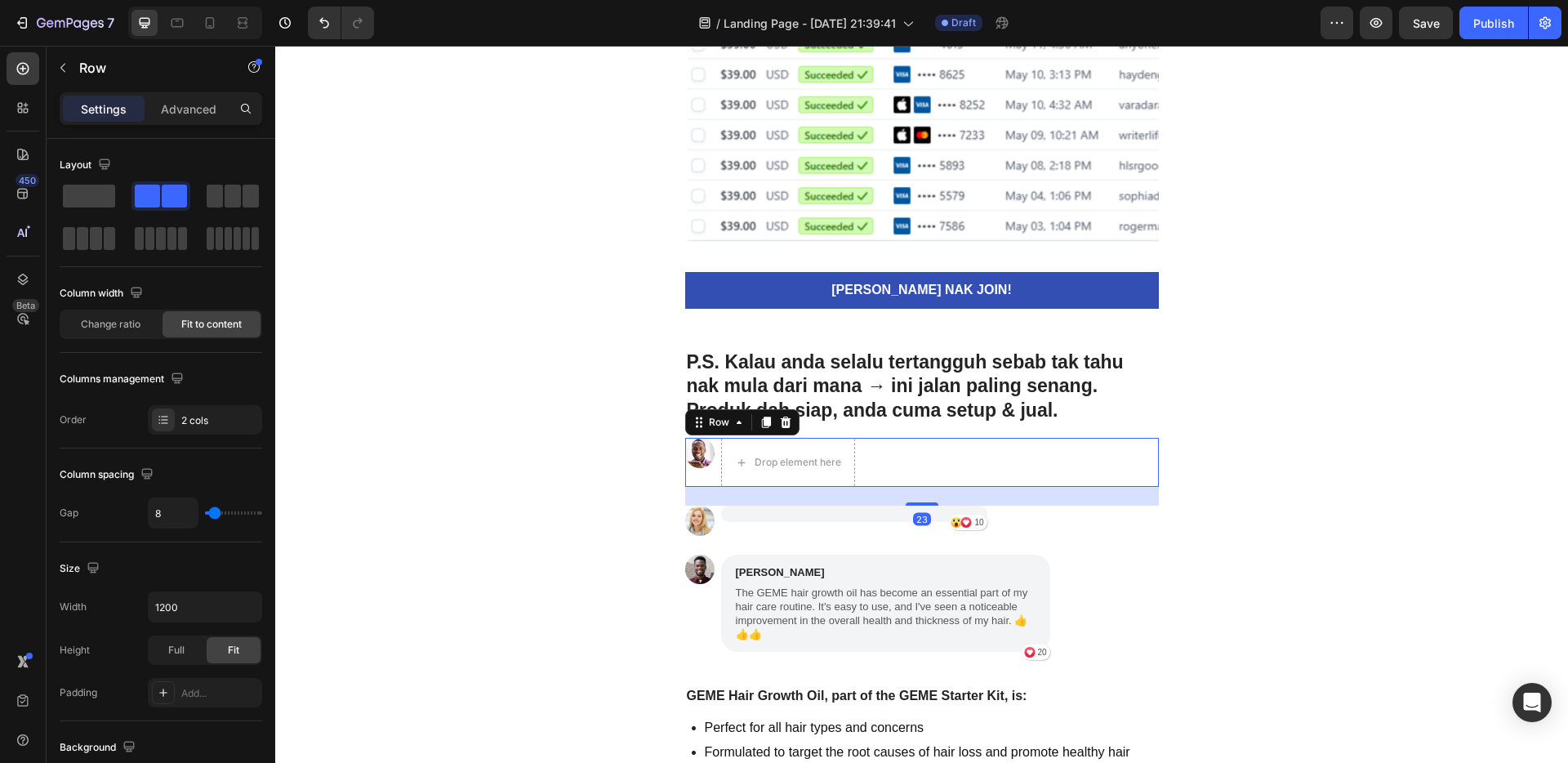
click at [780, 421] on icon at bounding box center [785, 422] width 11 height 12
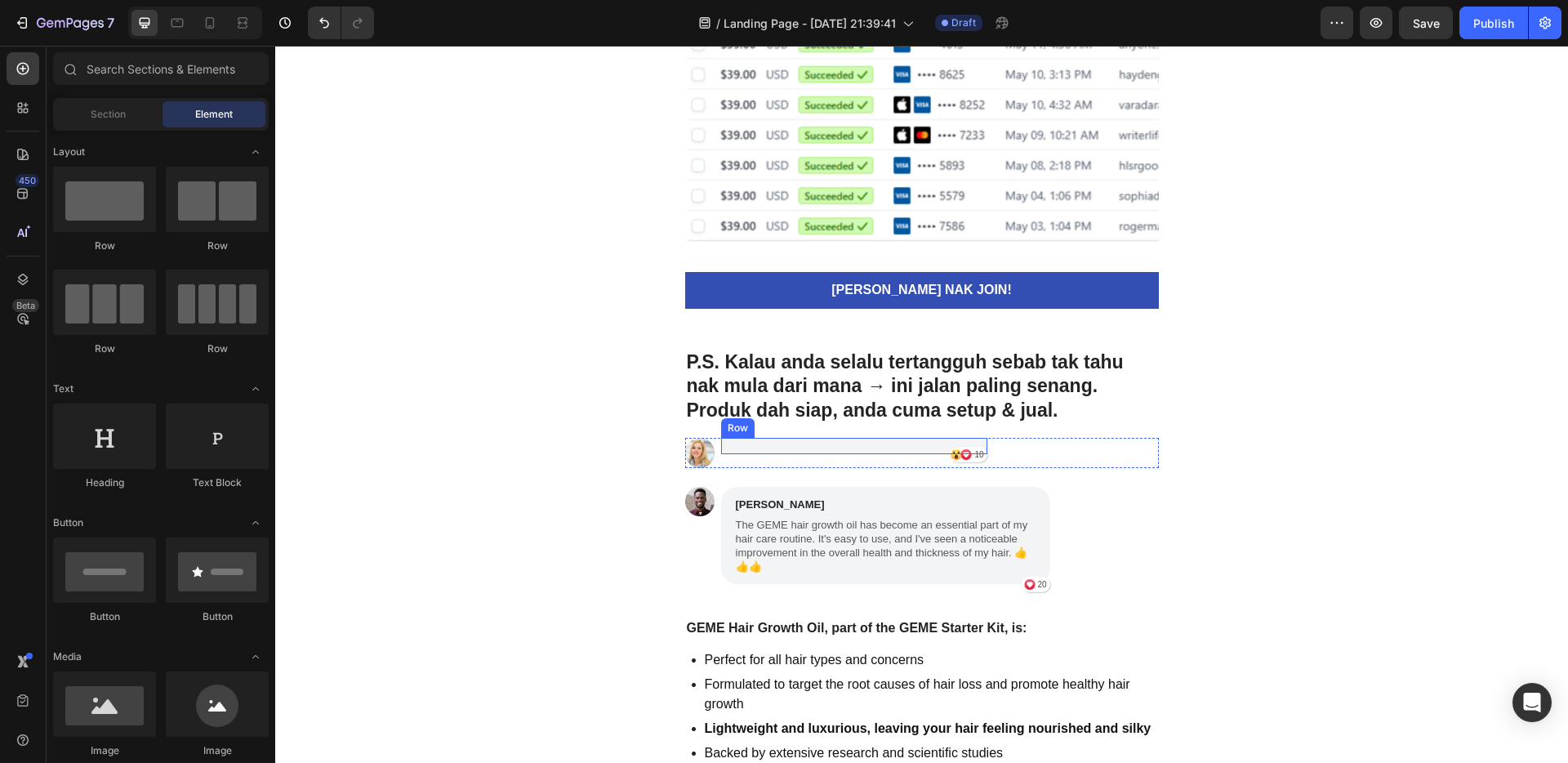
click at [880, 453] on div "Icon Icon [STREET_ADDRESS]" at bounding box center [854, 446] width 267 height 16
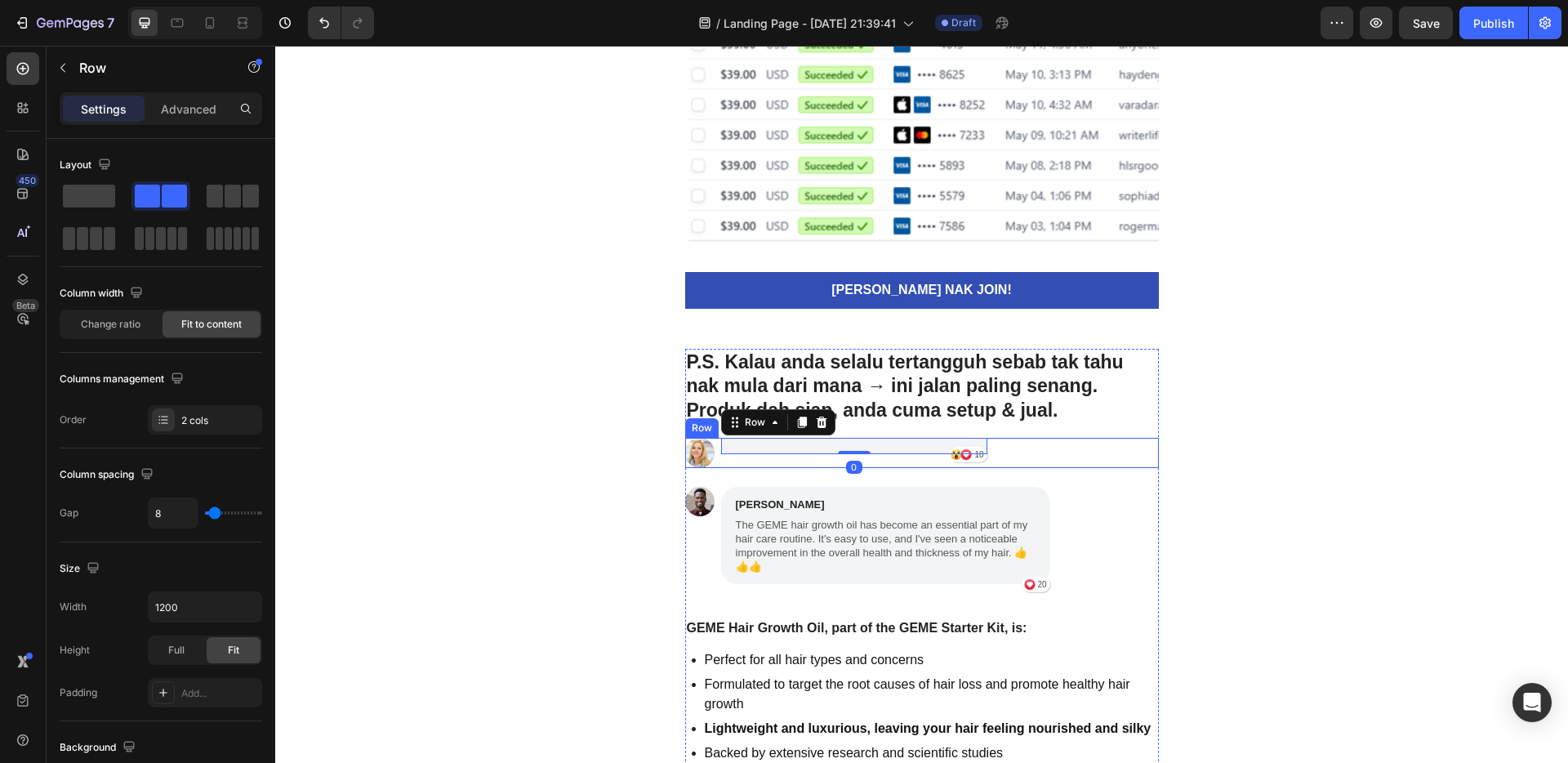
click at [876, 464] on div "Icon Icon 10 Text Block Row Row 0" at bounding box center [854, 453] width 267 height 29
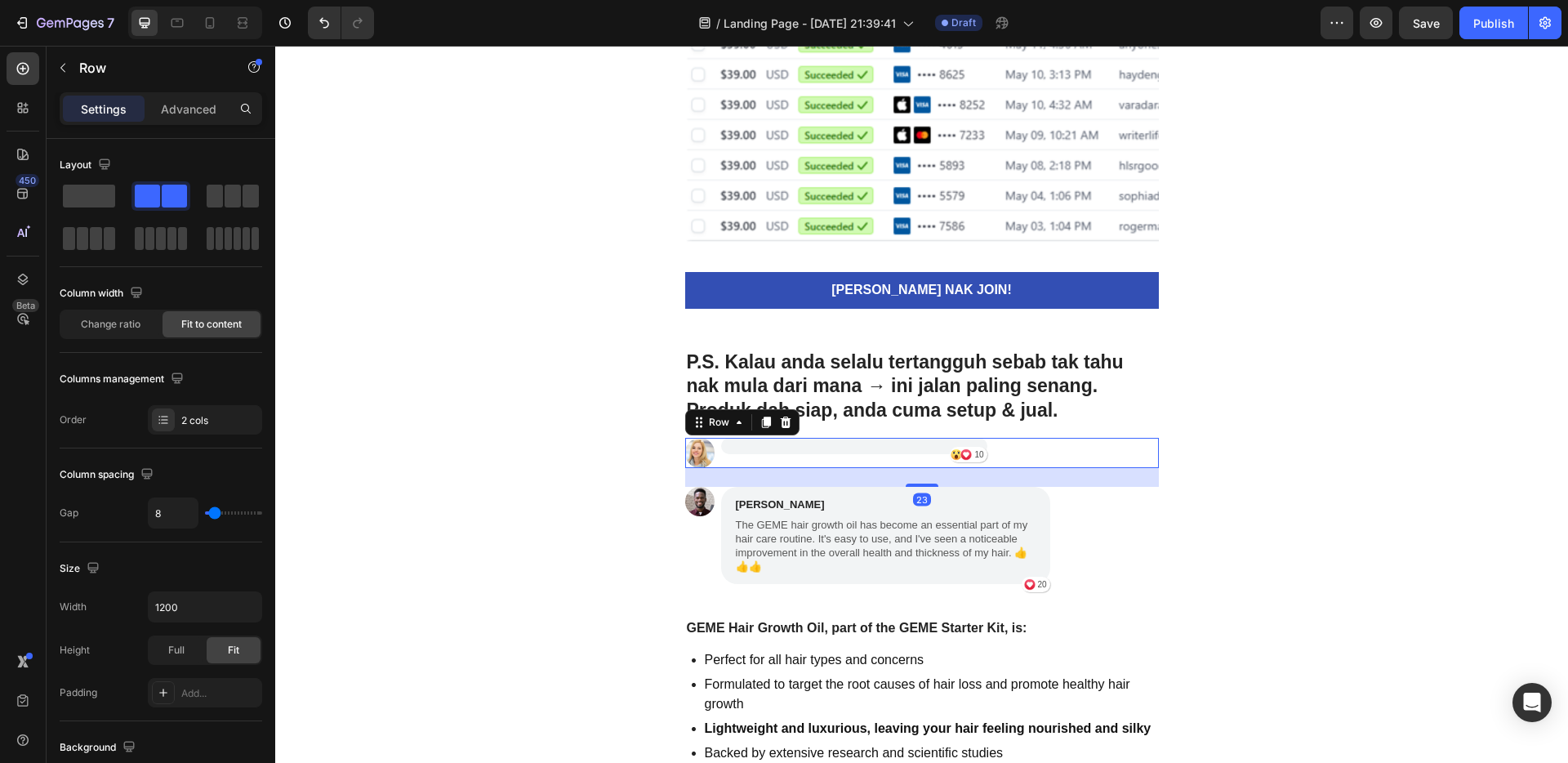
click at [782, 424] on icon at bounding box center [785, 422] width 11 height 12
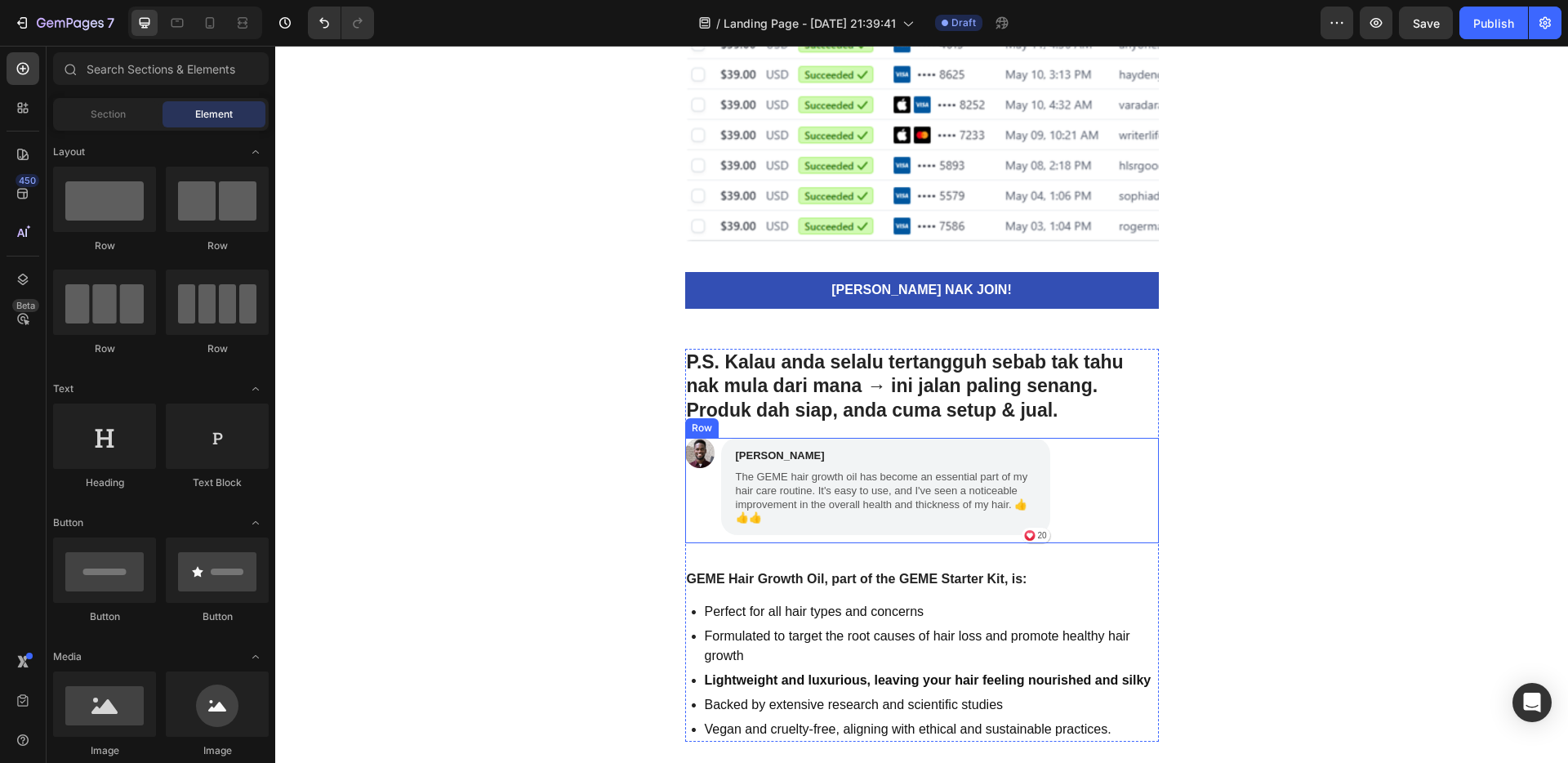
click at [1064, 465] on div "Image [PERSON_NAME] Text Block The GEME hair growth oil has become an essential…" at bounding box center [922, 490] width 474 height 105
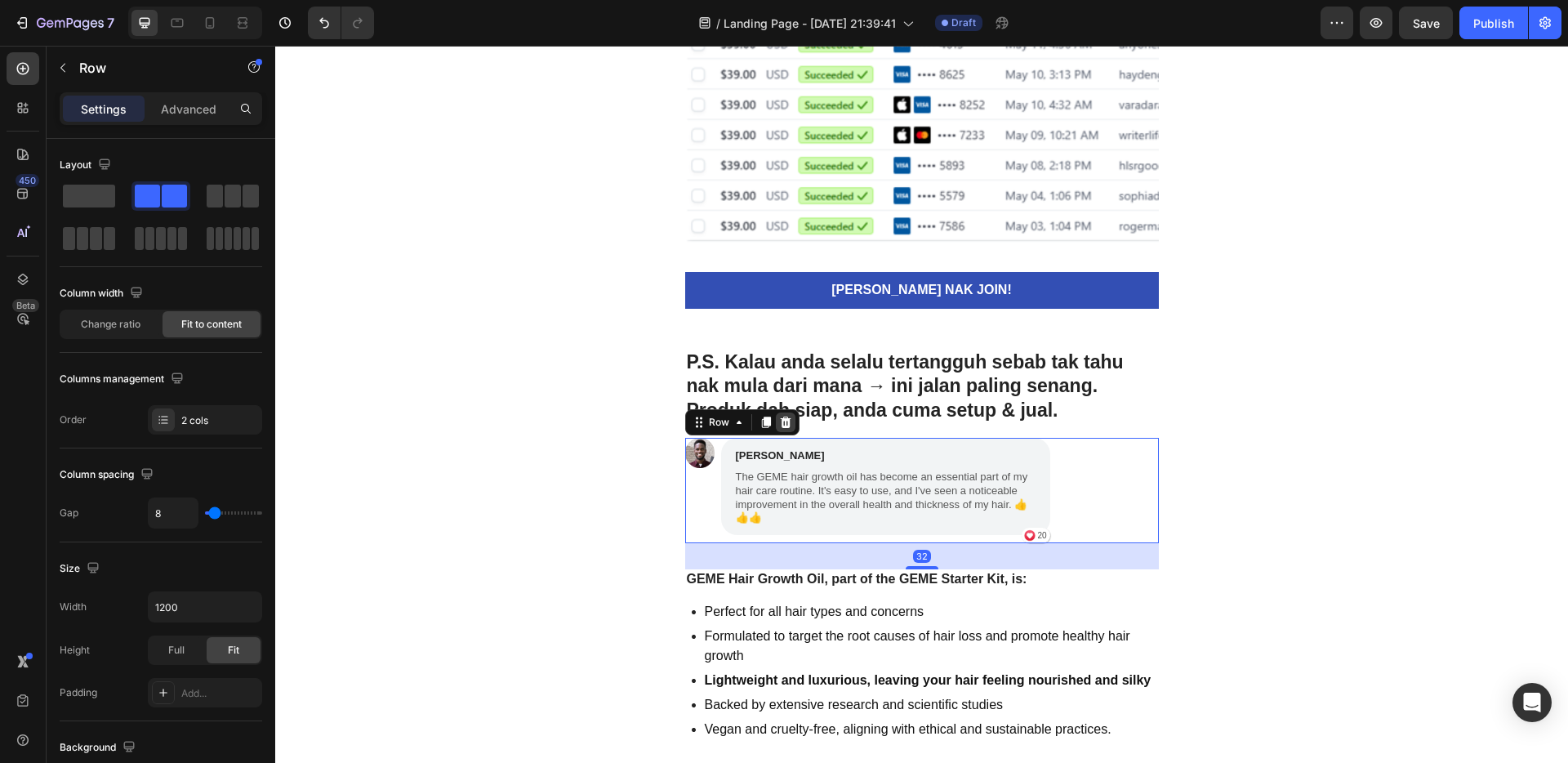
click at [779, 424] on icon at bounding box center [786, 423] width 13 height 13
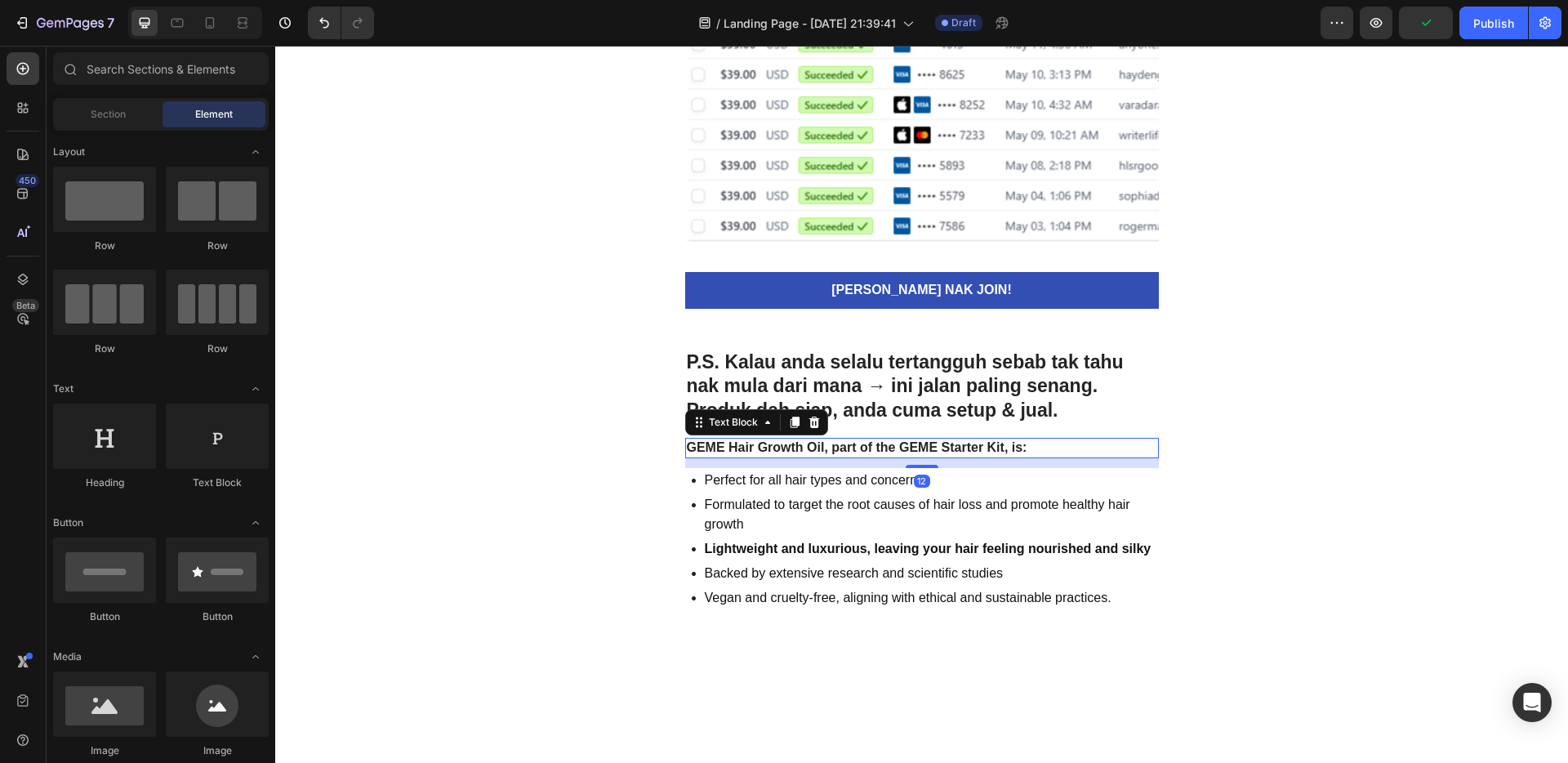
click at [914, 449] on strong "GEME Hair Growth Oil, part of the GEME Starter Kit, is:" at bounding box center [857, 448] width 341 height 14
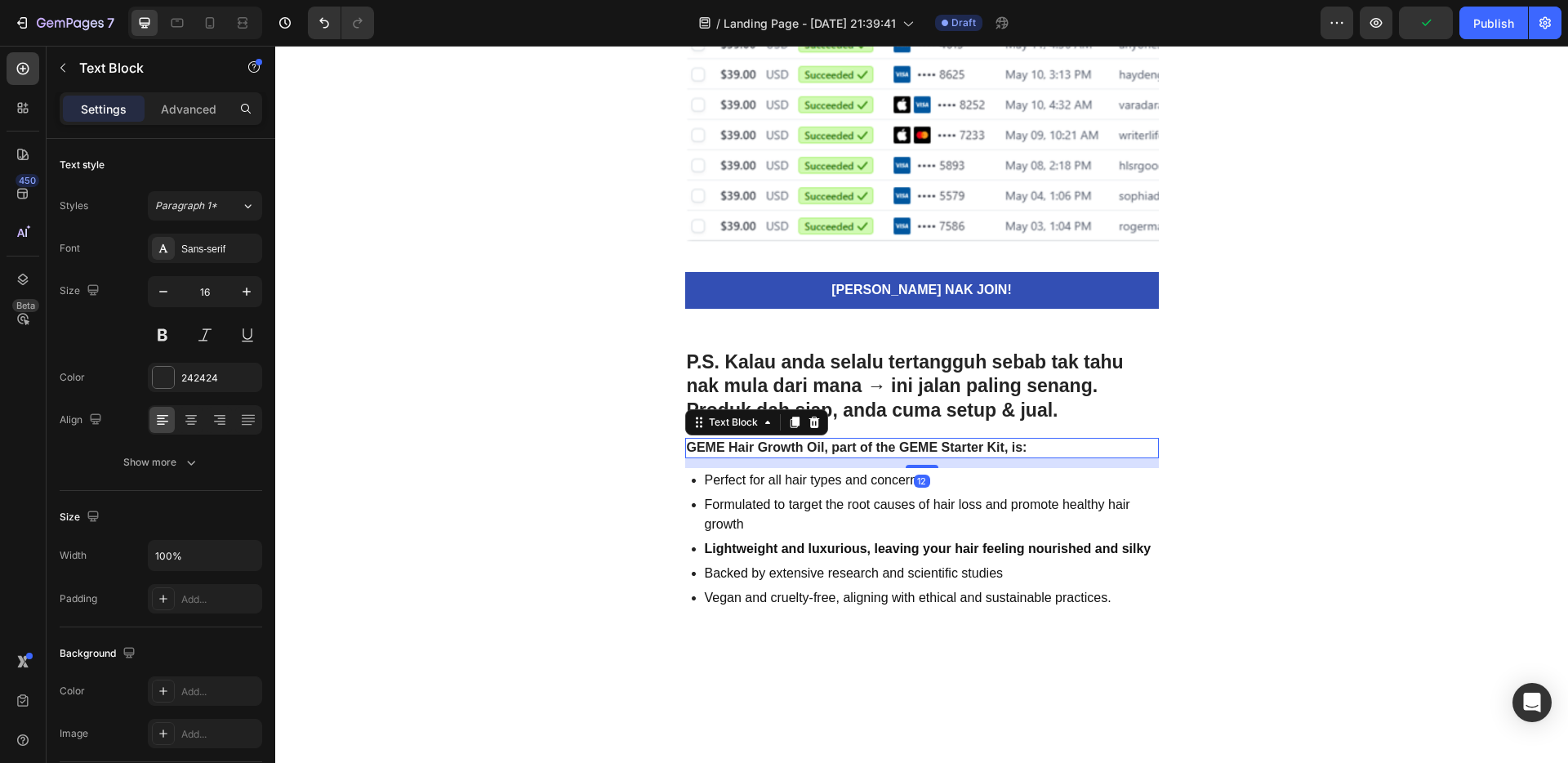
click at [809, 418] on icon at bounding box center [814, 422] width 11 height 12
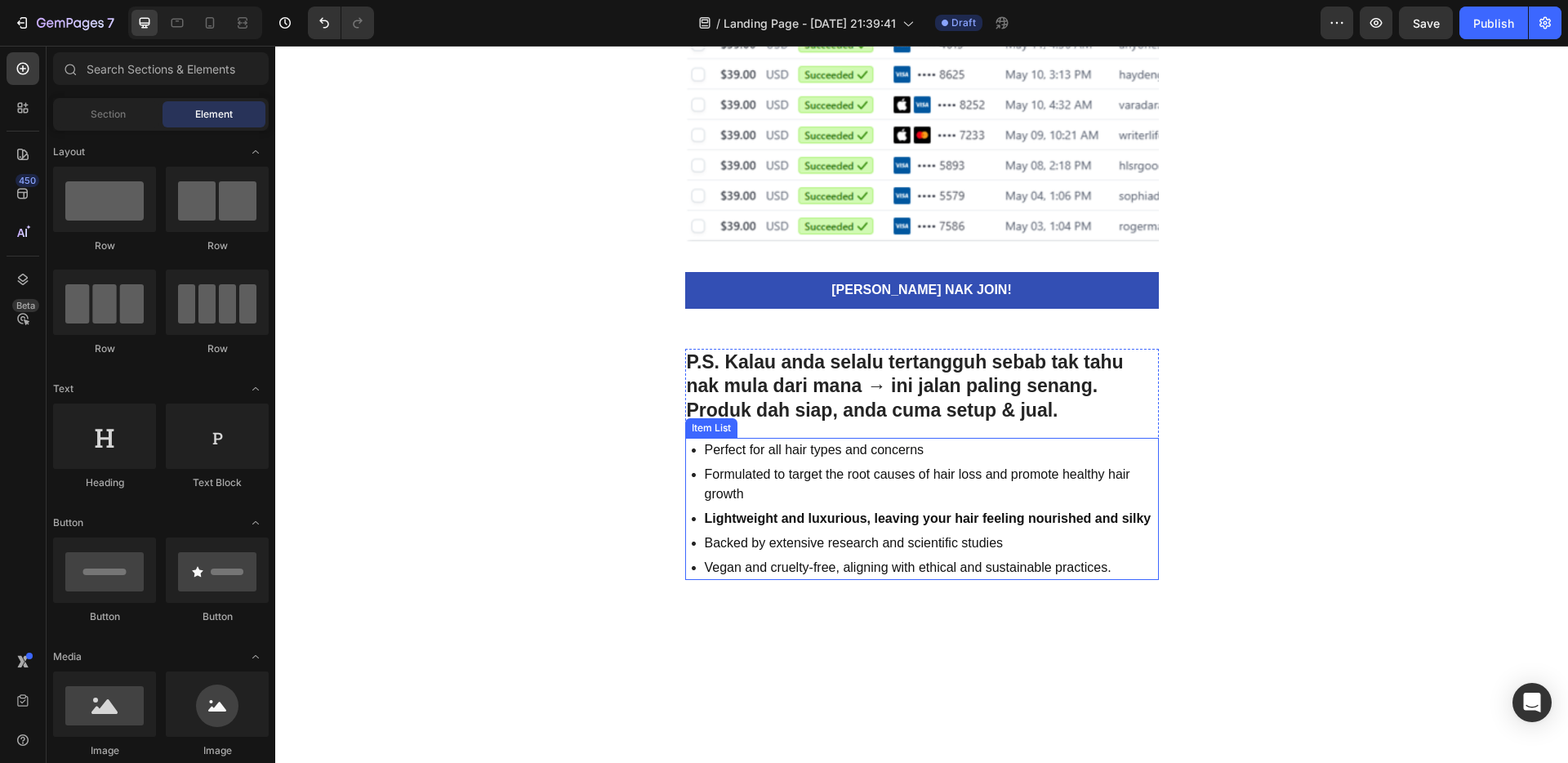
click at [824, 453] on p "Perfect for all hair types and concerns" at bounding box center [930, 450] width 451 height 19
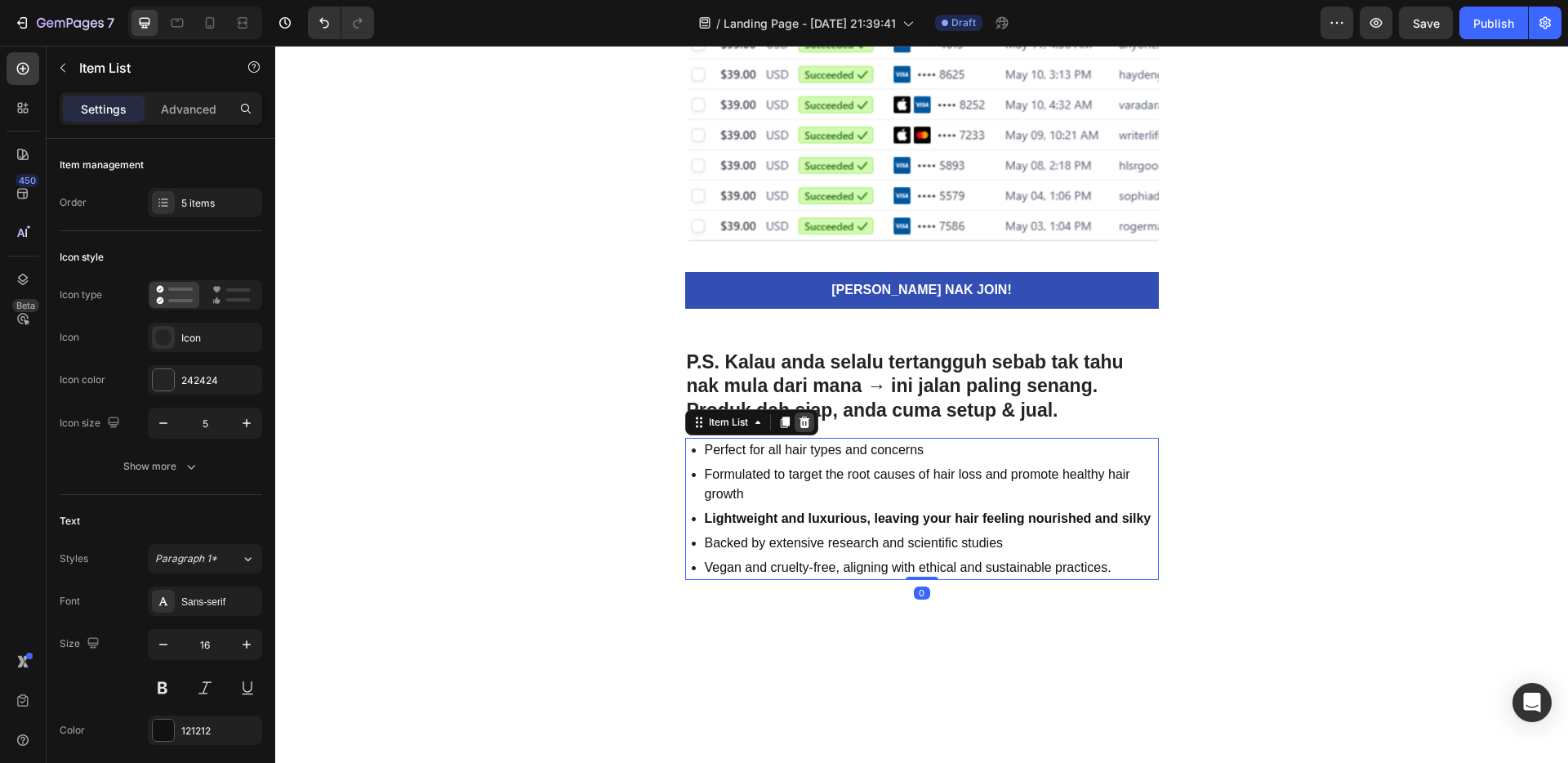
click at [805, 420] on div at bounding box center [804, 422] width 19 height 19
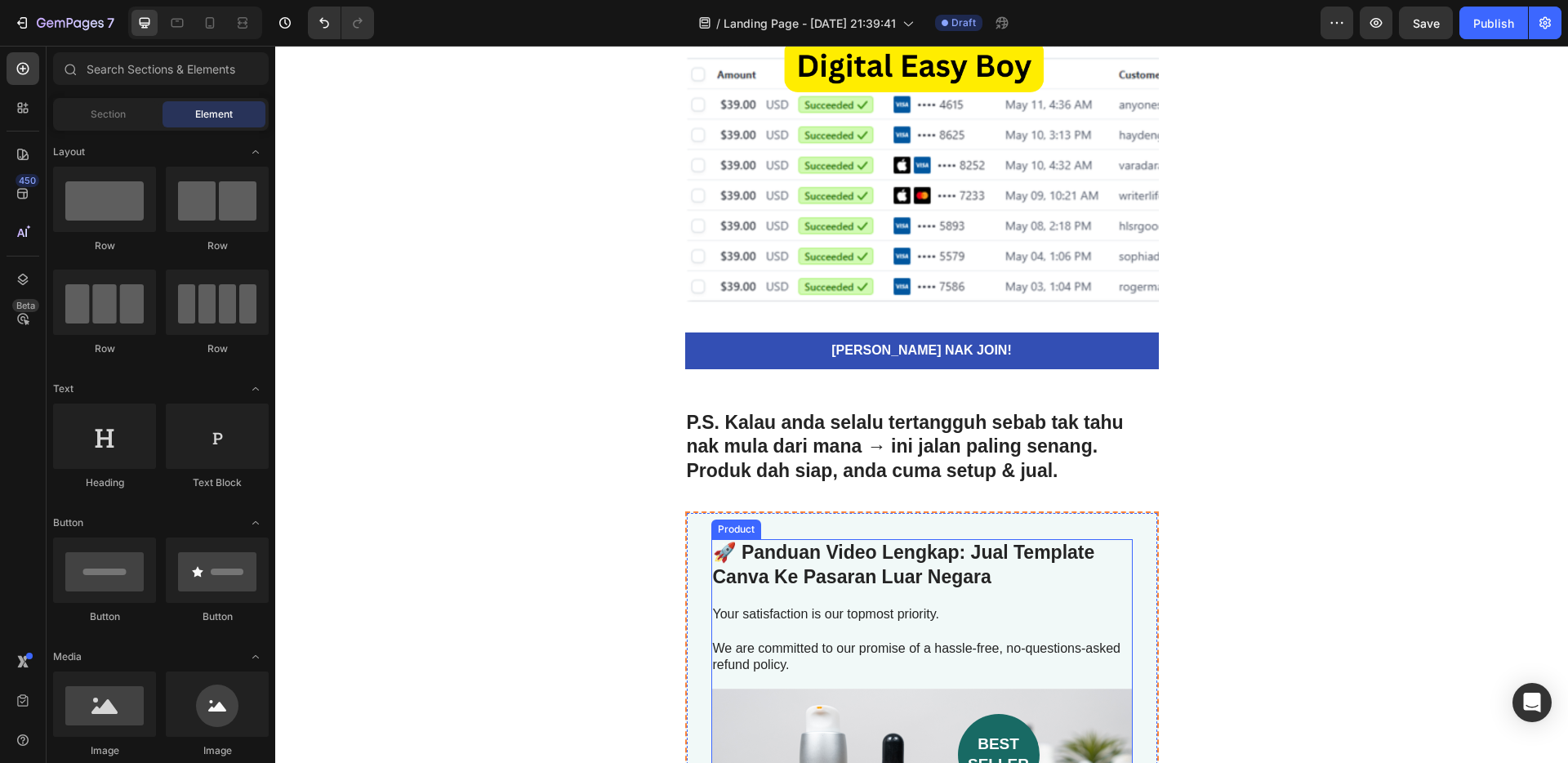
scroll to position [4612, 0]
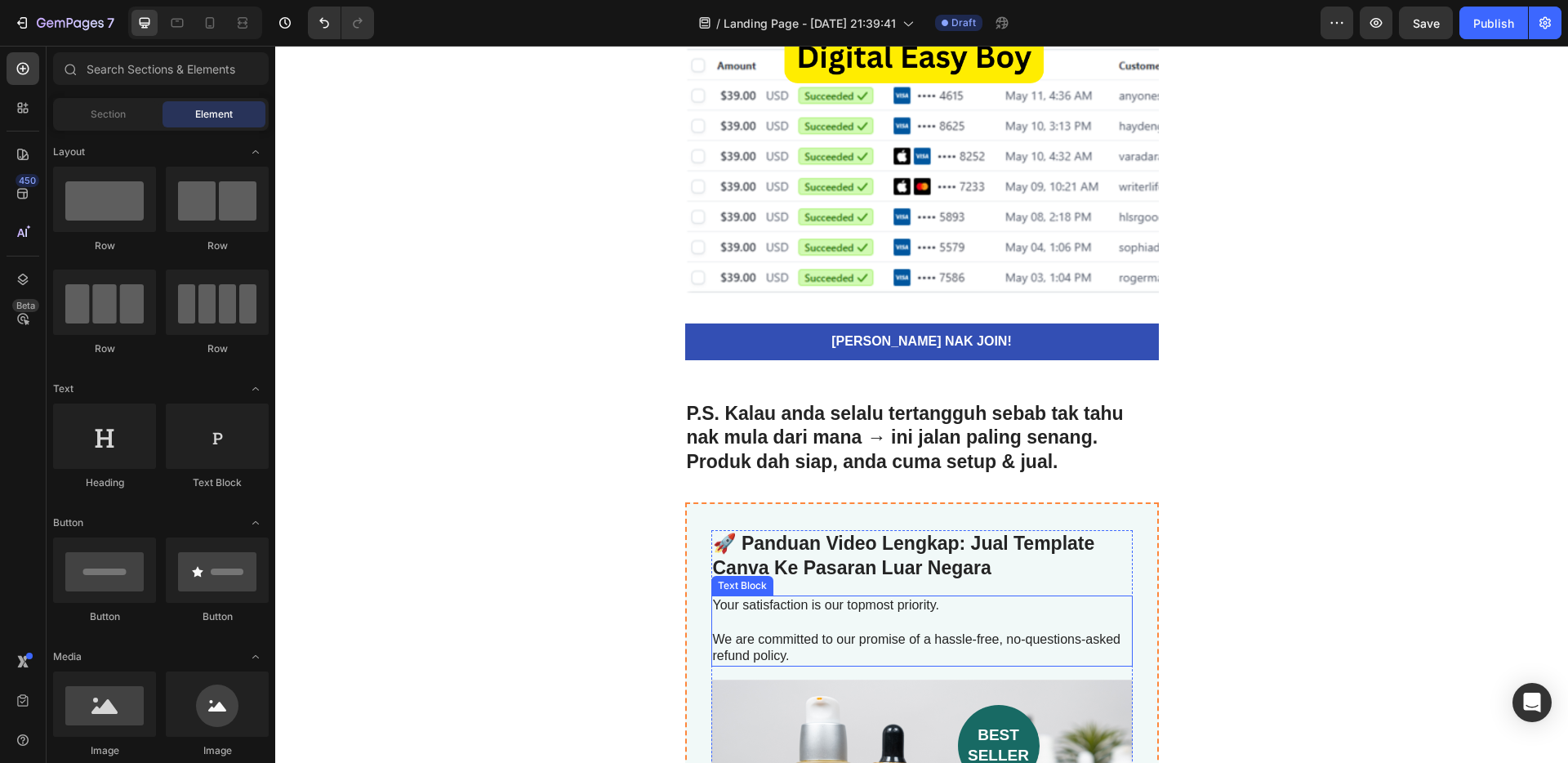
click at [888, 604] on p "Your satisfaction is our topmost priority." at bounding box center [921, 606] width 418 height 17
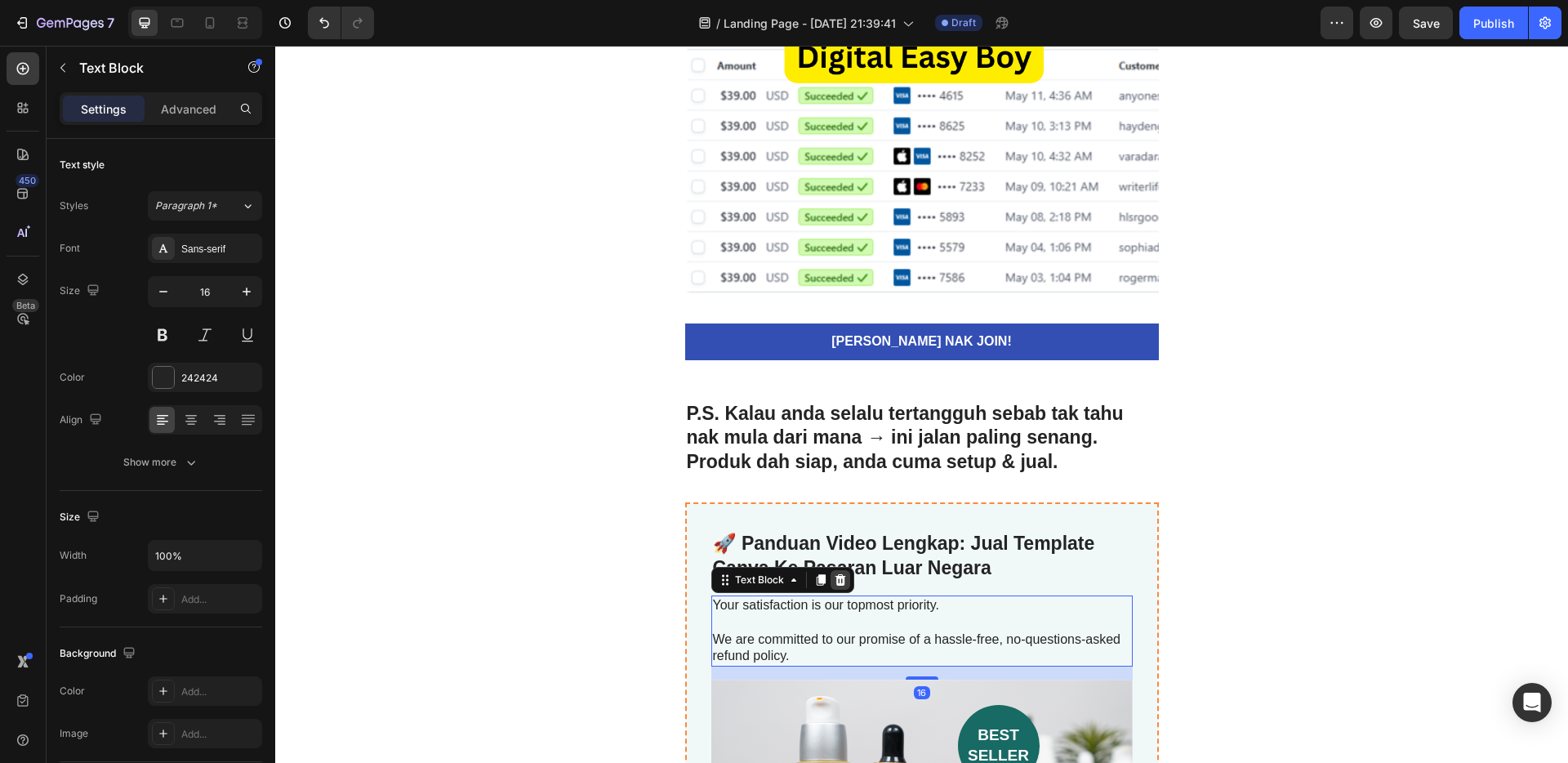
click at [835, 582] on icon at bounding box center [840, 580] width 11 height 12
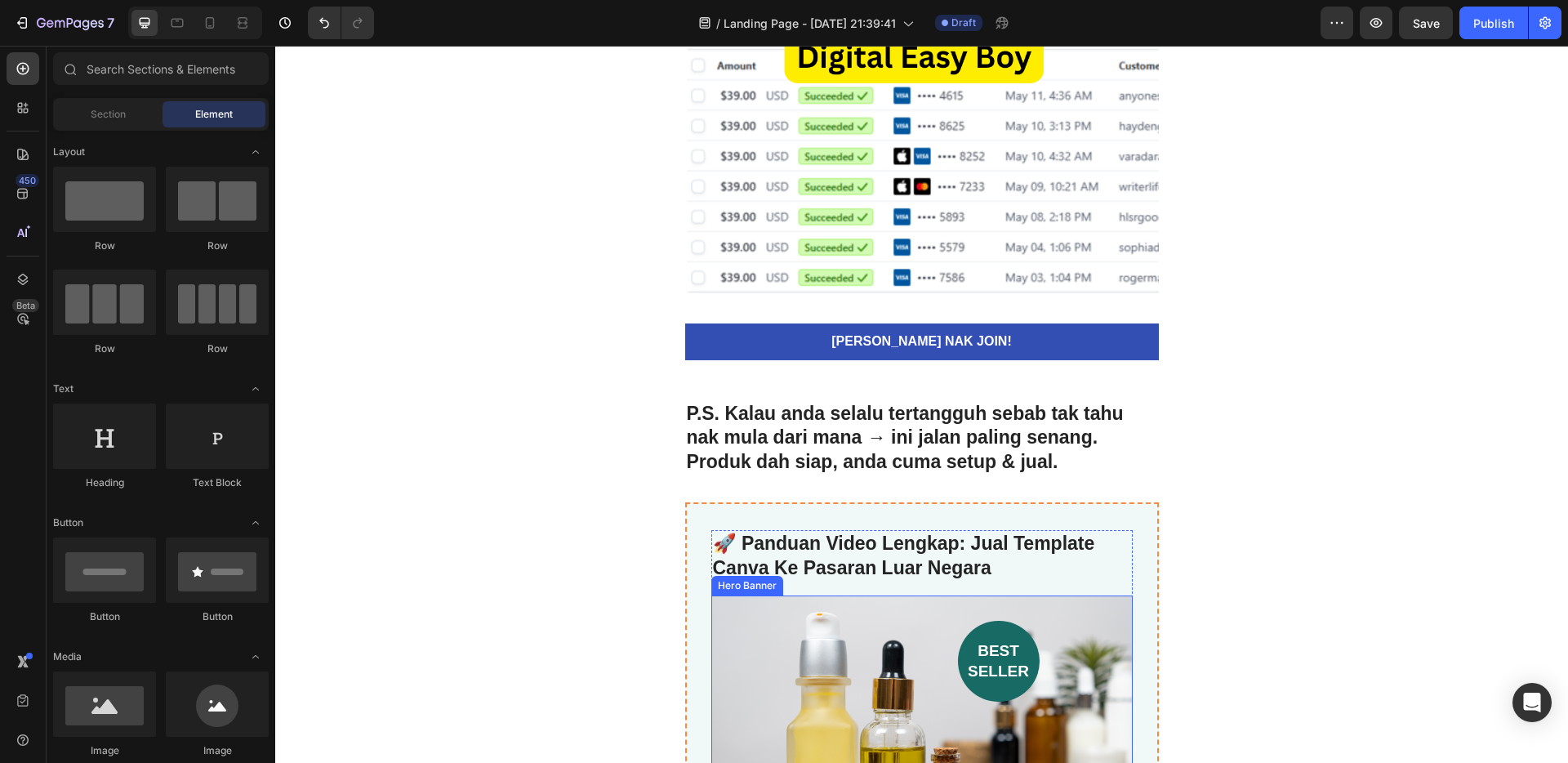
click at [937, 650] on div "best seller" at bounding box center [875, 661] width 329 height 81
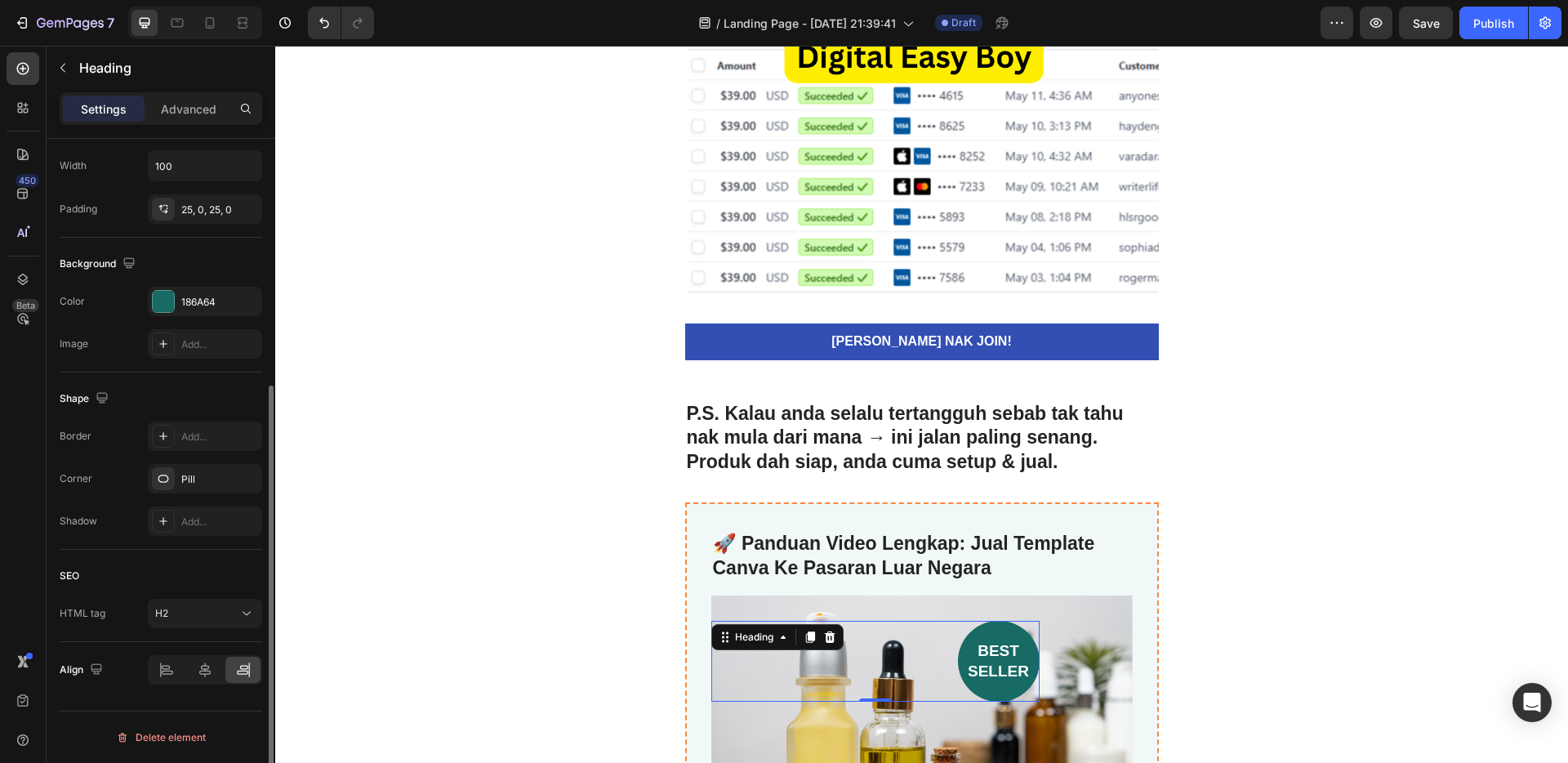
scroll to position [0, 0]
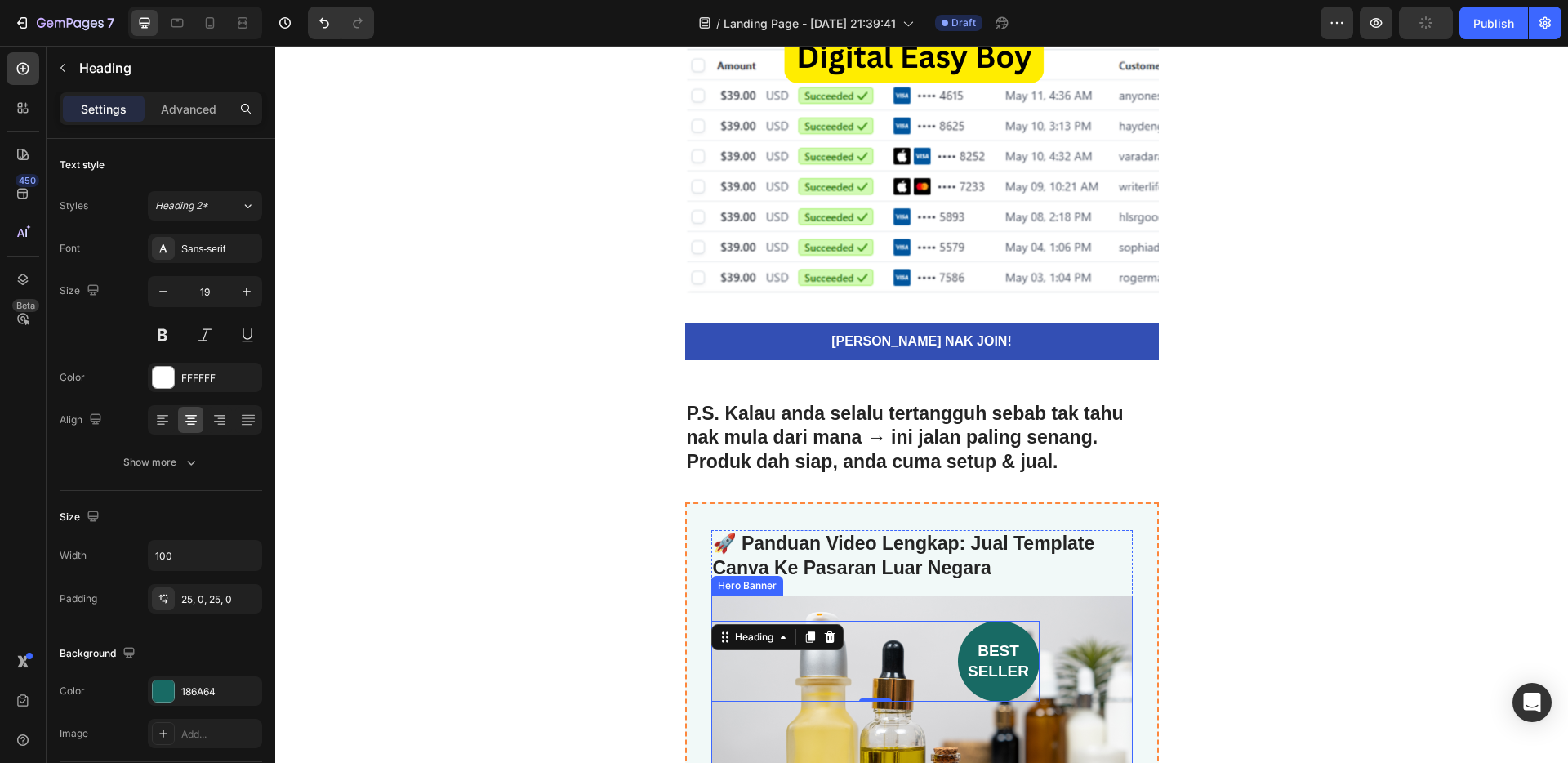
click at [1087, 661] on div "best seller Heading 0" at bounding box center [921, 649] width 421 height 106
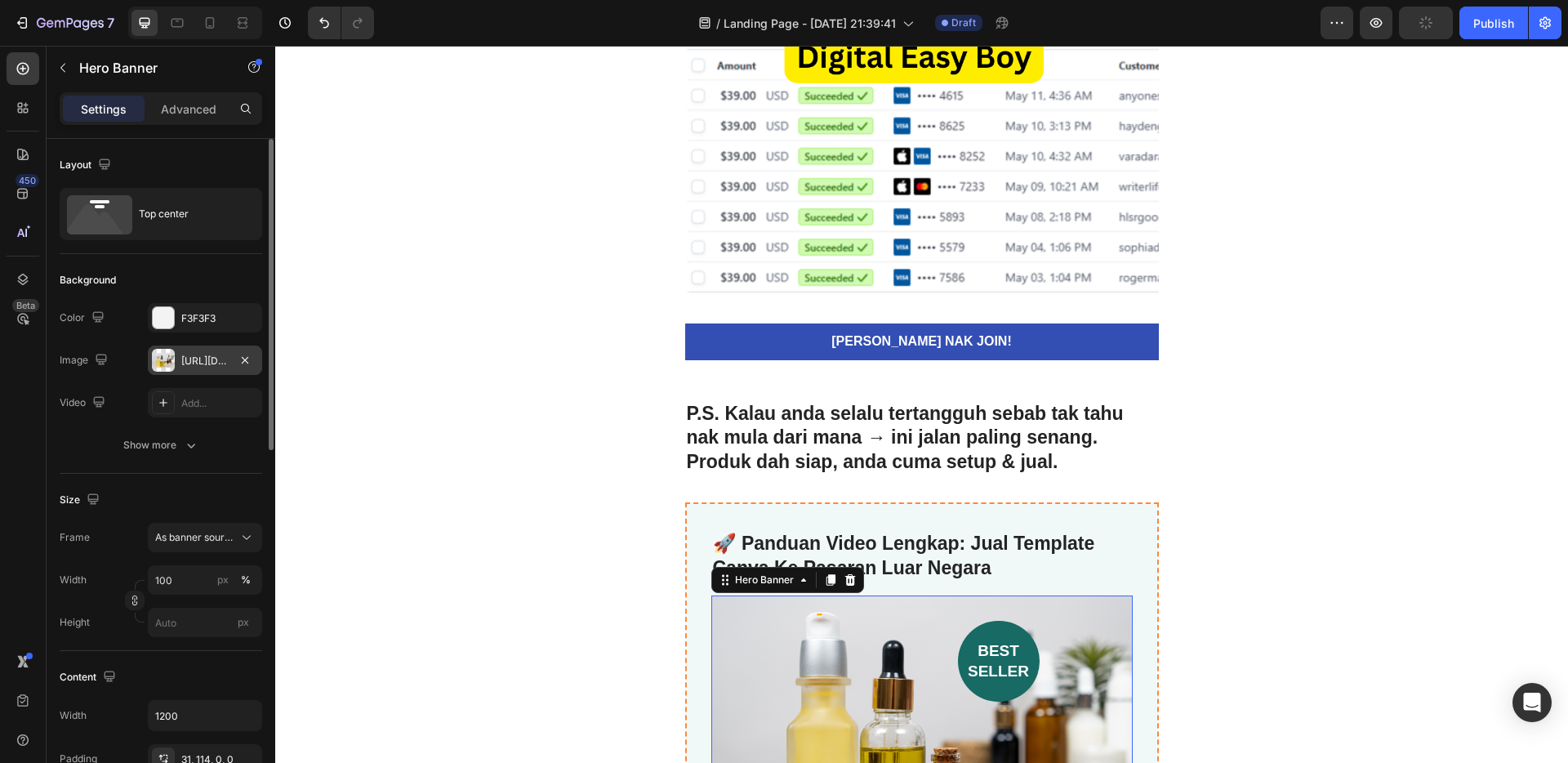
click at [195, 368] on div "[URL][DOMAIN_NAME]" at bounding box center [205, 361] width 47 height 14
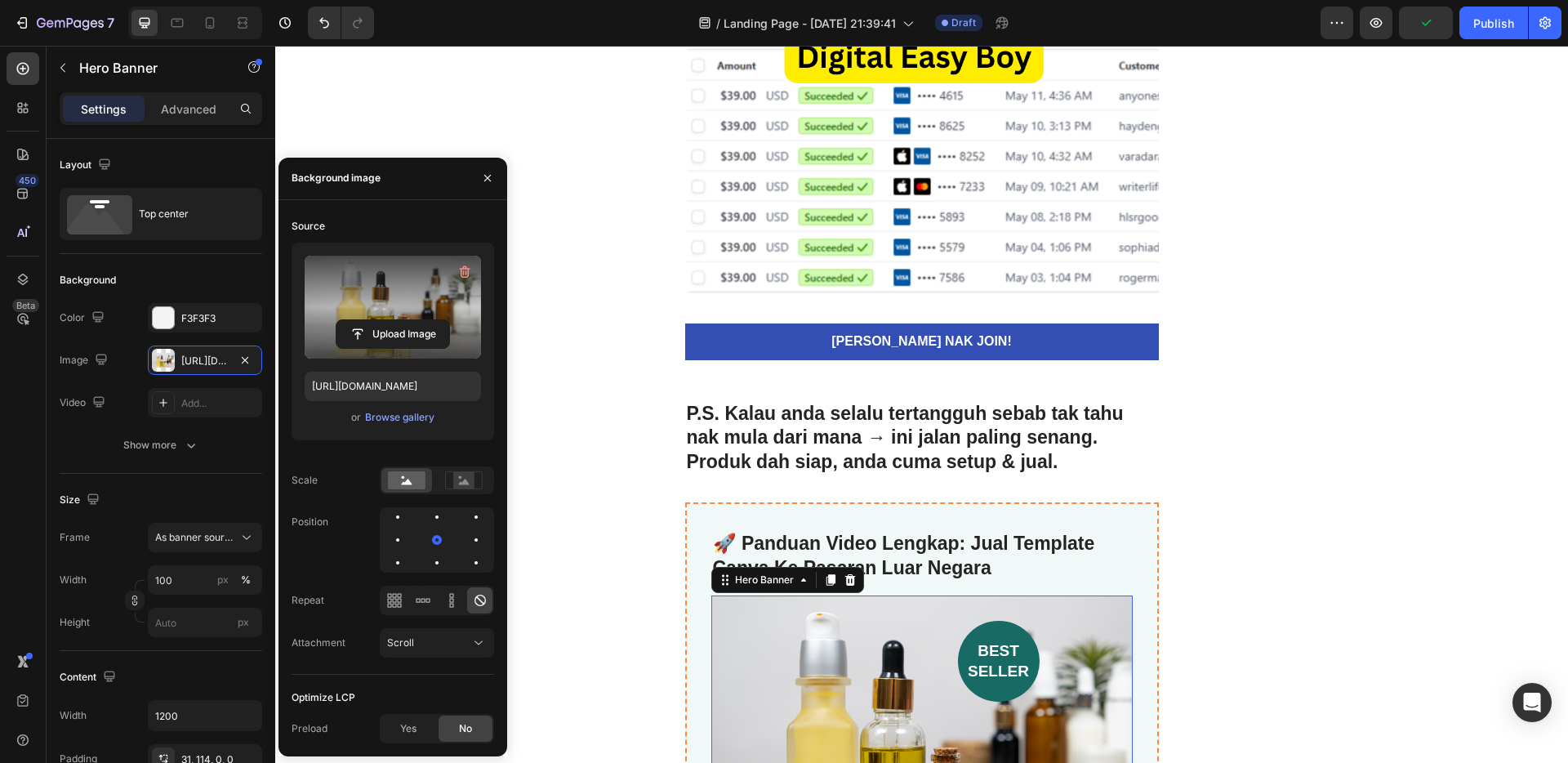
click at [364, 312] on label at bounding box center [393, 307] width 177 height 103
click at [364, 321] on input "file" at bounding box center [393, 334] width 113 height 28
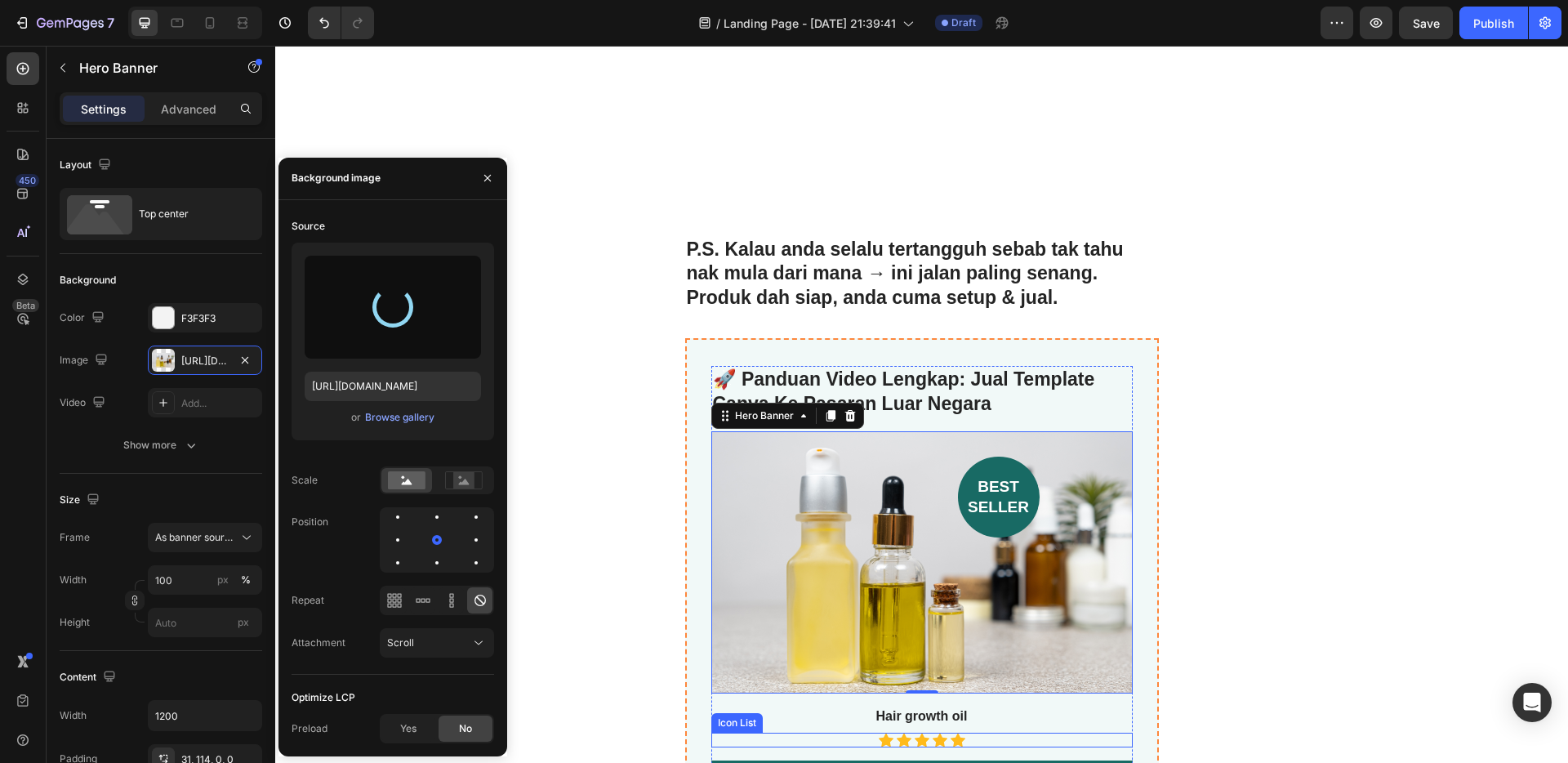
scroll to position [4958, 0]
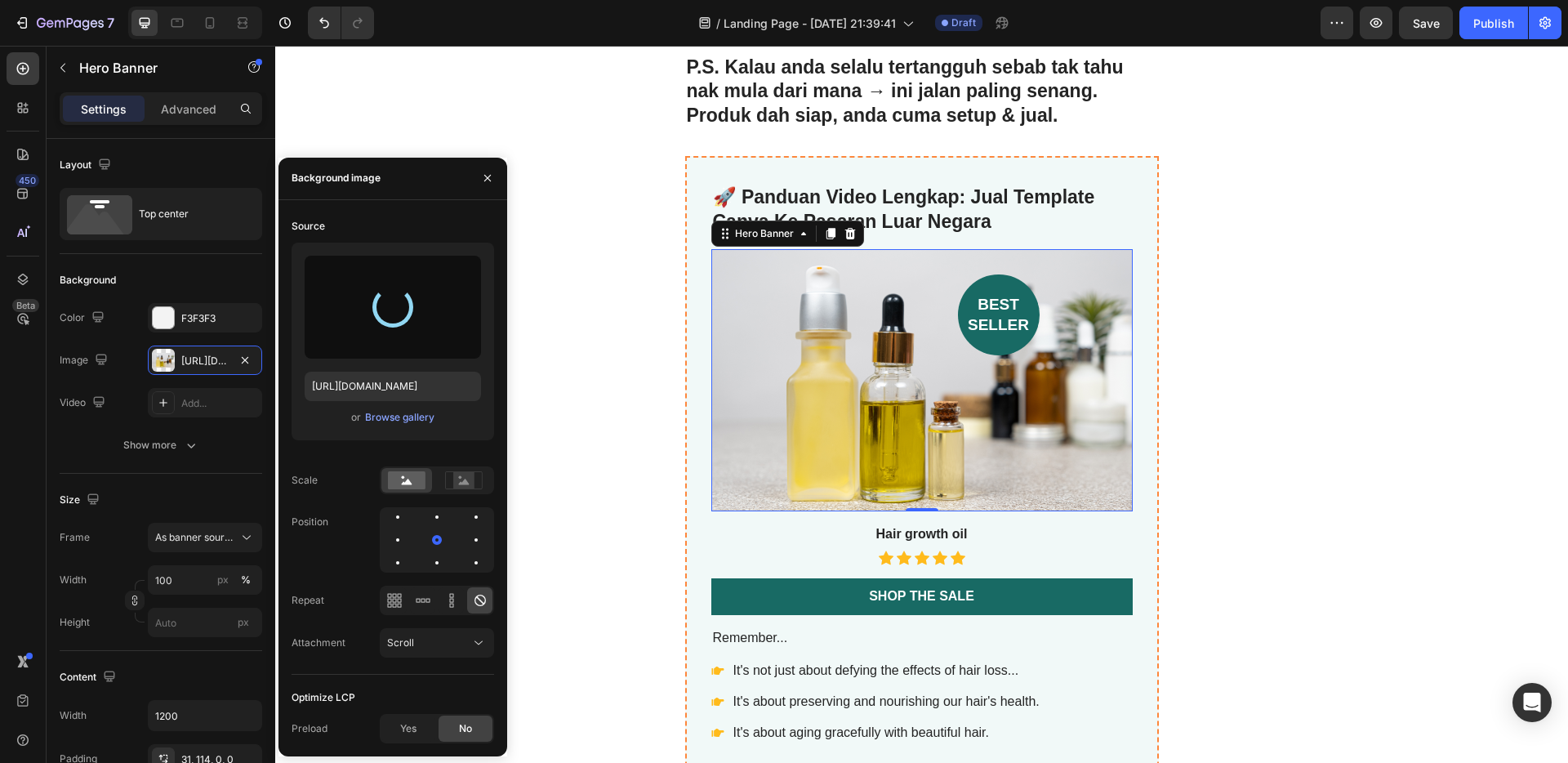
type input "[URL][DOMAIN_NAME]"
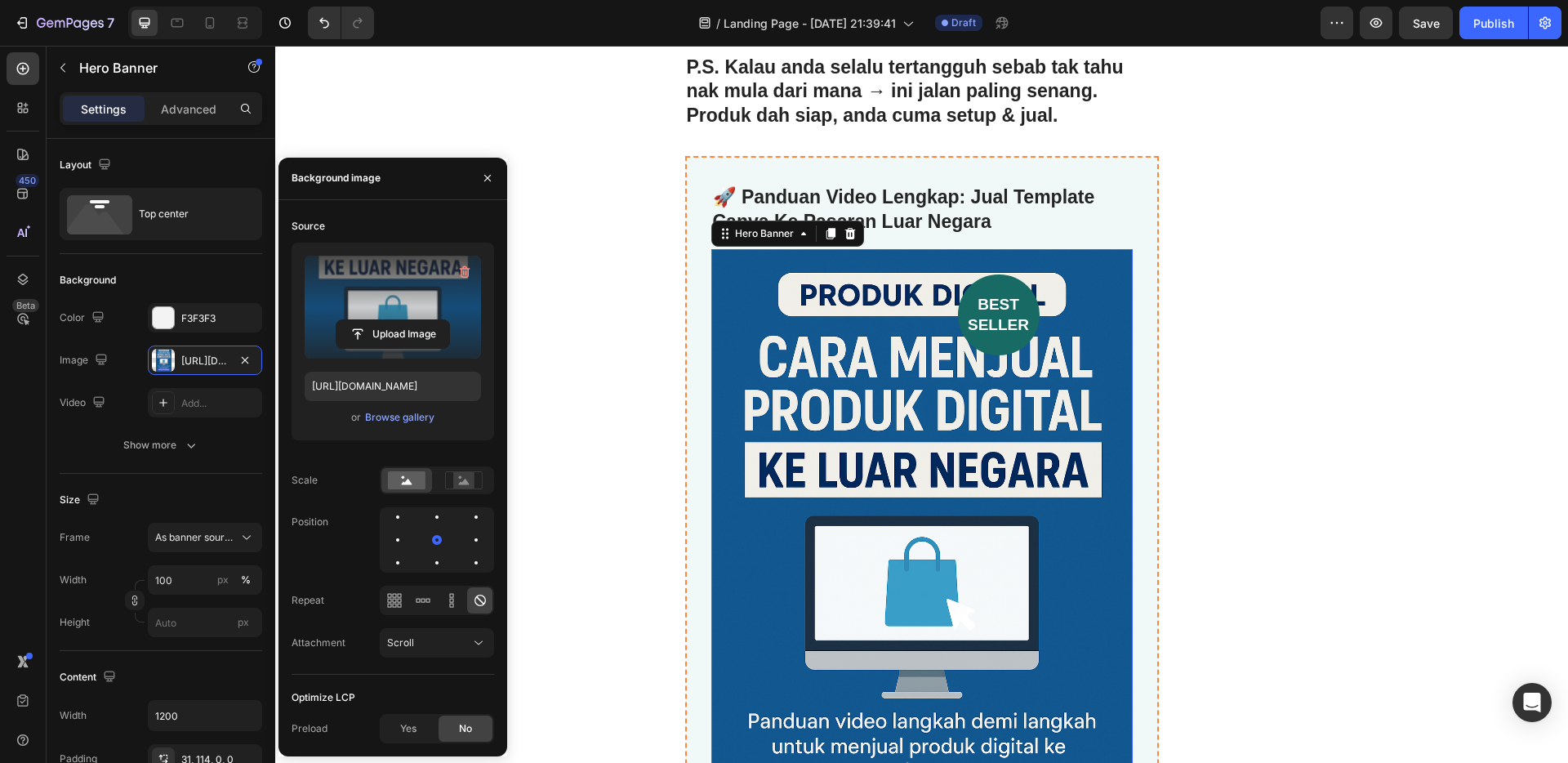
scroll to position [5497, 0]
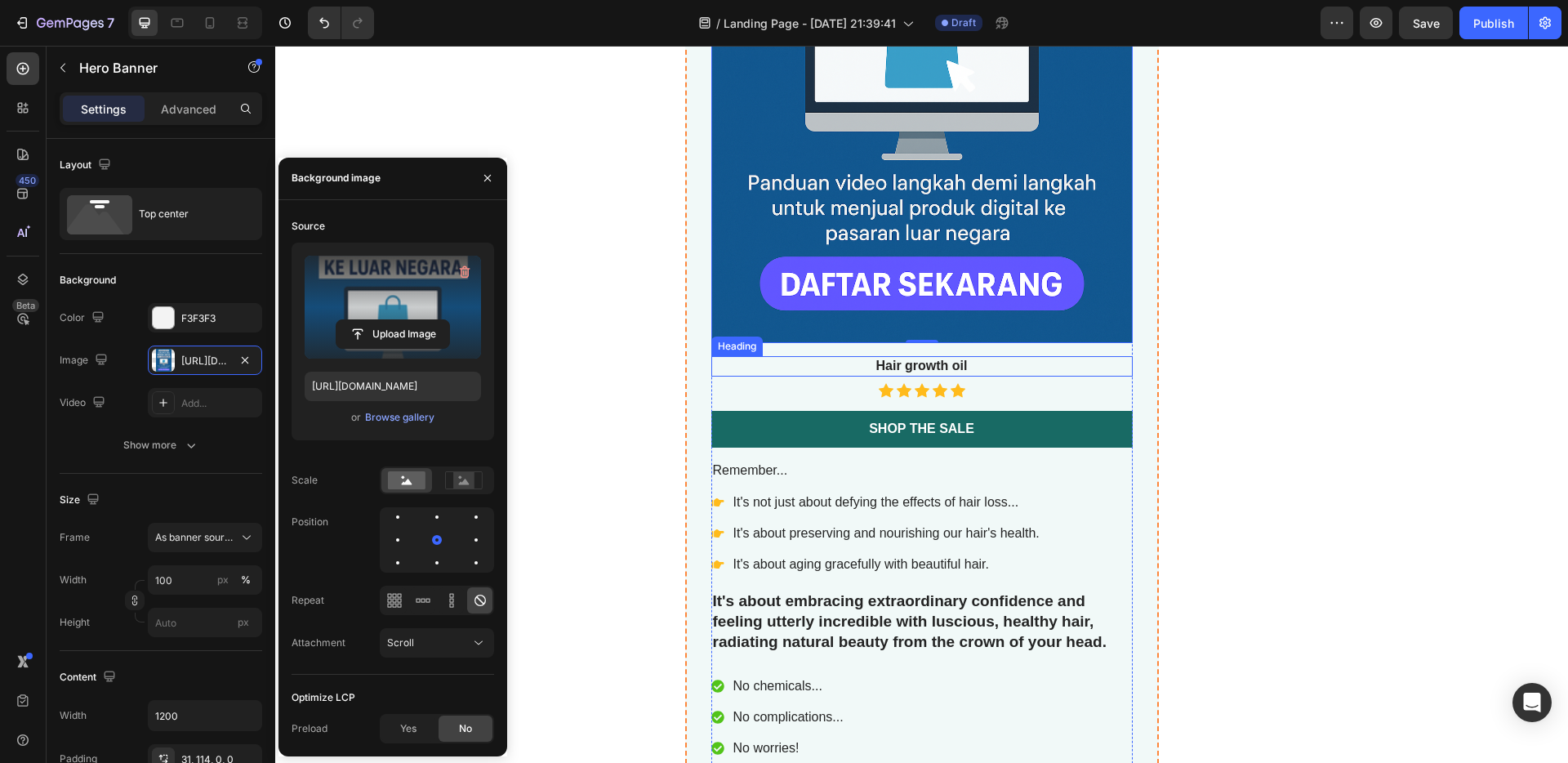
click at [920, 365] on h3 "Hair growth oil" at bounding box center [921, 367] width 421 height 20
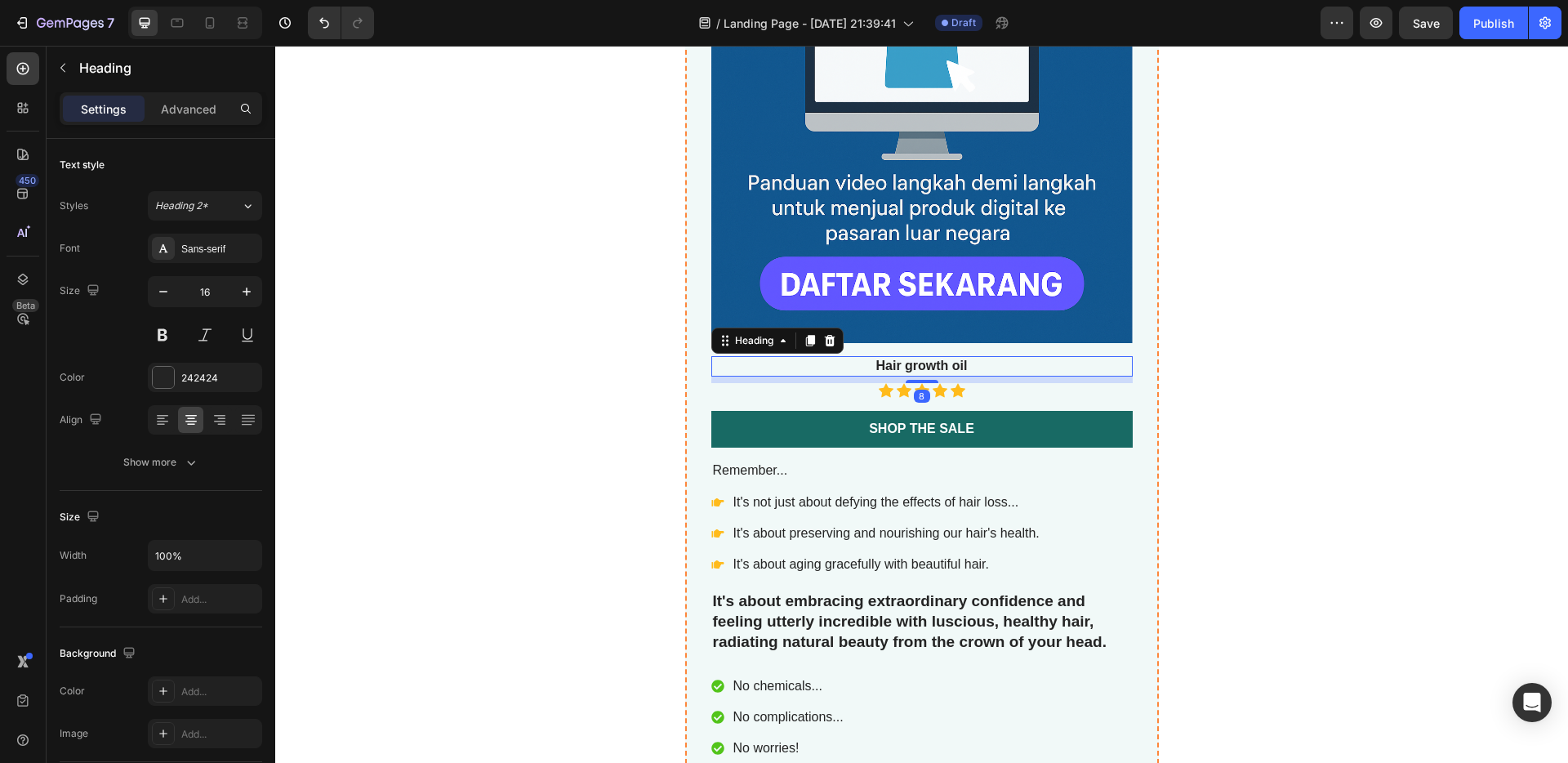
click at [1001, 368] on h3 "Hair growth oil" at bounding box center [921, 367] width 421 height 20
drag, startPoint x: 990, startPoint y: 366, endPoint x: 869, endPoint y: 362, distance: 121.1
click at [869, 362] on p "Hair growth oil" at bounding box center [921, 367] width 418 height 17
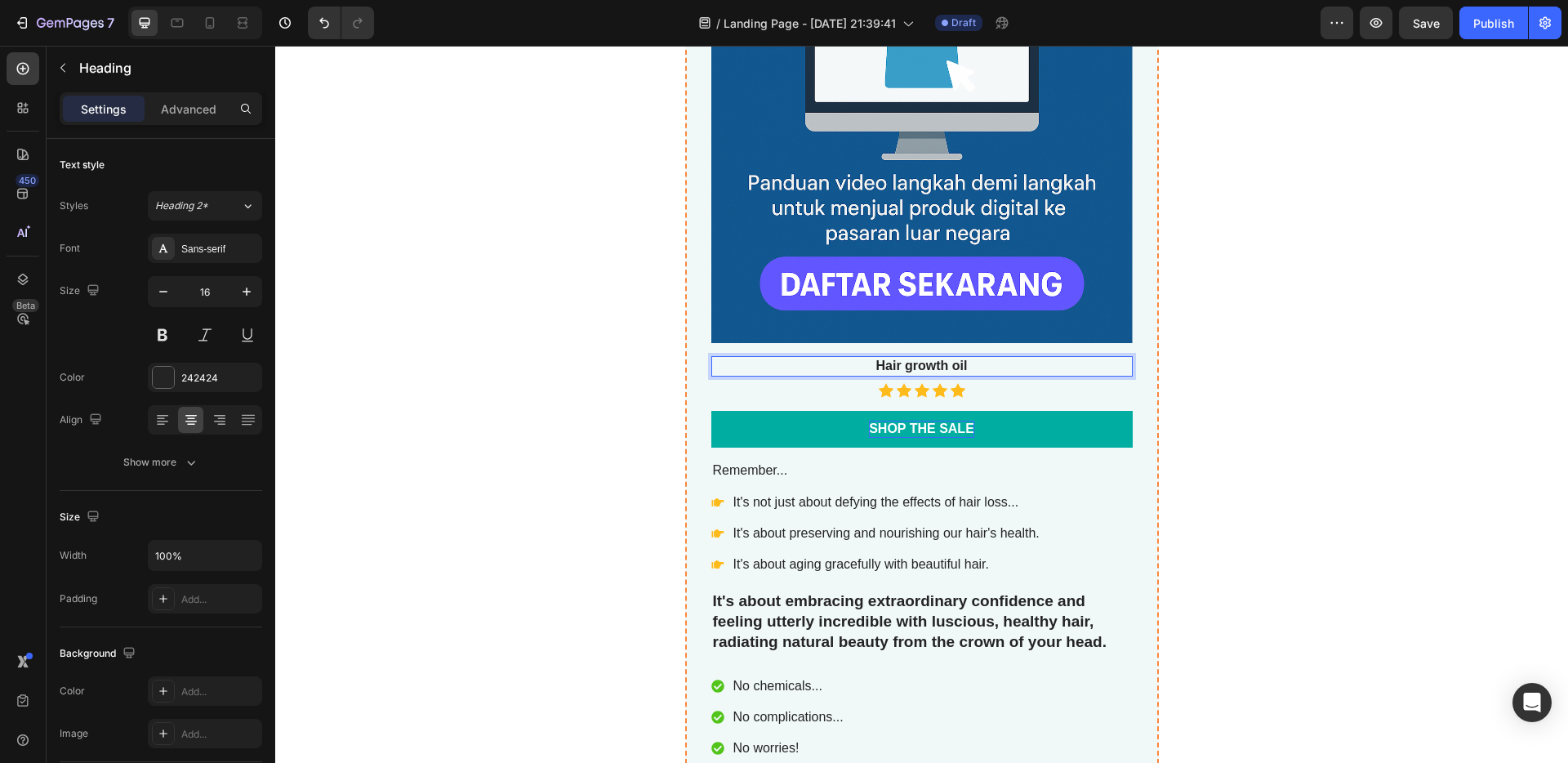
click at [926, 432] on div "Shop the Sale" at bounding box center [921, 429] width 105 height 17
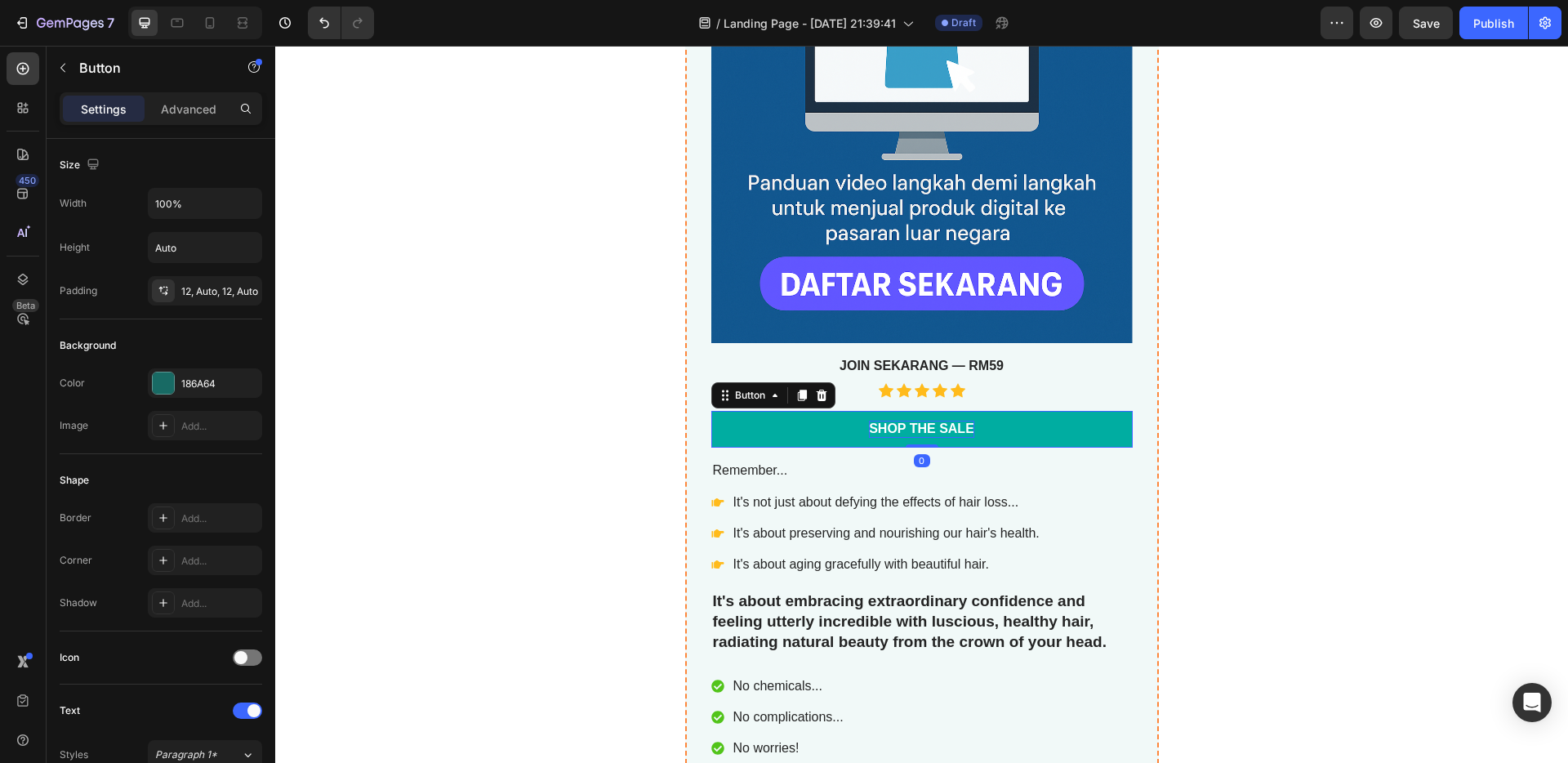
click at [956, 430] on div "Shop the Sale" at bounding box center [921, 429] width 105 height 17
click at [967, 430] on p "Shop the Sale" at bounding box center [921, 429] width 105 height 17
drag, startPoint x: 968, startPoint y: 430, endPoint x: 874, endPoint y: 416, distance: 95.0
click at [874, 416] on link "Shop the Sale" at bounding box center [921, 430] width 421 height 37
click at [1035, 428] on link "[PERSON_NAME] NAK JOIN!" at bounding box center [921, 430] width 421 height 37
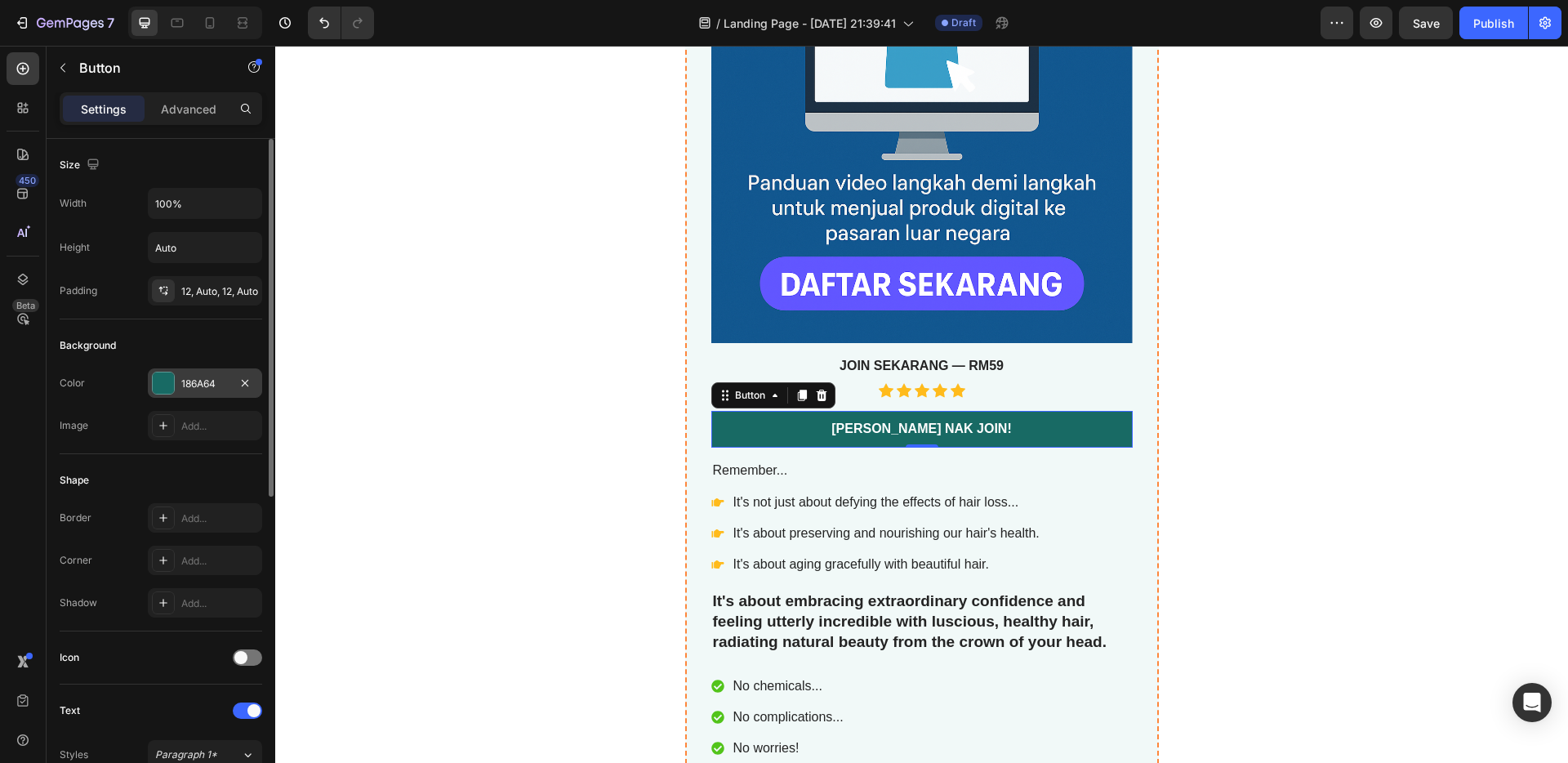
click at [162, 378] on div at bounding box center [163, 383] width 21 height 21
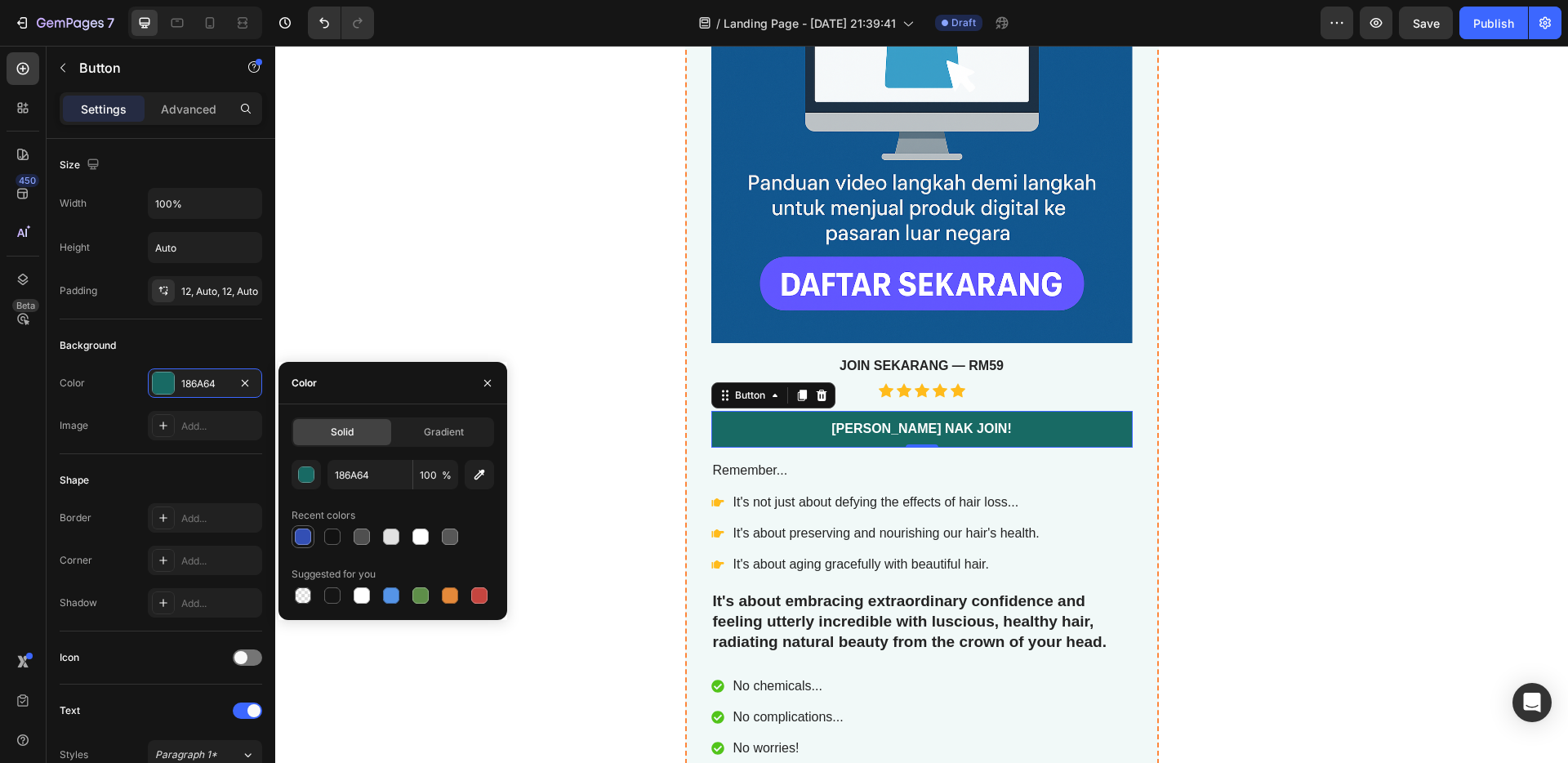
click at [308, 537] on div at bounding box center [303, 537] width 16 height 16
type input "334FB4"
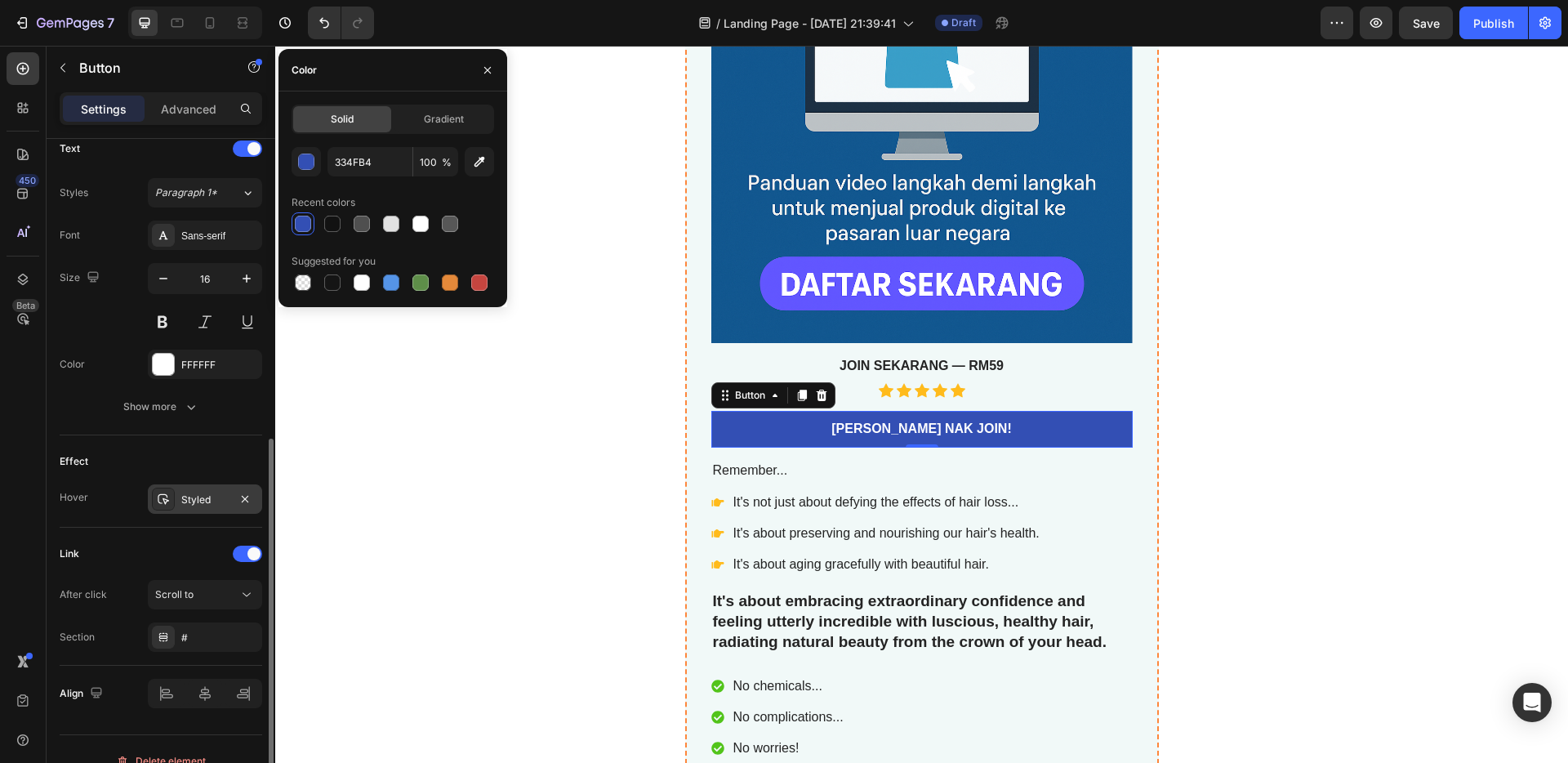
scroll to position [586, 0]
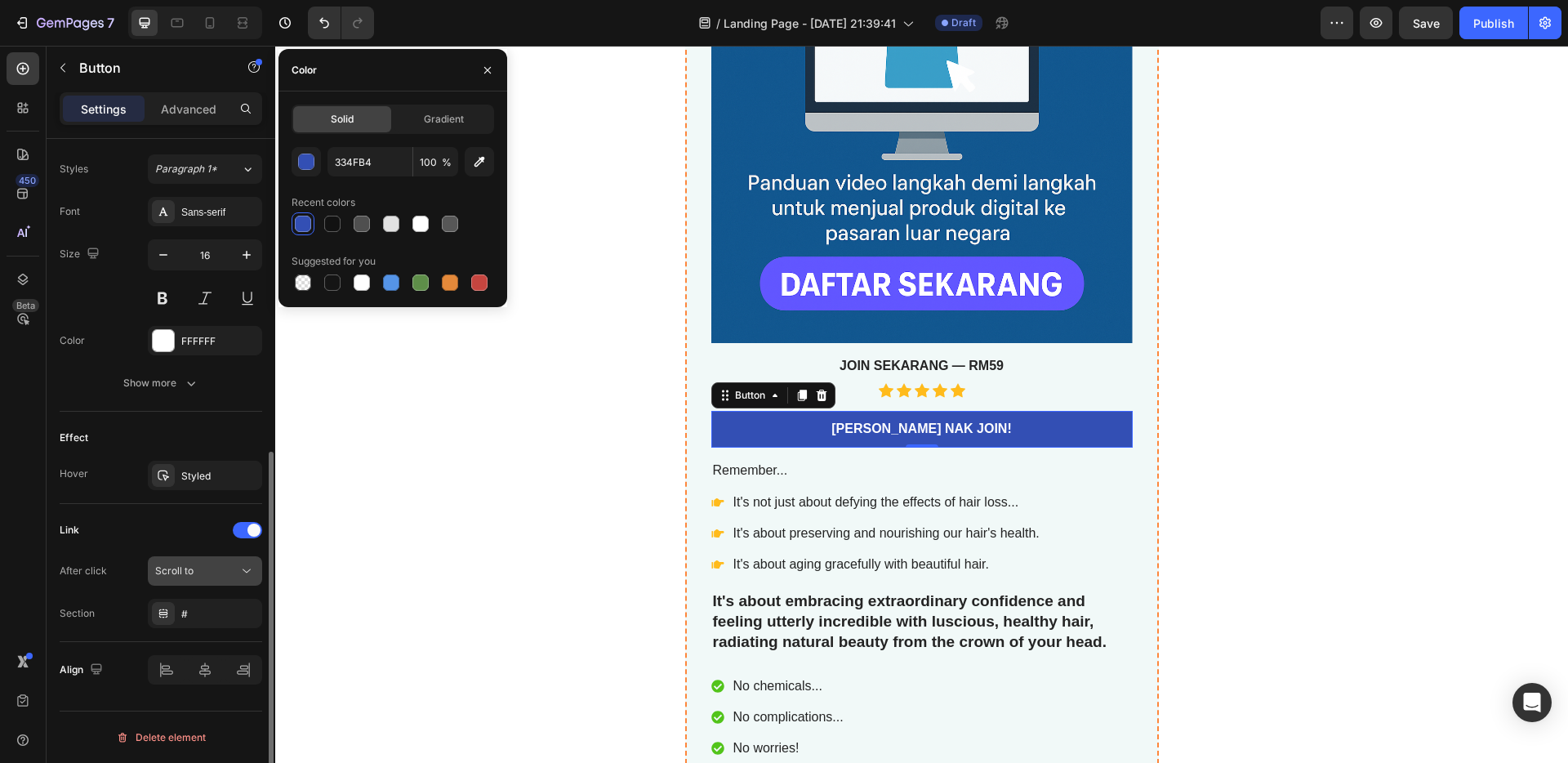
click at [203, 580] on button "Scroll to" at bounding box center [205, 571] width 114 height 29
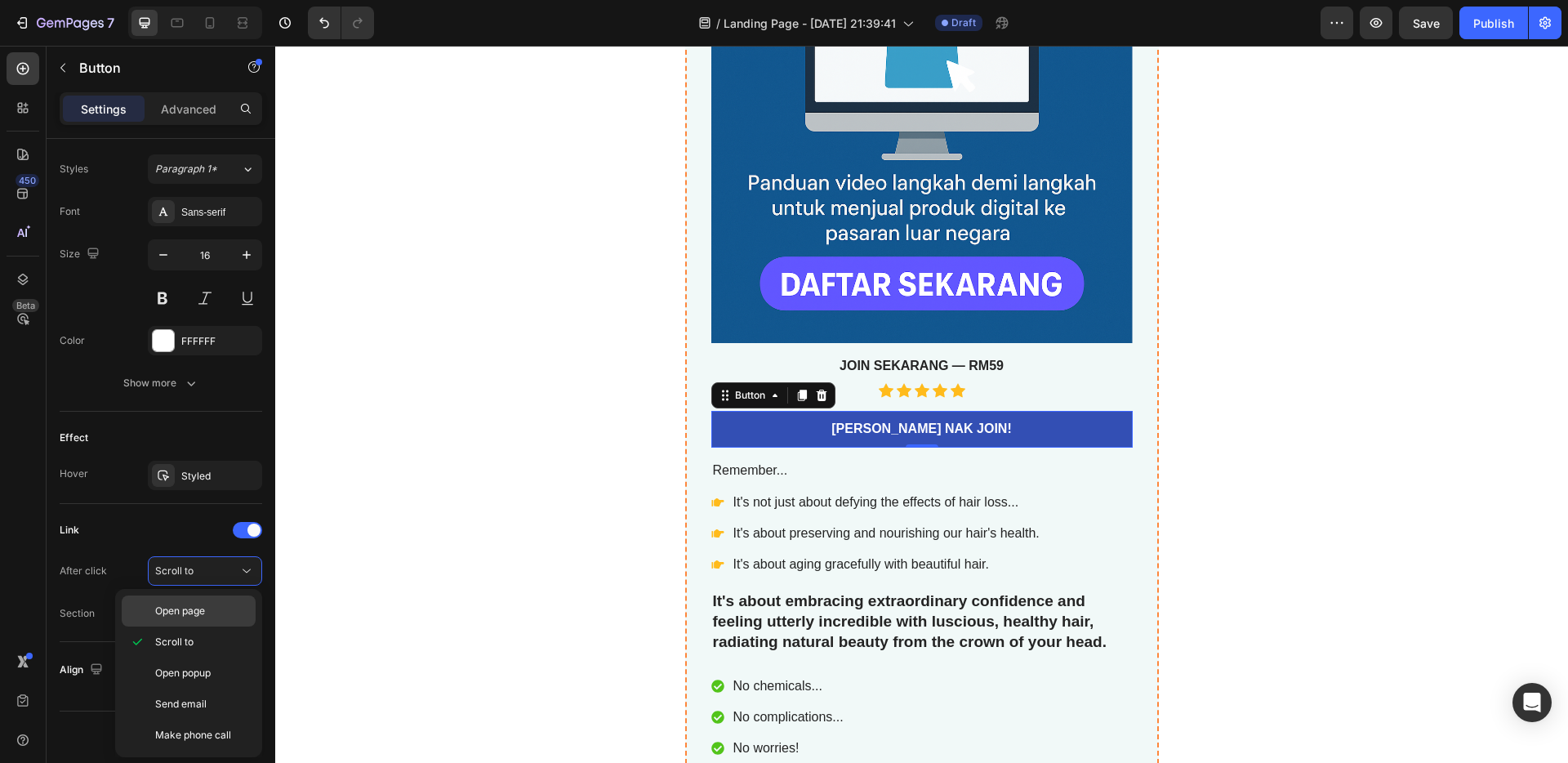
click at [200, 608] on span "Open page" at bounding box center [180, 611] width 50 height 14
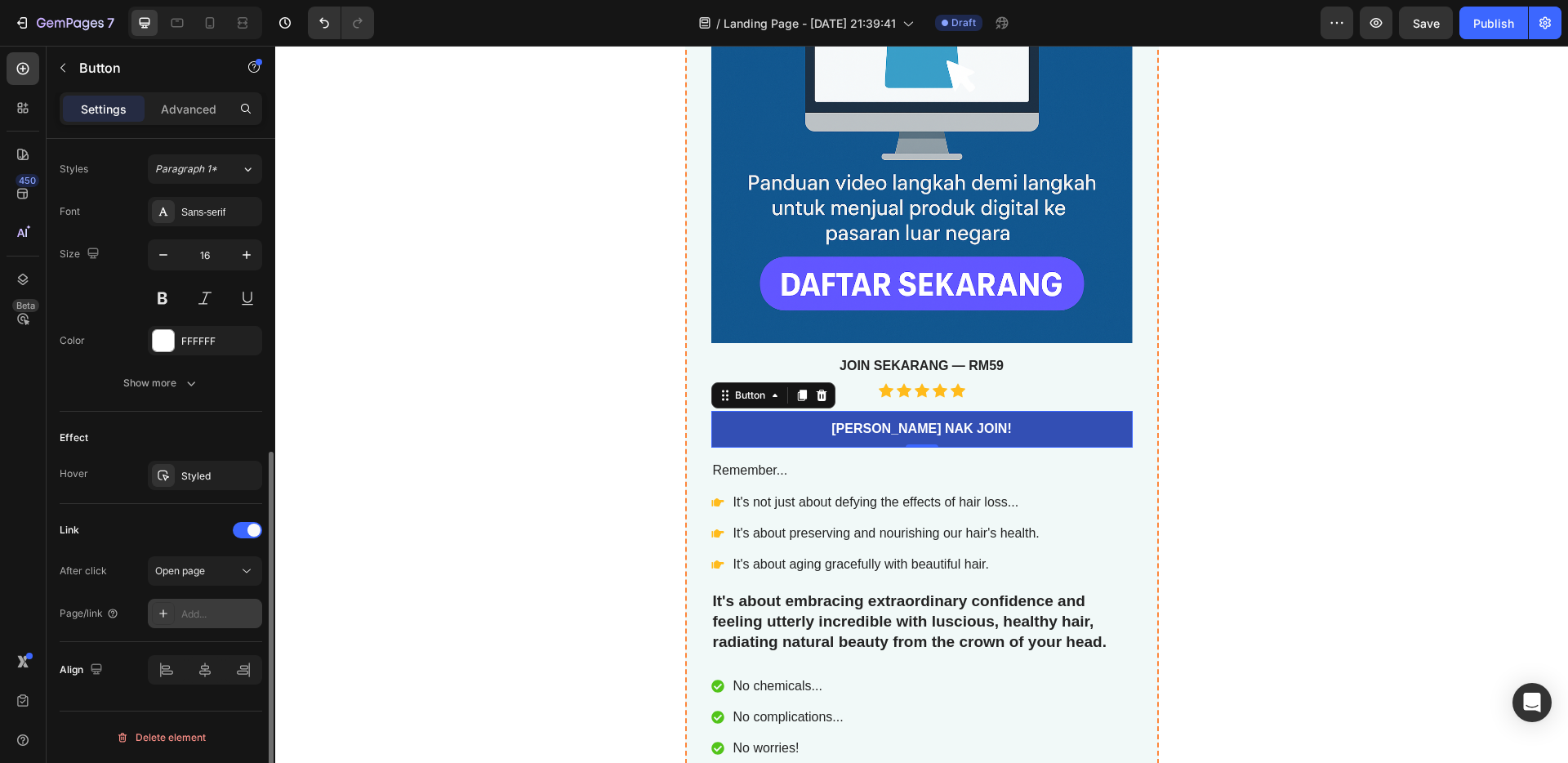
click at [202, 614] on div "Add..." at bounding box center [219, 614] width 77 height 14
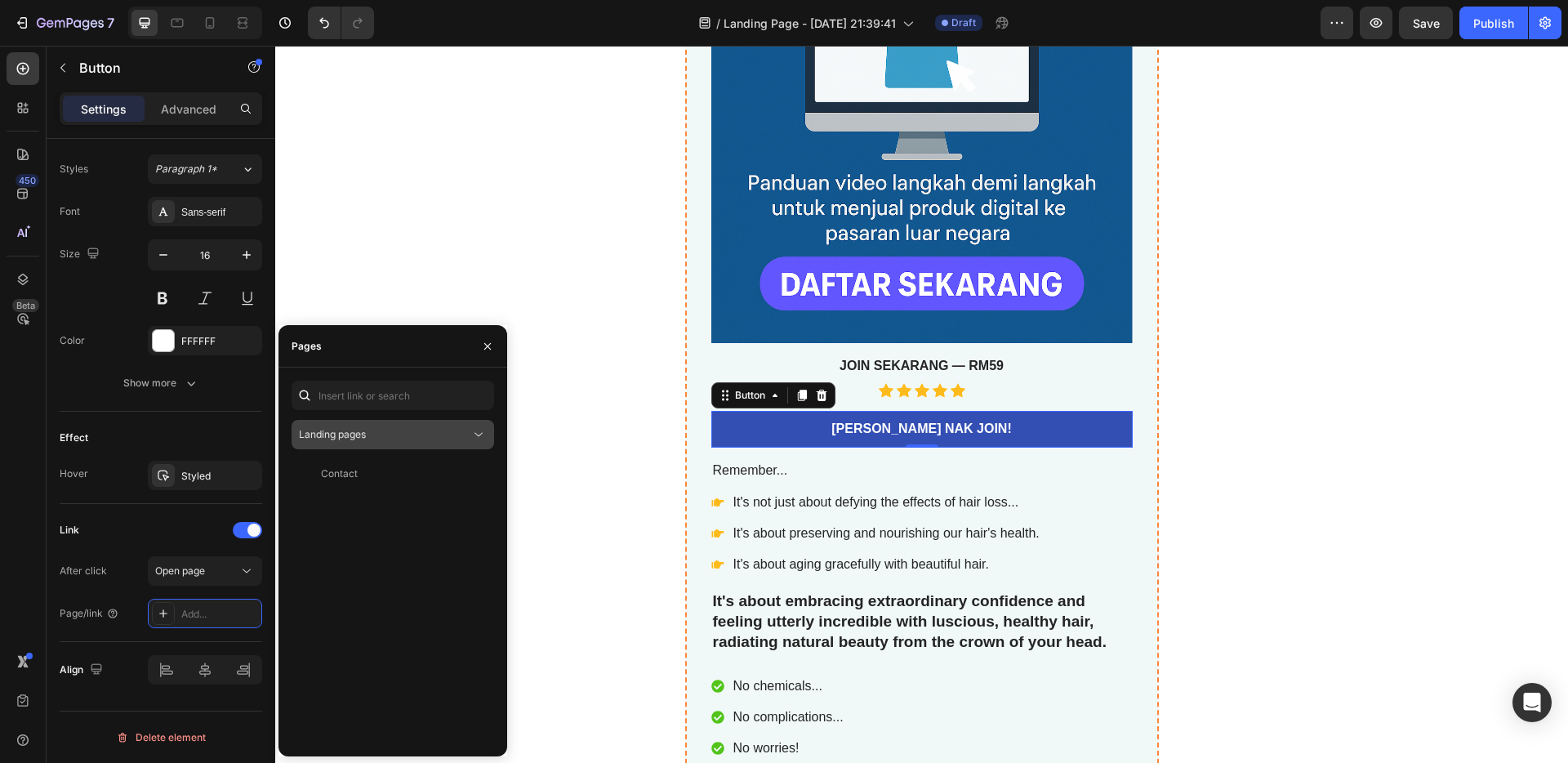
click at [361, 435] on span "Landing pages" at bounding box center [333, 434] width 67 height 13
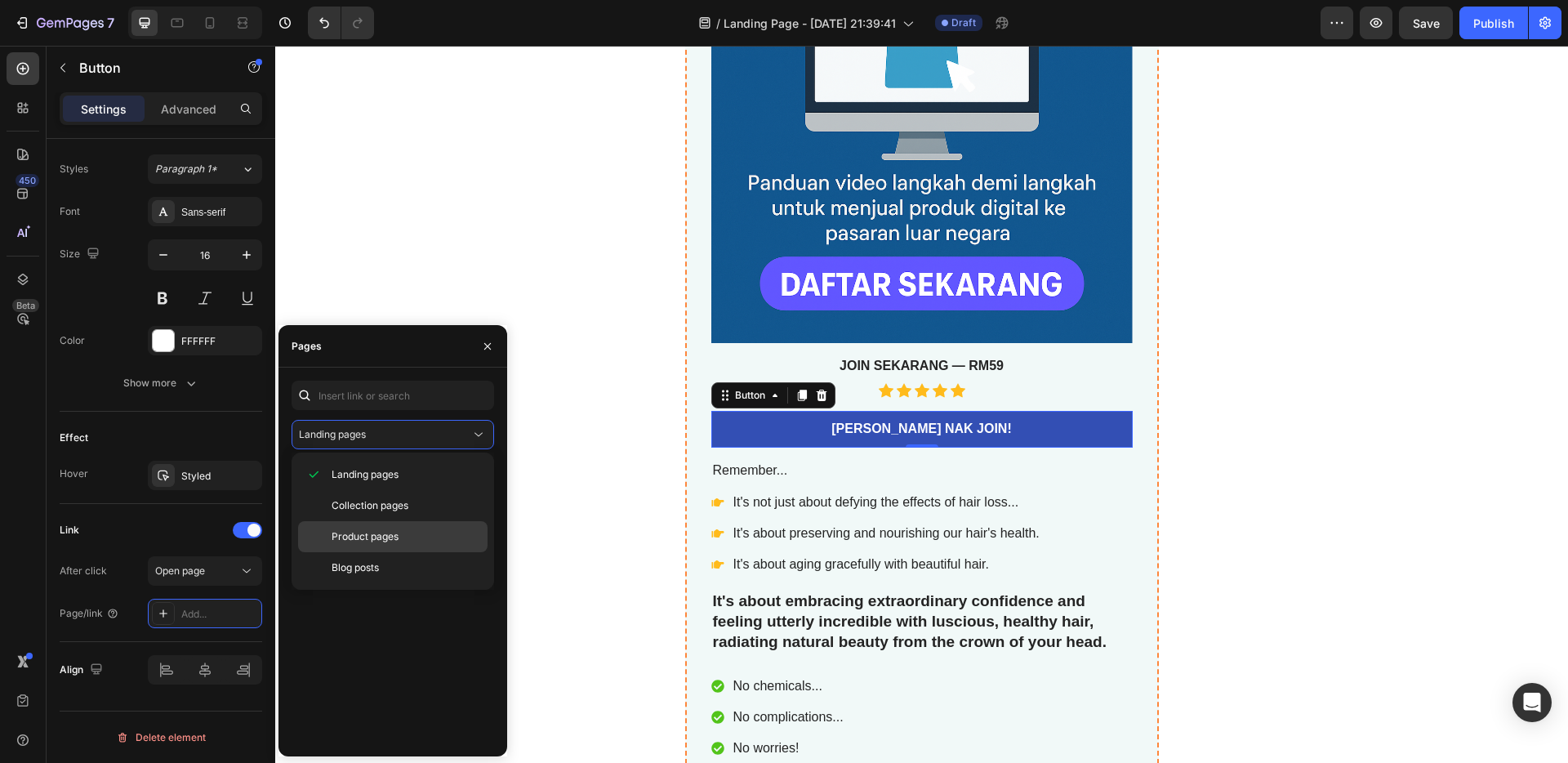
click at [376, 532] on span "Product pages" at bounding box center [365, 537] width 67 height 14
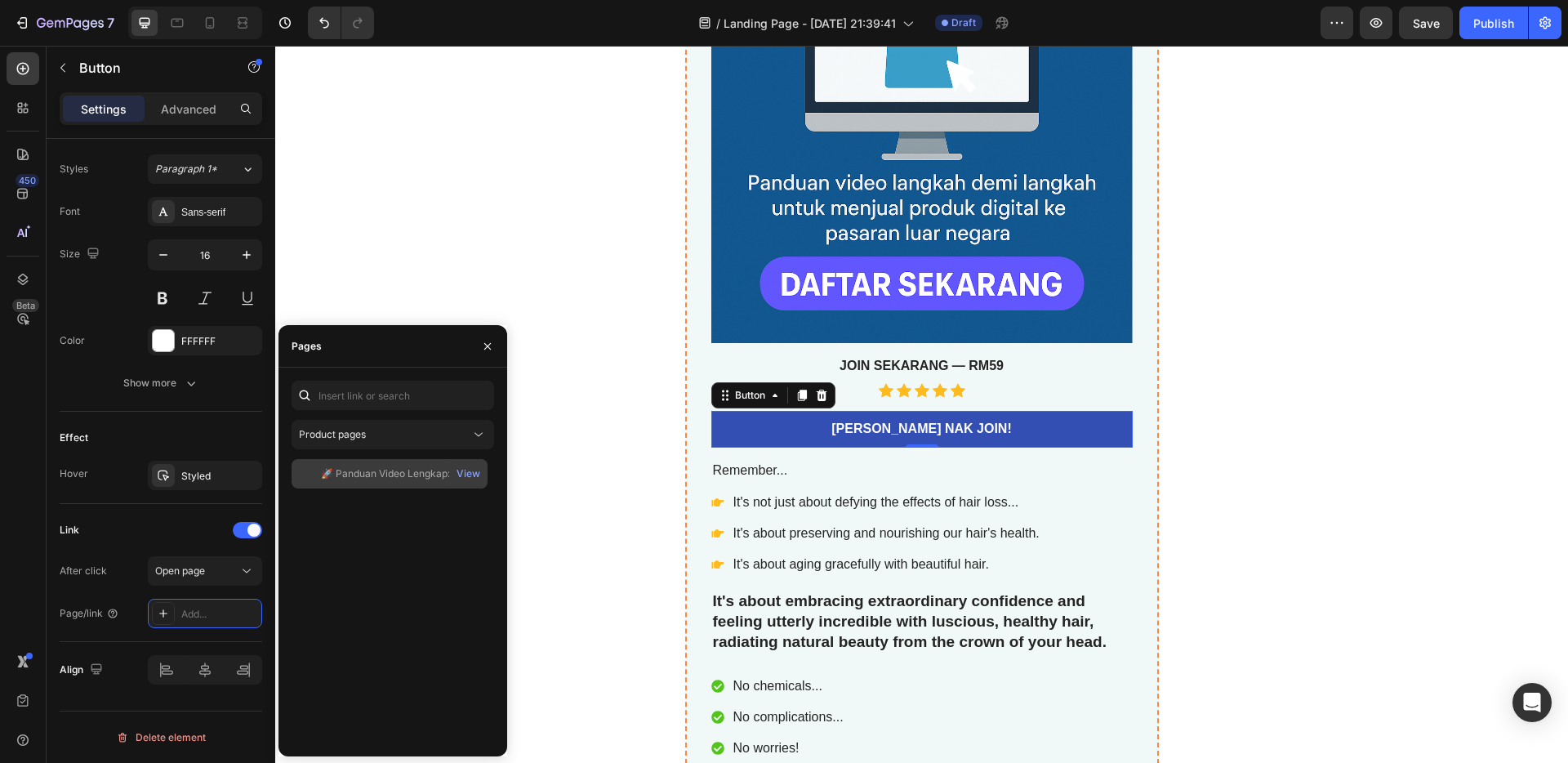
click at [380, 474] on div "🚀 Panduan Video Lengkap: Jual Template Canva Ke Pasaran Luar Negara" at bounding box center [399, 474] width 157 height 14
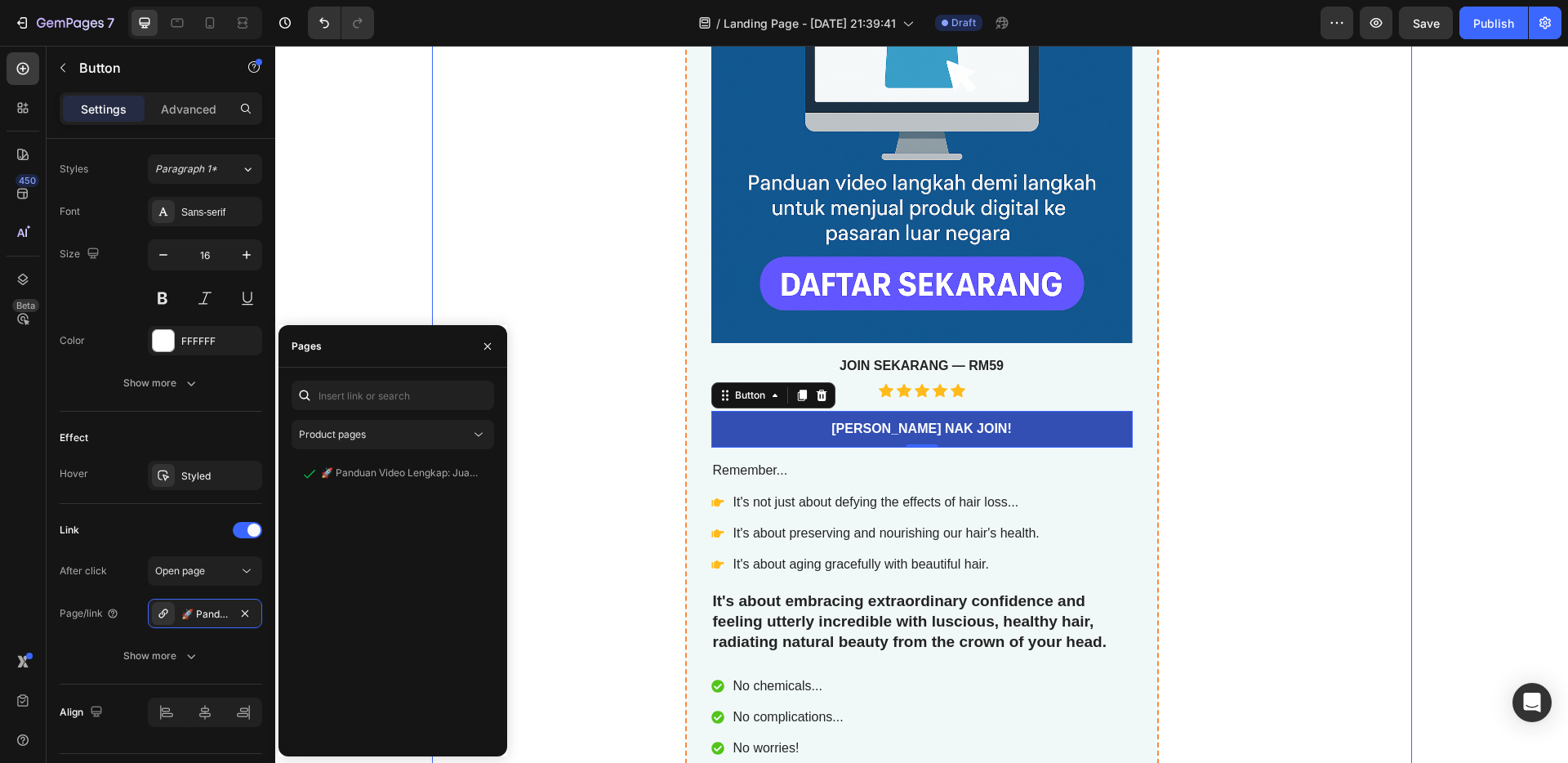
click at [585, 249] on div "🚀 Panduan Video Lengkap: Jual Template Canva Ke Pasaran Luar Negara Product Tit…" at bounding box center [922, 390] width 980 height 1546
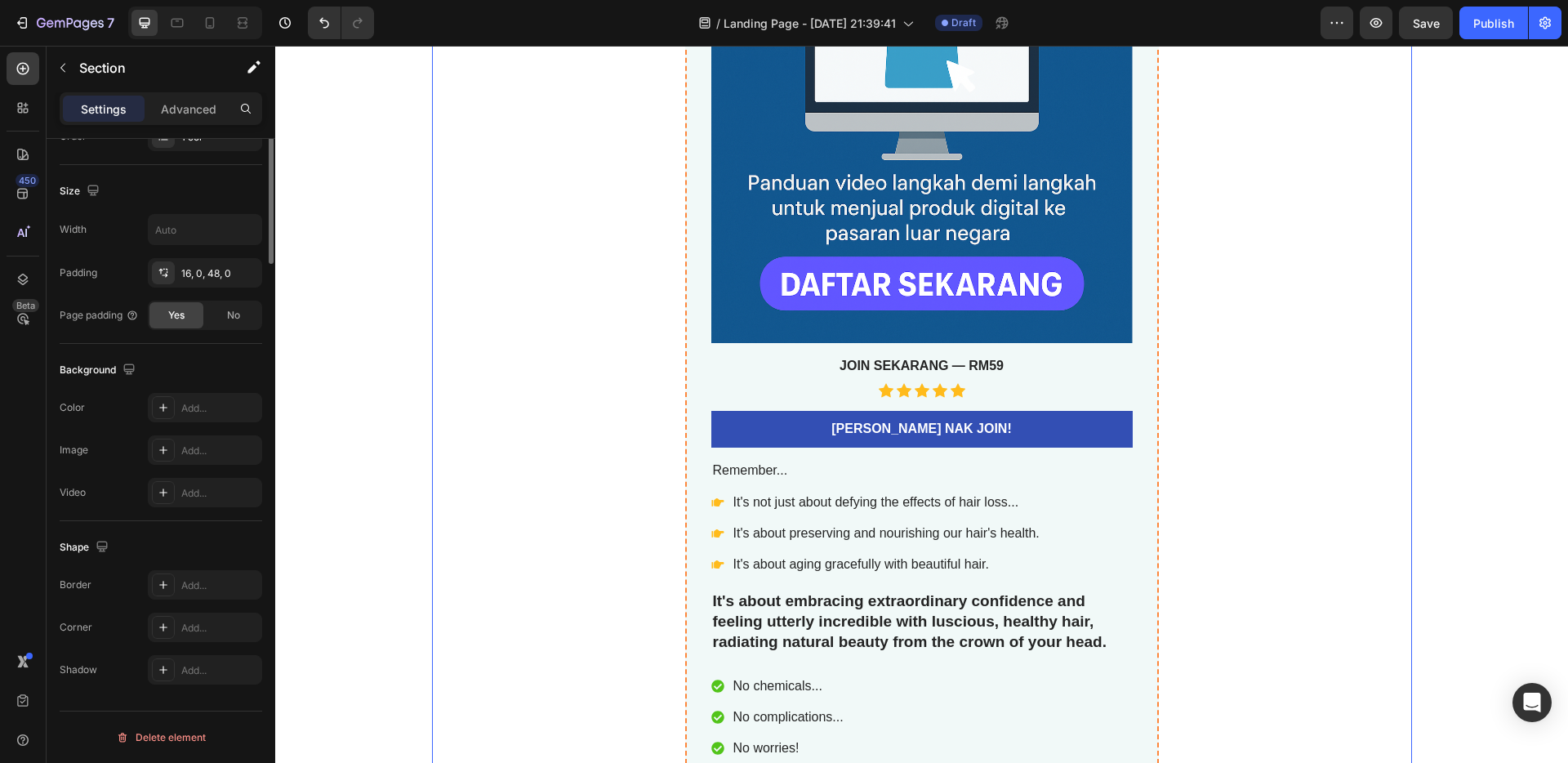
scroll to position [0, 0]
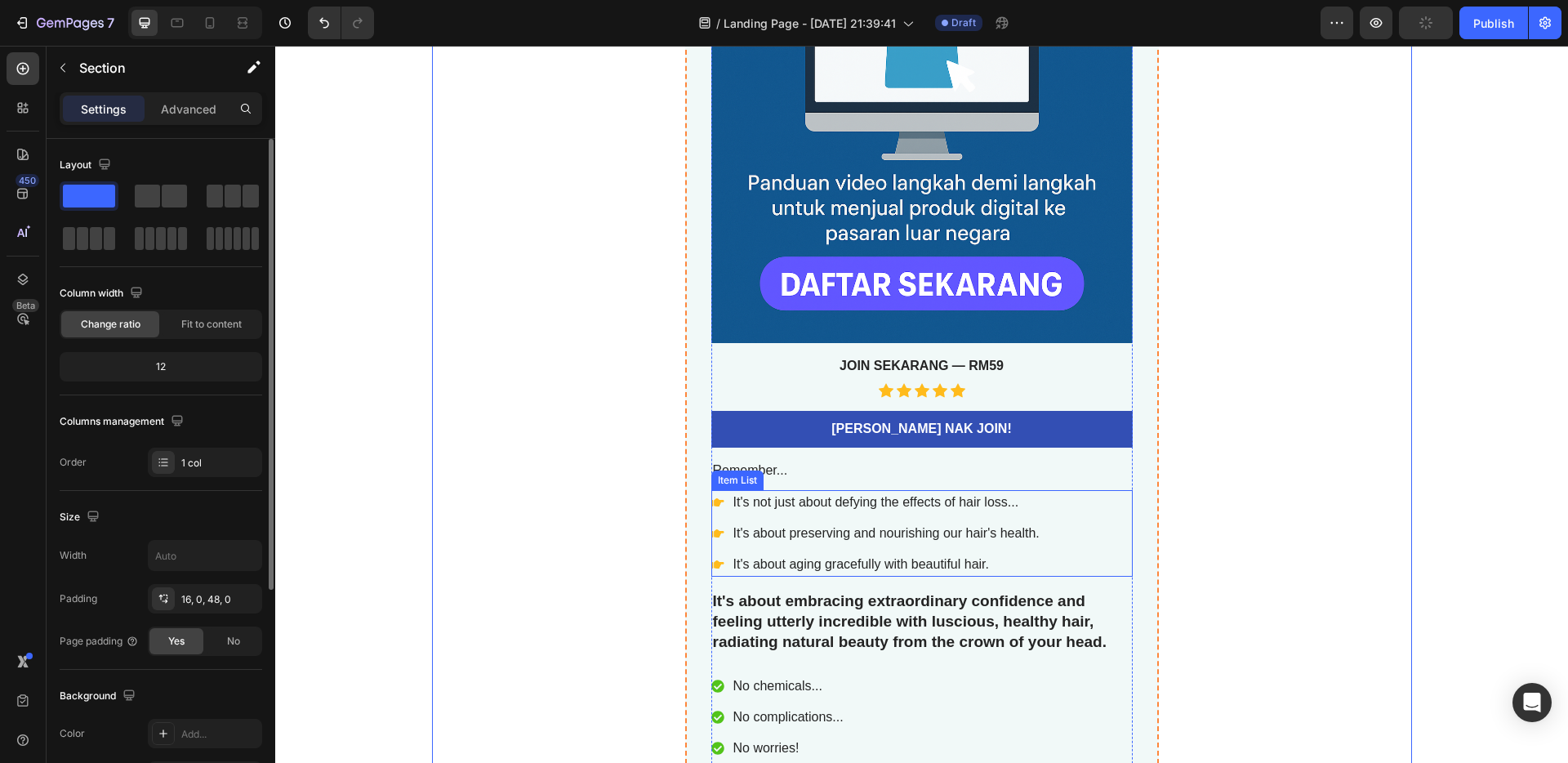
click at [859, 517] on div "It's not just about defying the effects of hair loss... It's about preserving a…" at bounding box center [876, 533] width 330 height 87
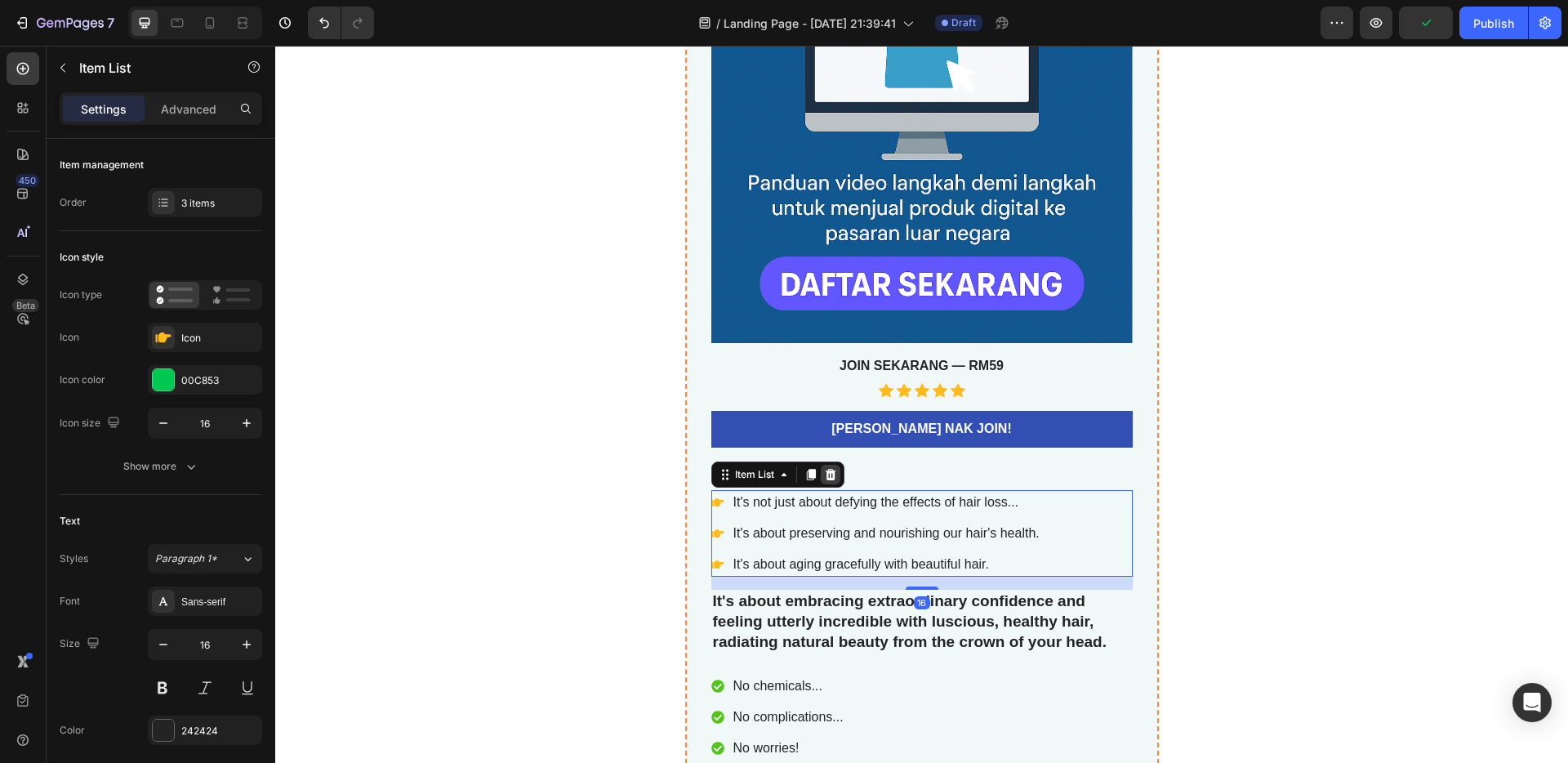
click at [832, 472] on div at bounding box center [830, 474] width 19 height 19
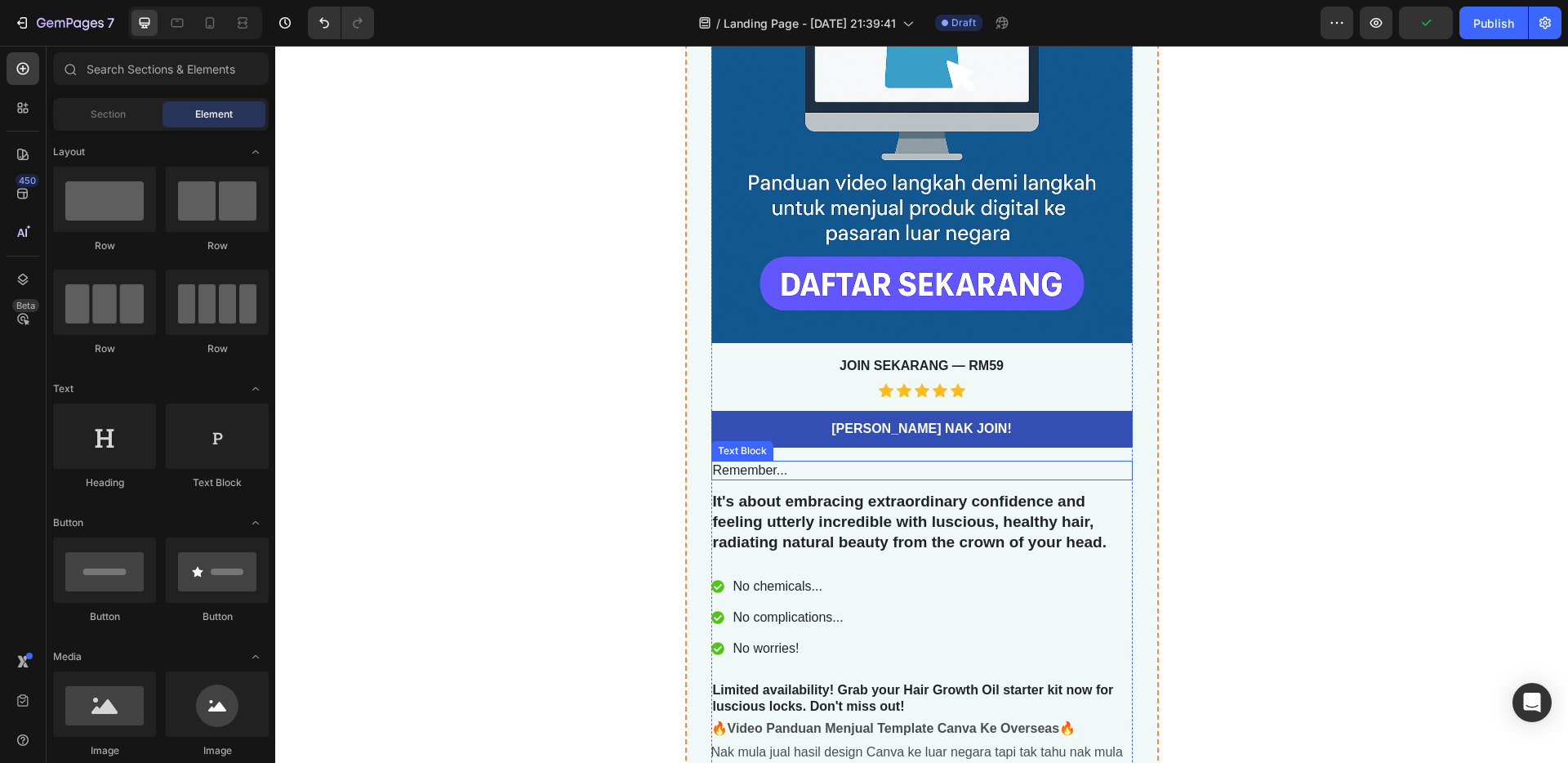
click at [830, 474] on p "Remember..." at bounding box center [921, 471] width 418 height 17
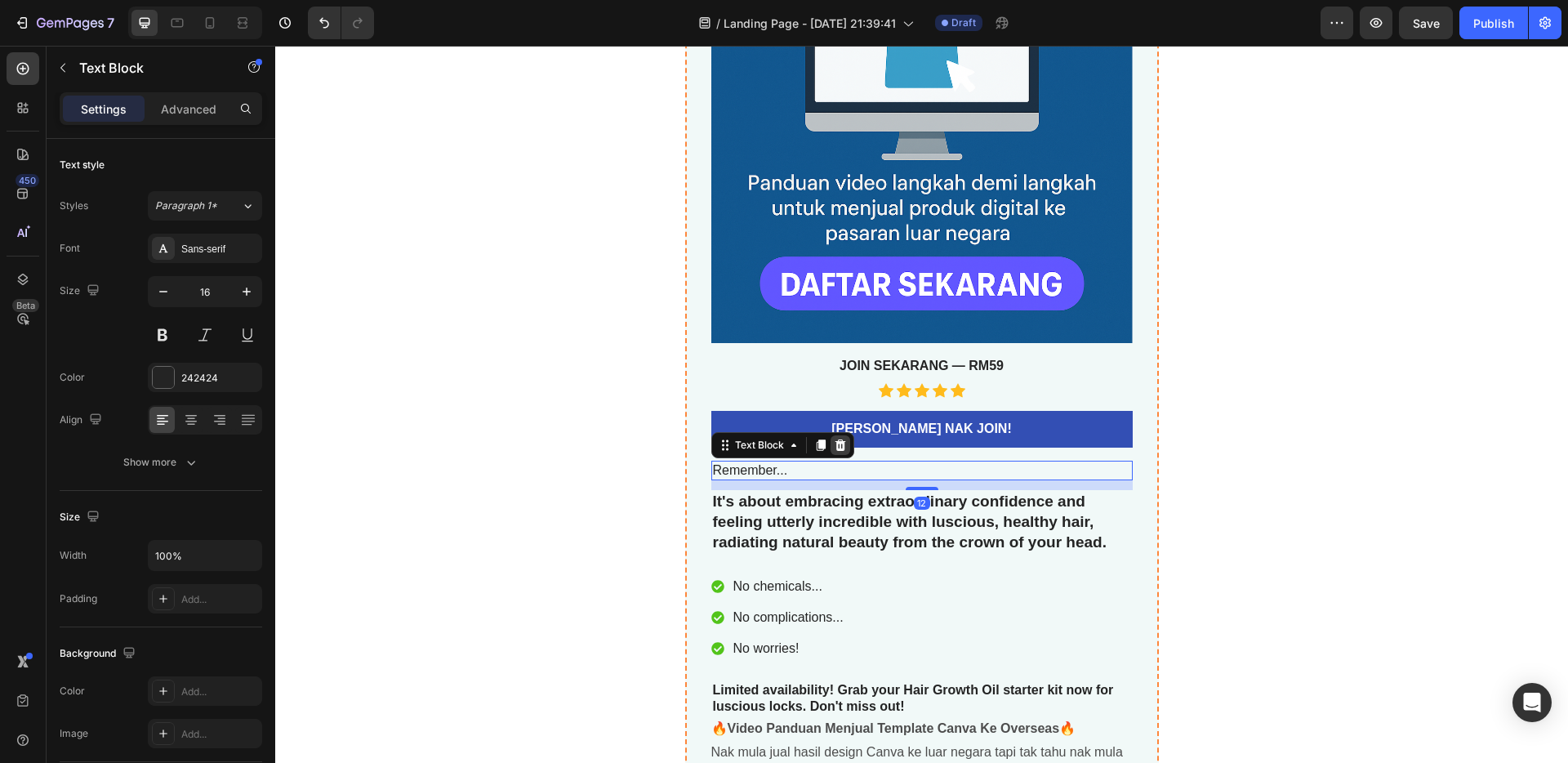
click at [837, 449] on icon at bounding box center [840, 446] width 11 height 12
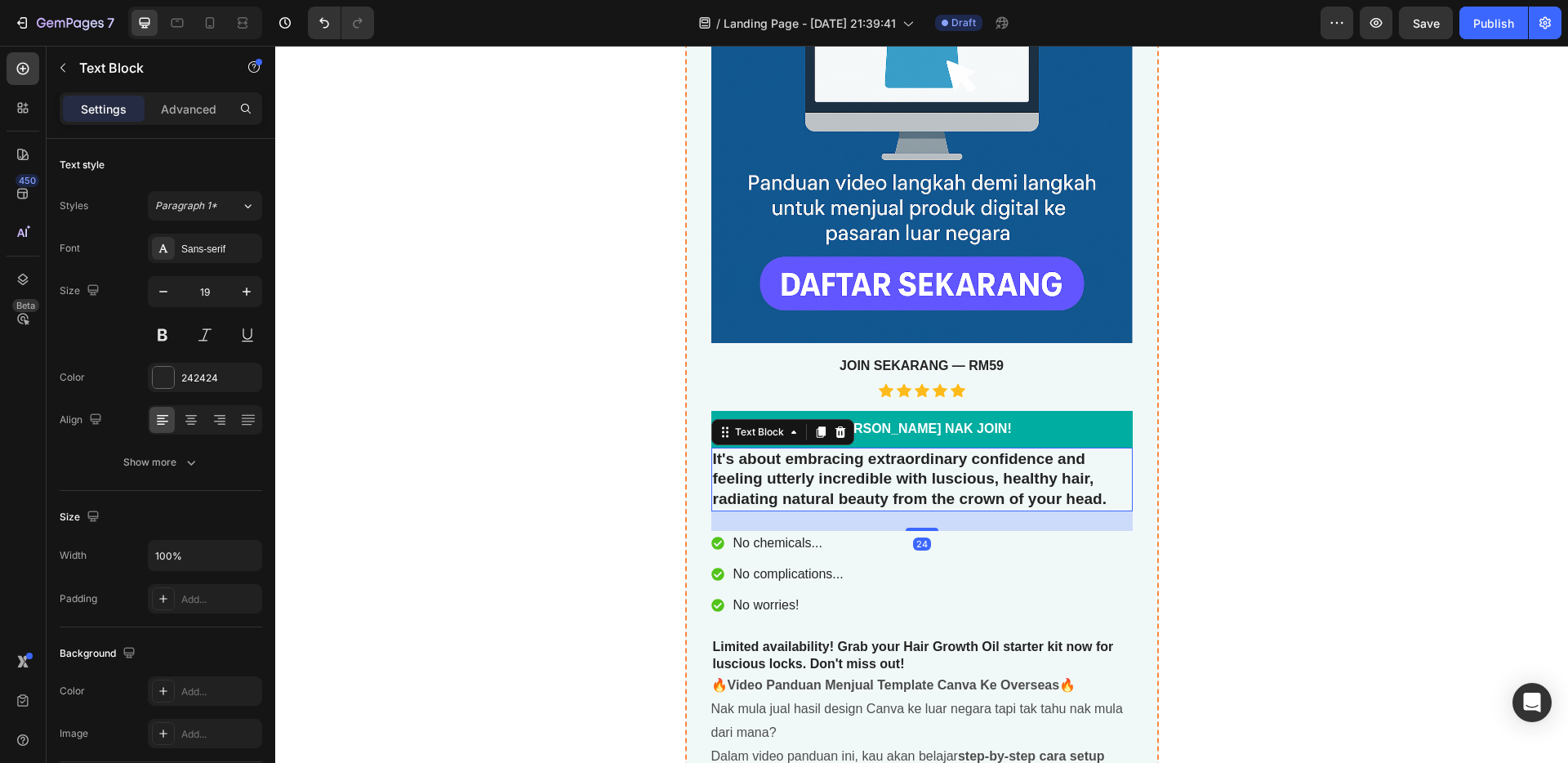
click at [837, 437] on icon at bounding box center [840, 432] width 11 height 12
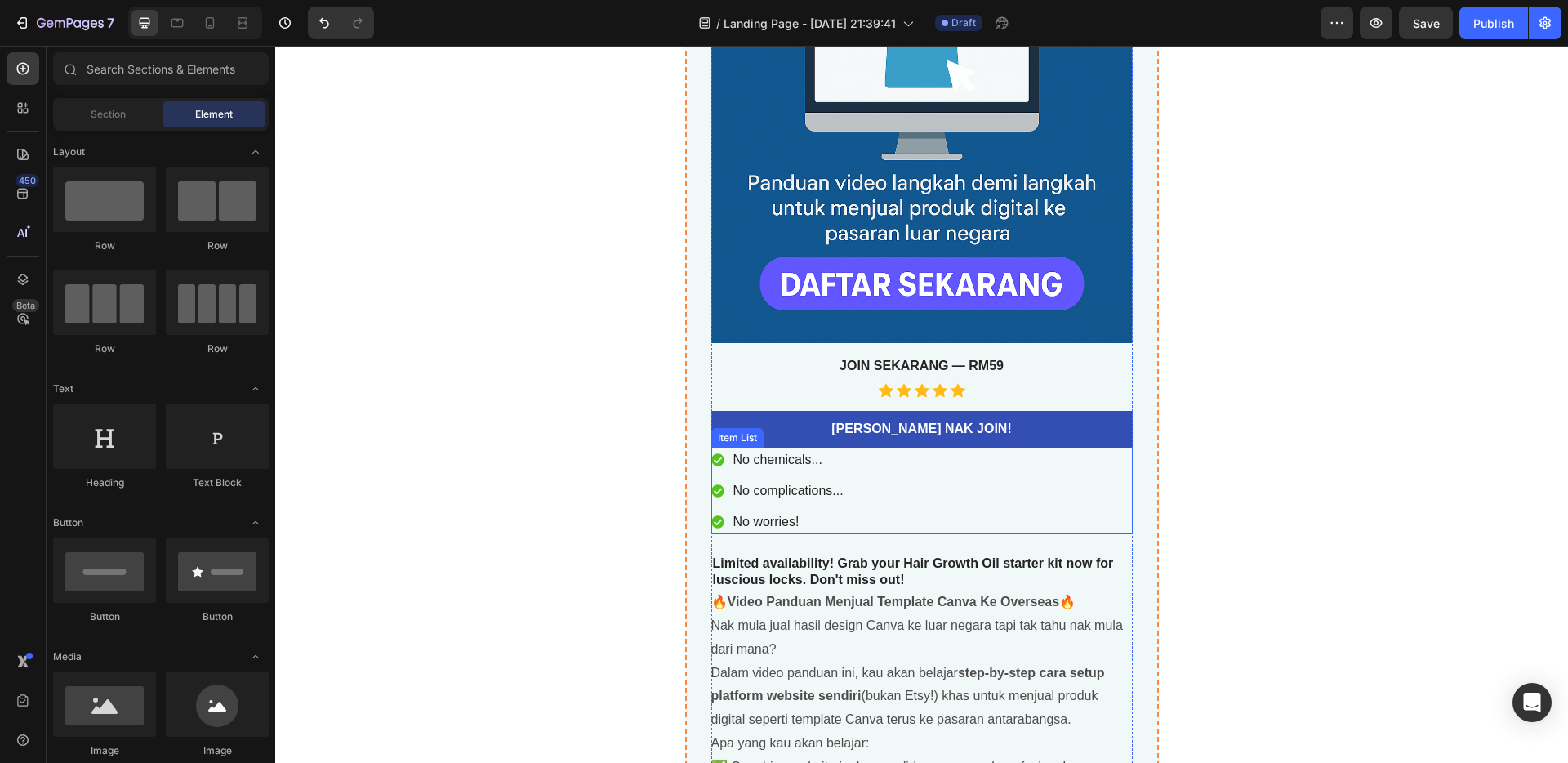
click at [851, 490] on div "No chemicals... No complications... No worries!" at bounding box center [921, 490] width 421 height 87
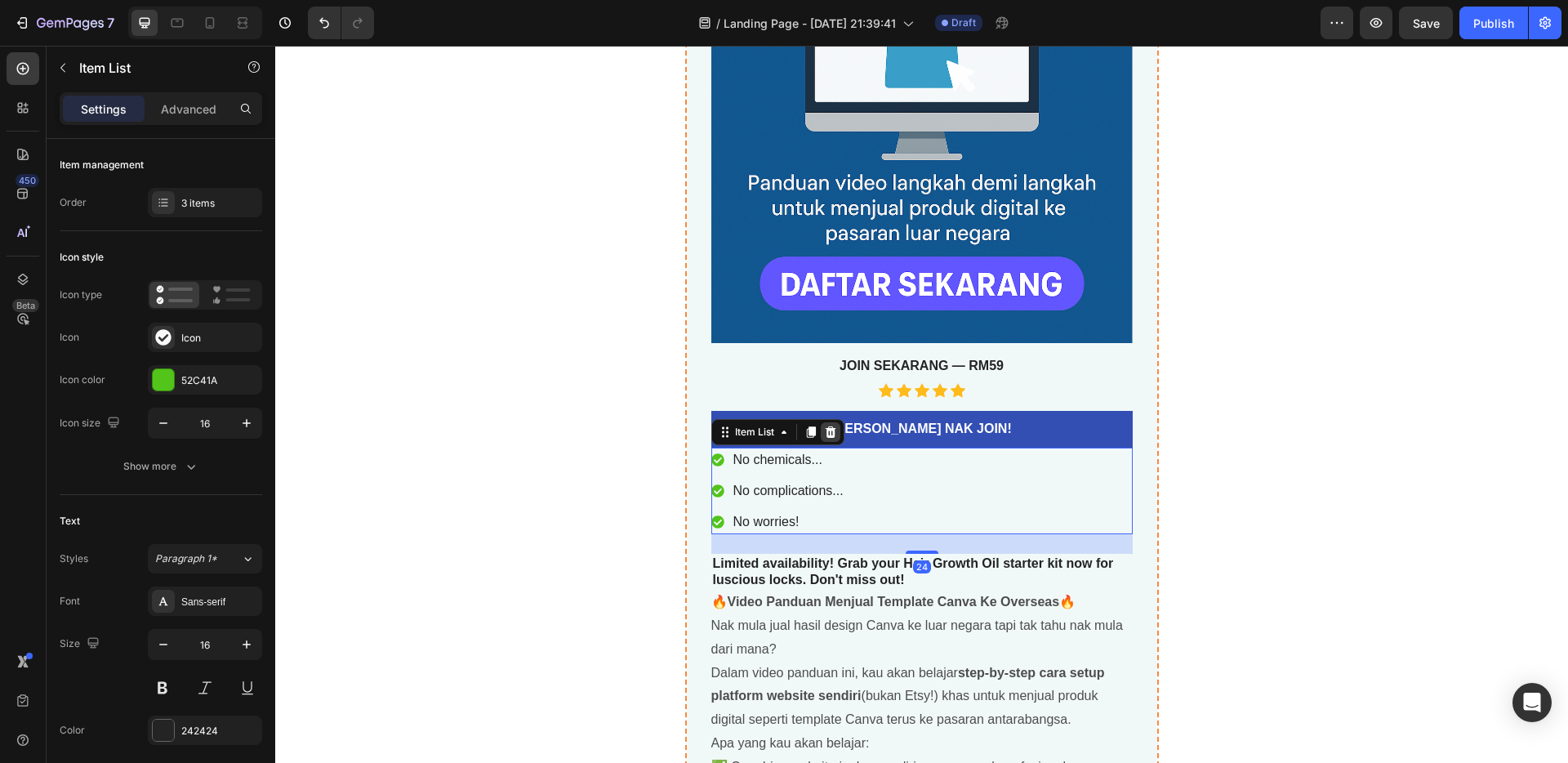
click at [832, 437] on div at bounding box center [830, 432] width 19 height 19
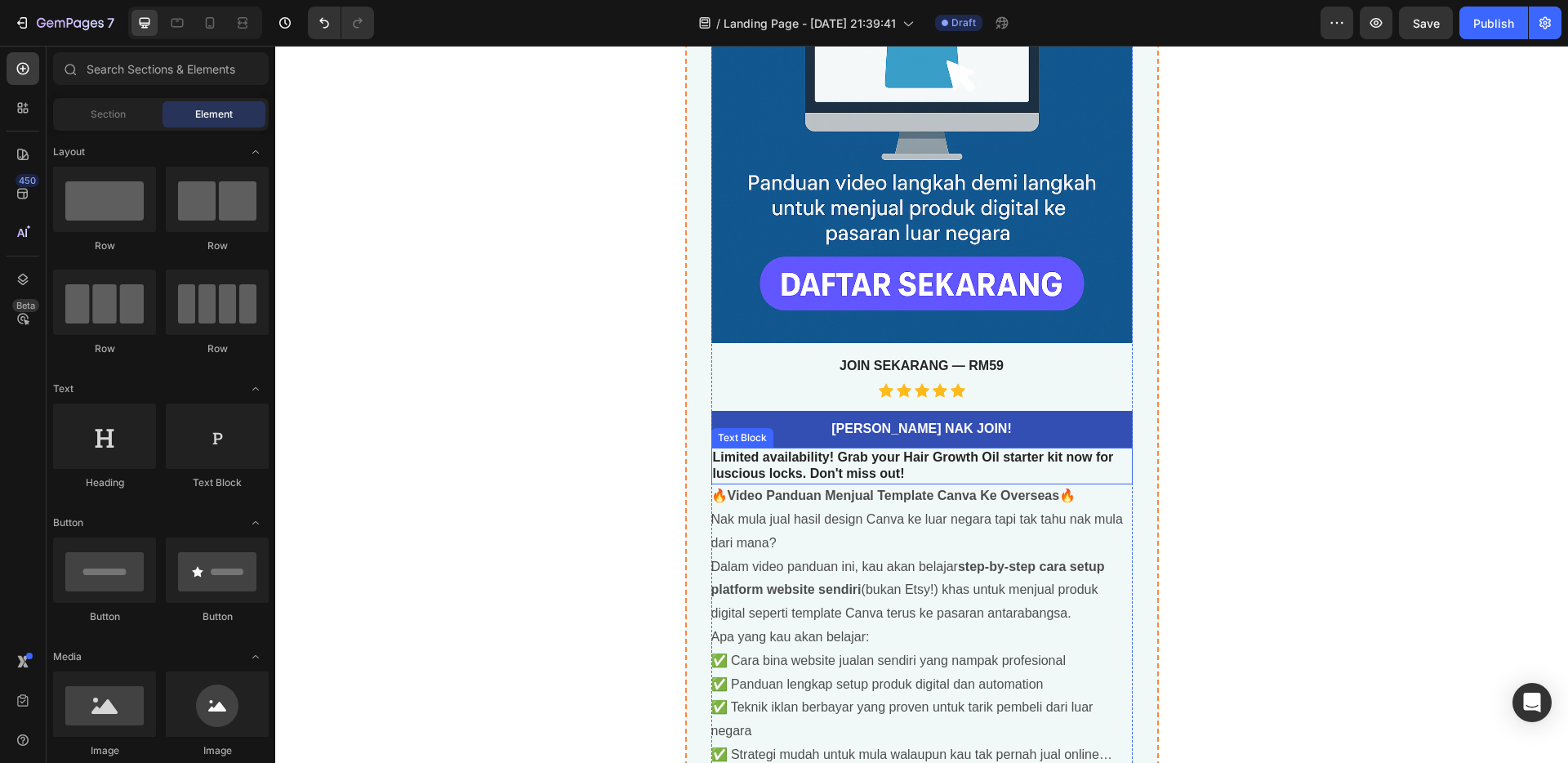
click at [851, 469] on p "Limited availability! Grab your Hair Growth Oil starter kit now for luscious lo…" at bounding box center [921, 466] width 418 height 34
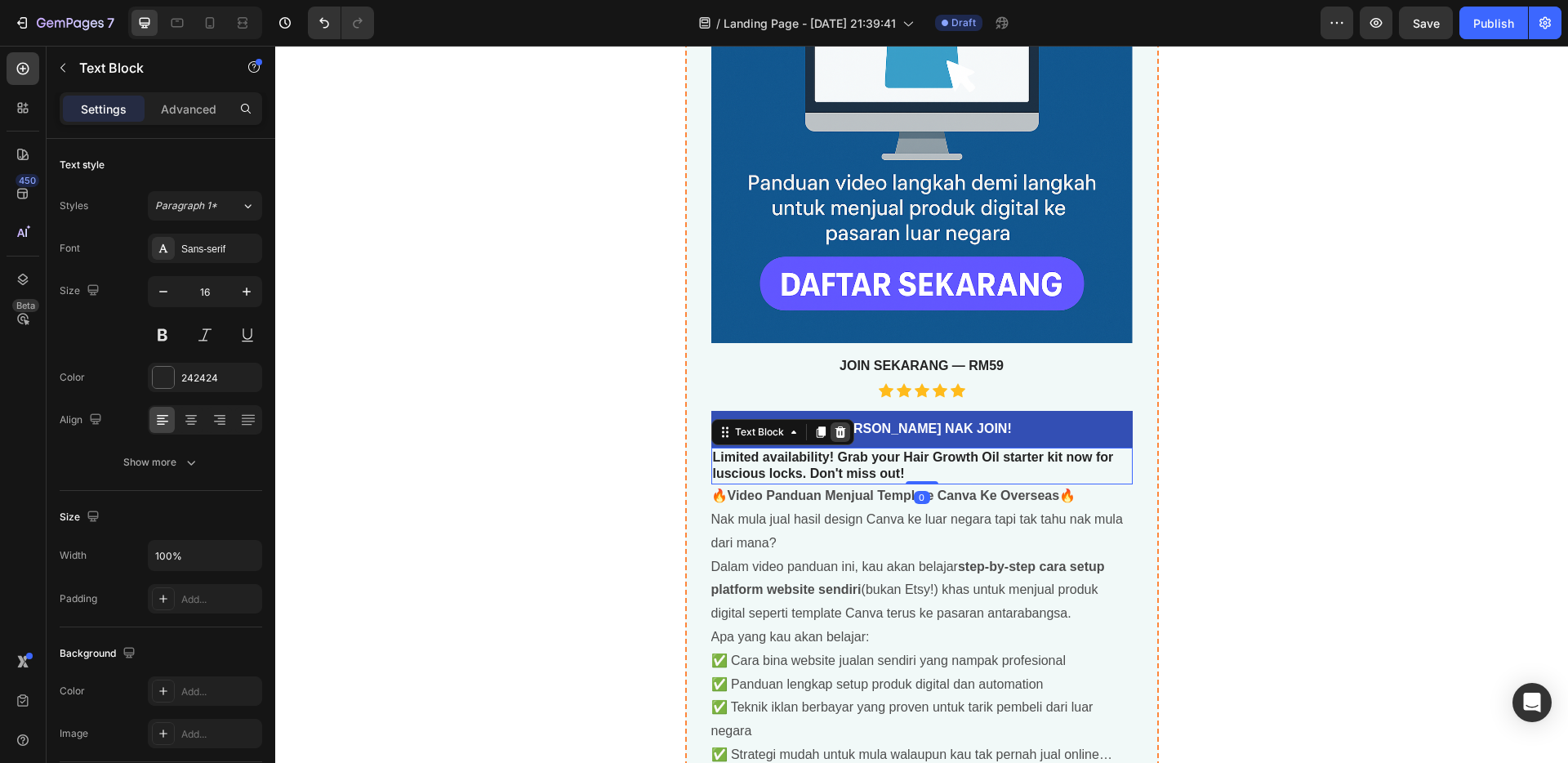
click at [835, 436] on icon at bounding box center [840, 432] width 11 height 12
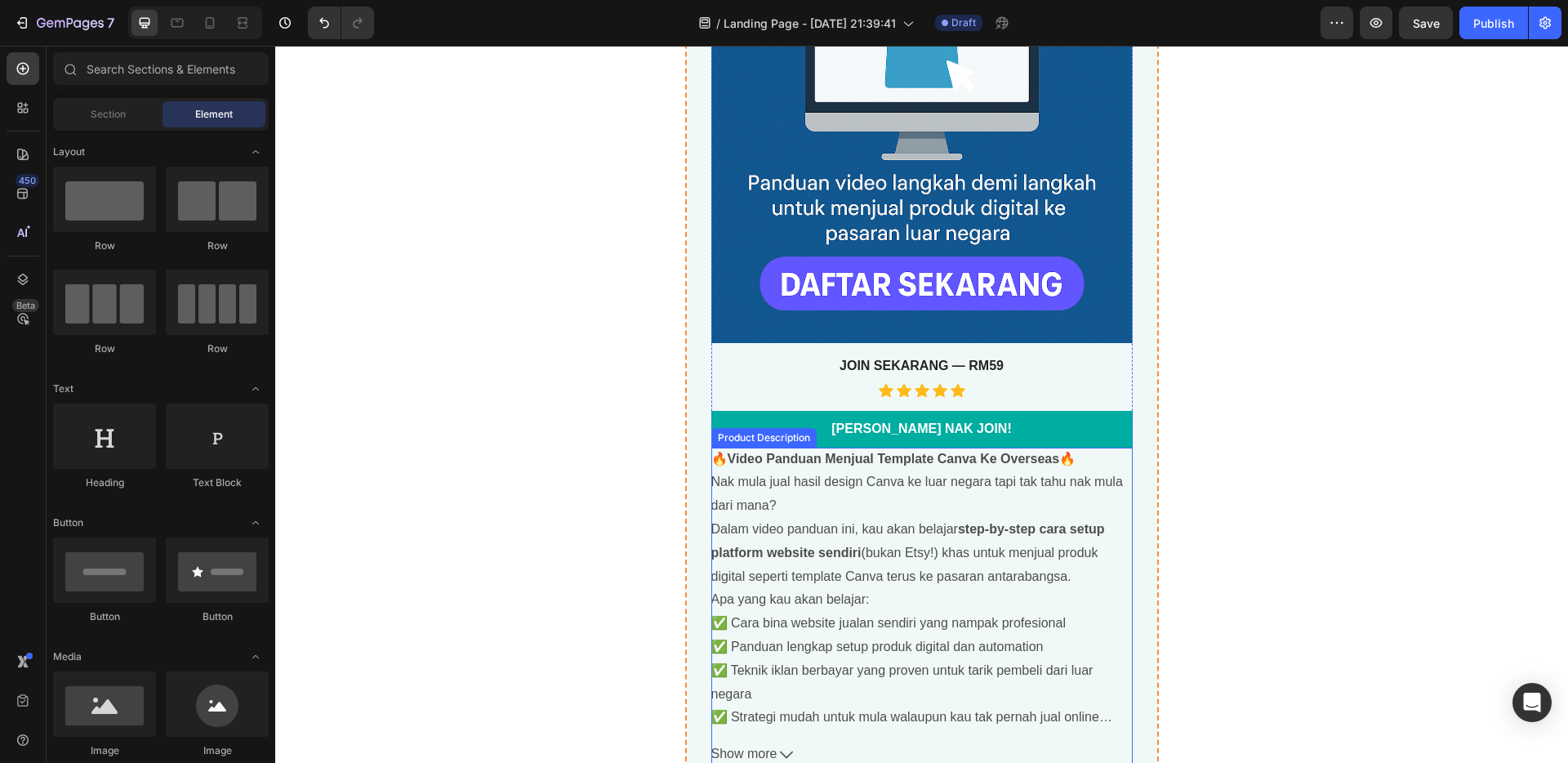
click at [858, 446] on link "[PERSON_NAME] NAK JOIN!" at bounding box center [921, 430] width 421 height 37
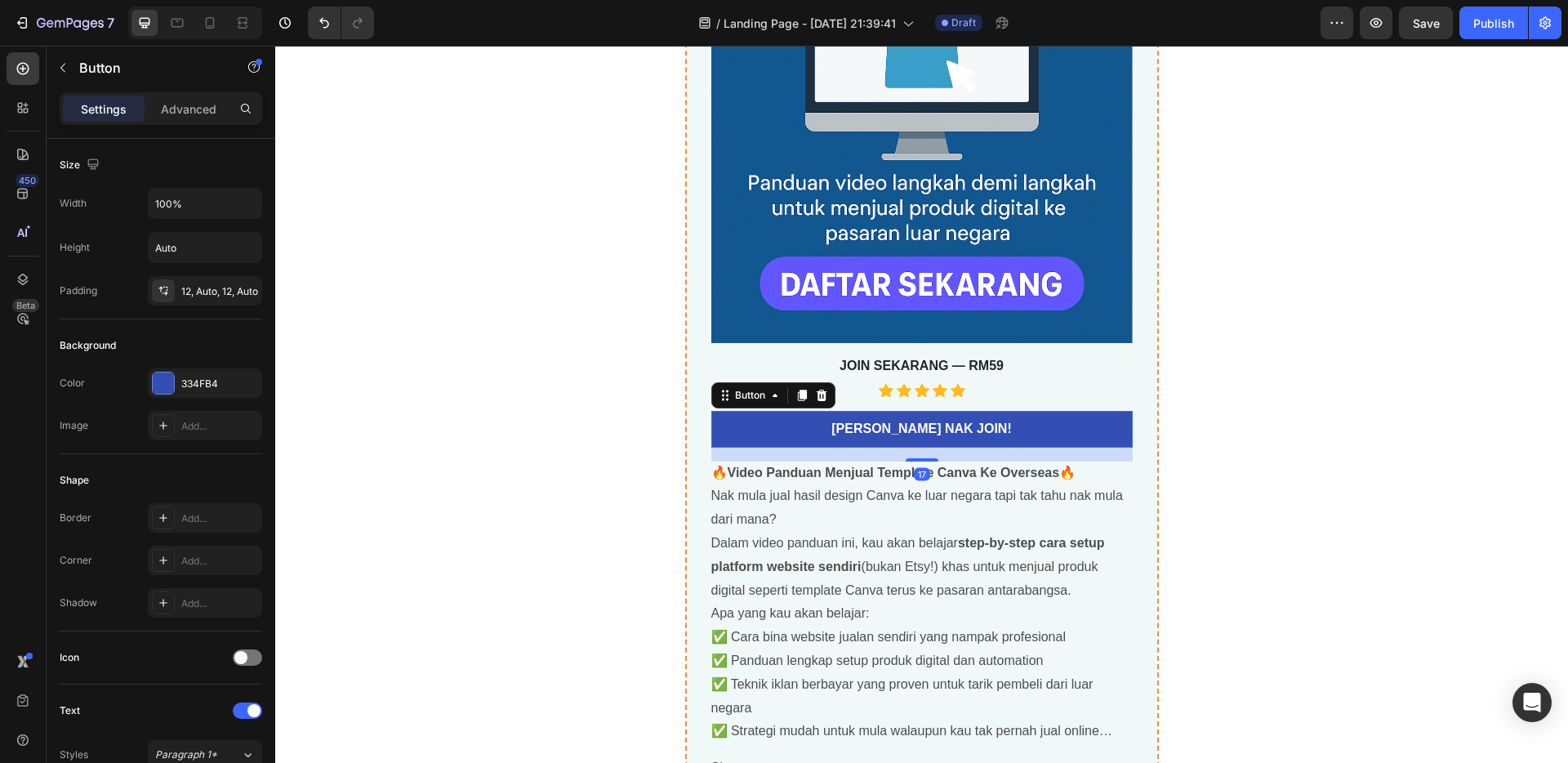
drag, startPoint x: 916, startPoint y: 447, endPoint x: 916, endPoint y: 461, distance: 14.0
click at [916, 461] on div at bounding box center [921, 460] width 33 height 3
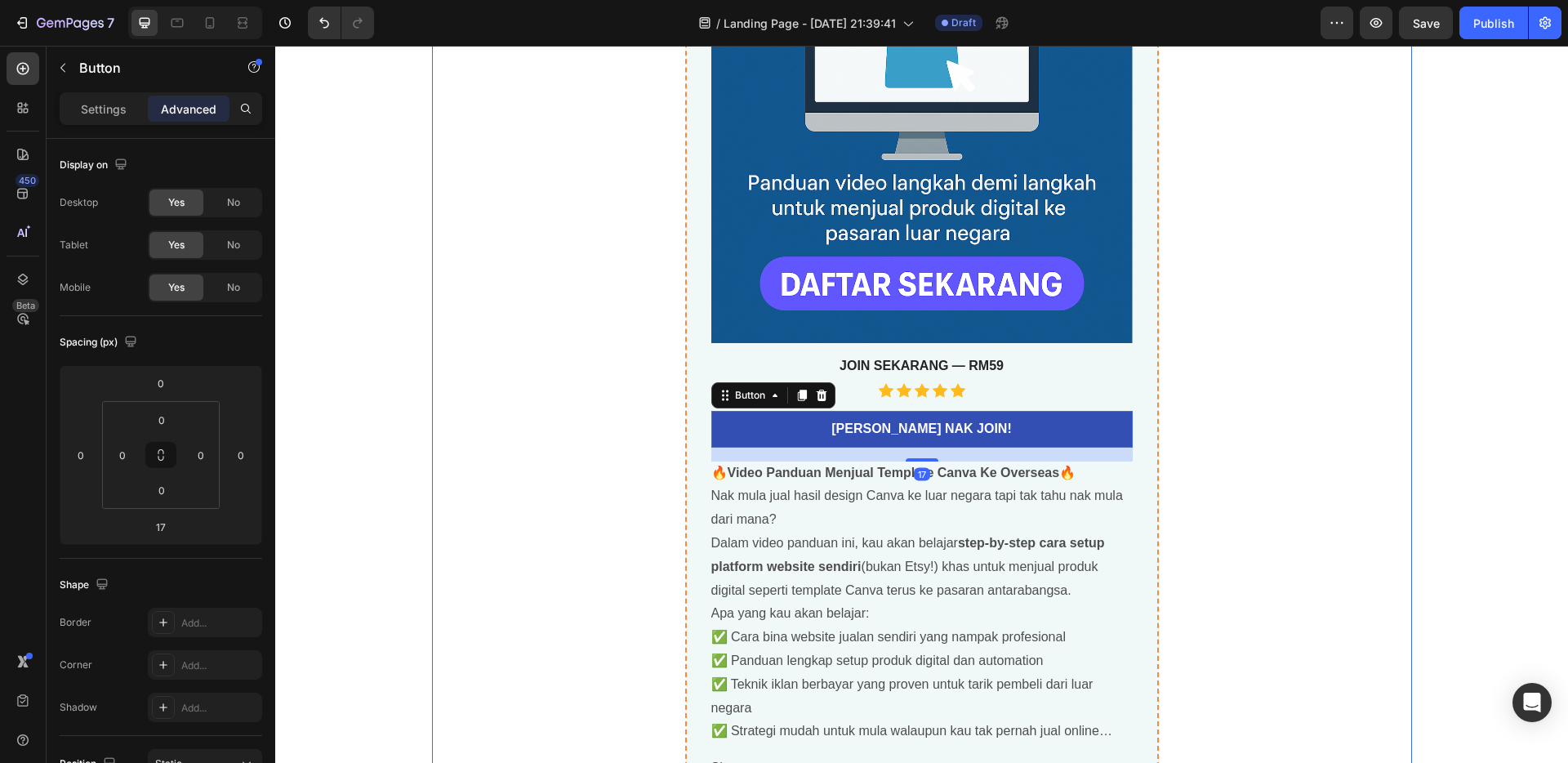
click at [1361, 474] on div "🚀 Panduan Video Lengkap: Jual Template Canva Ke Pasaran Luar Negara Product Tit…" at bounding box center [922, 213] width 980 height 1191
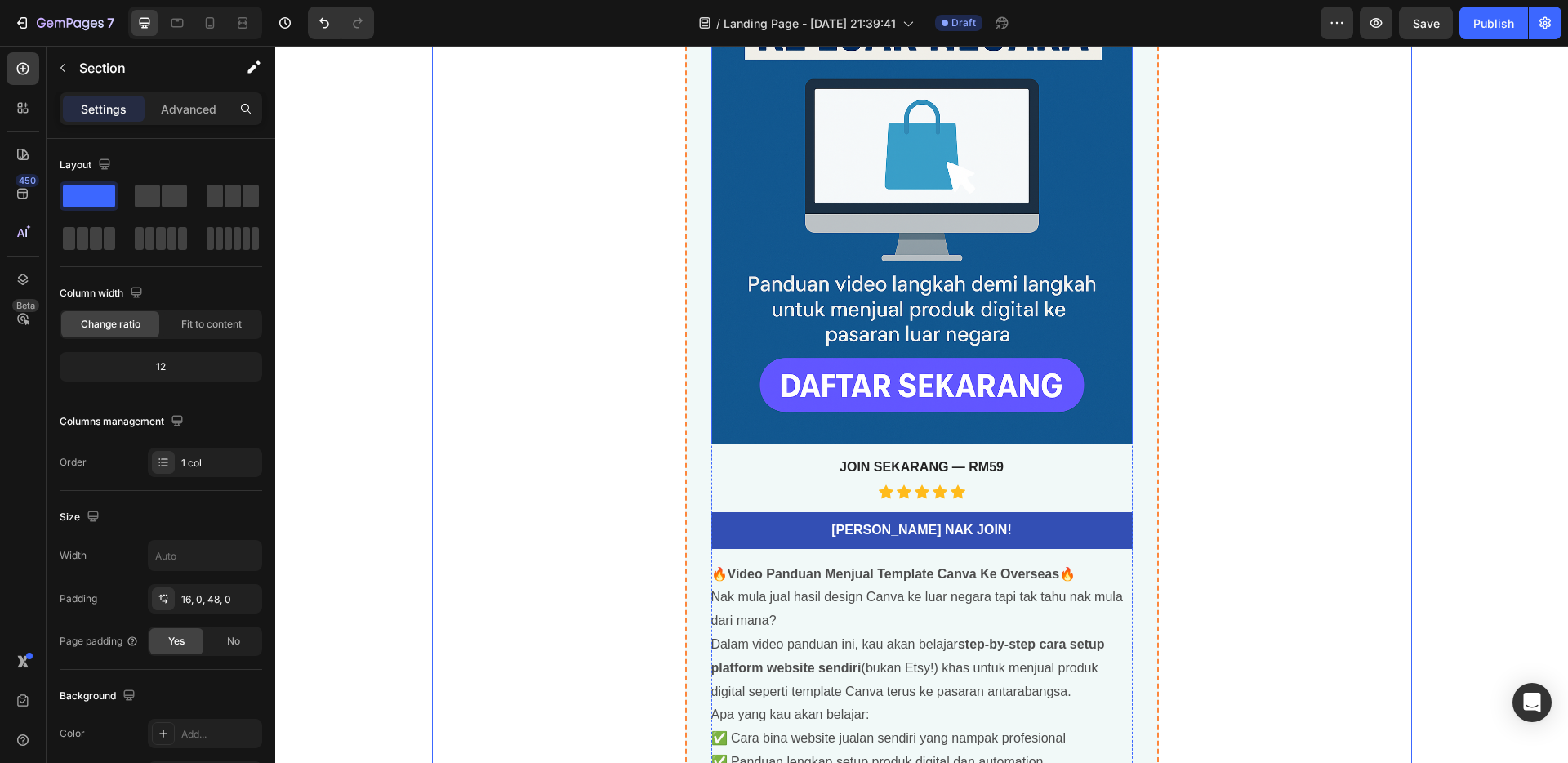
scroll to position [5403, 0]
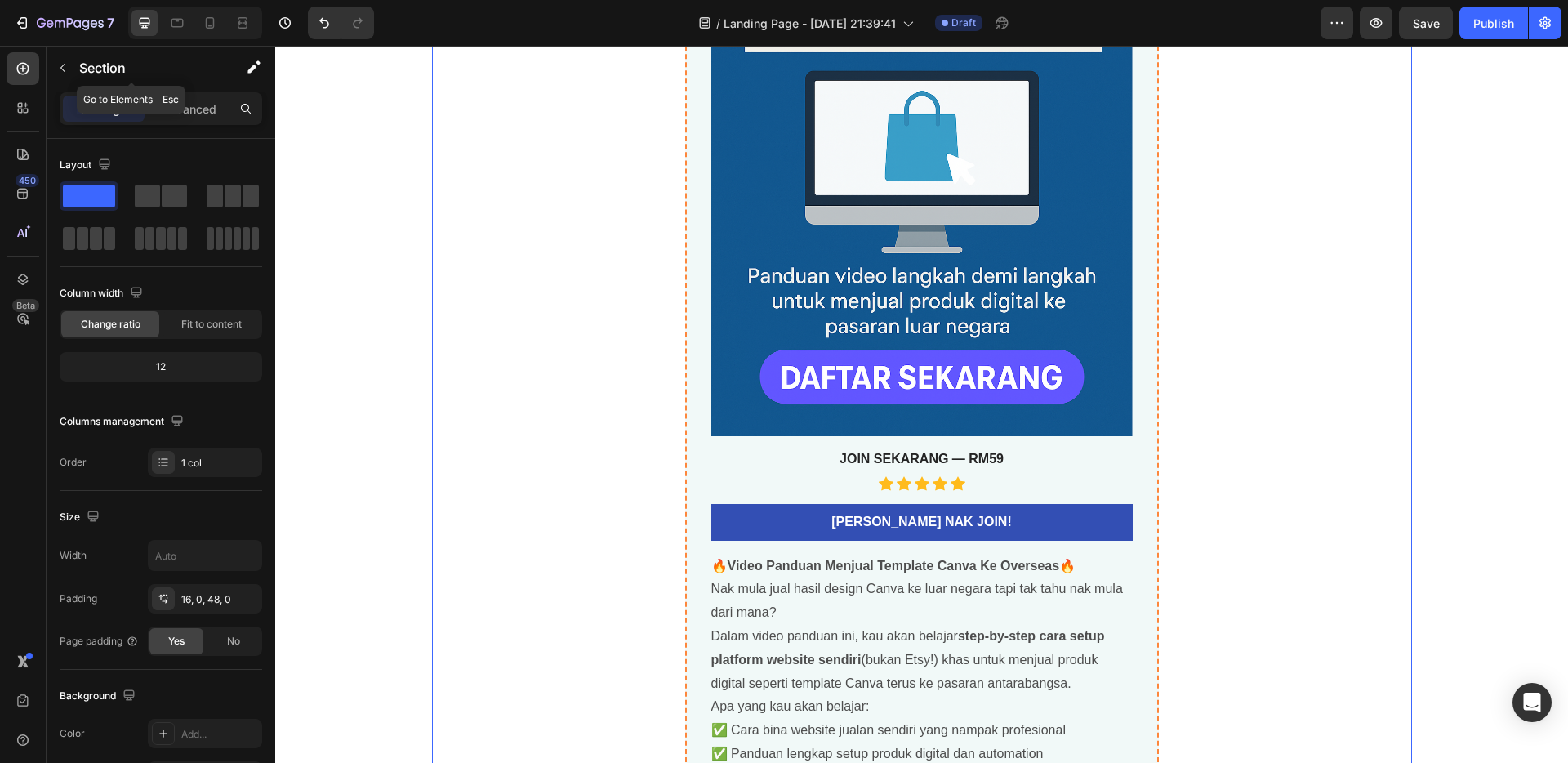
click at [54, 69] on button "button" at bounding box center [62, 67] width 26 height 26
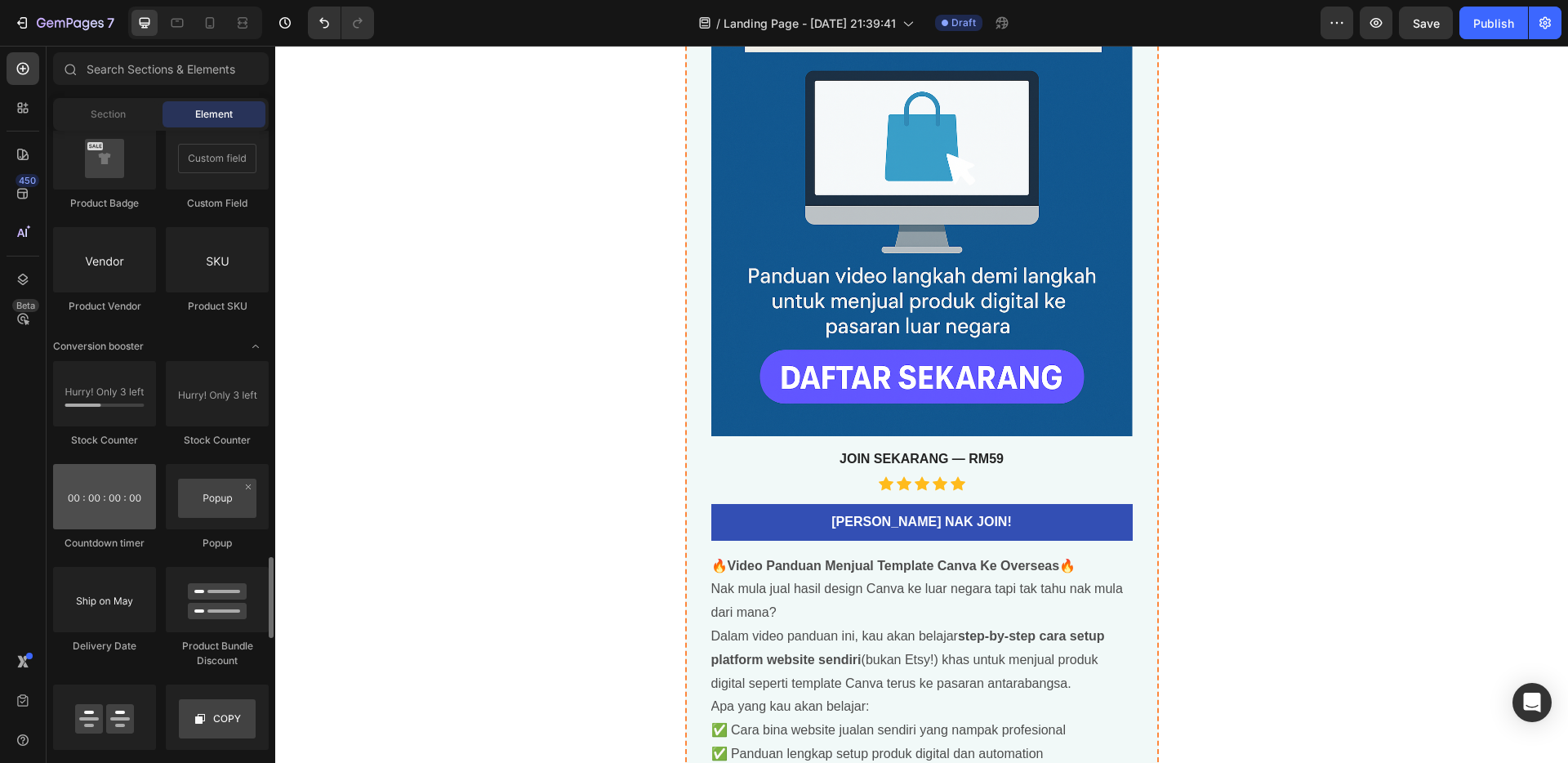
scroll to position [3077, 0]
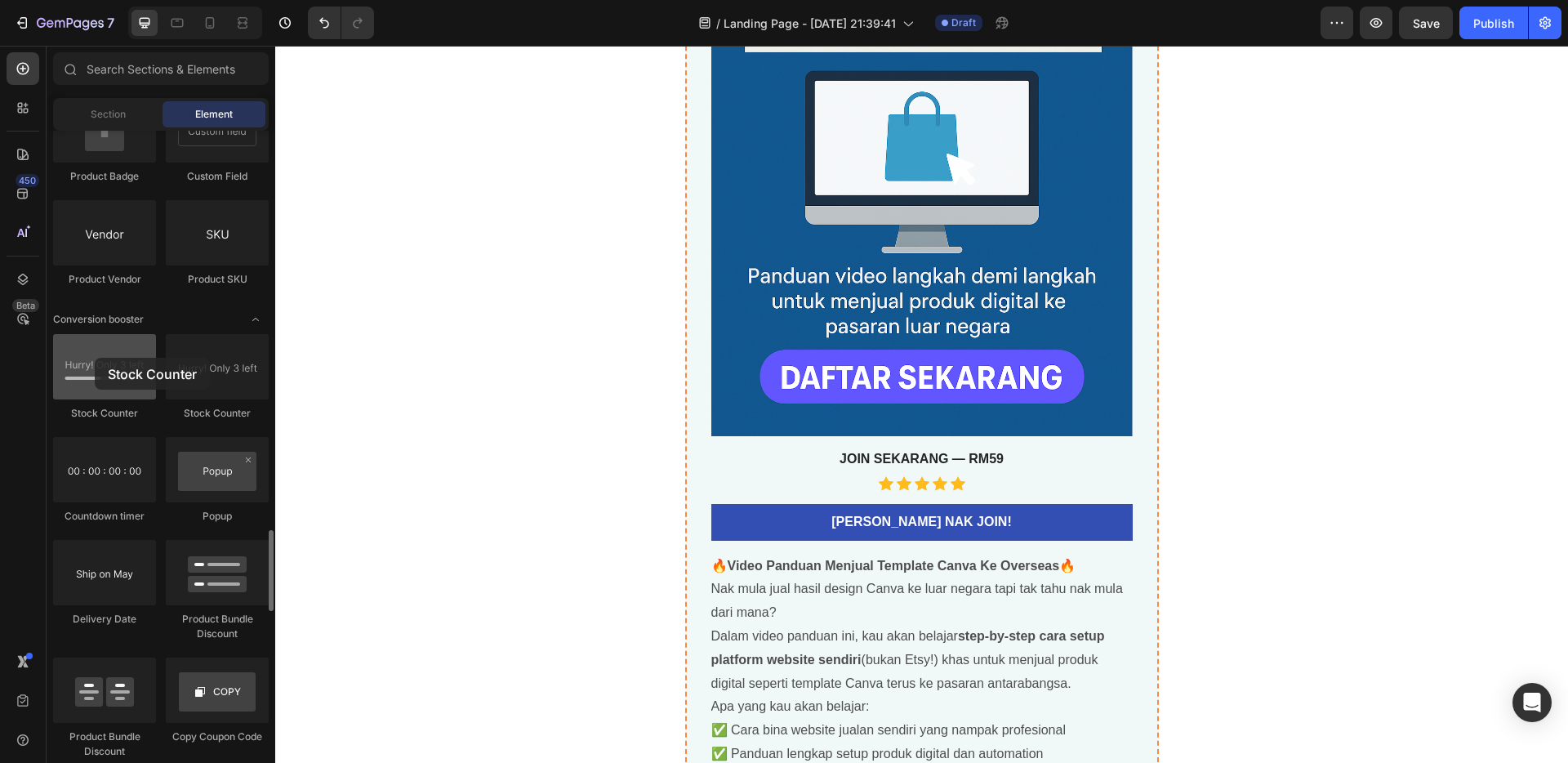
click at [95, 358] on div at bounding box center [104, 367] width 103 height 66
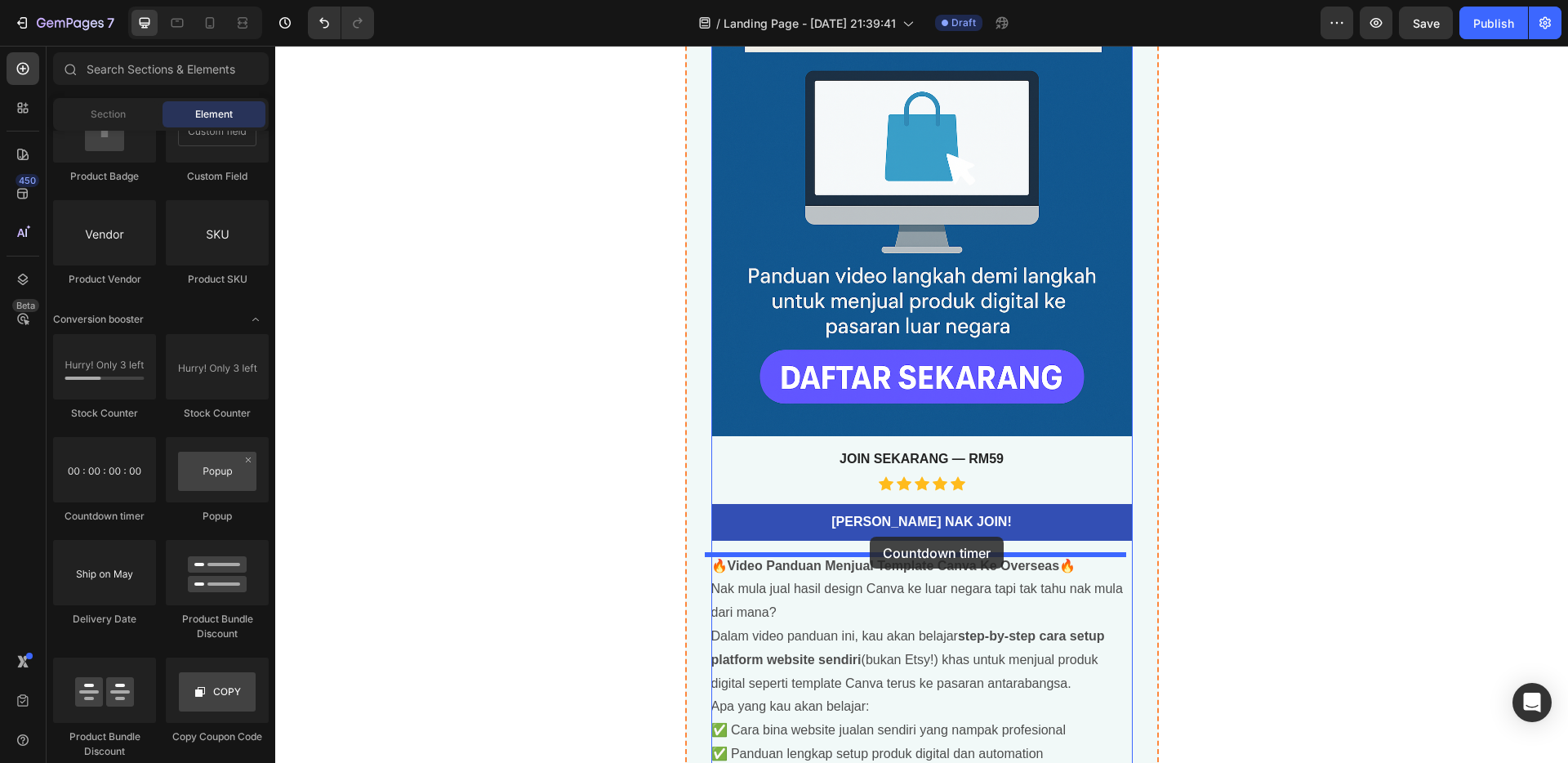
drag, startPoint x: 376, startPoint y: 521, endPoint x: 870, endPoint y: 537, distance: 494.3
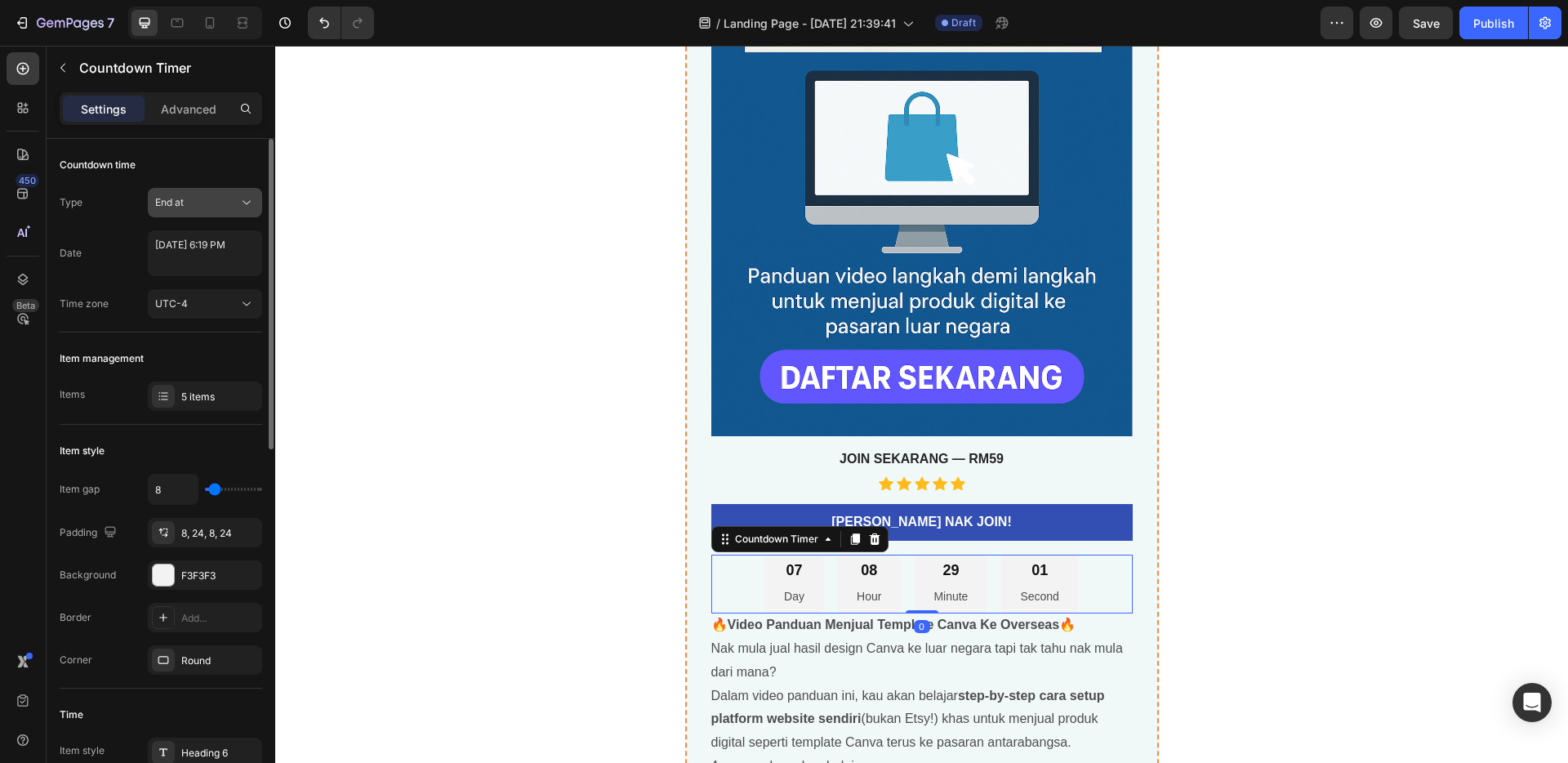
click at [197, 209] on div "End at" at bounding box center [197, 202] width 83 height 14
click at [193, 273] on span "Auto-renew" at bounding box center [183, 273] width 55 height 14
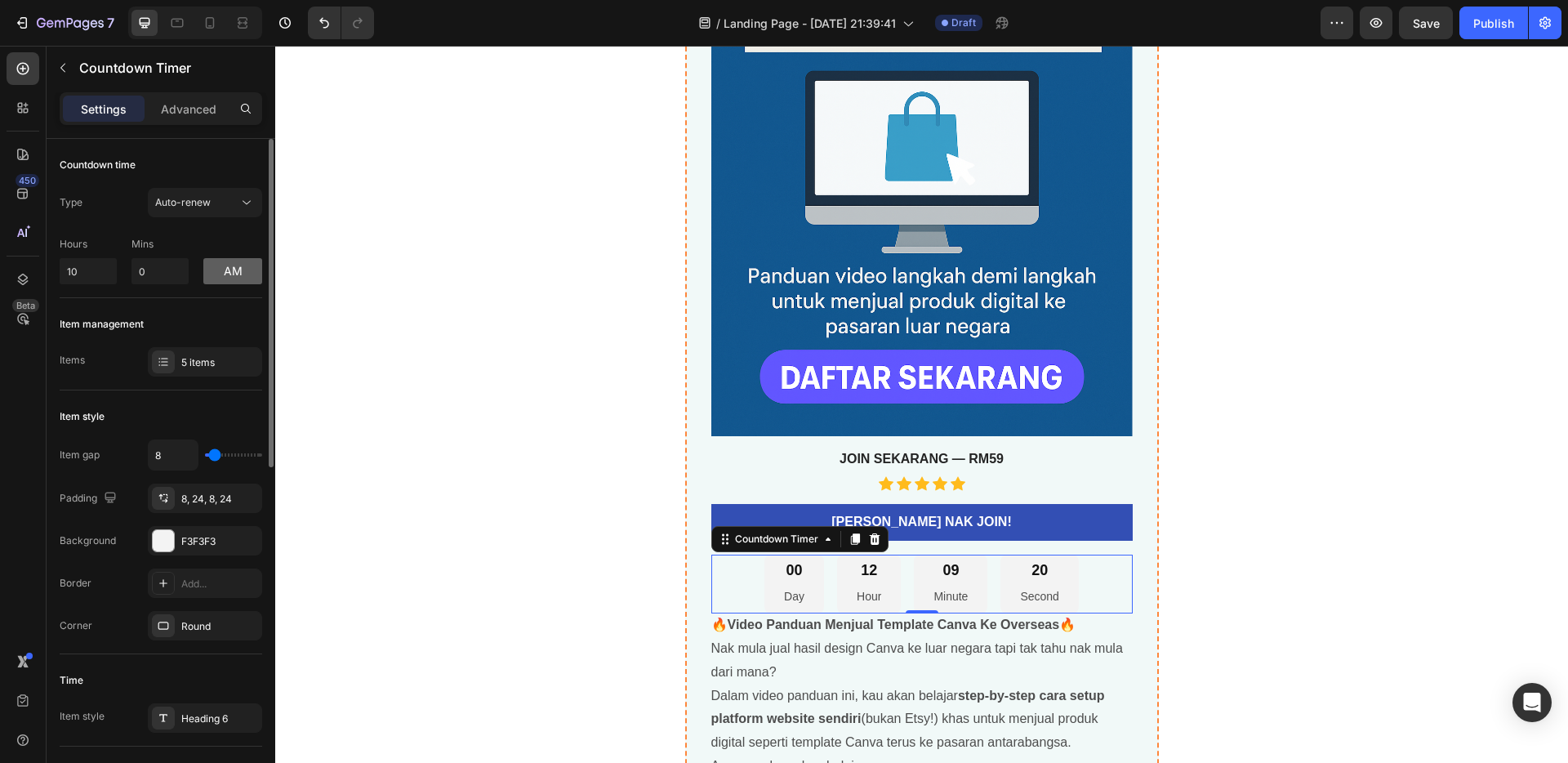
click at [244, 270] on button "am" at bounding box center [233, 271] width 59 height 26
drag, startPoint x: 93, startPoint y: 277, endPoint x: 47, endPoint y: 276, distance: 46.0
type input "3"
click at [527, 250] on div "🚀 Panduan Video Lengkap: Jual Template Canva Ke Pasaran Luar Negara Product Tit…" at bounding box center [922, 336] width 980 height 1250
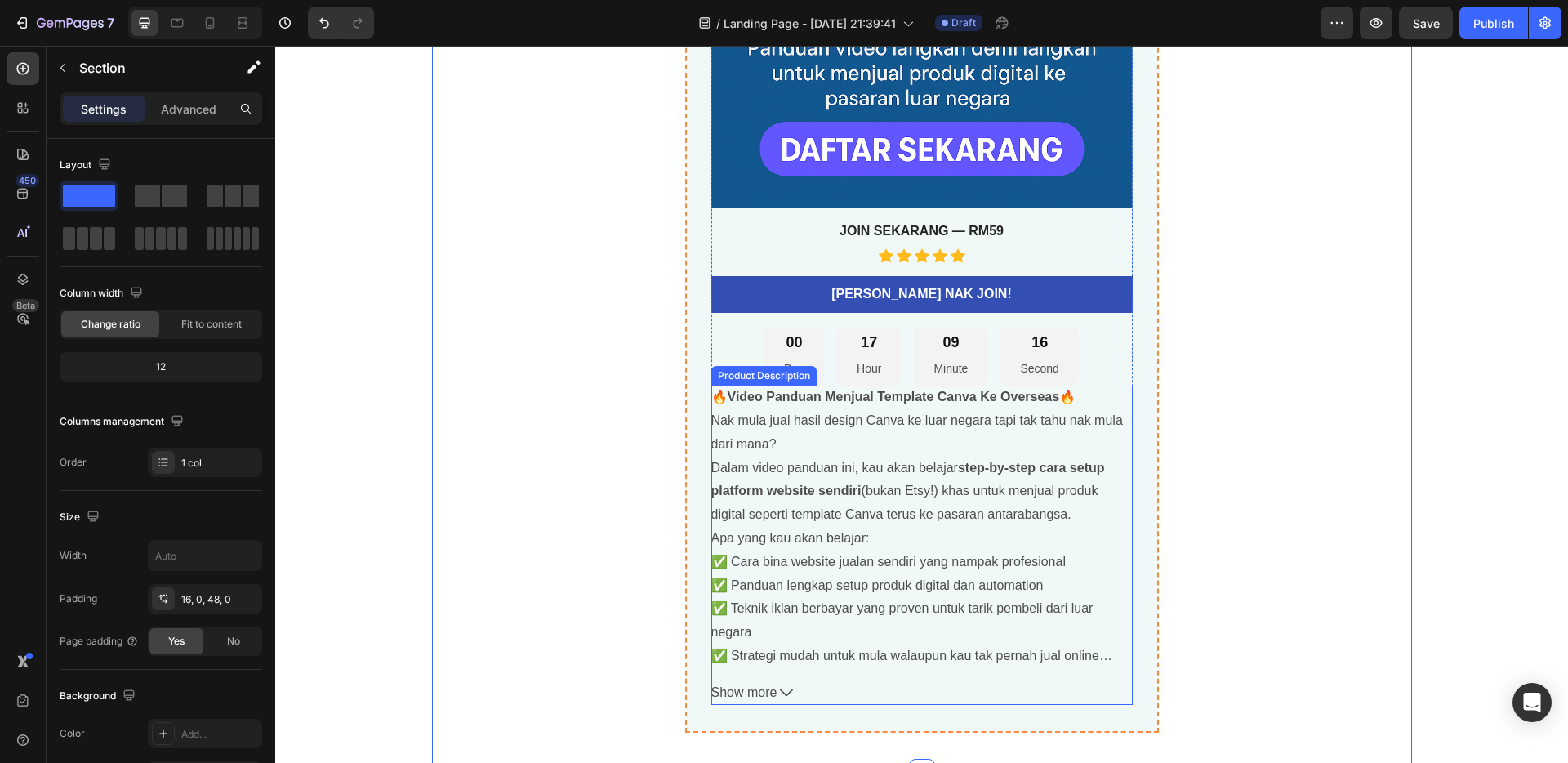
scroll to position [5701, 0]
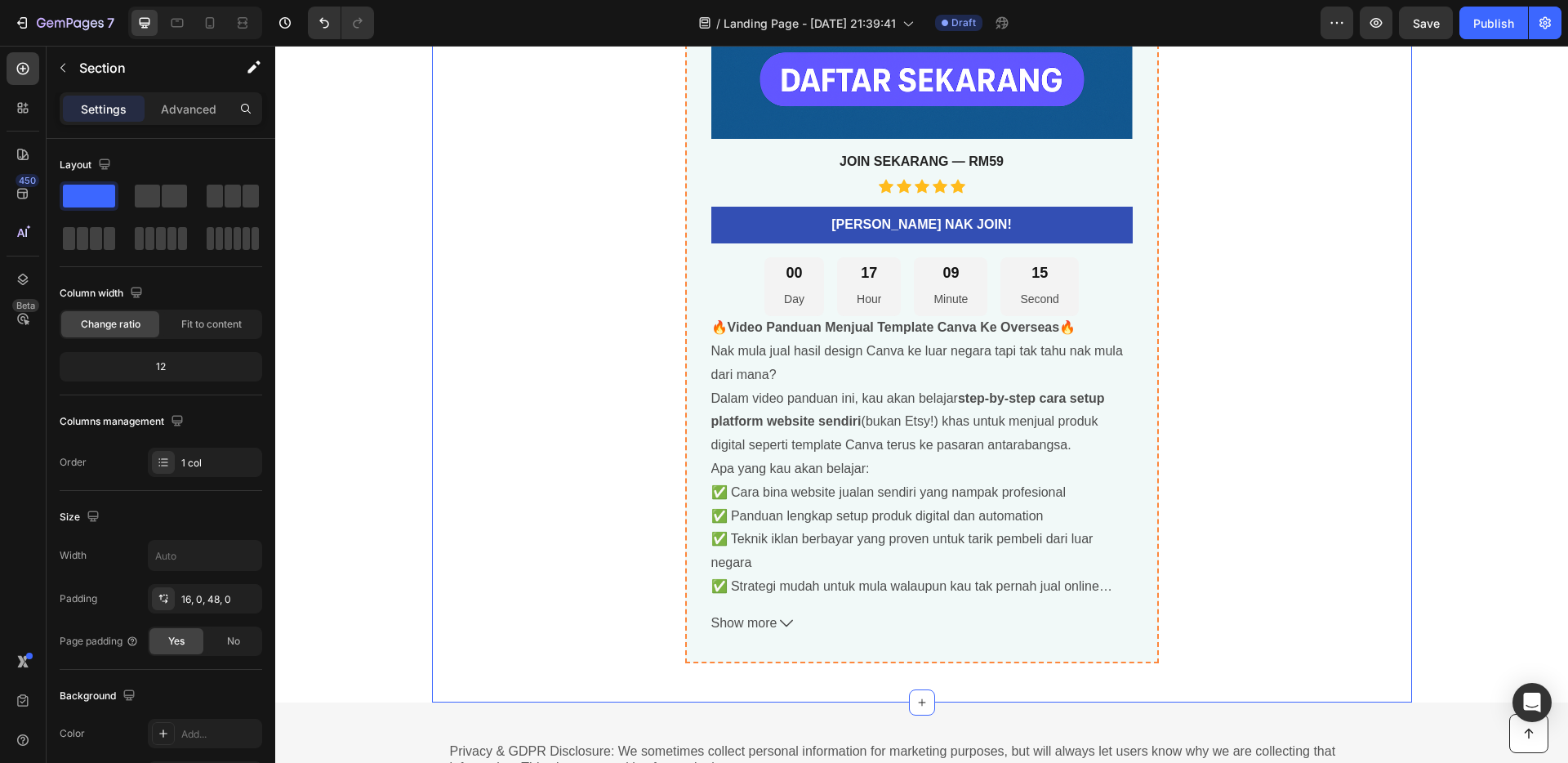
click at [1383, 384] on div "🚀 Panduan Video Lengkap: Jual Template Canva Ke Pasaran Luar Negara Product Tit…" at bounding box center [922, 38] width 980 height 1250
click at [974, 328] on b "Video Panduan Menjual Template Canva Ke Overseas" at bounding box center [894, 327] width 332 height 14
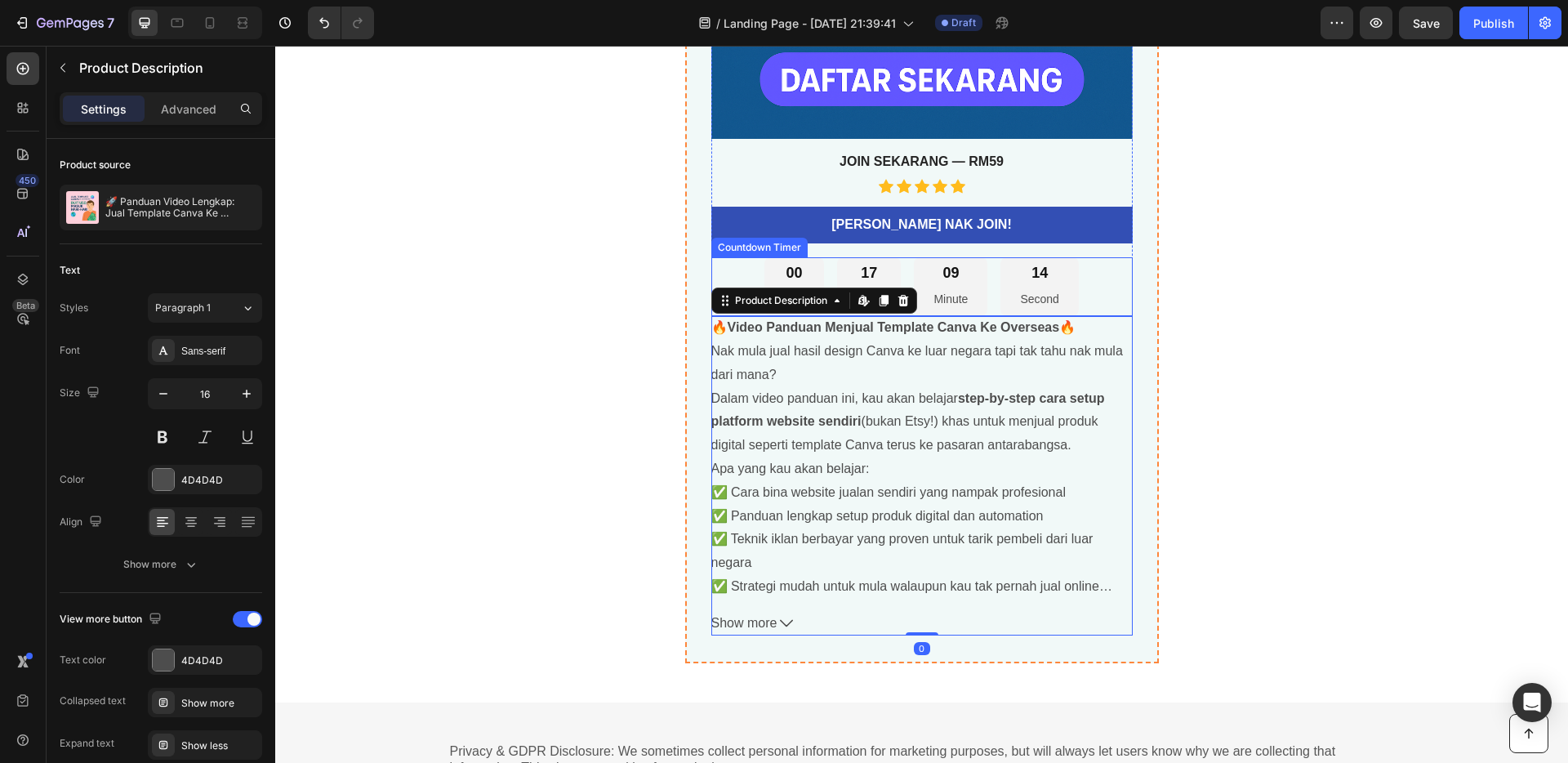
click at [960, 304] on p "Minute" at bounding box center [951, 299] width 34 height 20
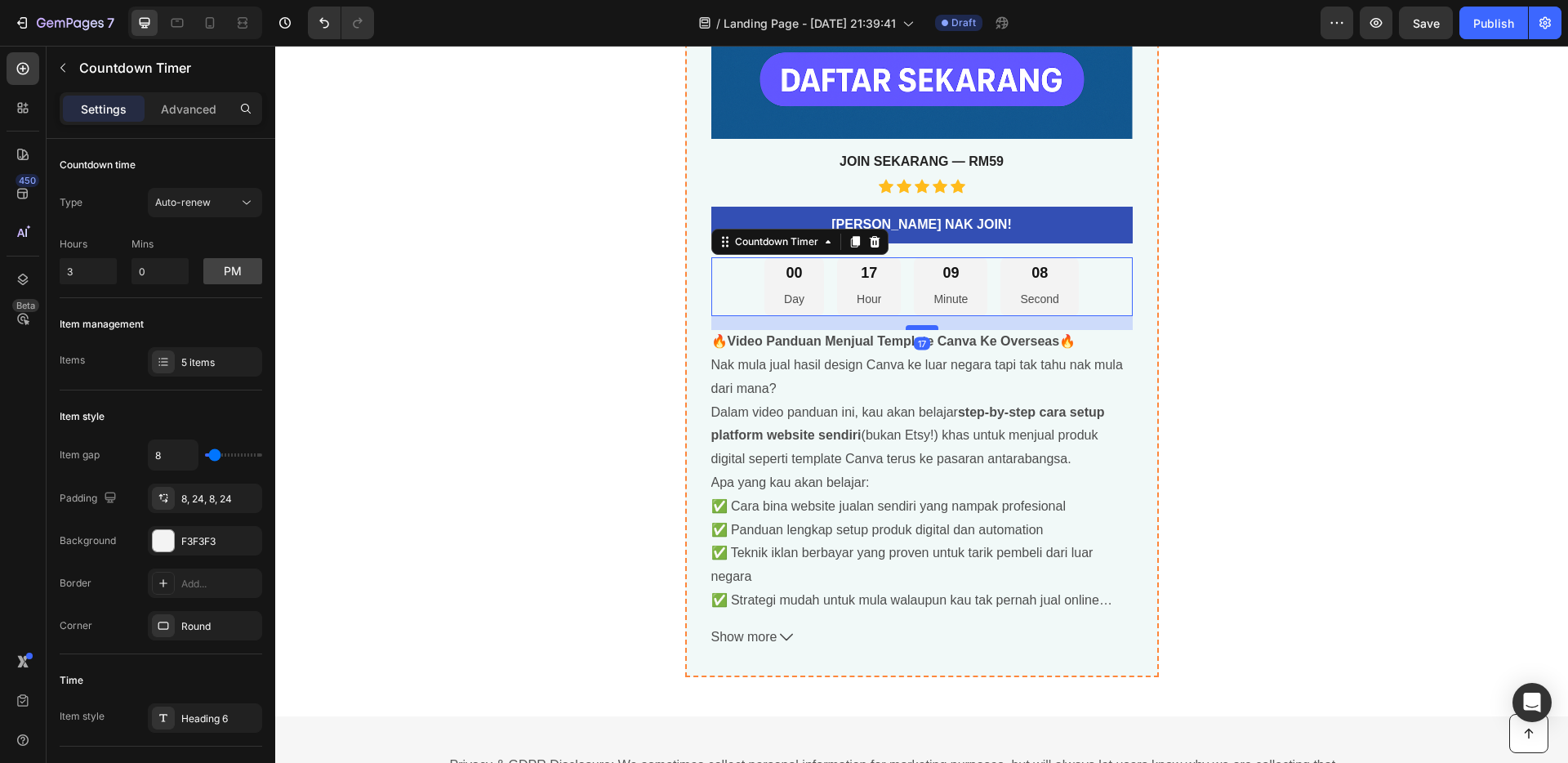
drag, startPoint x: 926, startPoint y: 314, endPoint x: 921, endPoint y: 328, distance: 14.9
click at [921, 328] on div at bounding box center [921, 328] width 33 height 5
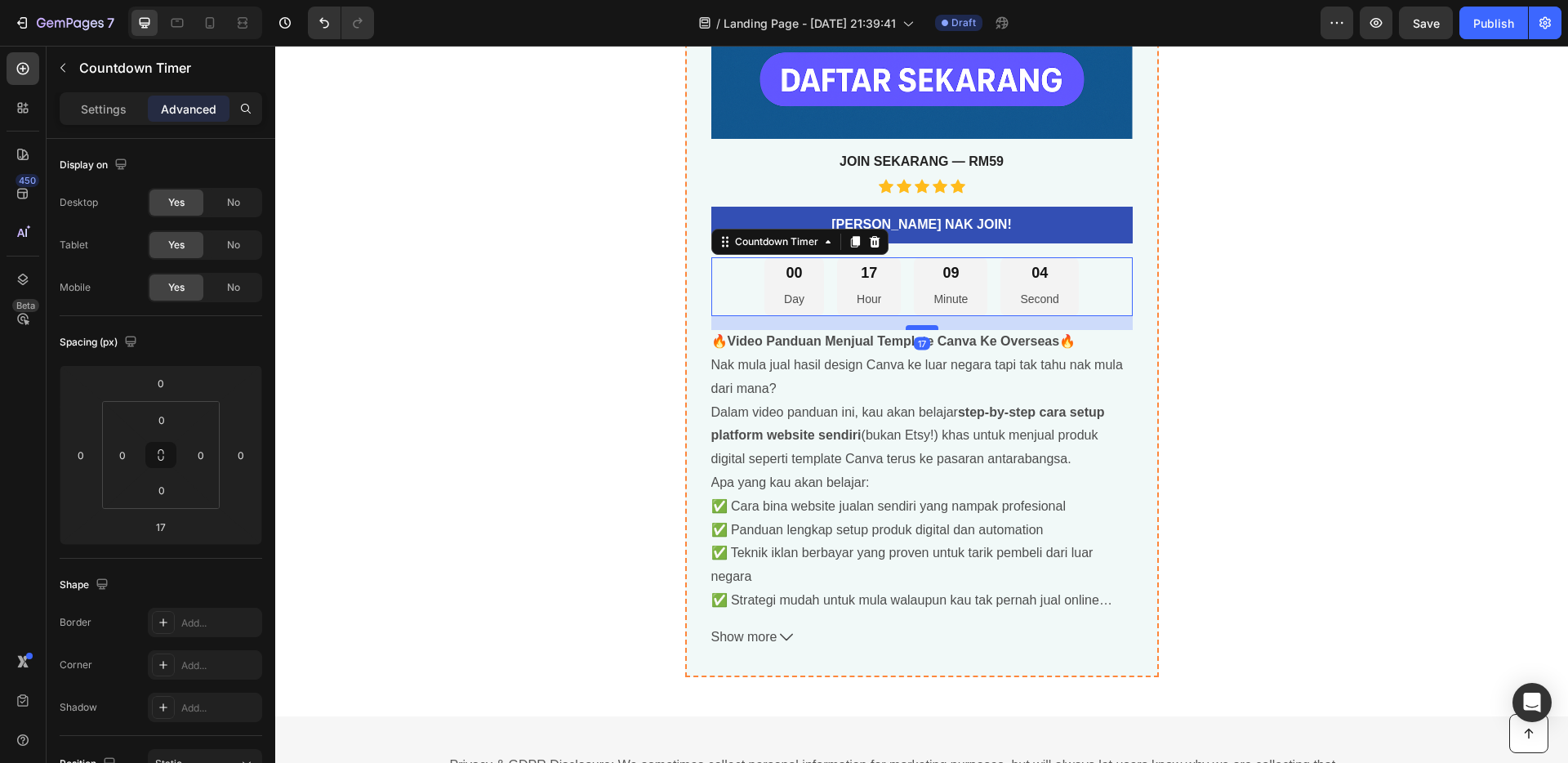
click at [920, 328] on div at bounding box center [921, 328] width 33 height 5
click at [1307, 372] on div "🚀 Panduan Video Lengkap: Jual Template Canva Ke Pasaran Luar Negara Product Tit…" at bounding box center [922, 45] width 980 height 1264
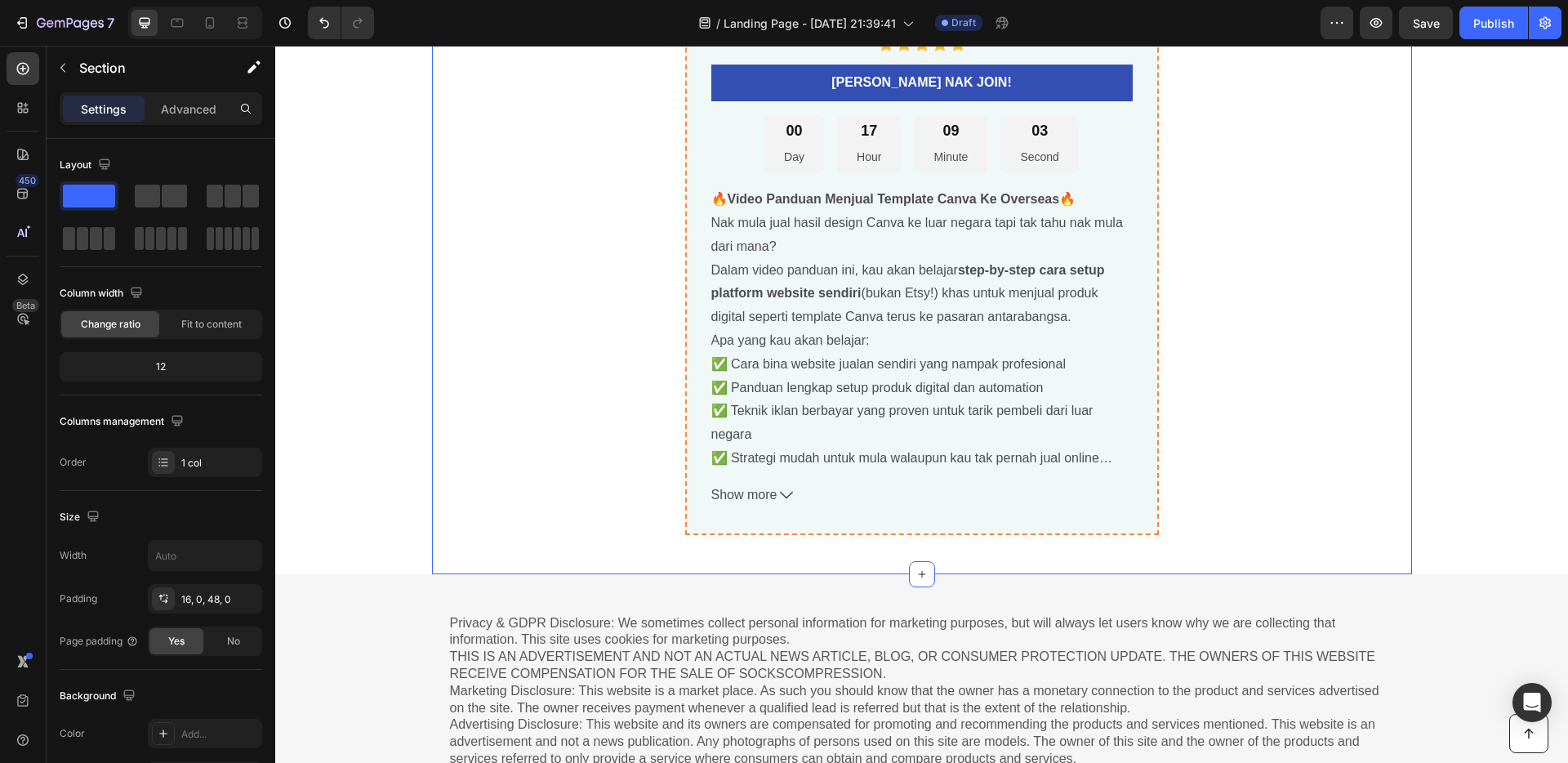
scroll to position [5979, 0]
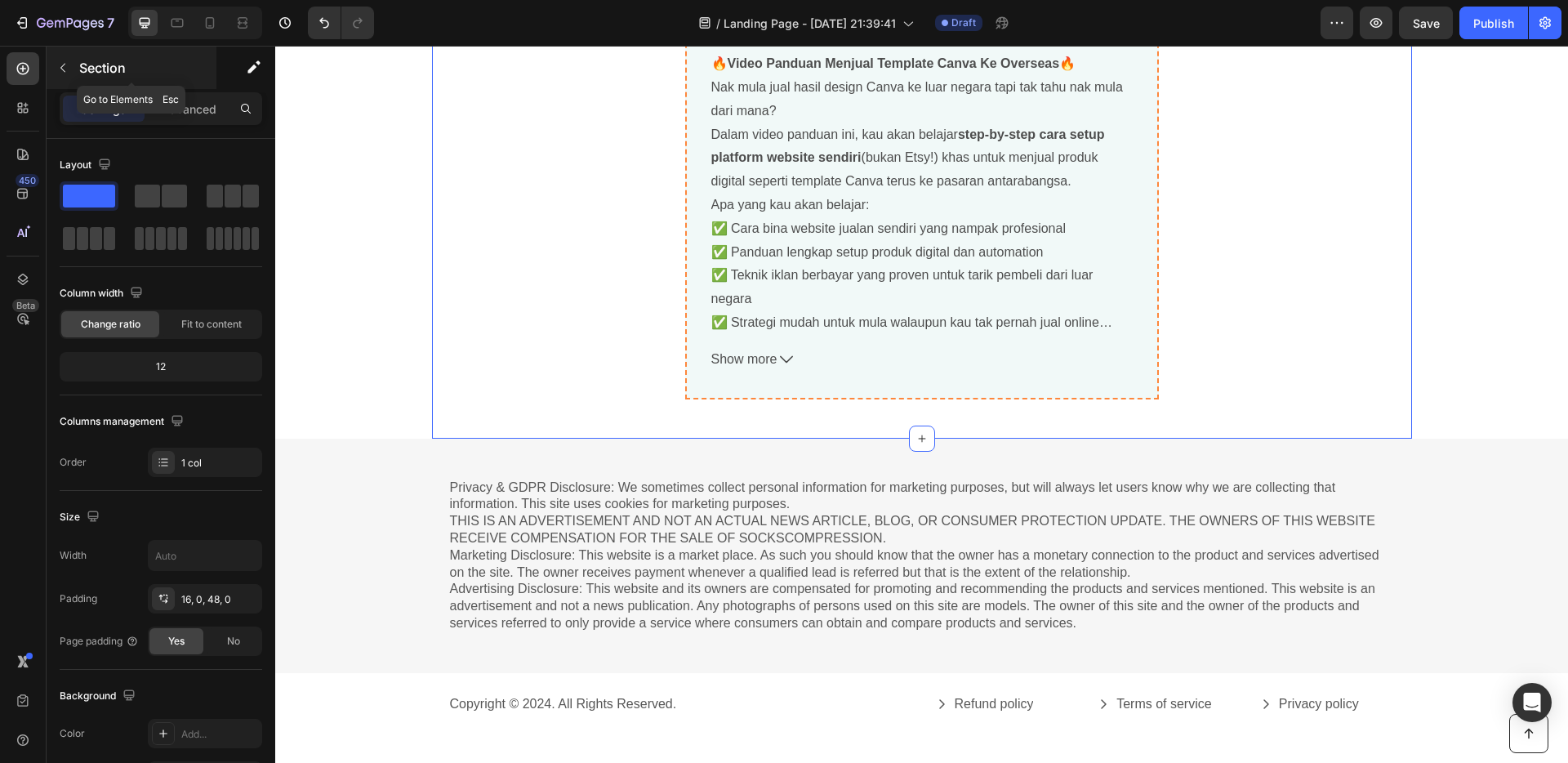
click at [65, 64] on icon "button" at bounding box center [63, 68] width 5 height 9
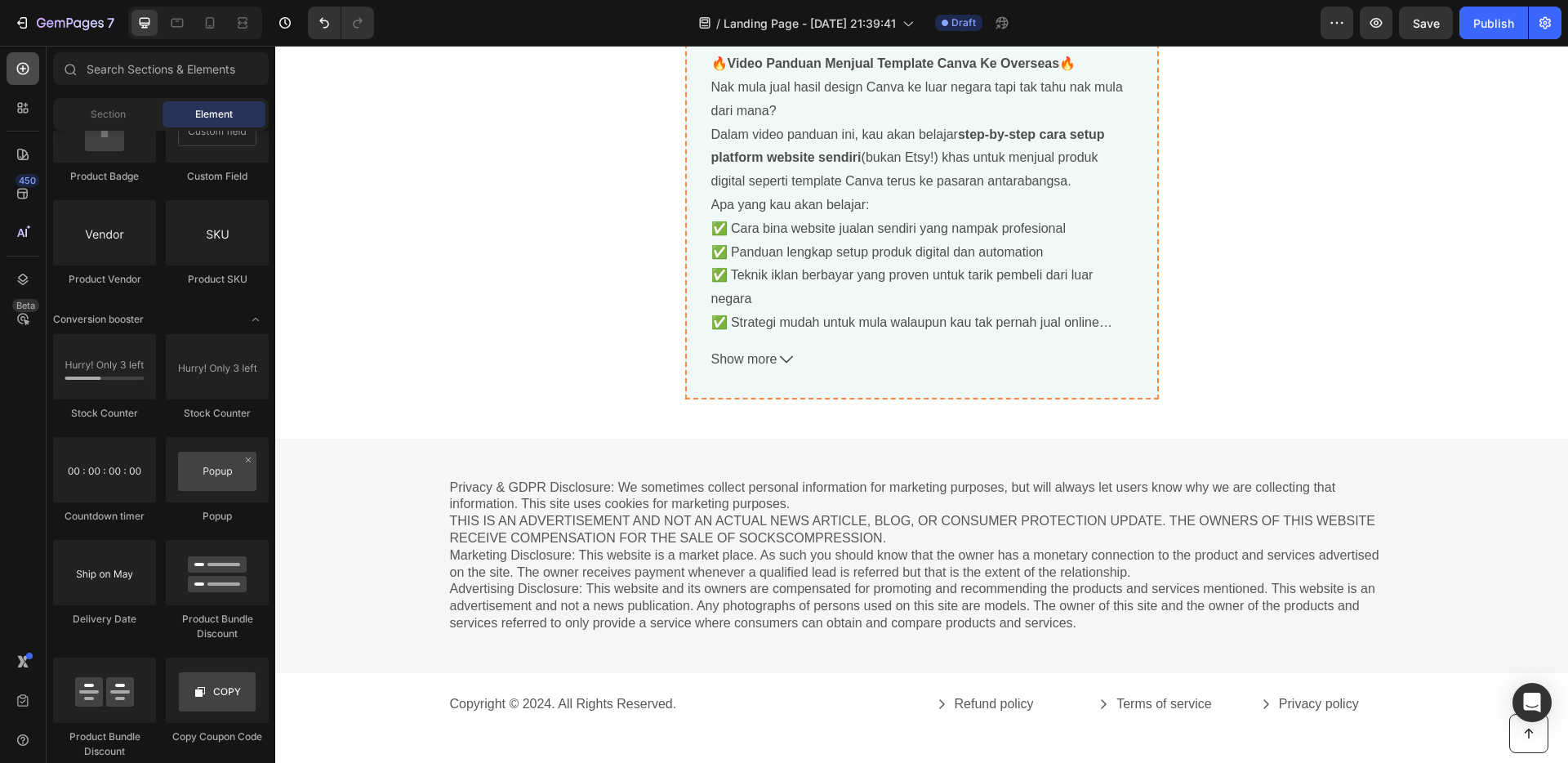
click at [23, 72] on icon at bounding box center [22, 68] width 16 height 16
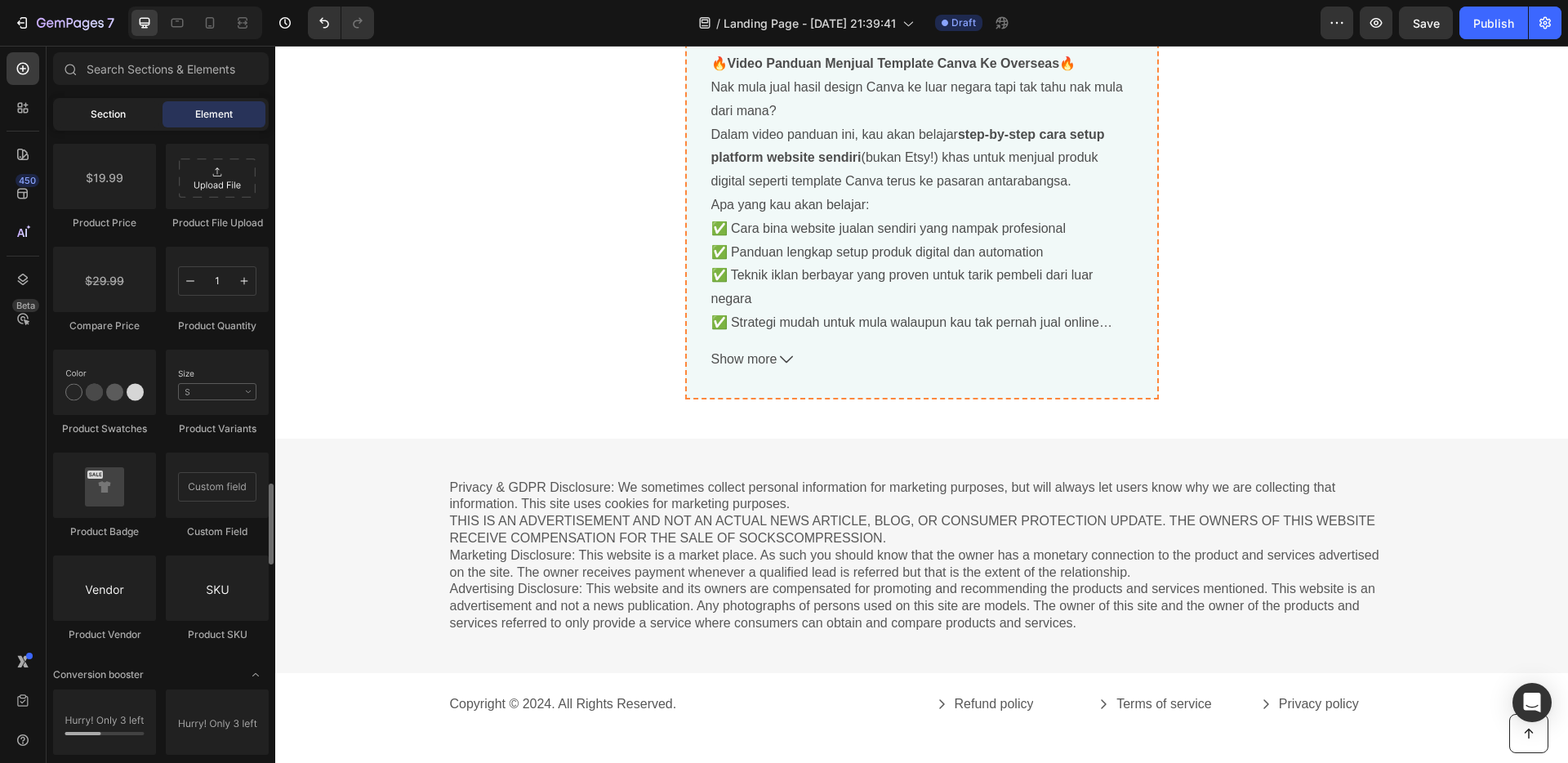
click at [104, 121] on span "Section" at bounding box center [108, 114] width 35 height 14
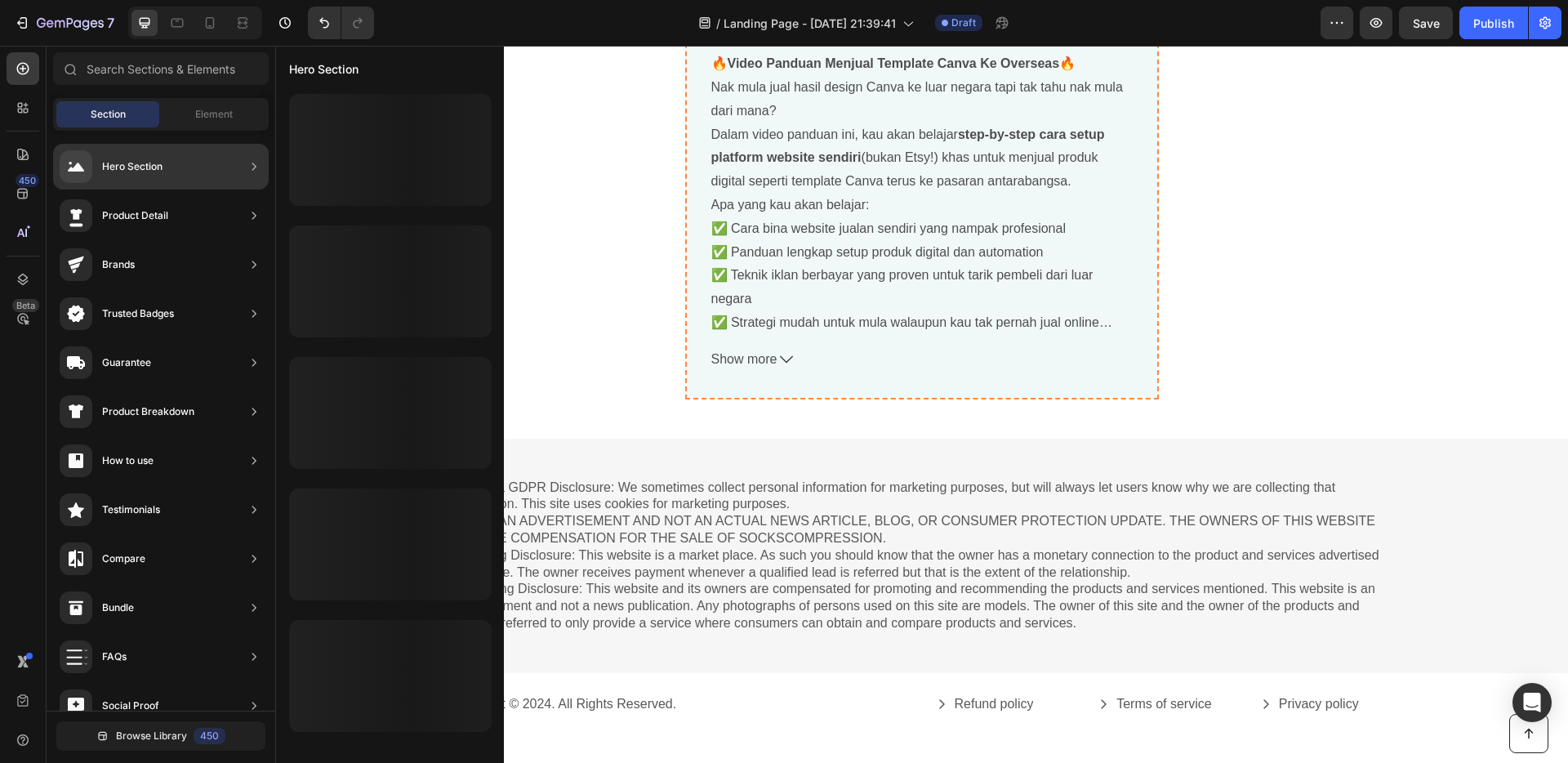
scroll to position [368, 0]
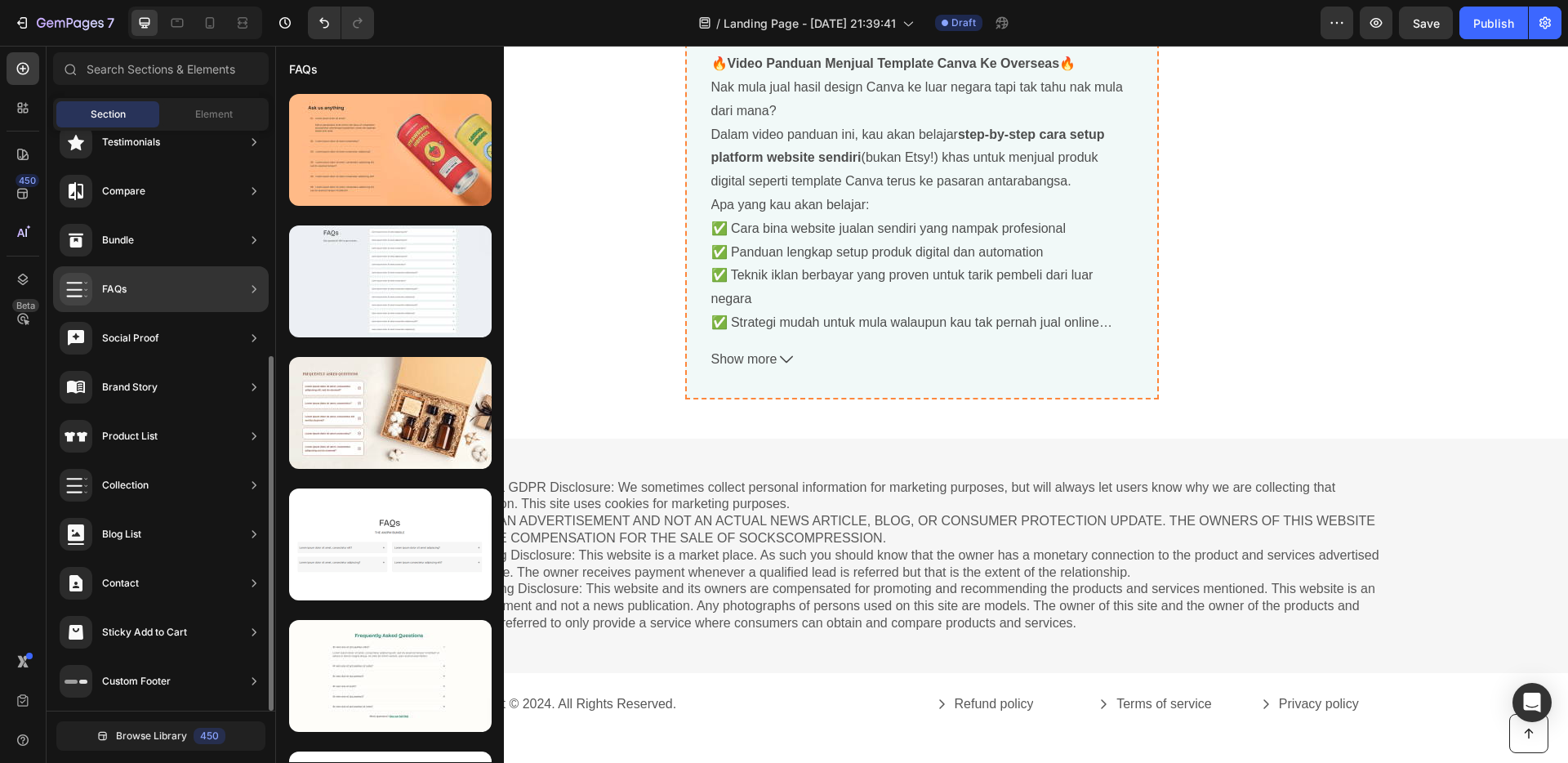
click at [157, 294] on div "FAQs" at bounding box center [161, 289] width 215 height 45
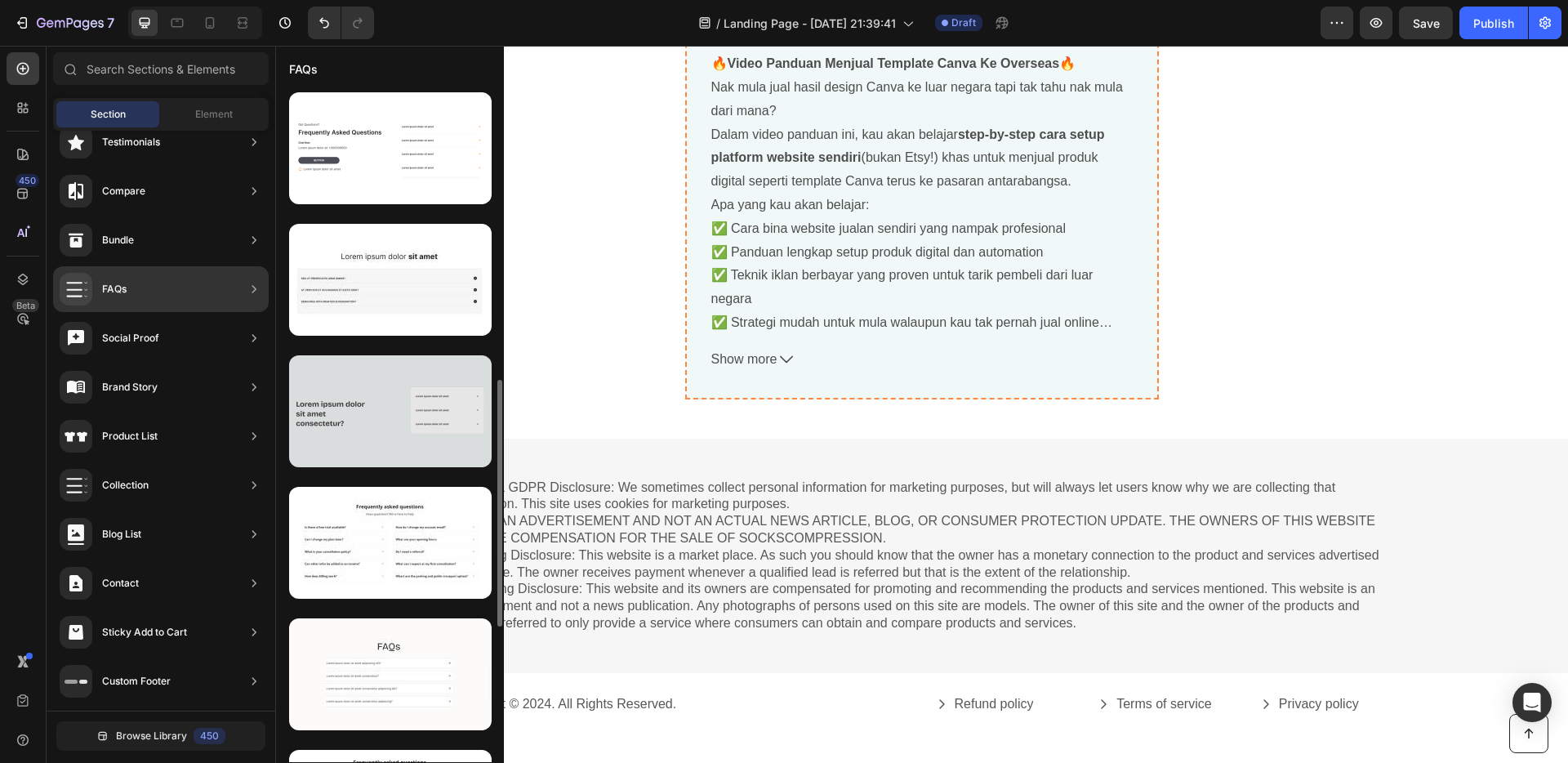
scroll to position [932, 0]
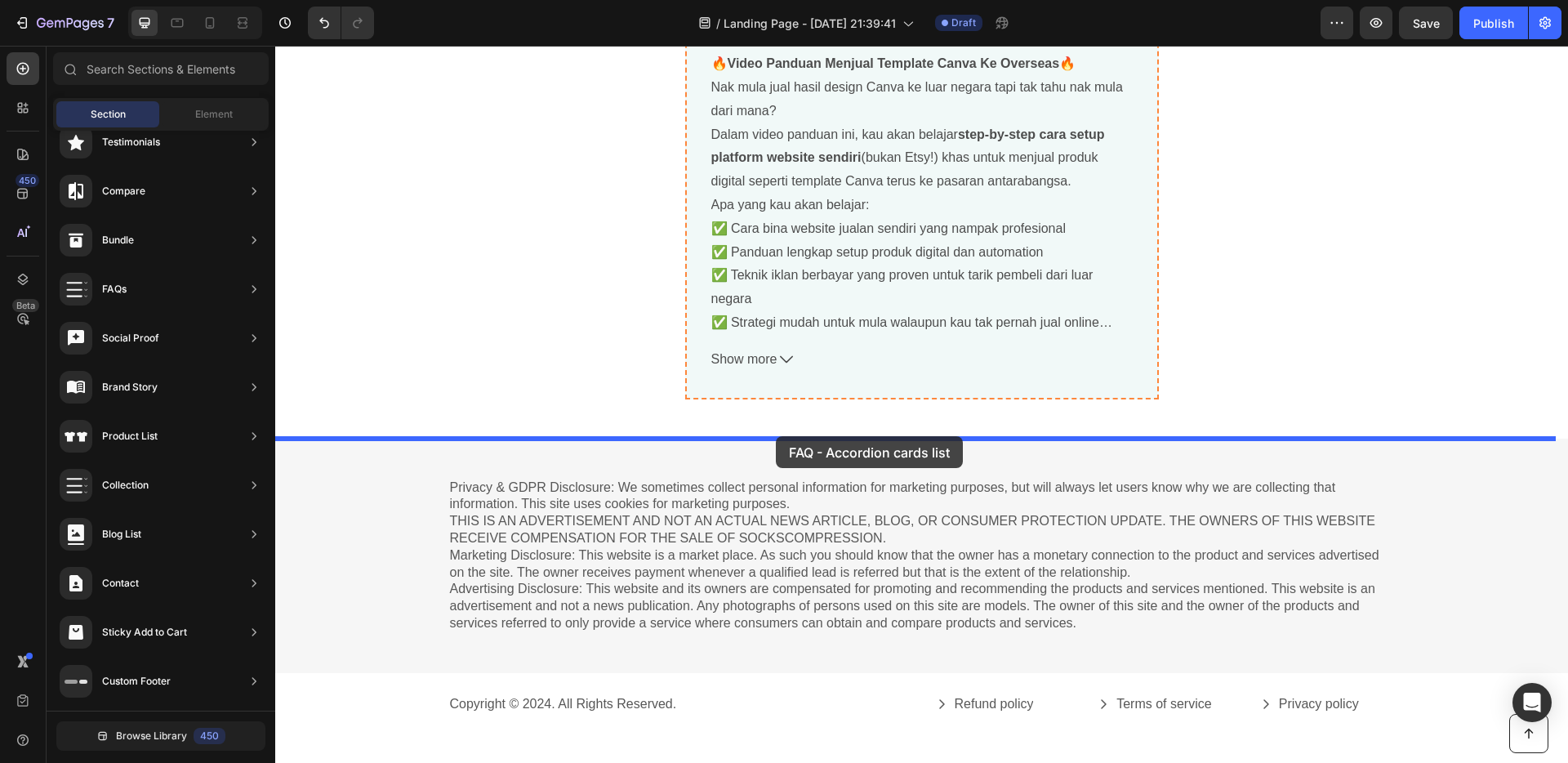
drag, startPoint x: 656, startPoint y: 581, endPoint x: 776, endPoint y: 437, distance: 187.4
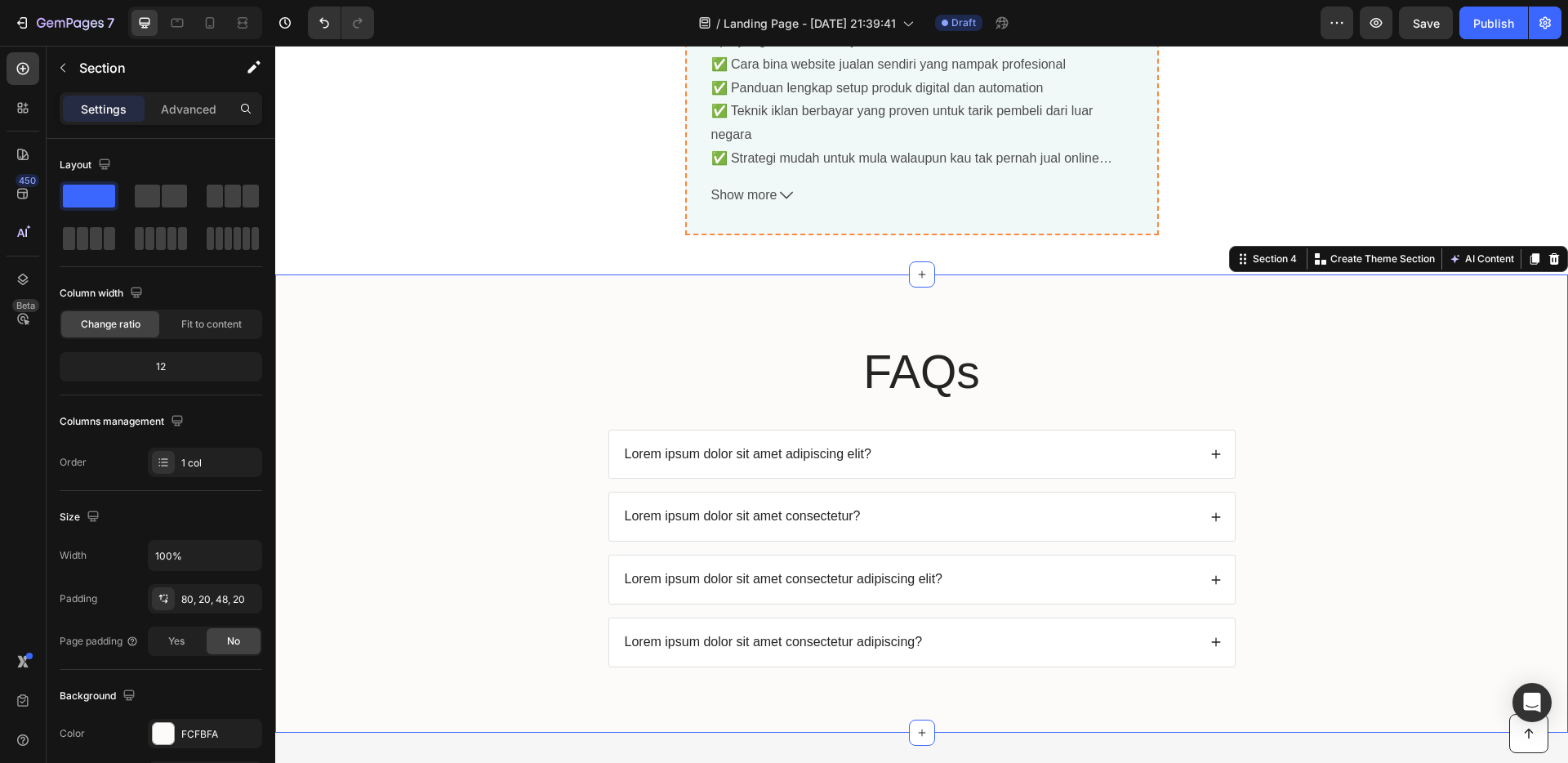
scroll to position [6280, 0]
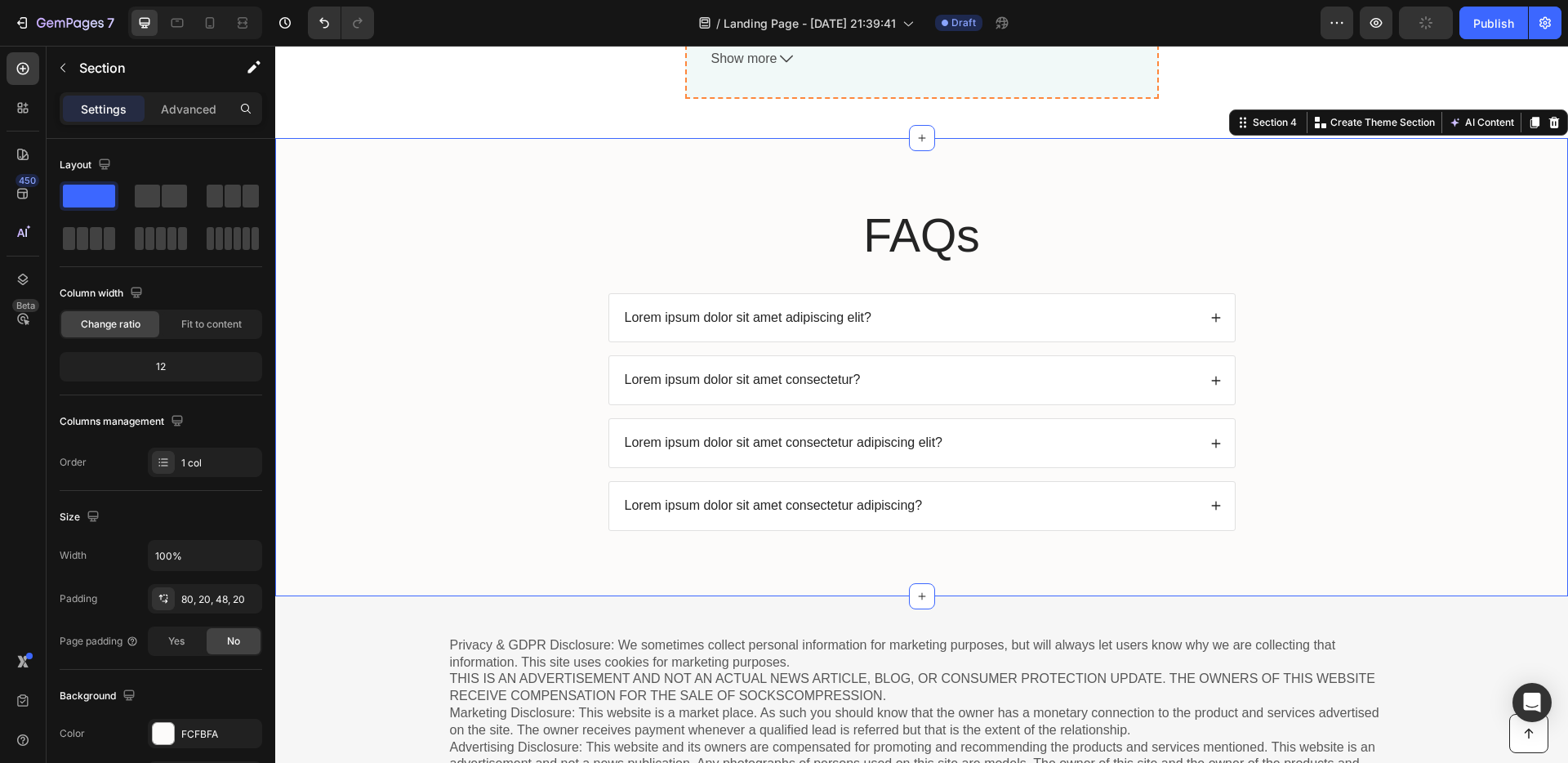
click at [849, 319] on p "Lorem ipsum dolor sit amet adipiscing elit?" at bounding box center [747, 318] width 246 height 17
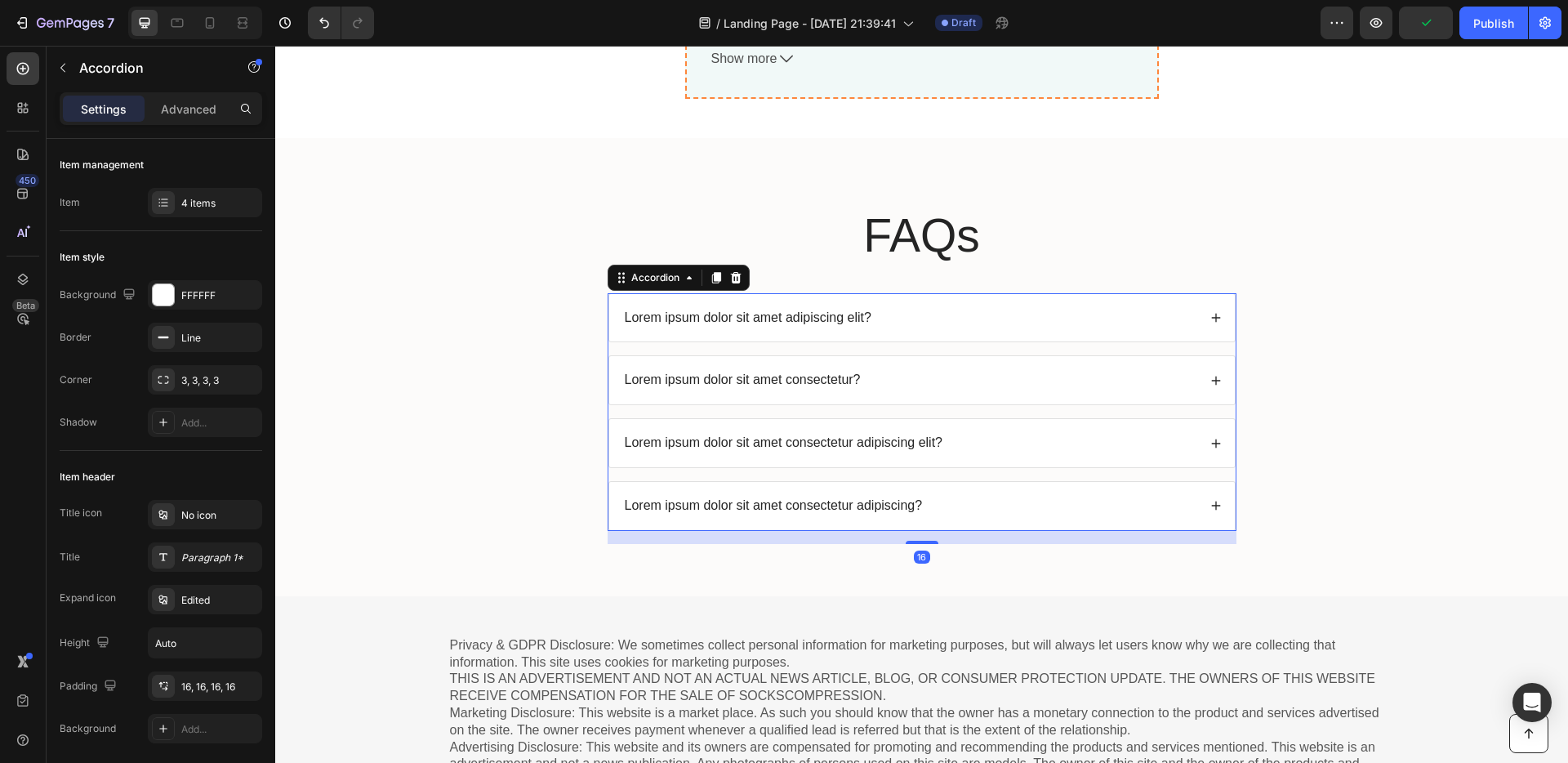
click at [863, 318] on p "Lorem ipsum dolor sit amet adipiscing elit?" at bounding box center [747, 318] width 246 height 17
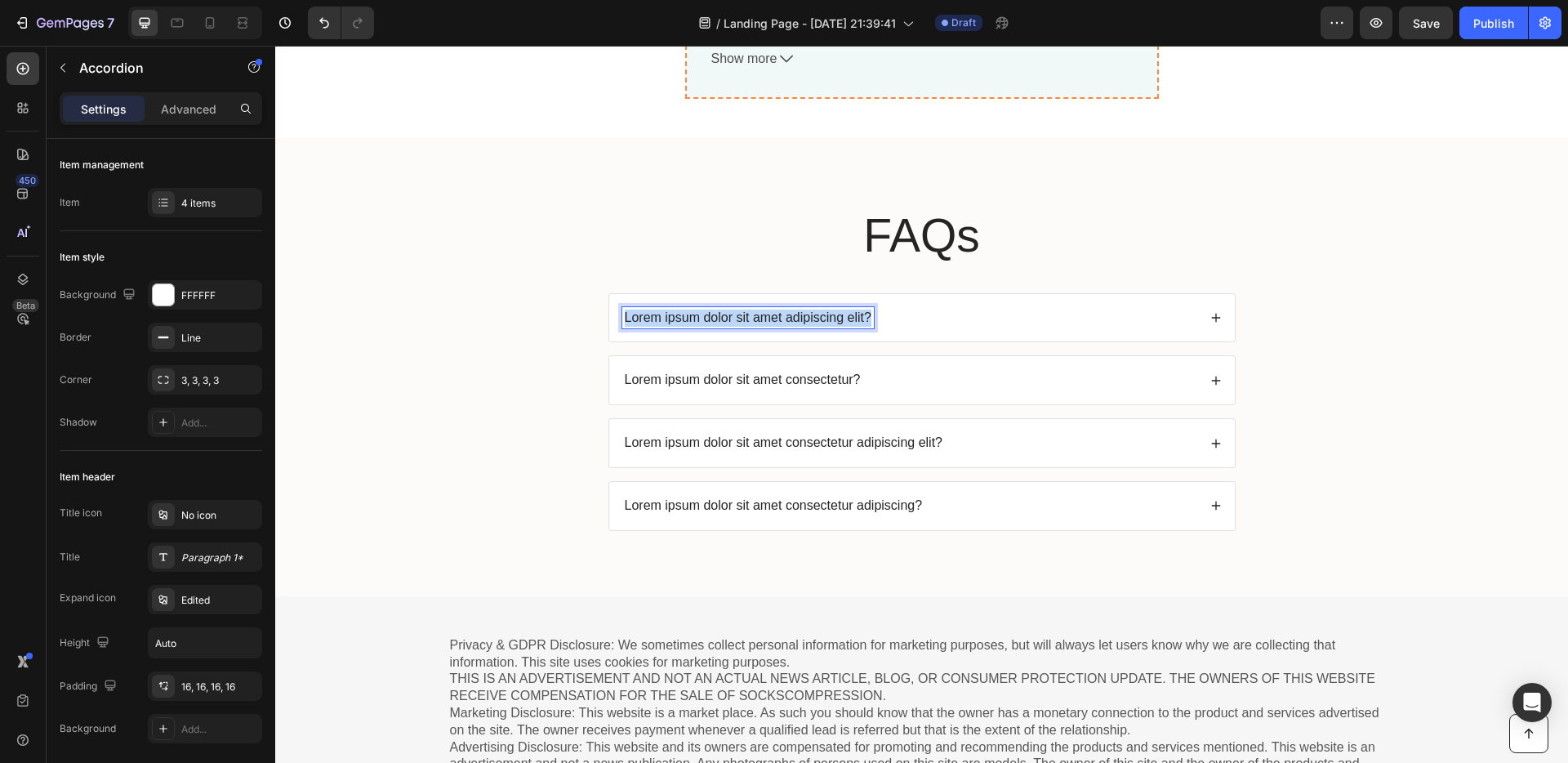
drag, startPoint x: 865, startPoint y: 319, endPoint x: 620, endPoint y: 321, distance: 245.0
click at [622, 321] on div "Lorem ipsum dolor sit amet adipiscing elit?" at bounding box center [747, 318] width 251 height 22
click at [908, 316] on div "Q: Produk digital ni beli kat mana?" at bounding box center [910, 318] width 575 height 22
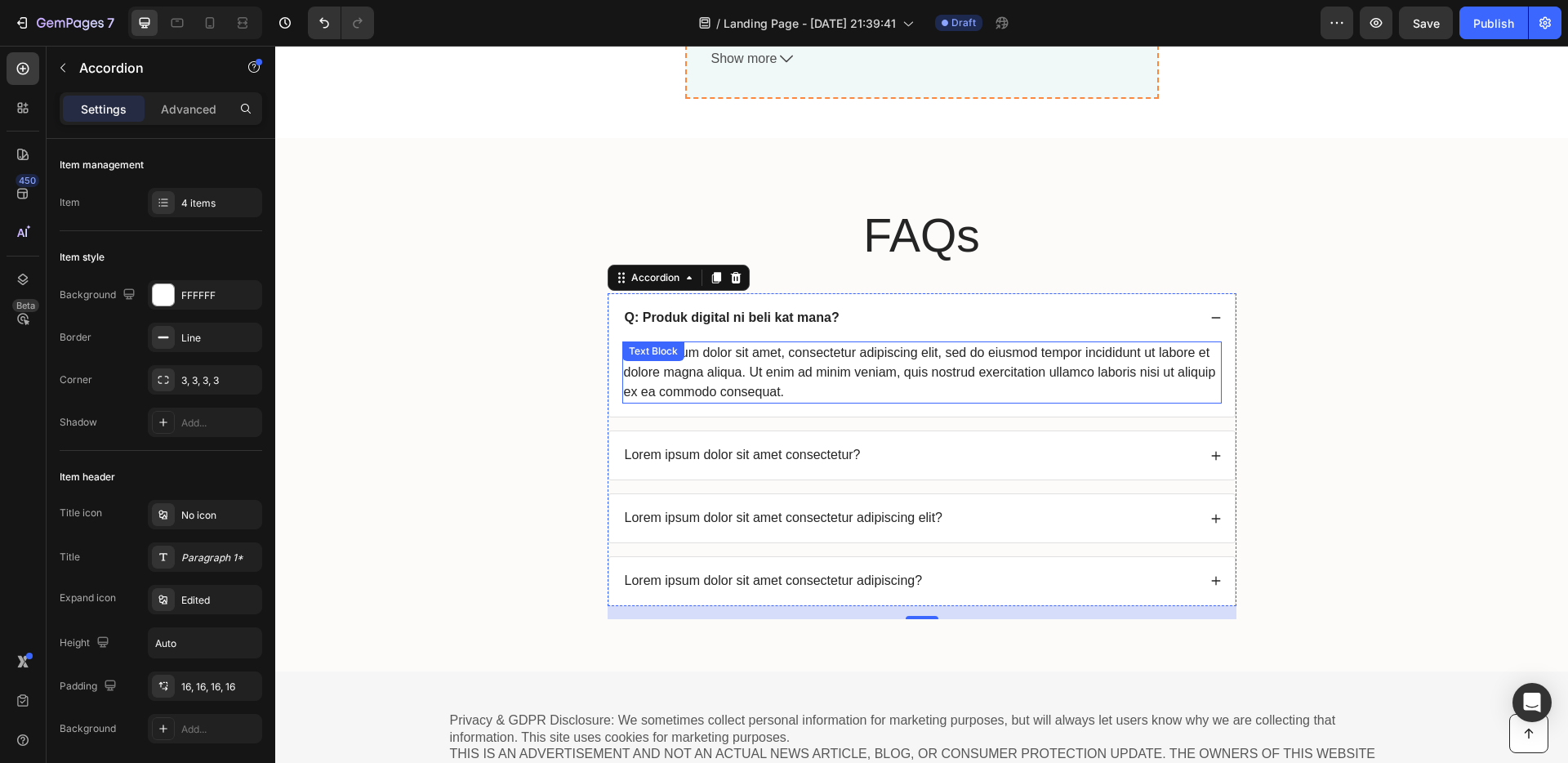
click at [808, 356] on div "Lorem ipsum dolor sit amet, consectetur adipiscing elit, sed do eiusmod tempor …" at bounding box center [921, 373] width 599 height 62
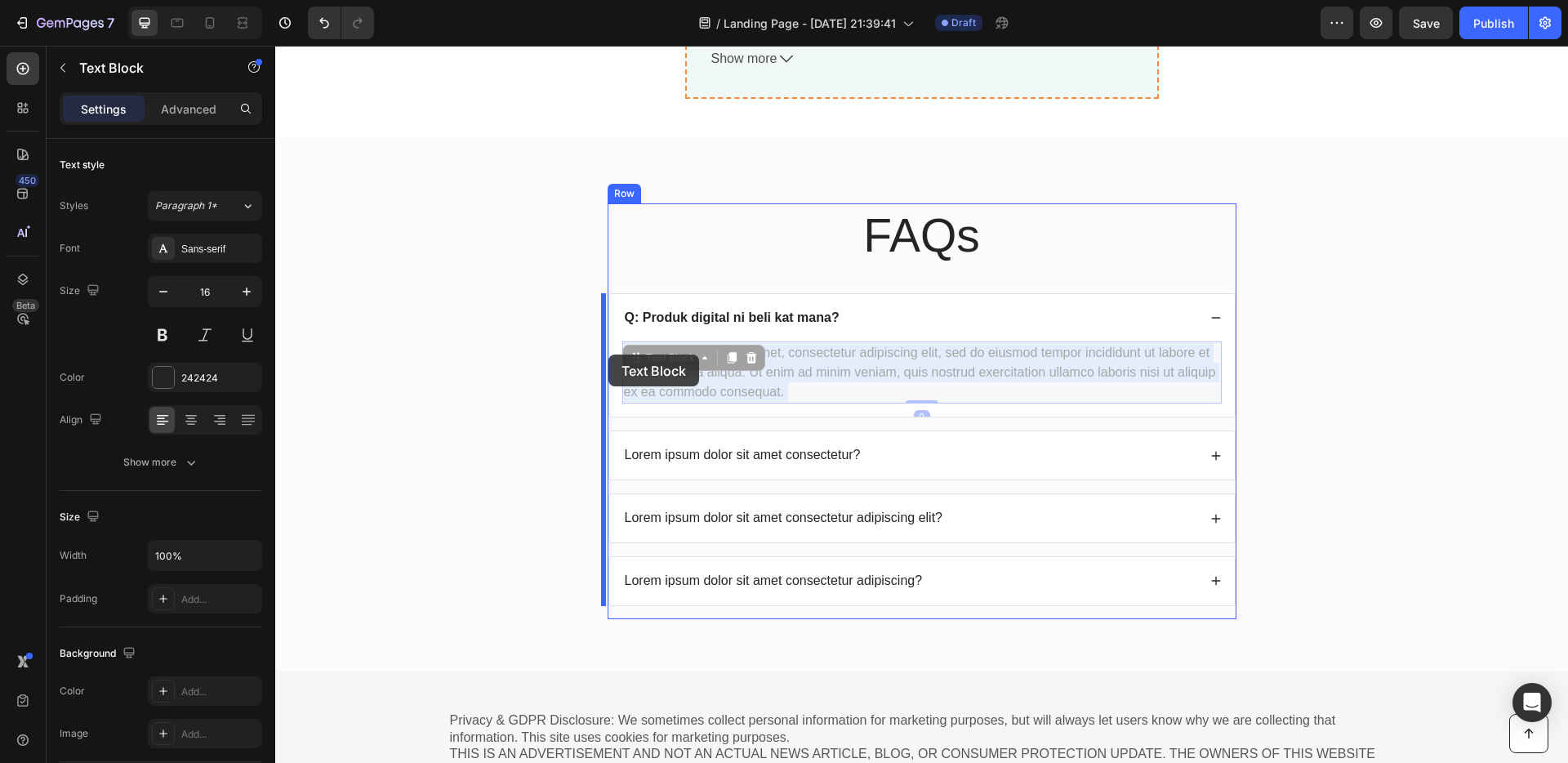
drag, startPoint x: 790, startPoint y: 393, endPoint x: 609, endPoint y: 355, distance: 184.9
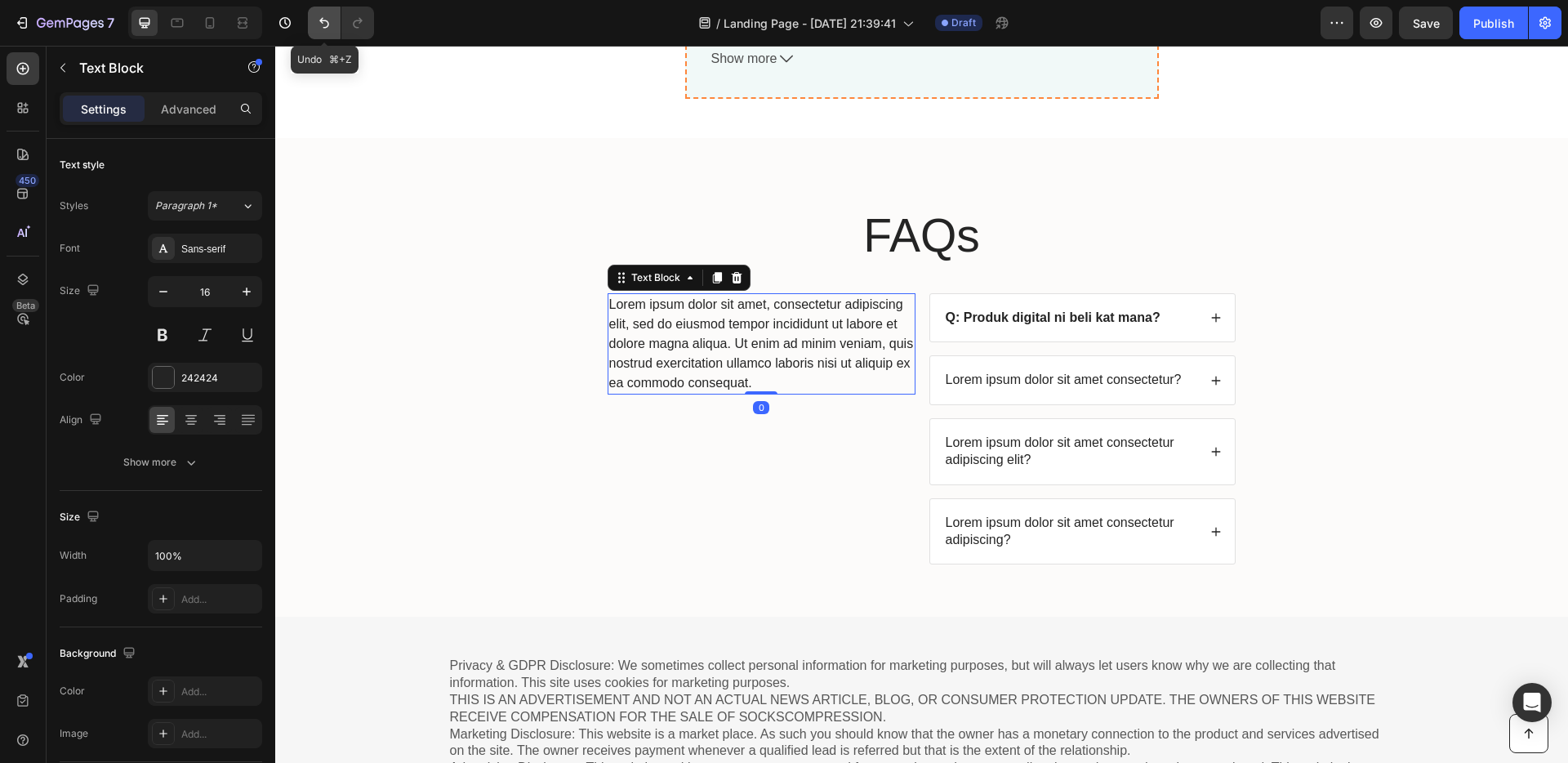
click at [326, 17] on icon "Undo/Redo" at bounding box center [324, 22] width 16 height 16
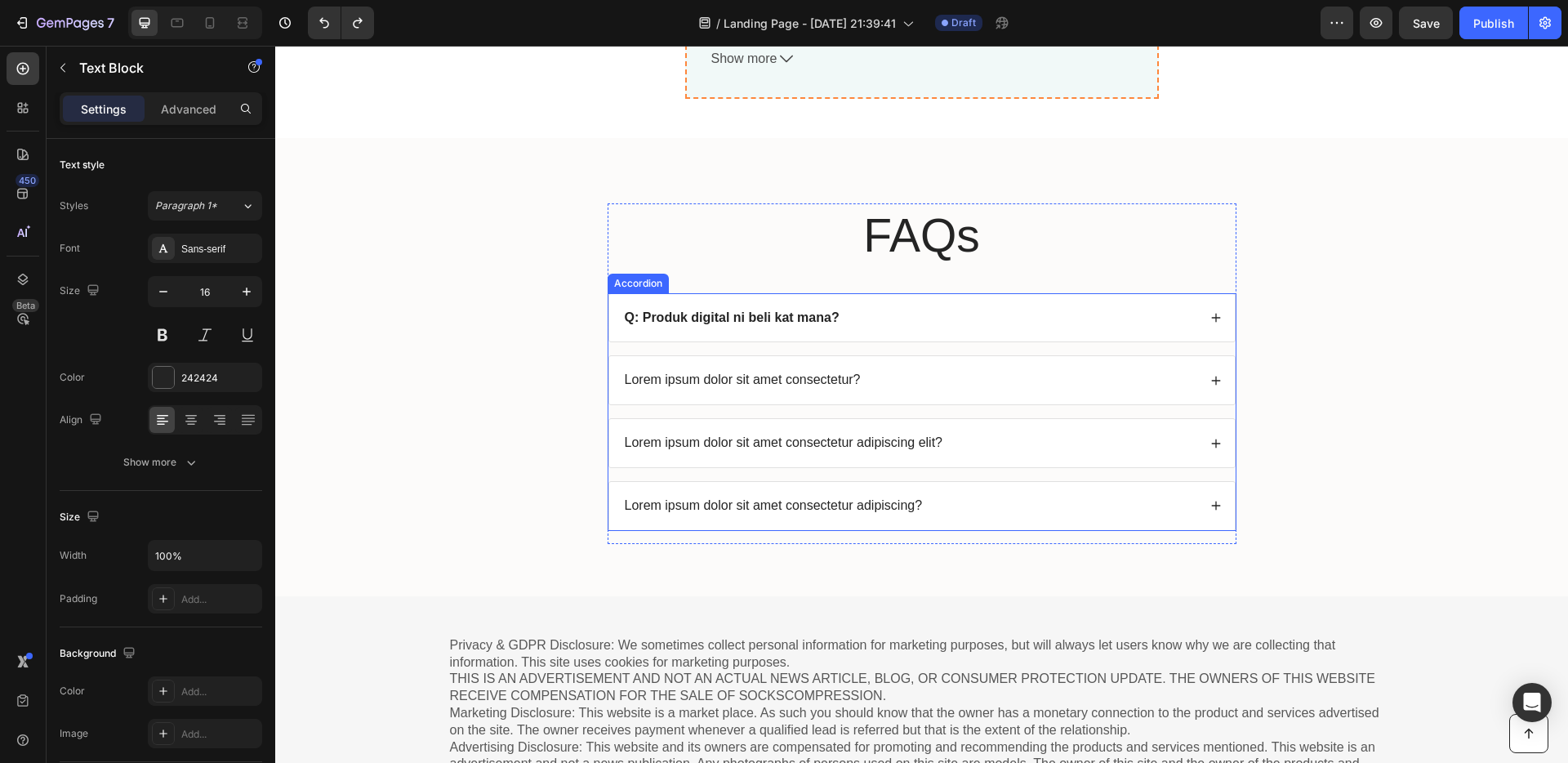
click at [884, 316] on div "Q: Produk digital ni beli kat mana?" at bounding box center [910, 318] width 575 height 22
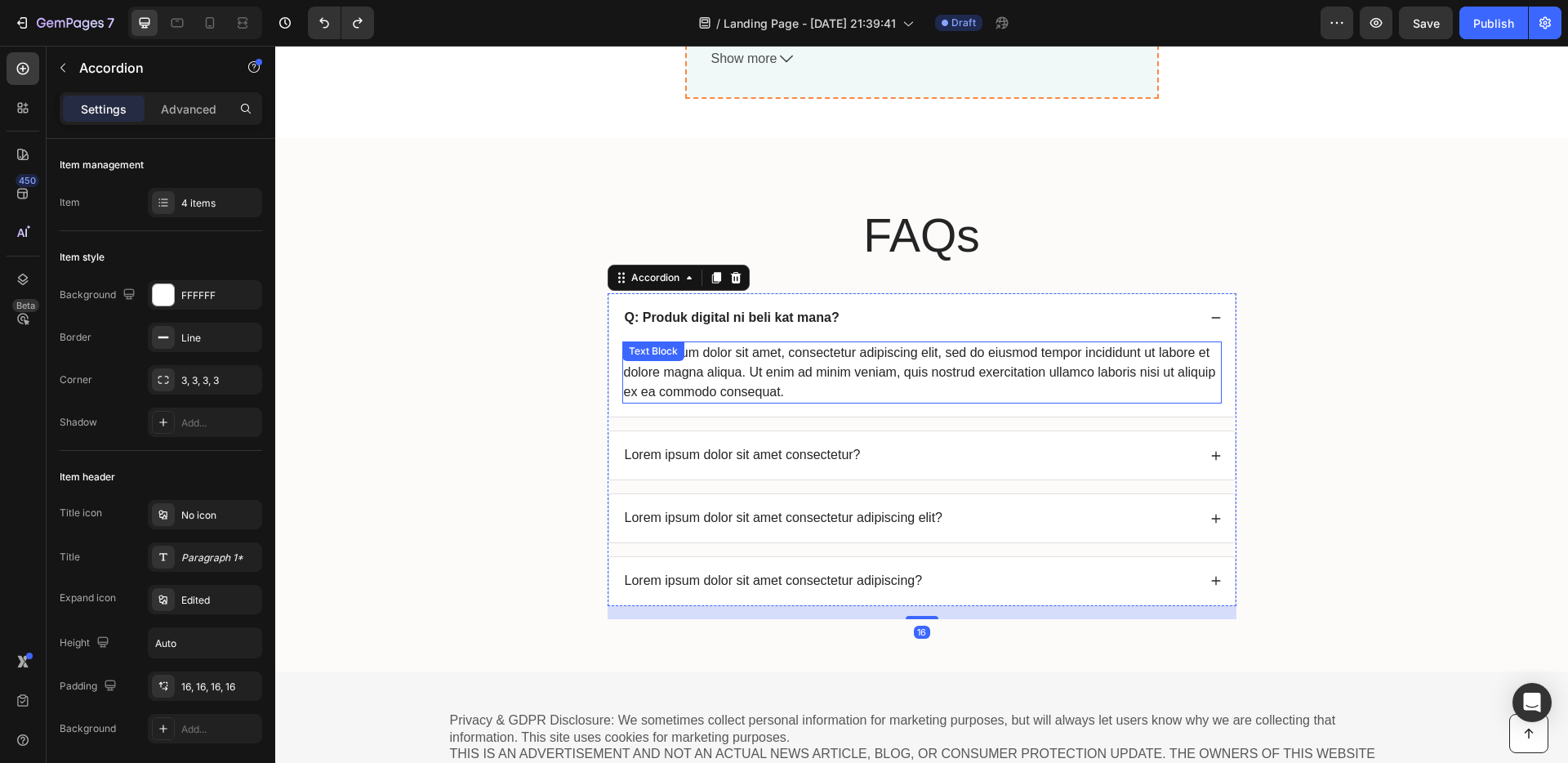
click at [807, 374] on div "Lorem ipsum dolor sit amet, consectetur adipiscing elit, sed do eiusmod tempor …" at bounding box center [921, 373] width 599 height 62
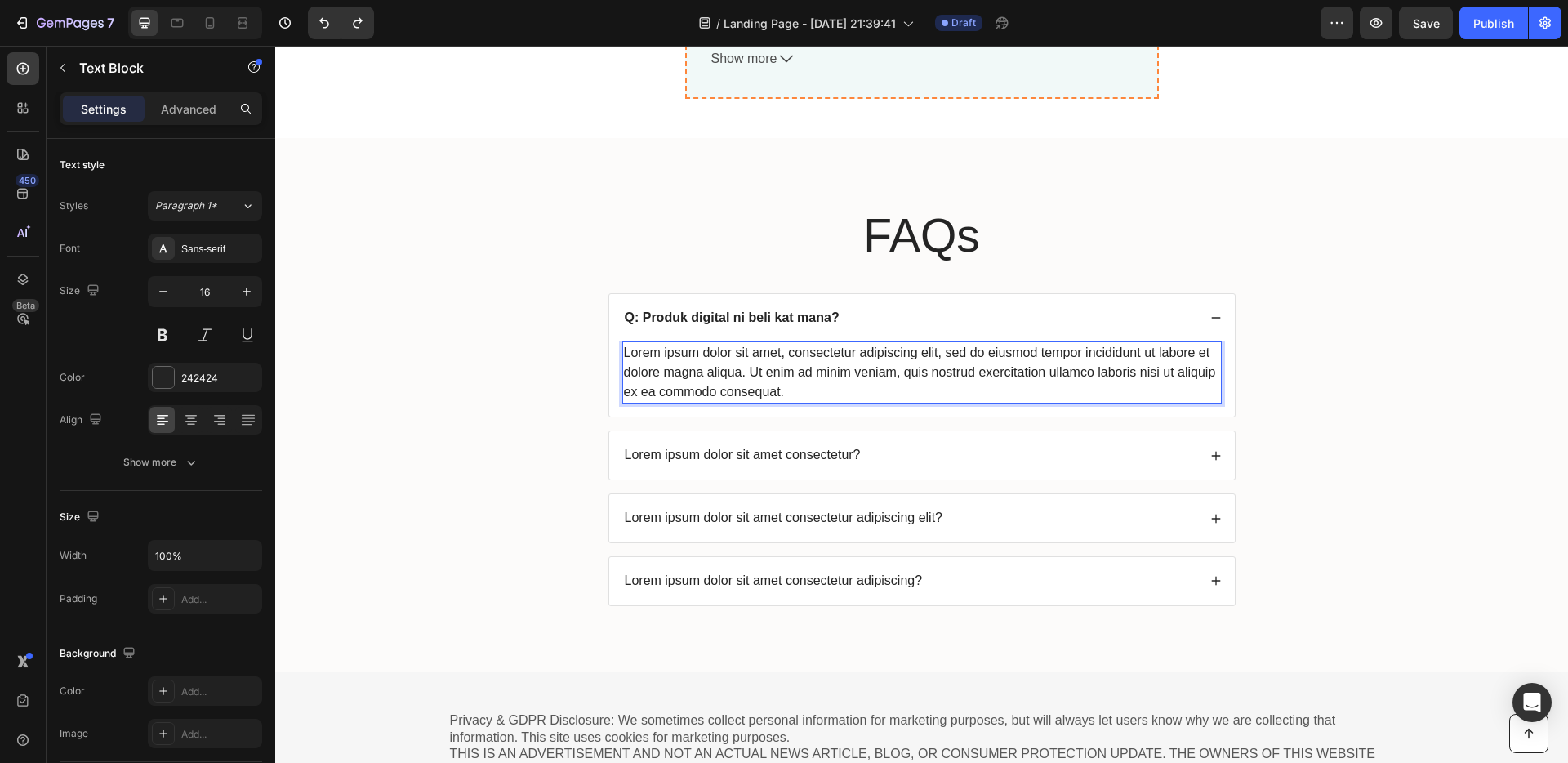
click at [795, 388] on div "Lorem ipsum dolor sit amet, consectetur adipiscing elit, sed do eiusmod tempor …" at bounding box center [921, 373] width 599 height 62
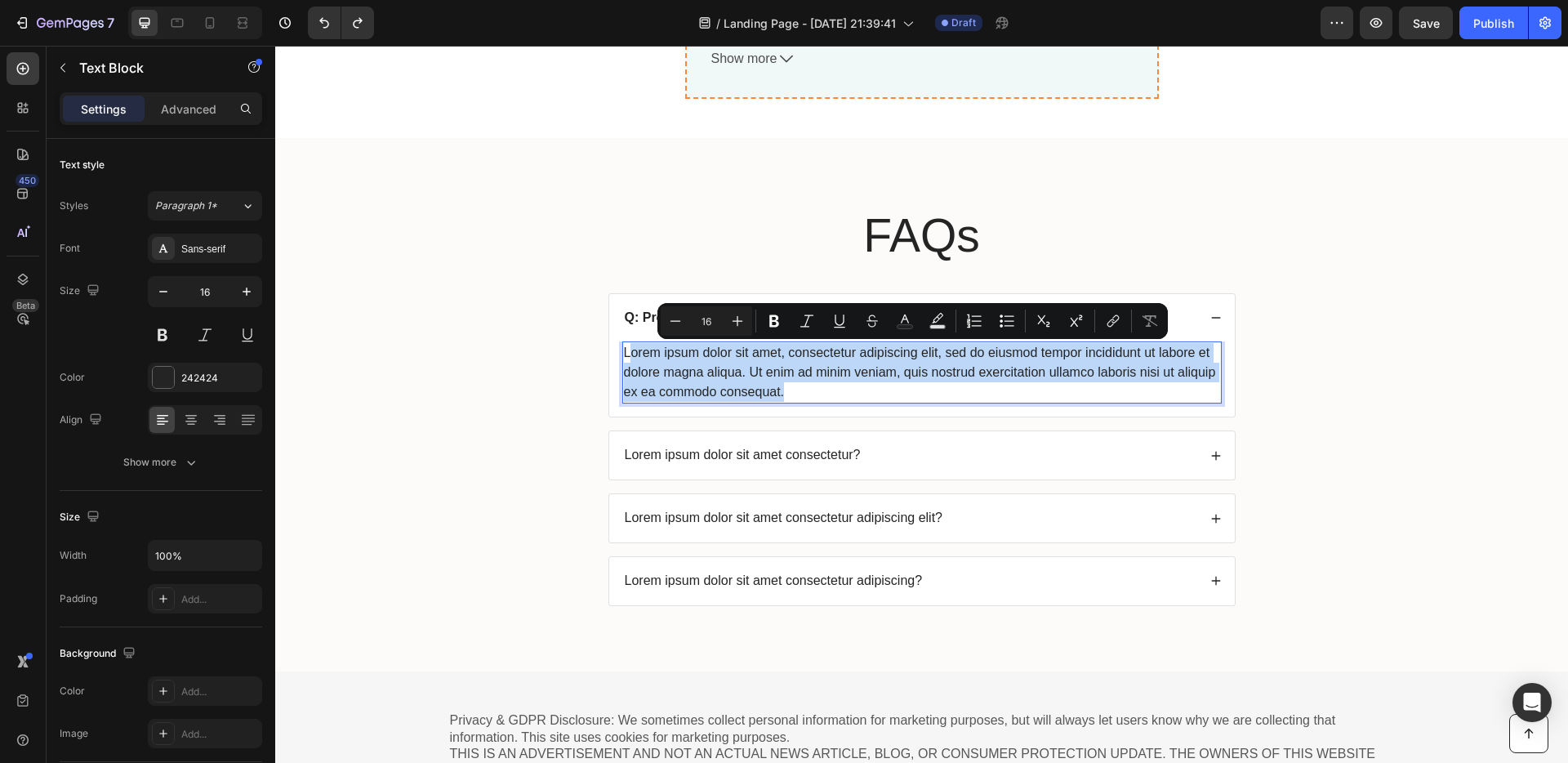
drag, startPoint x: 757, startPoint y: 377, endPoint x: 623, endPoint y: 352, distance: 136.3
click at [624, 352] on p "Lorem ipsum dolor sit amet, consectetur adipiscing elit, sed do eiusmod tempor …" at bounding box center [921, 373] width 596 height 59
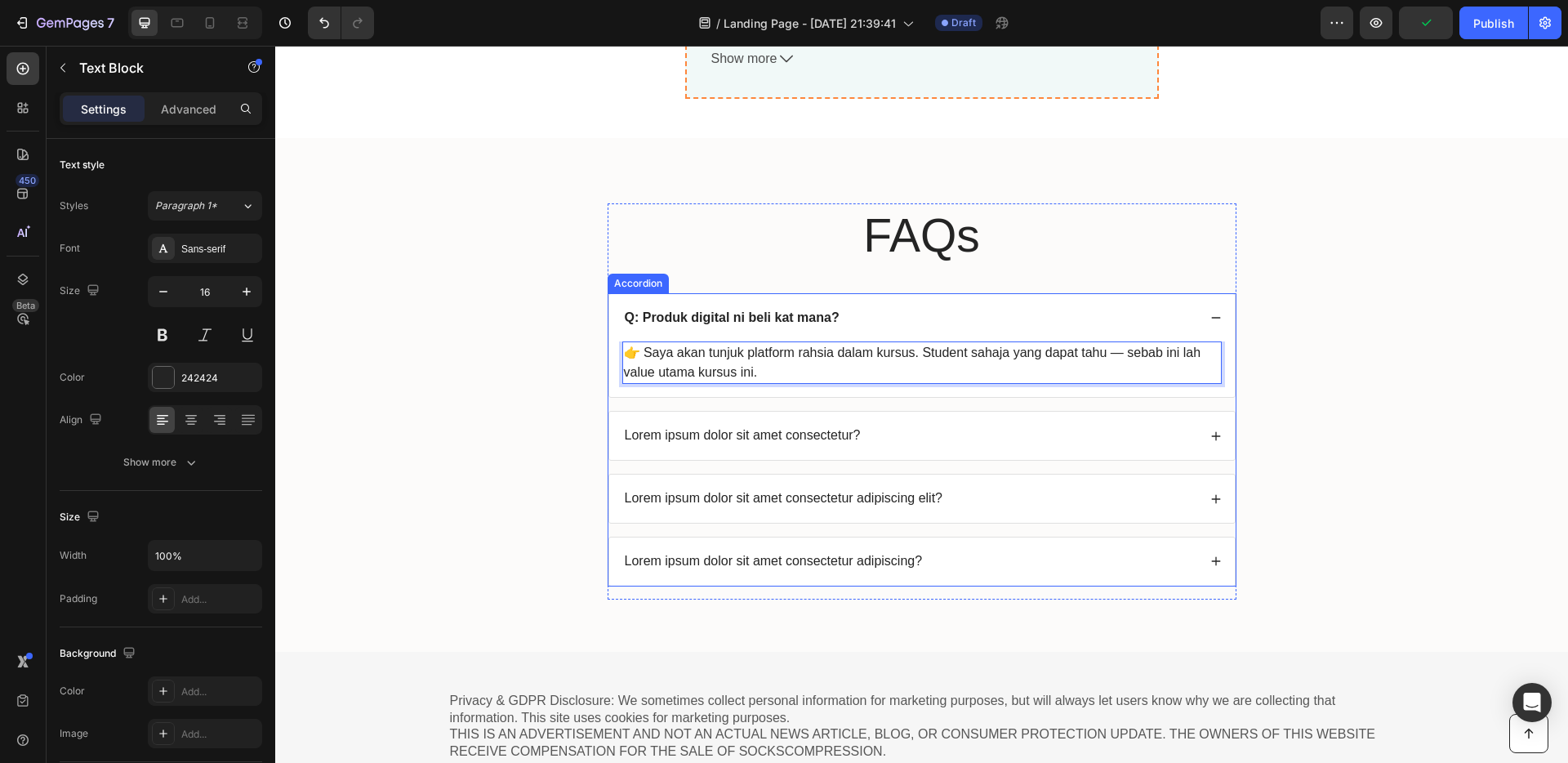
click at [853, 436] on p "Lorem ipsum dolor sit amet consectetur?" at bounding box center [742, 436] width 236 height 17
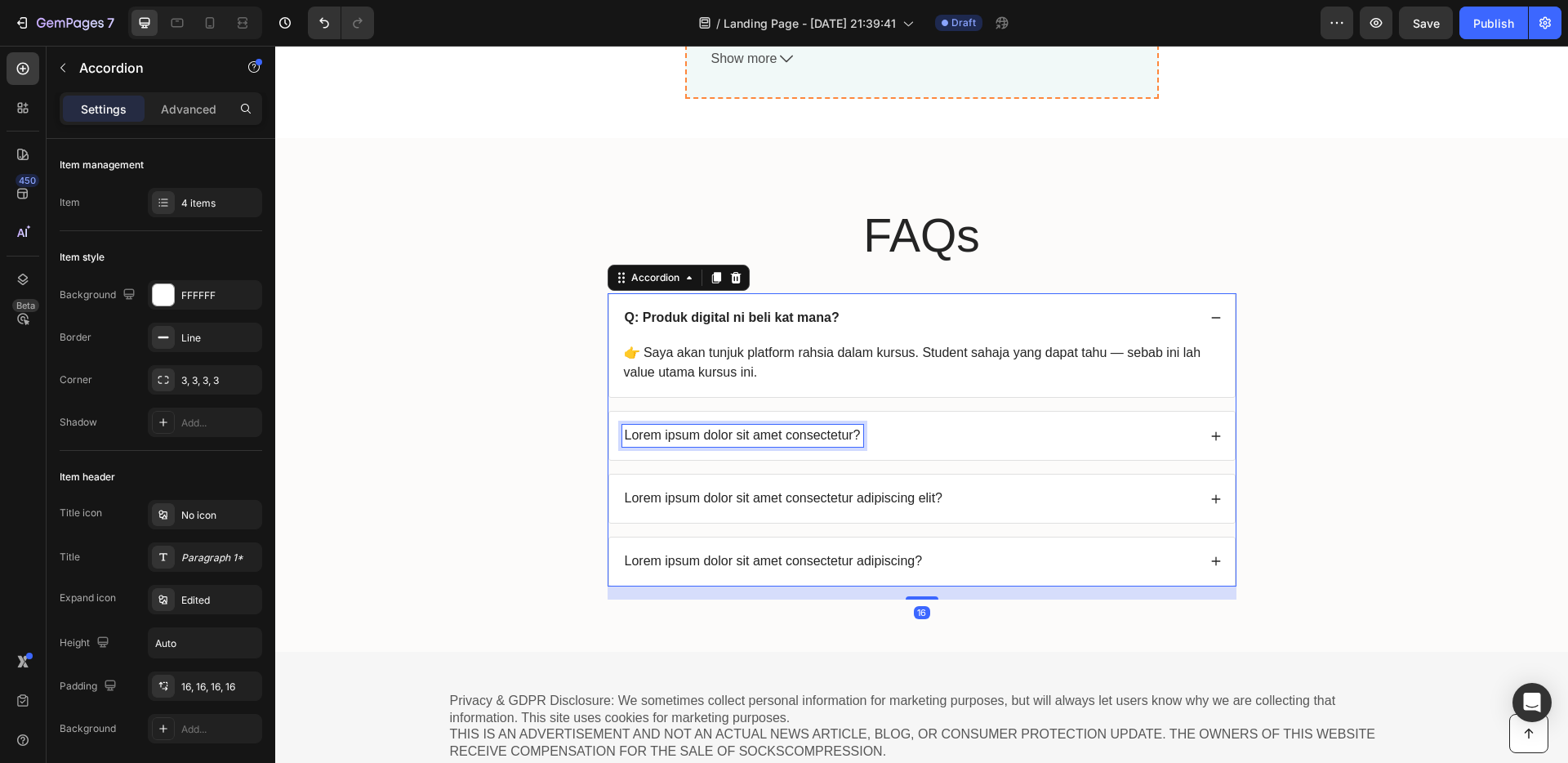
click at [849, 435] on p "Lorem ipsum dolor sit amet consectetur?" at bounding box center [742, 436] width 236 height 17
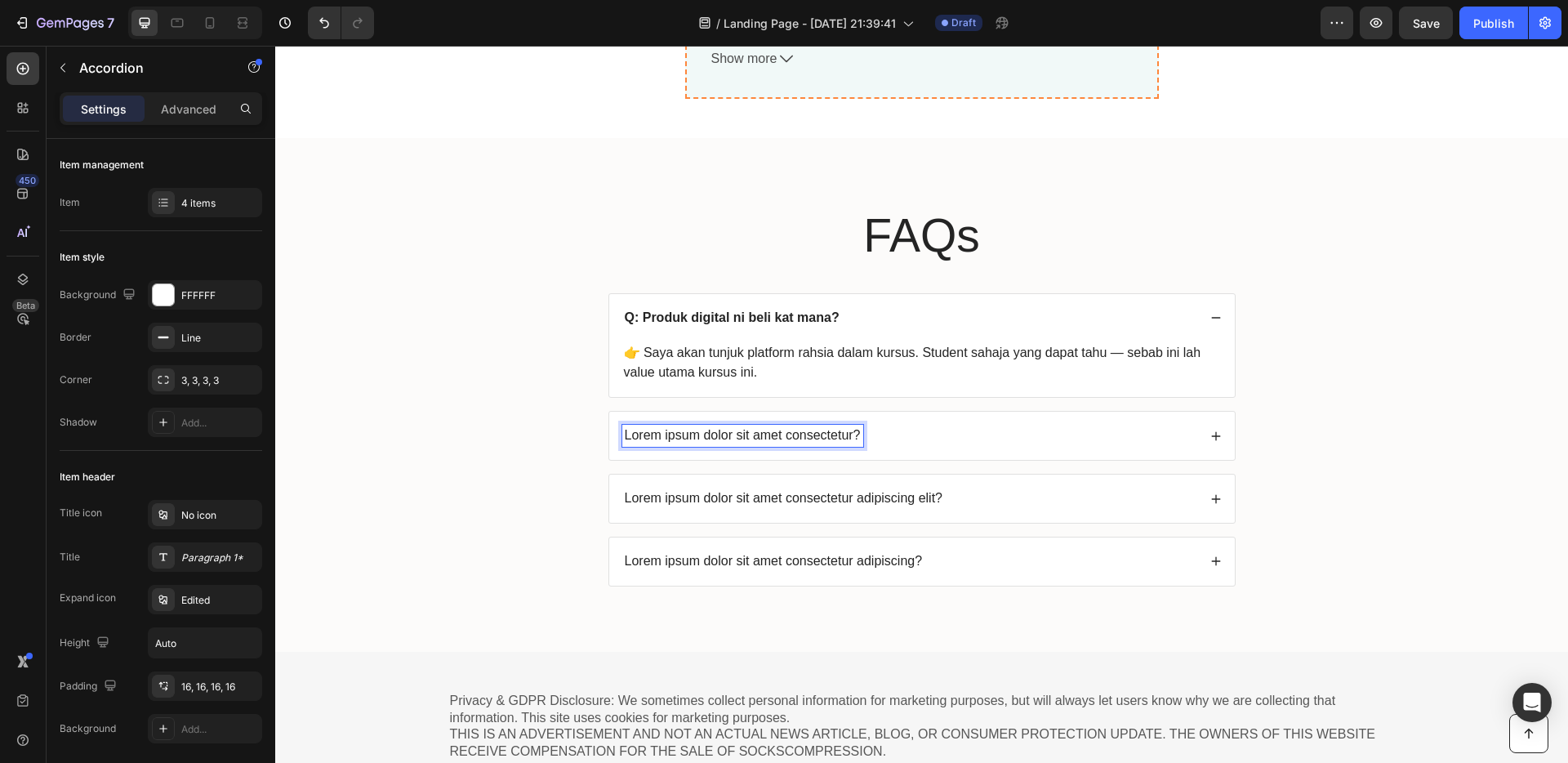
click at [851, 434] on p "Lorem ipsum dolor sit amet consectetur?" at bounding box center [742, 436] width 236 height 17
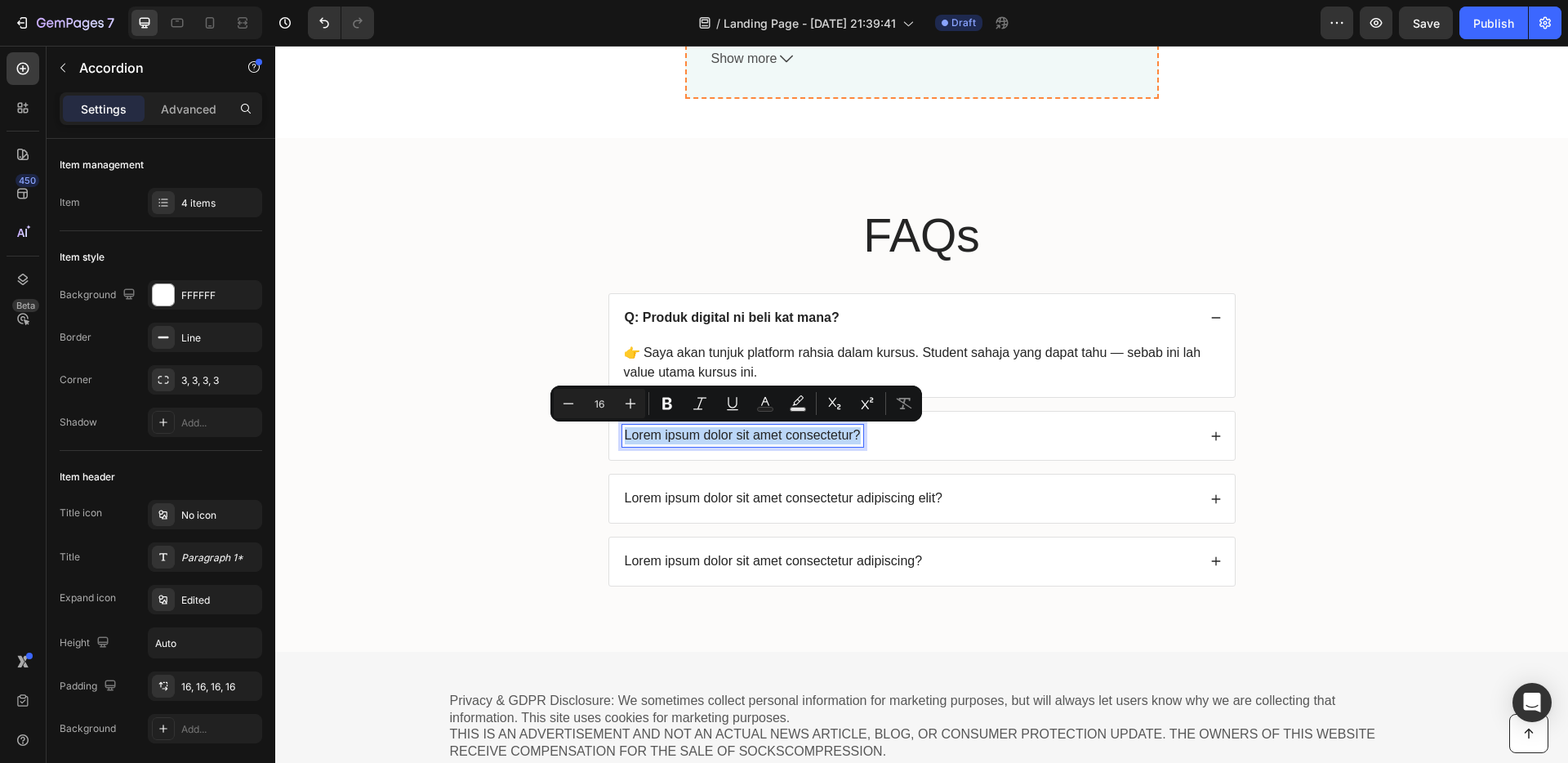
drag, startPoint x: 853, startPoint y: 434, endPoint x: 618, endPoint y: 434, distance: 235.0
click at [625, 434] on p "Lorem ipsum dolor sit amet consectetur?" at bounding box center [742, 436] width 236 height 17
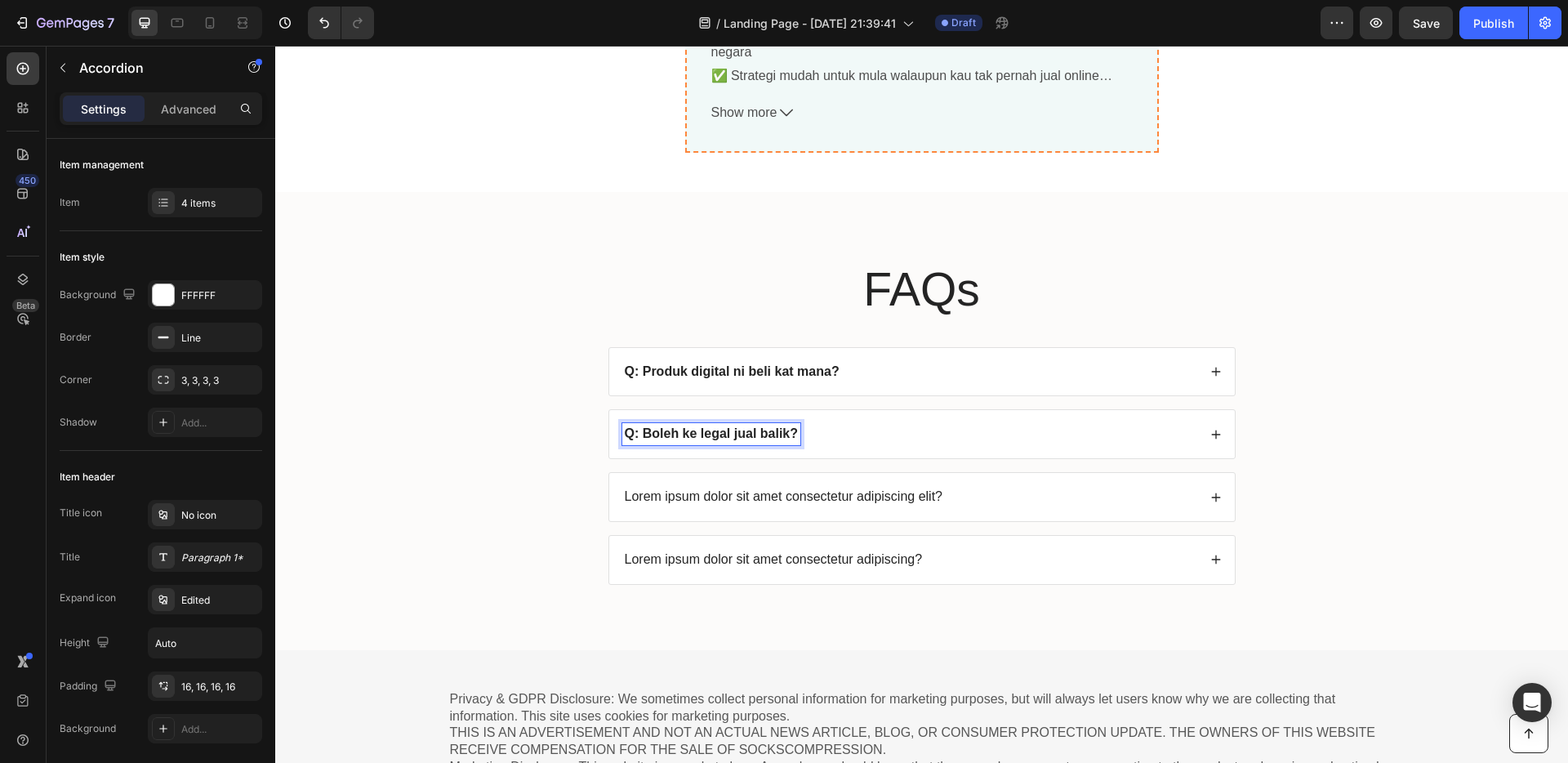
scroll to position [6223, 0]
click at [884, 429] on div "Q: Boleh ke legal jual balik?" at bounding box center [910, 436] width 575 height 22
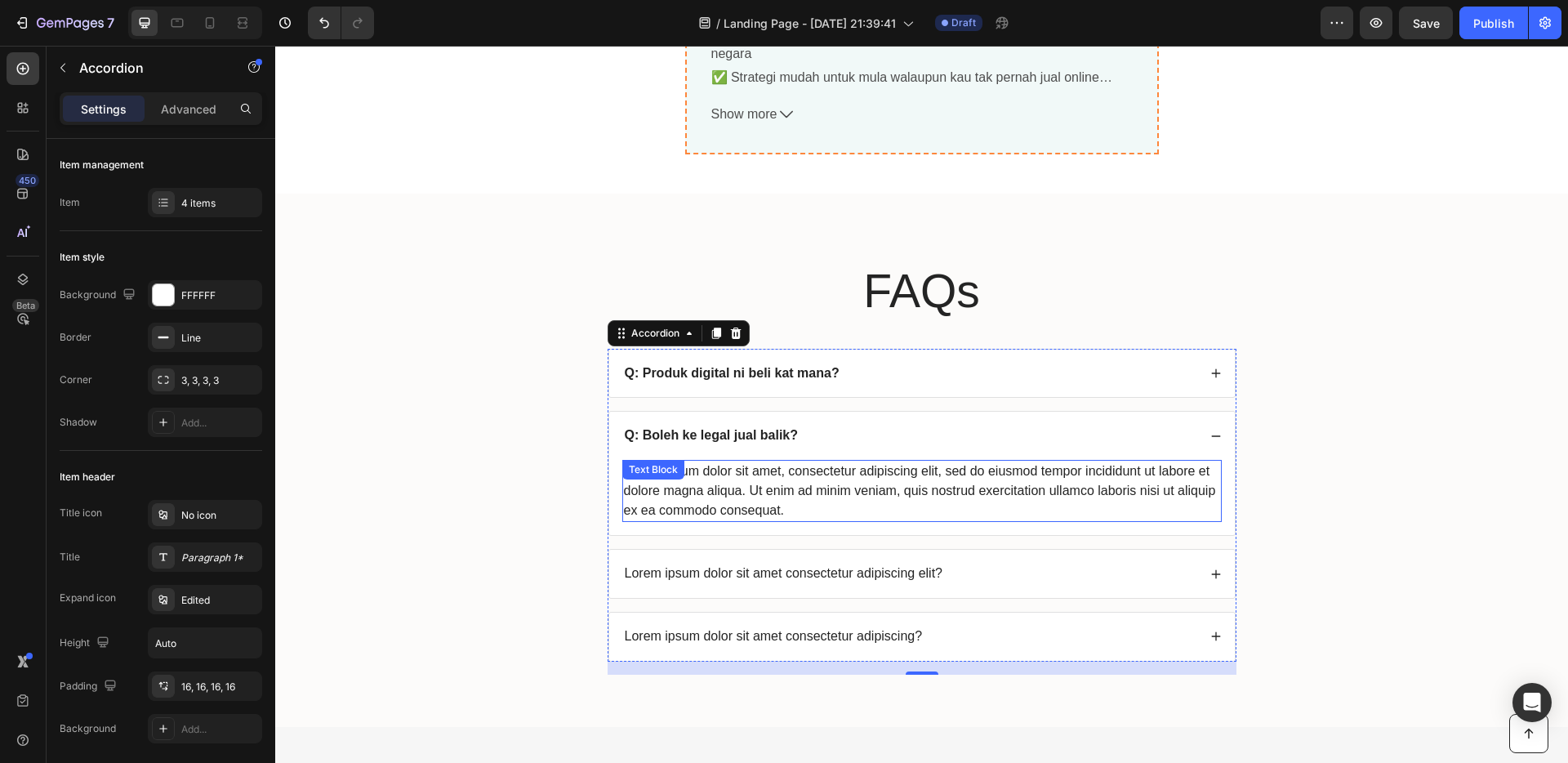
click at [756, 495] on div "Lorem ipsum dolor sit amet, consectetur adipiscing elit, sed do eiusmod tempor …" at bounding box center [921, 491] width 599 height 62
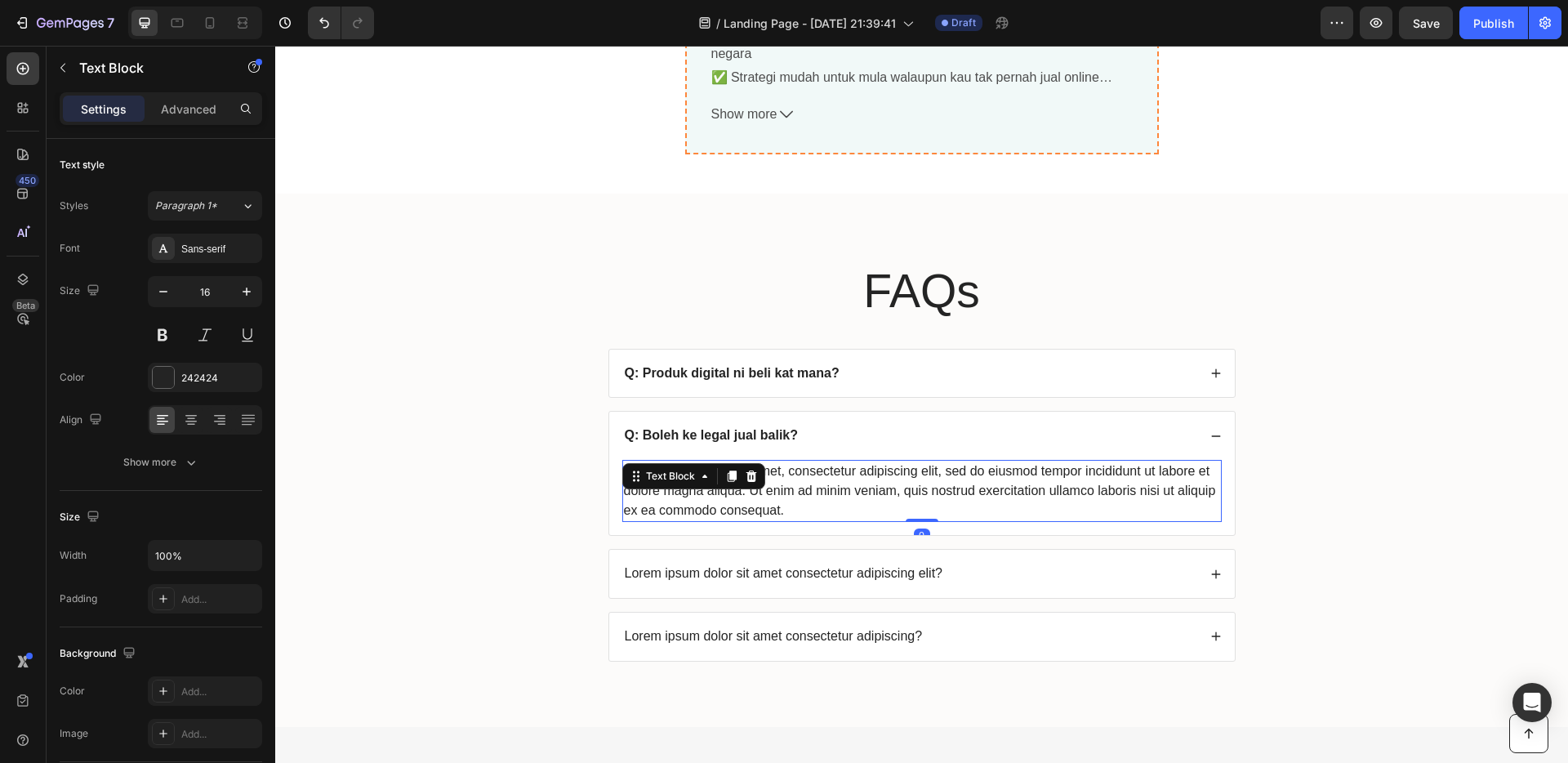
click at [783, 507] on div "Lorem ipsum dolor sit amet, consectetur adipiscing elit, sed do eiusmod tempor …" at bounding box center [921, 491] width 599 height 62
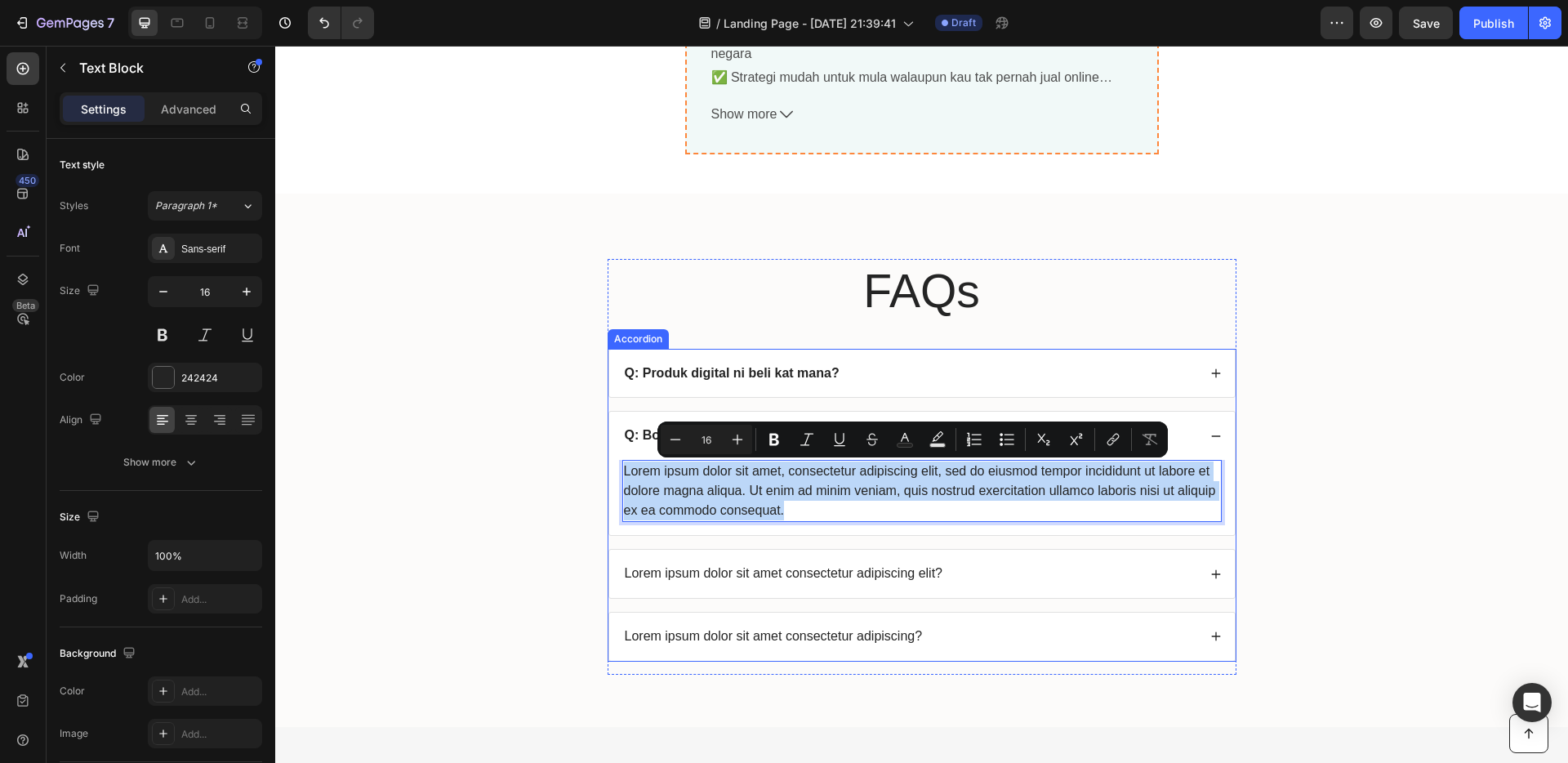
drag, startPoint x: 784, startPoint y: 511, endPoint x: 610, endPoint y: 474, distance: 177.9
click at [610, 474] on div "Lorem ipsum dolor sit amet, consectetur adipiscing elit, sed do eiusmod tempor …" at bounding box center [922, 497] width 626 height 75
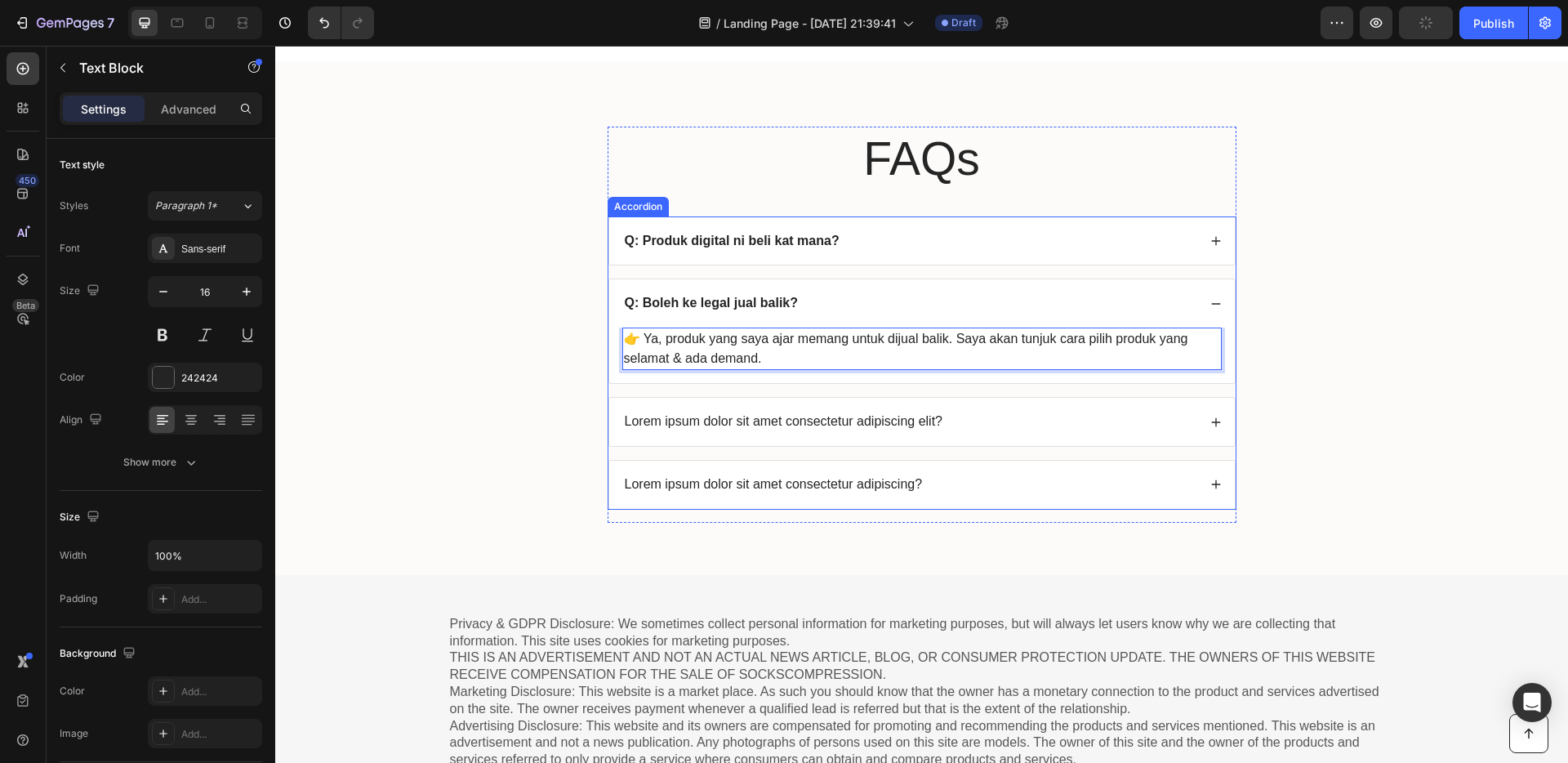
scroll to position [6360, 0]
click at [745, 421] on p "Lorem ipsum dolor sit amet consectetur adipiscing elit?" at bounding box center [784, 419] width 319 height 17
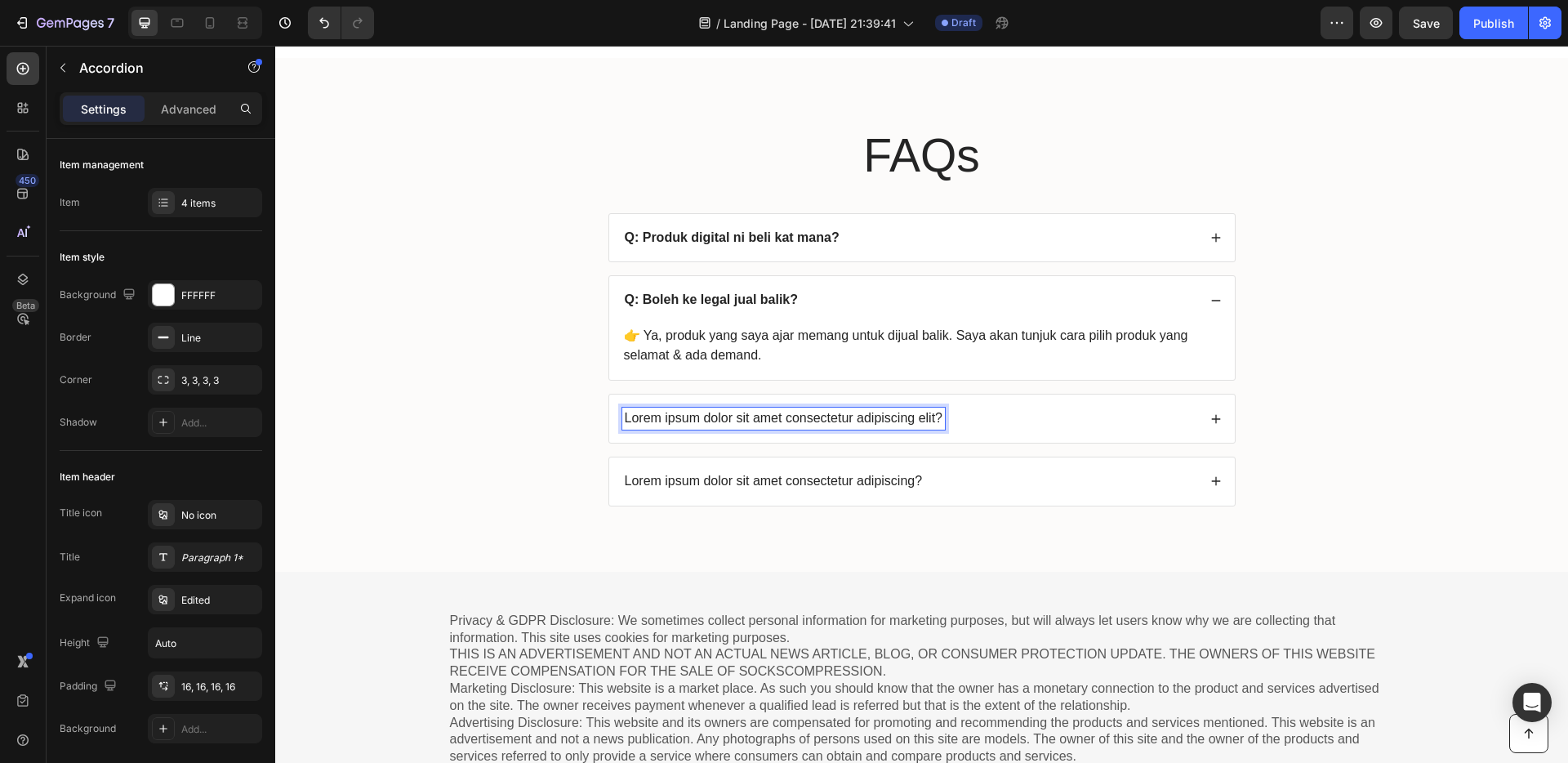
click at [936, 418] on p "Lorem ipsum dolor sit amet consectetur adipiscing elit?" at bounding box center [784, 419] width 319 height 17
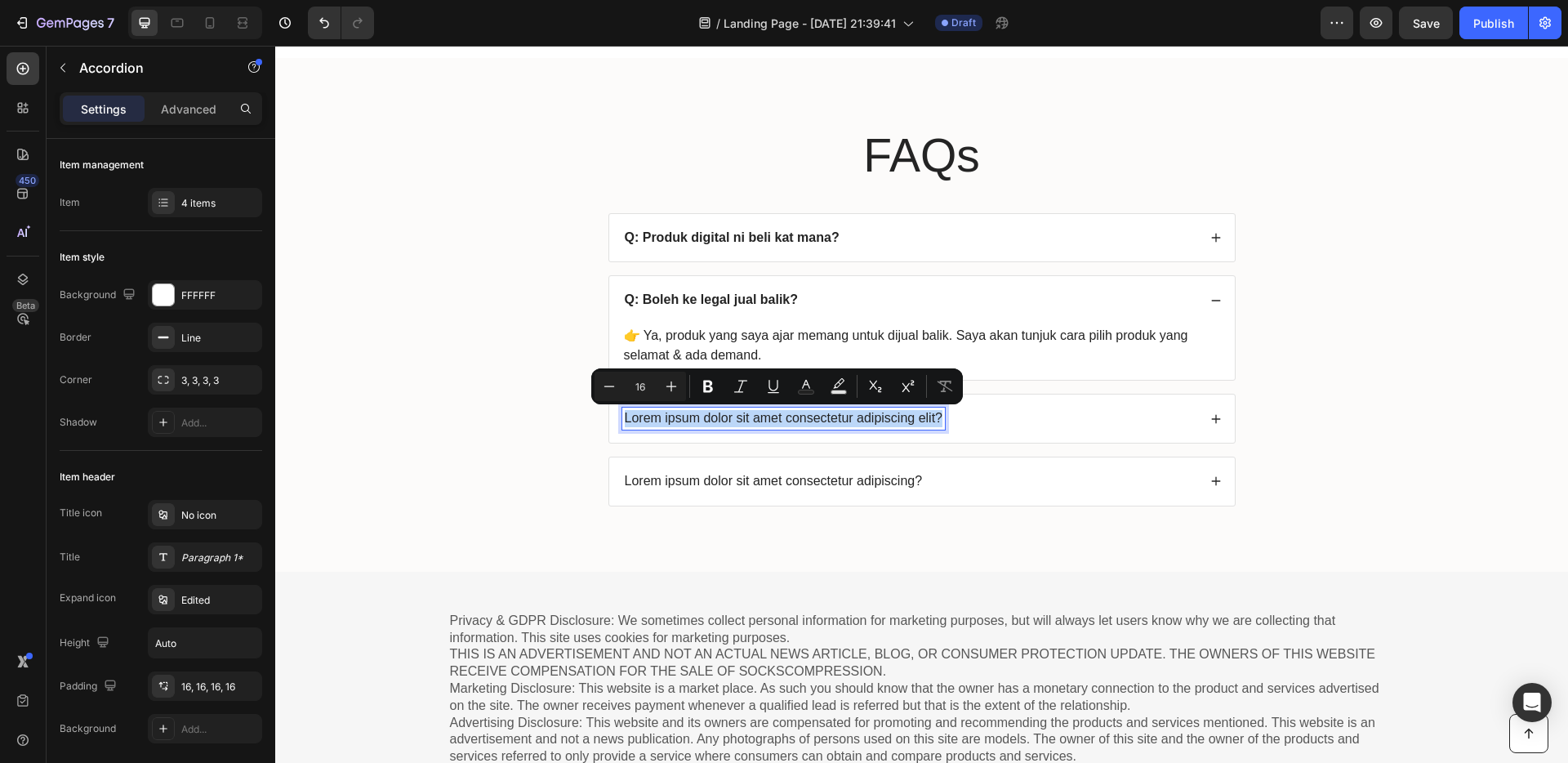
drag, startPoint x: 937, startPoint y: 416, endPoint x: 620, endPoint y: 417, distance: 317.0
click at [622, 417] on div "Lorem ipsum dolor sit amet consectetur adipiscing elit?" at bounding box center [784, 419] width 324 height 22
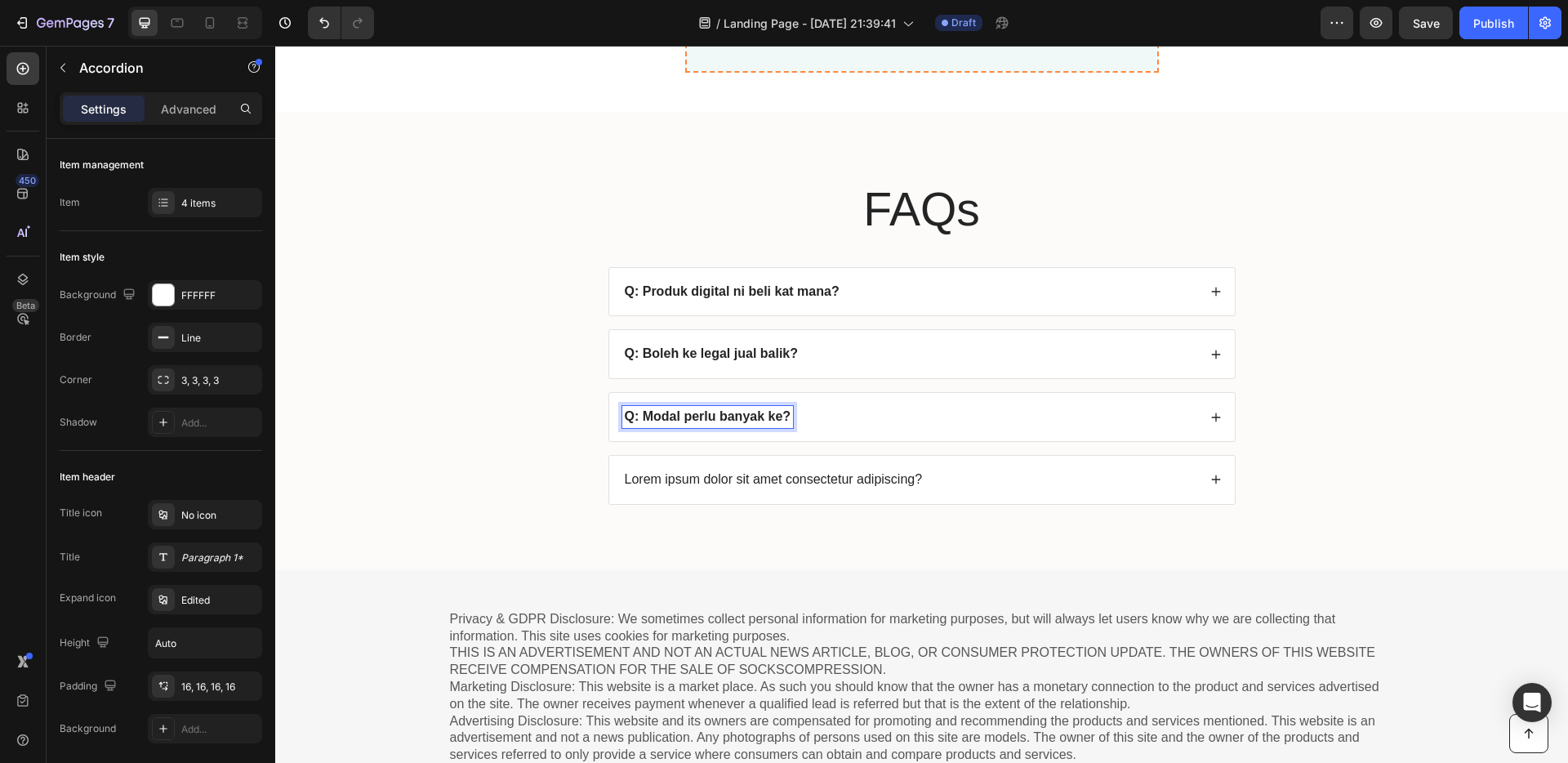
scroll to position [6304, 0]
click at [846, 415] on div "Q: Modal perlu banyak ke?" at bounding box center [910, 419] width 575 height 22
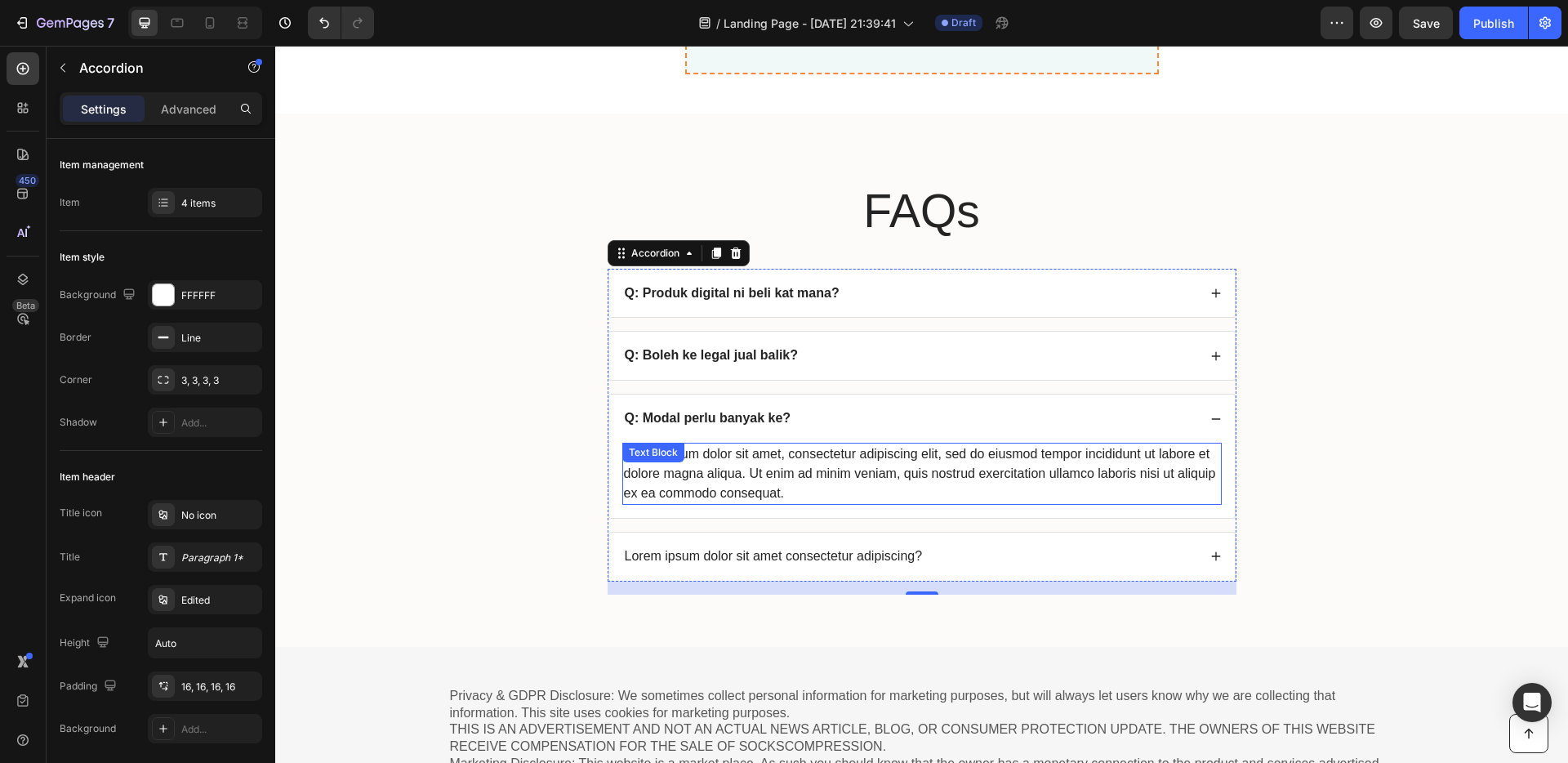
click at [758, 471] on div "Lorem ipsum dolor sit amet, consectetur adipiscing elit, sed do eiusmod tempor …" at bounding box center [921, 474] width 599 height 62
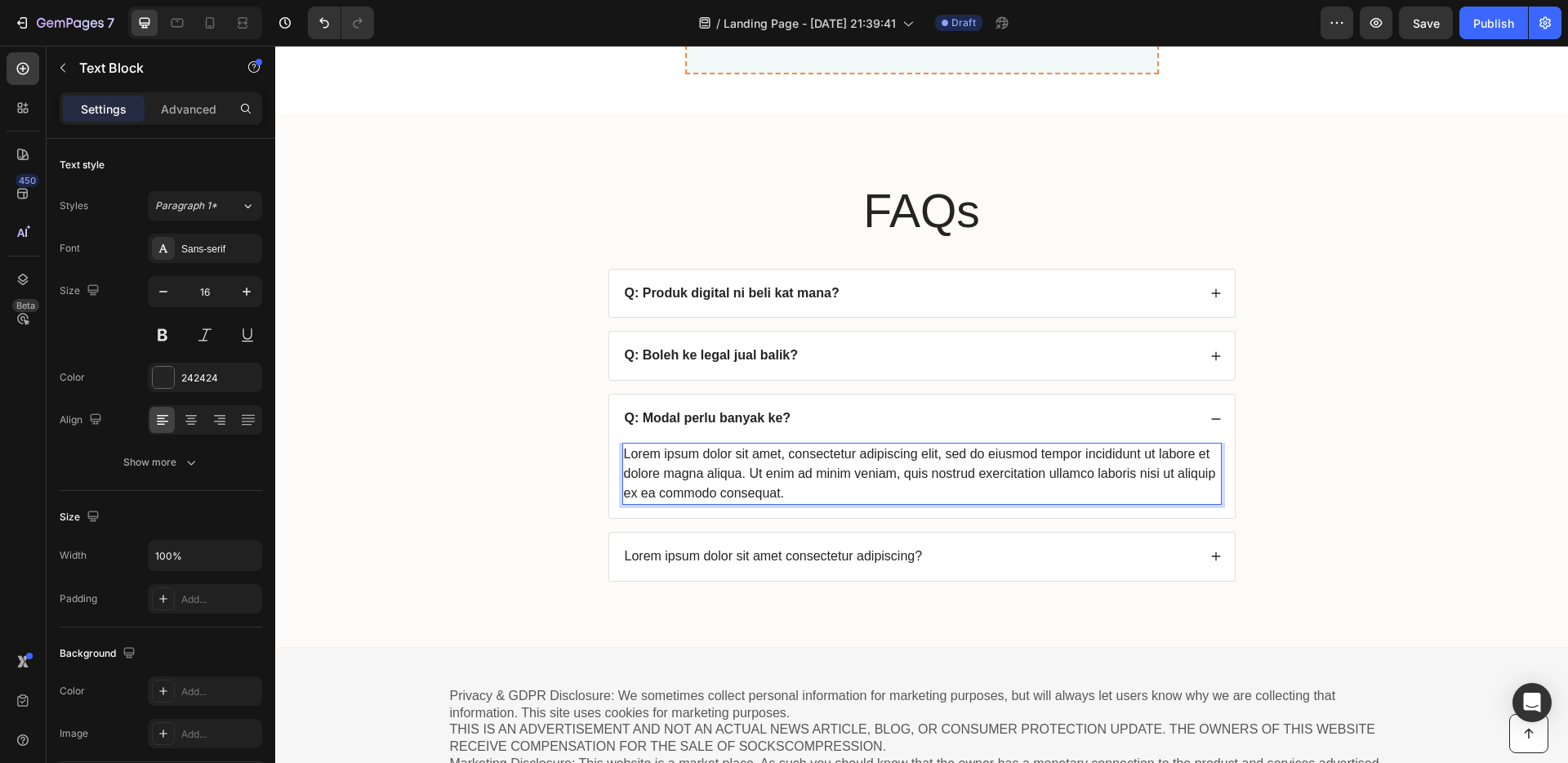
click at [785, 489] on div "Lorem ipsum dolor sit amet, consectetur adipiscing elit, sed do eiusmod tempor …" at bounding box center [921, 474] width 599 height 62
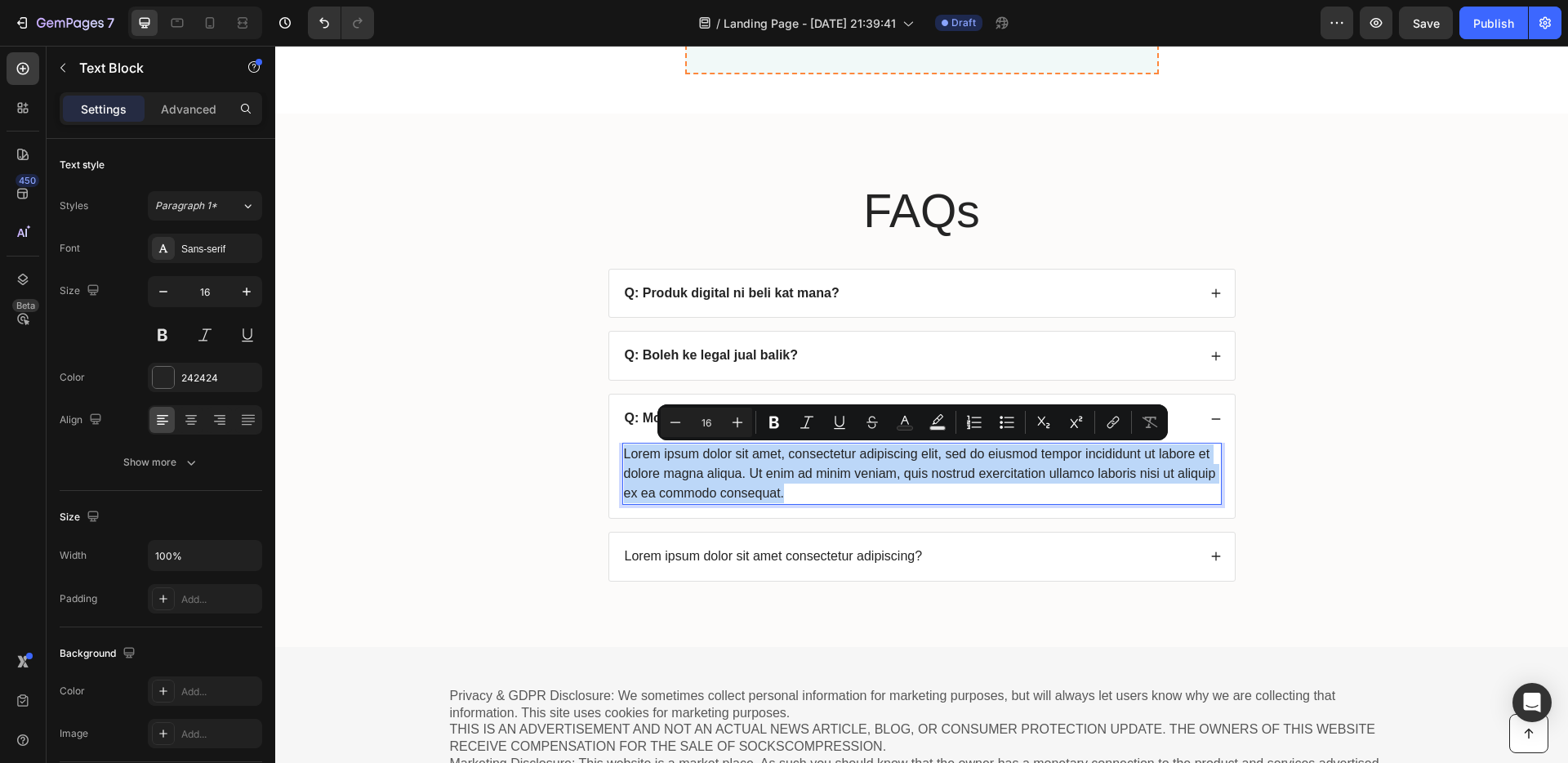
drag, startPoint x: 789, startPoint y: 494, endPoint x: 620, endPoint y: 447, distance: 175.4
click at [624, 447] on p "Lorem ipsum dolor sit amet, consectetur adipiscing elit, sed do eiusmod tempor …" at bounding box center [921, 474] width 596 height 59
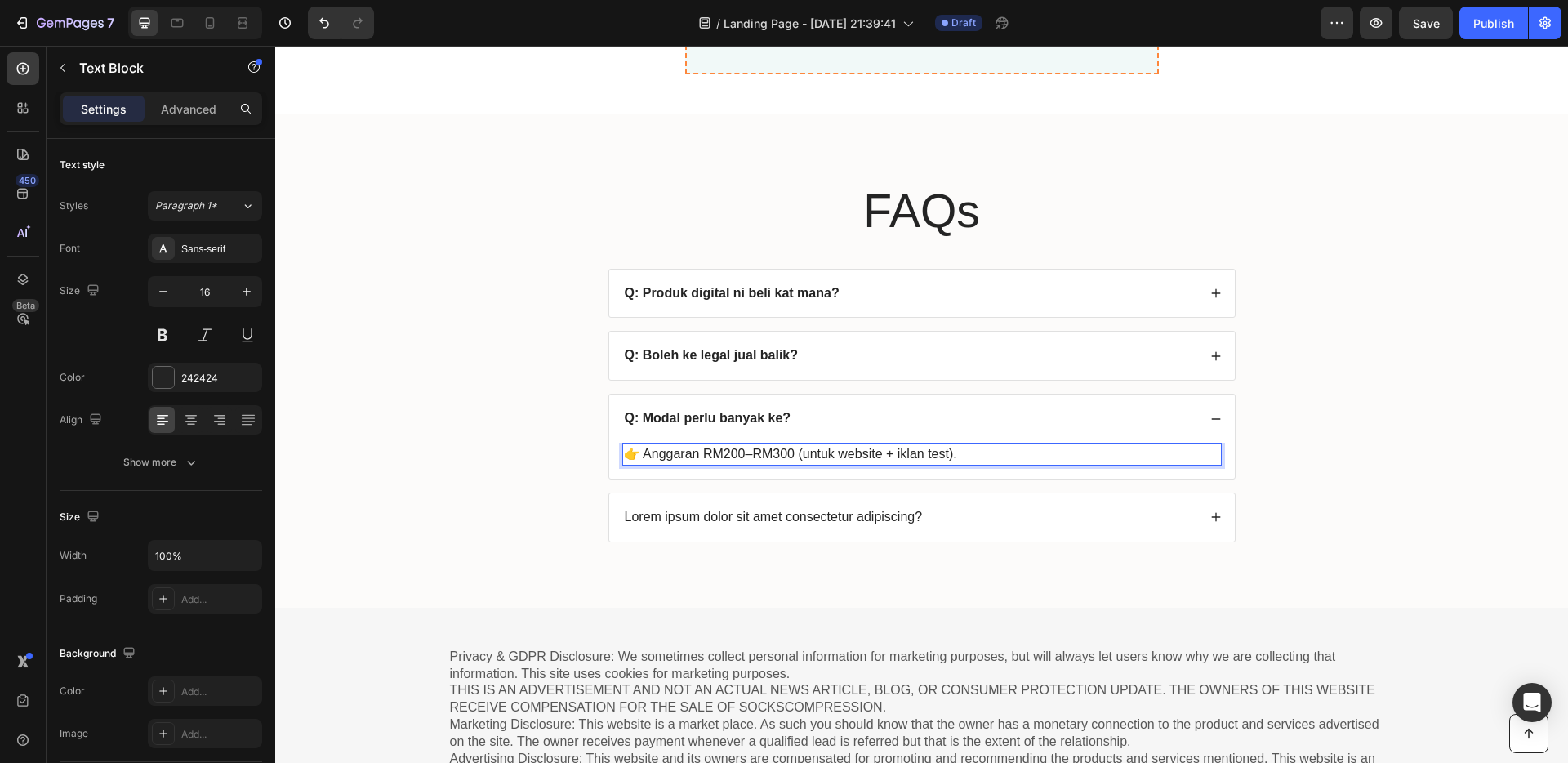
click at [842, 513] on p "Lorem ipsum dolor sit amet consectetur adipiscing?" at bounding box center [773, 517] width 298 height 17
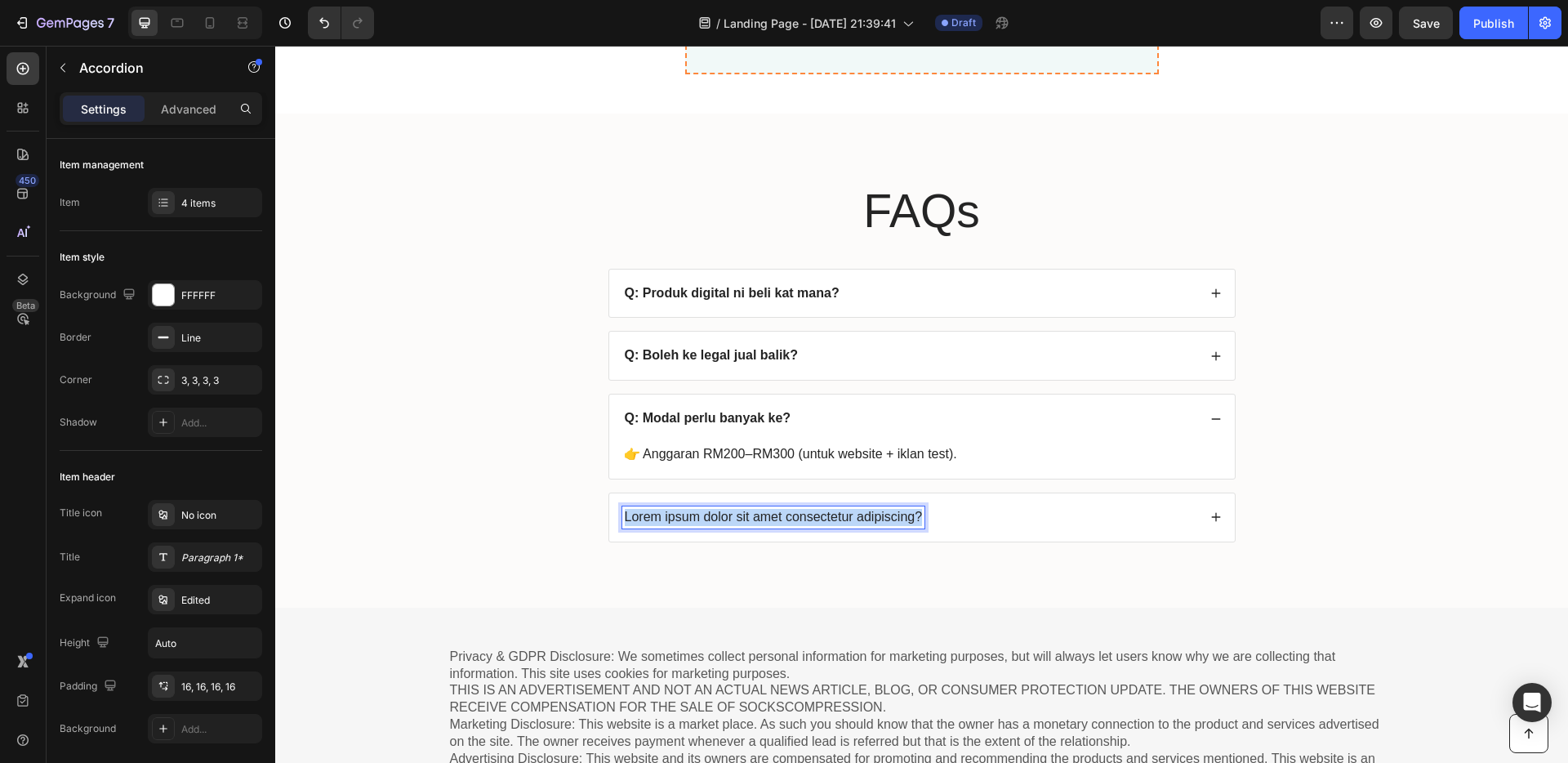
drag, startPoint x: 915, startPoint y: 517, endPoint x: 612, endPoint y: 520, distance: 303.0
click at [610, 519] on div "Lorem ipsum dolor sit amet consectetur adipiscing?" at bounding box center [922, 517] width 626 height 48
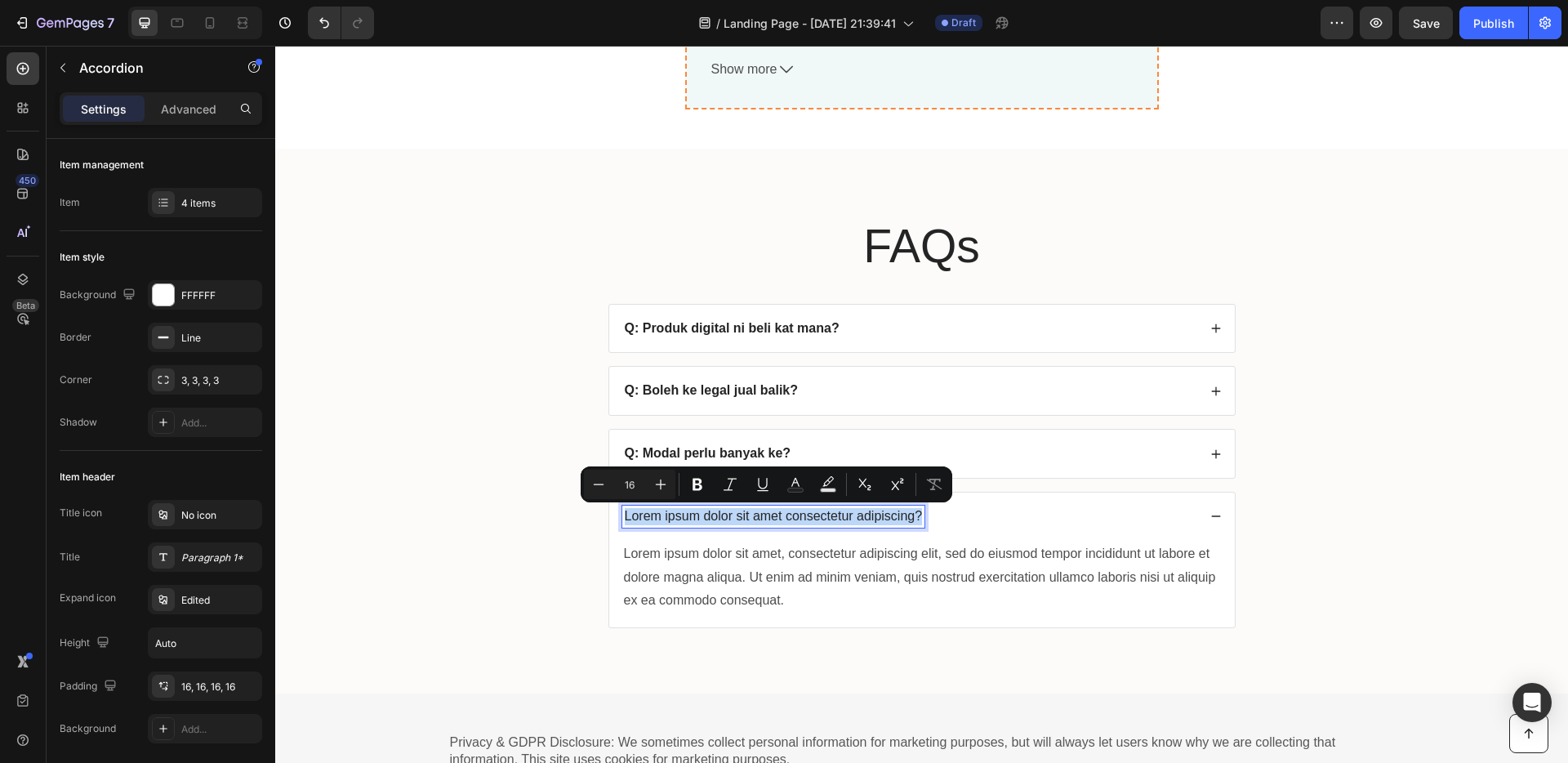
scroll to position [6268, 0]
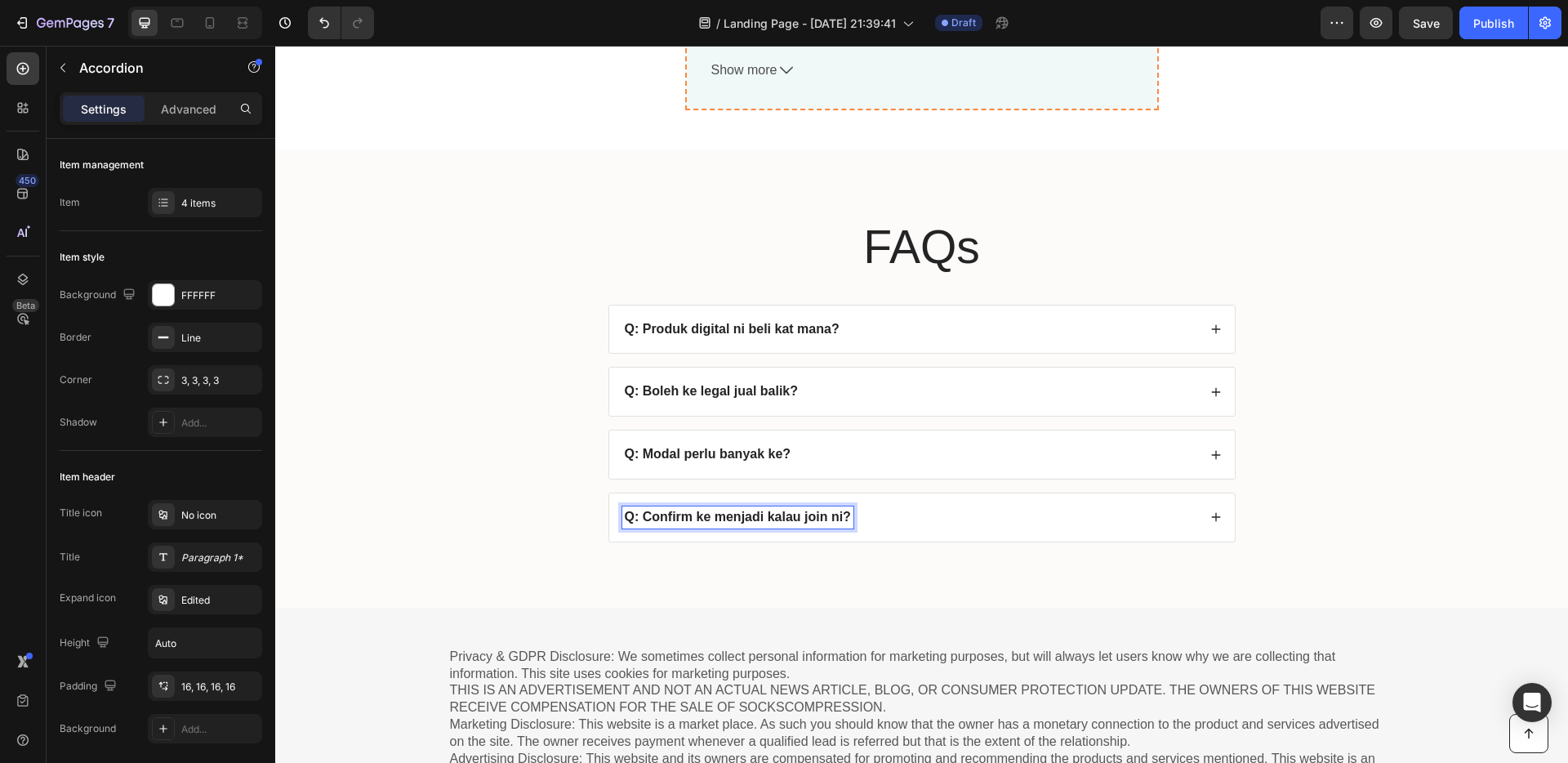
click at [869, 504] on div "Q: Confirm ke menjadi kalau join ni?" at bounding box center [922, 517] width 626 height 48
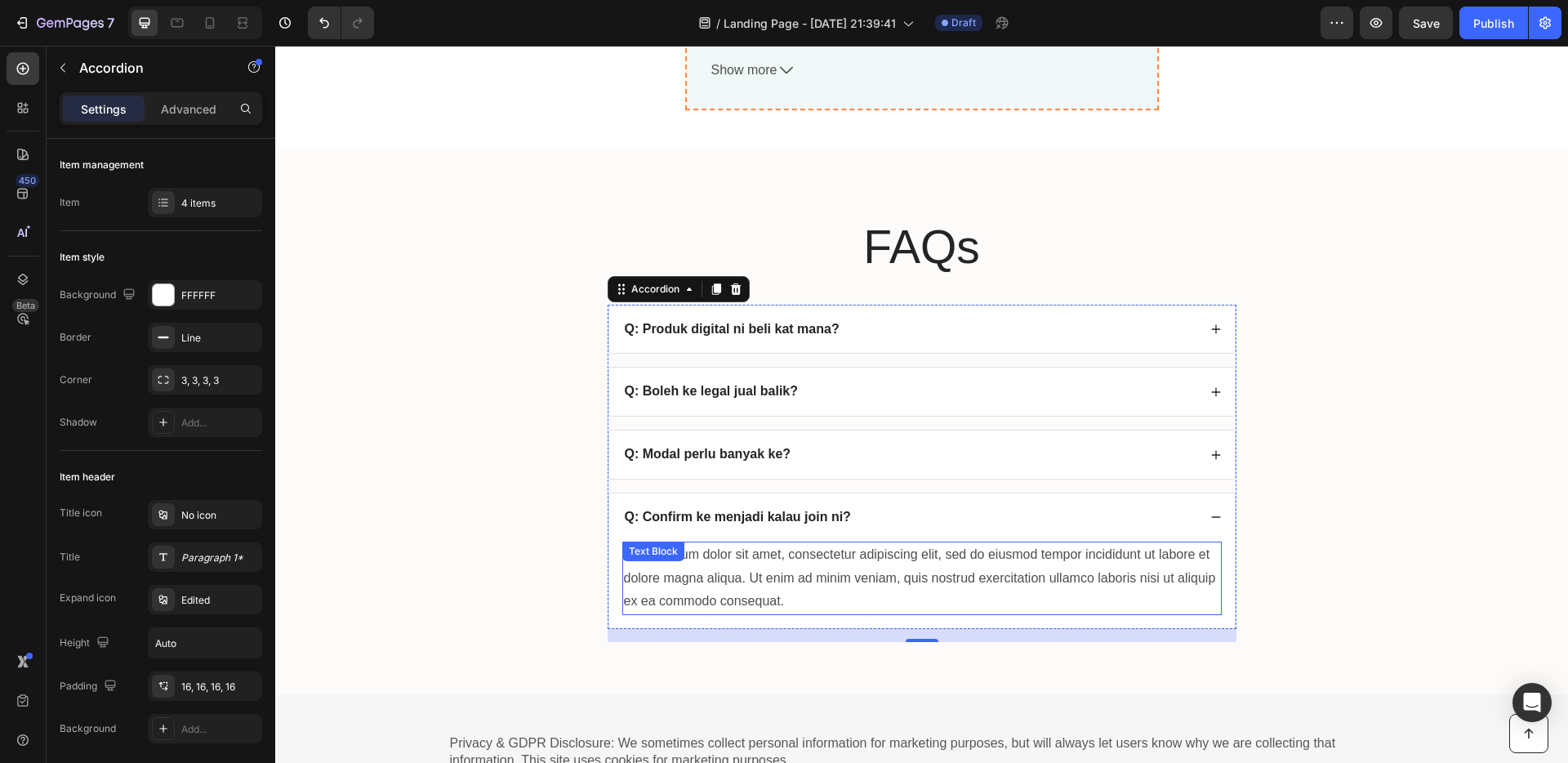
click at [795, 595] on div "Lorem ipsum dolor sit amet, consectetur adipiscing elit, sed do eiusmod tempor …" at bounding box center [921, 578] width 599 height 73
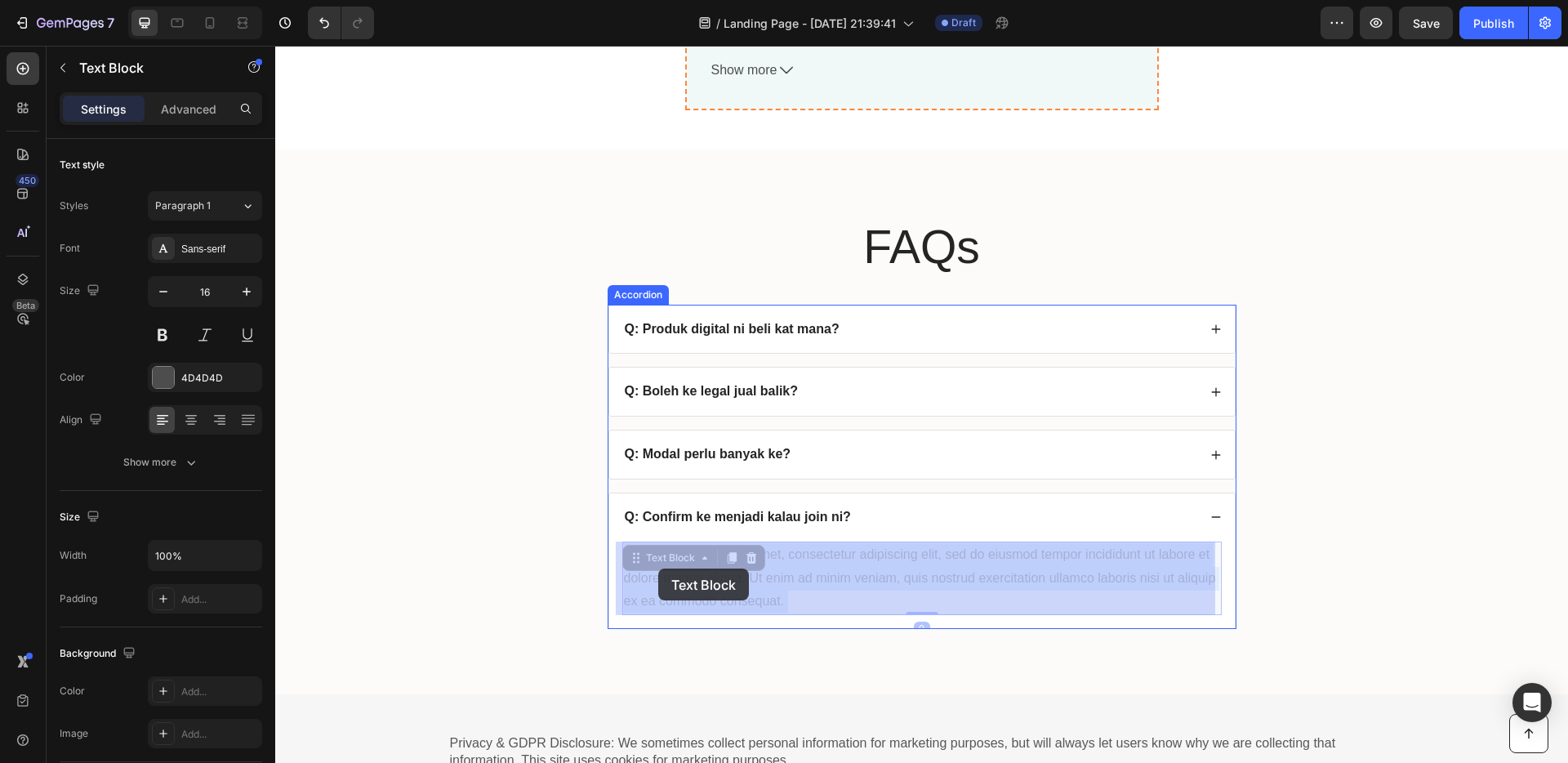
drag, startPoint x: 794, startPoint y: 601, endPoint x: 658, endPoint y: 569, distance: 139.7
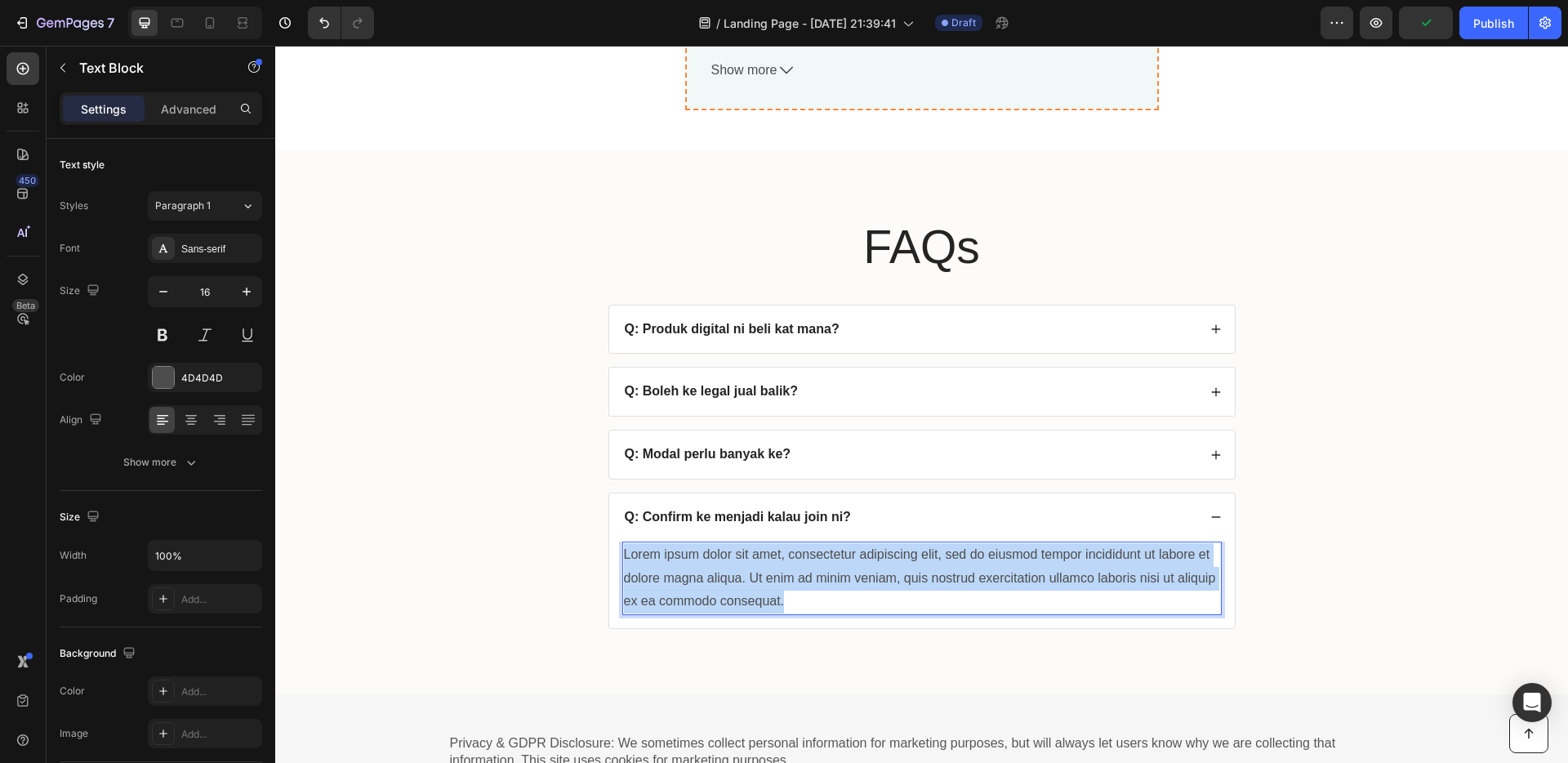
drag, startPoint x: 806, startPoint y: 600, endPoint x: 620, endPoint y: 555, distance: 191.4
click at [624, 555] on p "Lorem ipsum dolor sit amet, consectetur adipiscing elit, sed do eiusmod tempor …" at bounding box center [921, 579] width 596 height 71
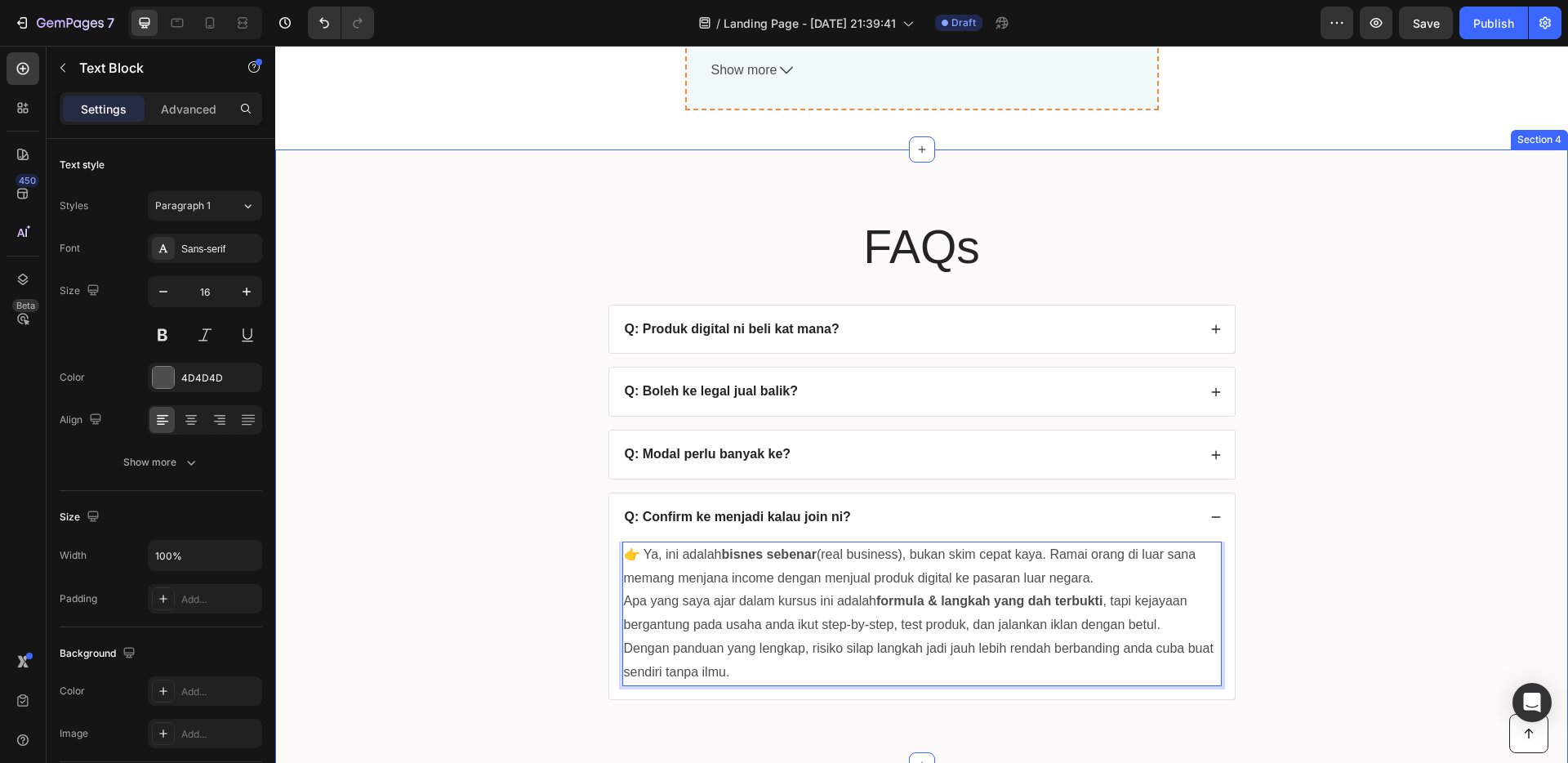
click at [502, 538] on div "FAQs Heading Q: Produk digital ni beli kat mana? Q: Boleh ke legal jual balik? …" at bounding box center [921, 471] width 1260 height 511
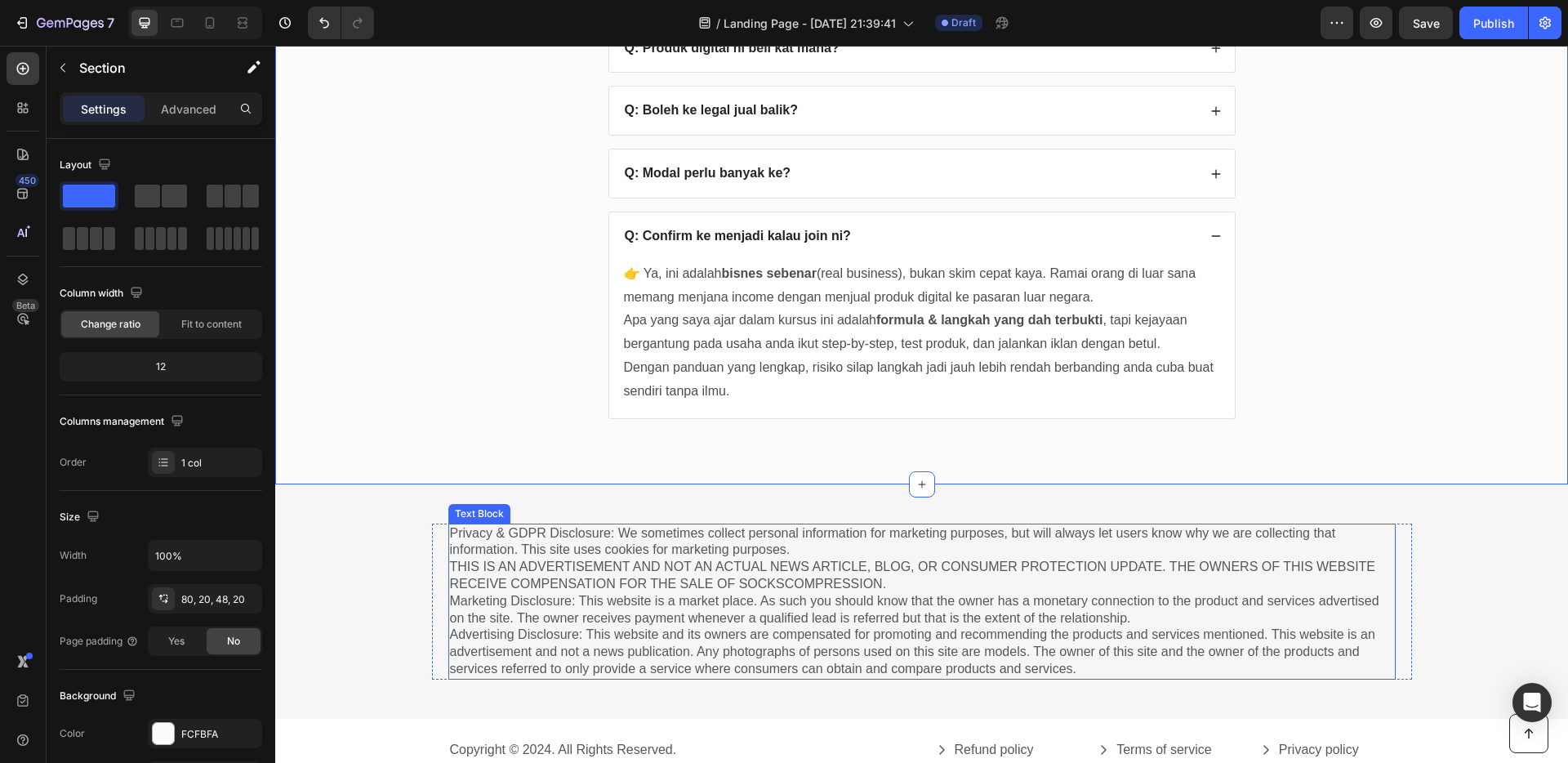
scroll to position [6578, 0]
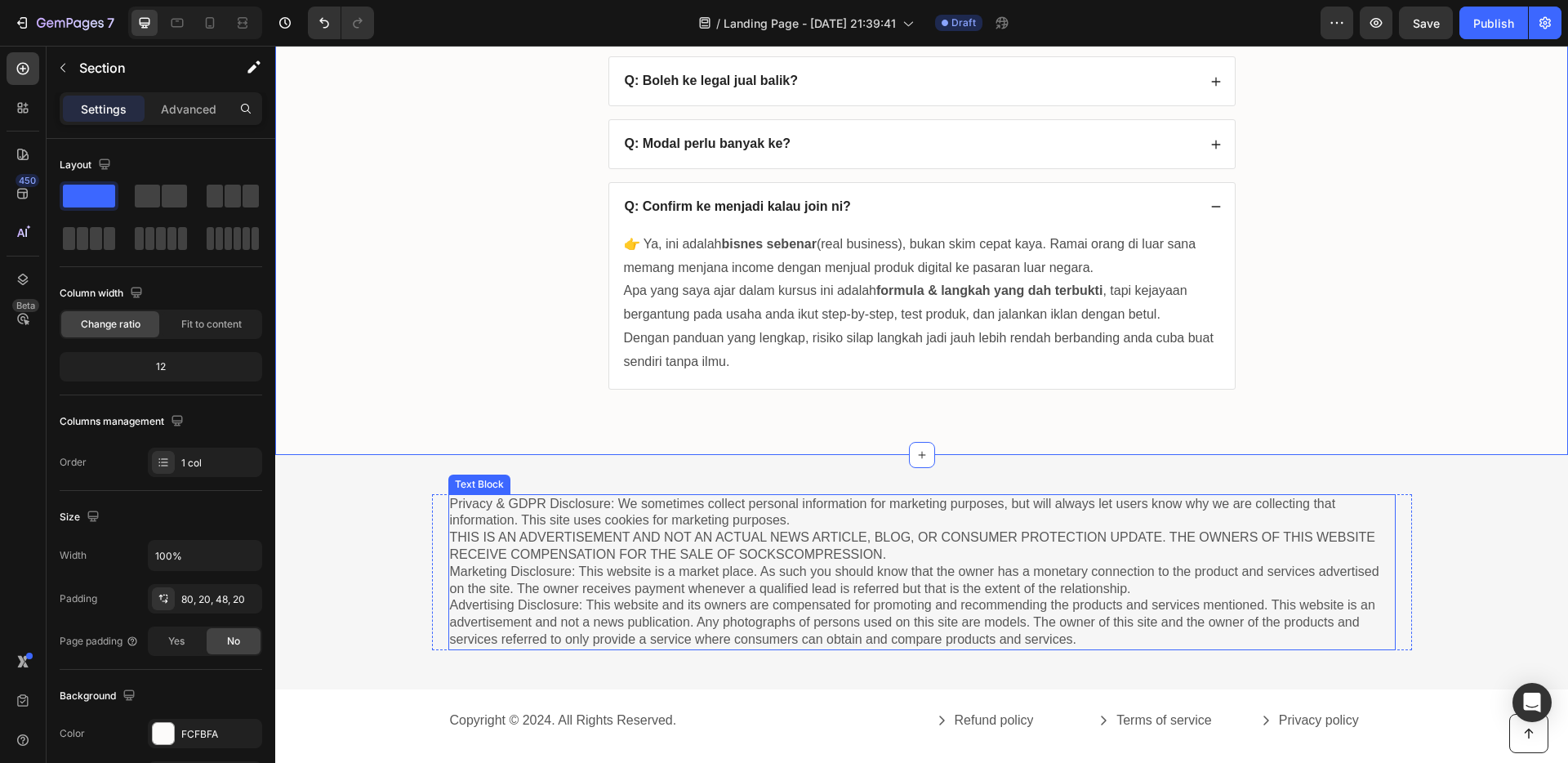
click at [752, 580] on p "Privacy & GDPR Disclosure: We sometimes collect personal information for market…" at bounding box center [921, 573] width 944 height 153
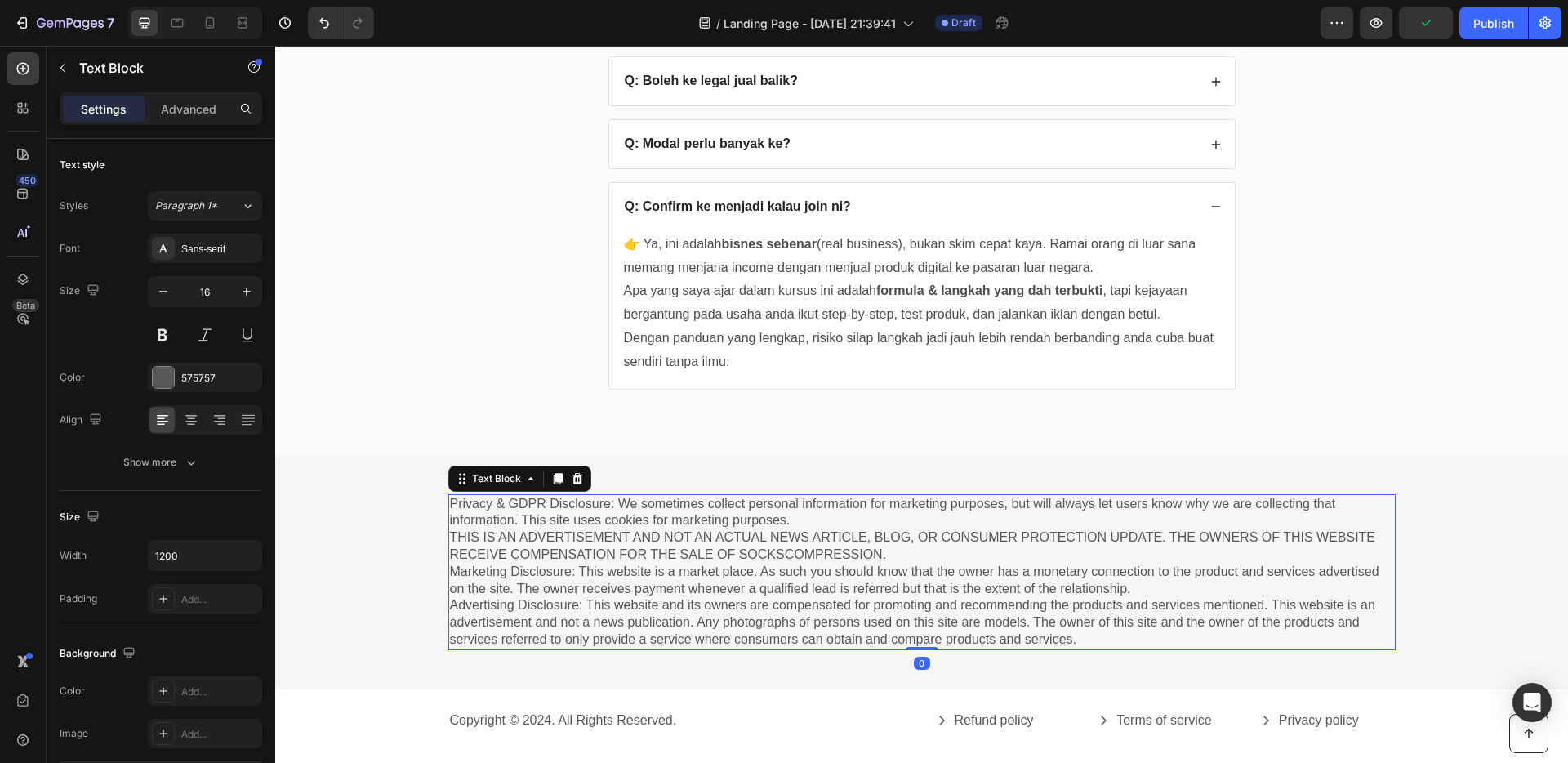
click at [1081, 636] on p "Privacy & GDPR Disclosure: We sometimes collect personal information for market…" at bounding box center [921, 573] width 944 height 153
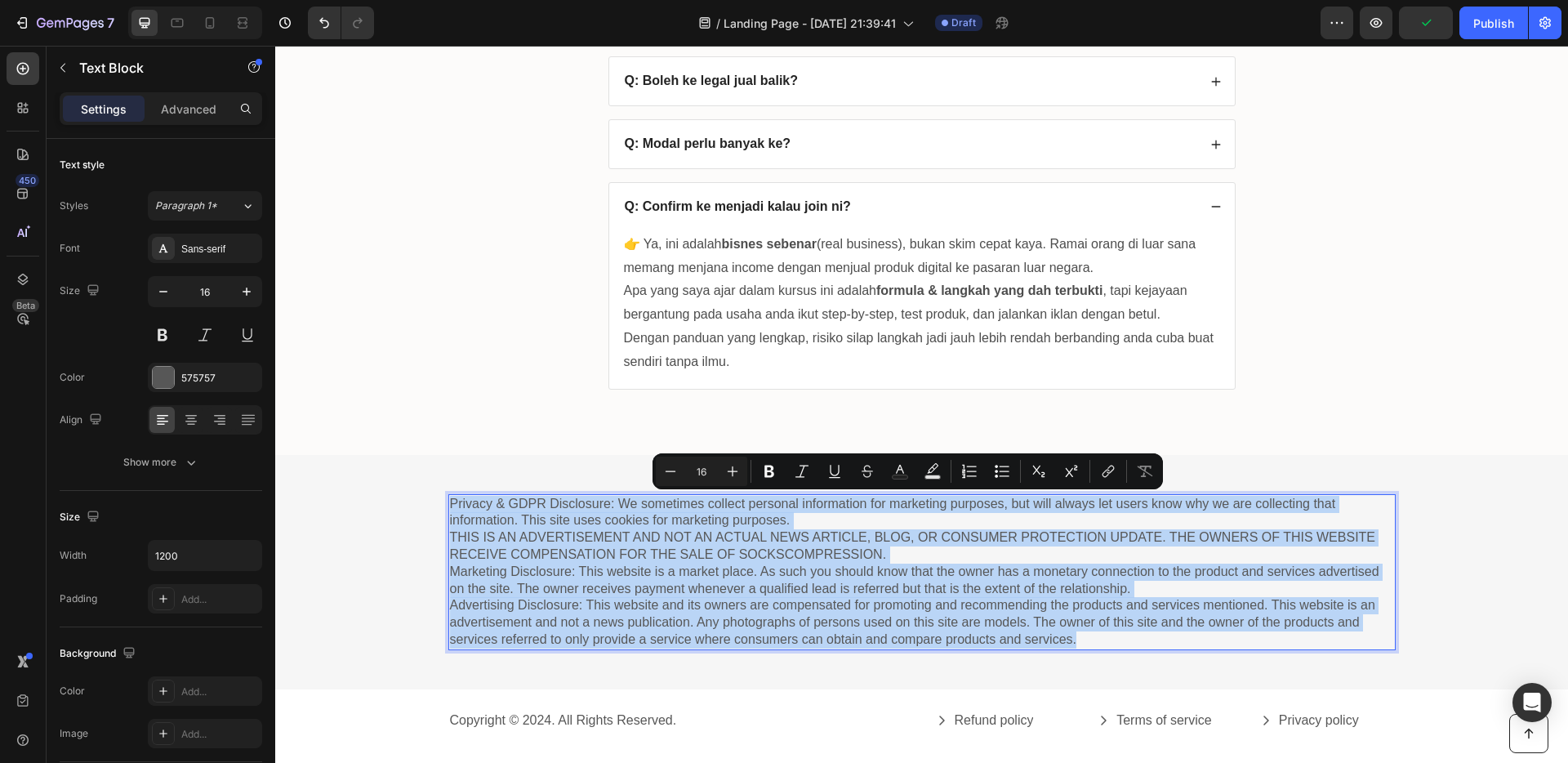
drag, startPoint x: 1081, startPoint y: 636, endPoint x: 446, endPoint y: 505, distance: 648.4
click at [450, 505] on p "Privacy & GDPR Disclosure: We sometimes collect personal information for market…" at bounding box center [921, 573] width 944 height 153
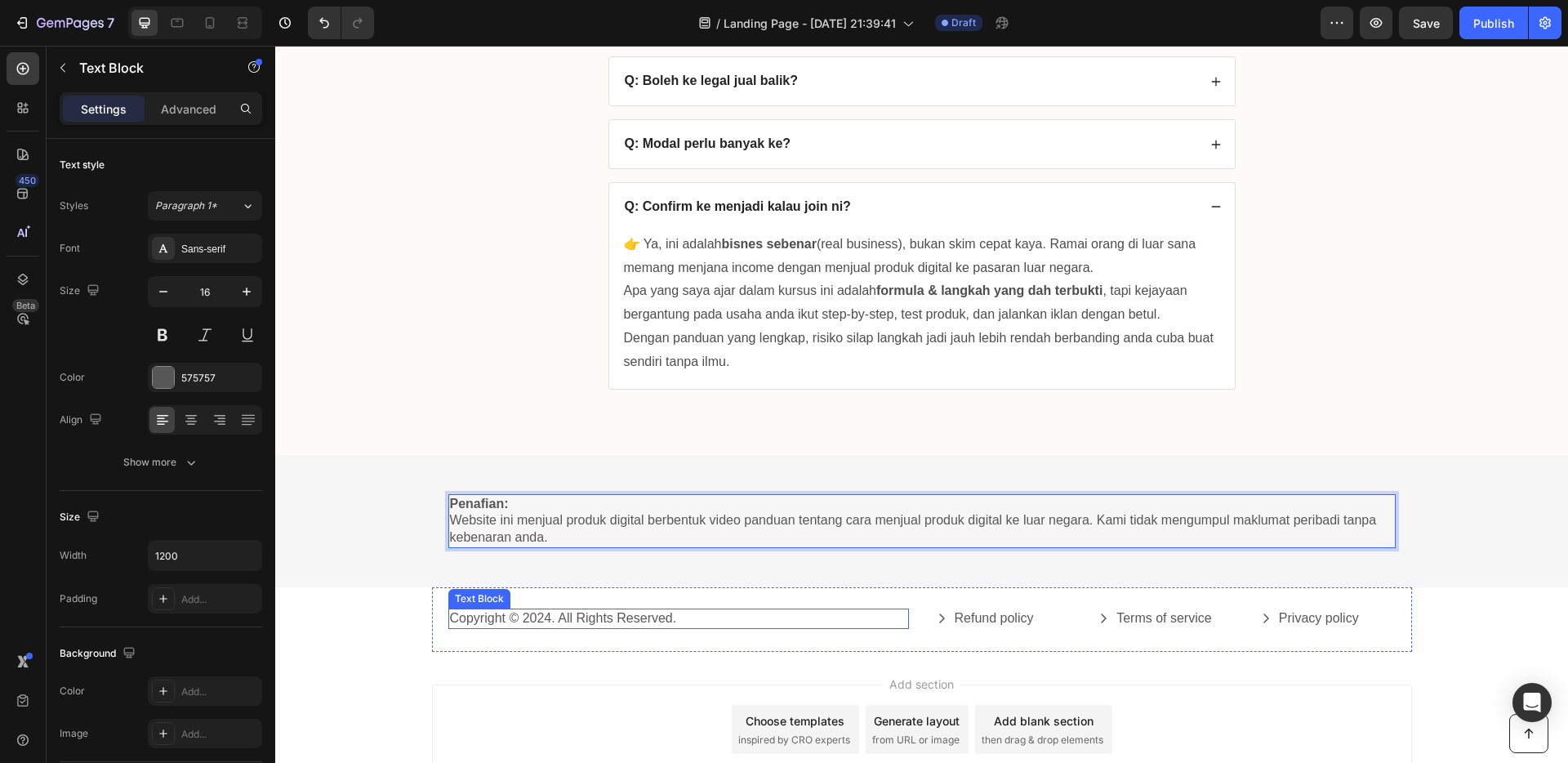
click at [694, 613] on p "Copyright © 2024. All Rights Reserved." at bounding box center [678, 619] width 457 height 17
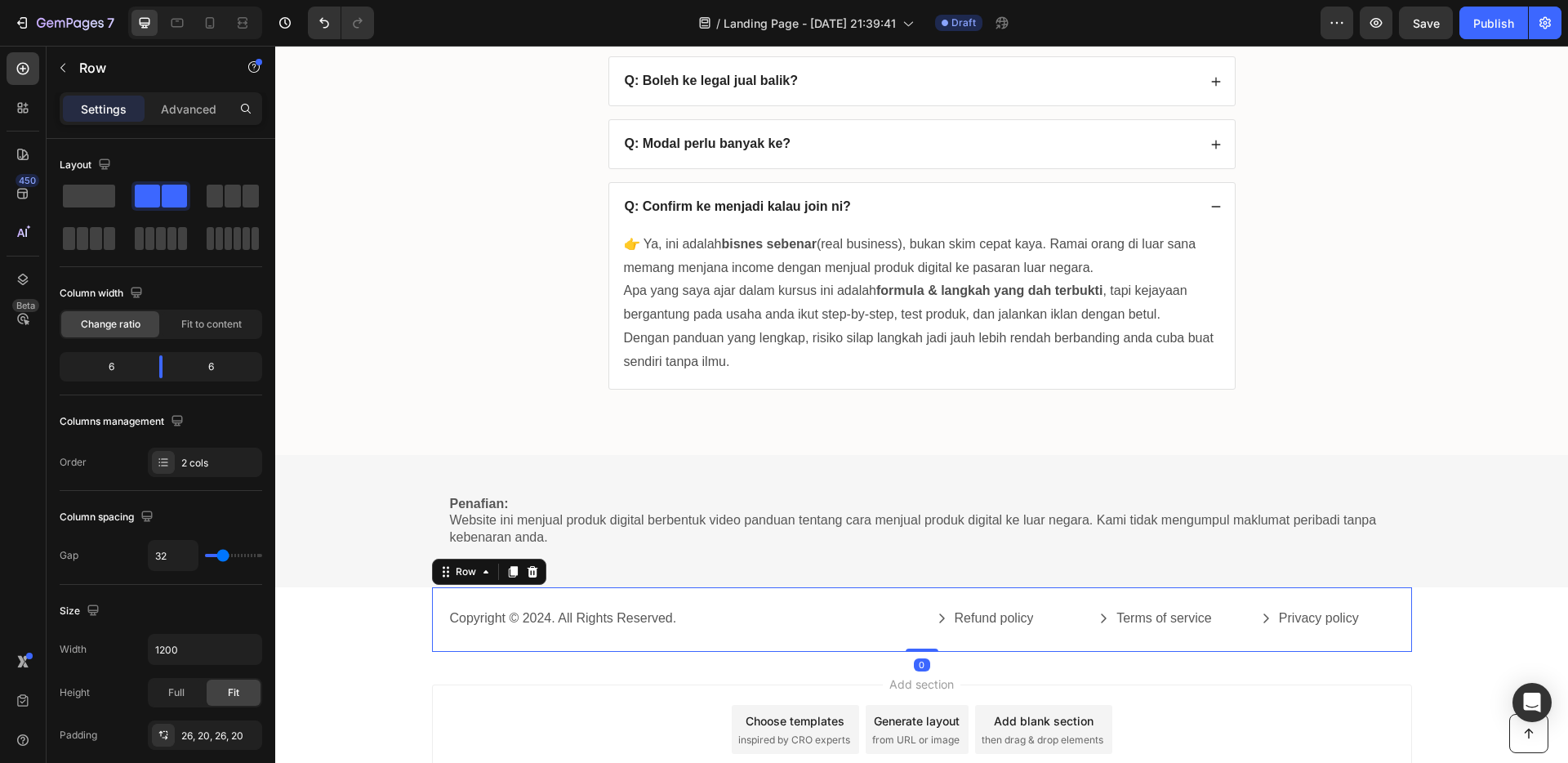
click at [699, 597] on div "Copyright © 2024. All Rights Reserved. Text Block Refund policy Button Terms of…" at bounding box center [922, 620] width 980 height 65
click at [527, 572] on icon at bounding box center [532, 572] width 11 height 12
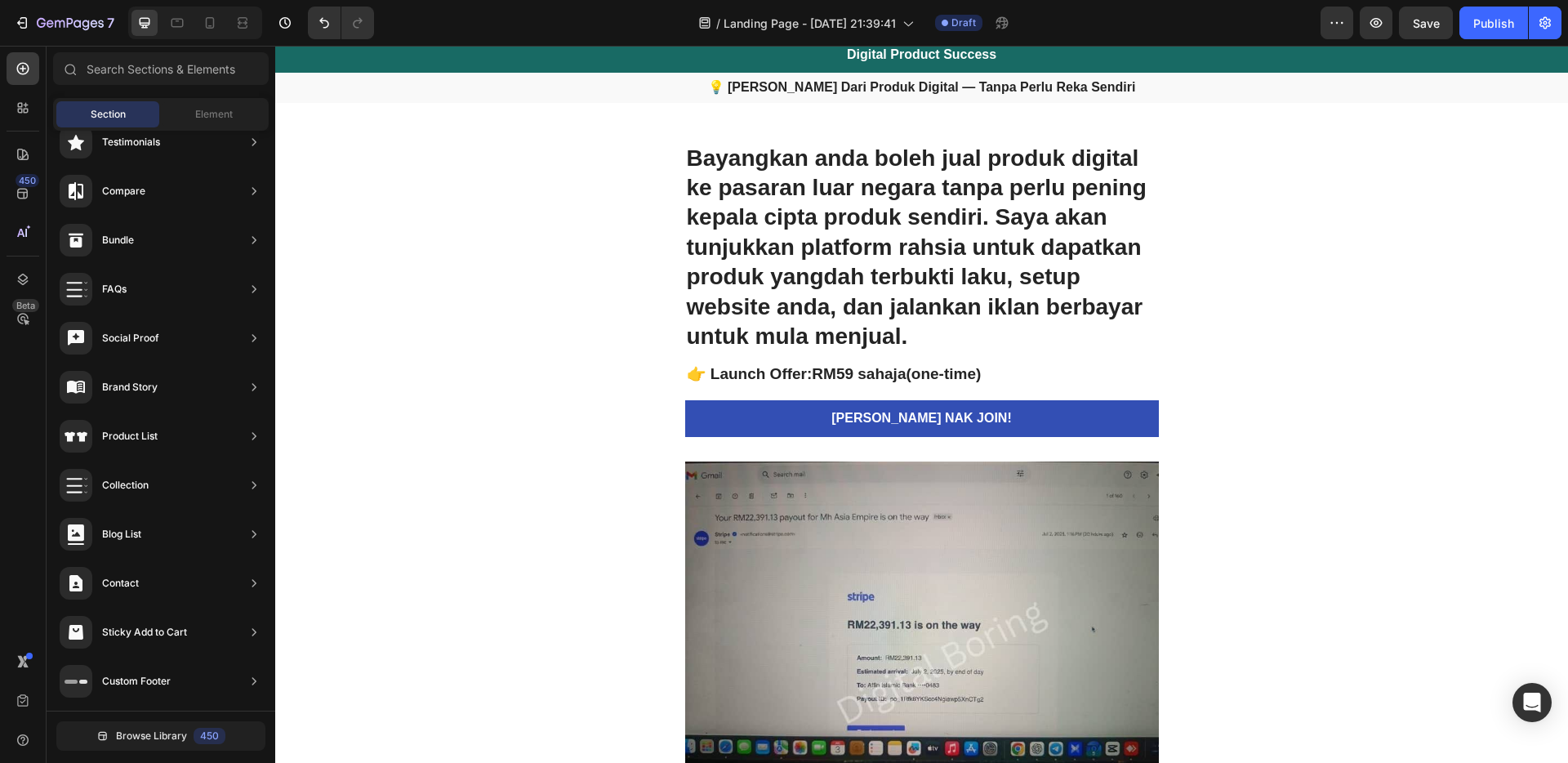
scroll to position [0, 0]
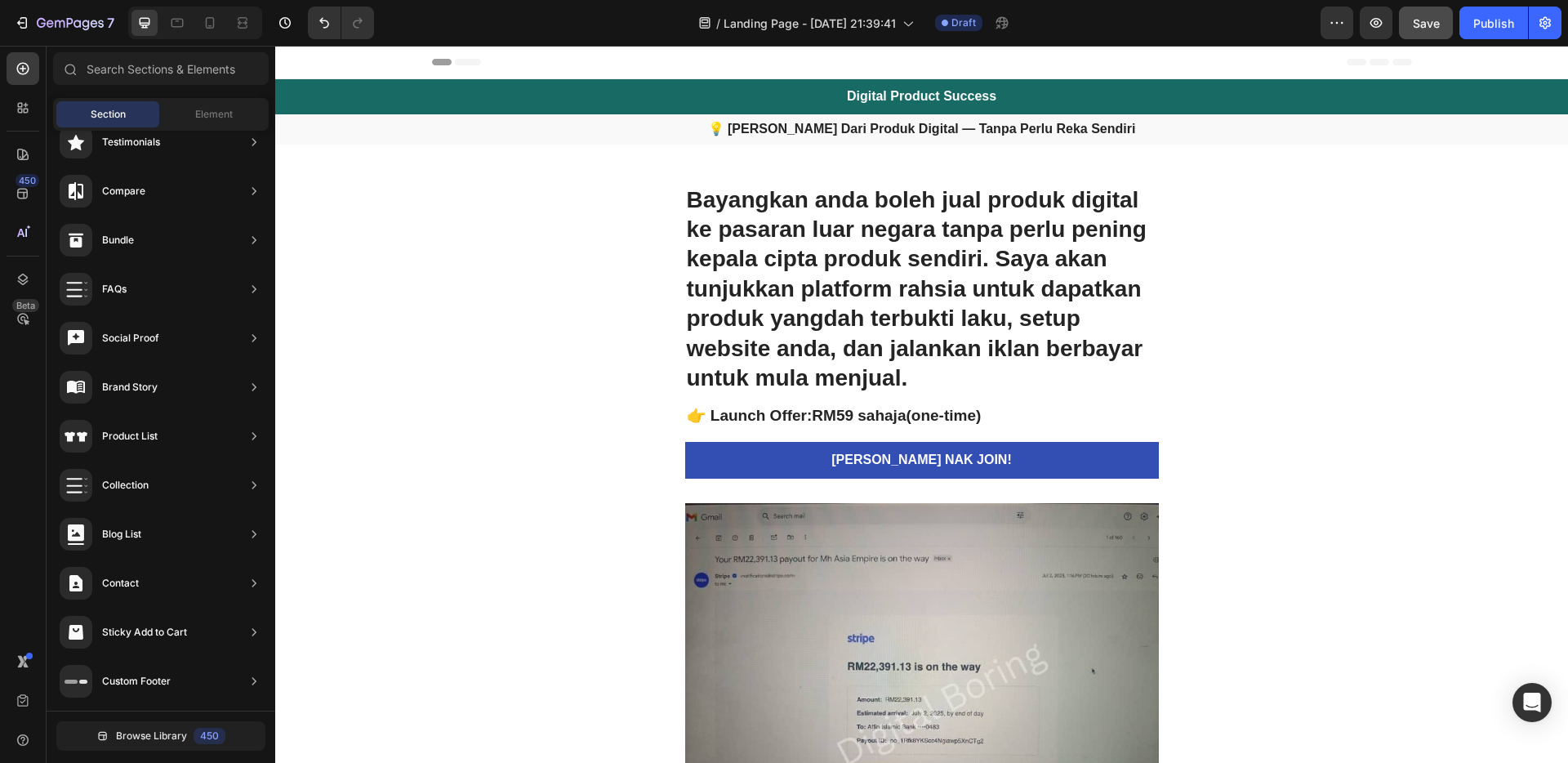
click at [1436, 30] on button "Save" at bounding box center [1426, 23] width 54 height 33
click at [1508, 26] on div "Publish" at bounding box center [1494, 23] width 41 height 17
click at [1027, 204] on h1 "Bayangkan anda boleh jual produk digital ke pasaran luar negara tanpa perlu pen…" at bounding box center [922, 290] width 474 height 212
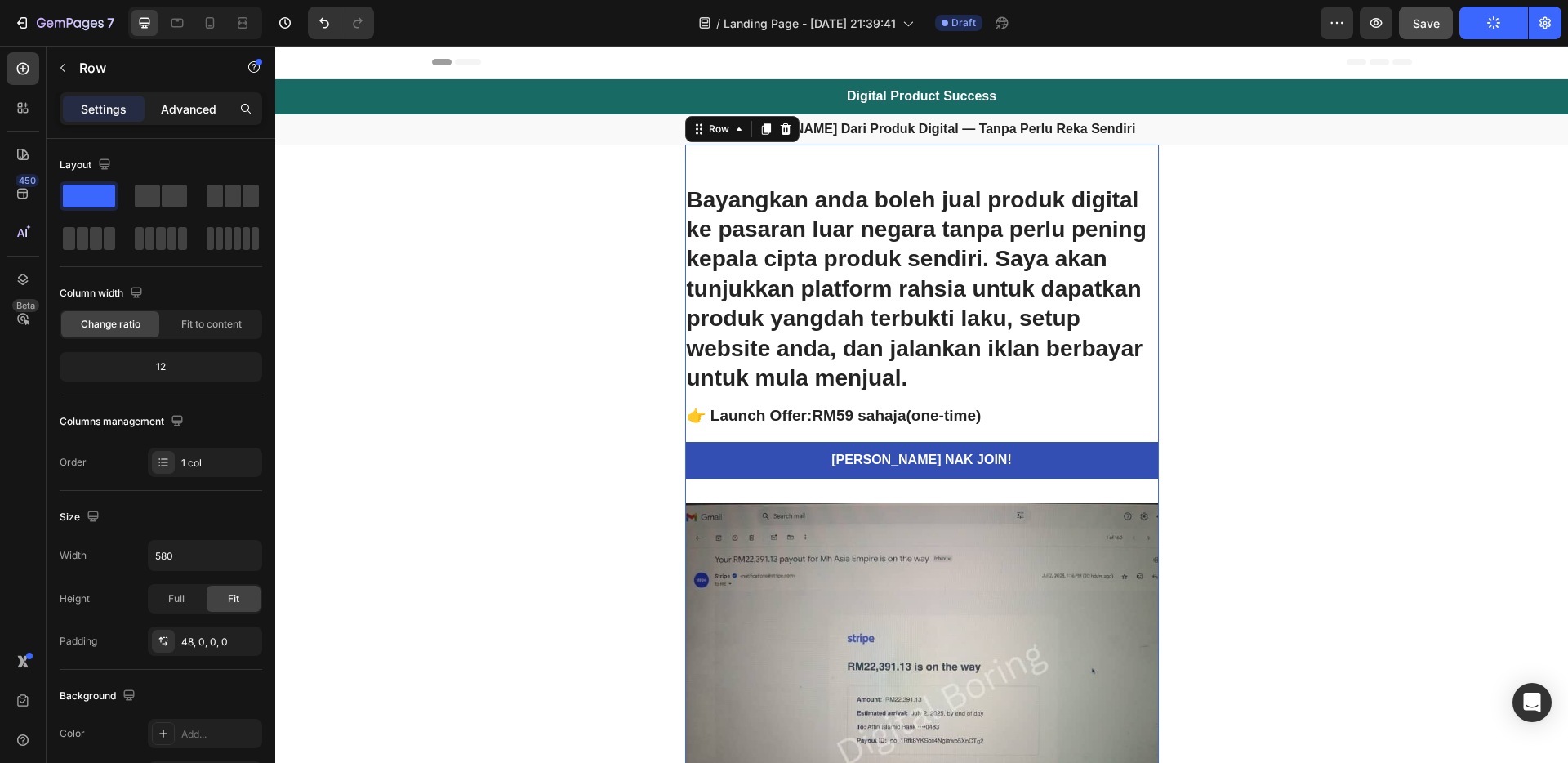
click at [195, 117] on p "Advanced" at bounding box center [188, 109] width 55 height 17
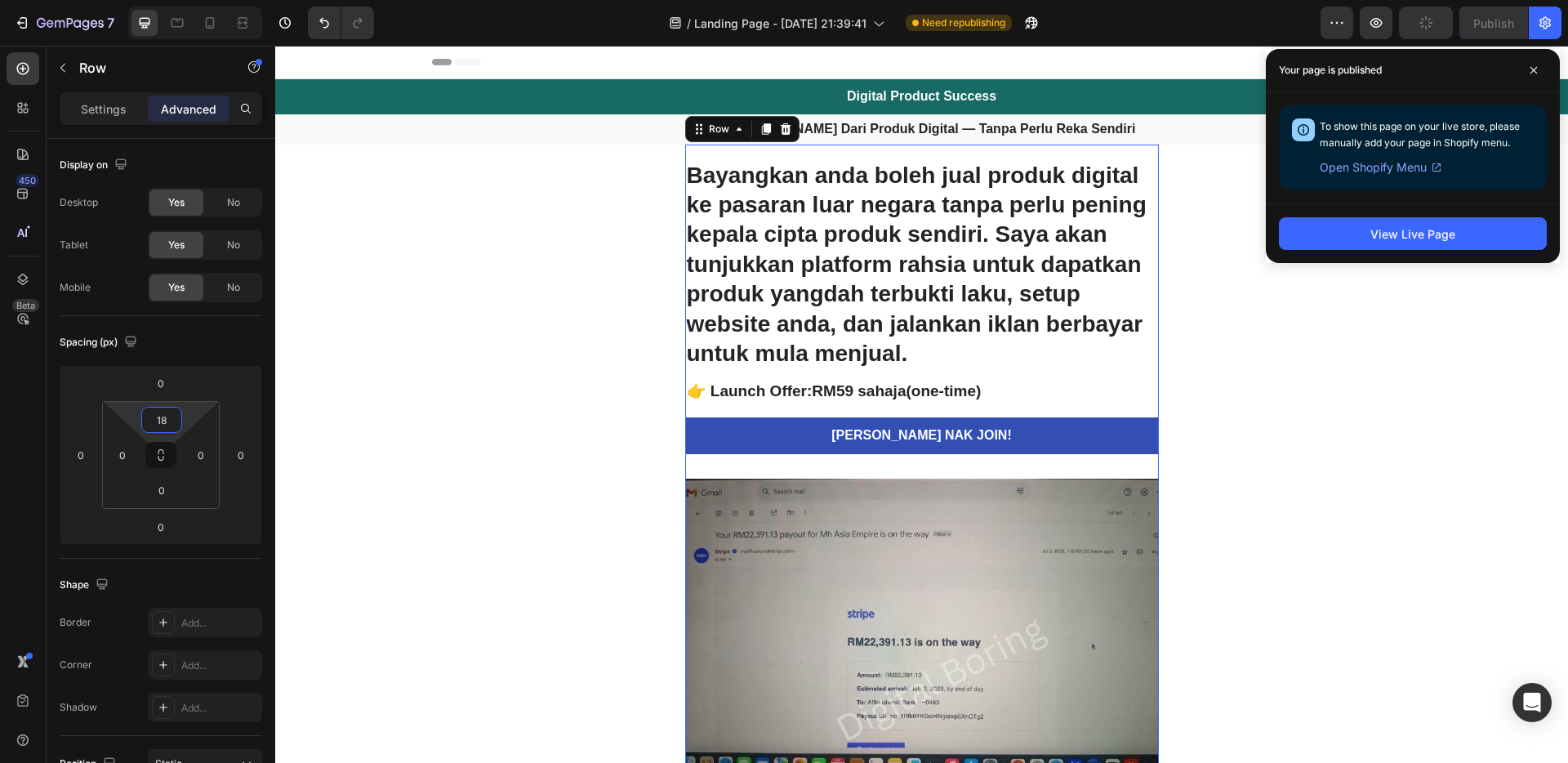
drag, startPoint x: 185, startPoint y: 412, endPoint x: 190, endPoint y: 424, distance: 13.0
click at [190, 0] on html "7 / Landing Page - Aug 27, 21:39:41 Need republishing Preview Publish 450 Beta …" at bounding box center [784, 0] width 1568 height 0
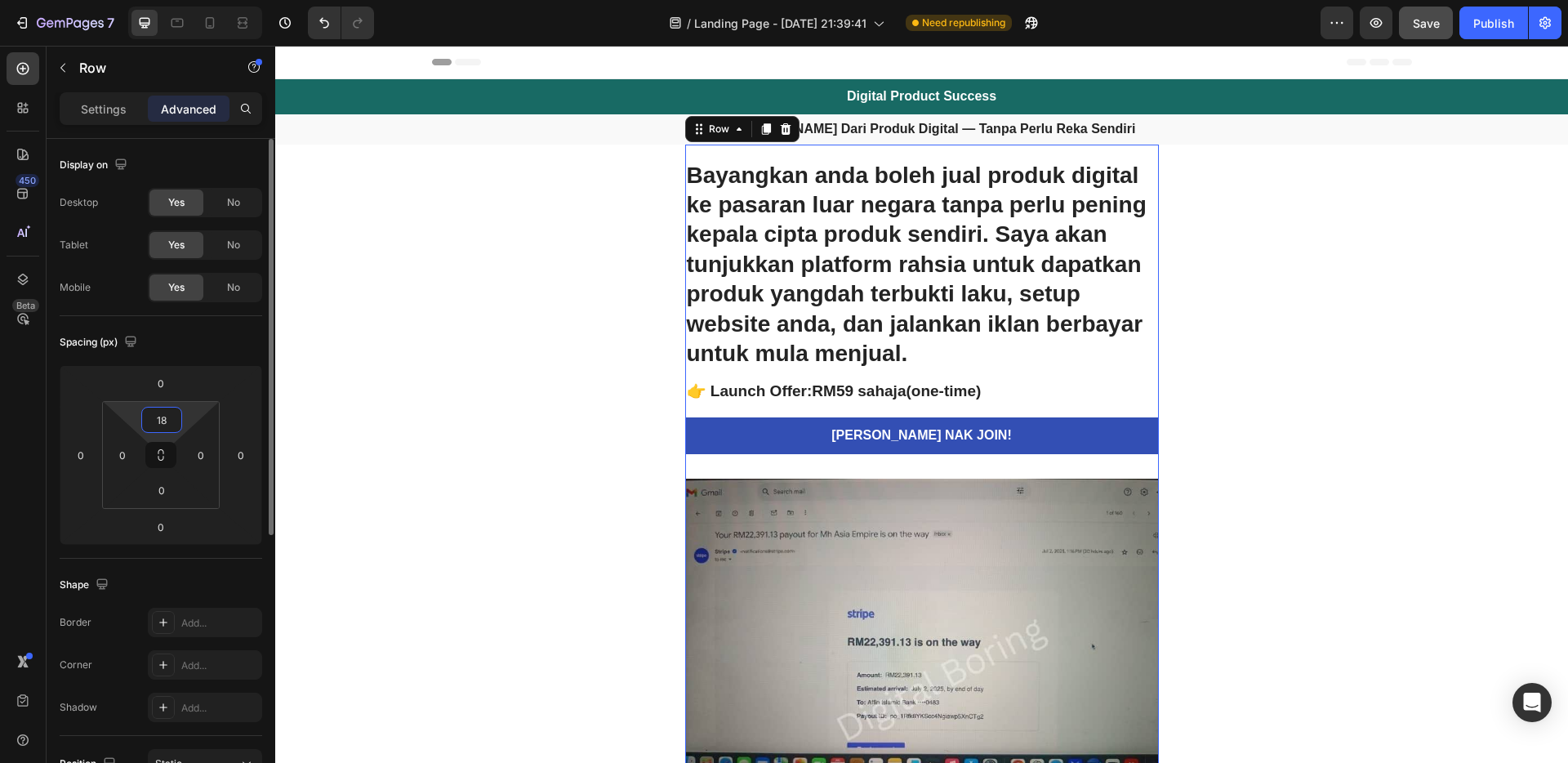
drag, startPoint x: 173, startPoint y: 420, endPoint x: 145, endPoint y: 417, distance: 28.2
click at [145, 417] on input "18" at bounding box center [161, 420] width 33 height 24
type input "17"
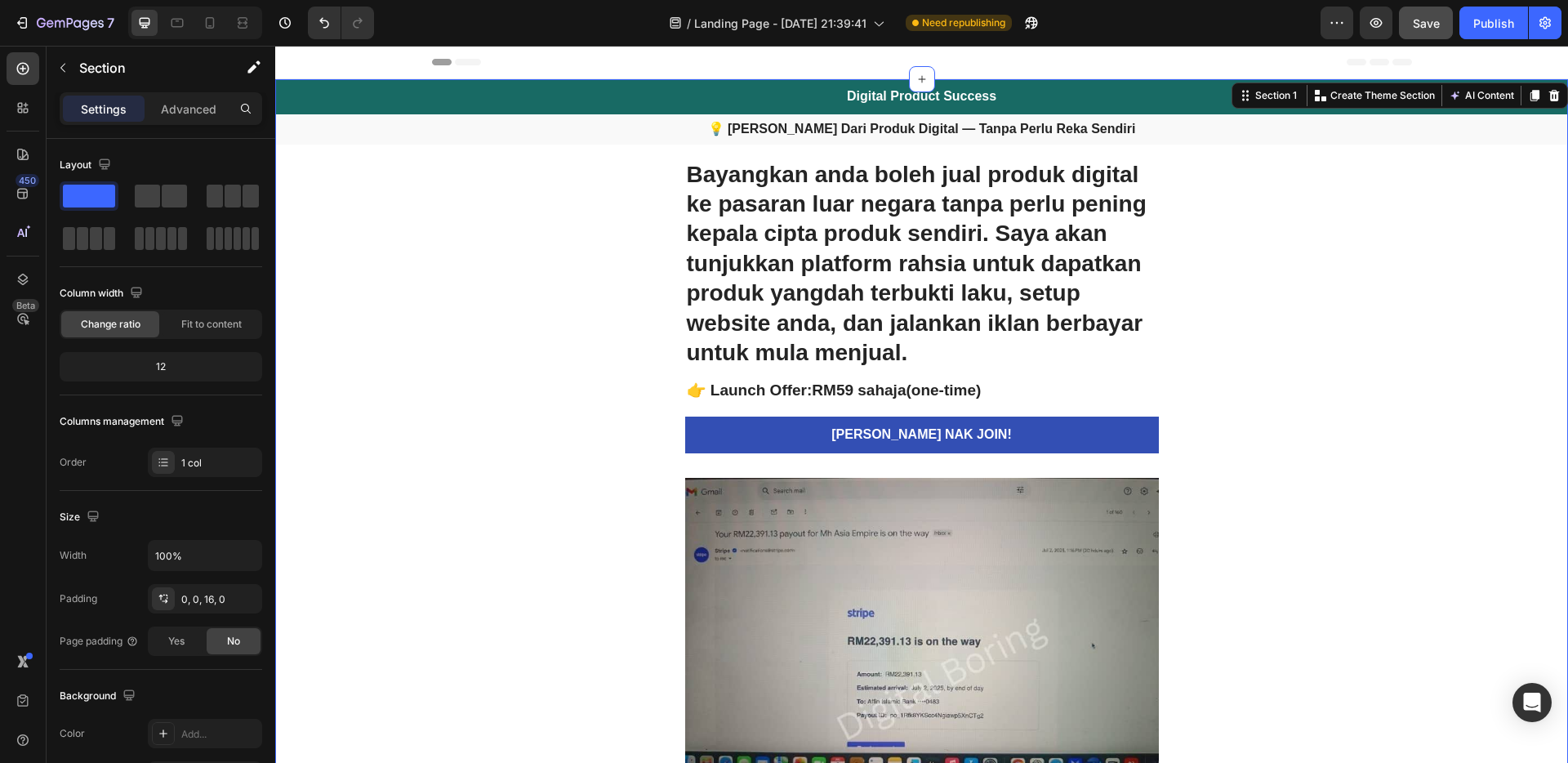
click at [1526, 5] on div "7 / Landing Page - Aug 27, 21:39:41 Need republishing Preview Save Publish" at bounding box center [784, 23] width 1568 height 46
click at [1428, 24] on span "Save" at bounding box center [1427, 23] width 27 height 14
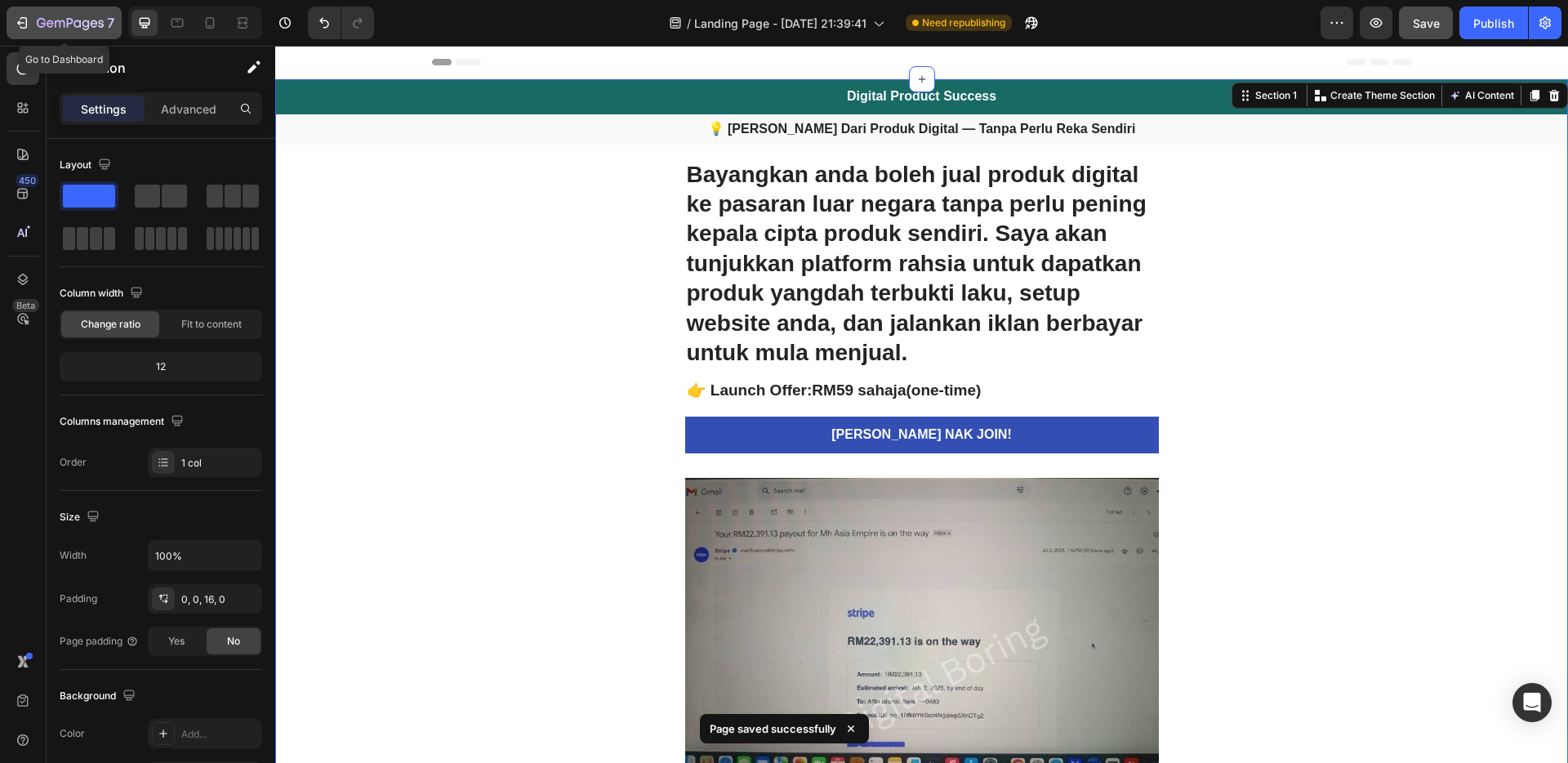
click at [71, 31] on div "7" at bounding box center [76, 23] width 77 height 19
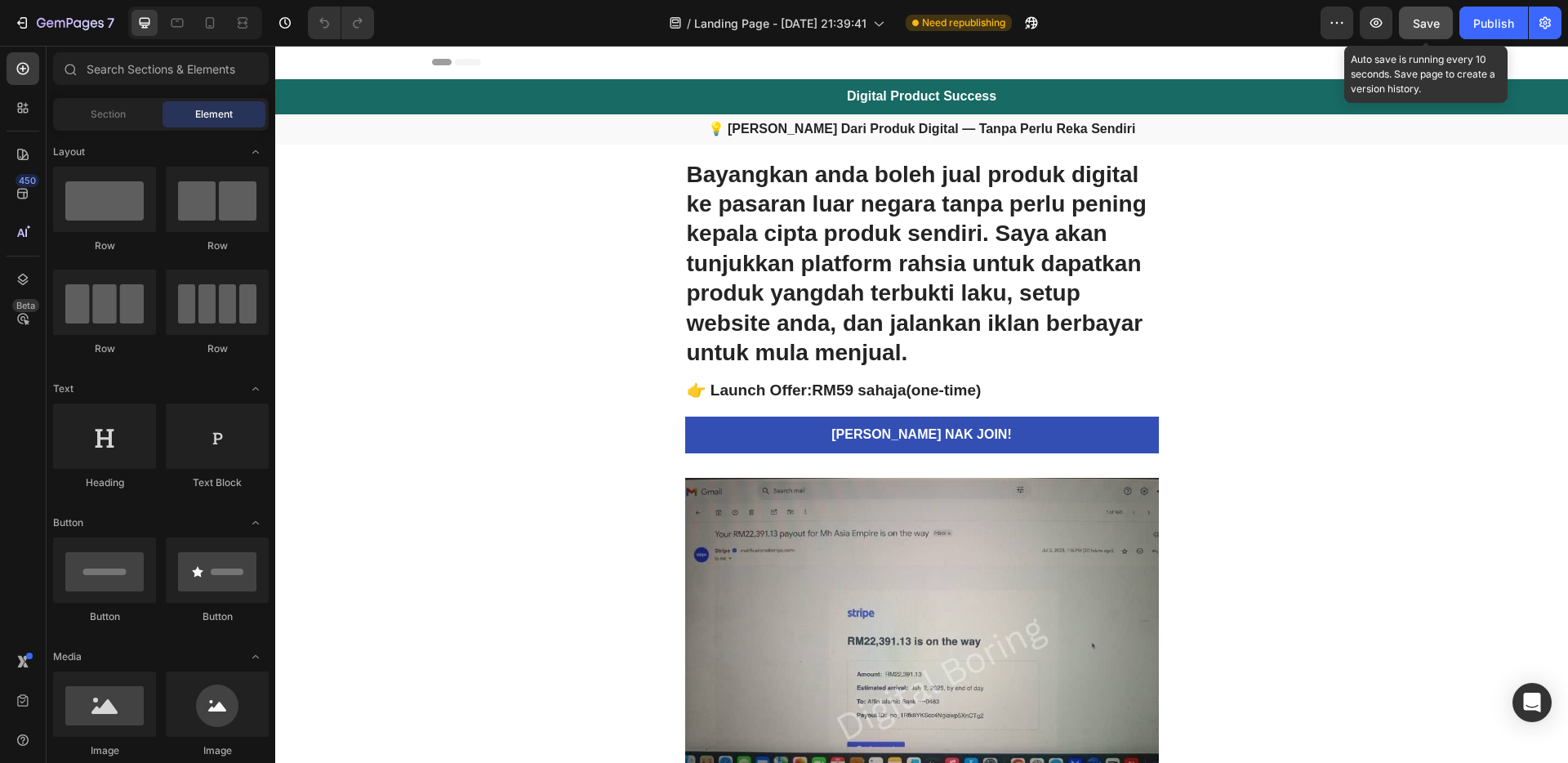
click at [1419, 23] on span "Save" at bounding box center [1427, 23] width 27 height 14
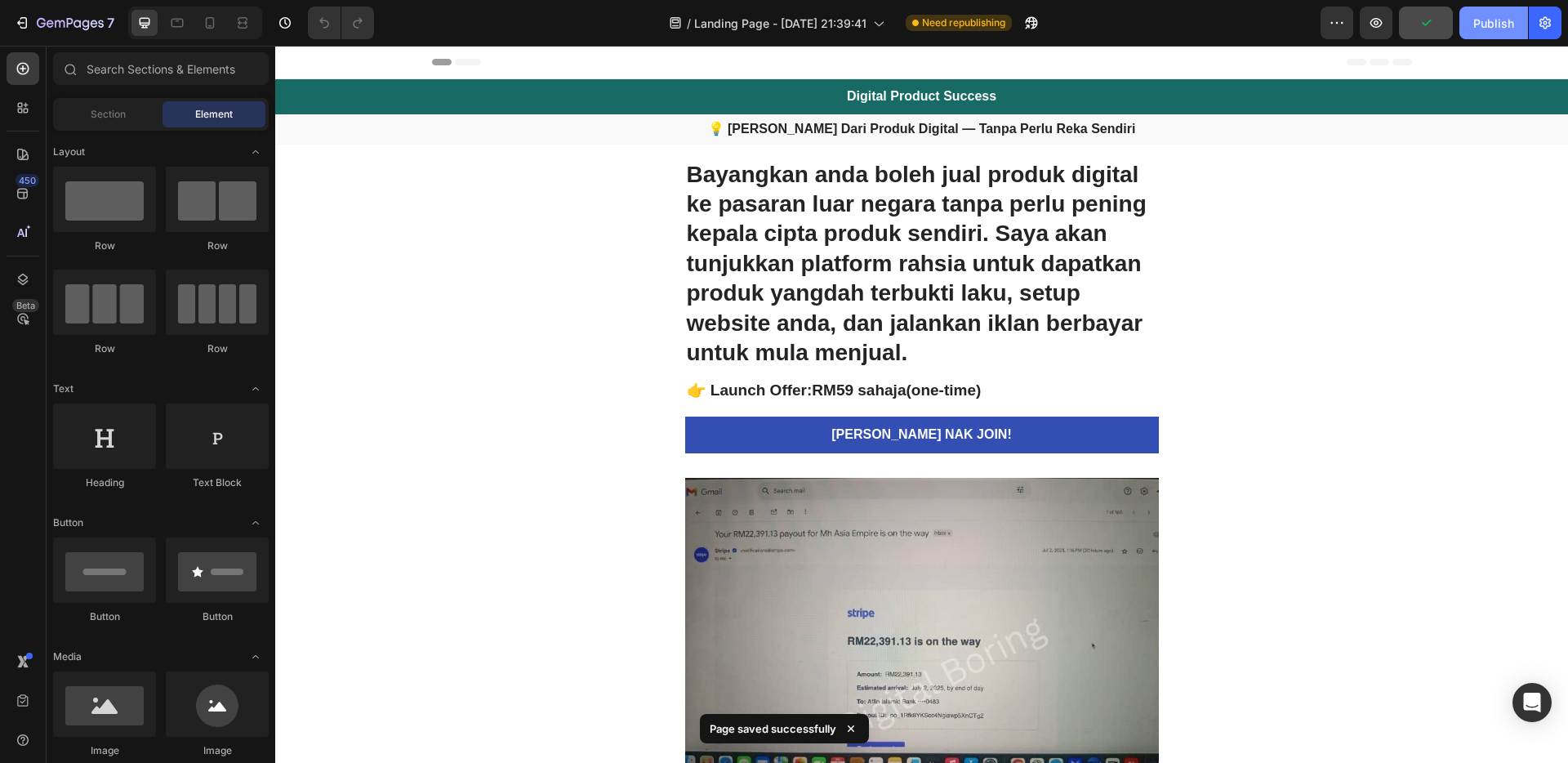
click at [1496, 25] on div "Publish" at bounding box center [1494, 23] width 41 height 17
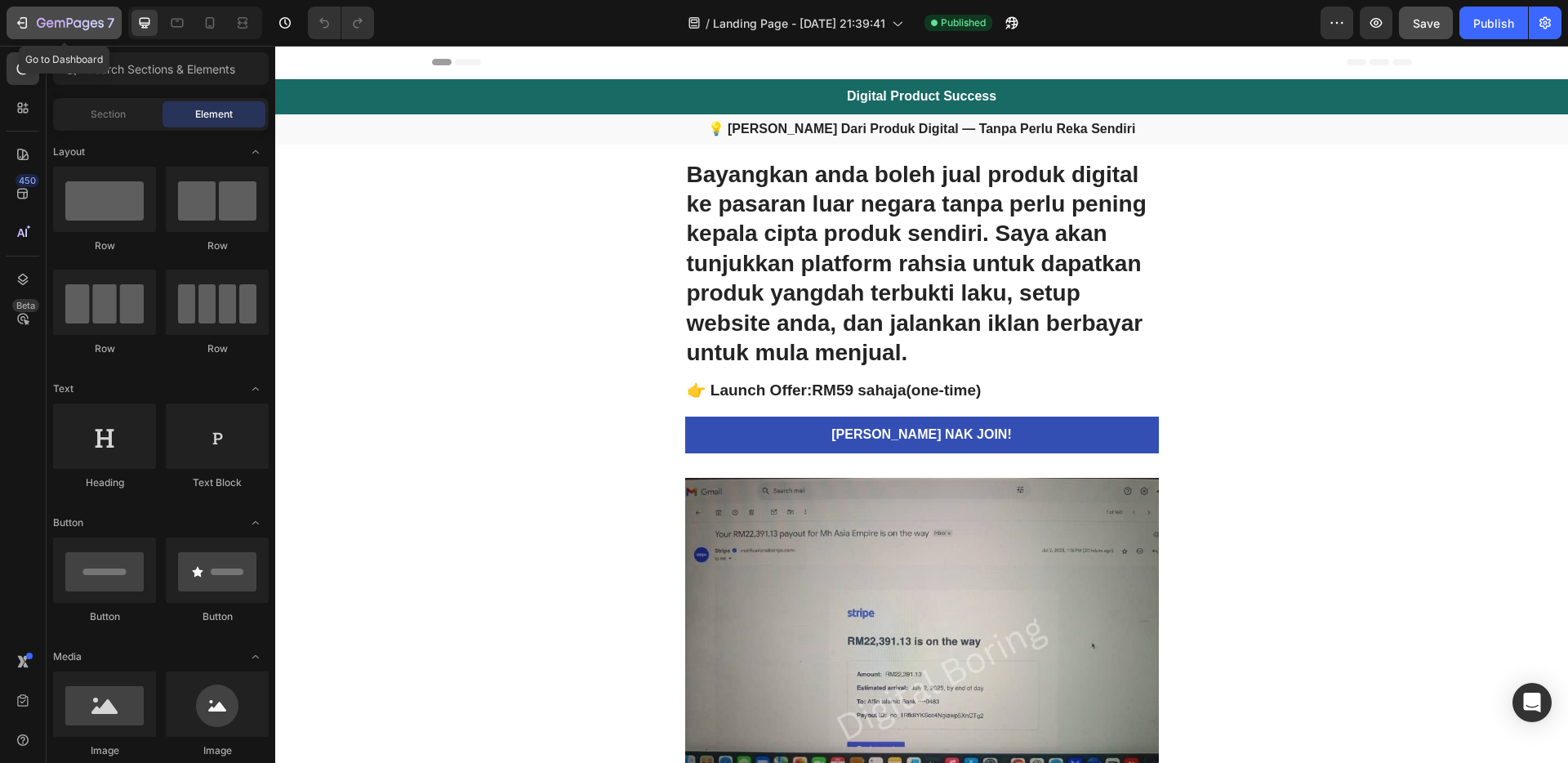
click at [41, 28] on icon "button" at bounding box center [71, 24] width 67 height 14
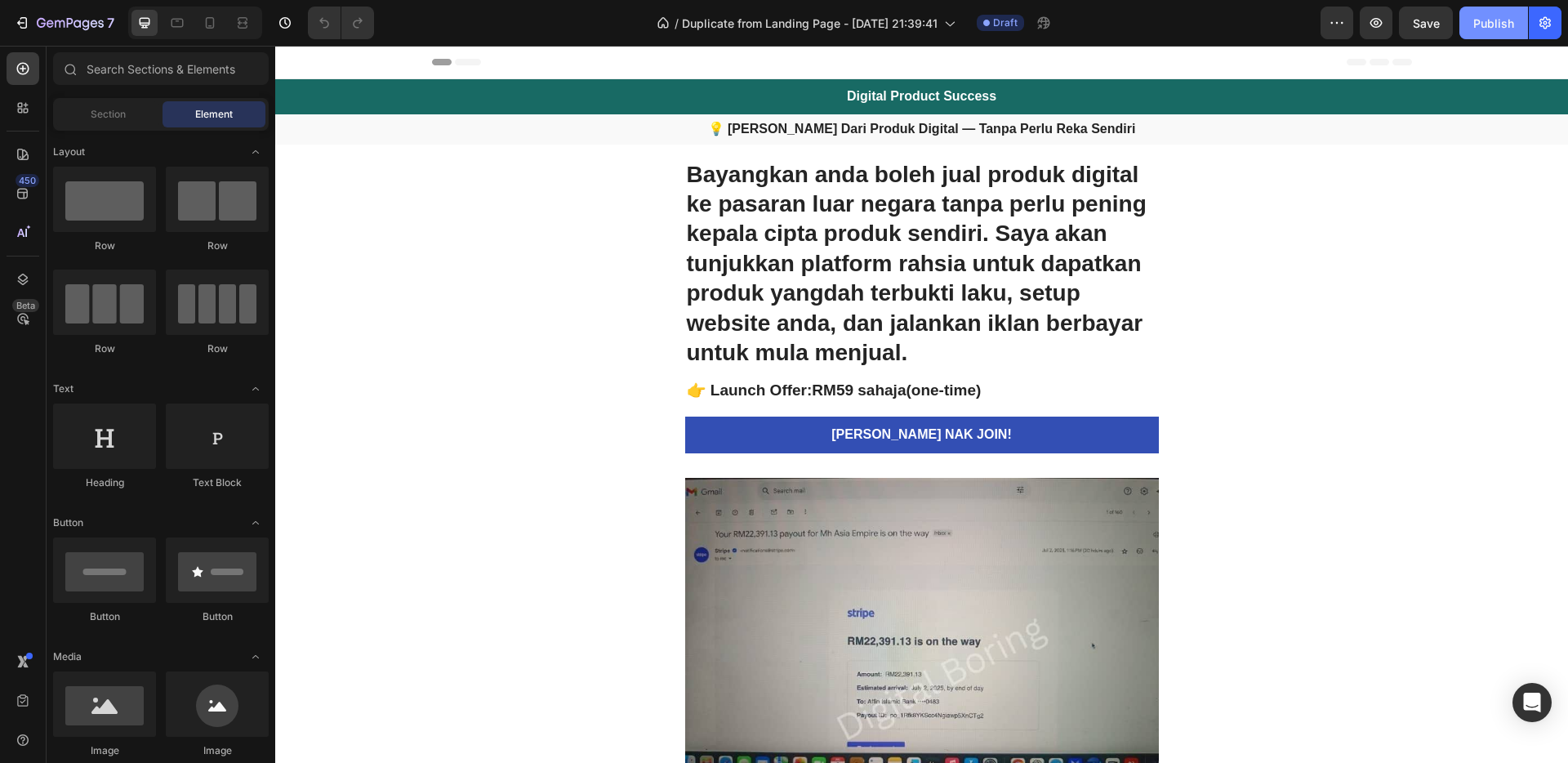
click at [1474, 14] on div "Publish" at bounding box center [1494, 23] width 41 height 17
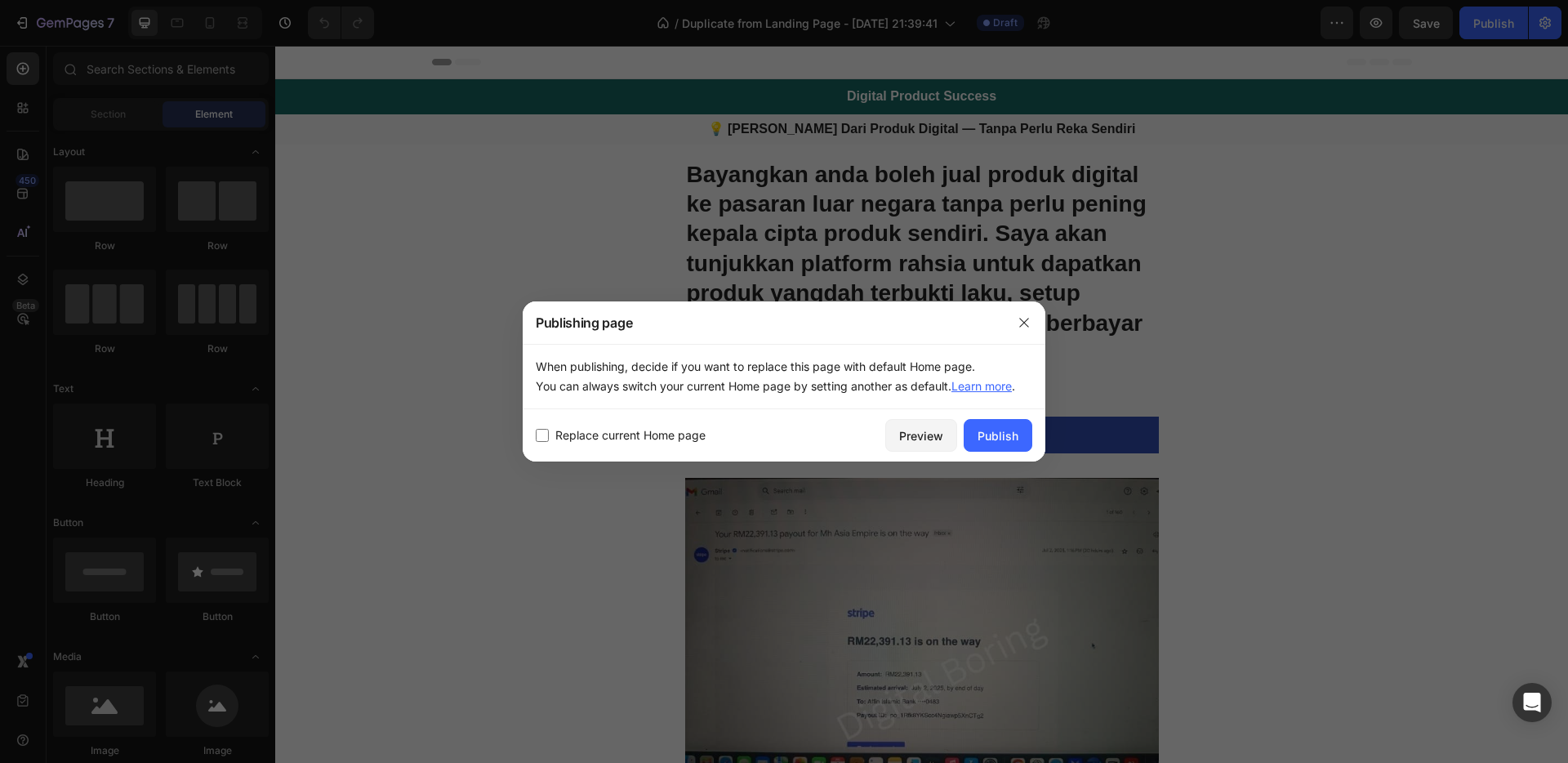
click at [633, 427] on span "Replace current Home page" at bounding box center [631, 435] width 150 height 19
checkbox input "true"
click at [982, 435] on div "Publish" at bounding box center [998, 436] width 41 height 17
